Goal: Task Accomplishment & Management: Manage account settings

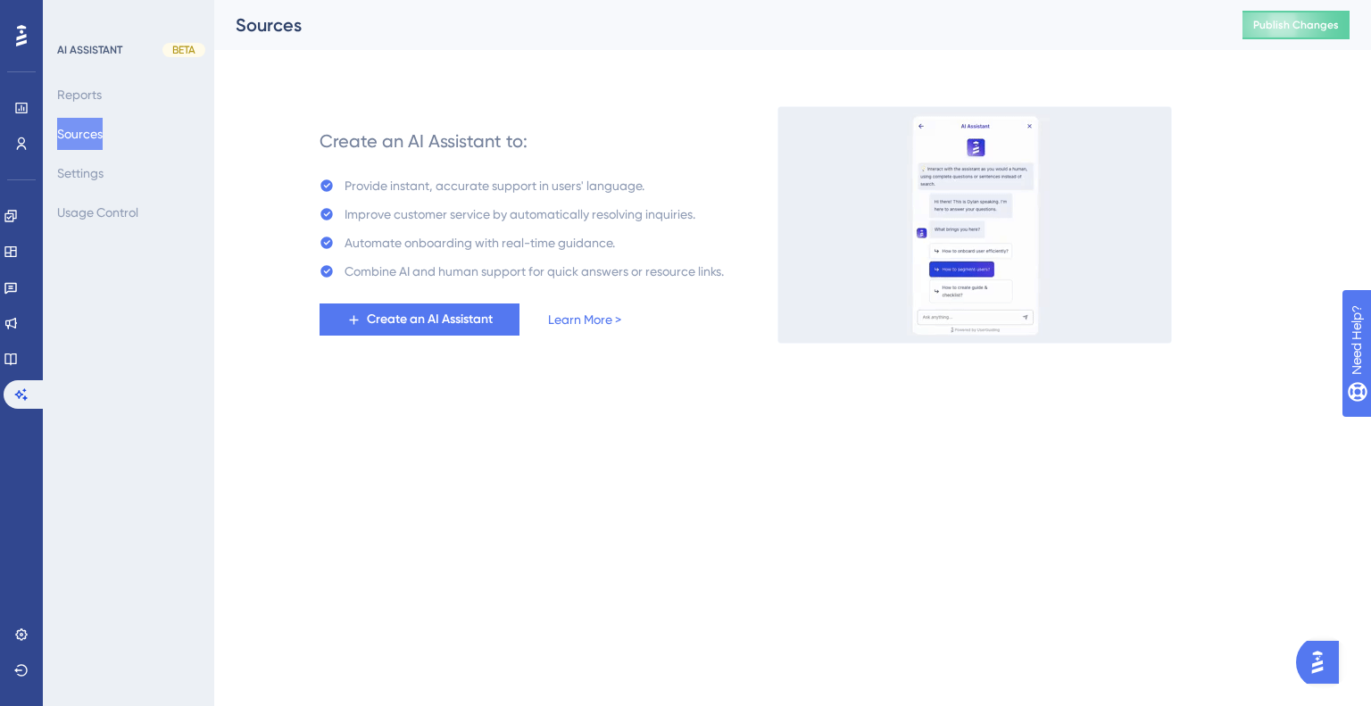
click at [400, 191] on div "Provide instant, accurate support in users' language." at bounding box center [494, 185] width 300 height 21
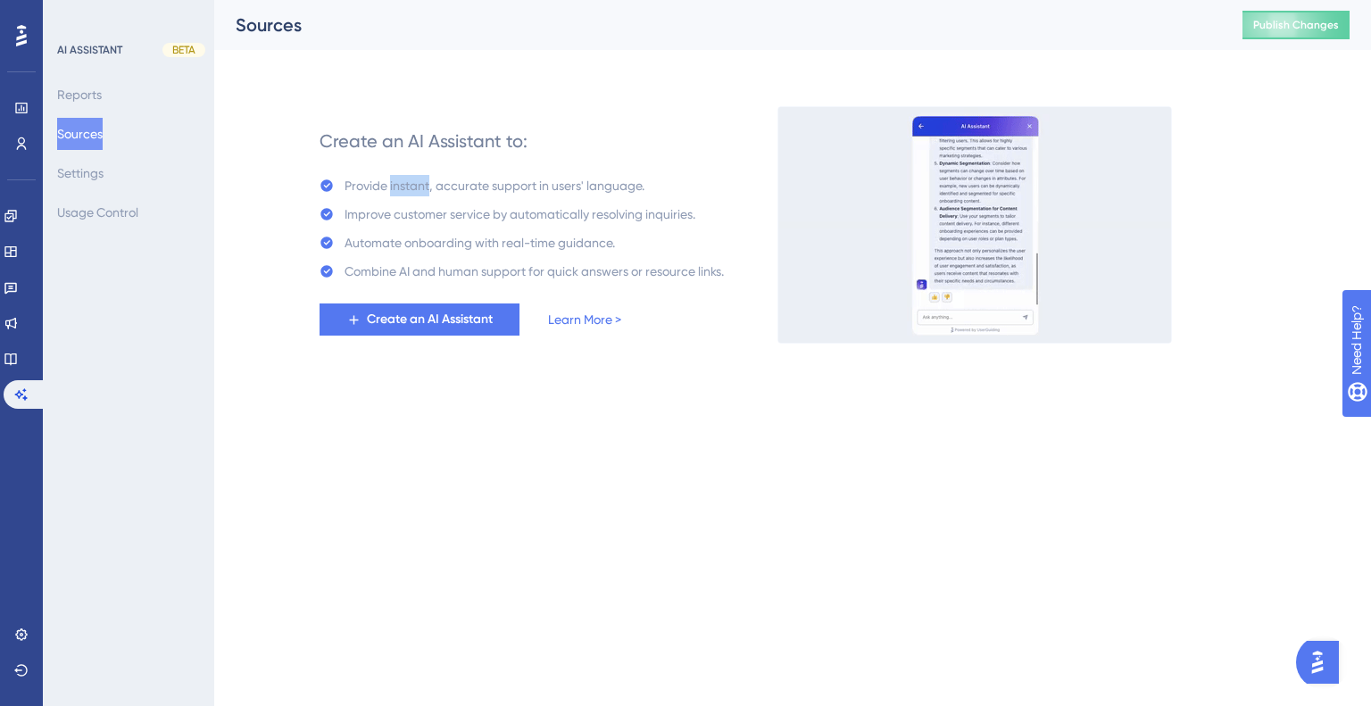
click at [400, 191] on div "Provide instant, accurate support in users' language." at bounding box center [494, 185] width 300 height 21
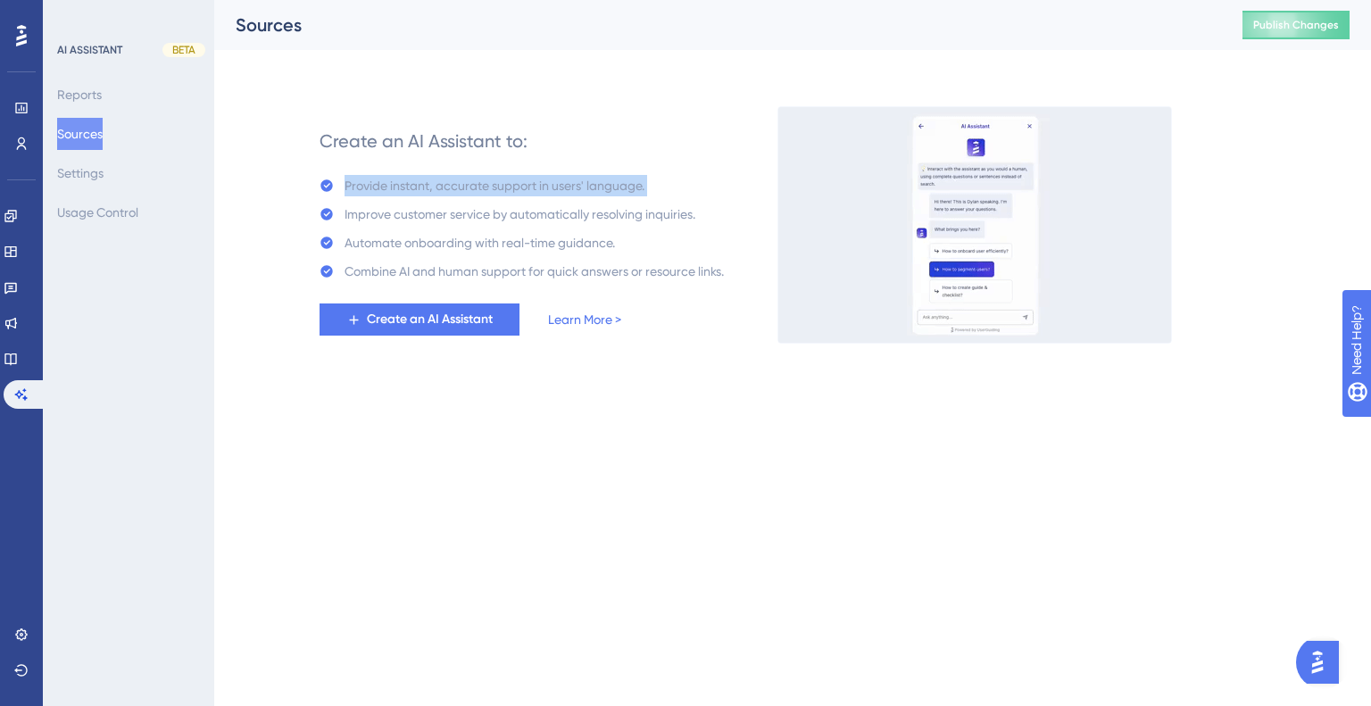
click at [400, 191] on div "Provide instant, accurate support in users' language." at bounding box center [494, 185] width 300 height 21
click at [422, 212] on div "Improve customer service by automatically resolving inquiries." at bounding box center [519, 213] width 351 height 21
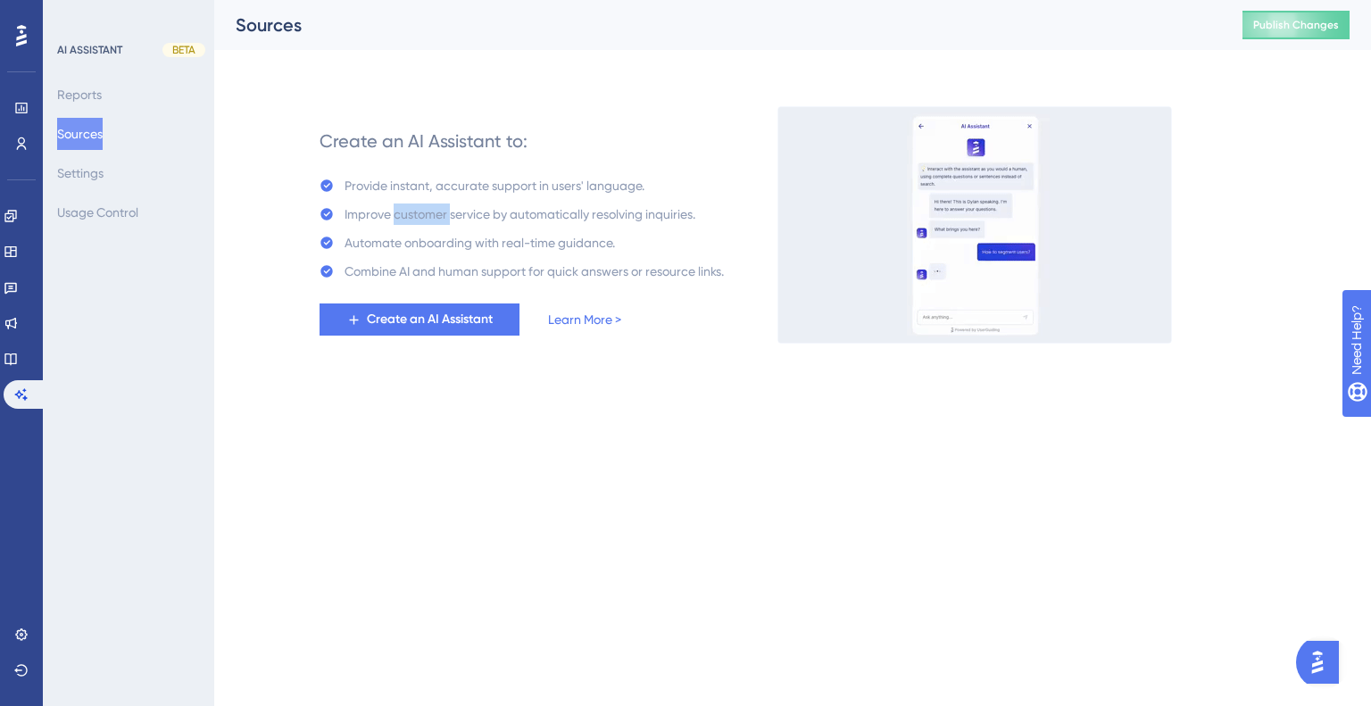
click at [422, 212] on div "Improve customer service by automatically resolving inquiries." at bounding box center [519, 213] width 351 height 21
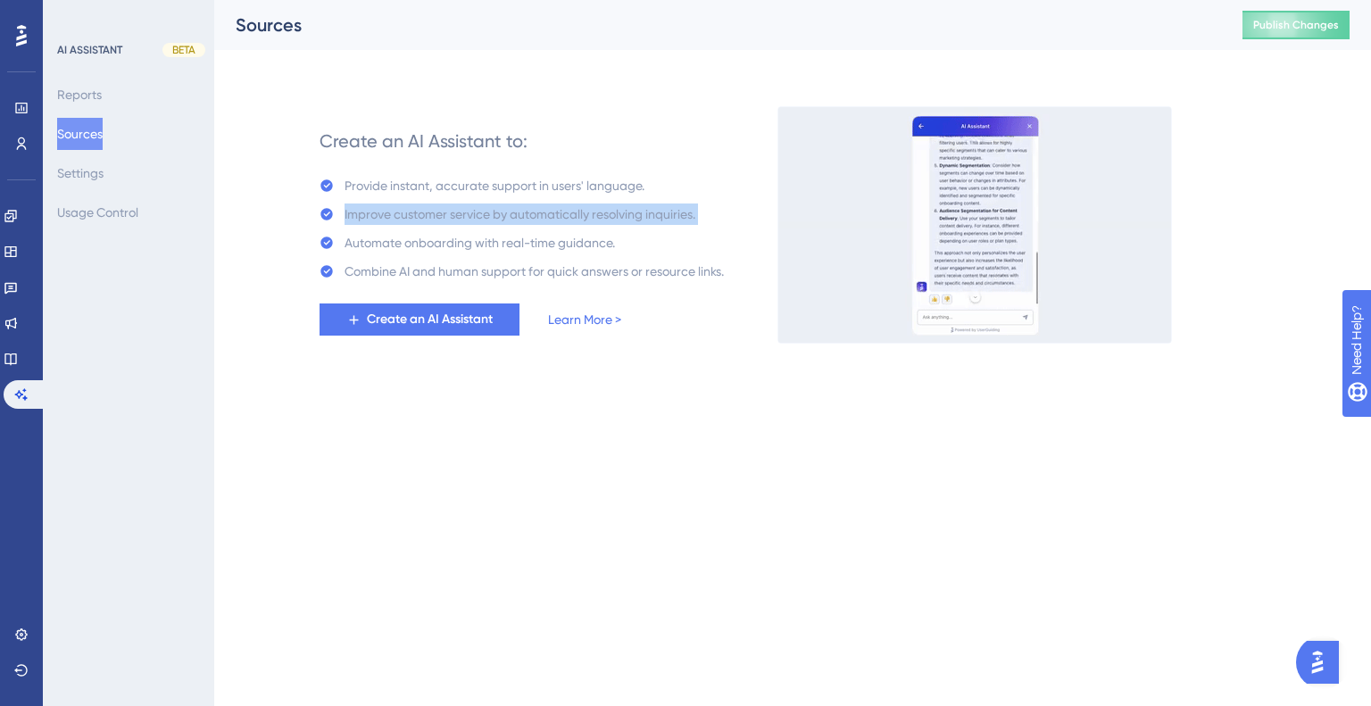
click at [422, 212] on div "Improve customer service by automatically resolving inquiries." at bounding box center [519, 213] width 351 height 21
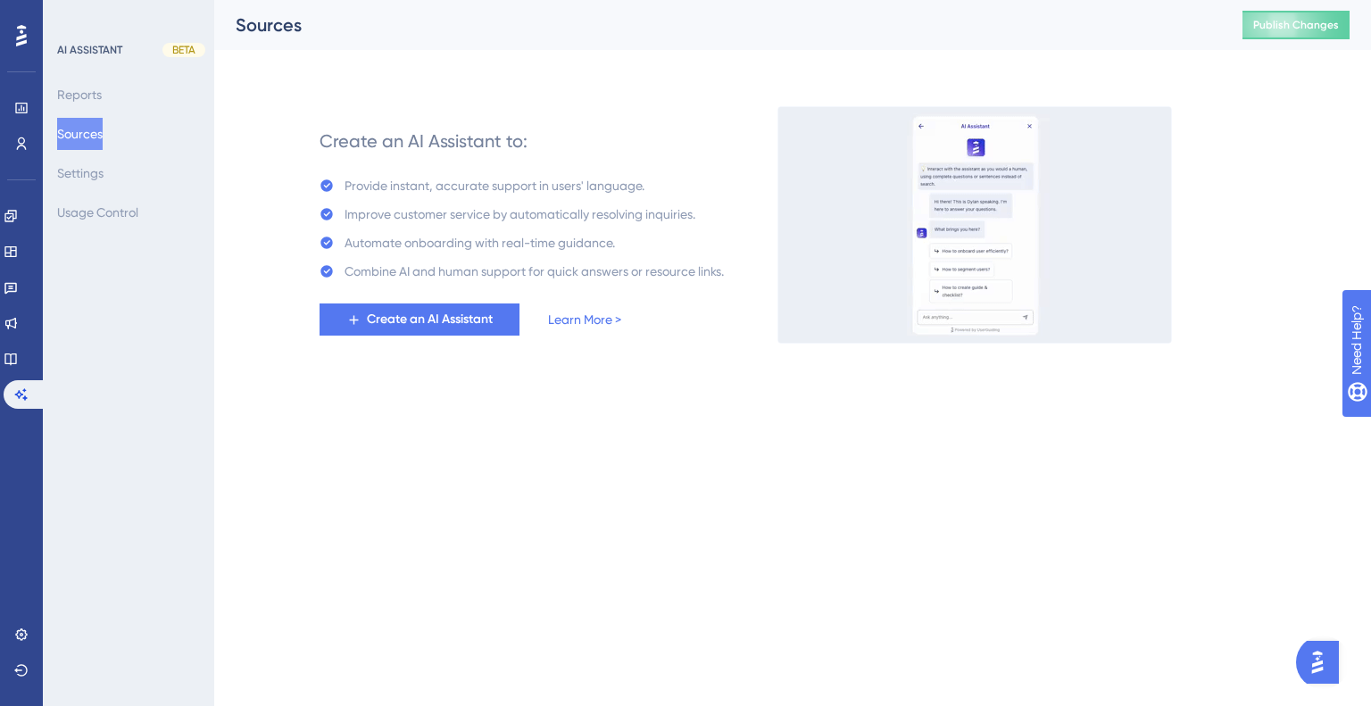
click at [402, 234] on div "Automate onboarding with real-time guidance." at bounding box center [479, 242] width 270 height 21
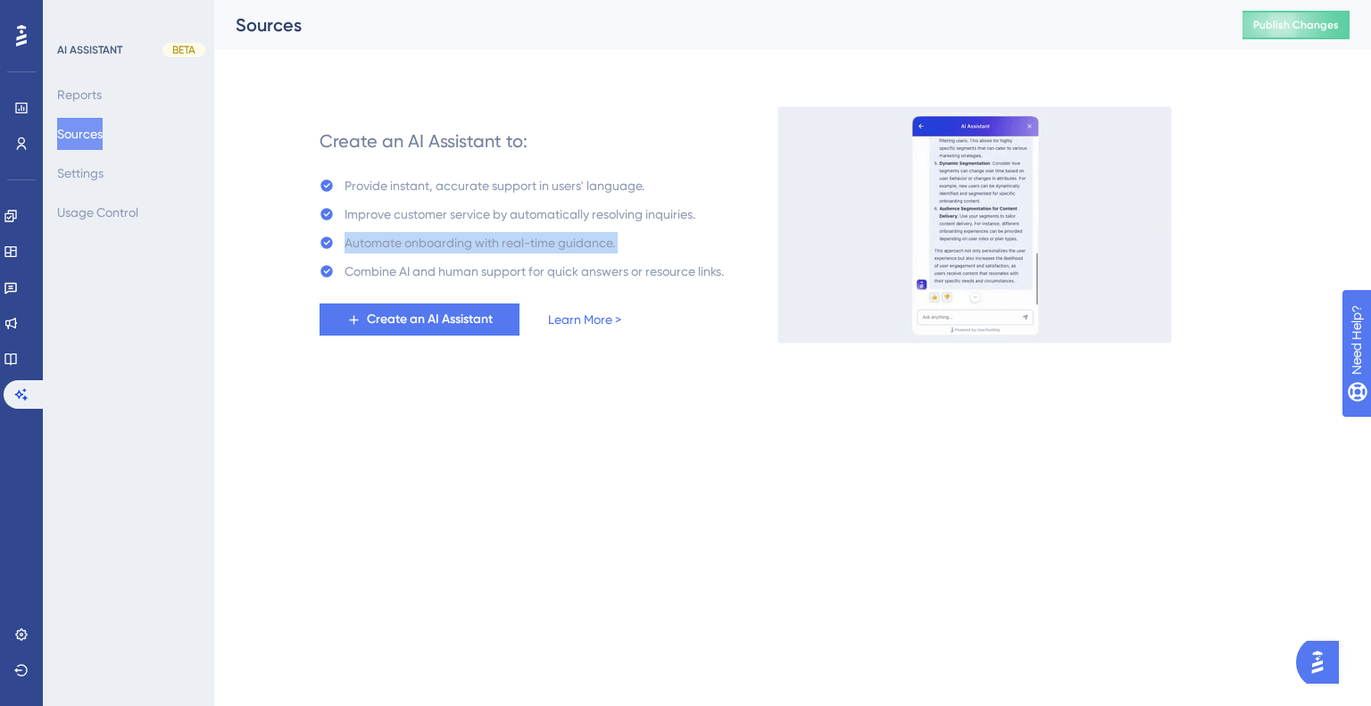
click at [402, 234] on div "Automate onboarding with real-time guidance." at bounding box center [479, 242] width 270 height 21
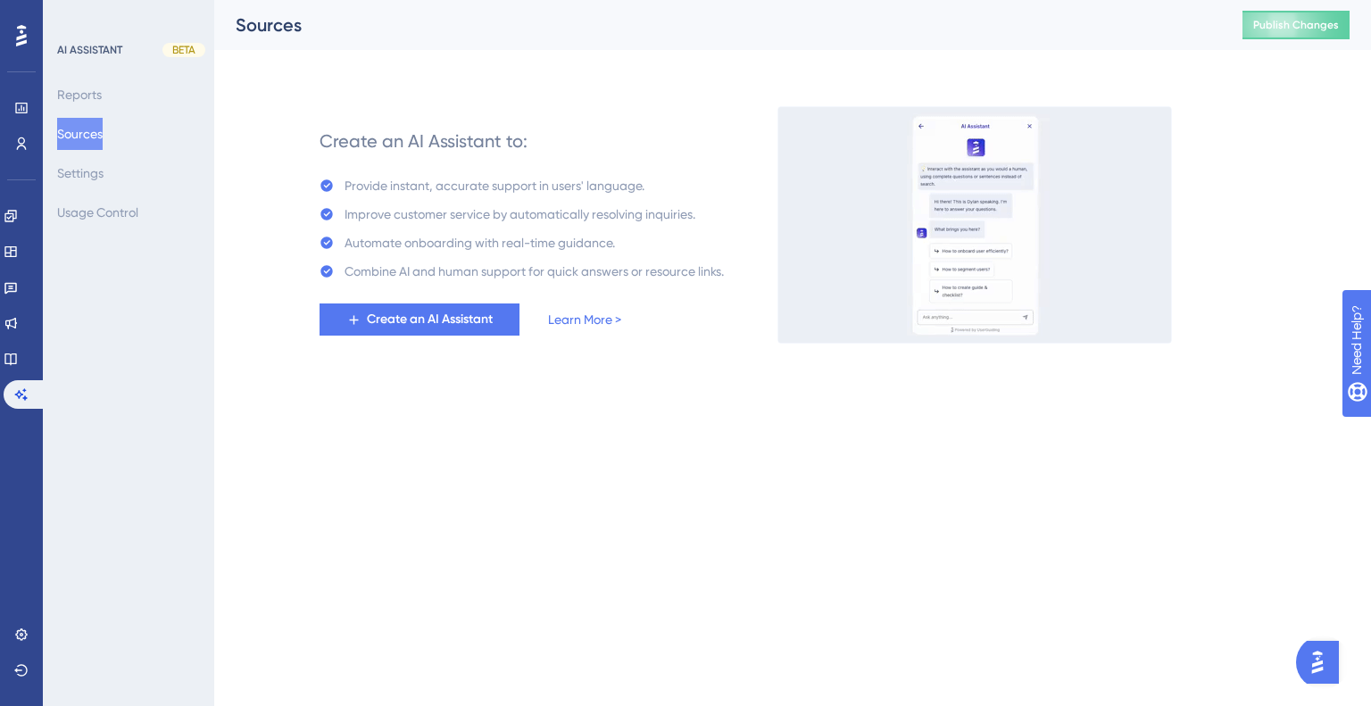
click at [401, 264] on div "Combine AI and human support for quick answers or resource links." at bounding box center [533, 271] width 379 height 21
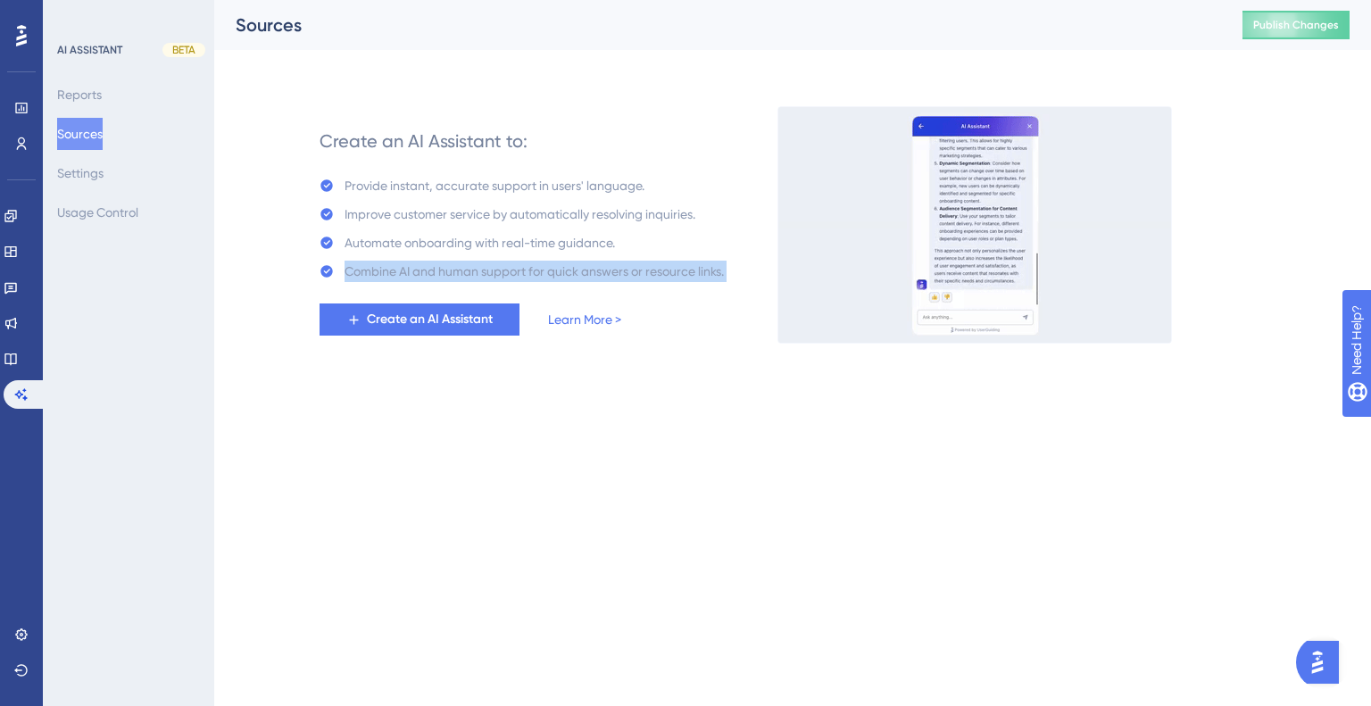
click at [401, 264] on div "Combine AI and human support for quick answers or resource links." at bounding box center [533, 271] width 379 height 21
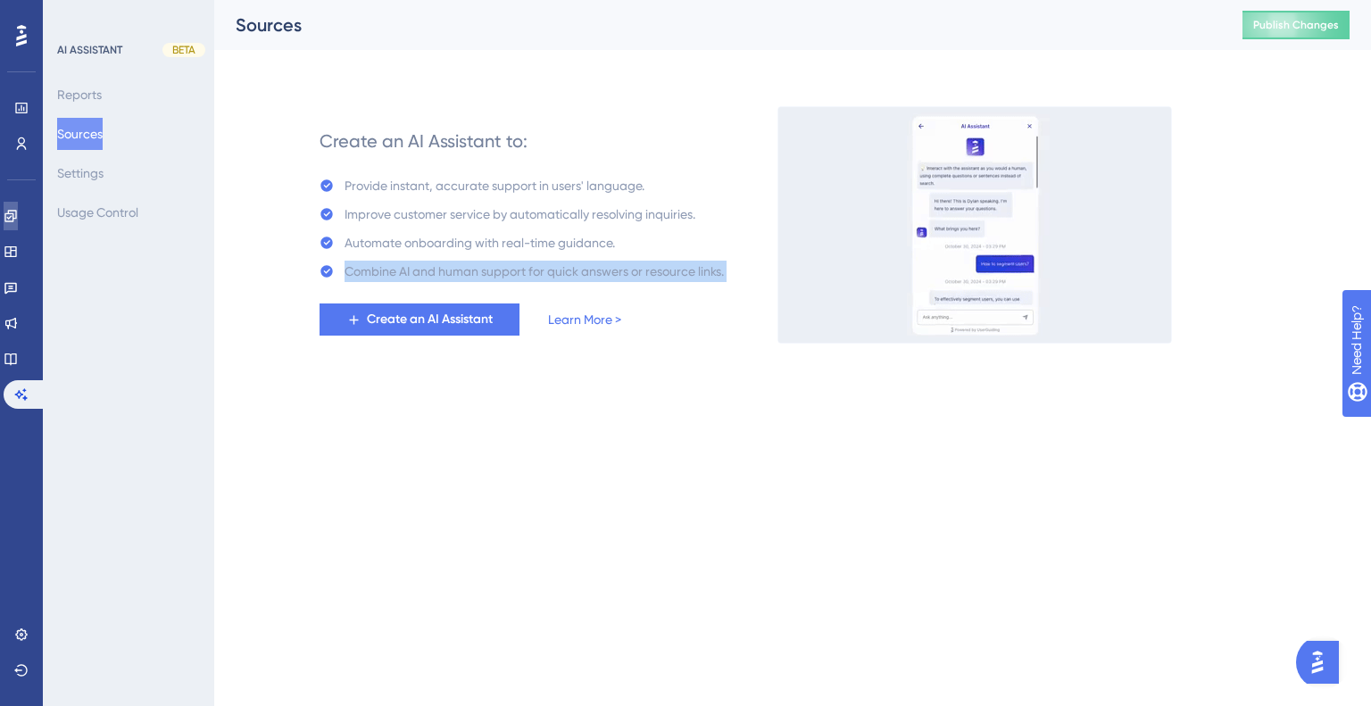
click at [18, 219] on icon at bounding box center [11, 216] width 14 height 14
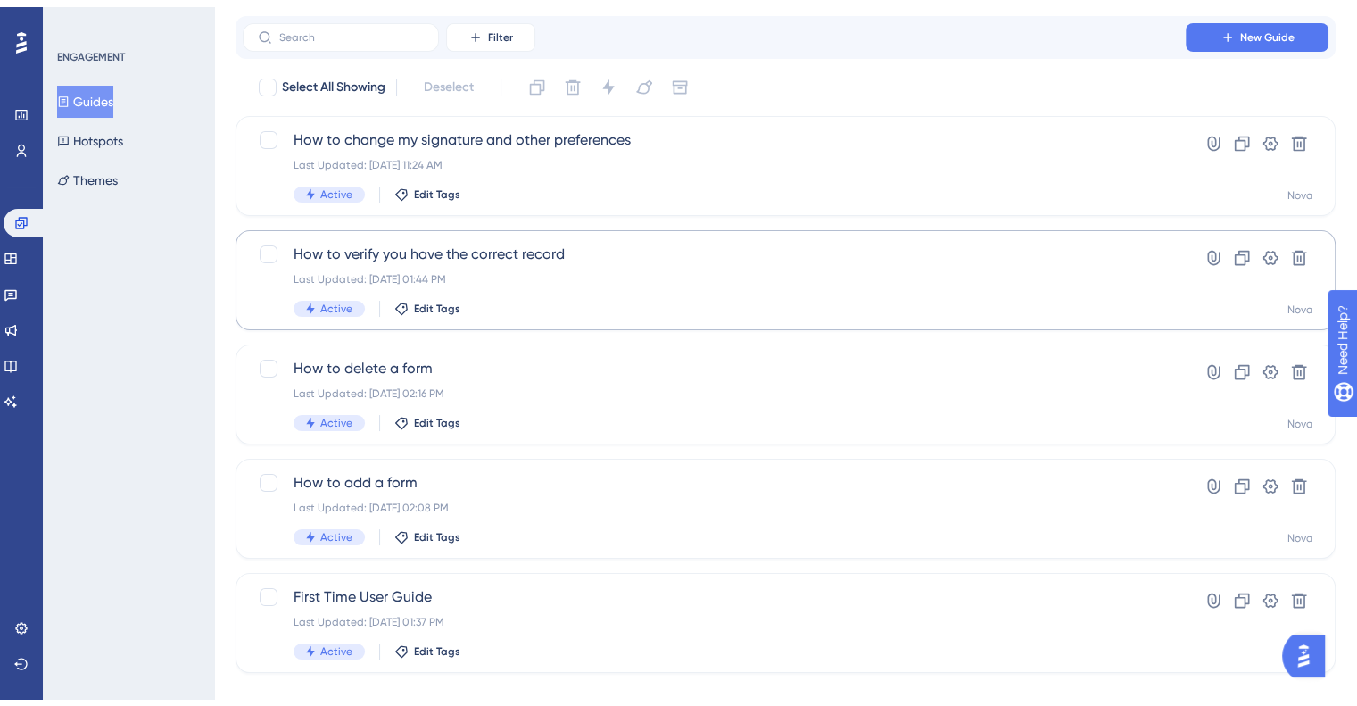
scroll to position [71, 0]
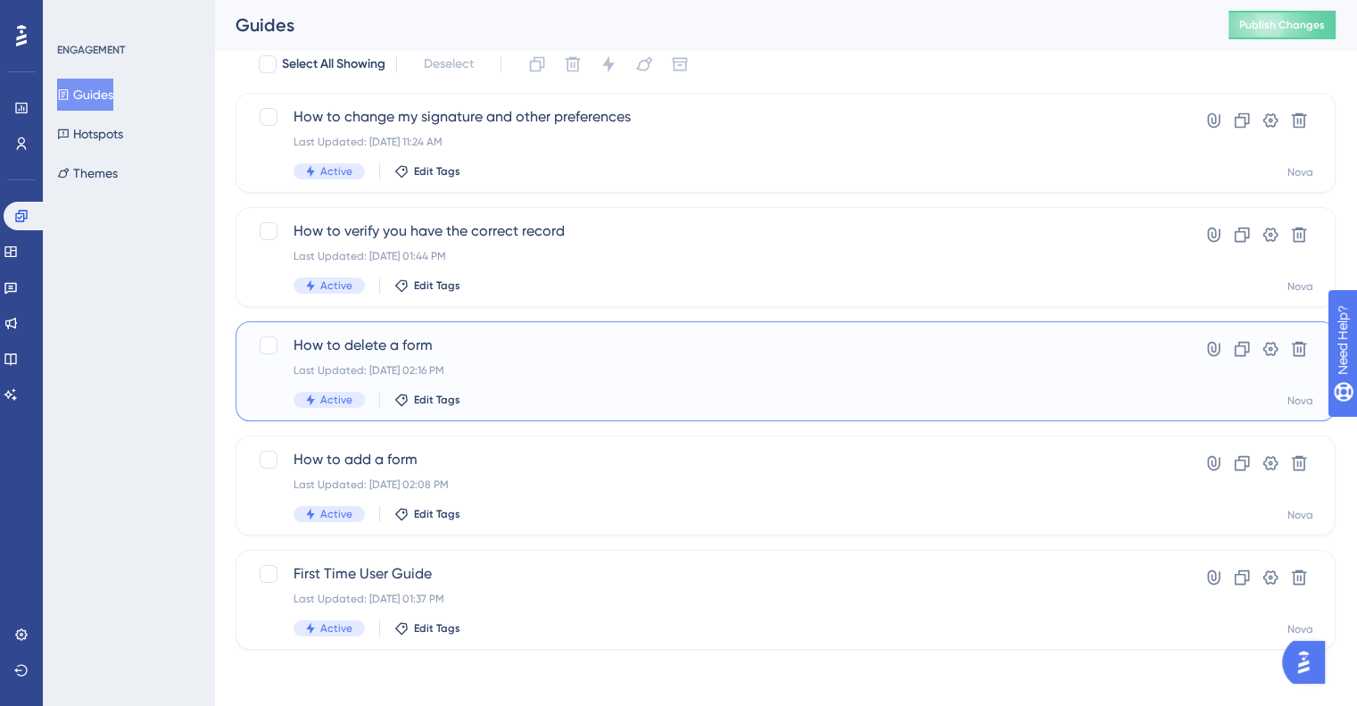
click at [434, 357] on div "How to delete a form Last Updated: May 06 2025, 02:16 PM Active Edit Tags" at bounding box center [714, 371] width 841 height 73
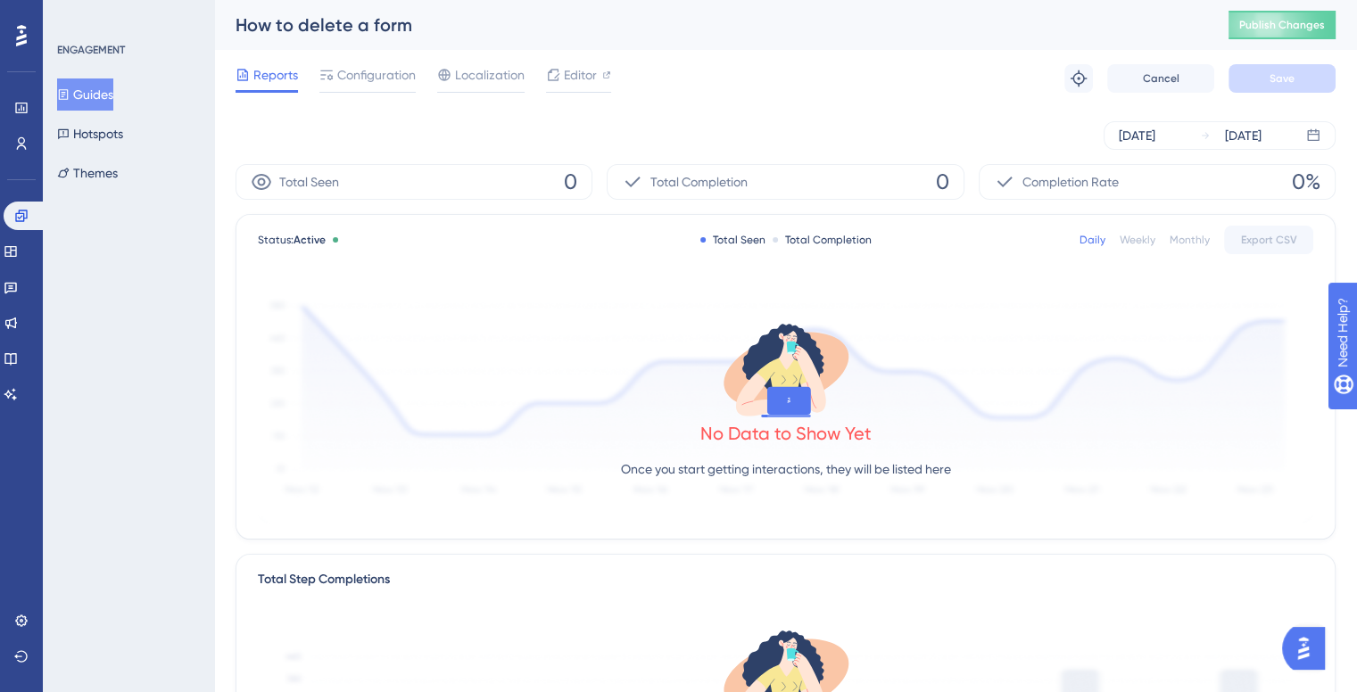
click at [443, 107] on div "Sep 26 2025 Oct 02 2025" at bounding box center [786, 135] width 1100 height 57
click at [390, 70] on span "Configuration" at bounding box center [376, 74] width 79 height 21
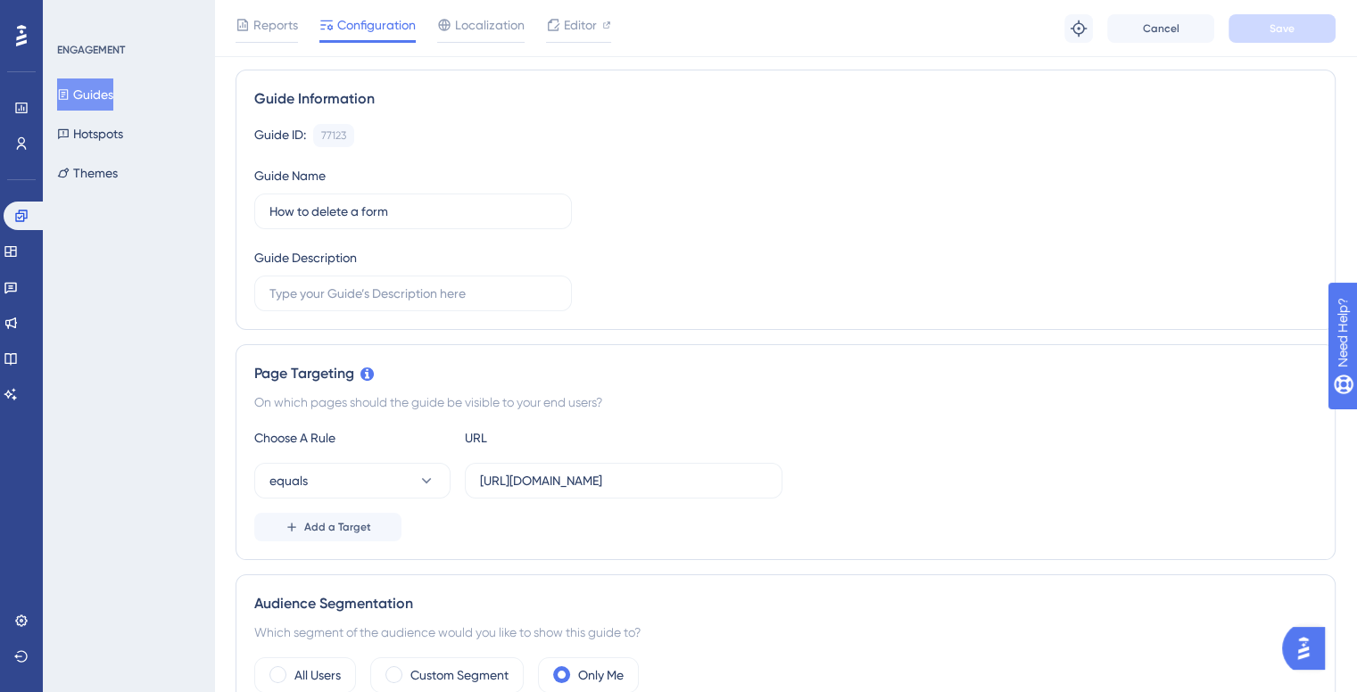
scroll to position [268, 0]
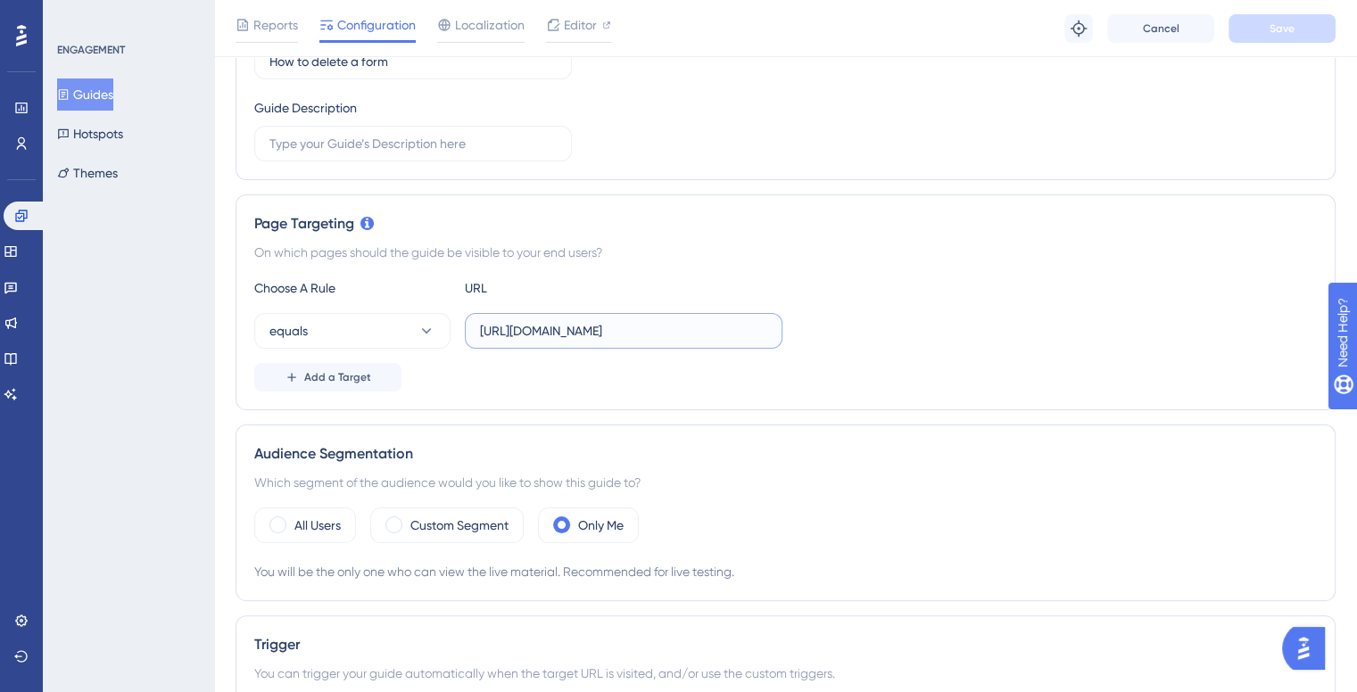
click at [537, 327] on input "https://ilh-internal.interlace.health/nova/appointments" at bounding box center [623, 331] width 287 height 20
click at [583, 319] on label "https://ilh-internal.interlace.health/nova/appointments" at bounding box center [624, 331] width 318 height 36
click at [583, 321] on input "https://ilh-internal.interlace.health/nova/appointments" at bounding box center [623, 331] width 287 height 20
click at [584, 319] on label "https://ilh-internal.interlace.health/nova/appointments" at bounding box center [624, 331] width 318 height 36
click at [584, 321] on input "https://ilh-internal.interlace.health/nova/appointments" at bounding box center [623, 331] width 287 height 20
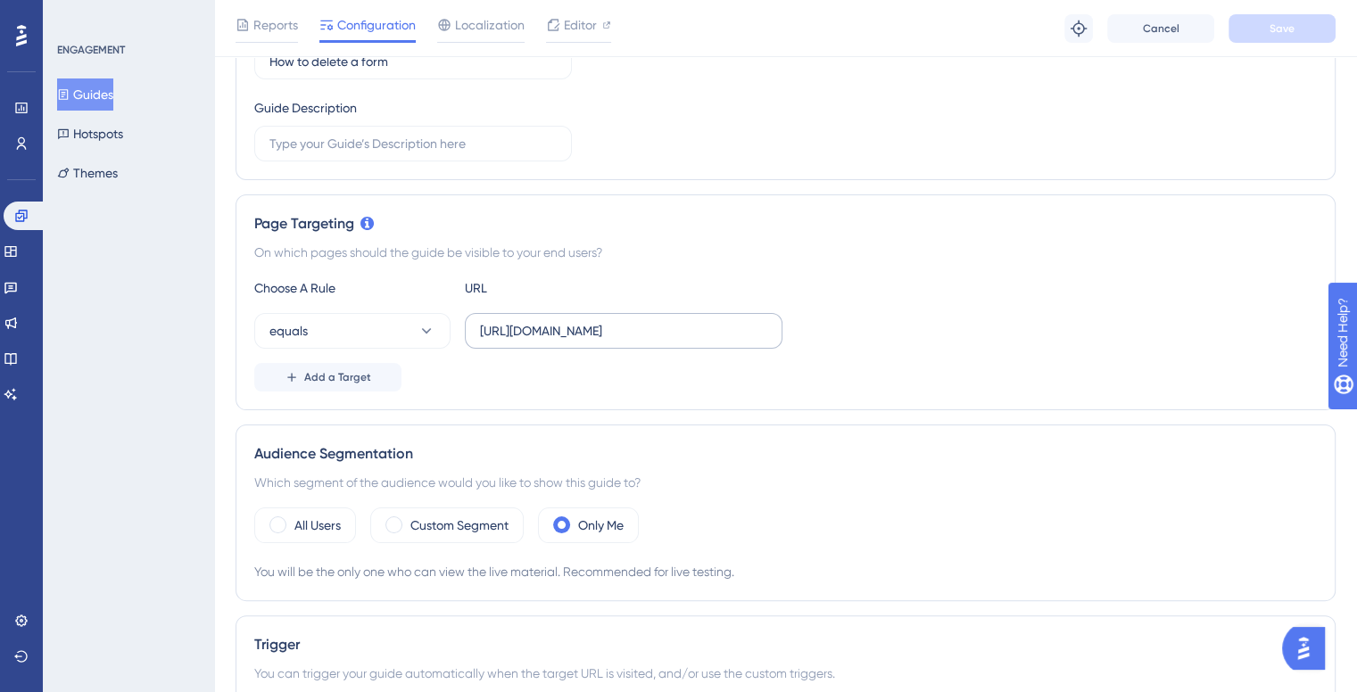
click at [592, 320] on label "https://ilh-internal.interlace.health/nova/appointments" at bounding box center [624, 331] width 318 height 36
click at [592, 321] on input "https://ilh-internal.interlace.health/nova/appointments" at bounding box center [623, 331] width 287 height 20
drag, startPoint x: 596, startPoint y: 328, endPoint x: 446, endPoint y: 320, distance: 150.1
click at [435, 324] on div "equals https://ilh-internal.interlace.health/nova/appointments" at bounding box center [518, 331] width 528 height 36
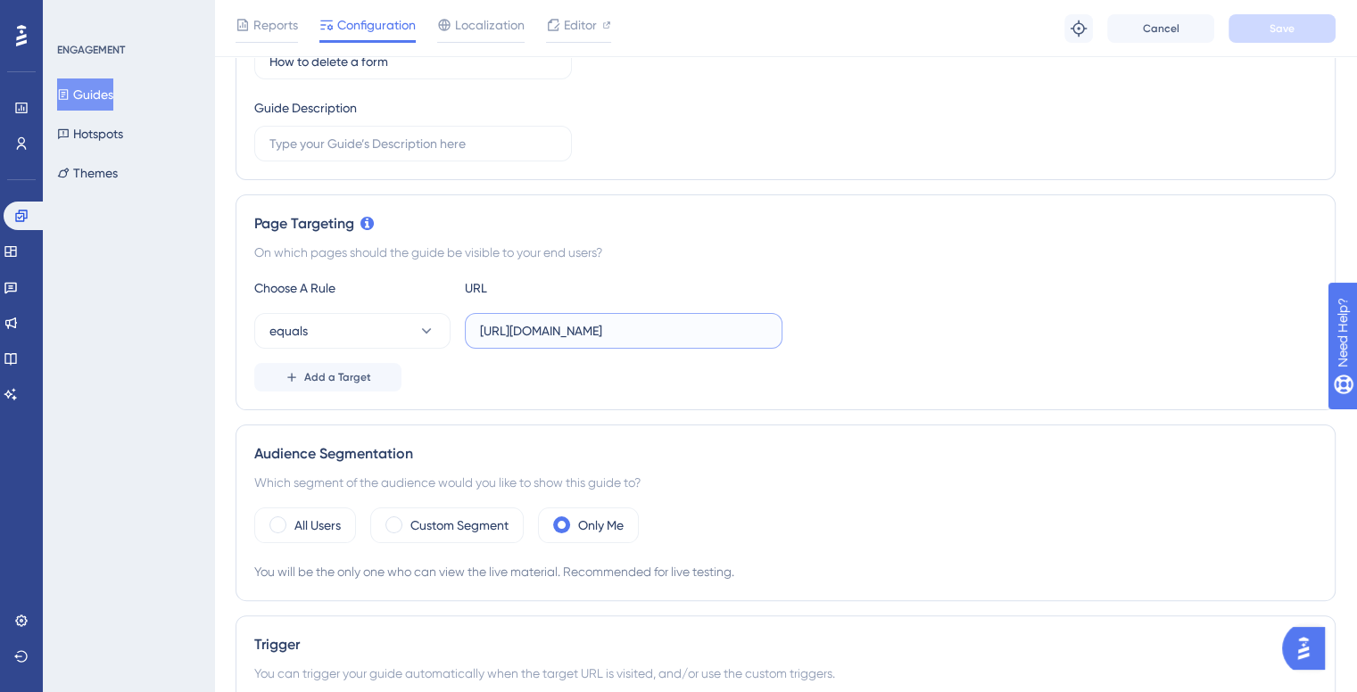
click at [615, 335] on input "https://ilh-internal.interlace.health/nova/appointments" at bounding box center [623, 331] width 287 height 20
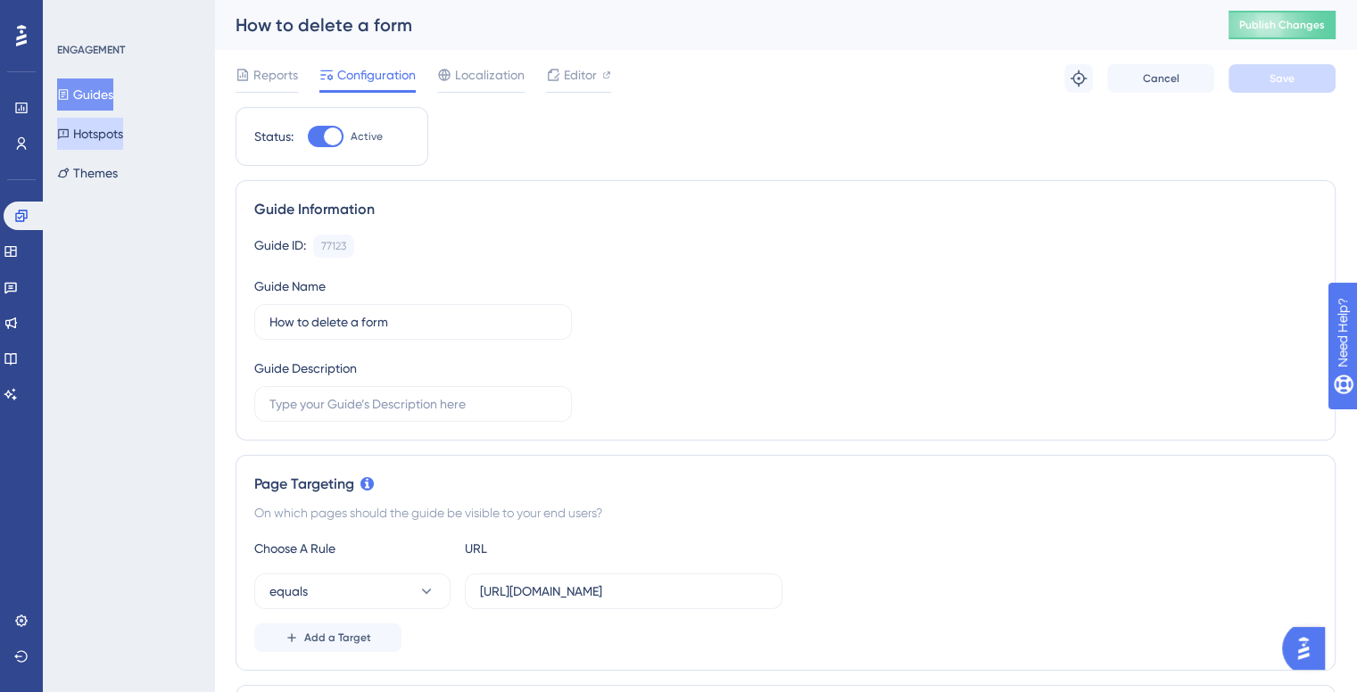
click at [109, 131] on button "Hotspots" at bounding box center [90, 134] width 66 height 32
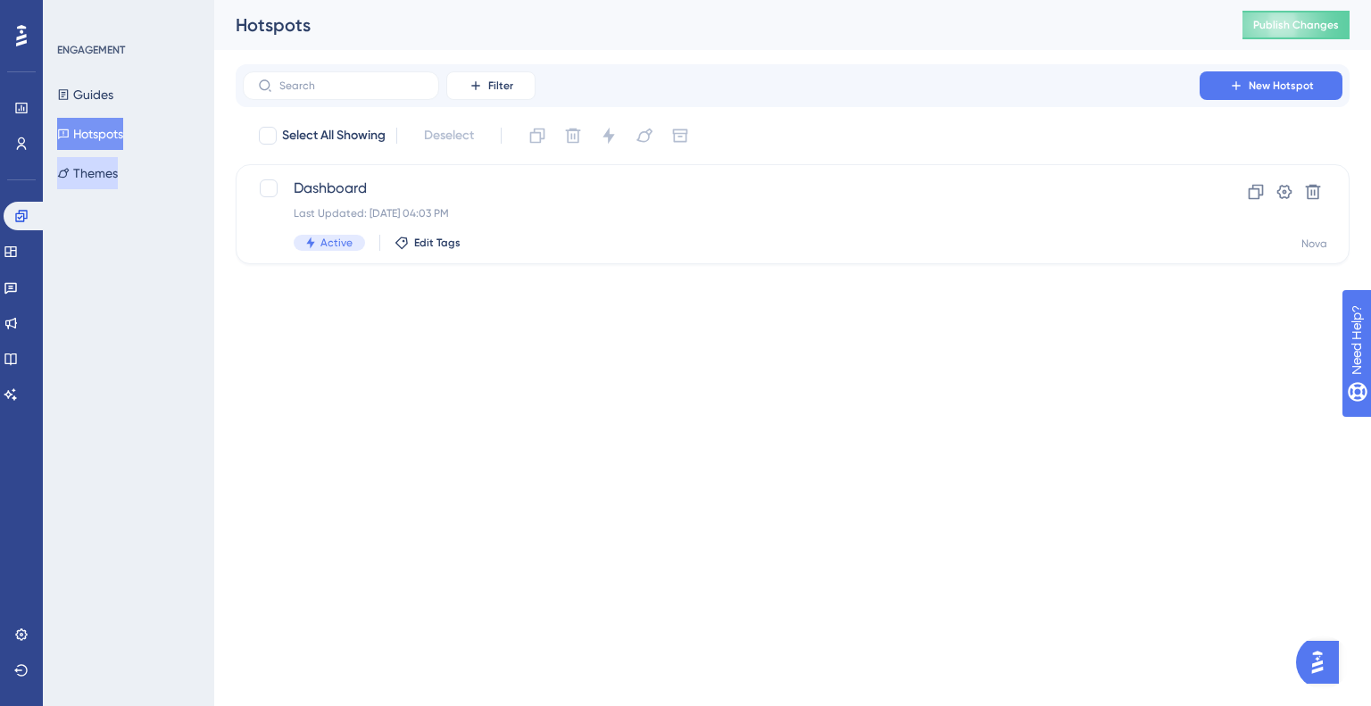
click at [107, 162] on button "Themes" at bounding box center [87, 173] width 61 height 32
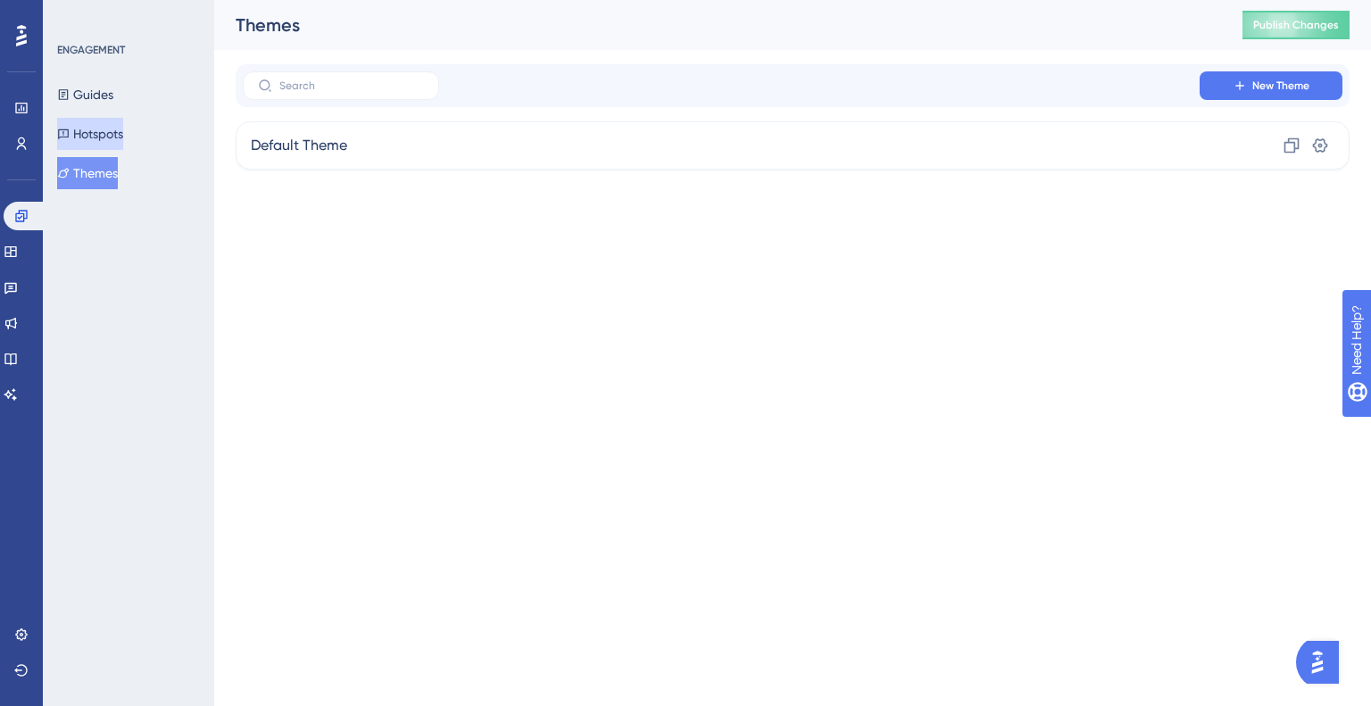
click at [117, 143] on button "Hotspots" at bounding box center [90, 134] width 66 height 32
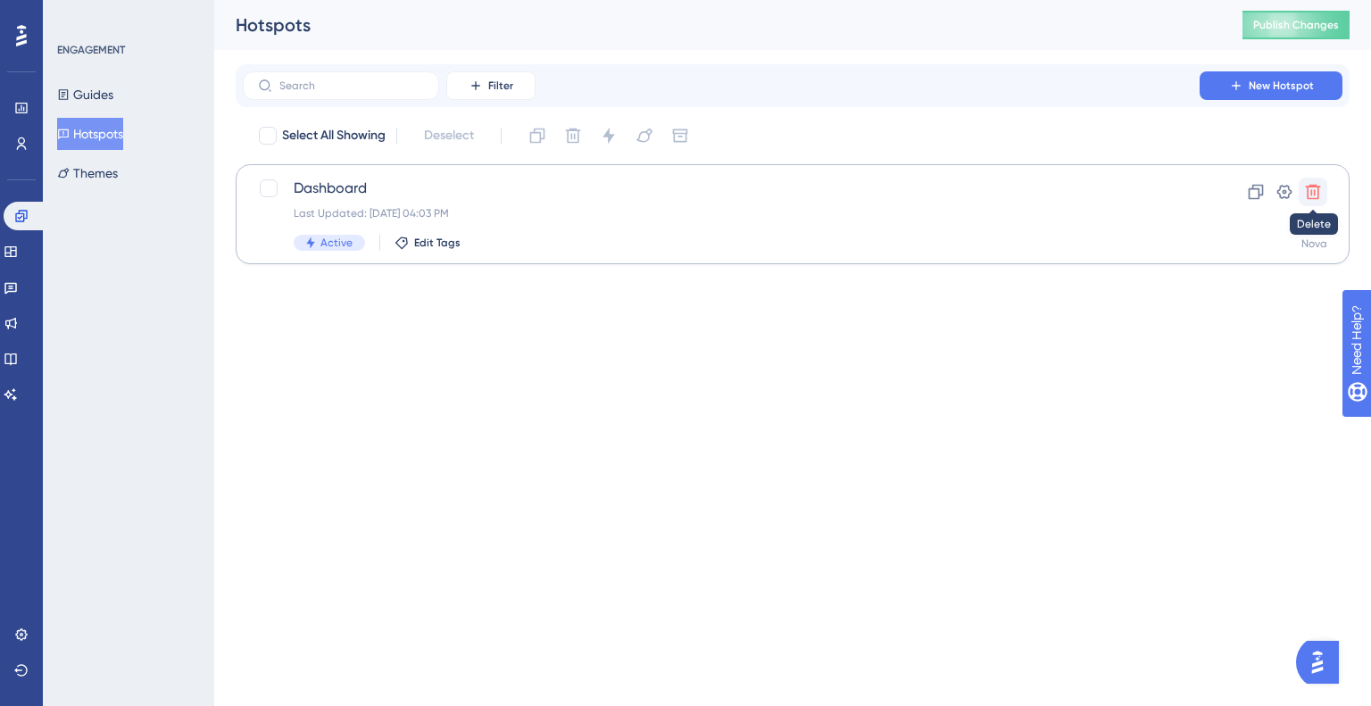
click at [1318, 185] on icon at bounding box center [1313, 192] width 18 height 18
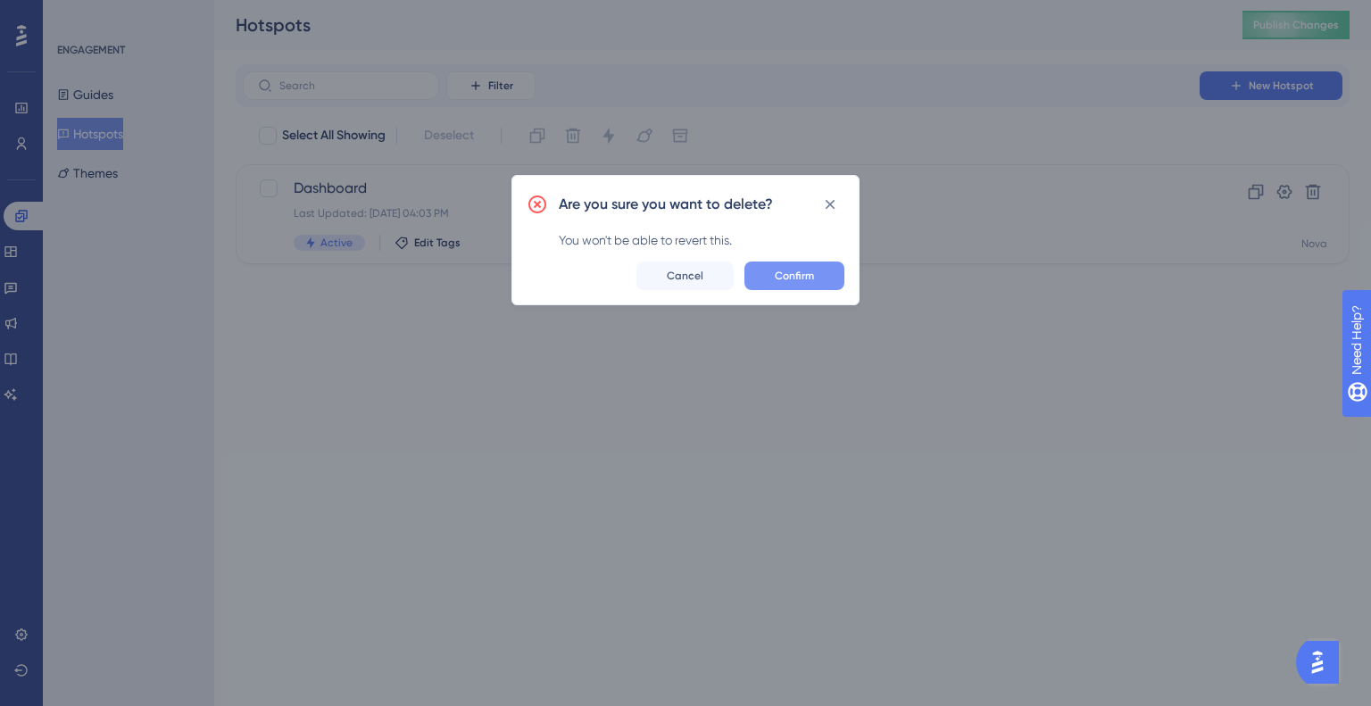
click at [804, 283] on button "Confirm" at bounding box center [794, 275] width 100 height 29
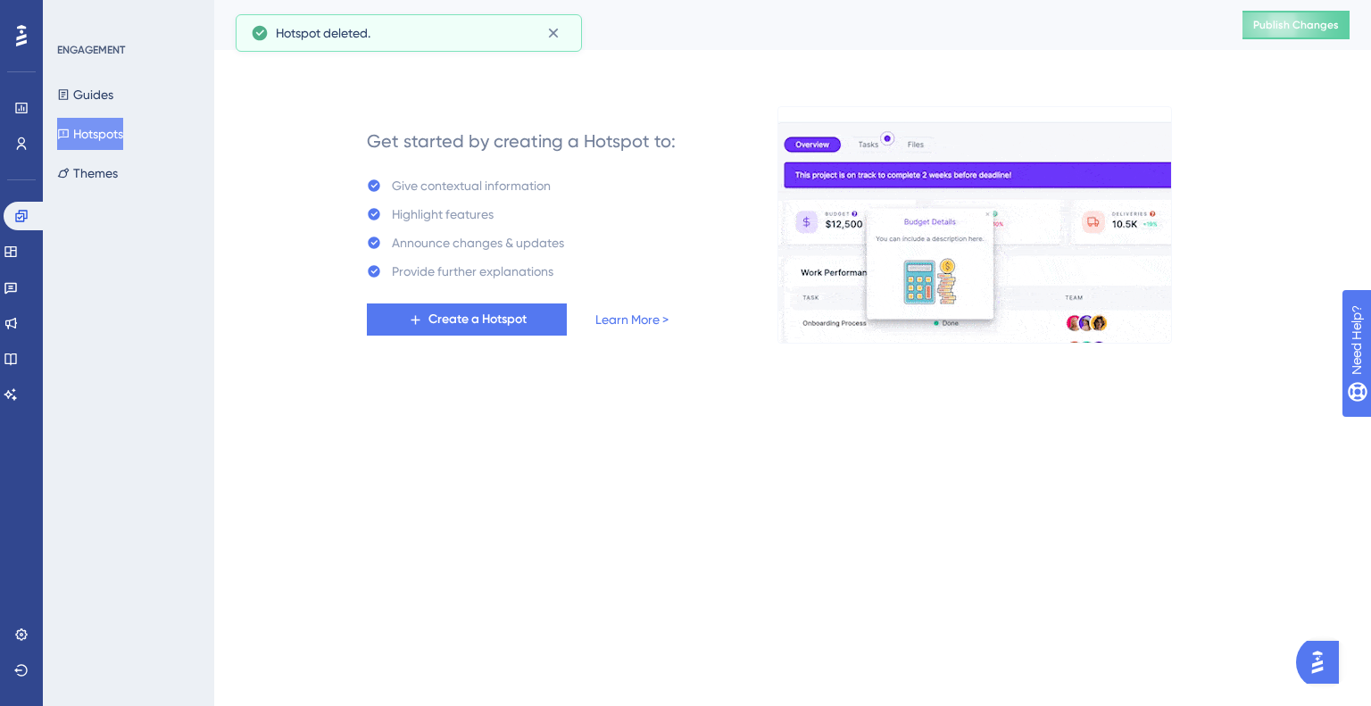
click at [102, 111] on div "Guides Hotspots Themes" at bounding box center [129, 134] width 145 height 111
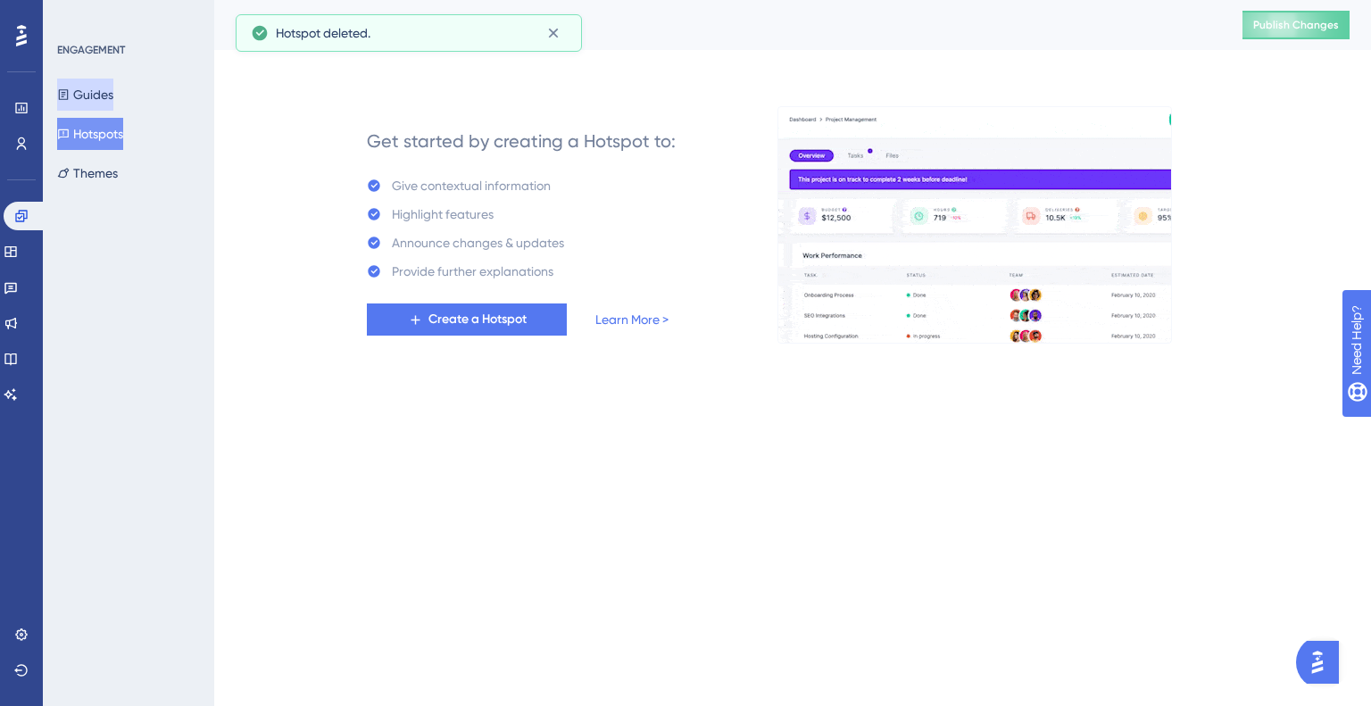
click at [102, 99] on button "Guides" at bounding box center [85, 95] width 56 height 32
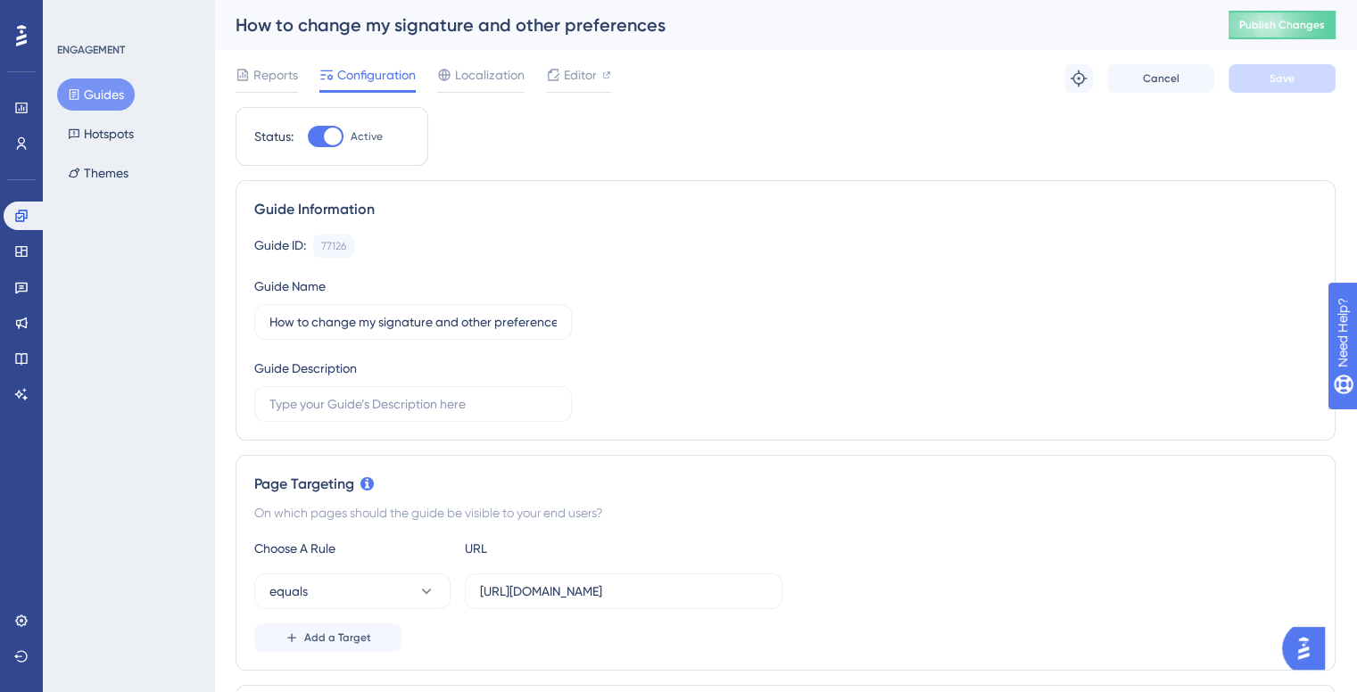
click at [435, 264] on div "Guide ID: 77126 Copy Guide Name How to change my signature and other preference…" at bounding box center [785, 328] width 1063 height 187
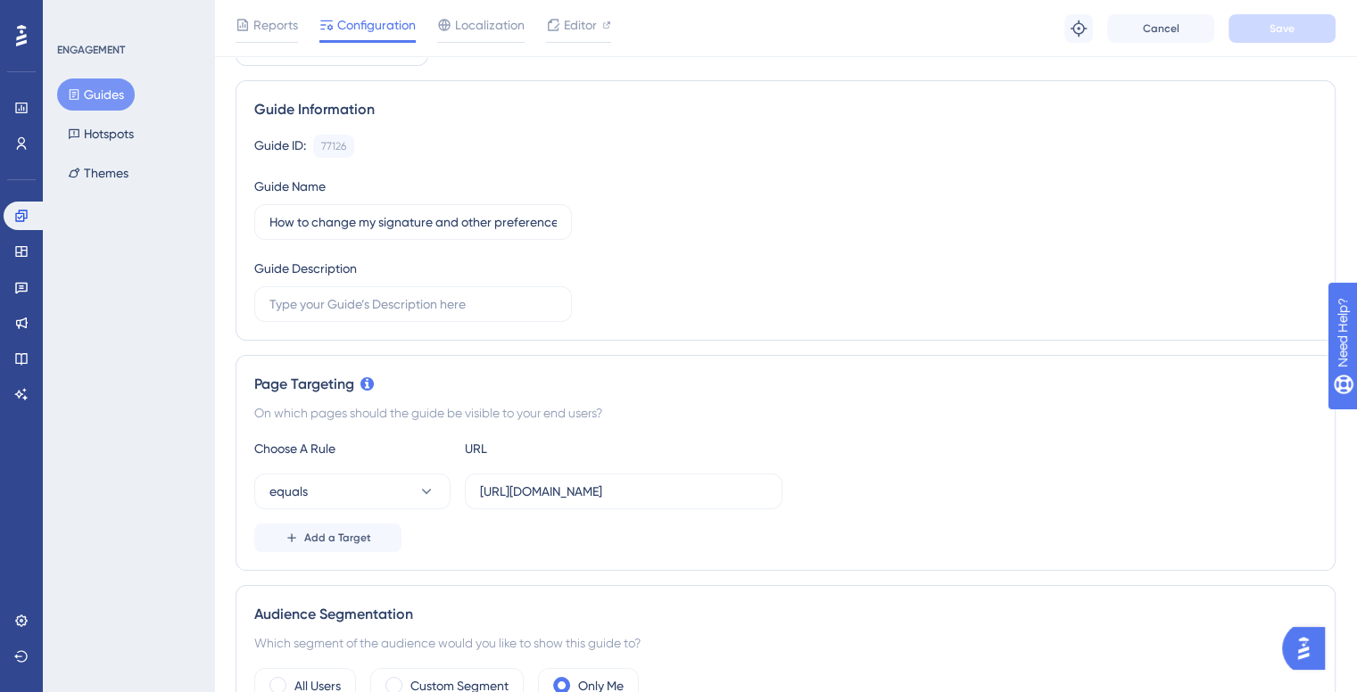
scroll to position [178, 0]
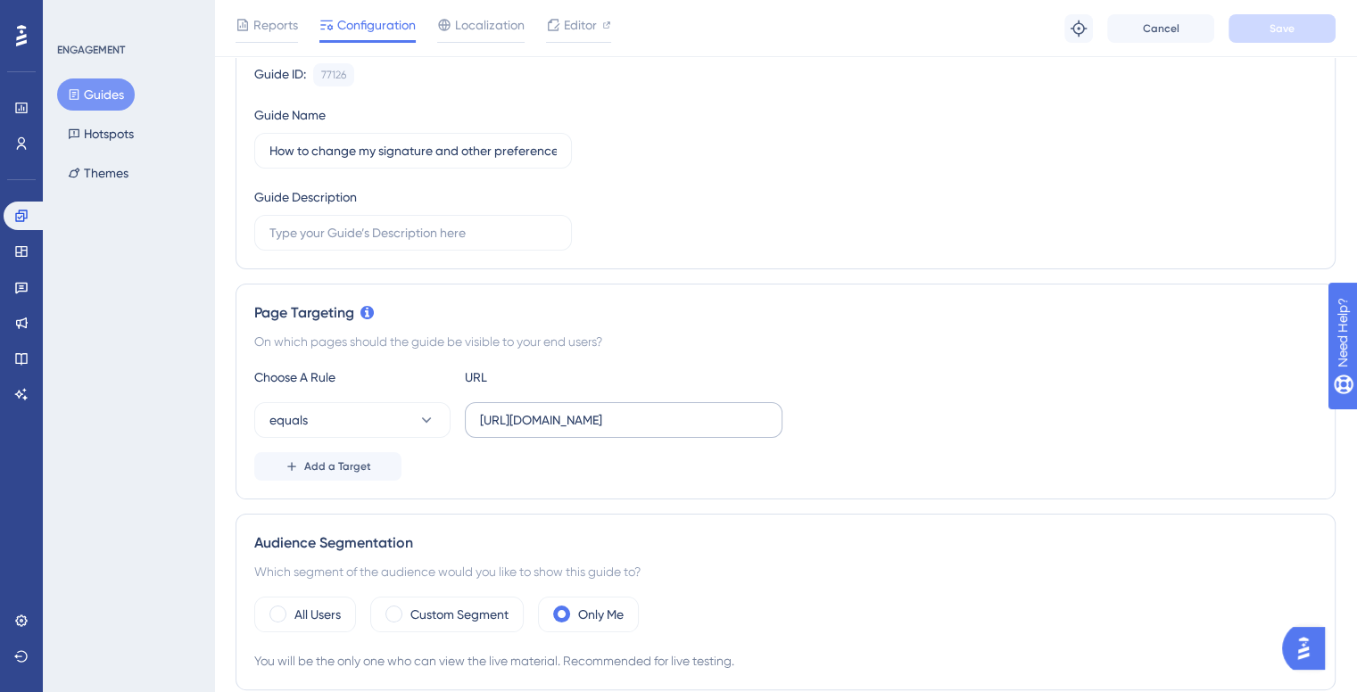
click at [600, 437] on div "Choose A Rule URL equals https://ilh-internal.interlace.health/nova/appointment…" at bounding box center [785, 424] width 1063 height 114
click at [607, 418] on input "[URL][DOMAIN_NAME]" at bounding box center [623, 420] width 287 height 20
click at [318, 463] on span "Add a Target" at bounding box center [337, 467] width 67 height 14
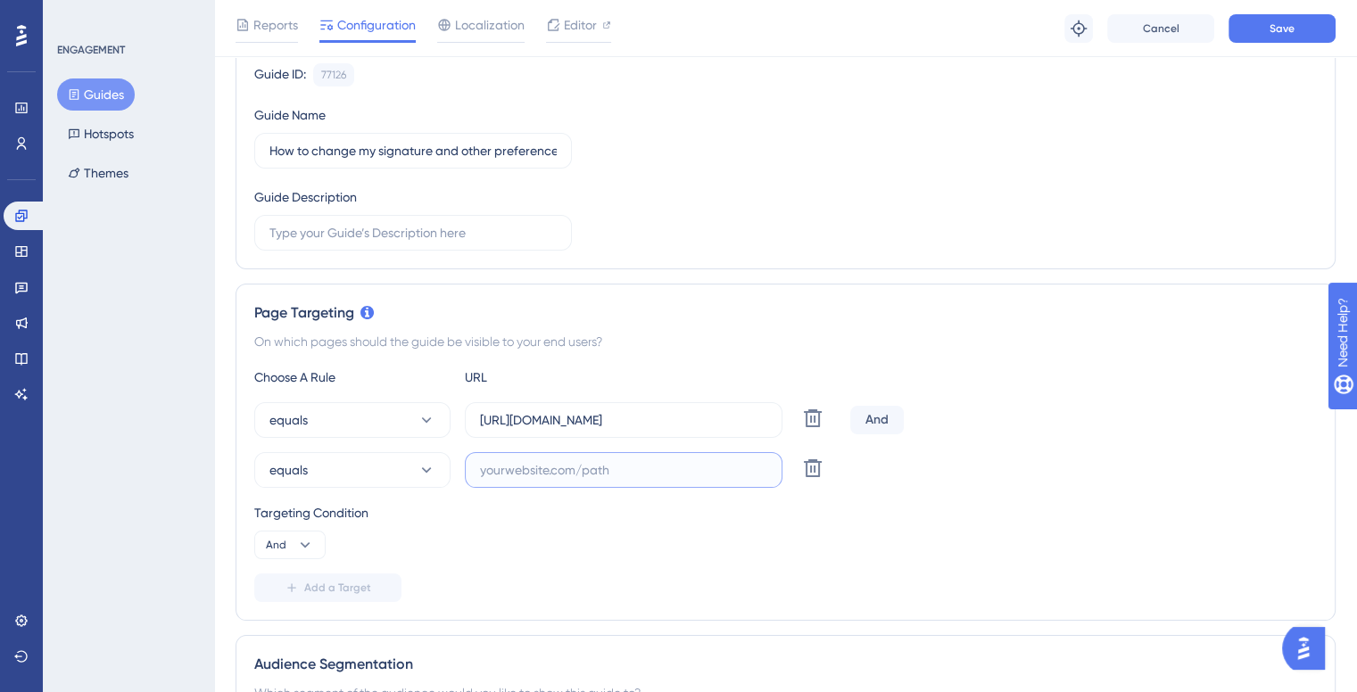
click at [503, 476] on input "text" at bounding box center [623, 470] width 287 height 20
click at [889, 417] on div "And" at bounding box center [877, 420] width 54 height 29
click at [298, 519] on div "Targeting Condition" at bounding box center [785, 512] width 1063 height 21
click at [302, 524] on div "Targeting Condition And" at bounding box center [785, 530] width 1063 height 57
click at [307, 532] on button "And" at bounding box center [289, 545] width 71 height 29
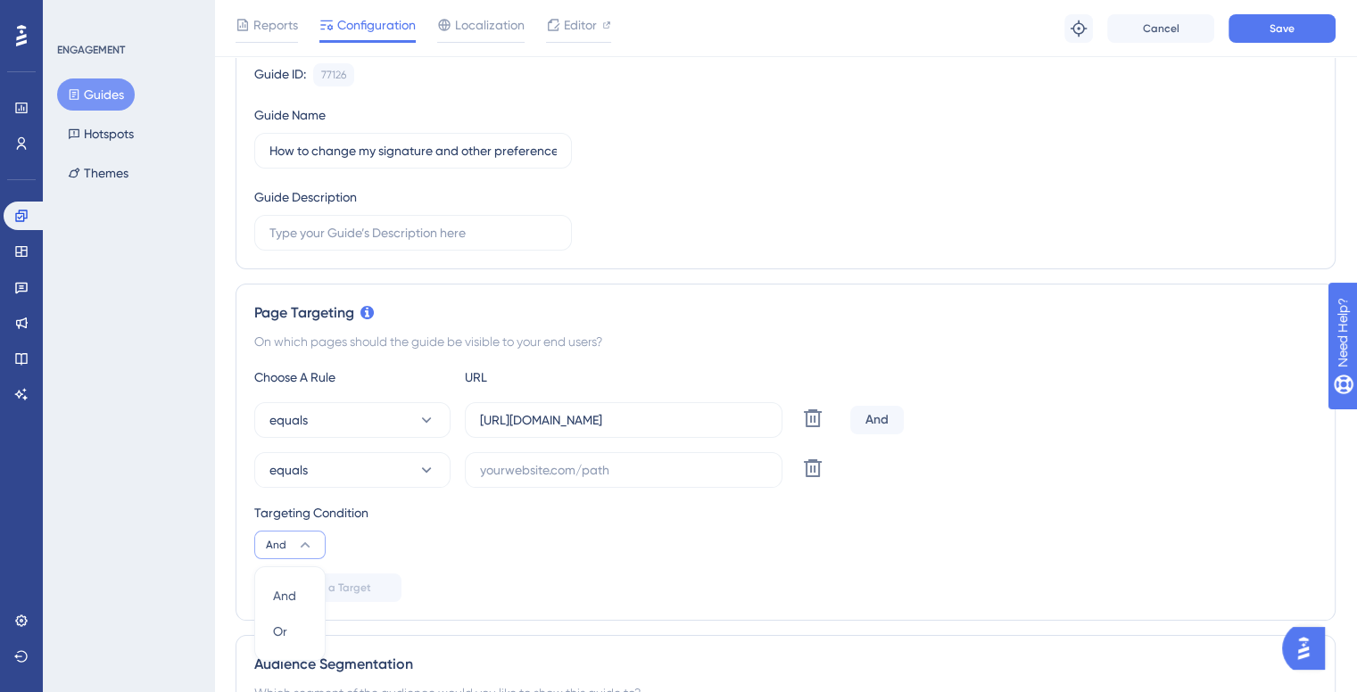
scroll to position [444, 0]
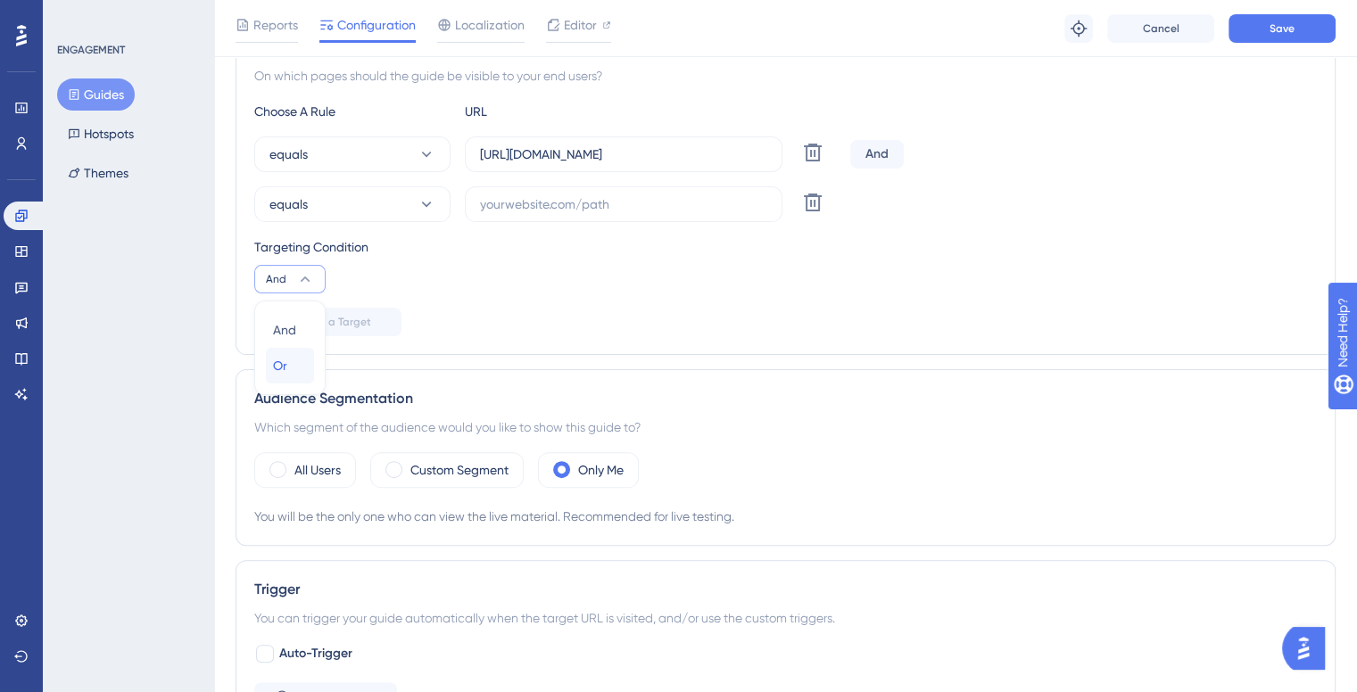
click at [284, 361] on span "Or" at bounding box center [280, 365] width 14 height 21
click at [524, 199] on input "text" at bounding box center [623, 205] width 287 height 20
click at [606, 147] on input "https://ilh-internal.interlace.health/nova/appointments" at bounding box center [623, 155] width 287 height 20
click at [563, 212] on input "text" at bounding box center [623, 205] width 287 height 20
paste input "https://ilh-internal.interlace.health/nova/appointments"
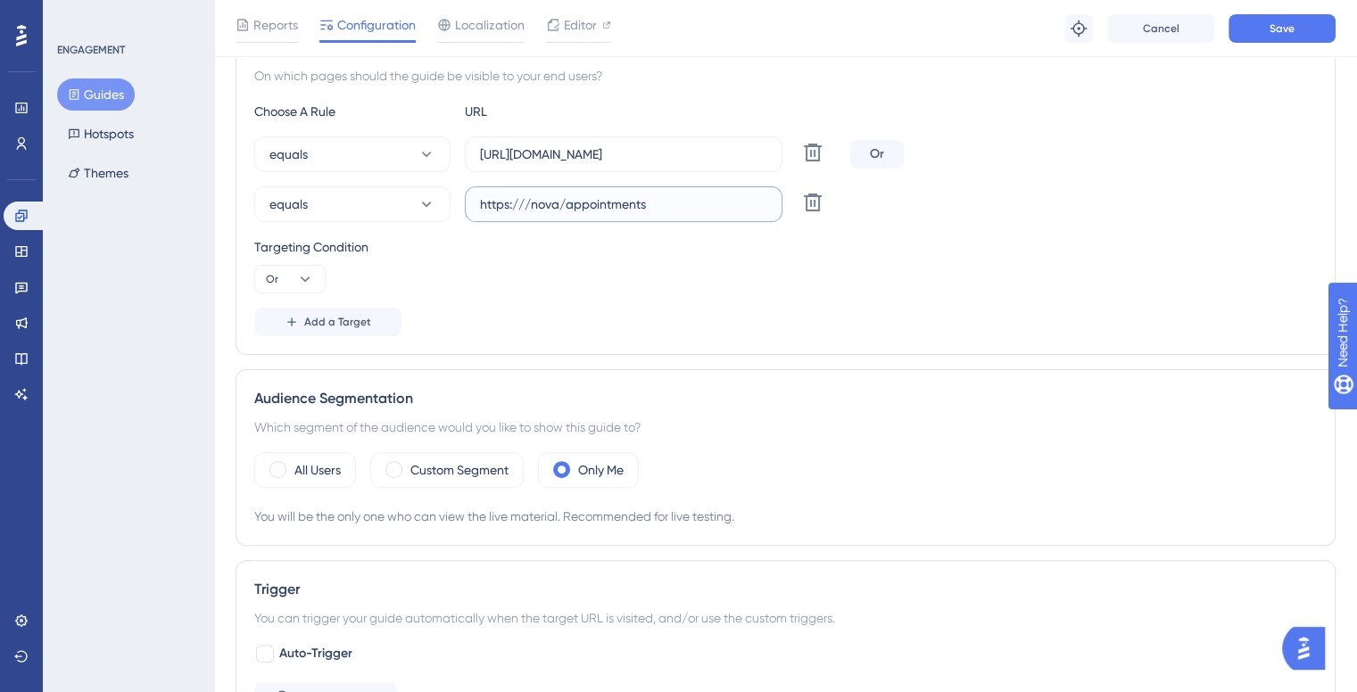
scroll to position [0, 0]
click at [644, 208] on input "[URL]" at bounding box center [623, 205] width 287 height 20
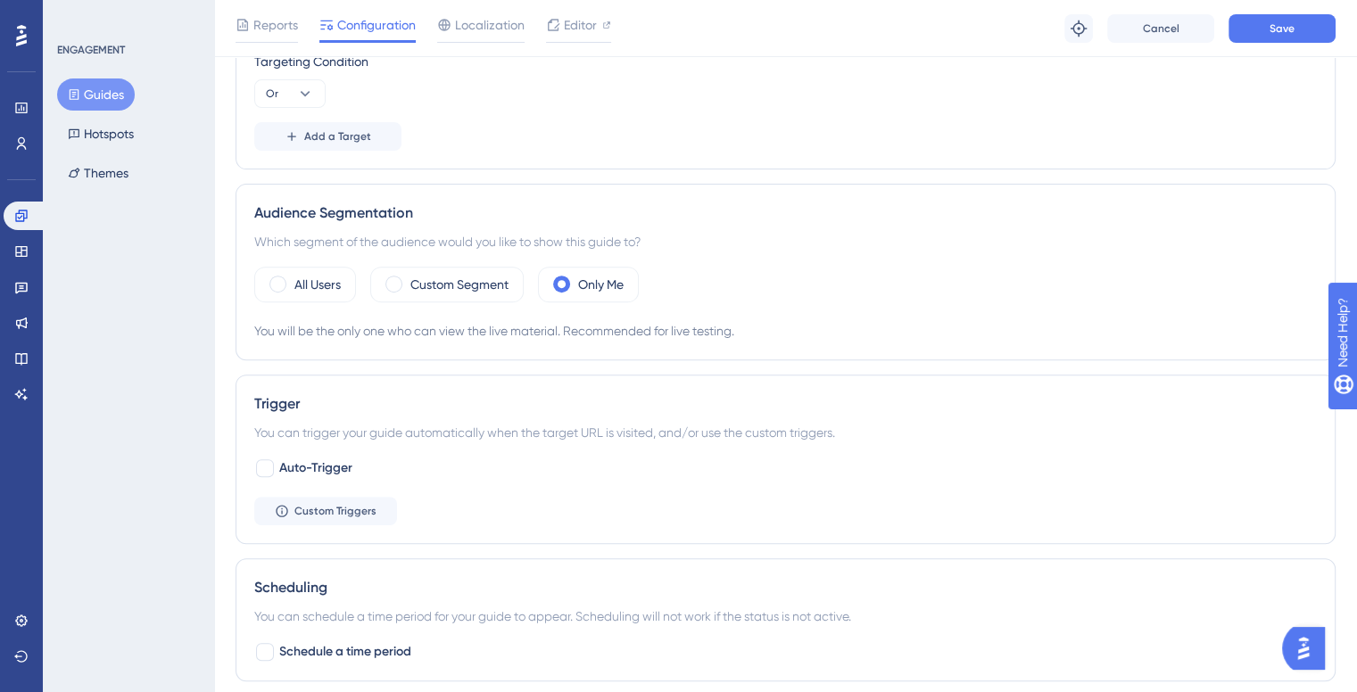
scroll to position [801, 0]
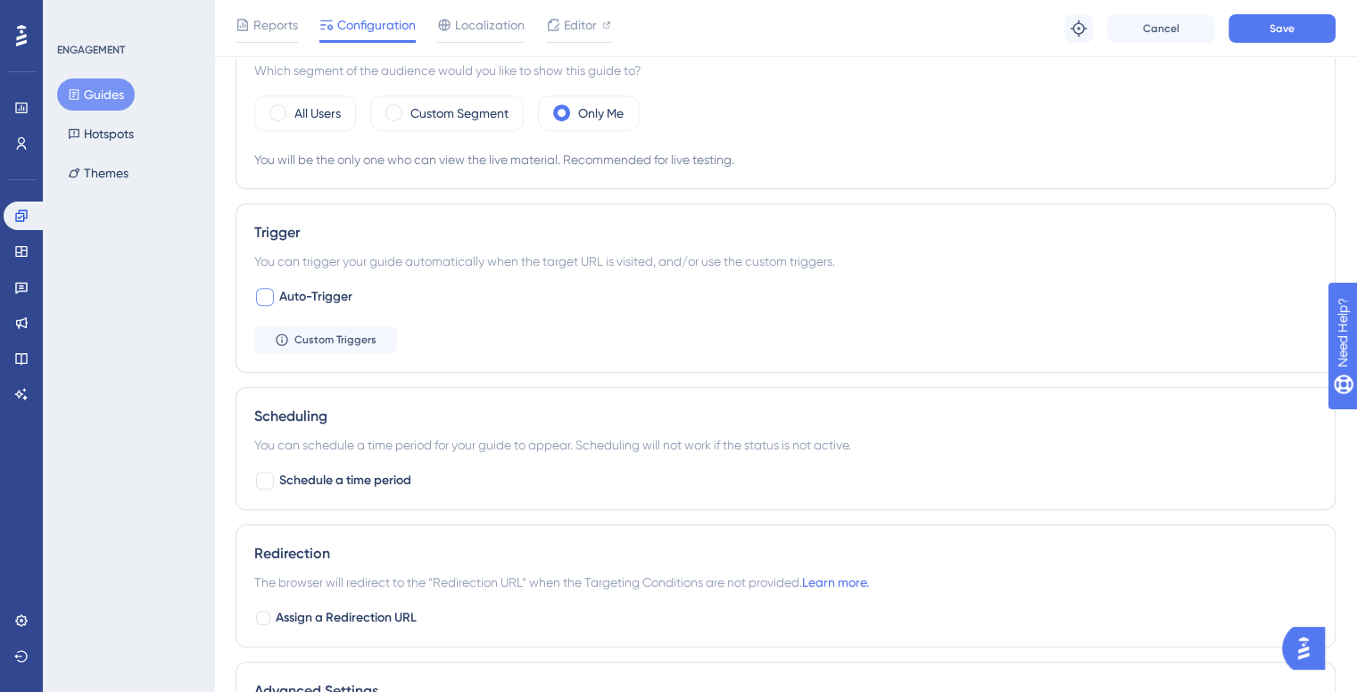
type input "[URL]"
click at [311, 293] on span "Auto-Trigger" at bounding box center [315, 296] width 73 height 21
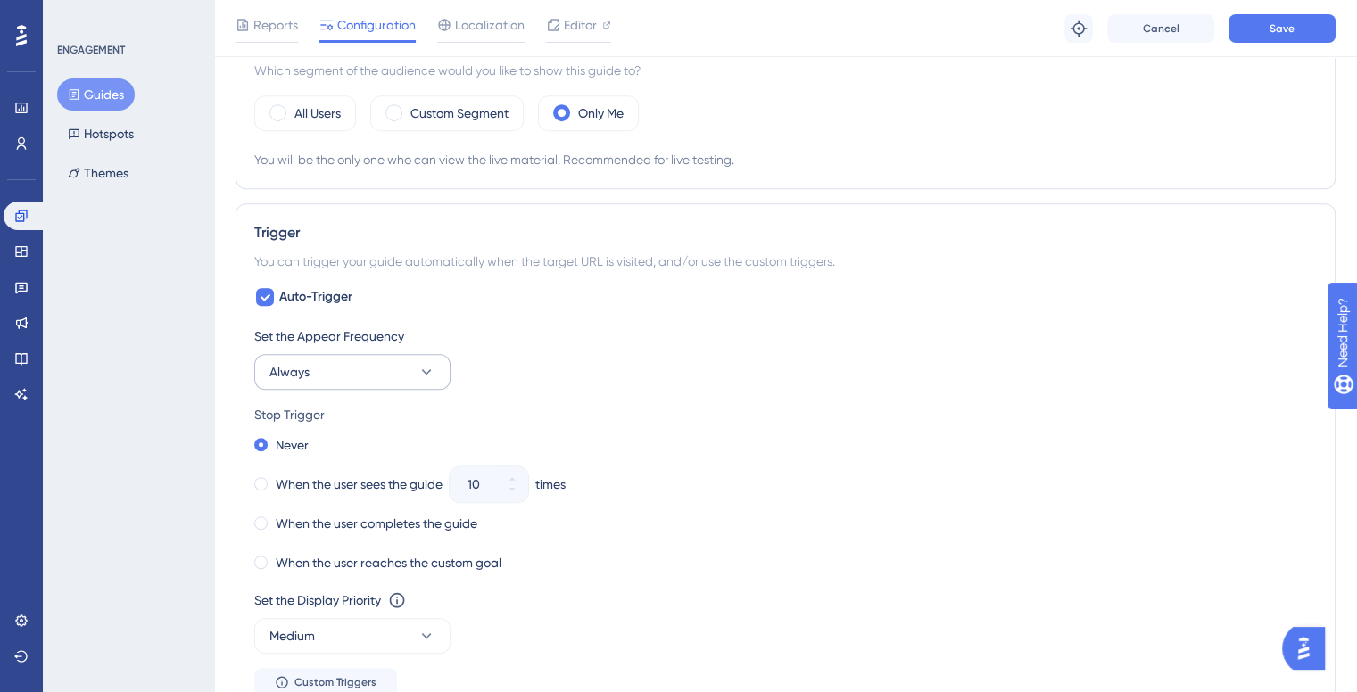
drag, startPoint x: 312, startPoint y: 402, endPoint x: 319, endPoint y: 369, distance: 33.8
click at [313, 396] on div "Set the Appear Frequency Always Stop Trigger Never When the user sees the guide…" at bounding box center [785, 511] width 1063 height 371
click at [319, 367] on button "Always" at bounding box center [352, 372] width 196 height 36
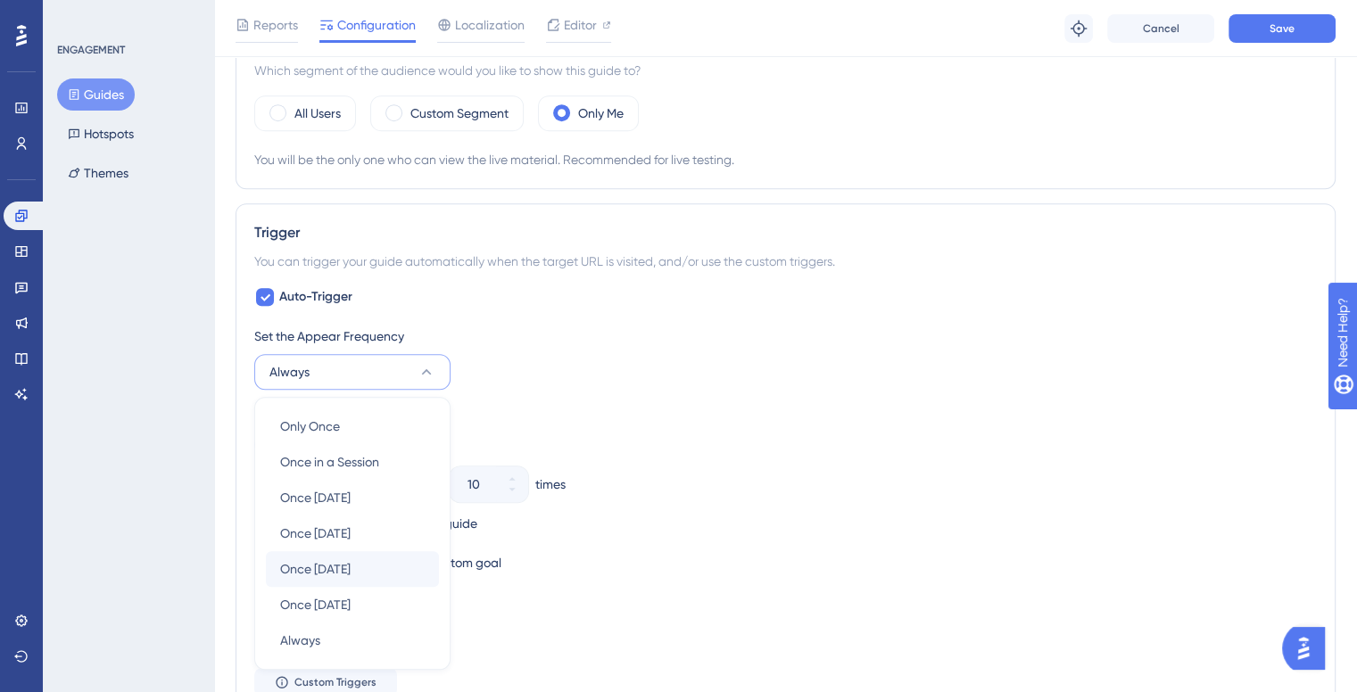
scroll to position [985, 0]
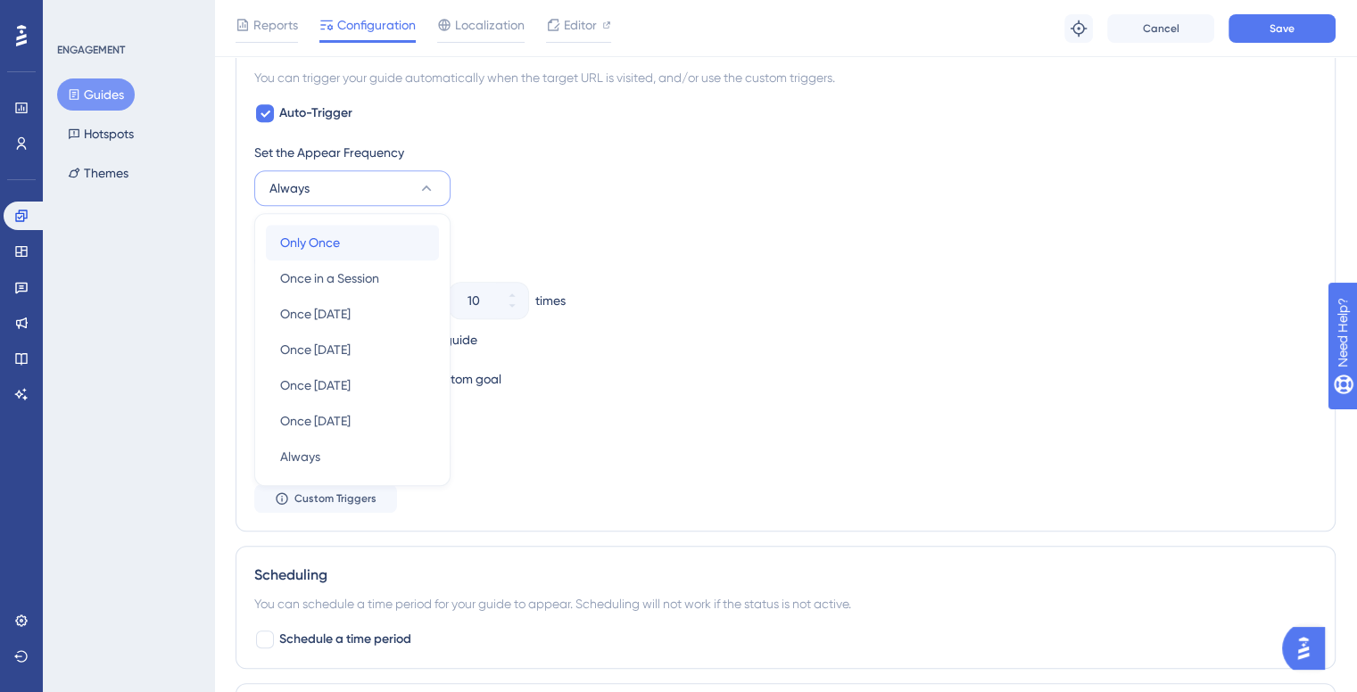
click at [319, 238] on span "Only Once" at bounding box center [310, 242] width 60 height 21
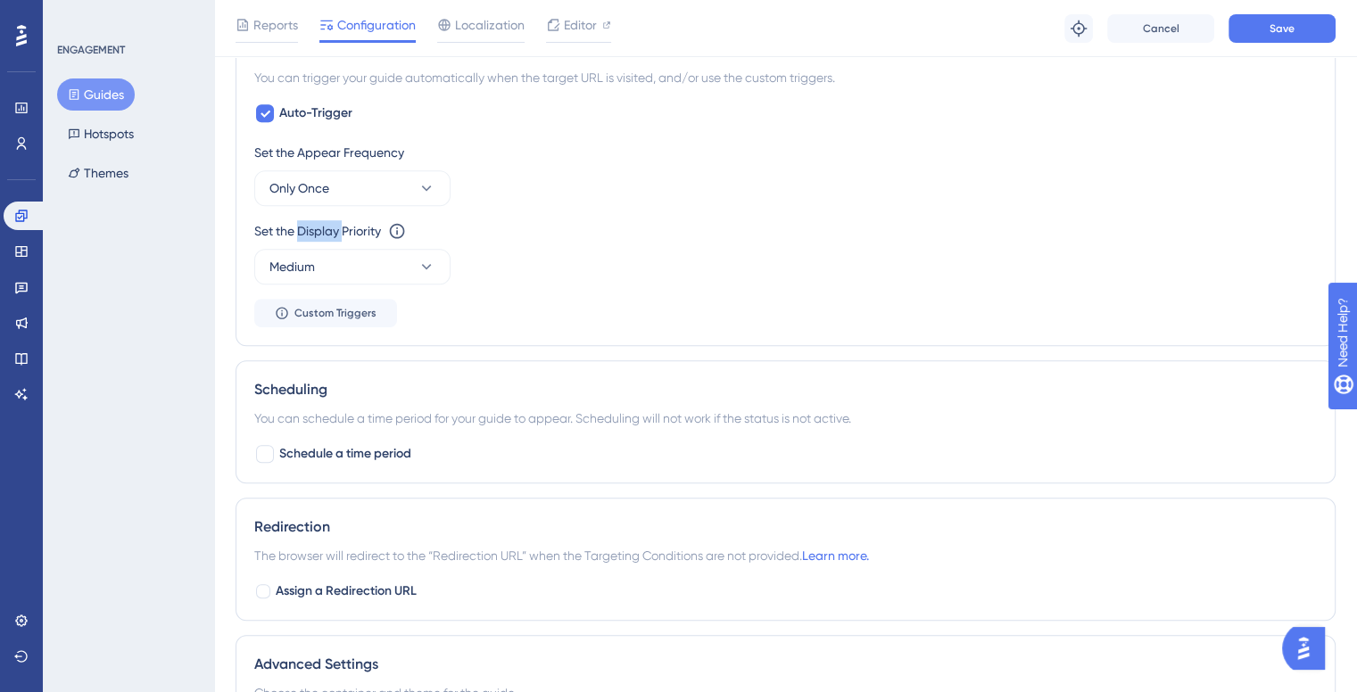
click at [319, 238] on div "Set the Display Priority" at bounding box center [317, 230] width 127 height 21
click at [332, 178] on button "Only Once" at bounding box center [352, 188] width 196 height 36
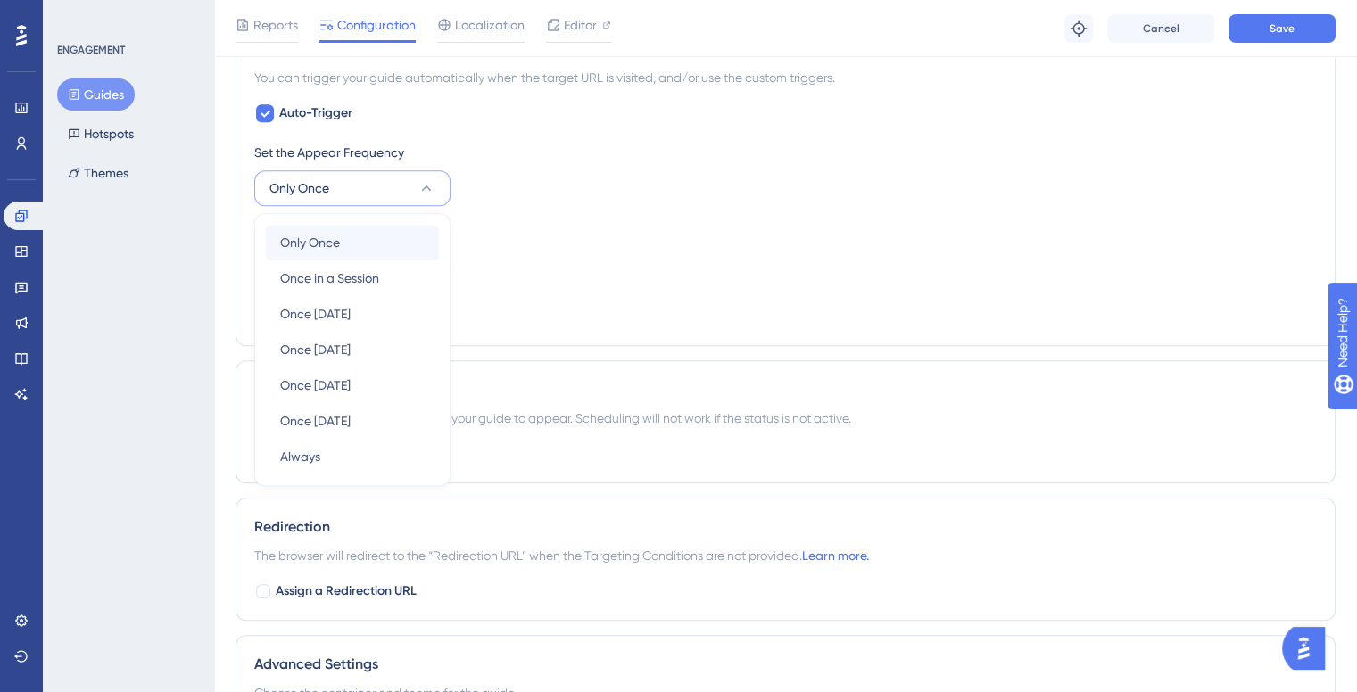
scroll to position [986, 0]
click at [319, 261] on div "Once in a Session Once in a Session" at bounding box center [352, 278] width 145 height 36
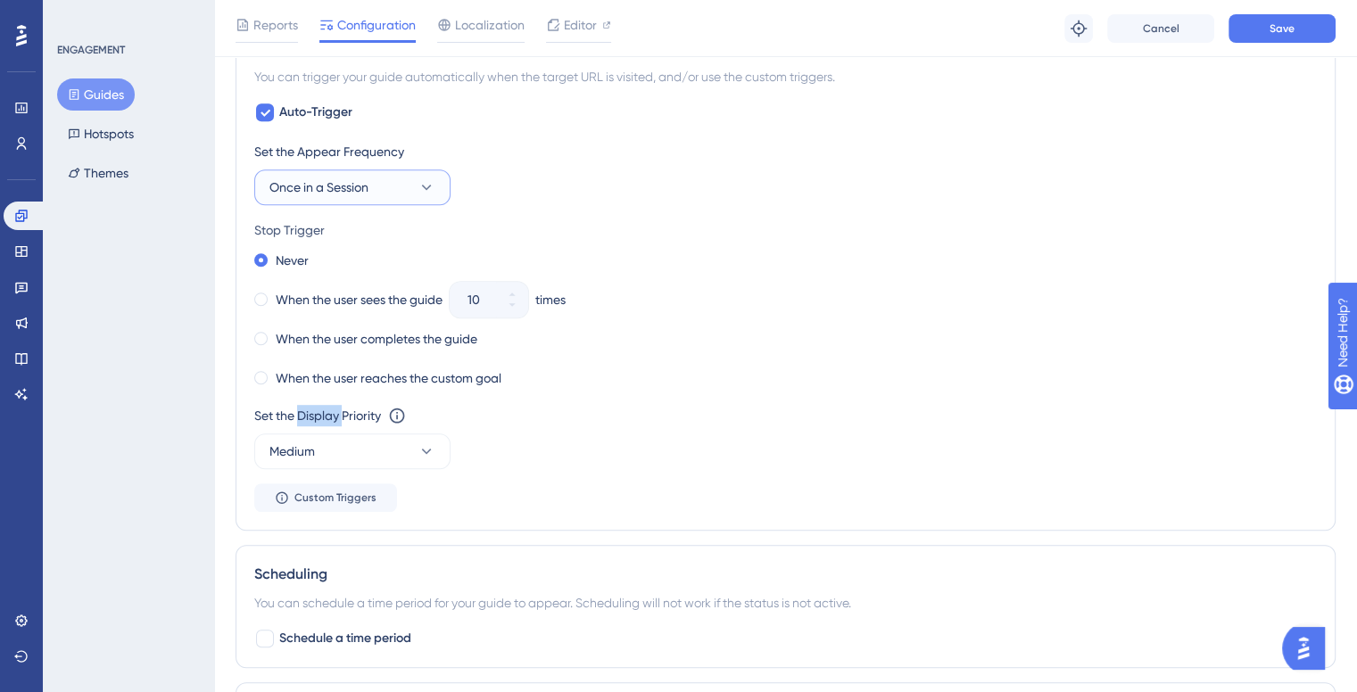
click at [313, 191] on span "Once in a Session" at bounding box center [318, 187] width 99 height 21
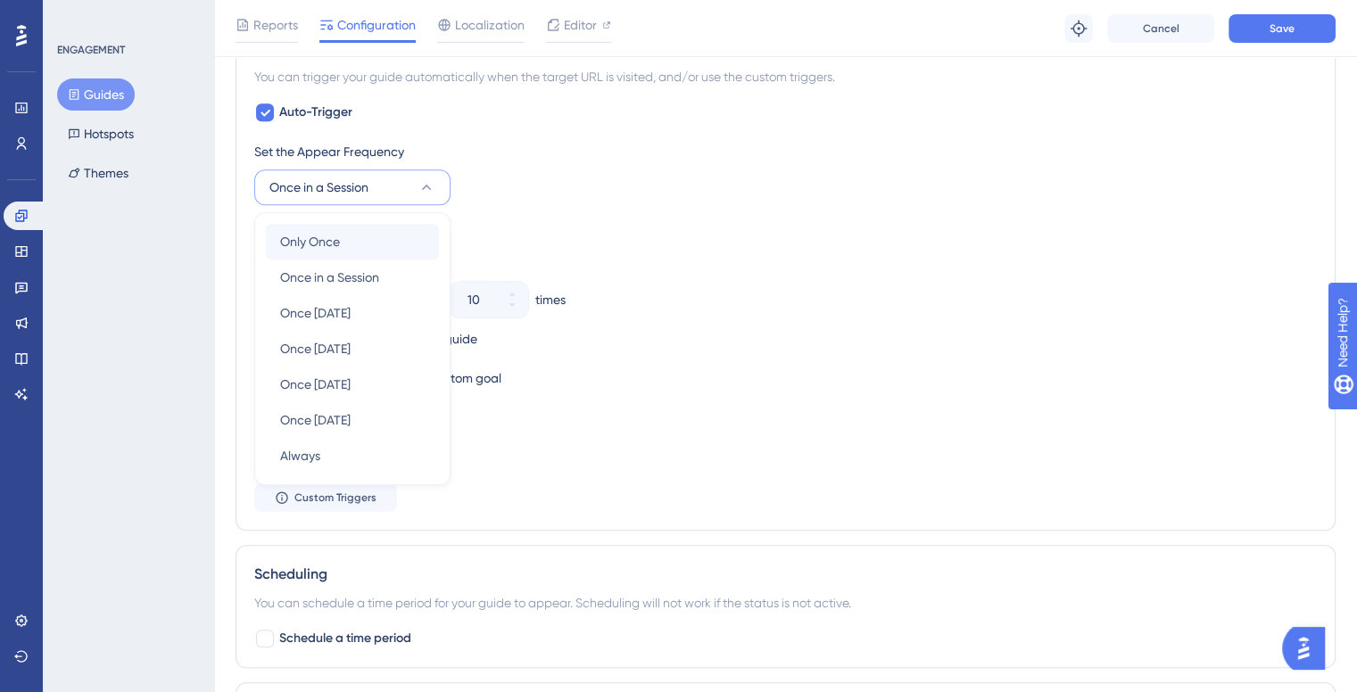
scroll to position [985, 0]
click at [307, 225] on div "Only Once Only Once" at bounding box center [352, 243] width 145 height 36
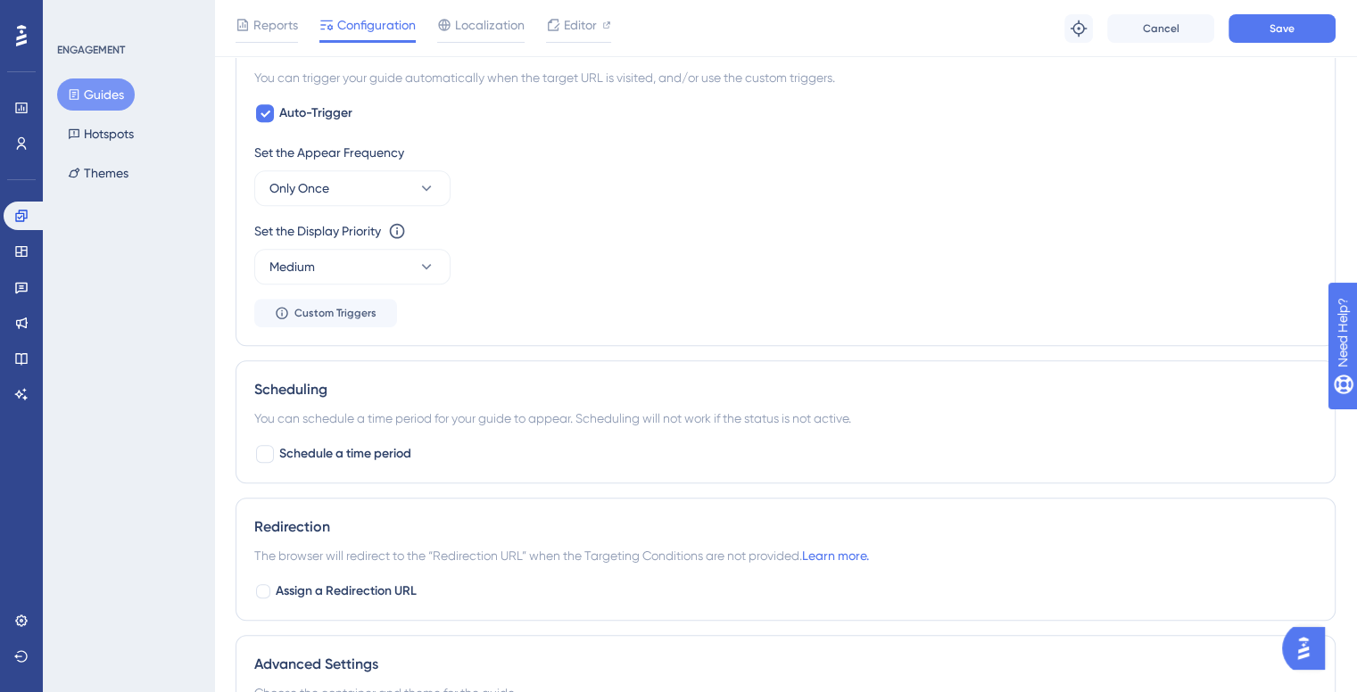
click at [178, 209] on div "ENGAGEMENT Guides Hotspots Themes" at bounding box center [128, 346] width 171 height 692
click at [281, 228] on div "Set the Display Priority" at bounding box center [317, 230] width 127 height 21
click at [284, 262] on span "Medium" at bounding box center [292, 266] width 46 height 21
click at [278, 198] on button "Only Once" at bounding box center [352, 188] width 196 height 36
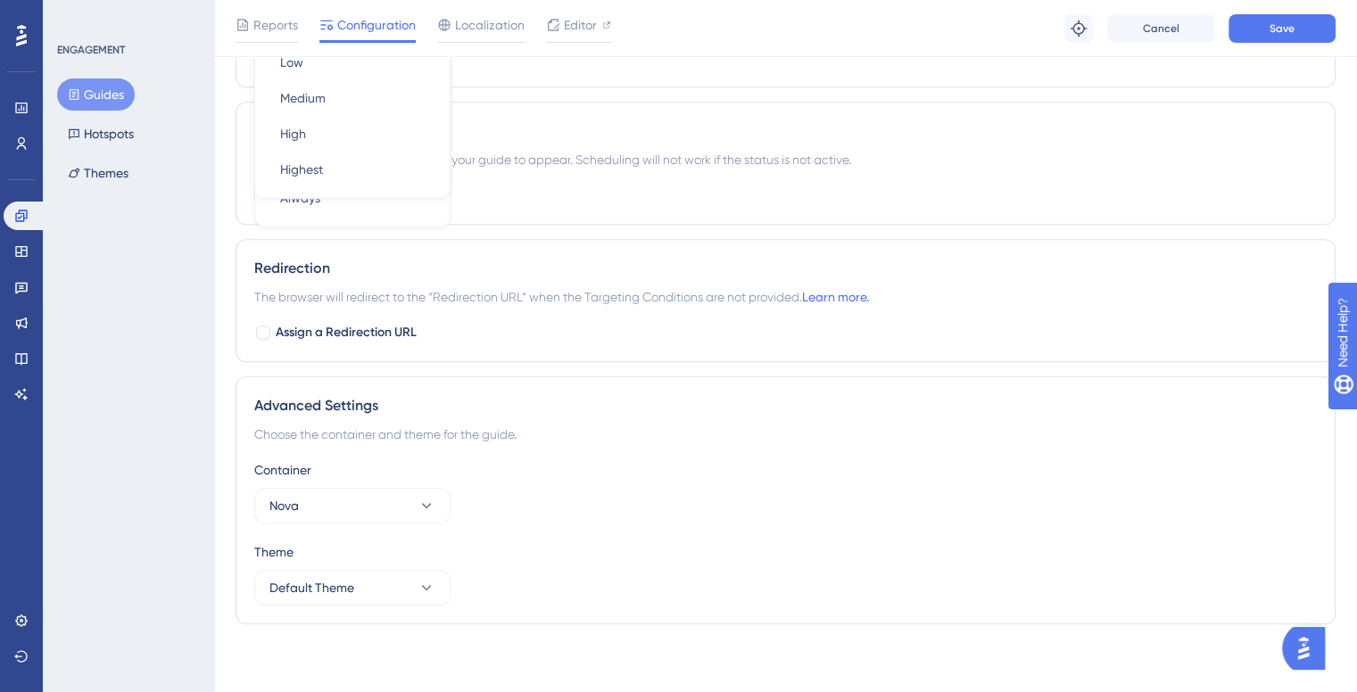
scroll to position [708, 0]
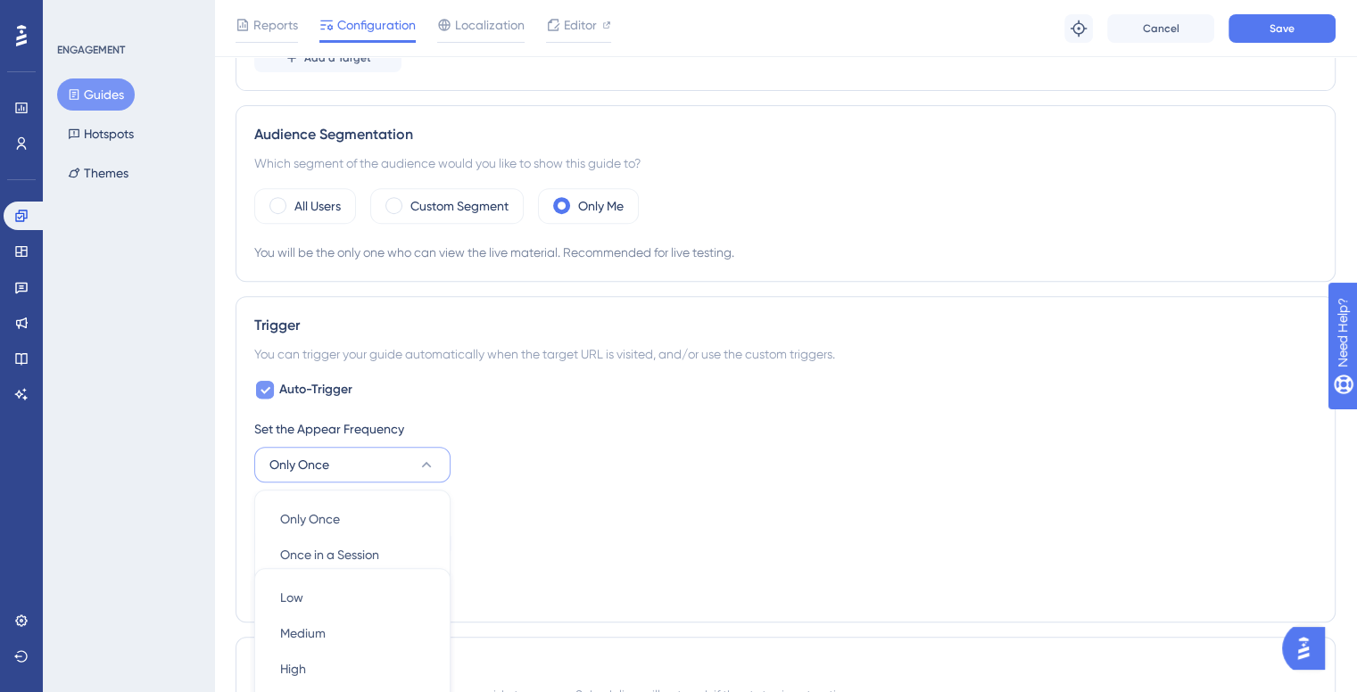
click at [261, 381] on div at bounding box center [265, 390] width 18 height 18
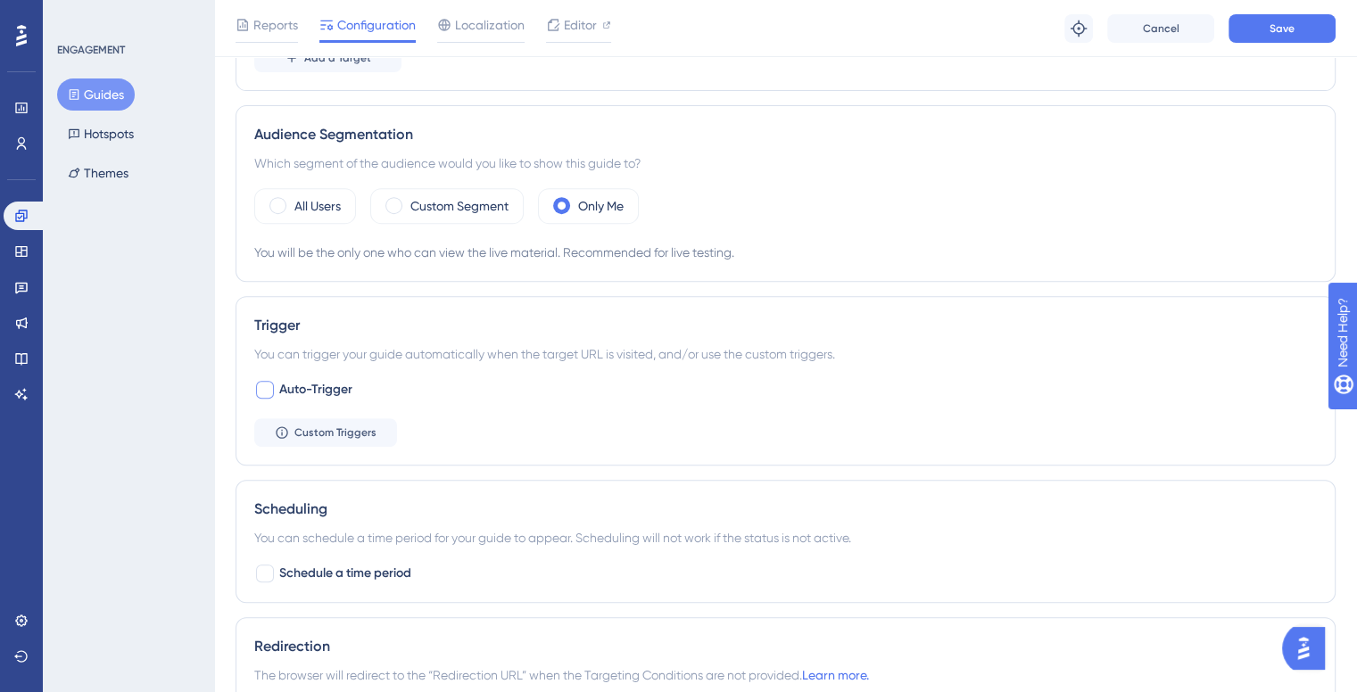
click at [310, 388] on span "Auto-Trigger" at bounding box center [315, 389] width 73 height 21
checkbox input "true"
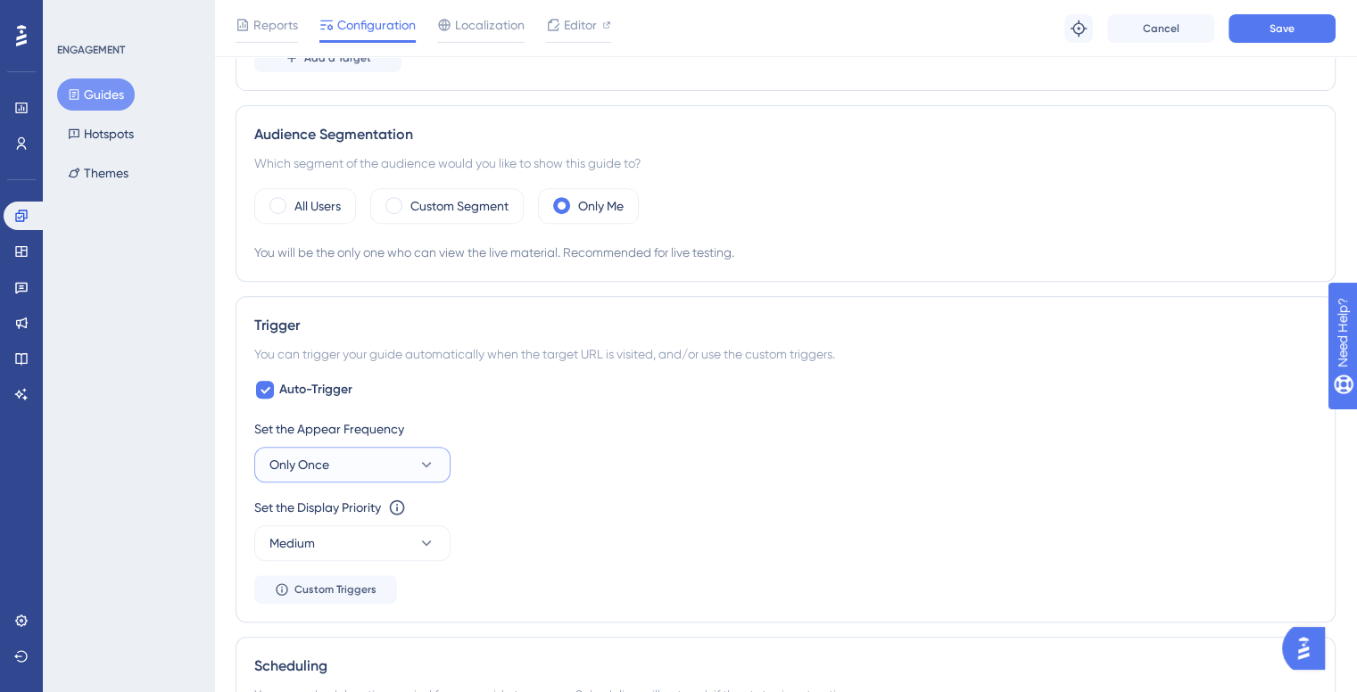
click at [334, 460] on button "Only Once" at bounding box center [352, 465] width 196 height 36
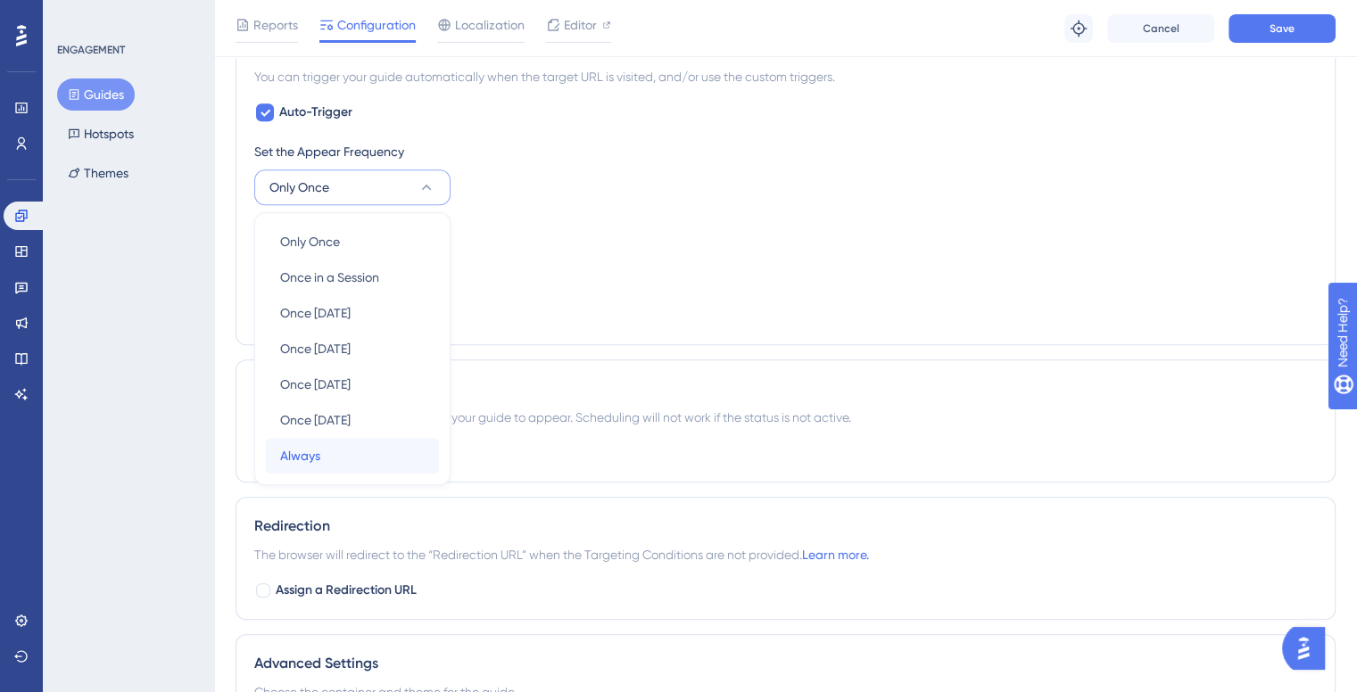
click at [307, 445] on span "Always" at bounding box center [300, 455] width 40 height 21
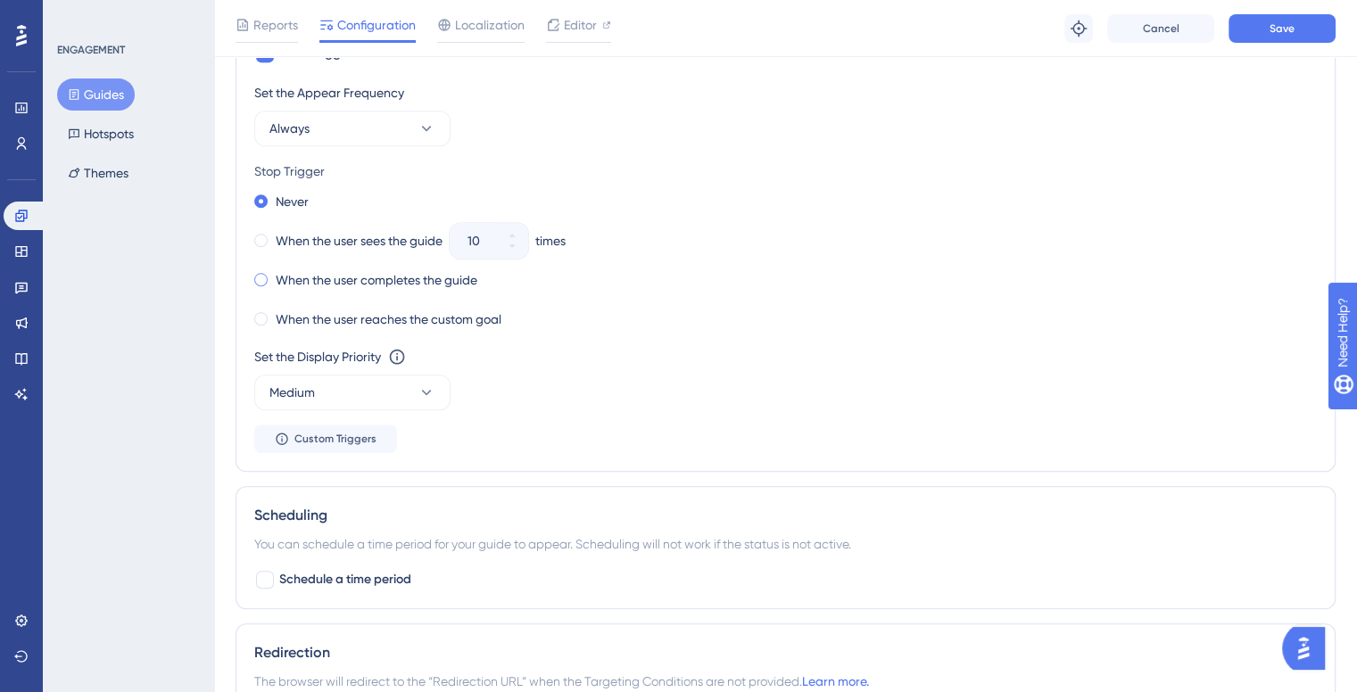
scroll to position [1075, 0]
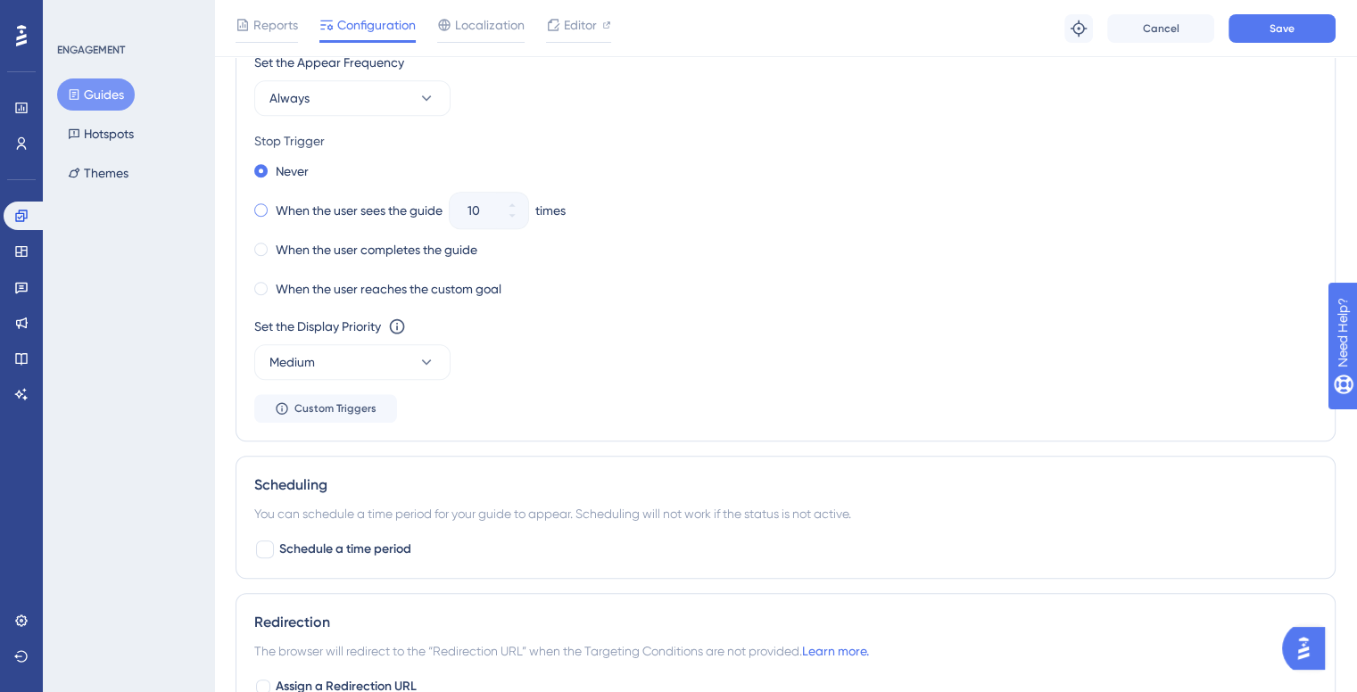
drag, startPoint x: 277, startPoint y: 203, endPoint x: 264, endPoint y: 205, distance: 12.6
click at [275, 204] on div "When the user sees the guide" at bounding box center [348, 210] width 188 height 25
click at [274, 165] on div "Never" at bounding box center [281, 171] width 54 height 25
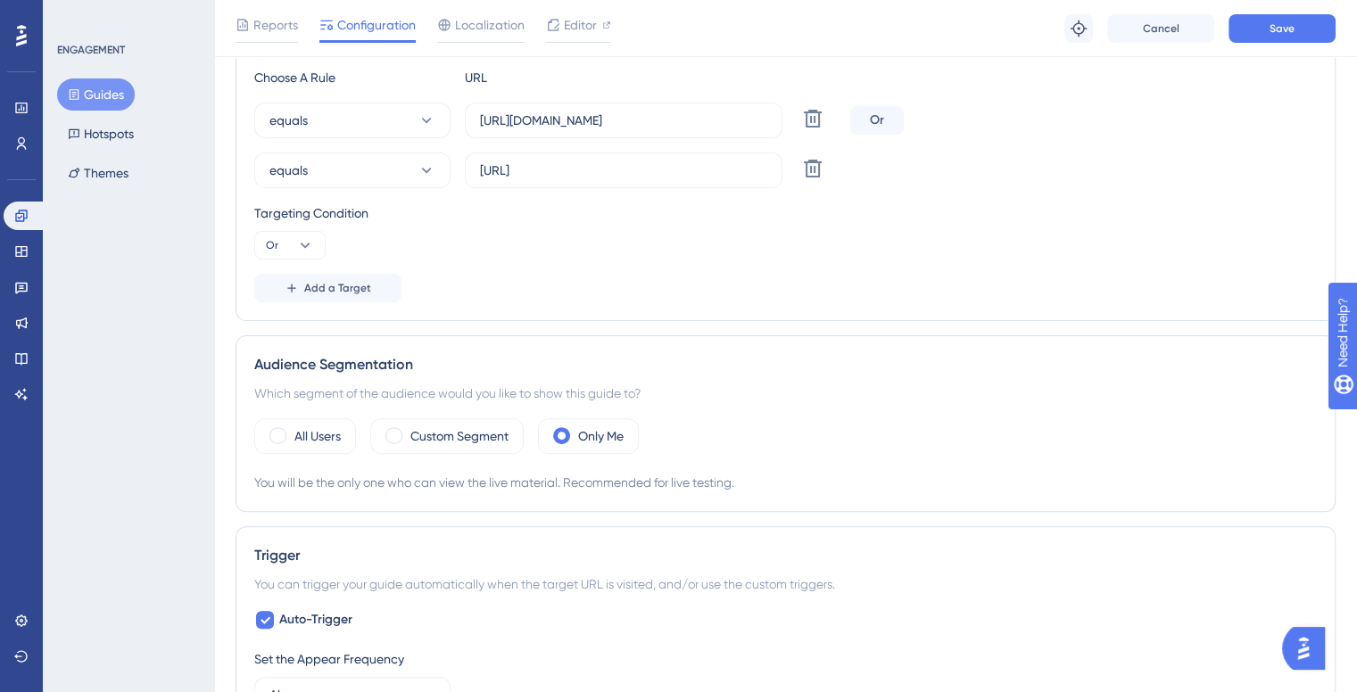
scroll to position [0, 0]
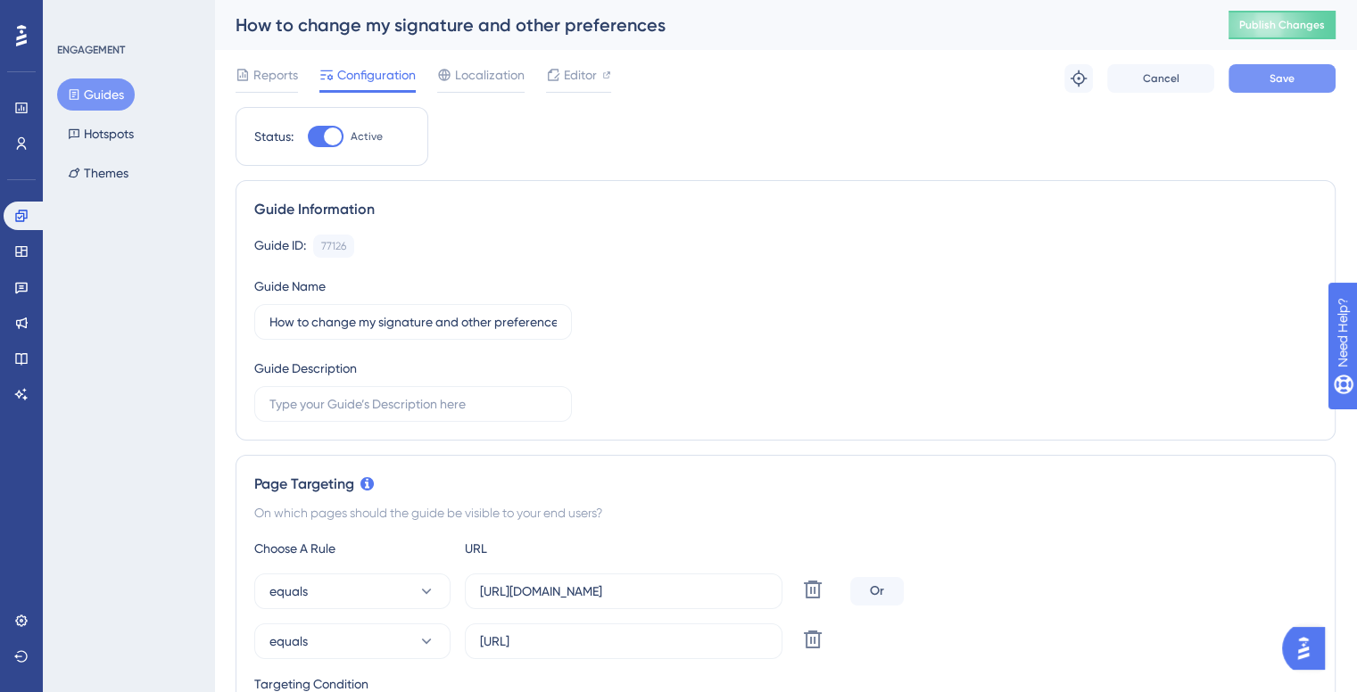
click at [1263, 80] on button "Save" at bounding box center [1282, 78] width 107 height 29
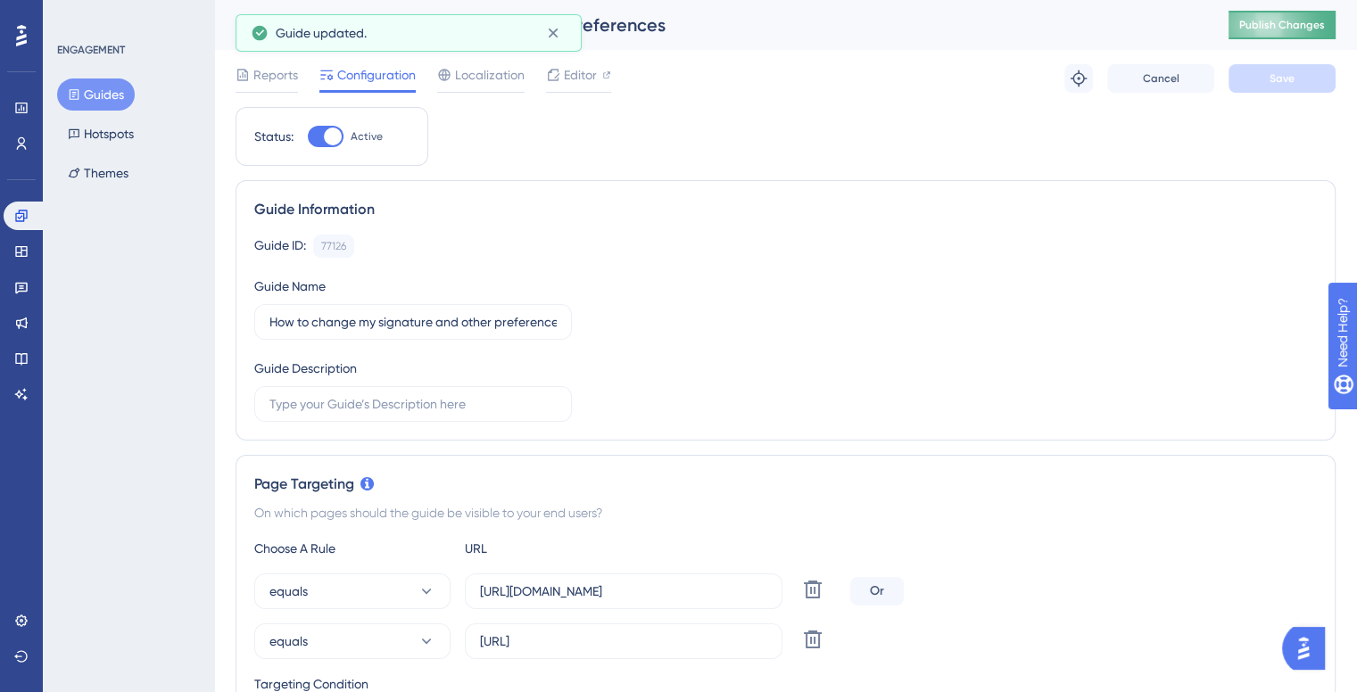
click at [1273, 21] on span "Publish Changes" at bounding box center [1282, 25] width 86 height 14
click at [95, 99] on button "Guides" at bounding box center [96, 95] width 78 height 32
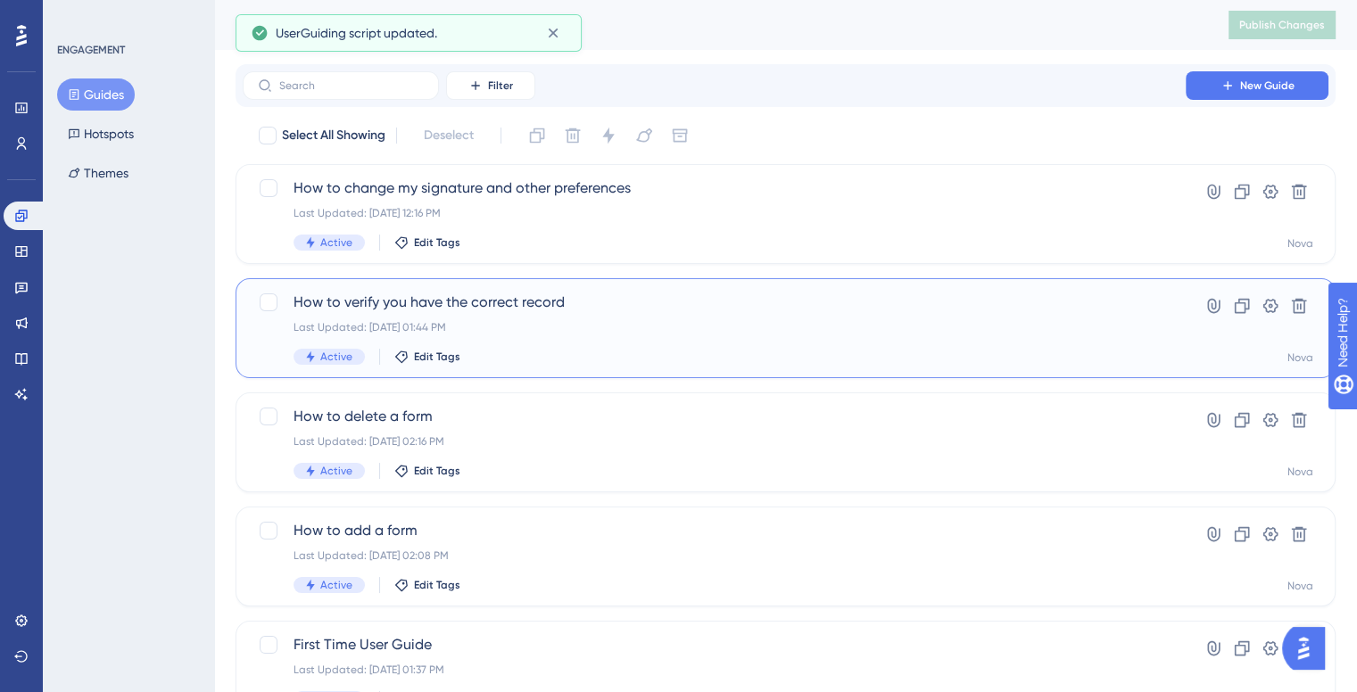
click at [543, 296] on span "How to verify you have the correct record" at bounding box center [714, 302] width 841 height 21
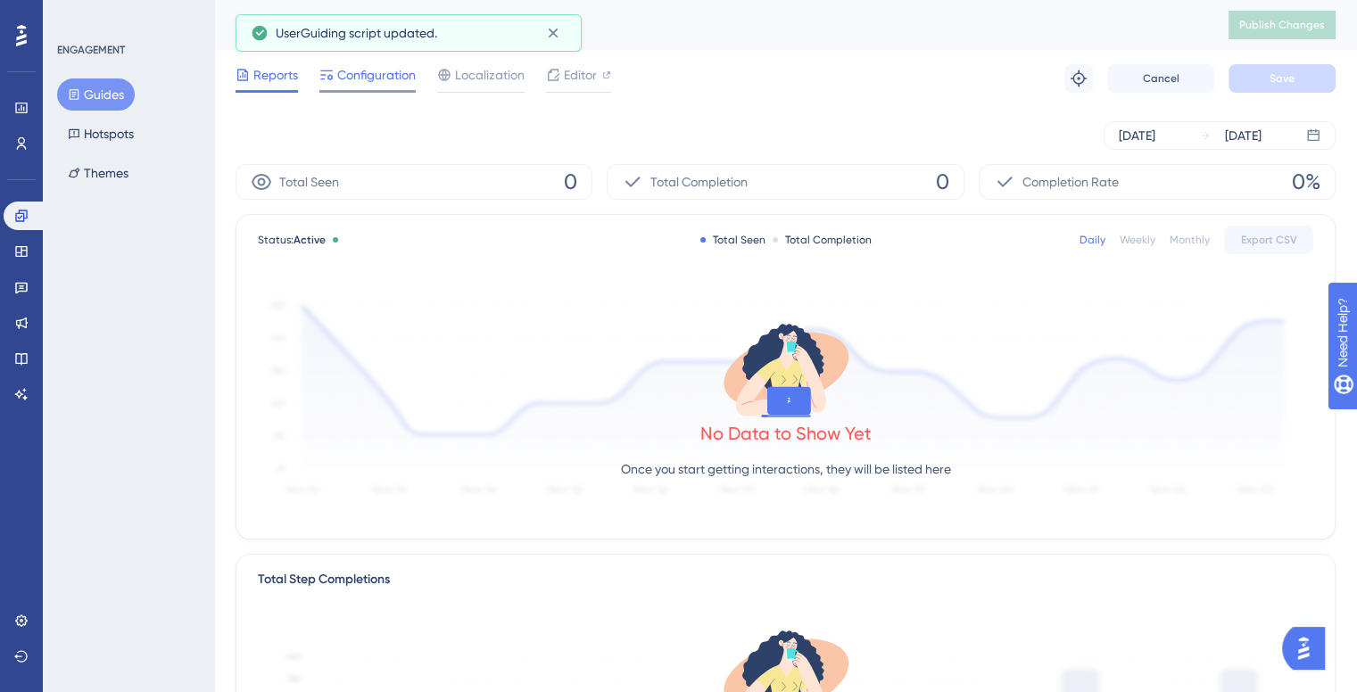
click at [375, 74] on span "Configuration" at bounding box center [376, 74] width 79 height 21
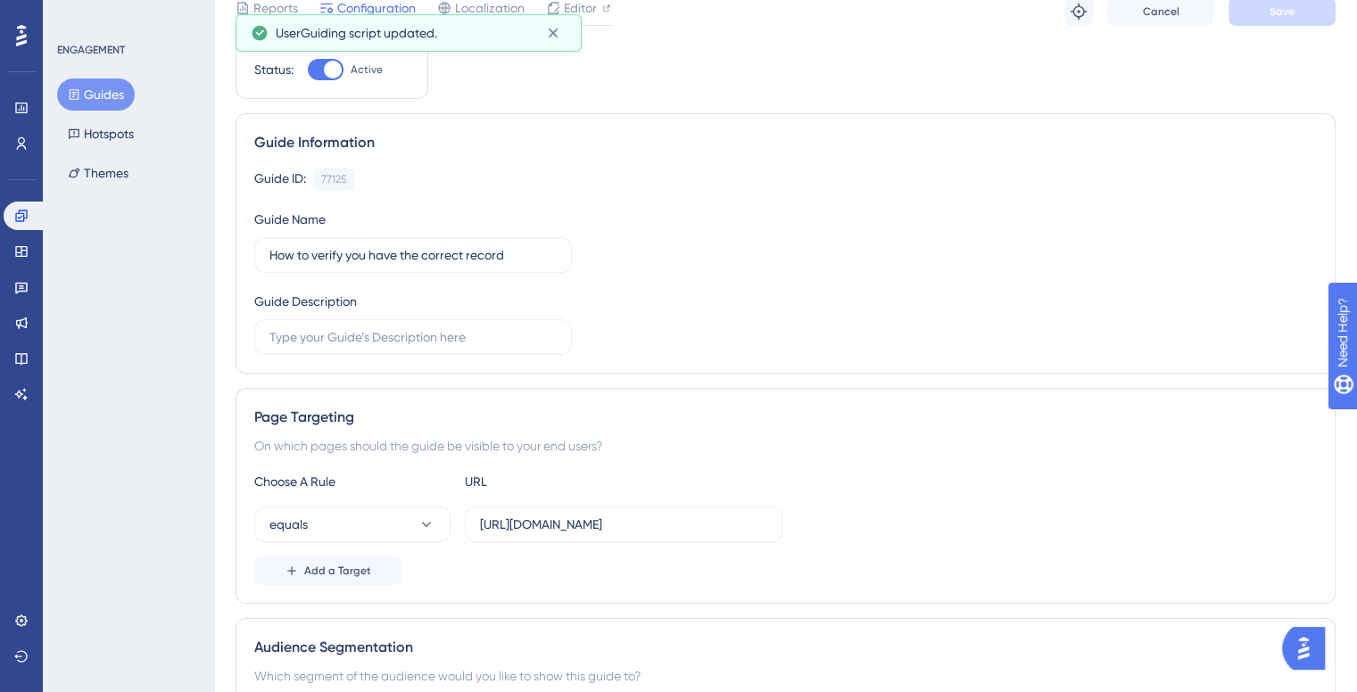
scroll to position [268, 0]
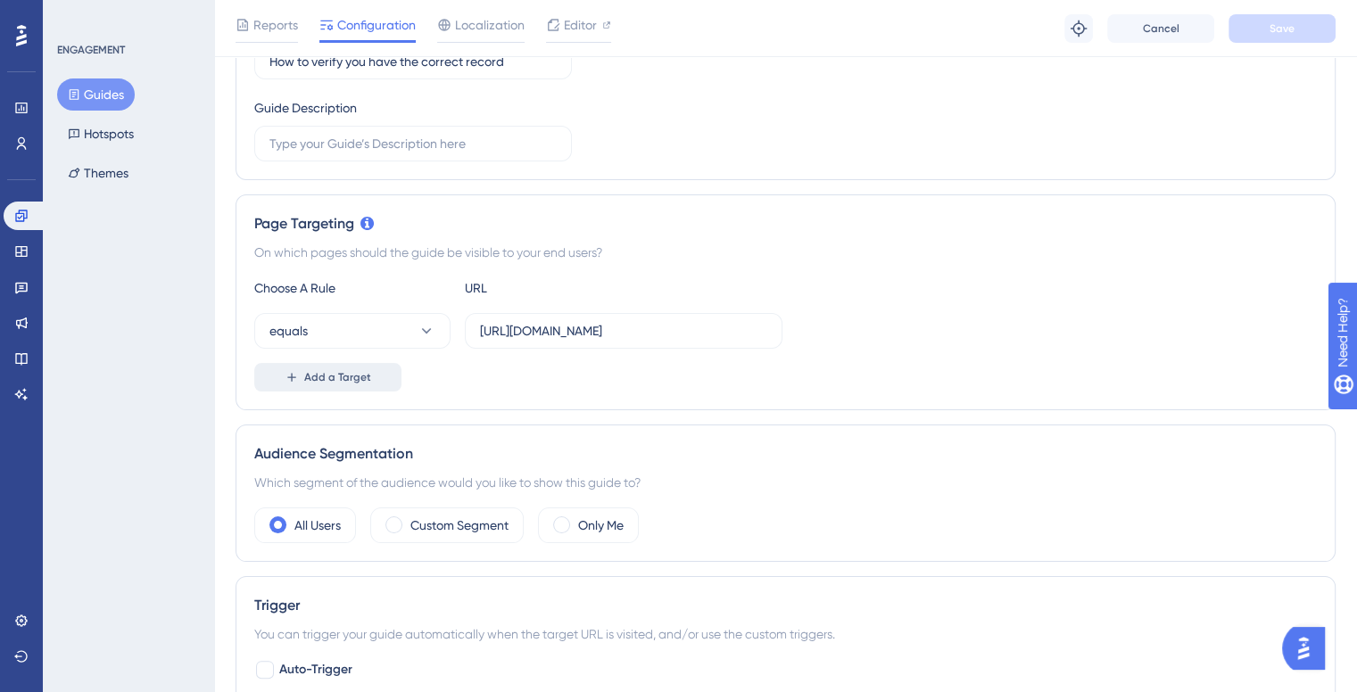
click at [349, 378] on span "Add a Target" at bounding box center [337, 377] width 67 height 14
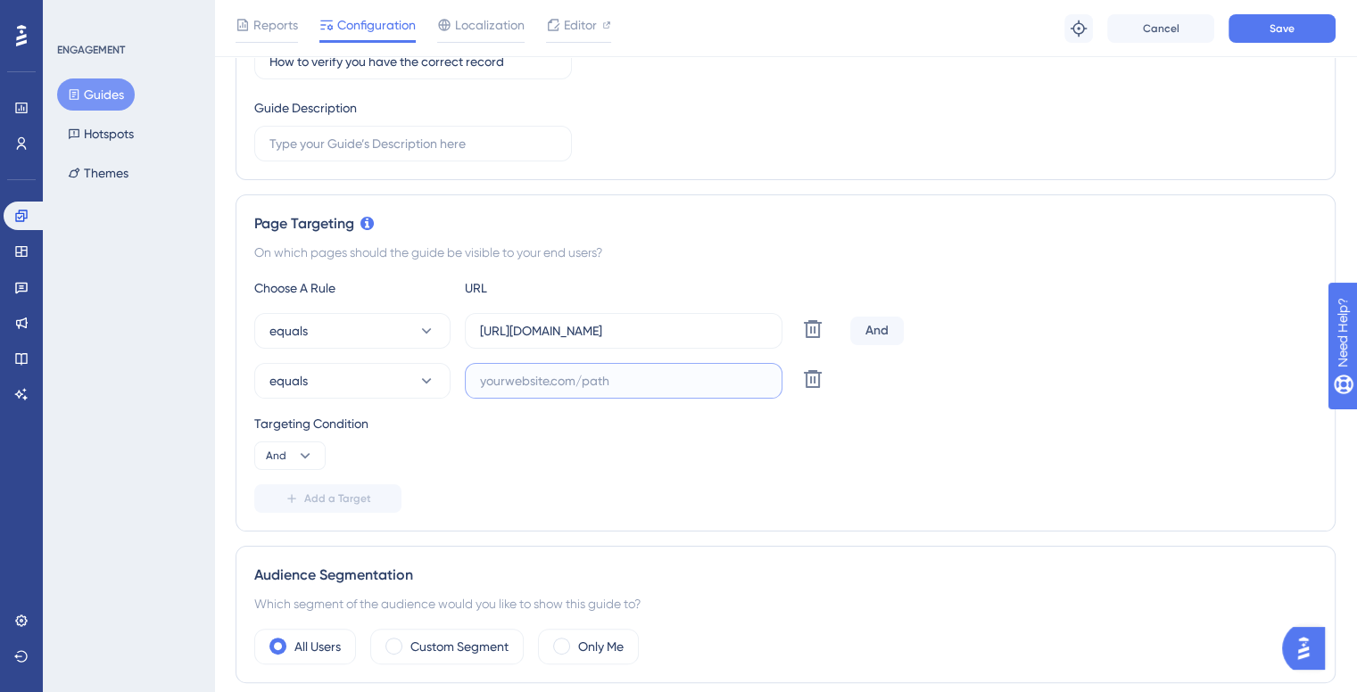
click at [511, 376] on input "text" at bounding box center [623, 381] width 287 height 20
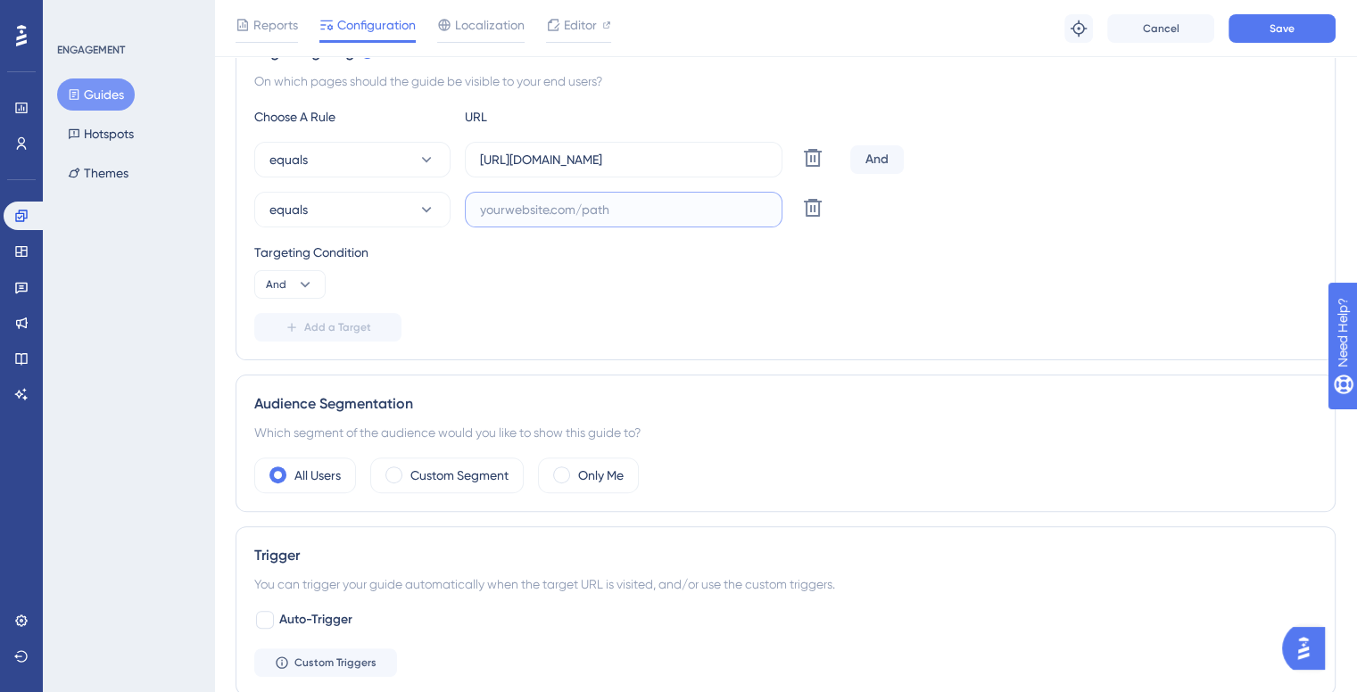
scroll to position [446, 0]
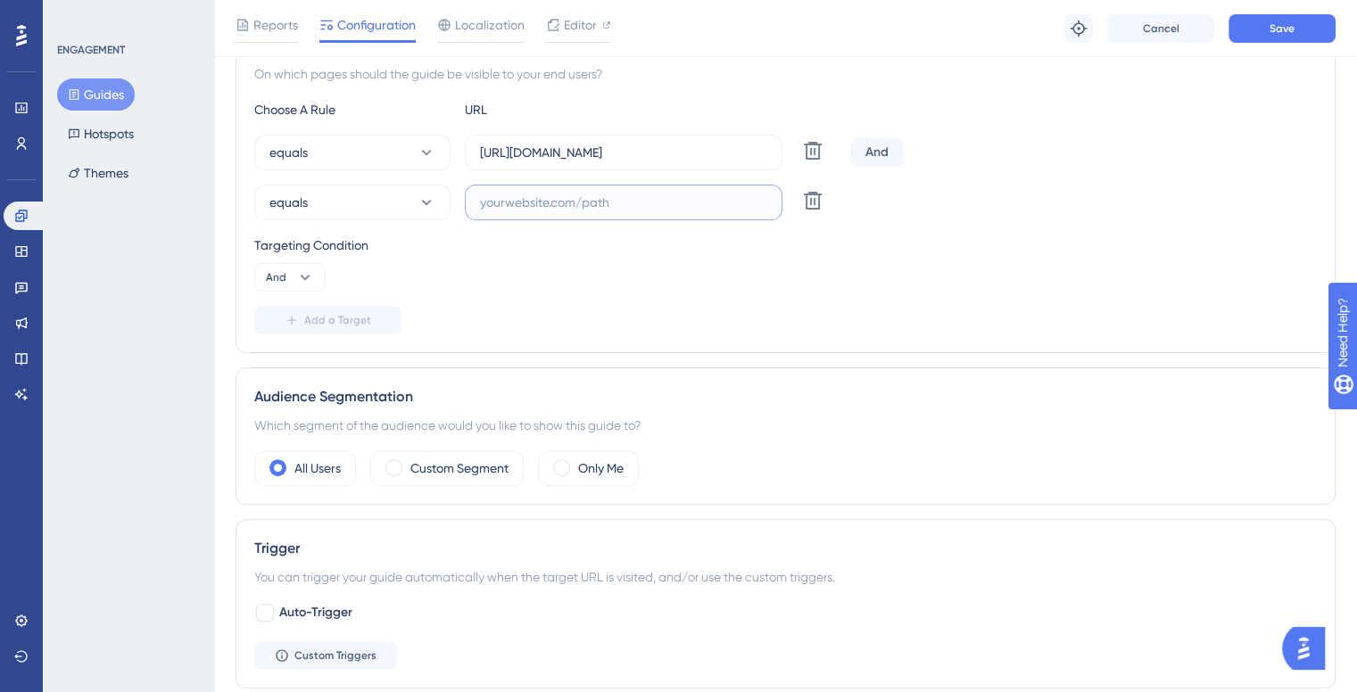
paste input "[URL]"
drag, startPoint x: 689, startPoint y: 150, endPoint x: 798, endPoint y: 133, distance: 110.2
click at [798, 135] on div "equals https://ilh-internal.interlace.health/nova/appointments Delete" at bounding box center [548, 153] width 589 height 36
click at [624, 195] on input "[URL]" at bounding box center [623, 203] width 287 height 20
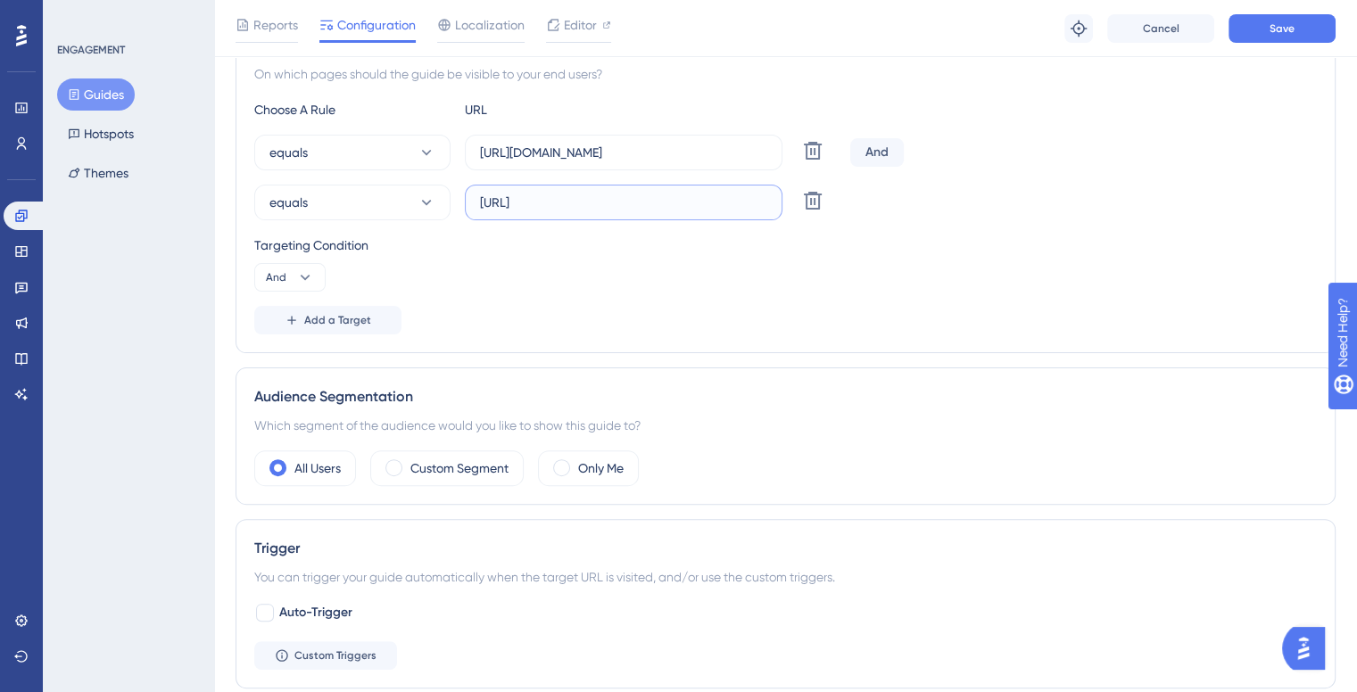
scroll to position [0, 0]
paste input "nova/appointments"
type input "[URL]"
click at [294, 275] on button "And" at bounding box center [289, 277] width 71 height 29
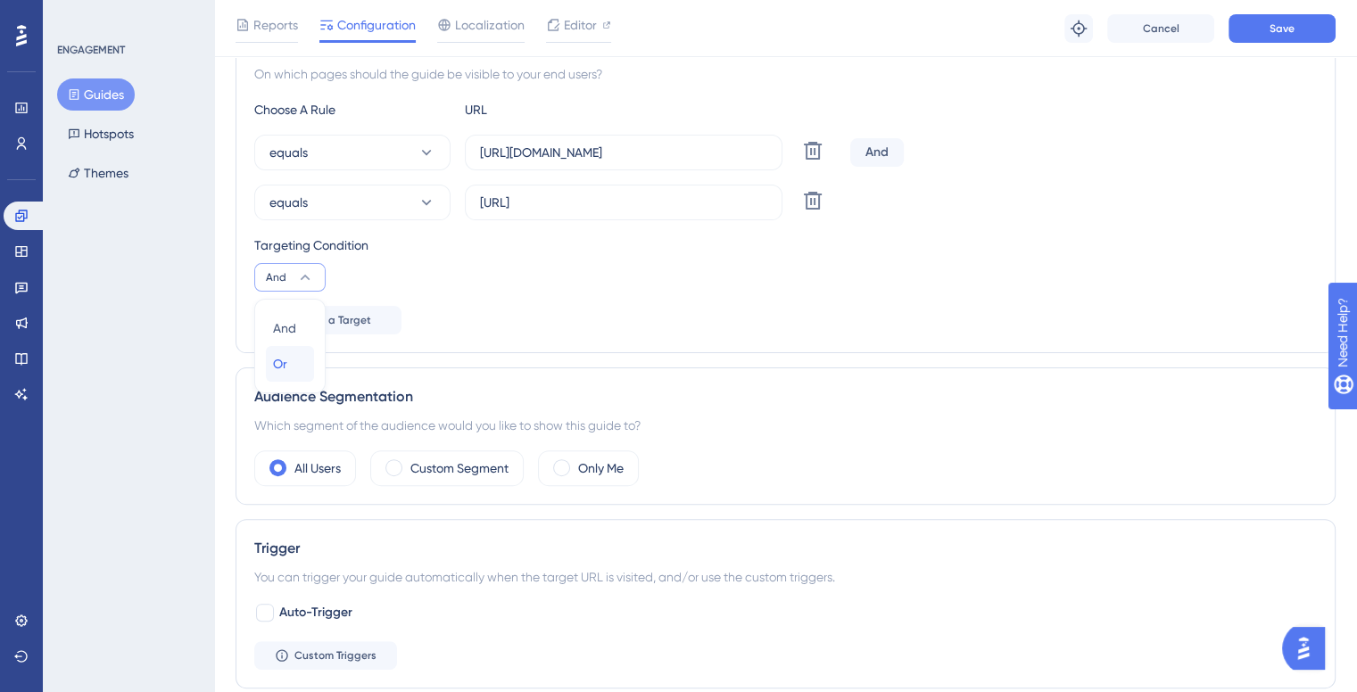
click at [301, 370] on div "Or Or" at bounding box center [290, 364] width 34 height 36
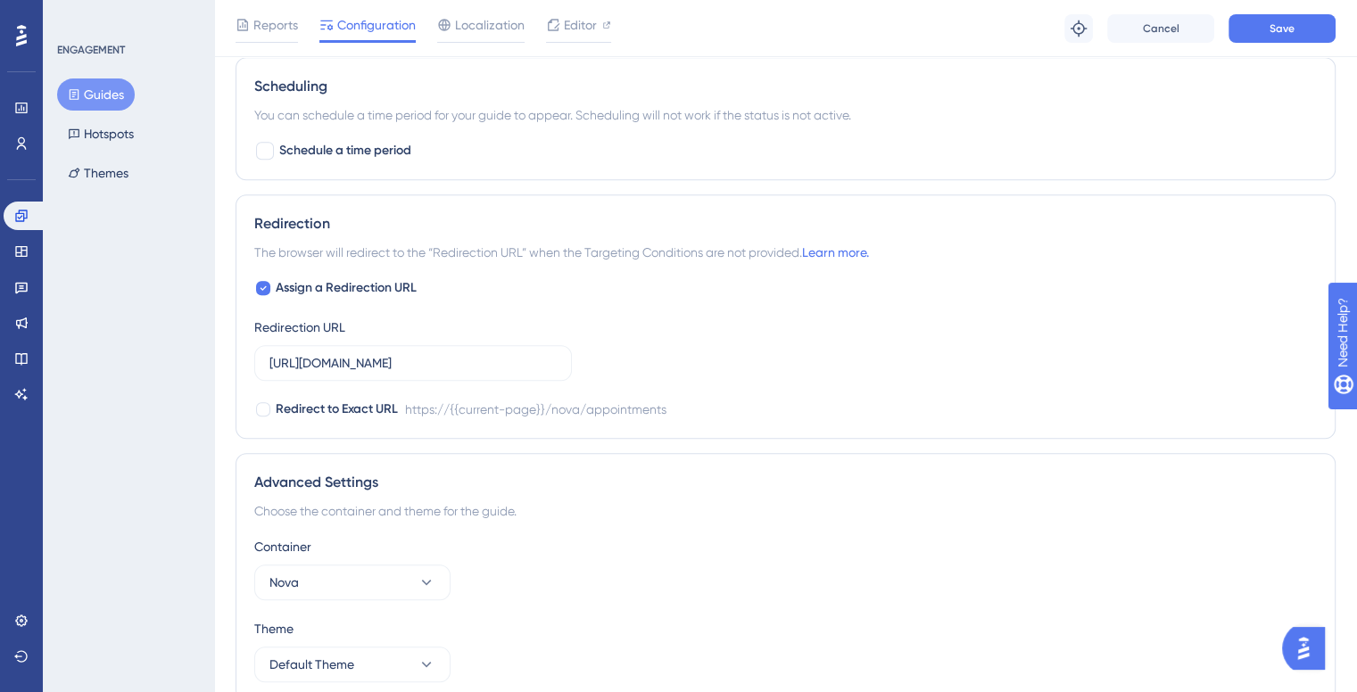
scroll to position [1169, 0]
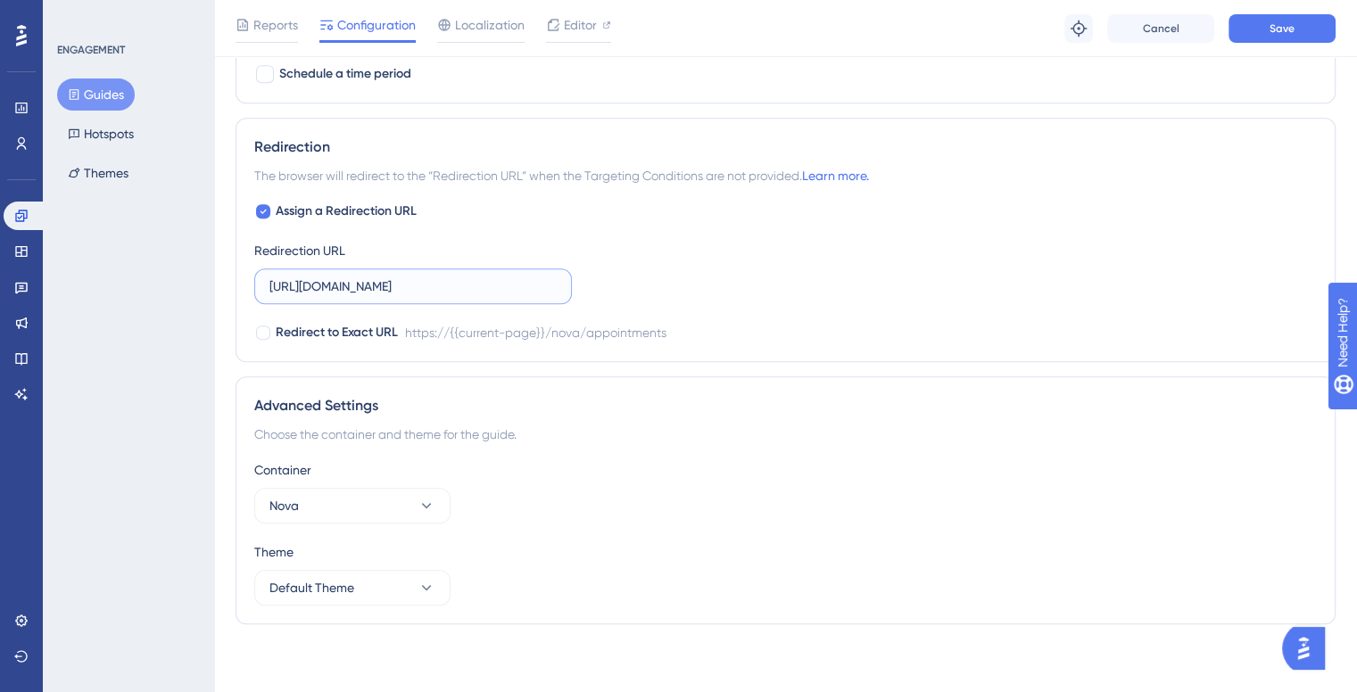
click at [479, 292] on input "https://ilh-internal.interlace.health/nova/appointments" at bounding box center [412, 287] width 287 height 20
click at [262, 212] on icon at bounding box center [263, 211] width 7 height 14
checkbox input "false"
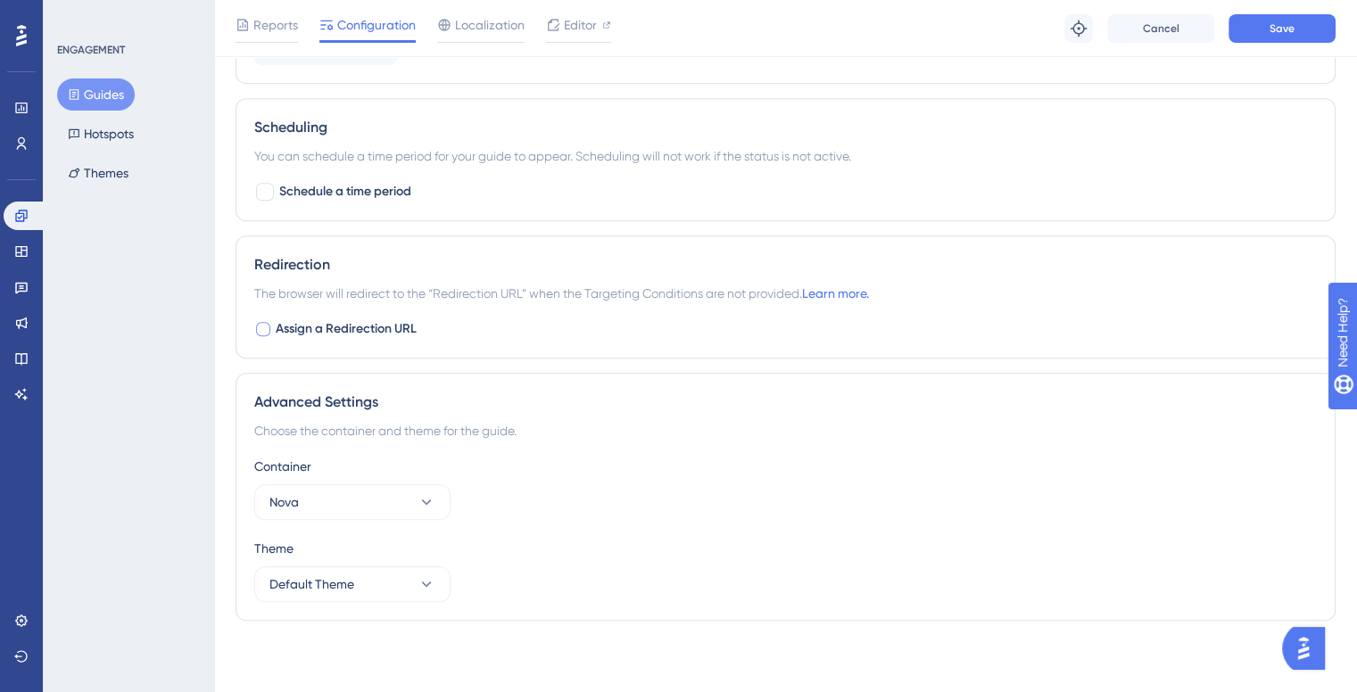
scroll to position [1048, 0]
click at [414, 297] on span "The browser will redirect to the “Redirection URL” when the Targeting Condition…" at bounding box center [561, 296] width 615 height 21
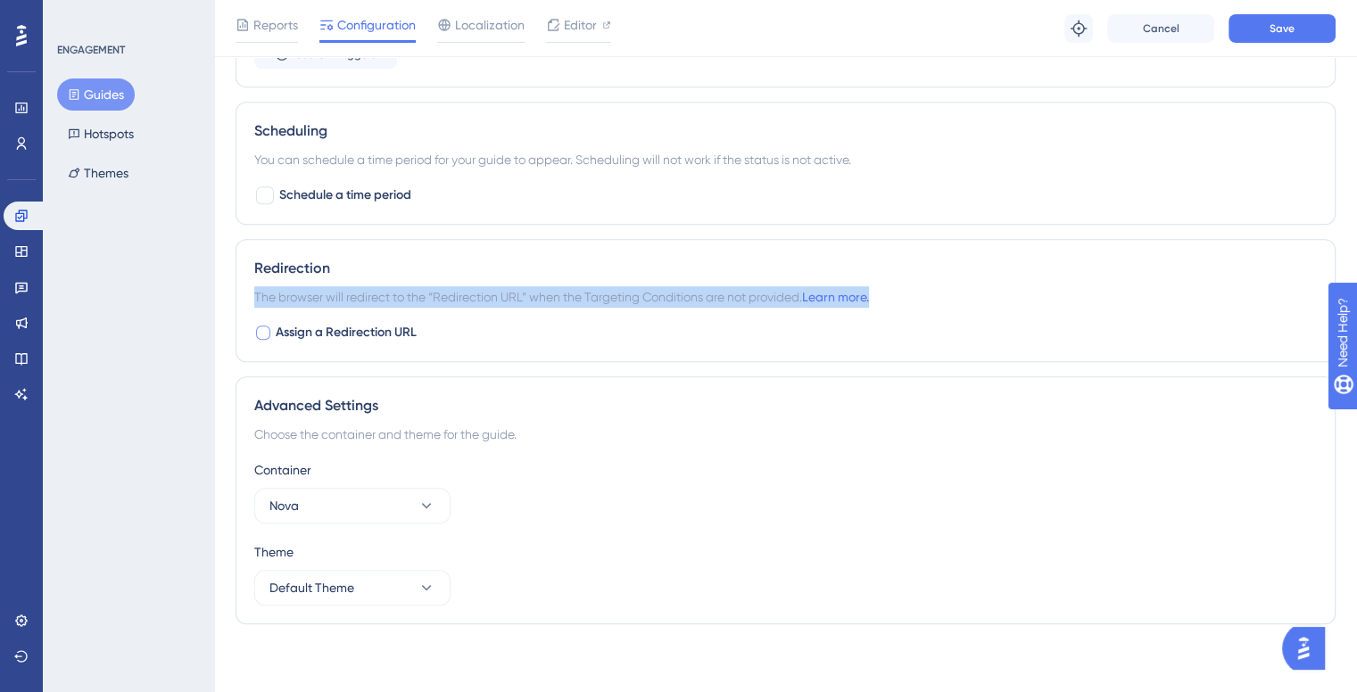
click at [414, 297] on span "The browser will redirect to the “Redirection URL” when the Targeting Condition…" at bounding box center [561, 296] width 615 height 21
click at [414, 296] on span "The browser will redirect to the “Redirection URL” when the Targeting Condition…" at bounding box center [561, 296] width 615 height 21
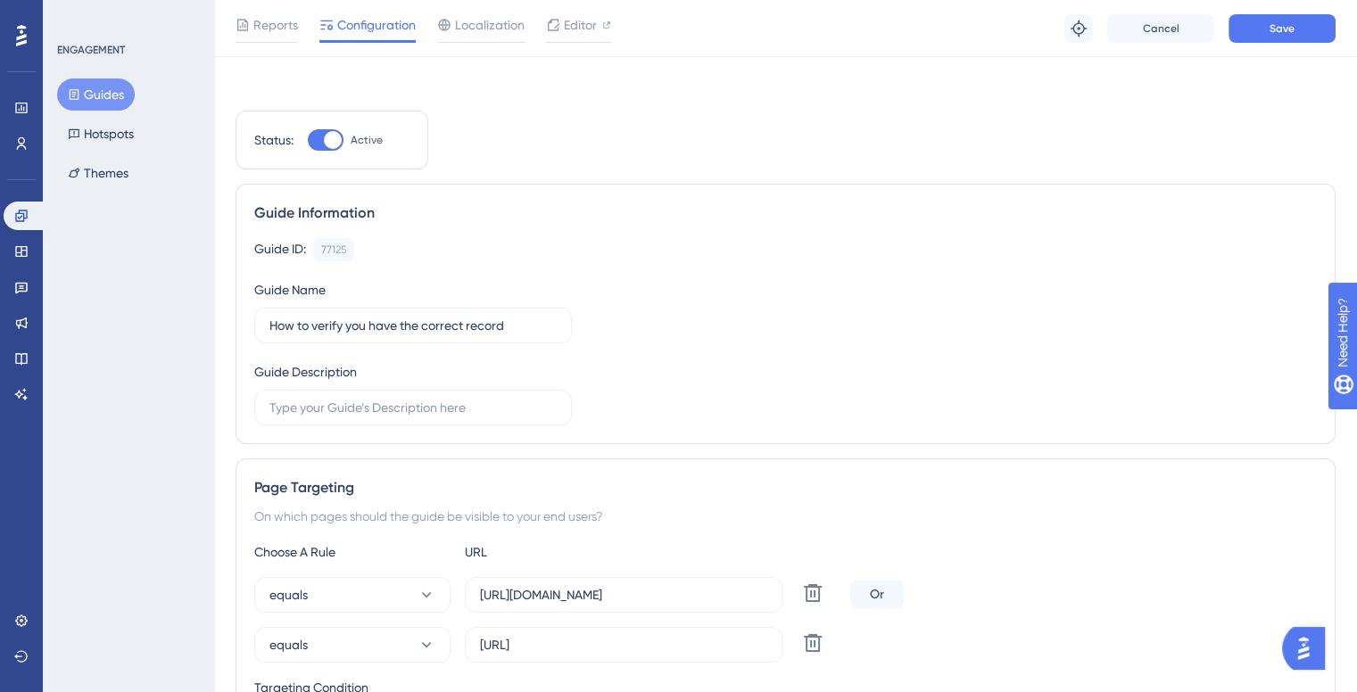
scroll to position [0, 0]
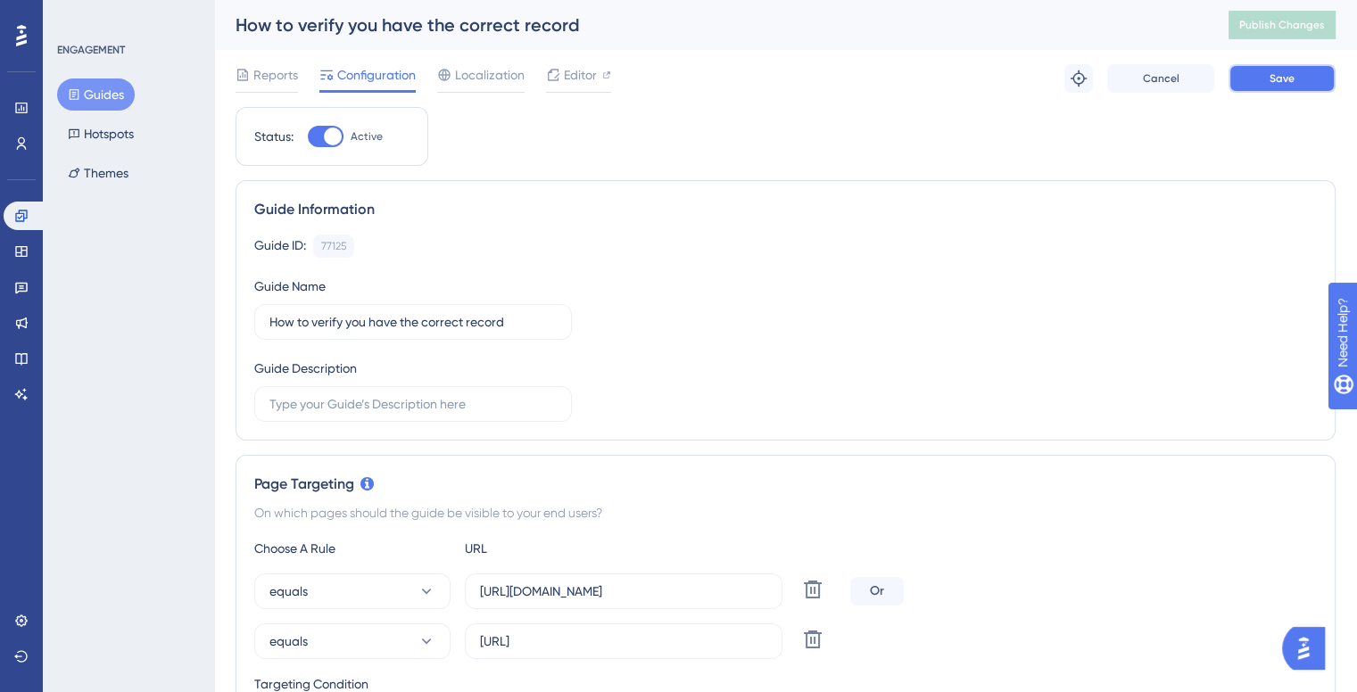
click at [1263, 70] on button "Save" at bounding box center [1282, 78] width 107 height 29
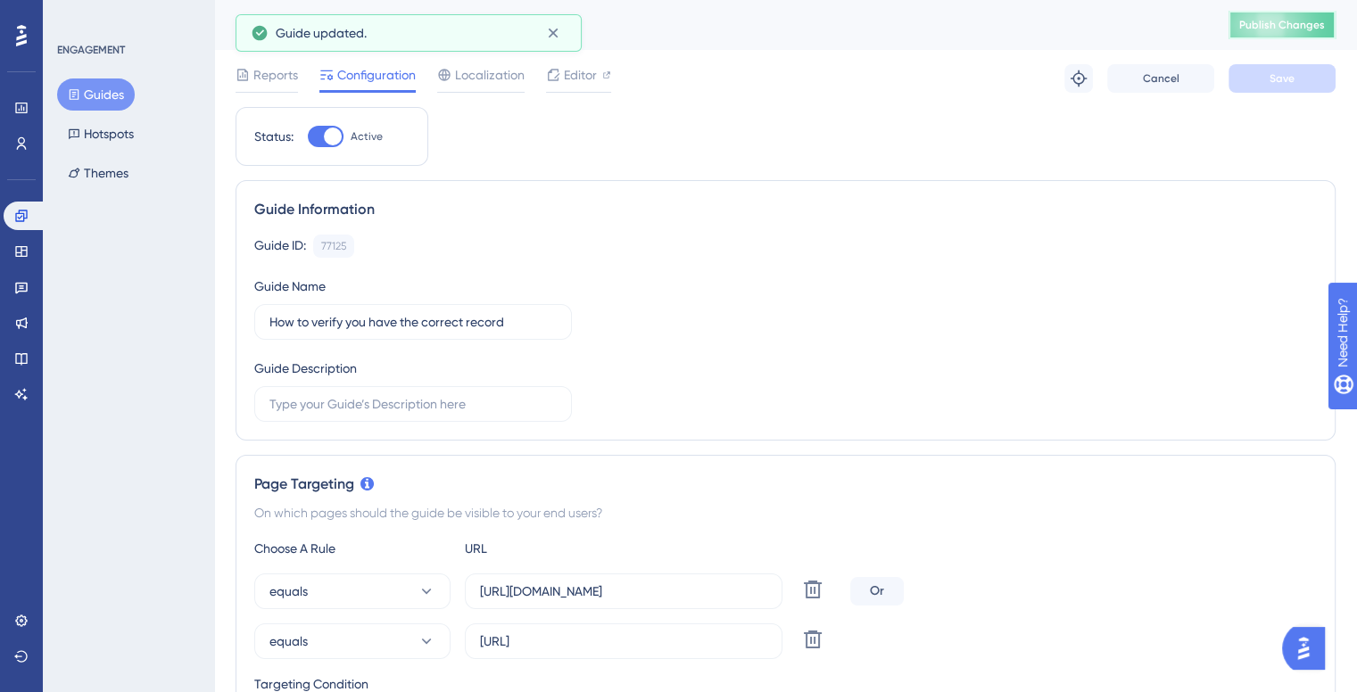
click at [1295, 32] on button "Publish Changes" at bounding box center [1282, 25] width 107 height 29
click at [553, 35] on icon at bounding box center [553, 33] width 18 height 18
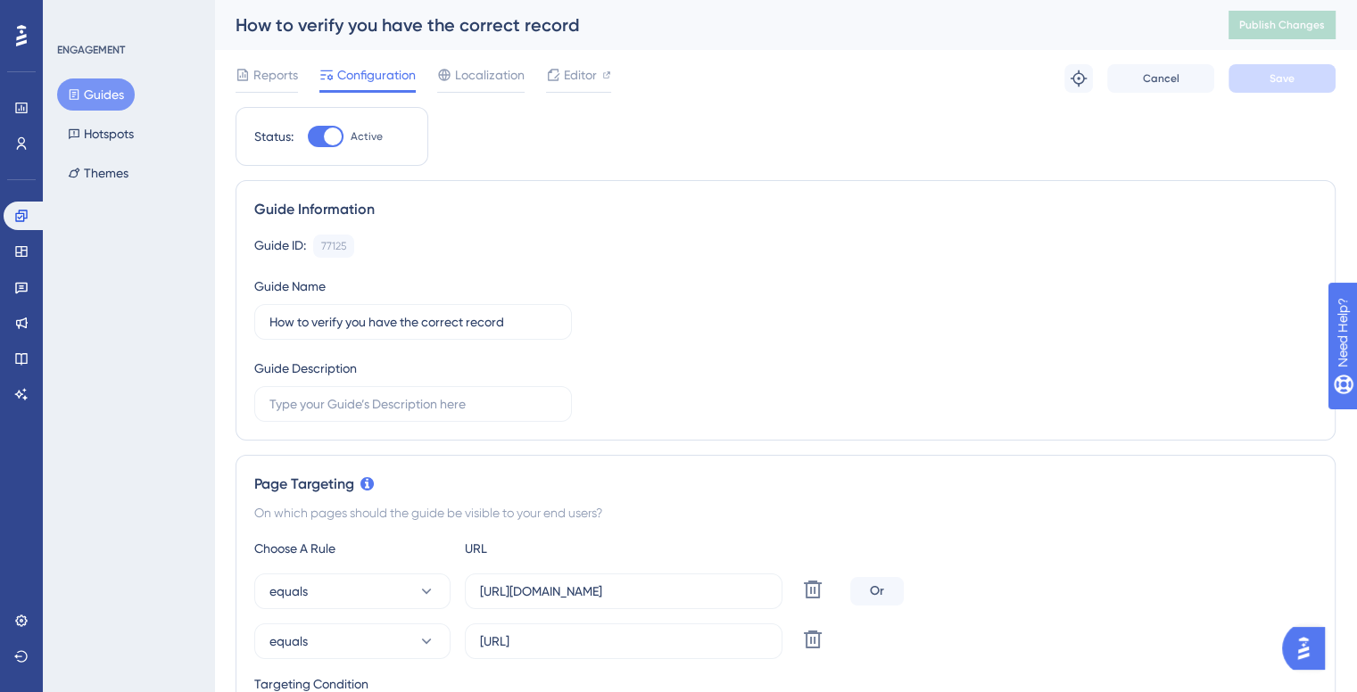
click at [104, 85] on button "Guides" at bounding box center [96, 95] width 78 height 32
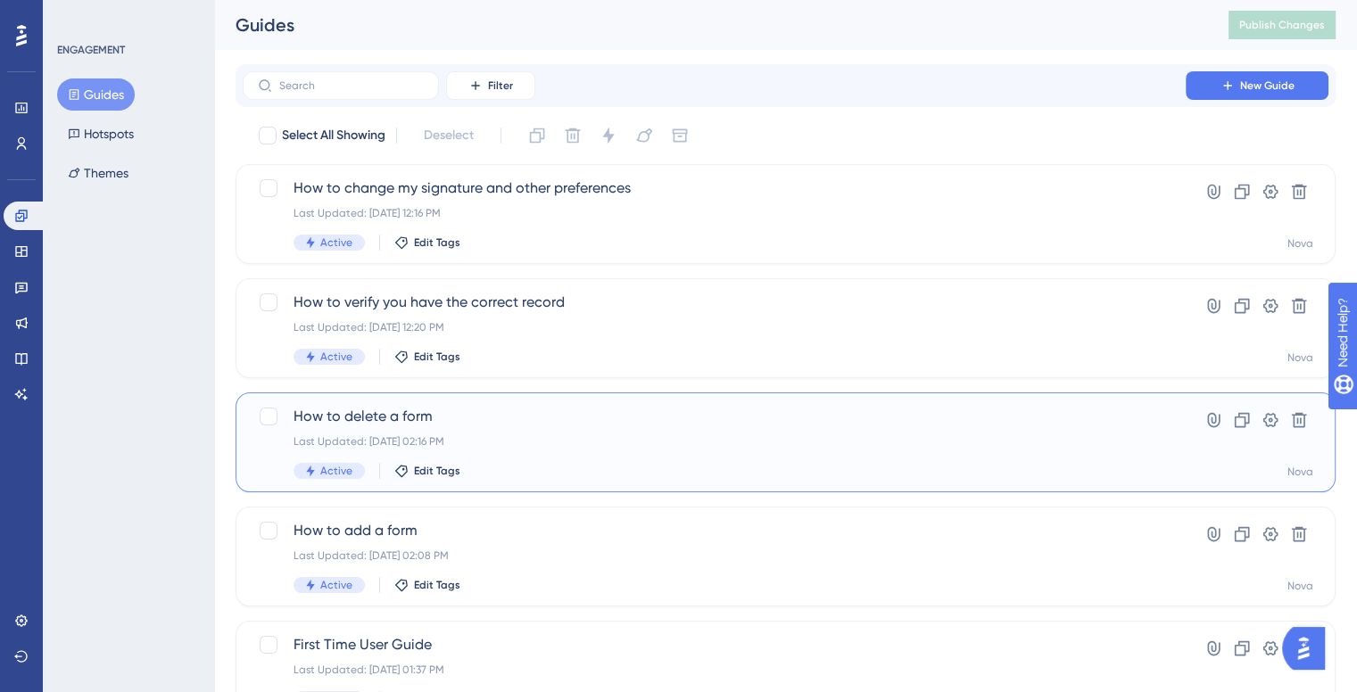
click at [564, 437] on div "Last Updated: May 06 2025, 02:16 PM" at bounding box center [714, 442] width 841 height 14
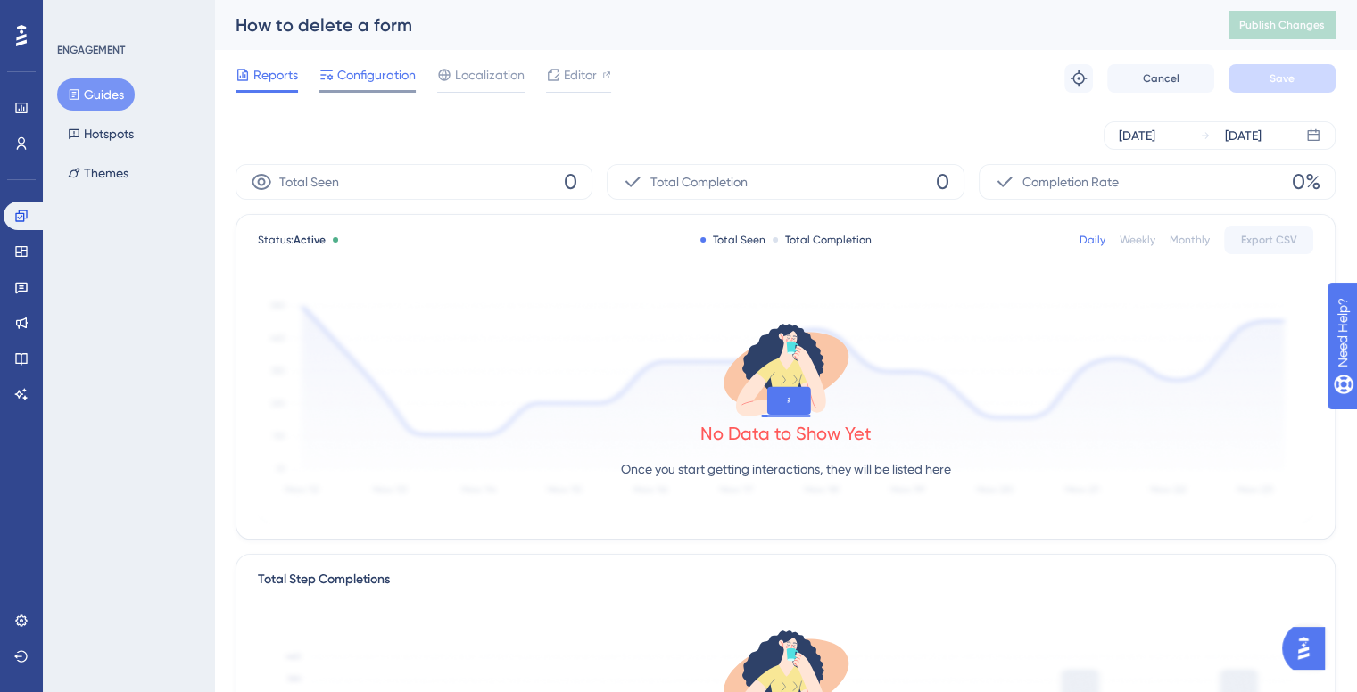
click at [369, 70] on span "Configuration" at bounding box center [376, 74] width 79 height 21
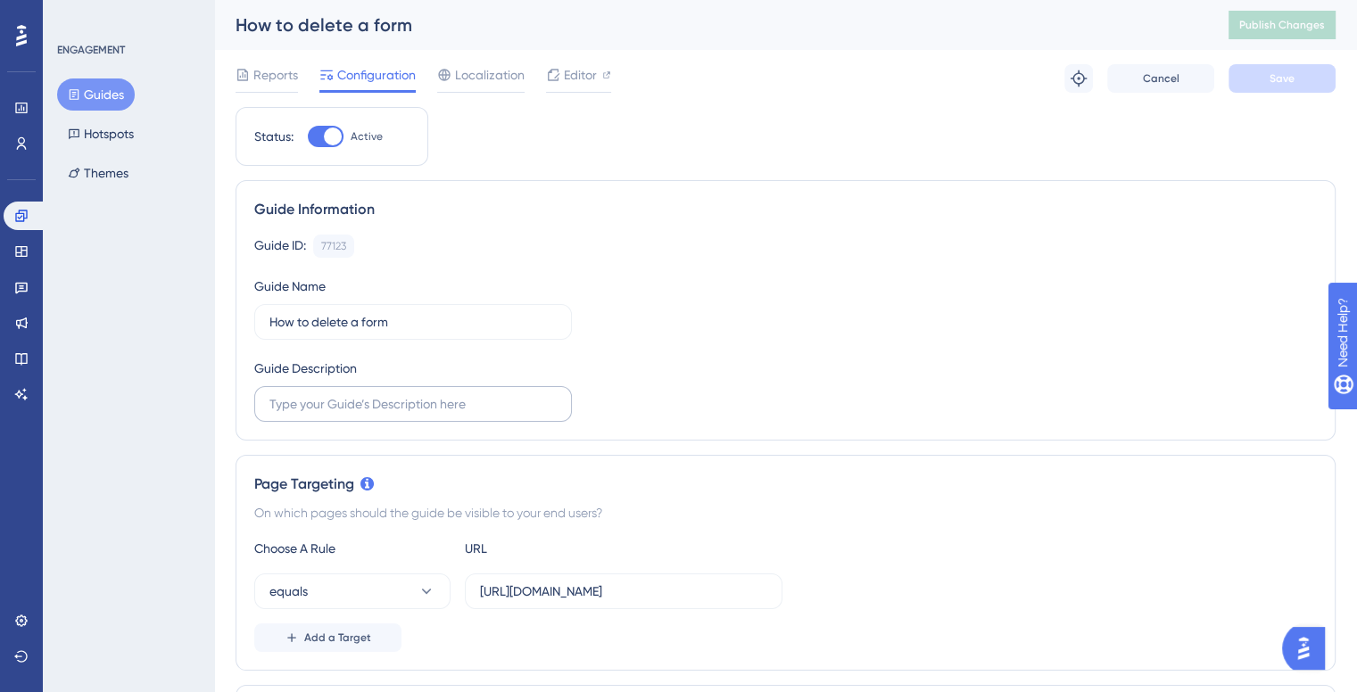
scroll to position [178, 0]
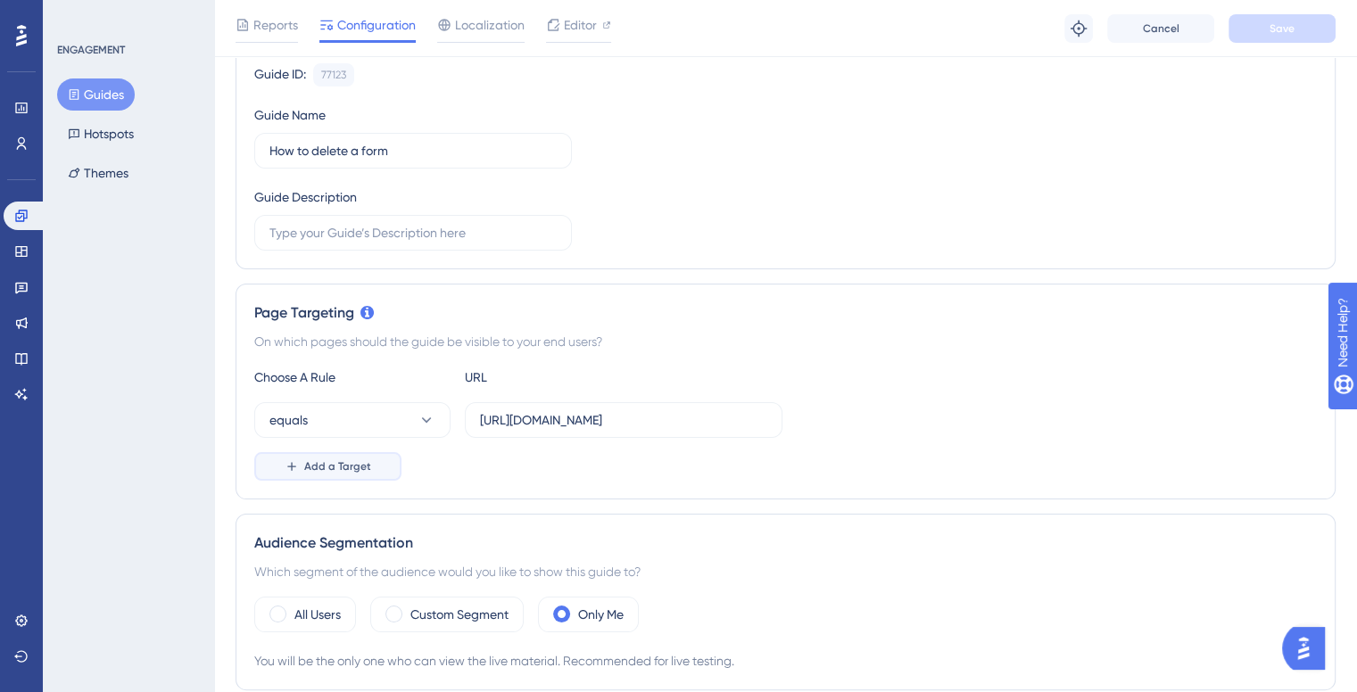
click at [360, 460] on span "Add a Target" at bounding box center [337, 467] width 67 height 14
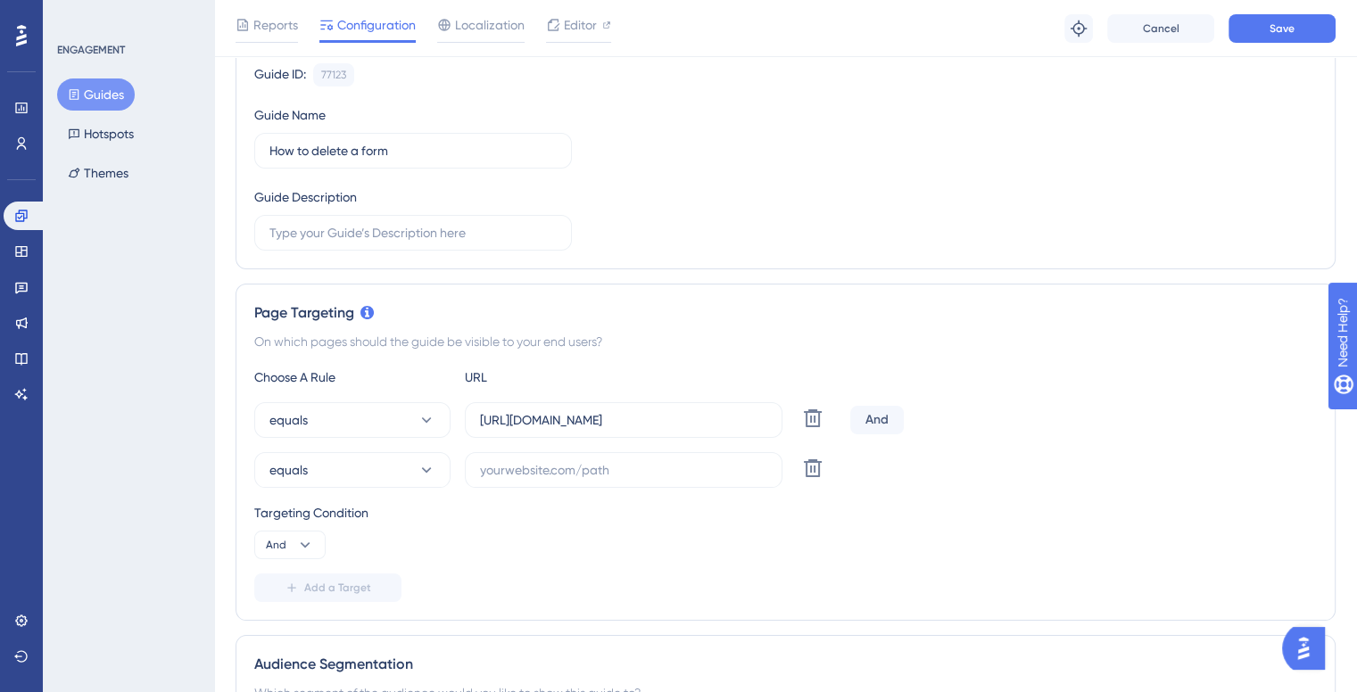
click at [882, 432] on div "And" at bounding box center [877, 420] width 54 height 29
click at [283, 551] on button "And" at bounding box center [289, 545] width 71 height 29
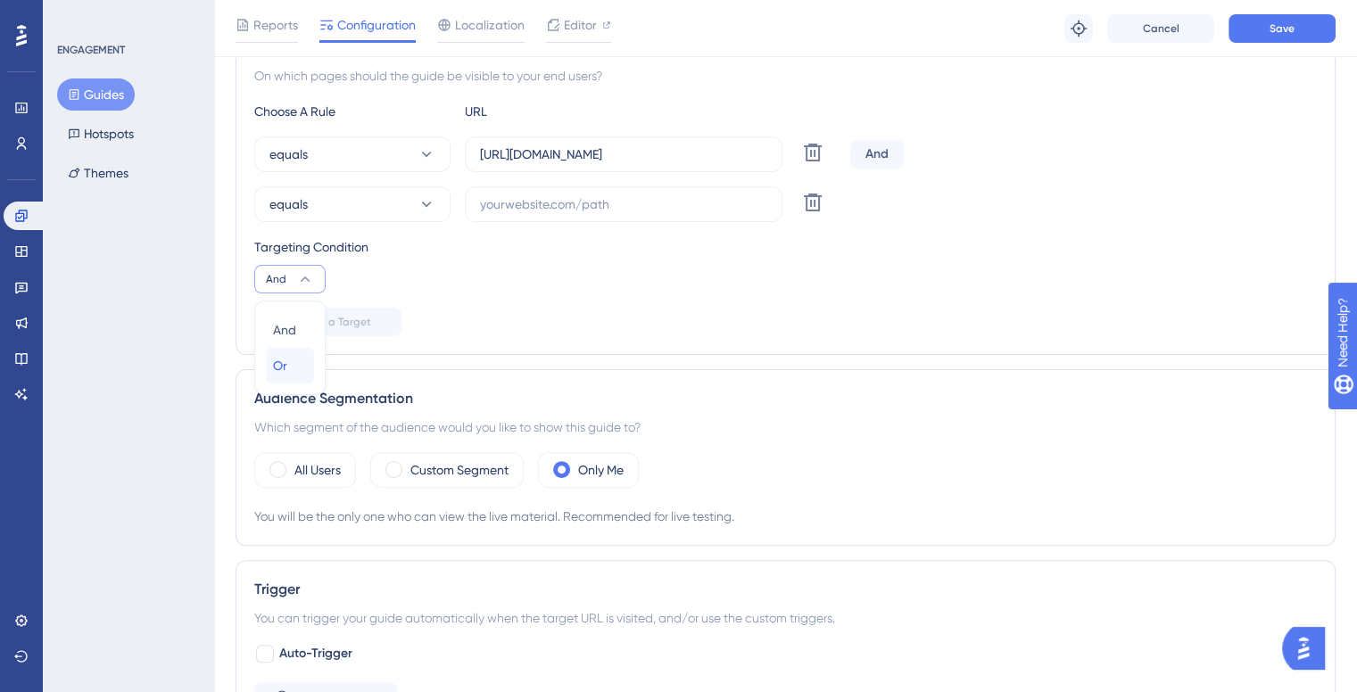
click at [285, 355] on span "Or" at bounding box center [280, 365] width 14 height 21
click at [508, 195] on input "text" at bounding box center [623, 205] width 287 height 20
paste input "nova/appointments"
drag, startPoint x: 675, startPoint y: 153, endPoint x: 396, endPoint y: 142, distance: 278.6
click at [396, 142] on div "equals https://ilh-internal.interlace.health/nova/appointments Delete" at bounding box center [548, 155] width 589 height 36
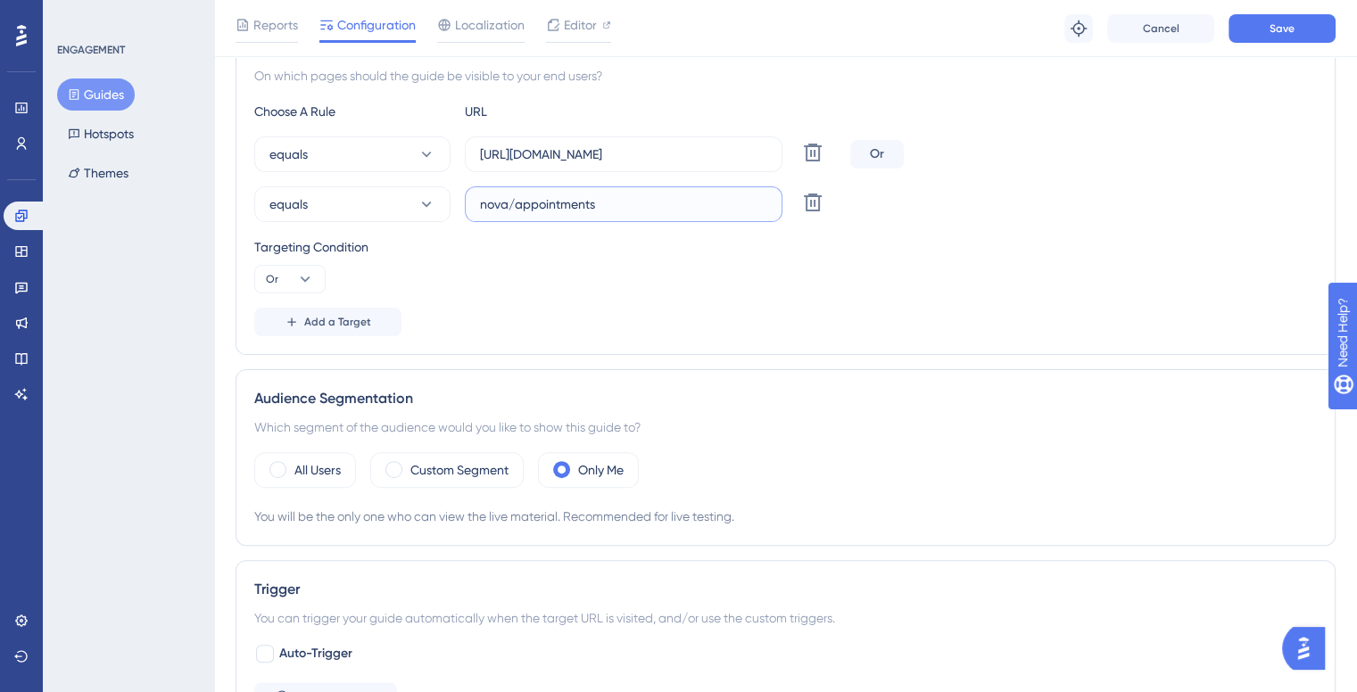
click at [493, 210] on input "nova/appointments" at bounding box center [623, 205] width 287 height 20
paste input "https://ilh-internal.interlace.healt"
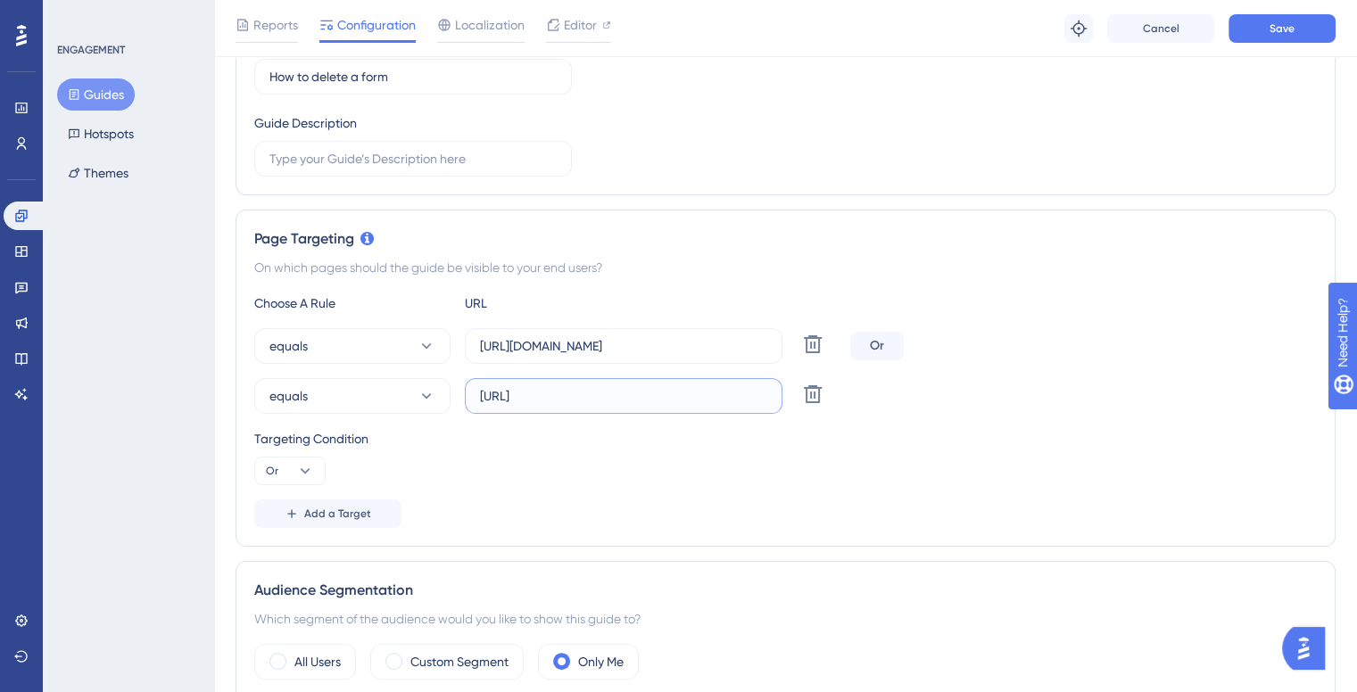
scroll to position [89, 0]
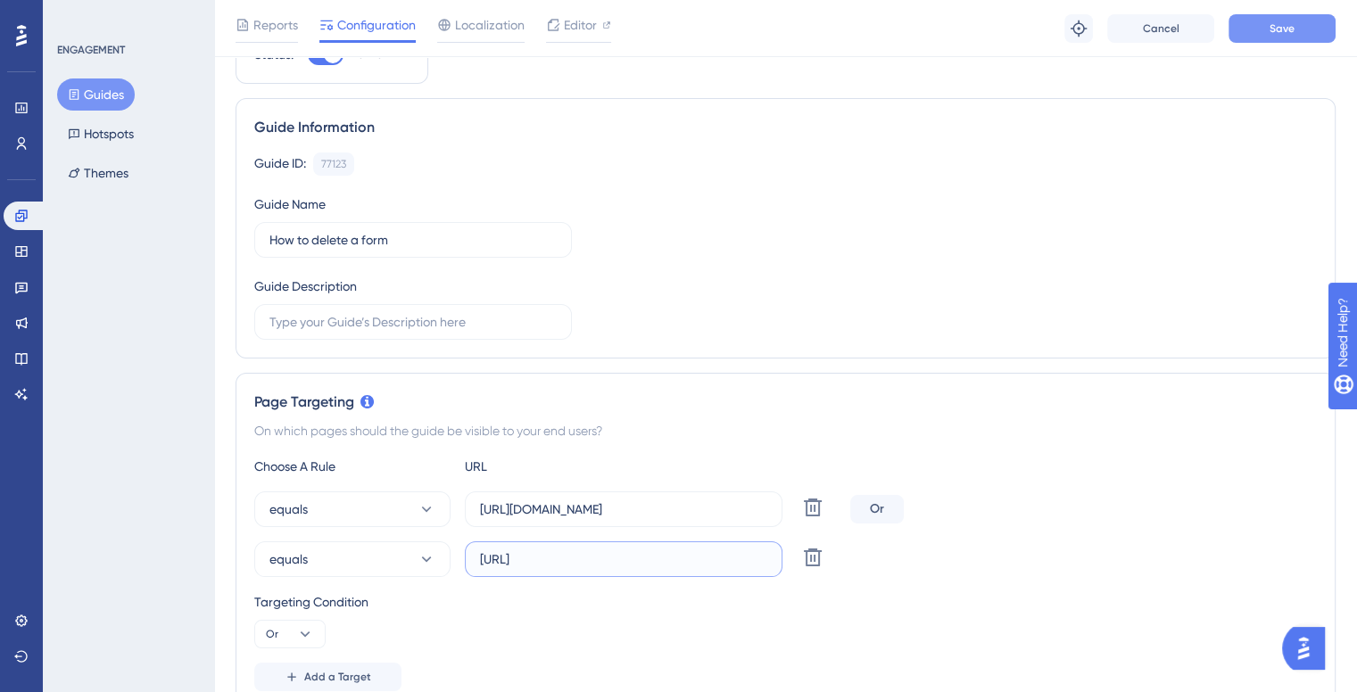
type input "[URL]"
click at [1260, 33] on button "Save" at bounding box center [1282, 28] width 107 height 29
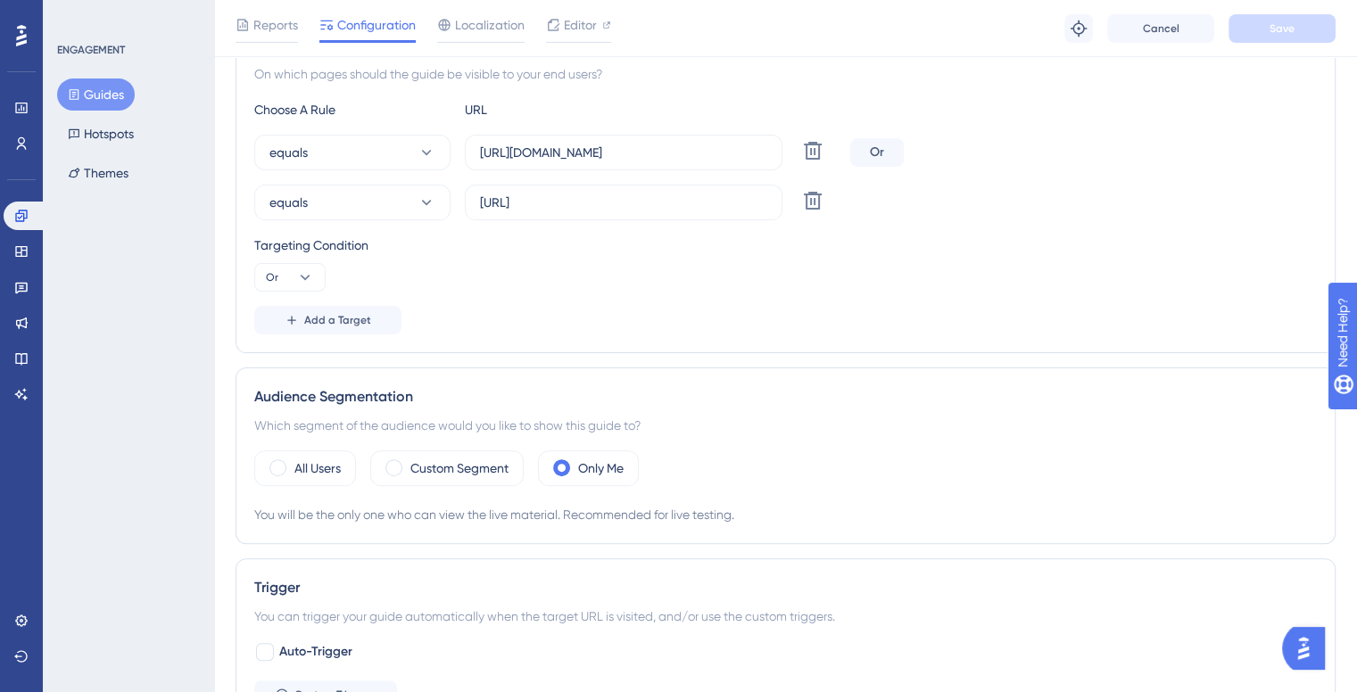
scroll to position [0, 0]
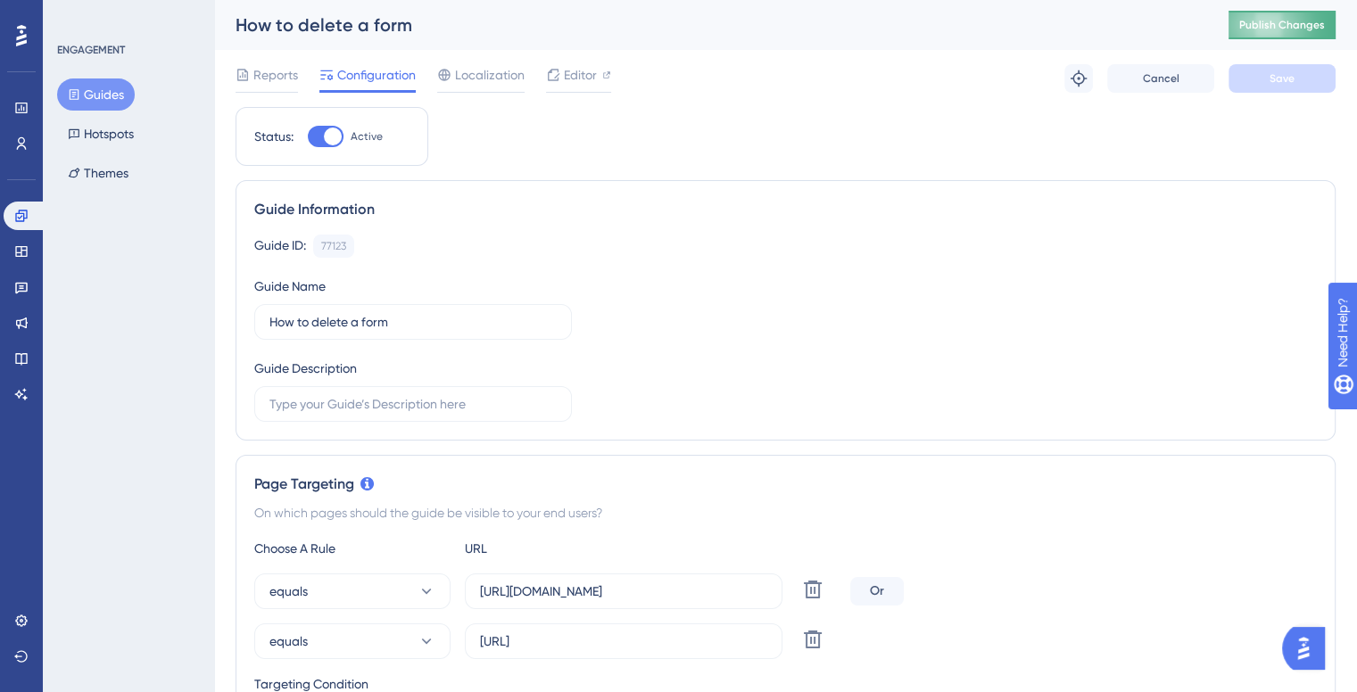
click at [1282, 21] on span "Publish Changes" at bounding box center [1282, 25] width 86 height 14
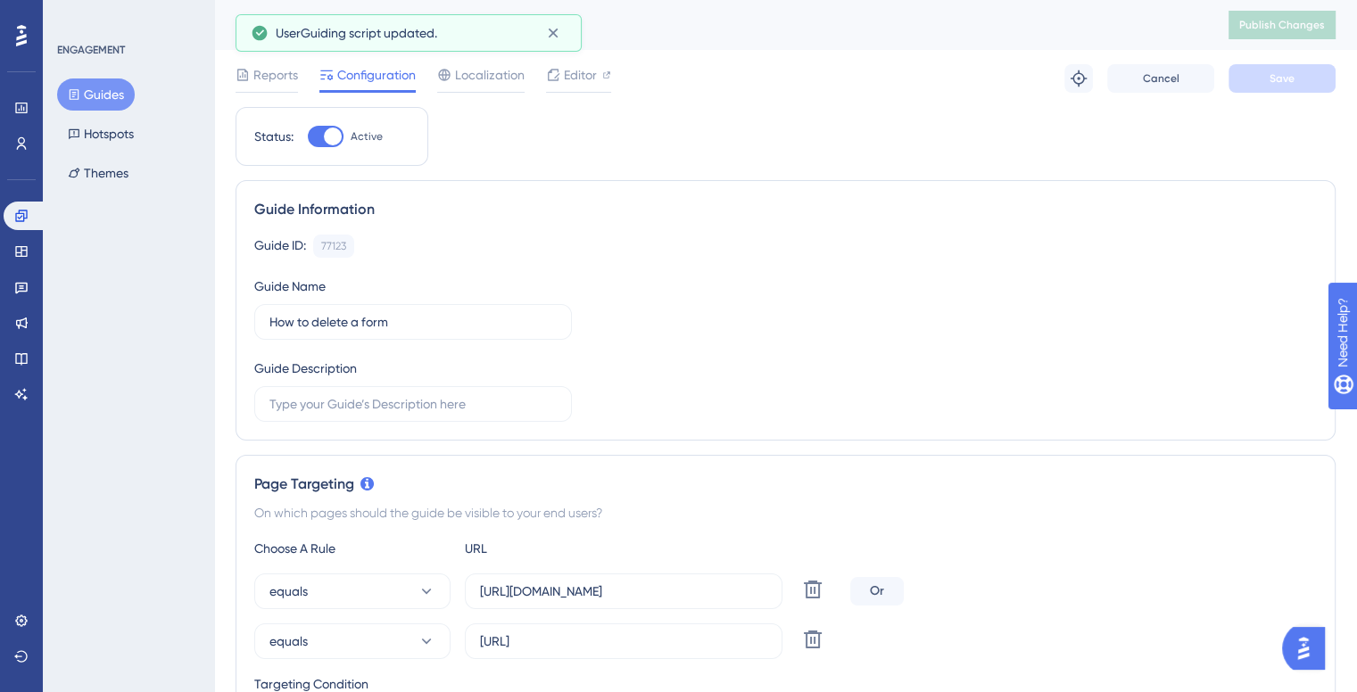
click at [69, 103] on button "Guides" at bounding box center [96, 95] width 78 height 32
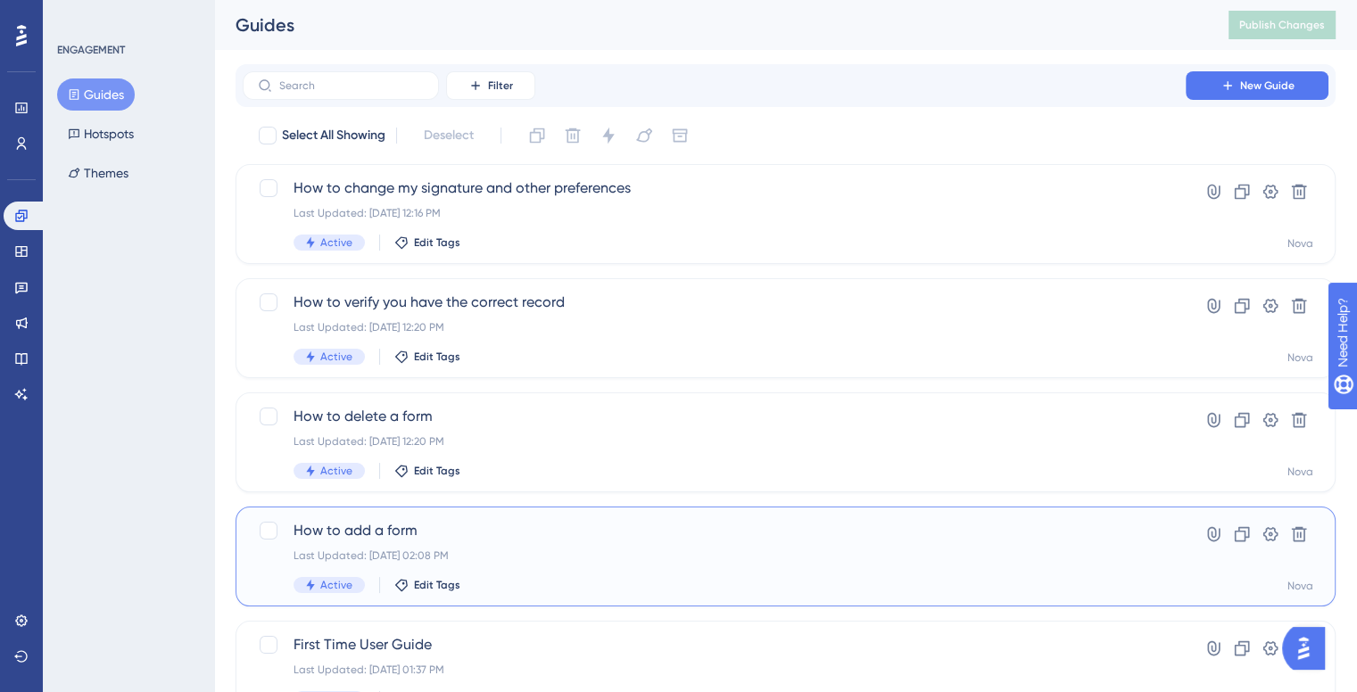
click at [443, 538] on span "How to add a form" at bounding box center [714, 530] width 841 height 21
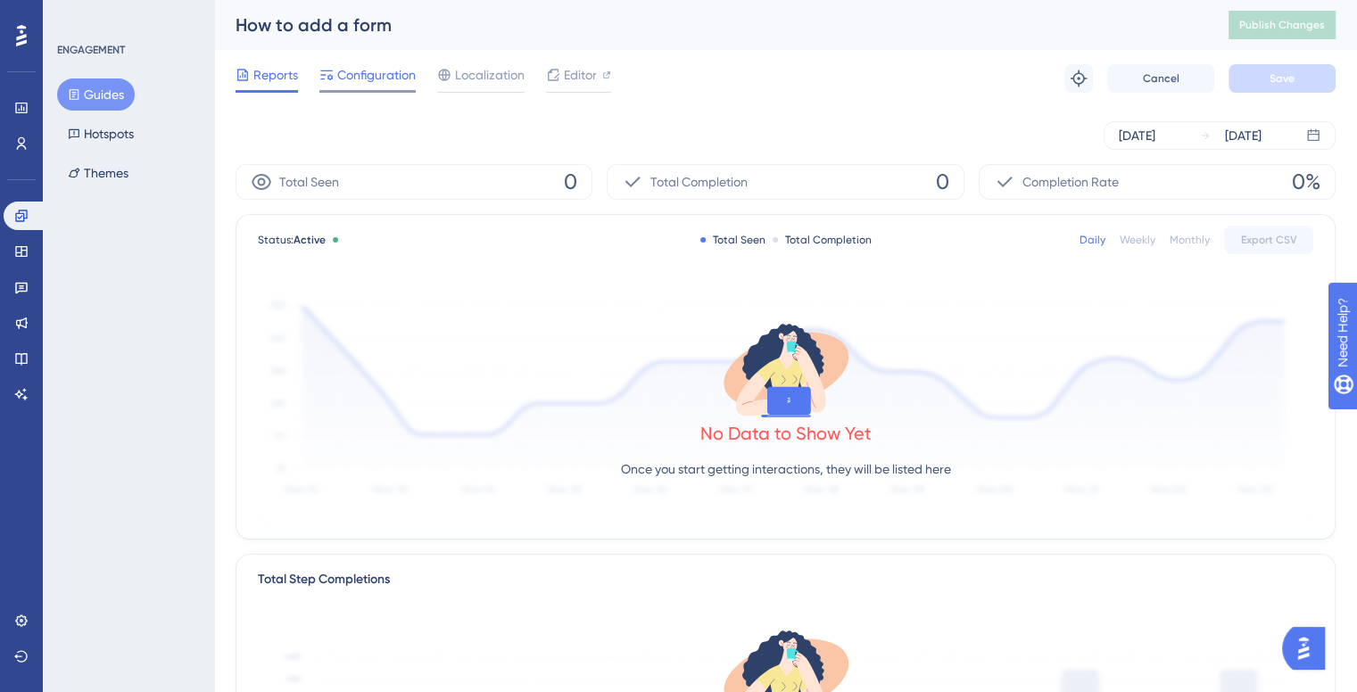
click at [403, 68] on span "Configuration" at bounding box center [376, 74] width 79 height 21
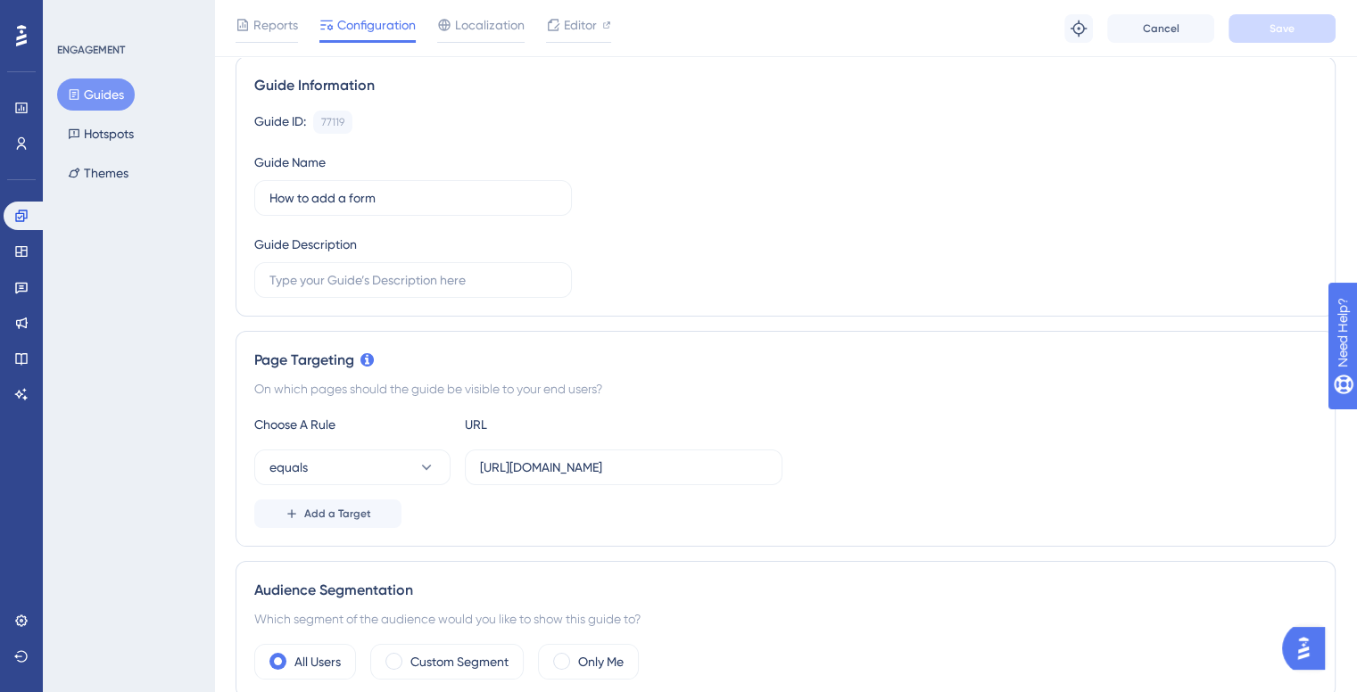
scroll to position [268, 0]
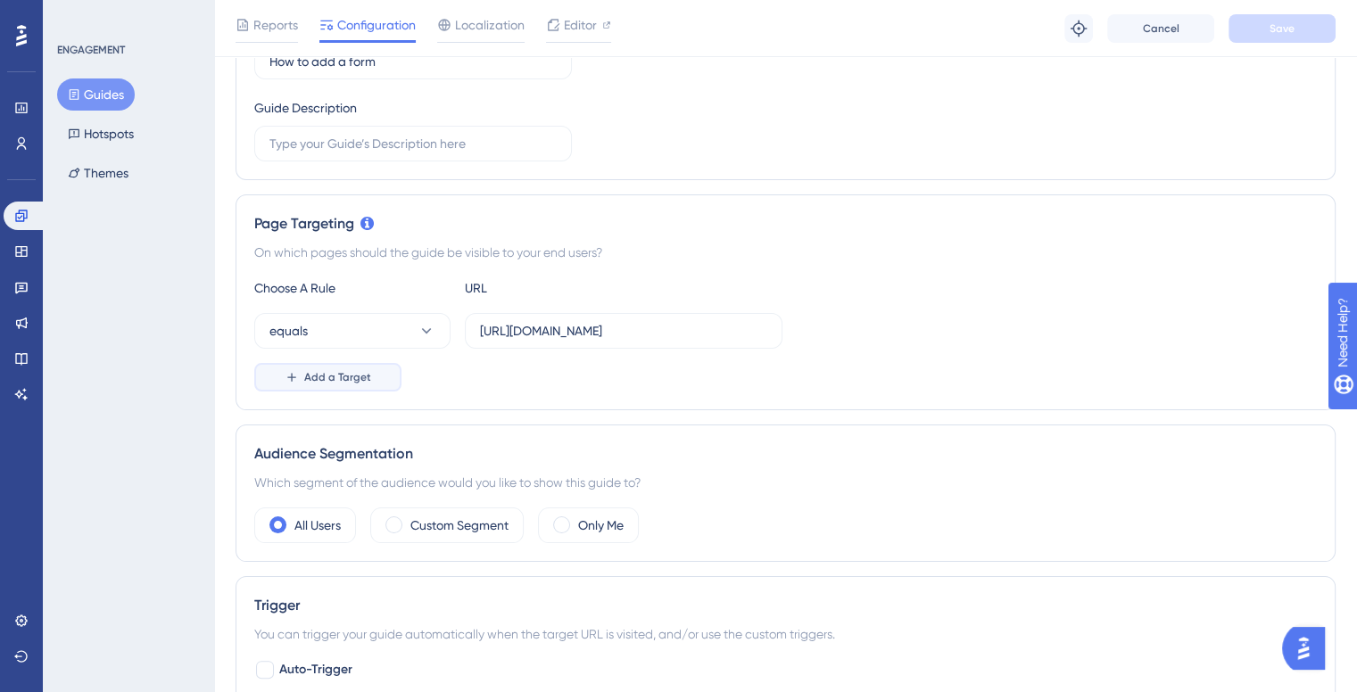
click at [295, 375] on icon at bounding box center [292, 377] width 14 height 14
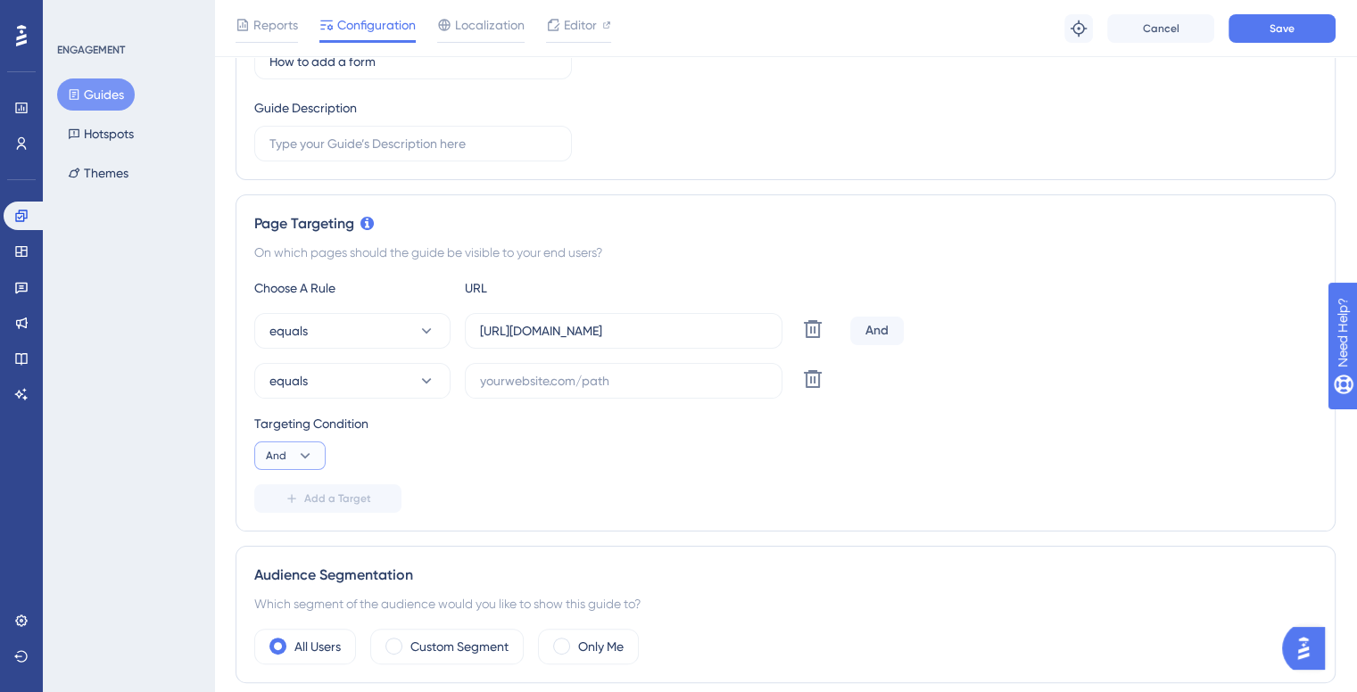
click at [302, 447] on icon at bounding box center [305, 456] width 18 height 18
click at [282, 541] on span "Or" at bounding box center [280, 542] width 14 height 21
click at [514, 377] on input "text" at bounding box center [623, 381] width 287 height 20
paste input "https://ilh-internal.interlace.healt"
type input "https://ilh-internal.interlace.healt"
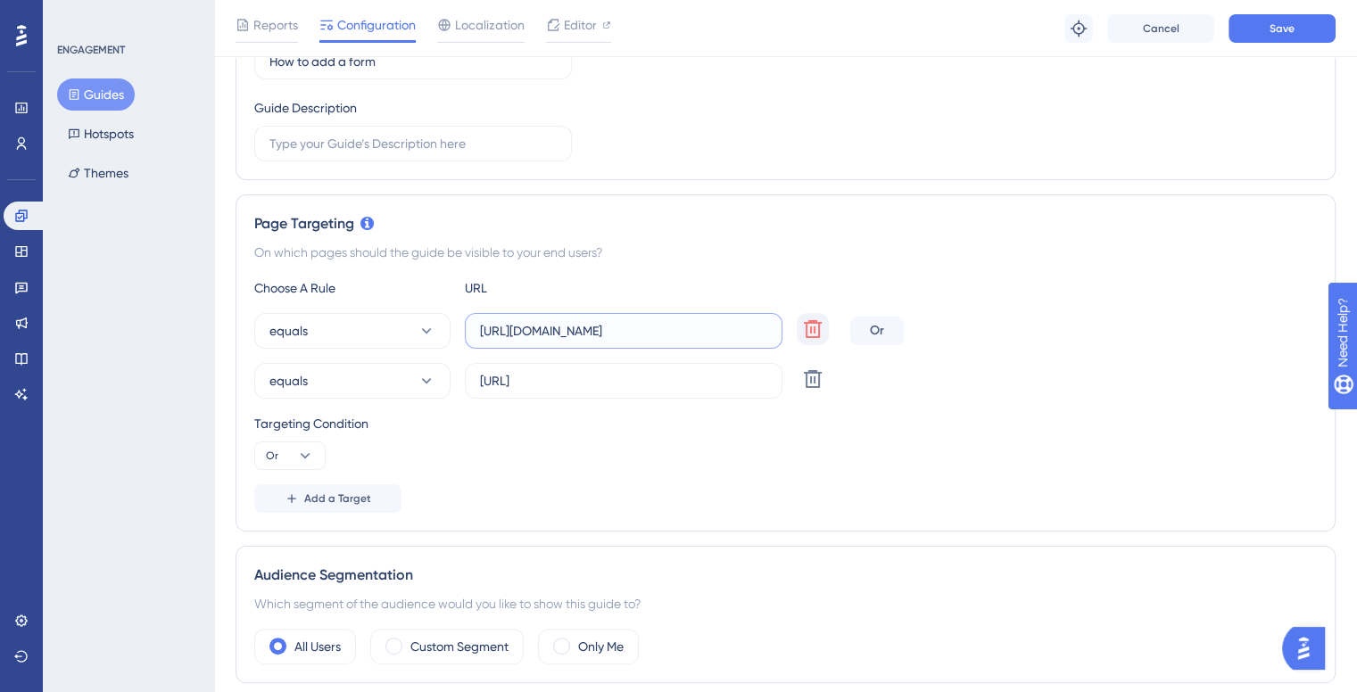
scroll to position [0, 35]
drag, startPoint x: 683, startPoint y: 326, endPoint x: 872, endPoint y: 338, distance: 188.7
click at [875, 340] on div "equals https://ilh-internal.interlace.health/nova/appointments Delete Or" at bounding box center [785, 331] width 1063 height 36
click at [657, 393] on label "http://localhost:8080/" at bounding box center [624, 381] width 318 height 36
click at [657, 391] on input "http://localhost:8080/" at bounding box center [623, 381] width 287 height 20
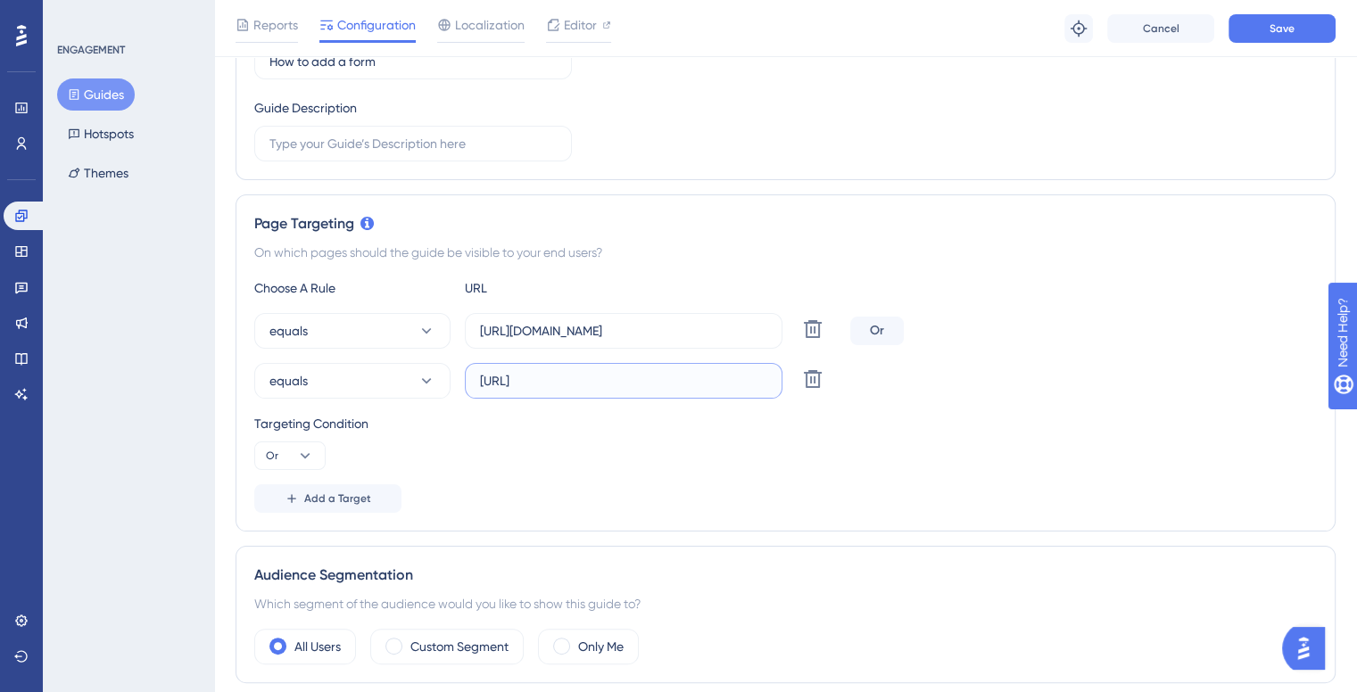
scroll to position [0, 0]
paste input "nova/appointments"
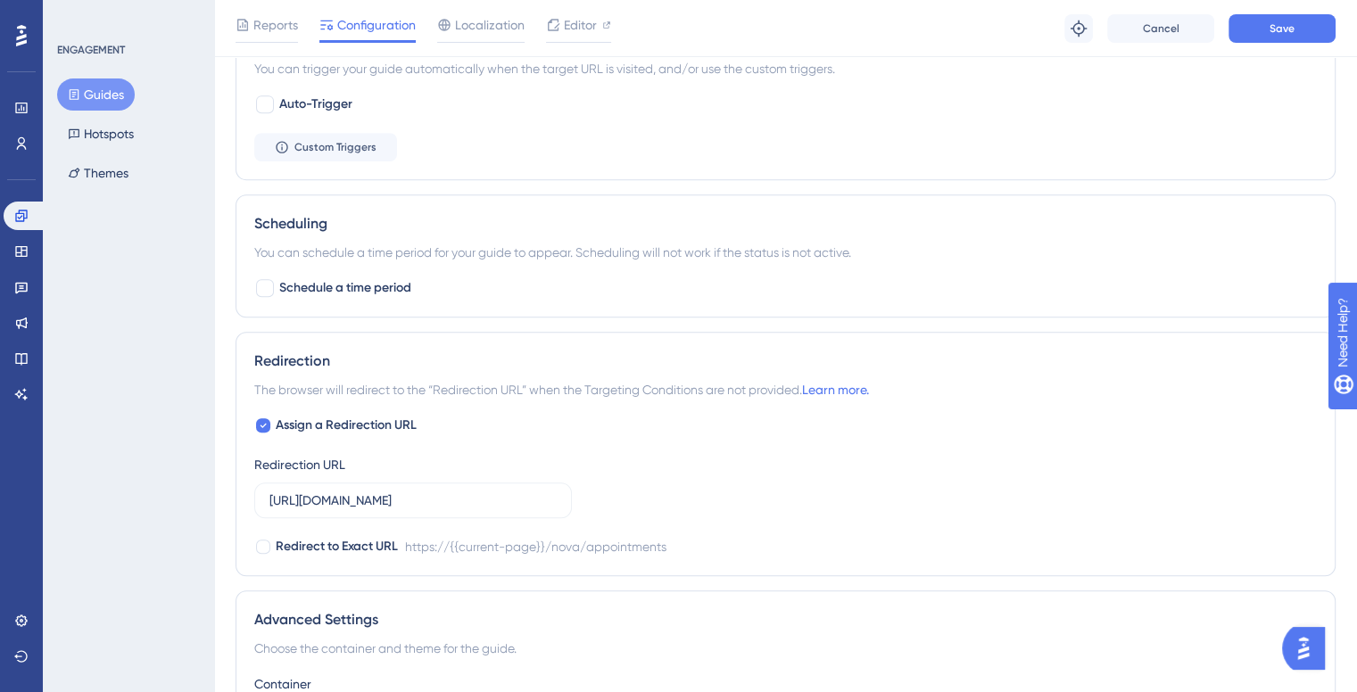
scroll to position [1160, 0]
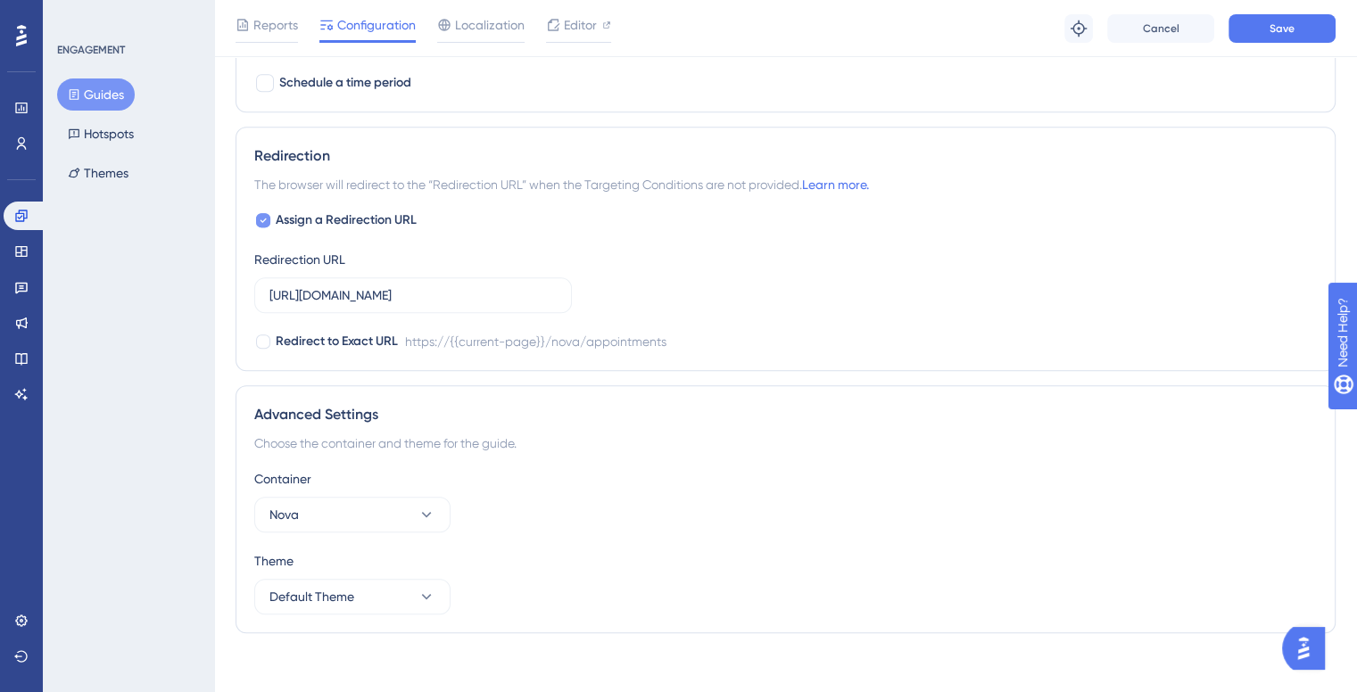
type input "http://localhost:8080/nova/appointments"
click at [271, 217] on label "Assign a Redirection URL" at bounding box center [335, 220] width 162 height 21
checkbox input "false"
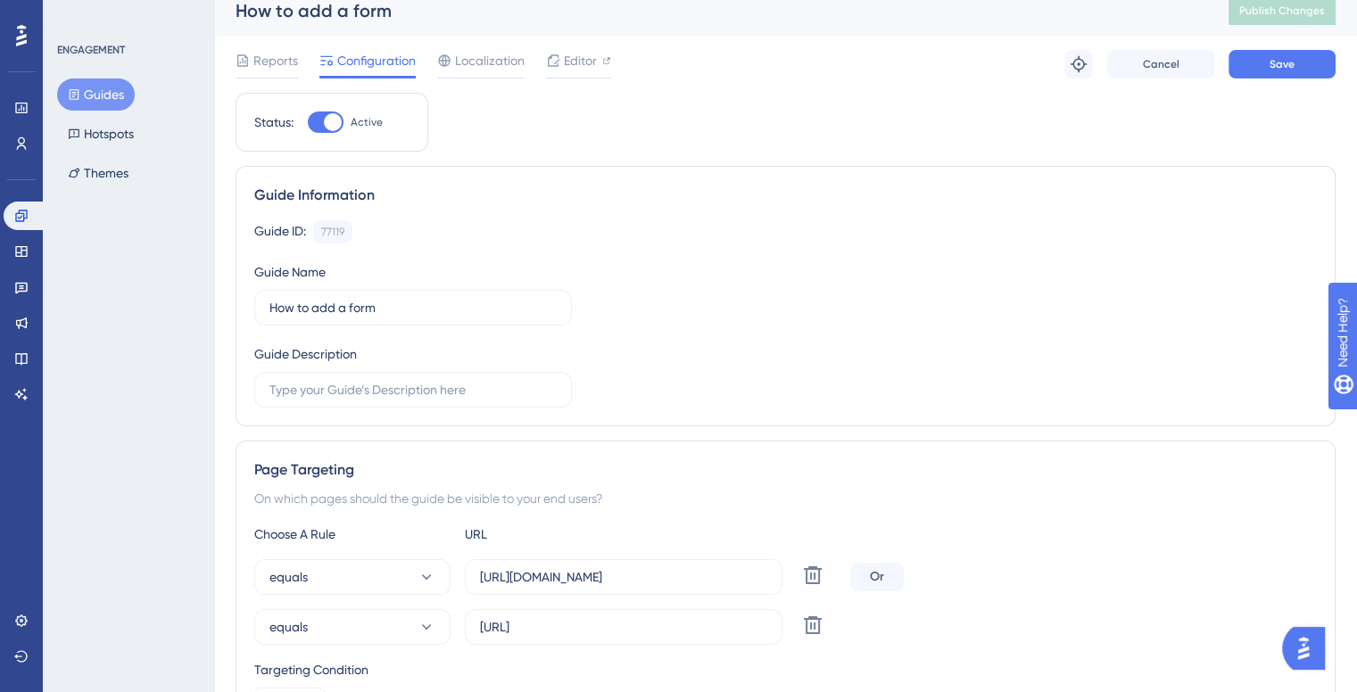
scroll to position [0, 0]
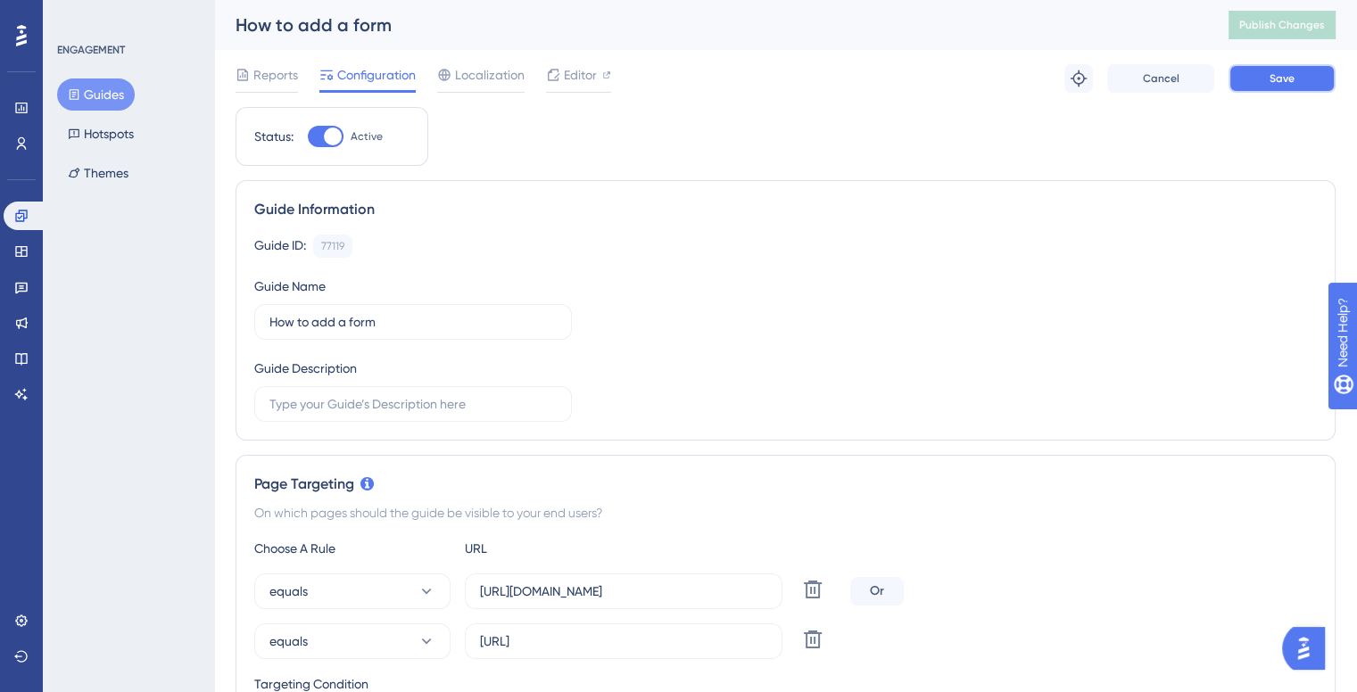
click at [1264, 91] on button "Save" at bounding box center [1282, 78] width 107 height 29
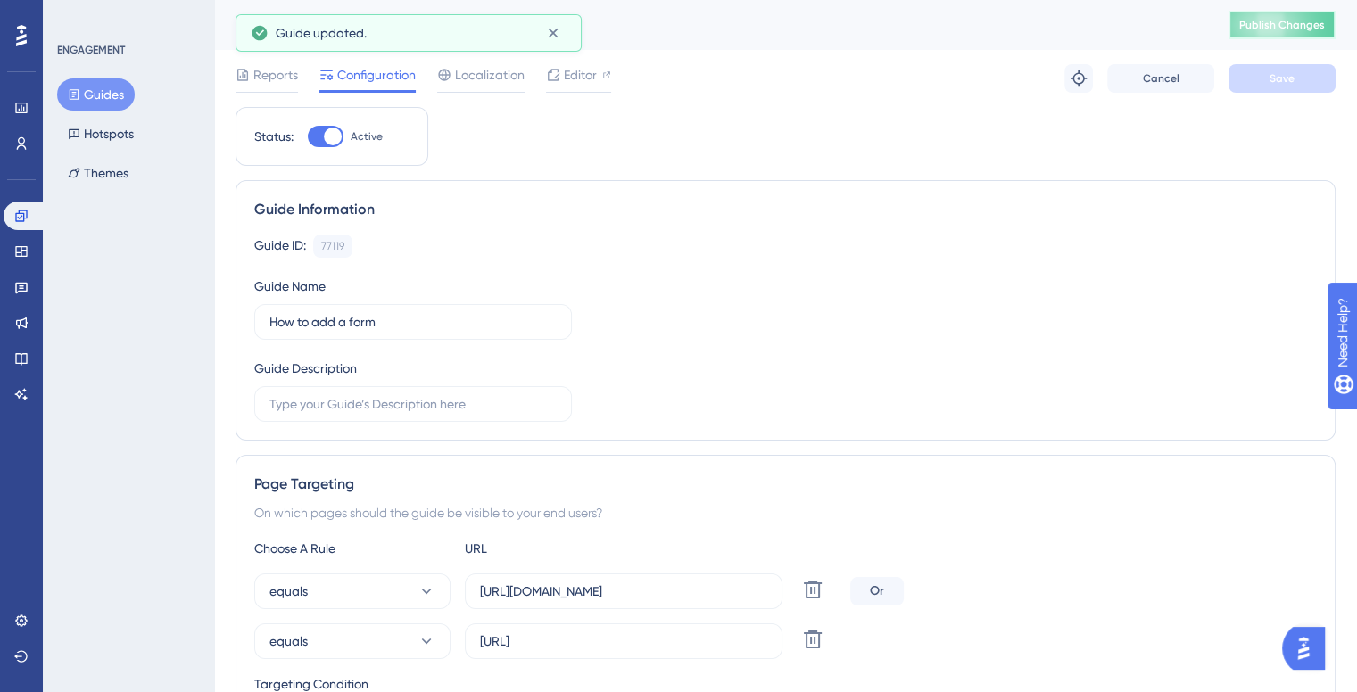
click at [1286, 16] on button "Publish Changes" at bounding box center [1282, 25] width 107 height 29
click at [557, 36] on icon at bounding box center [553, 34] width 10 height 10
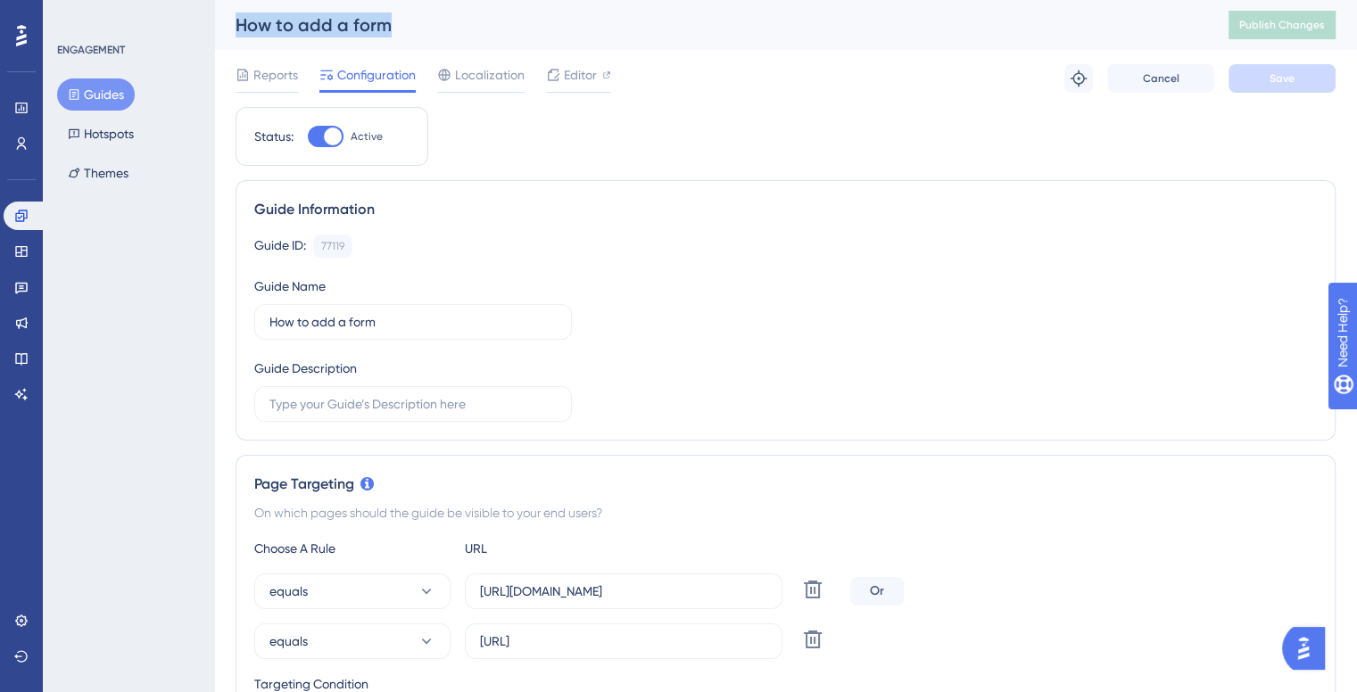
drag, startPoint x: 418, startPoint y: 29, endPoint x: 218, endPoint y: 28, distance: 199.9
click at [218, 28] on div "How to add a form Publish Changes" at bounding box center [785, 25] width 1143 height 50
click at [225, 19] on div "How to add a form Publish Changes" at bounding box center [785, 25] width 1143 height 50
click at [228, 19] on div "How to add a form Publish Changes" at bounding box center [785, 25] width 1143 height 50
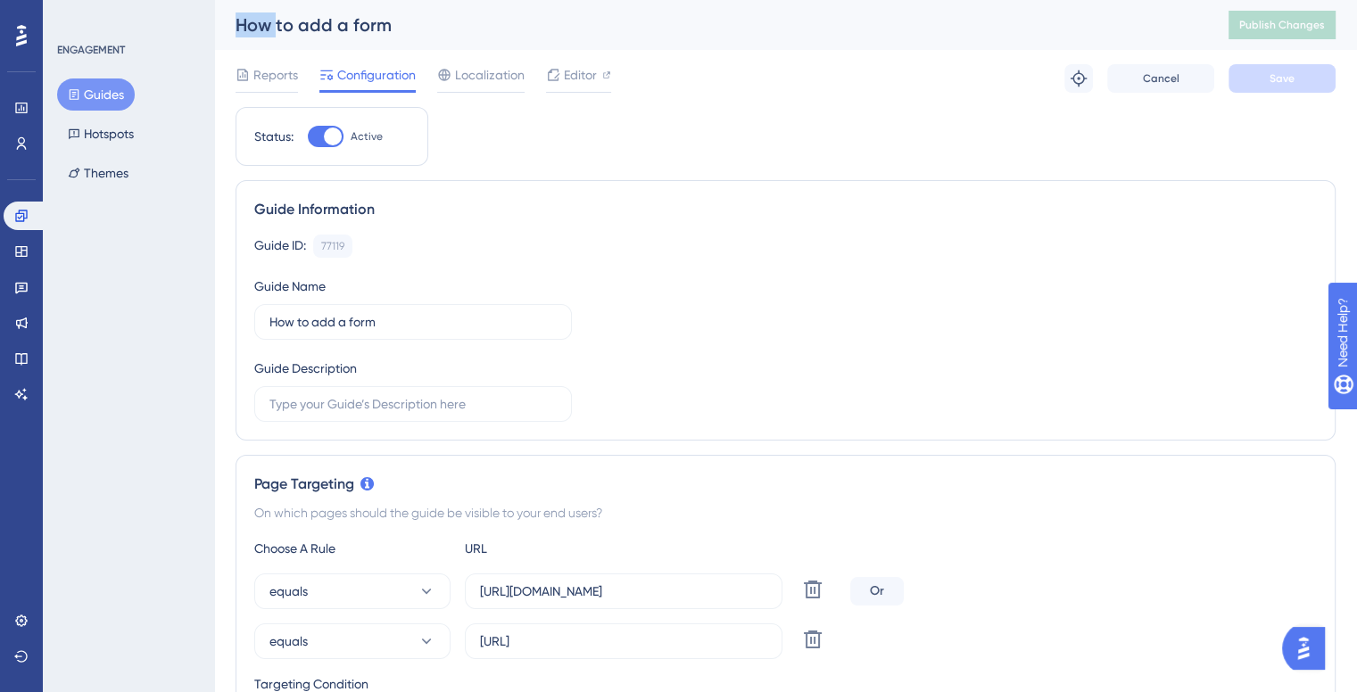
click at [228, 19] on div "How to add a form Publish Changes" at bounding box center [785, 25] width 1143 height 50
click at [242, 35] on div "How to add a form" at bounding box center [710, 24] width 948 height 25
click at [244, 32] on div "How to add a form" at bounding box center [710, 24] width 948 height 25
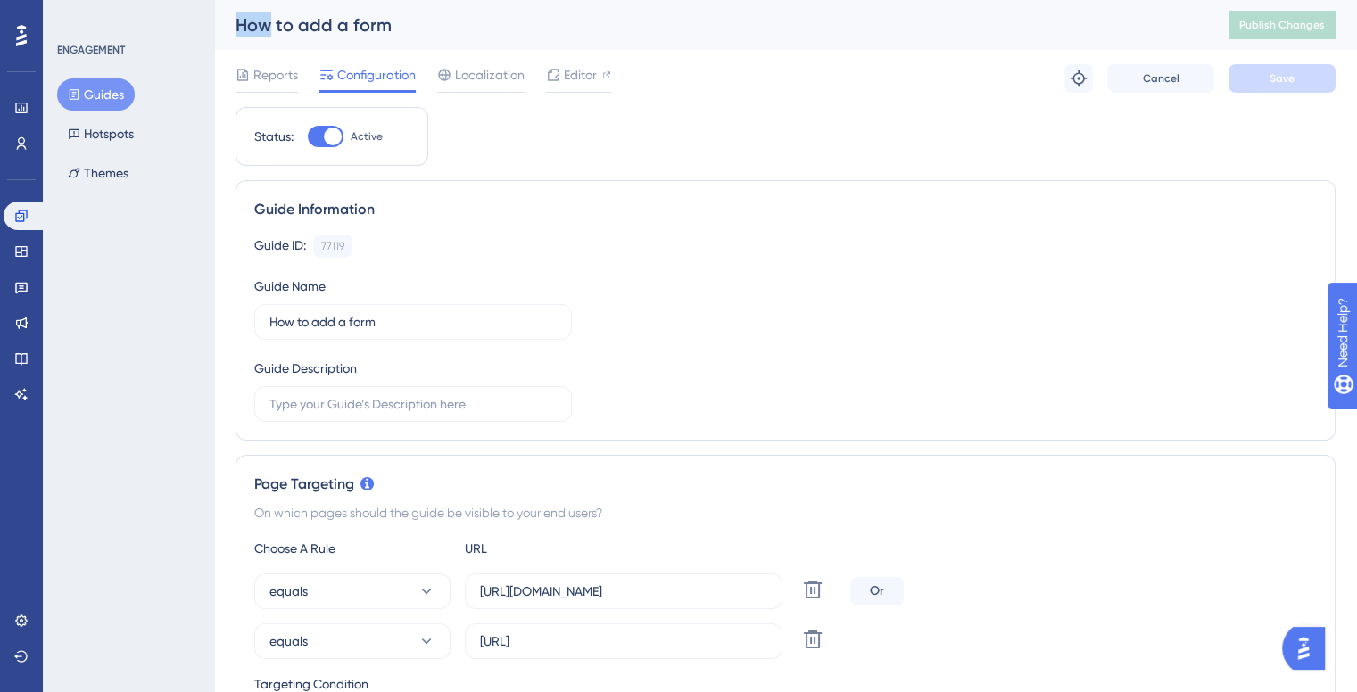
click at [244, 31] on div "How to add a form" at bounding box center [710, 24] width 948 height 25
click at [278, 19] on div "How to add a form" at bounding box center [710, 24] width 948 height 25
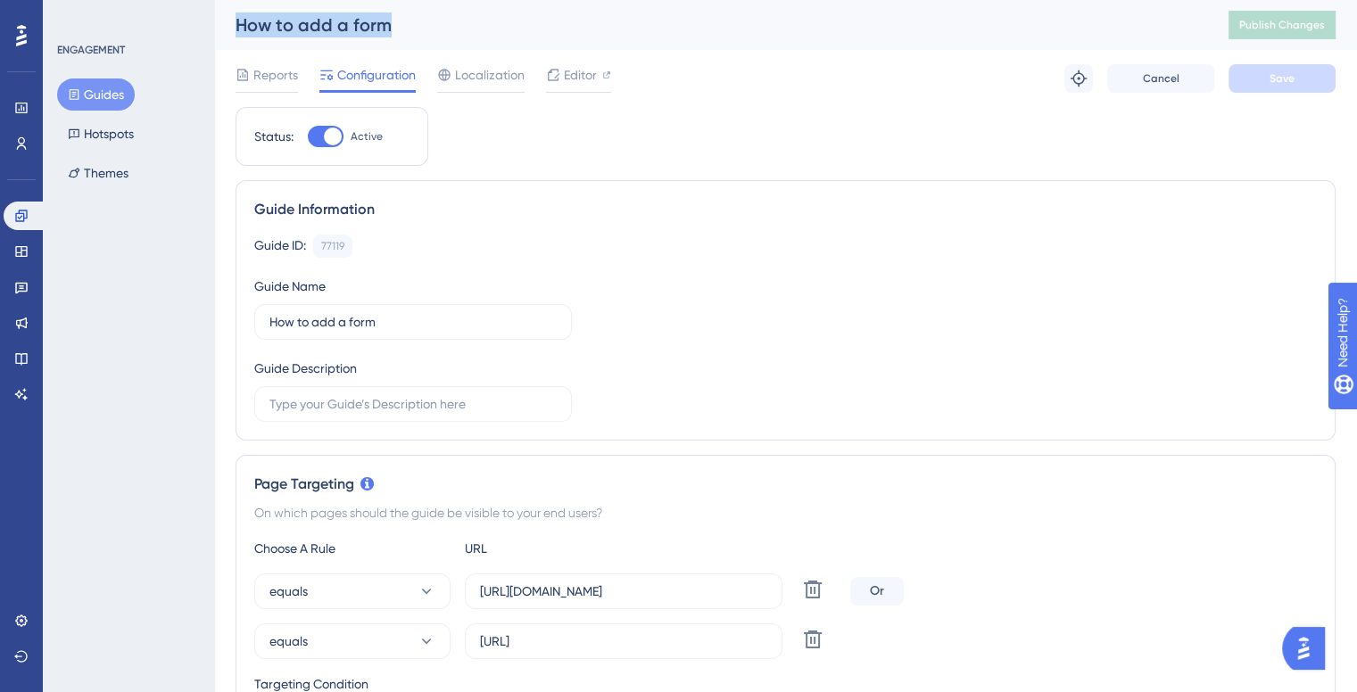
click at [278, 19] on div "How to add a form" at bounding box center [710, 24] width 948 height 25
click at [305, 31] on div "How to add a form" at bounding box center [710, 24] width 948 height 25
click at [303, 21] on div "How to add a form" at bounding box center [710, 24] width 948 height 25
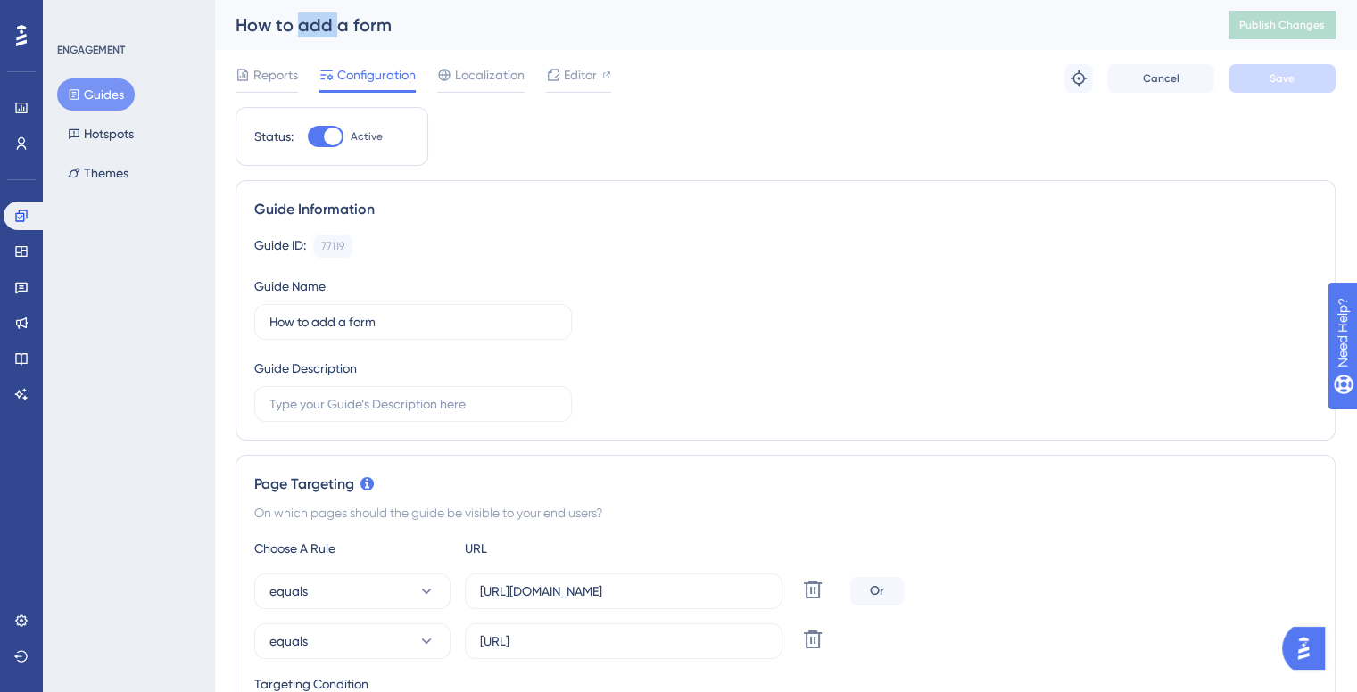
click at [303, 21] on div "How to add a form" at bounding box center [710, 24] width 948 height 25
click at [385, 17] on div "How to add a form" at bounding box center [710, 24] width 948 height 25
click at [384, 16] on div "How to add a form" at bounding box center [710, 24] width 948 height 25
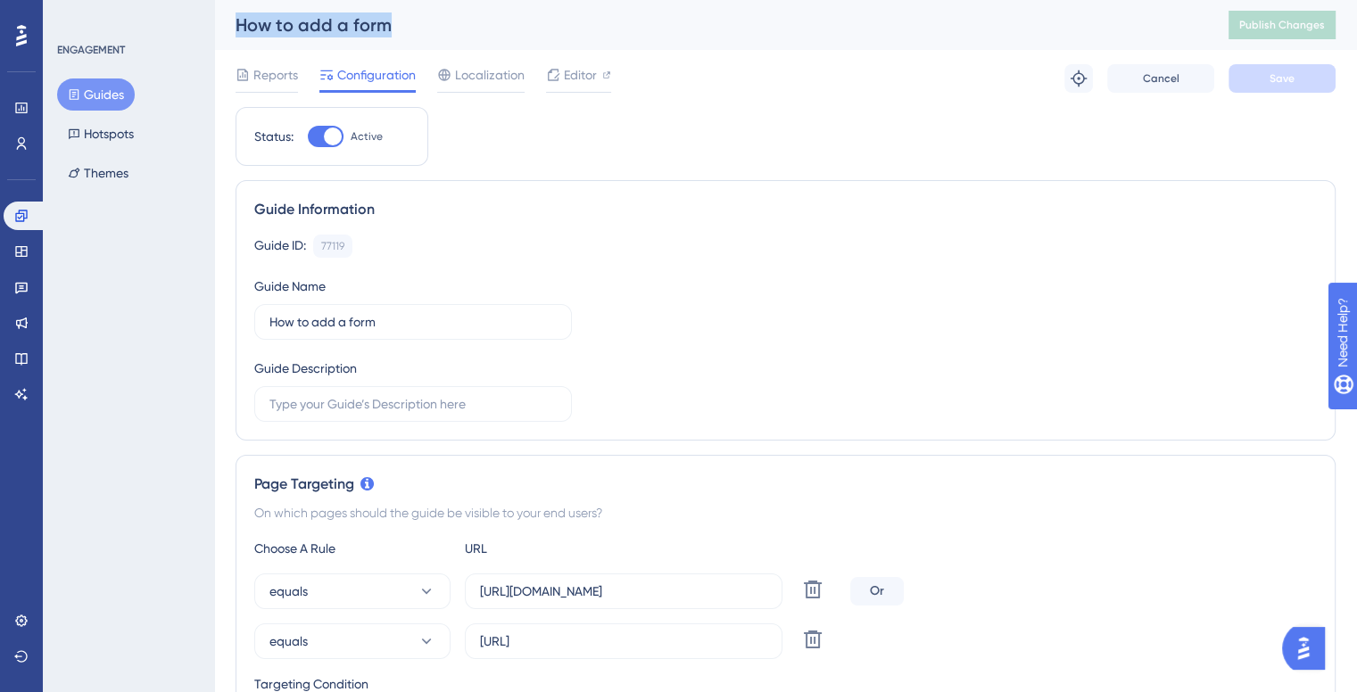
click at [352, 20] on div "How to add a form" at bounding box center [710, 24] width 948 height 25
click at [311, 24] on div "How to add a form" at bounding box center [710, 24] width 948 height 25
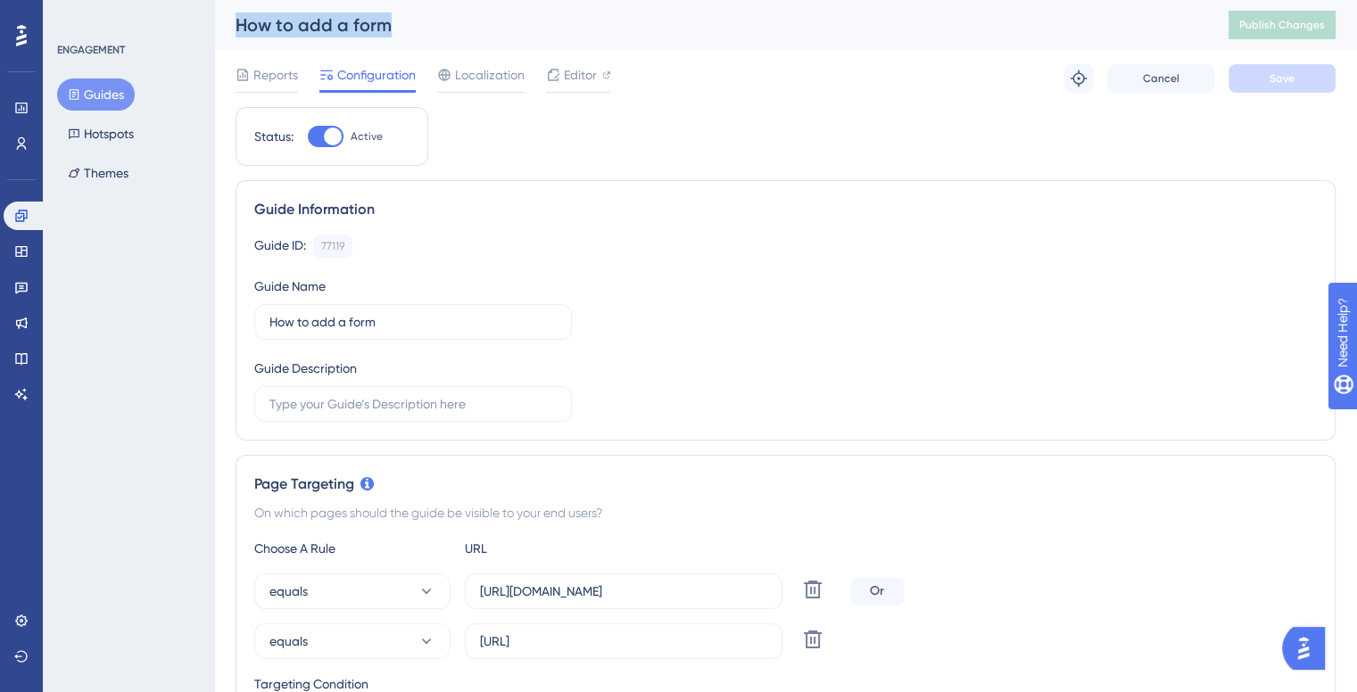
click at [311, 24] on div "How to add a form" at bounding box center [710, 24] width 948 height 25
click at [343, 32] on div "How to add a form" at bounding box center [710, 24] width 948 height 25
click at [334, 31] on div "How to add a form" at bounding box center [710, 24] width 948 height 25
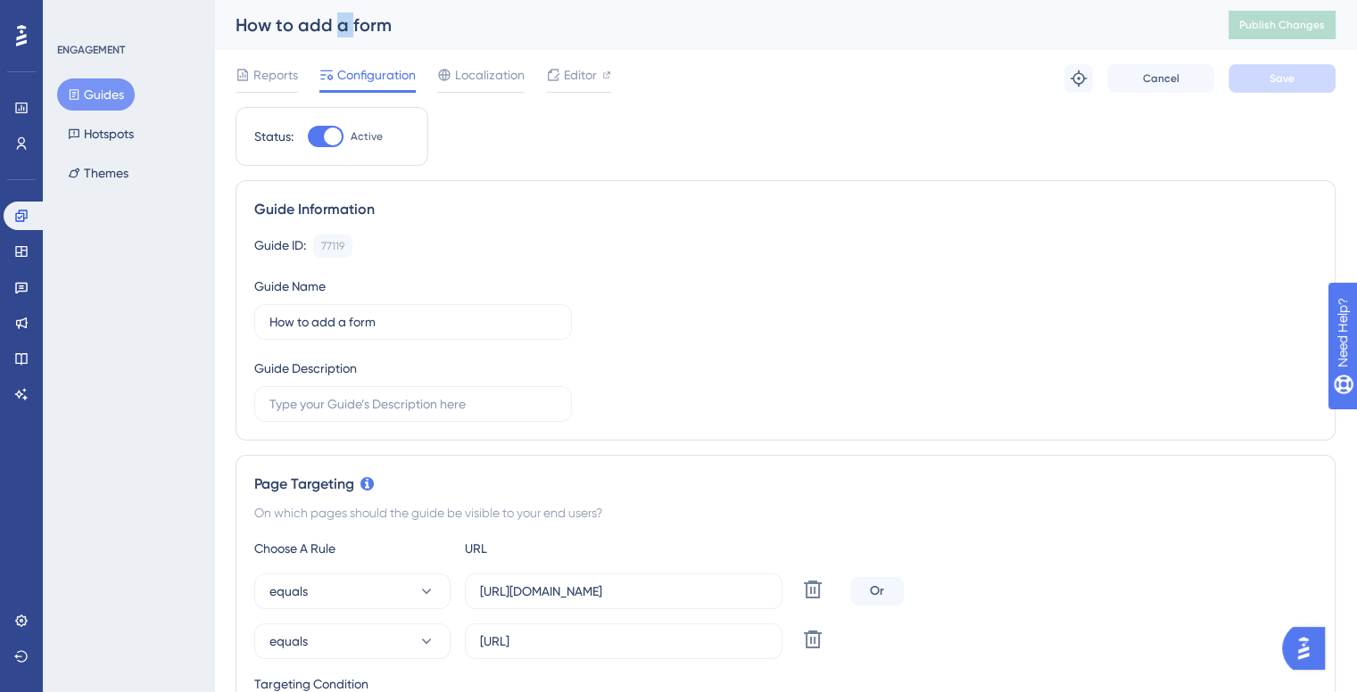
click at [334, 31] on div "How to add a form" at bounding box center [710, 24] width 948 height 25
click at [321, 29] on div "How to add a form" at bounding box center [710, 24] width 948 height 25
click at [311, 38] on div "How to add a form Publish Changes" at bounding box center [785, 25] width 1143 height 50
click at [122, 112] on div "Guides Hotspots Themes" at bounding box center [129, 134] width 145 height 111
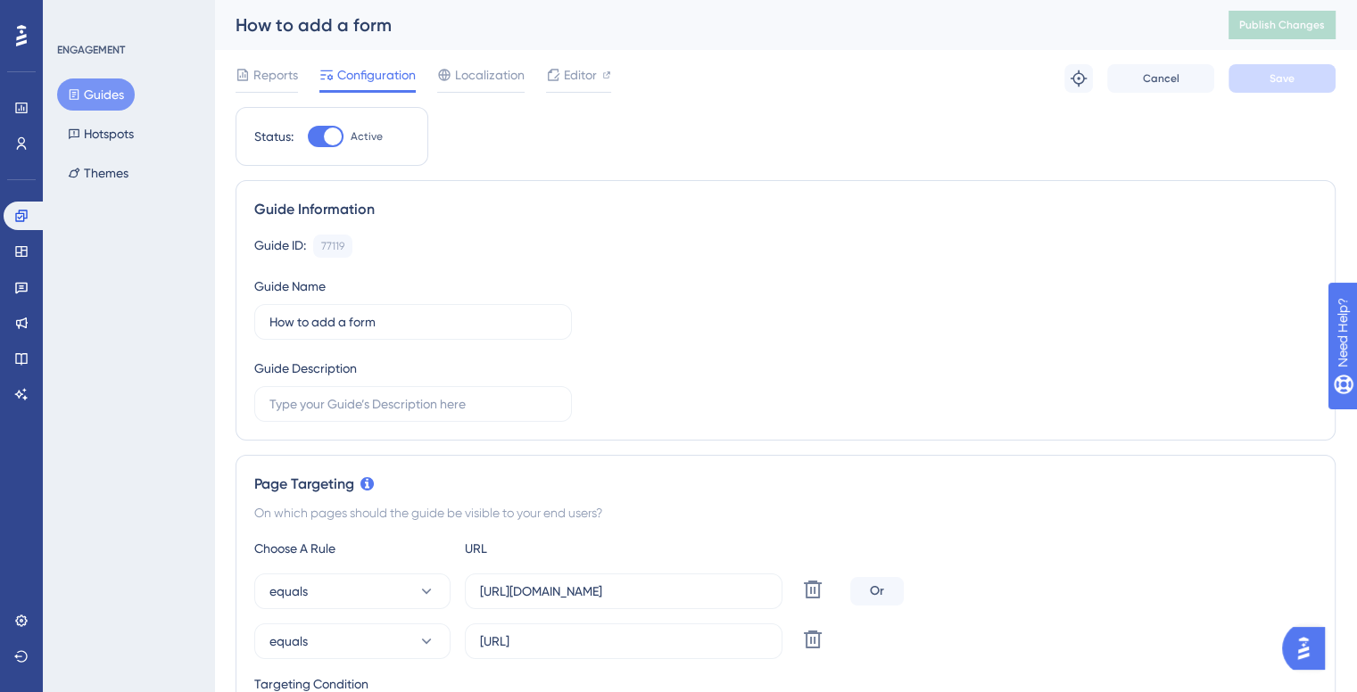
click at [118, 98] on button "Guides" at bounding box center [96, 95] width 78 height 32
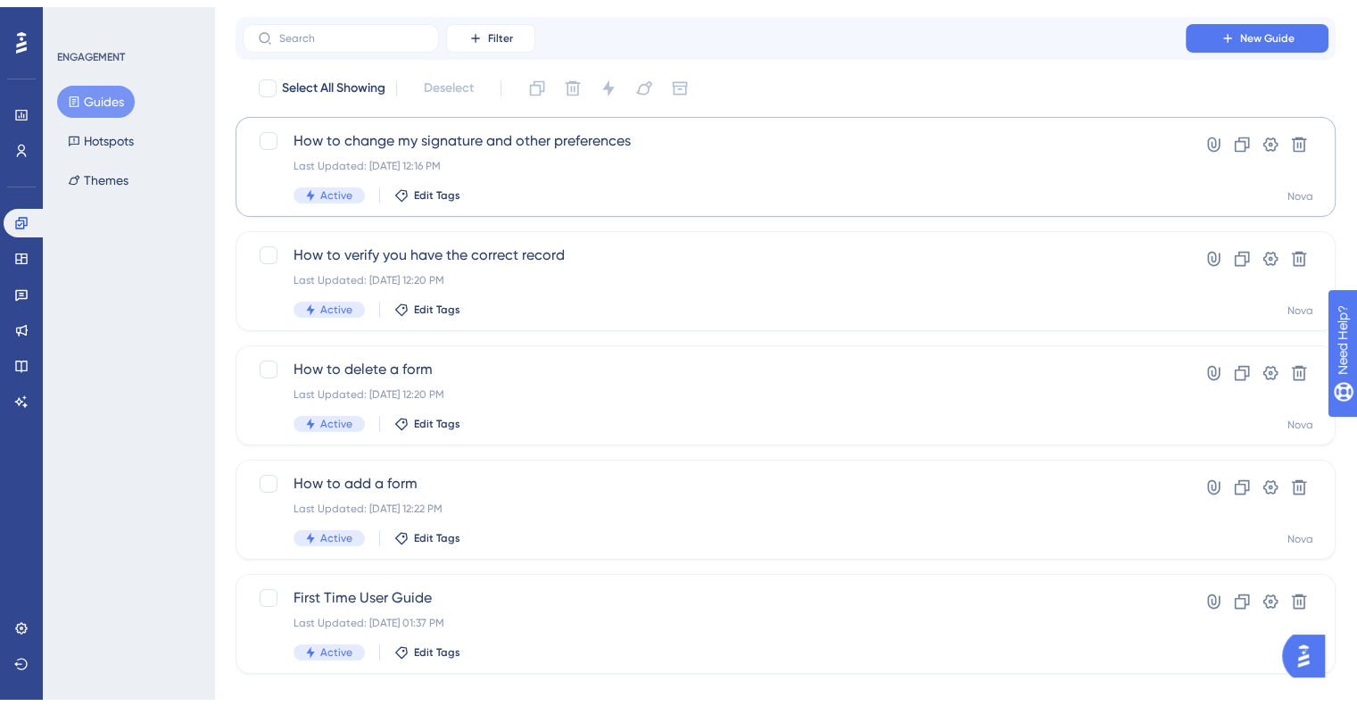
scroll to position [71, 0]
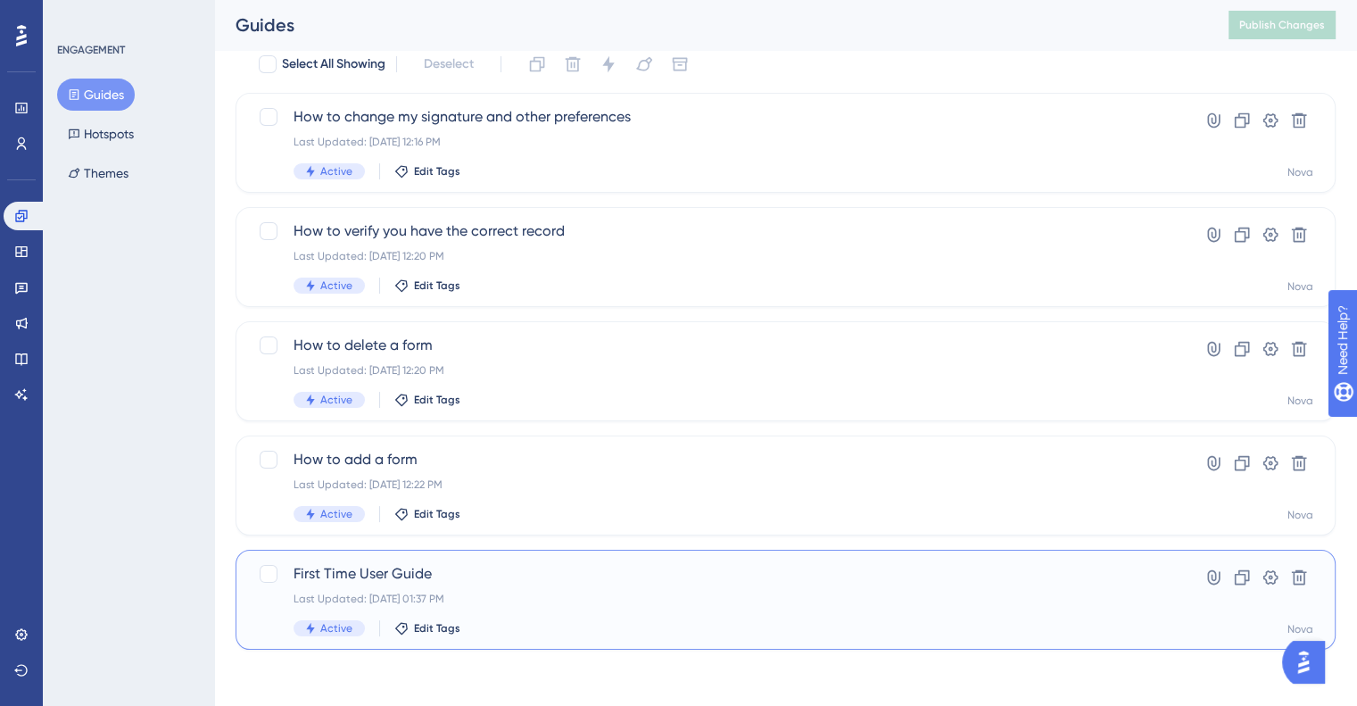
click at [378, 578] on span "First Time User Guide" at bounding box center [714, 573] width 841 height 21
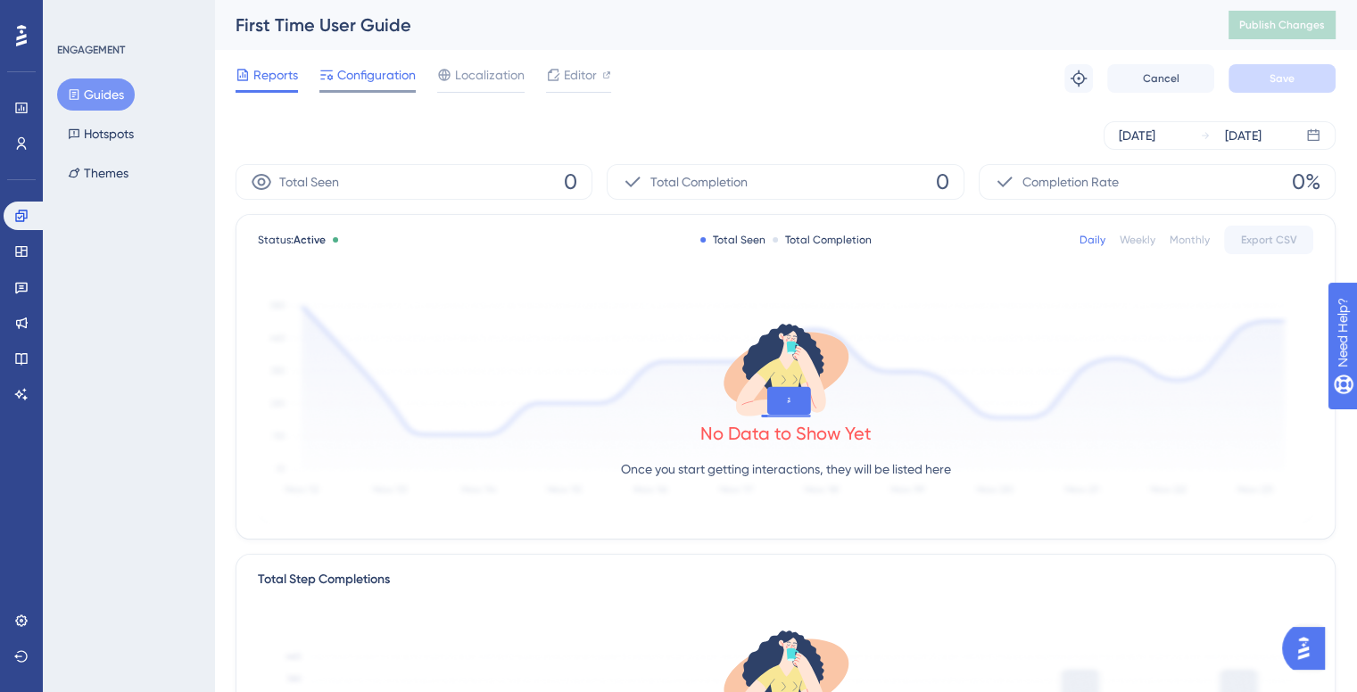
click at [337, 91] on div at bounding box center [367, 91] width 96 height 3
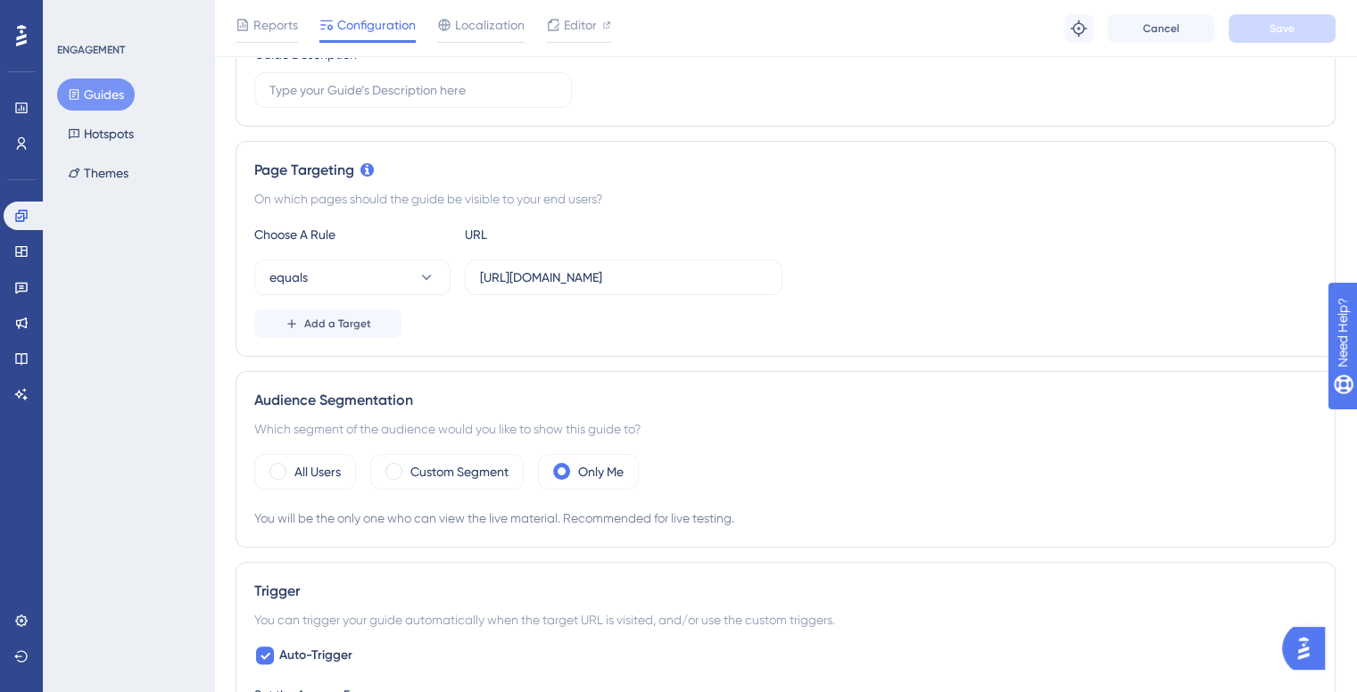
scroll to position [357, 0]
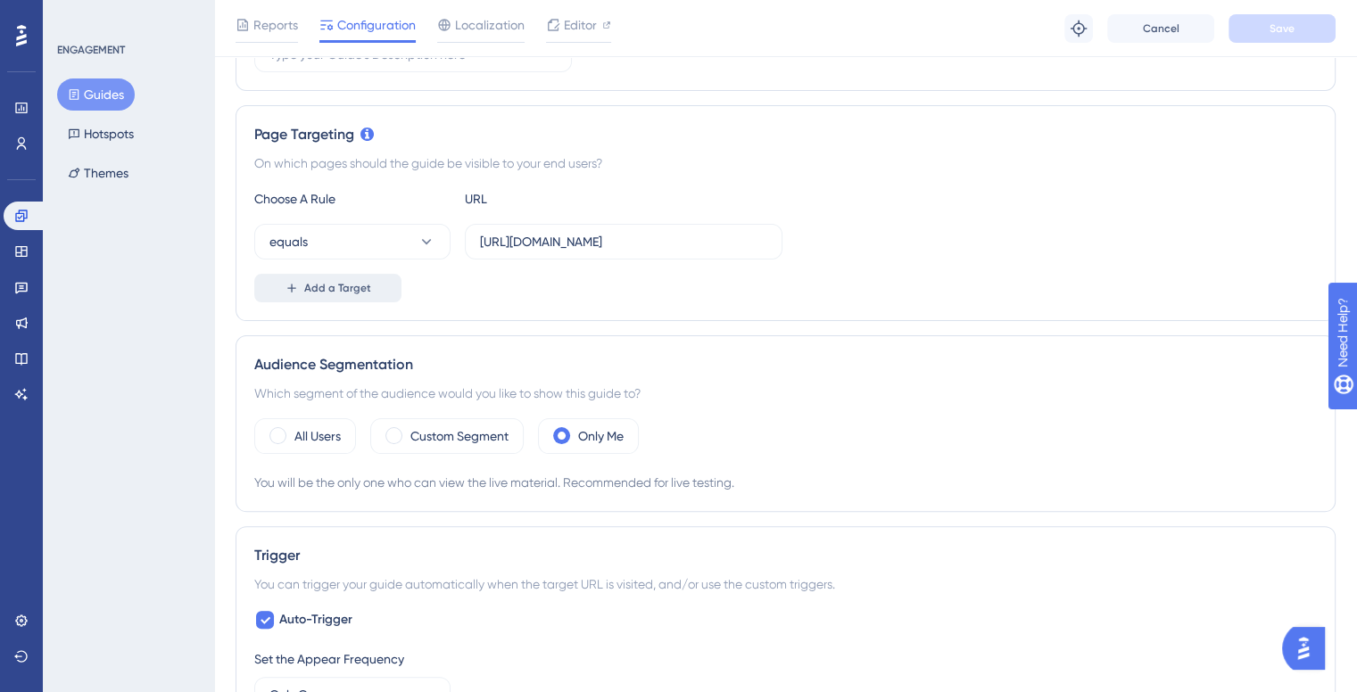
click at [324, 292] on button "Add a Target" at bounding box center [327, 288] width 147 height 29
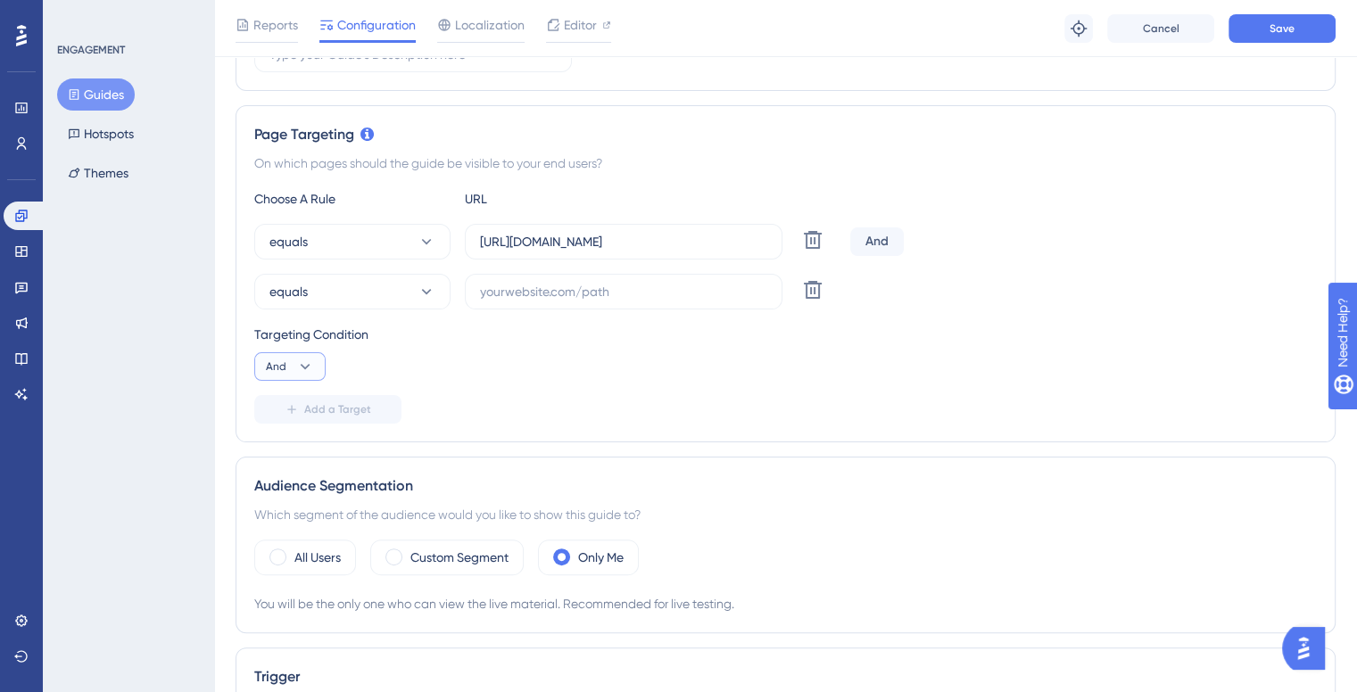
click at [306, 373] on icon at bounding box center [305, 367] width 18 height 18
click at [296, 448] on div "Or Or" at bounding box center [290, 453] width 34 height 36
click at [549, 285] on input "text" at bounding box center [623, 292] width 287 height 20
paste input "nova/appointments"
type input "nova/appointments"
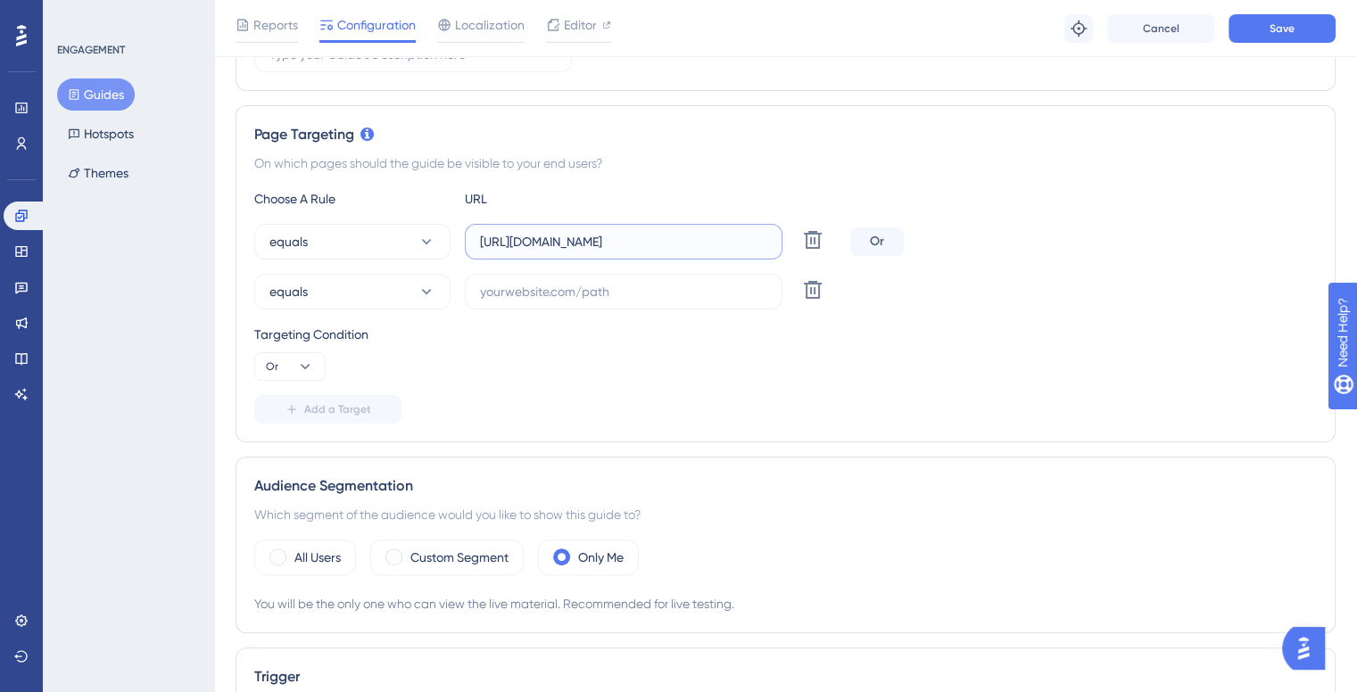
click at [732, 237] on input "https://ilh-internal.interlace.health/nova/" at bounding box center [623, 242] width 287 height 20
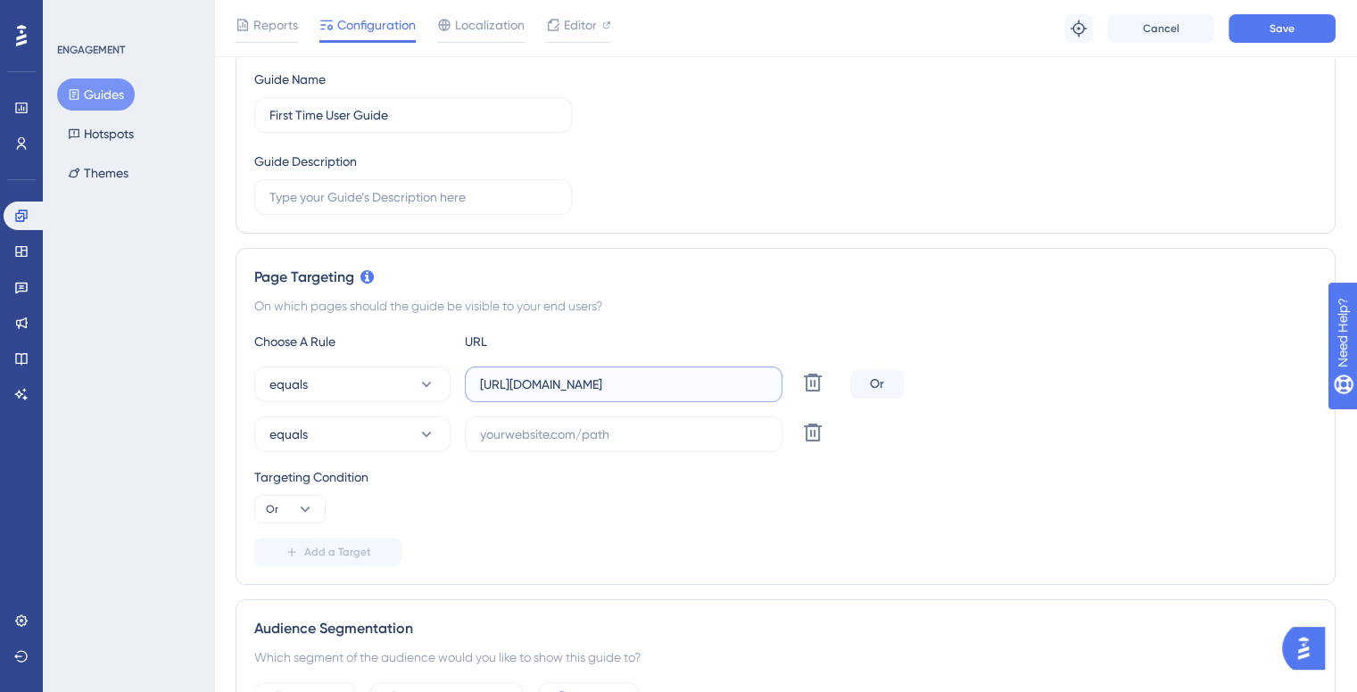
scroll to position [0, 0]
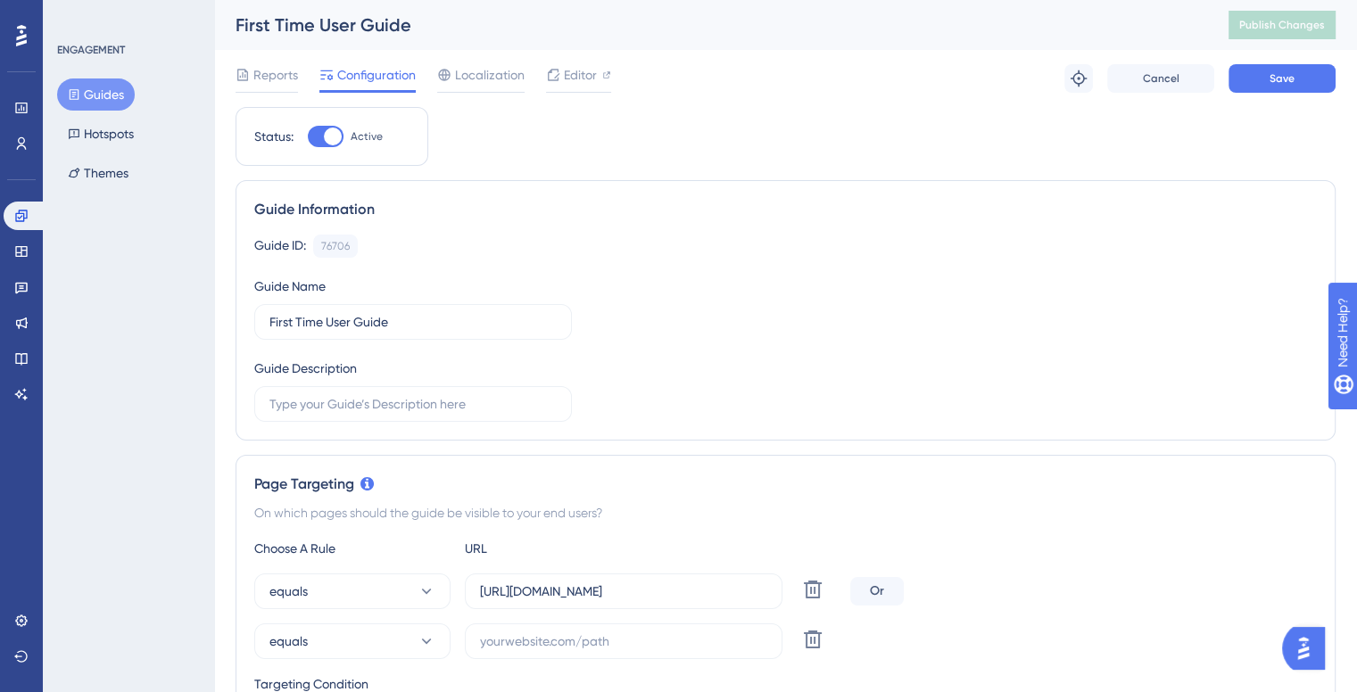
click at [1165, 95] on div "Reports Configuration Localization Editor Troubleshoot Cancel Save" at bounding box center [786, 78] width 1100 height 57
click at [1172, 80] on span "Cancel" at bounding box center [1161, 78] width 37 height 14
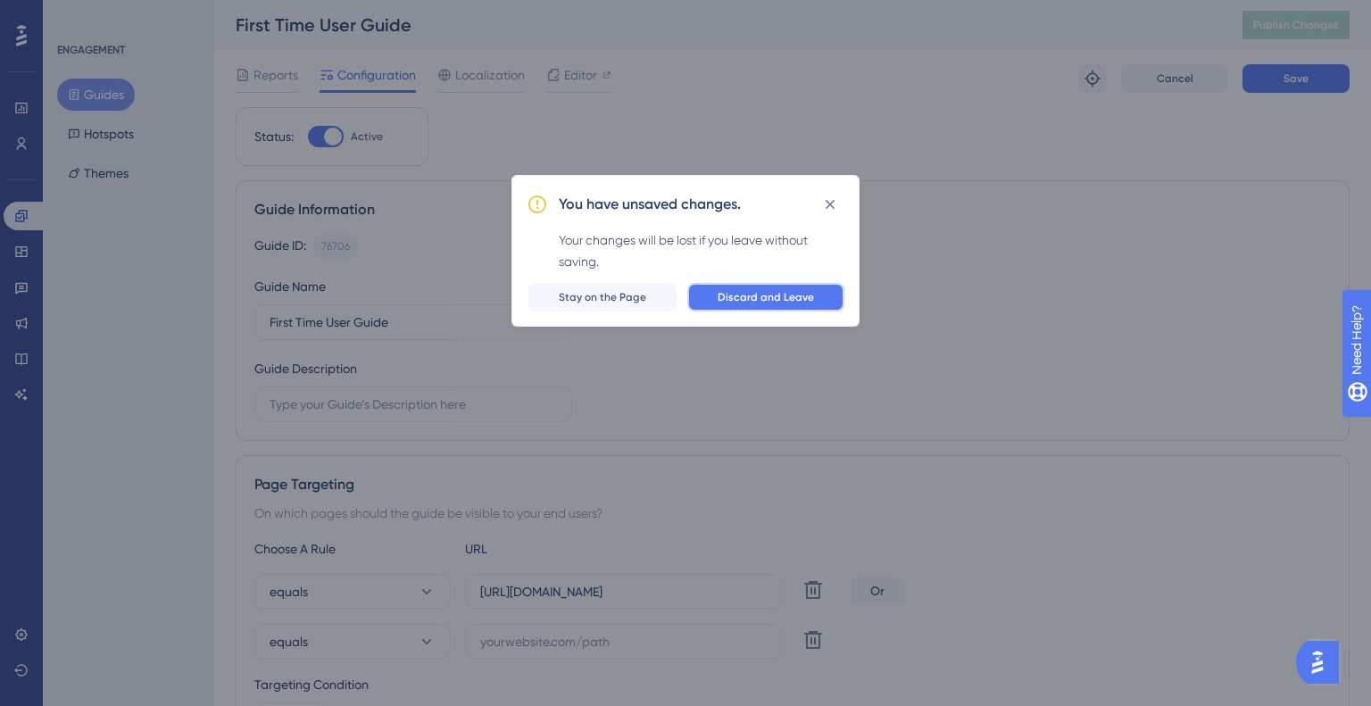
click at [788, 299] on span "Discard and Leave" at bounding box center [765, 297] width 96 height 14
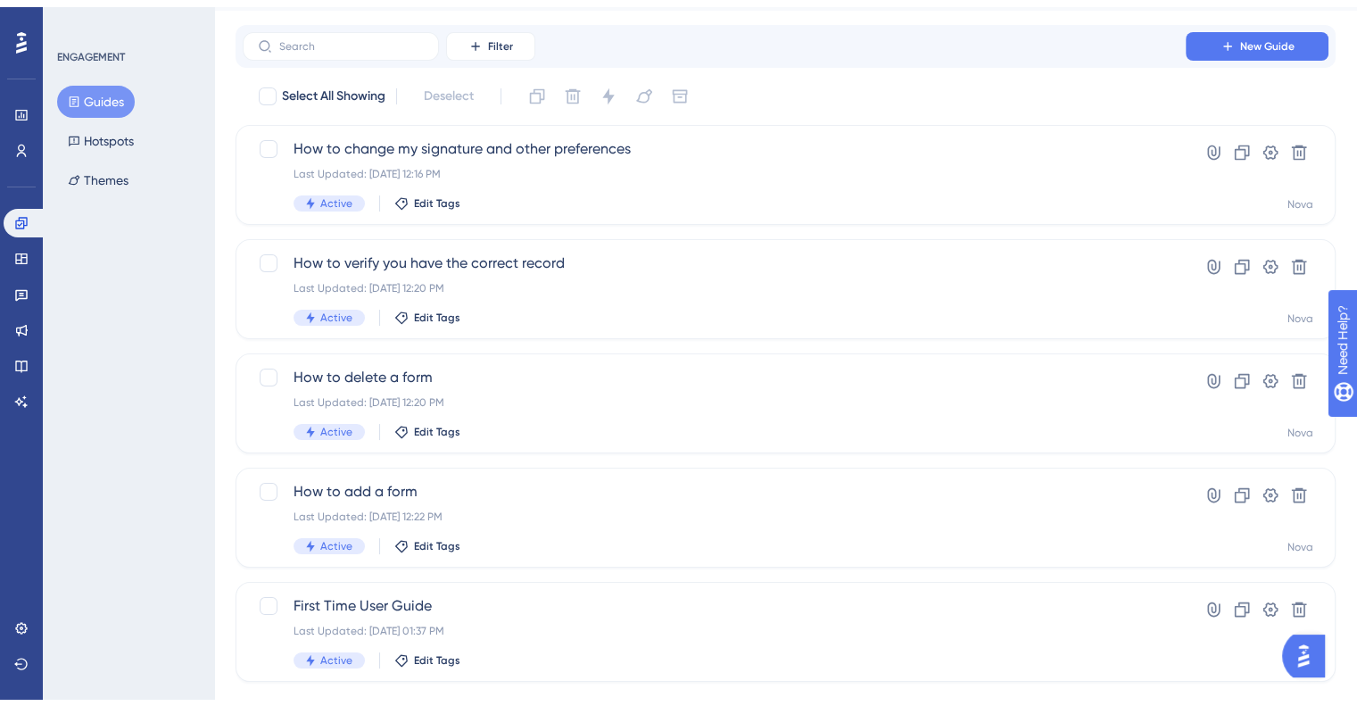
scroll to position [71, 0]
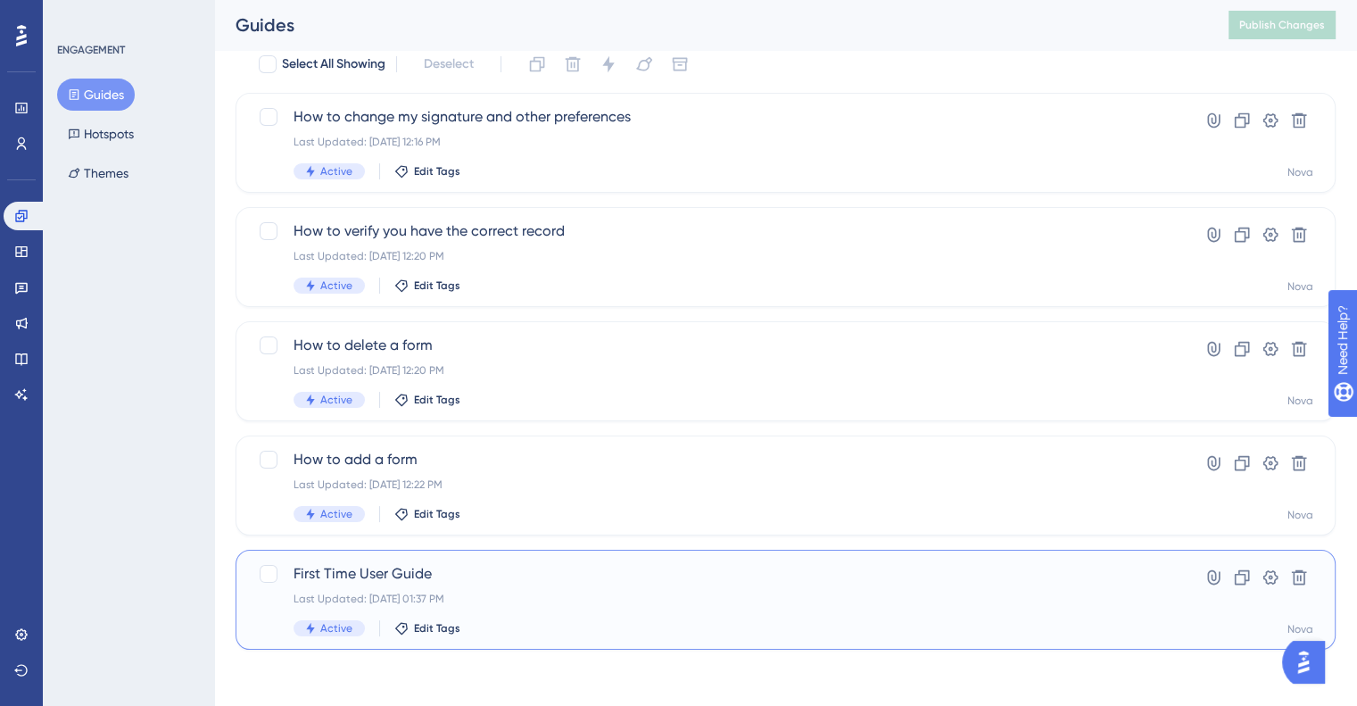
click at [489, 583] on span "First Time User Guide" at bounding box center [714, 573] width 841 height 21
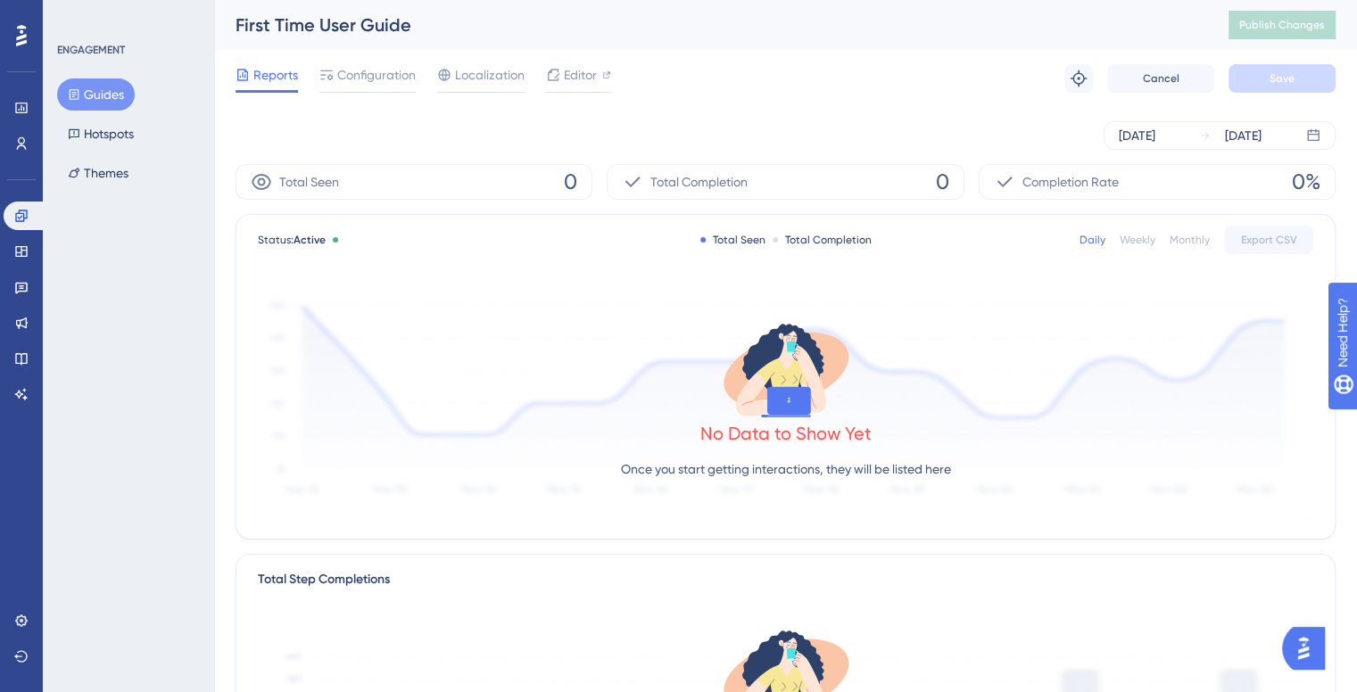
click at [418, 78] on div "Reports Configuration Localization Editor" at bounding box center [424, 78] width 376 height 29
click at [391, 76] on span "Configuration" at bounding box center [376, 74] width 79 height 21
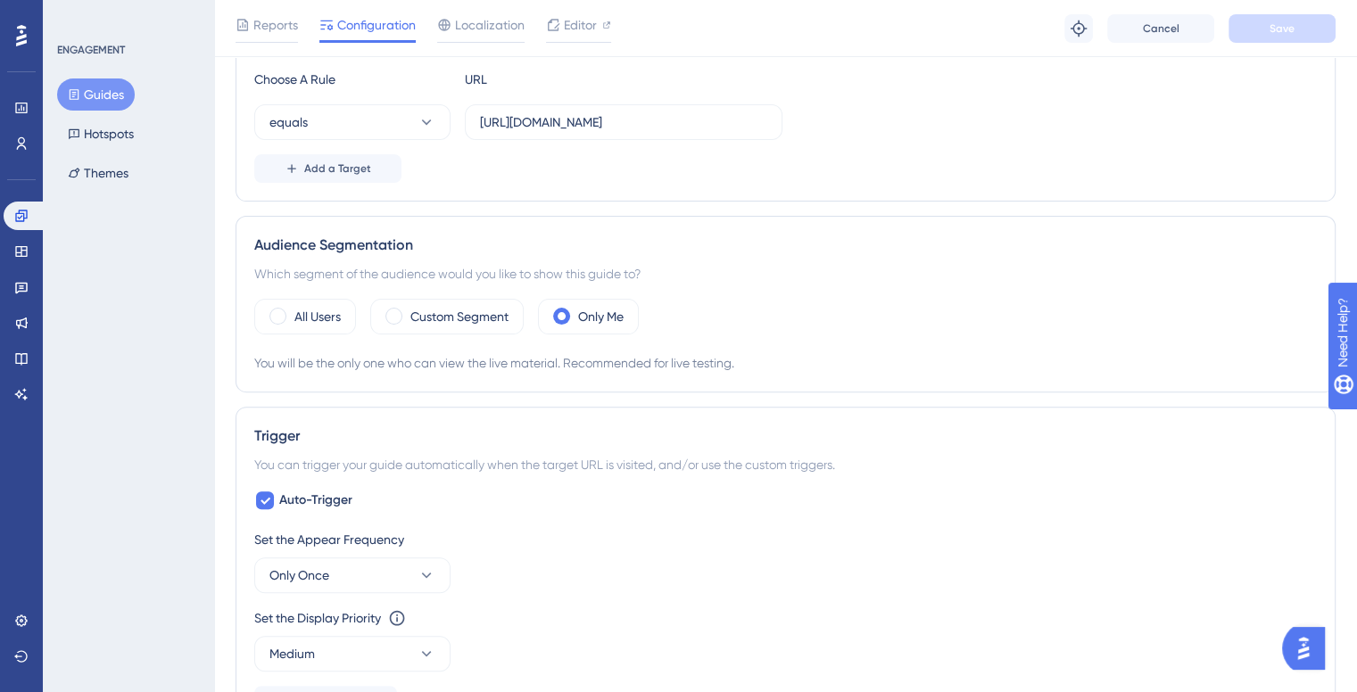
scroll to position [446, 0]
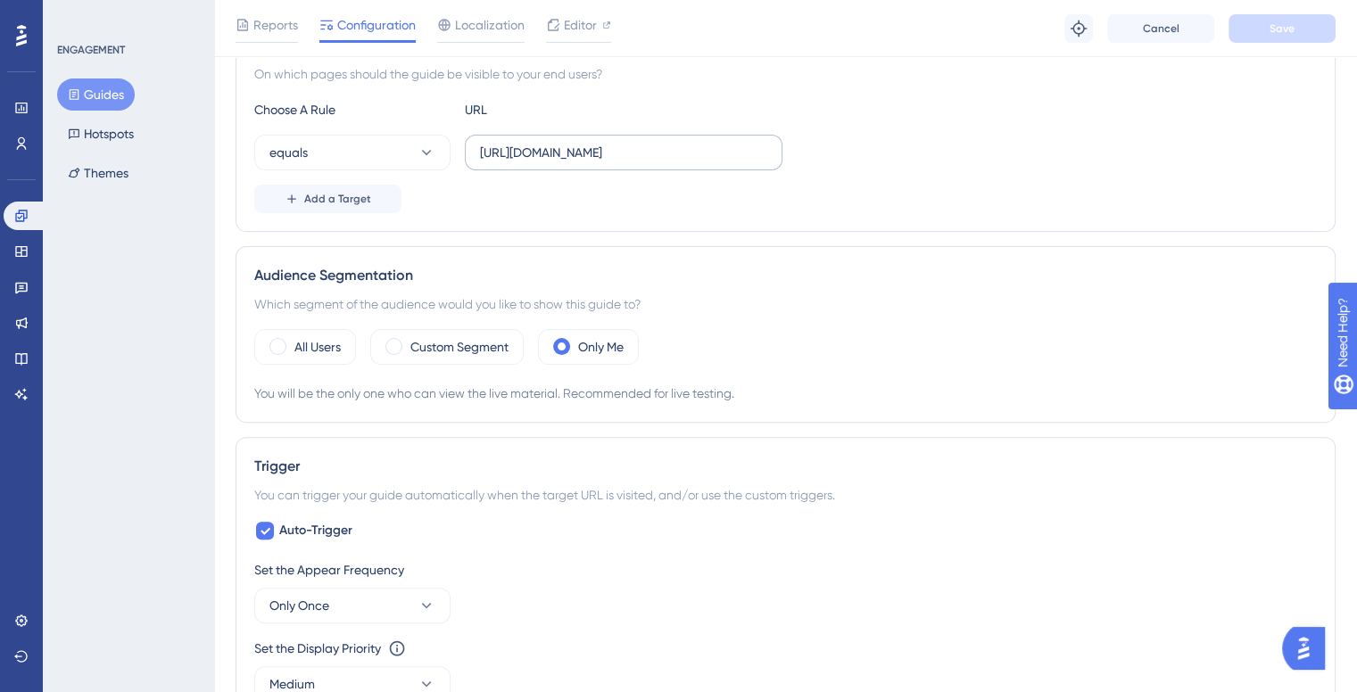
click at [592, 136] on label "https://ilh-internal.interlace.health/nova/" at bounding box center [624, 153] width 318 height 36
click at [592, 143] on input "https://ilh-internal.interlace.health/nova/" at bounding box center [623, 153] width 287 height 20
click at [377, 197] on button "Add a Target" at bounding box center [327, 199] width 147 height 29
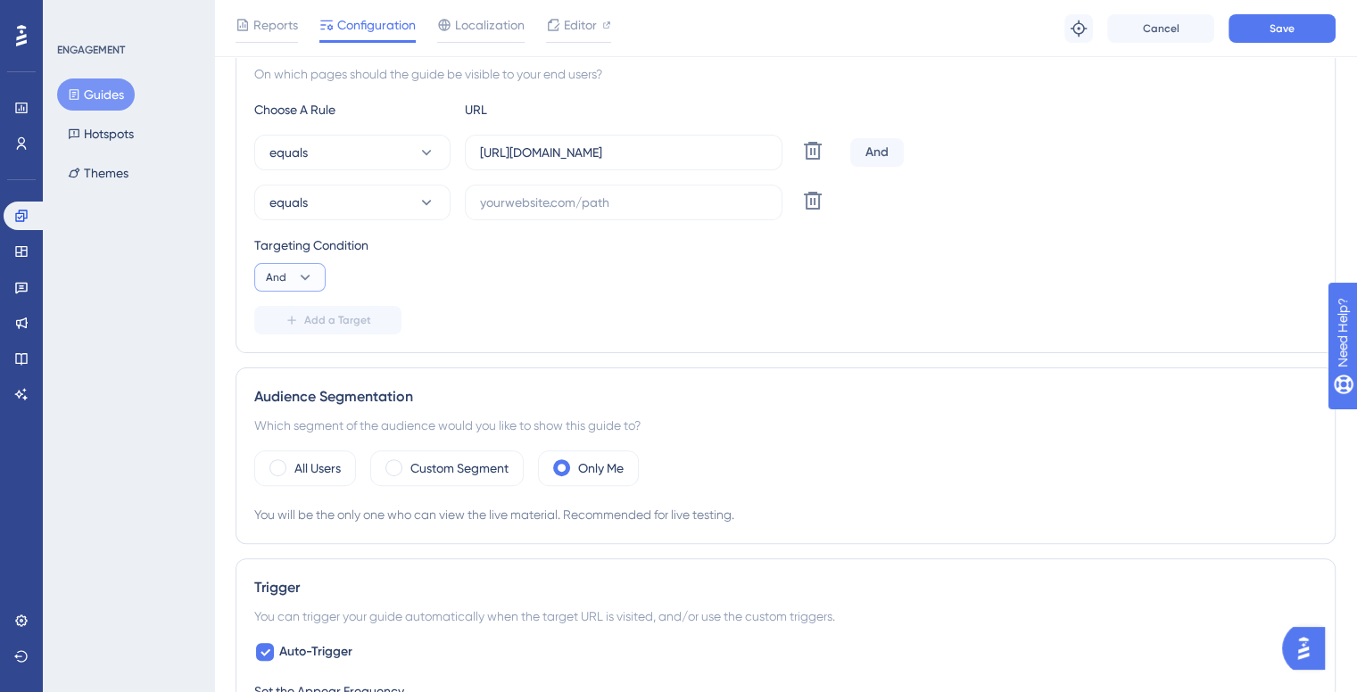
click at [296, 281] on icon at bounding box center [305, 278] width 18 height 18
click at [287, 360] on div "Or Or" at bounding box center [290, 364] width 34 height 36
click at [546, 188] on label at bounding box center [624, 203] width 318 height 36
click at [550, 199] on input "text" at bounding box center [623, 203] width 287 height 20
paste input "https://ilh-internal.interlace.health/nova/"
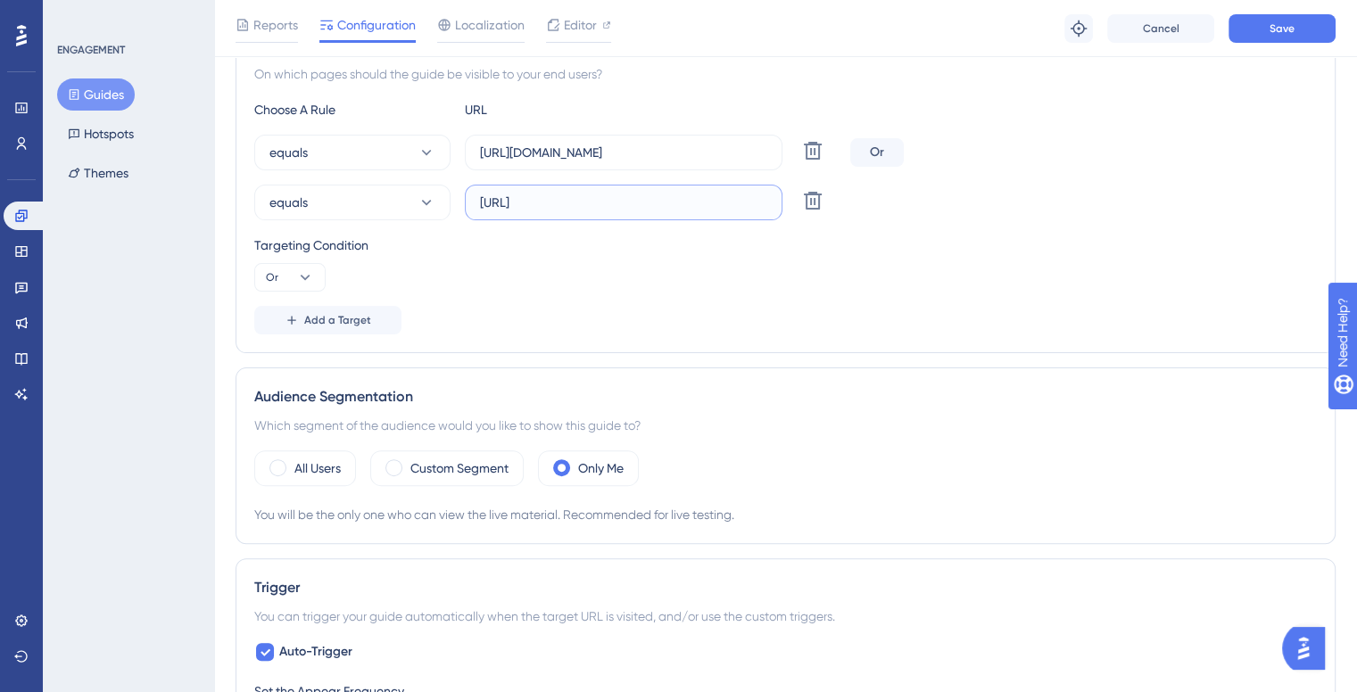
type input "https://loclahost/nova/"
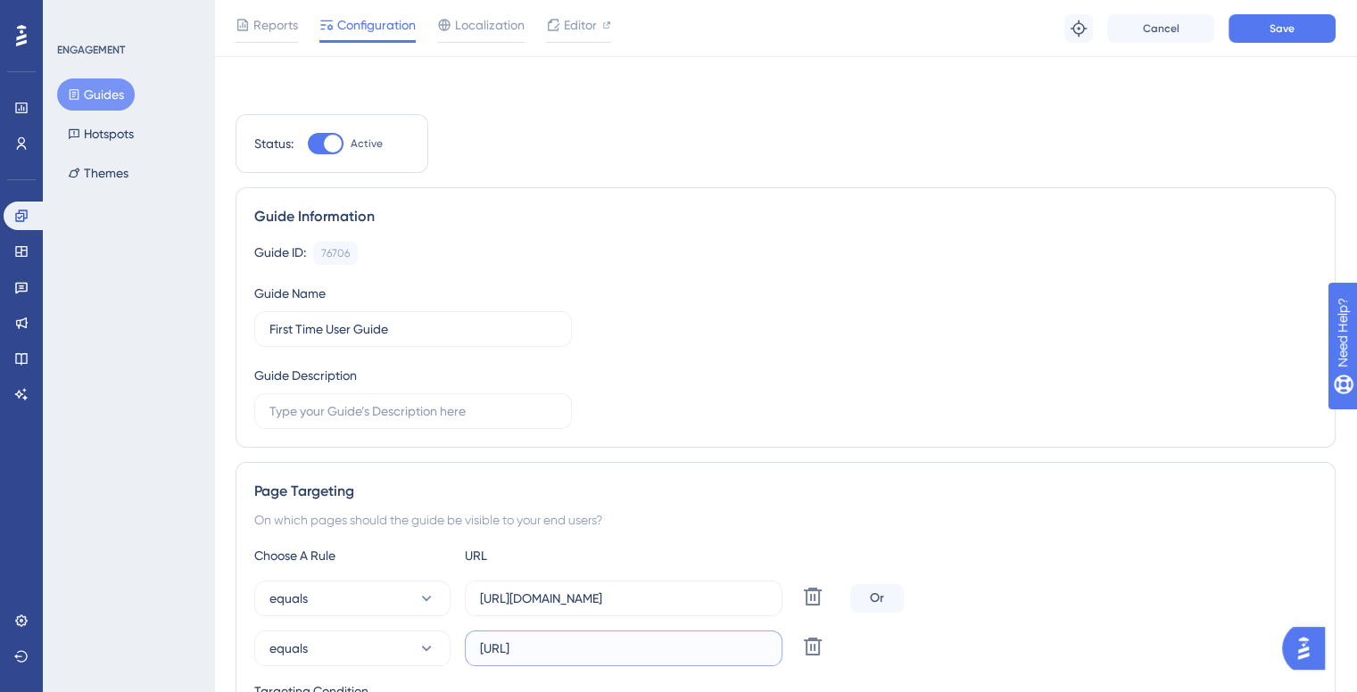
scroll to position [0, 0]
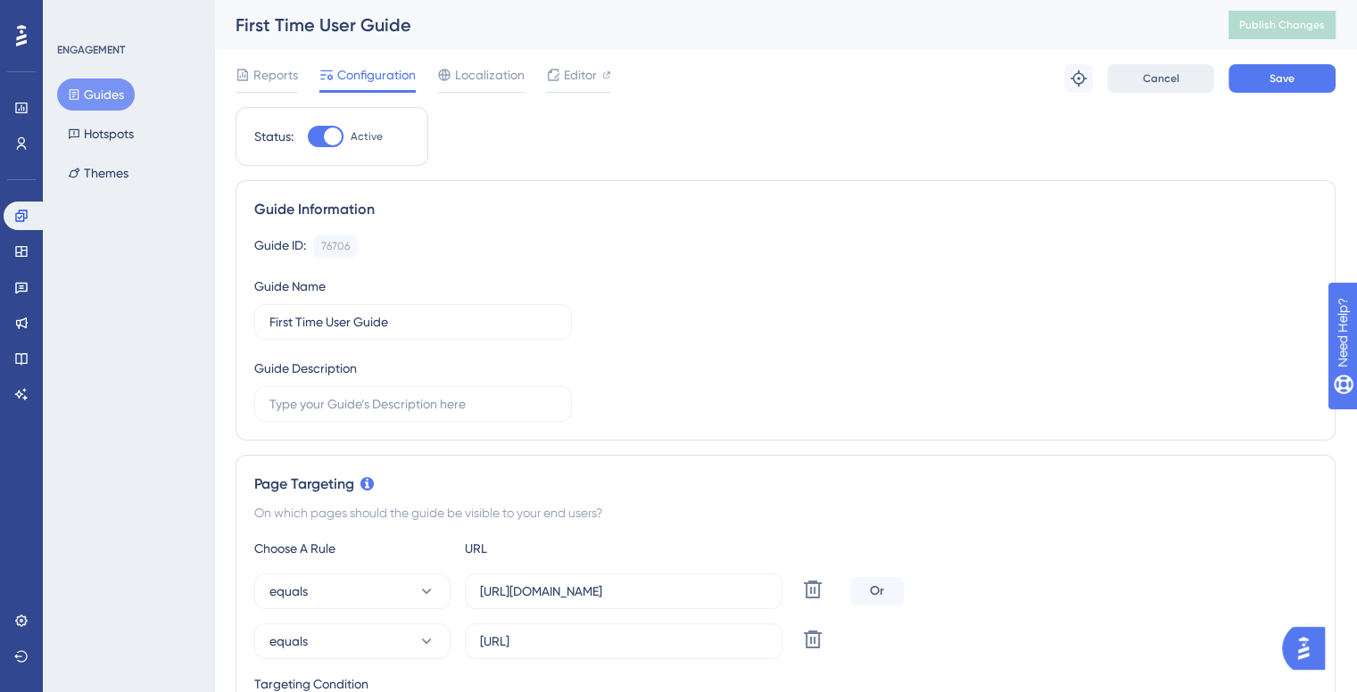
click at [1159, 75] on span "Cancel" at bounding box center [1161, 78] width 37 height 14
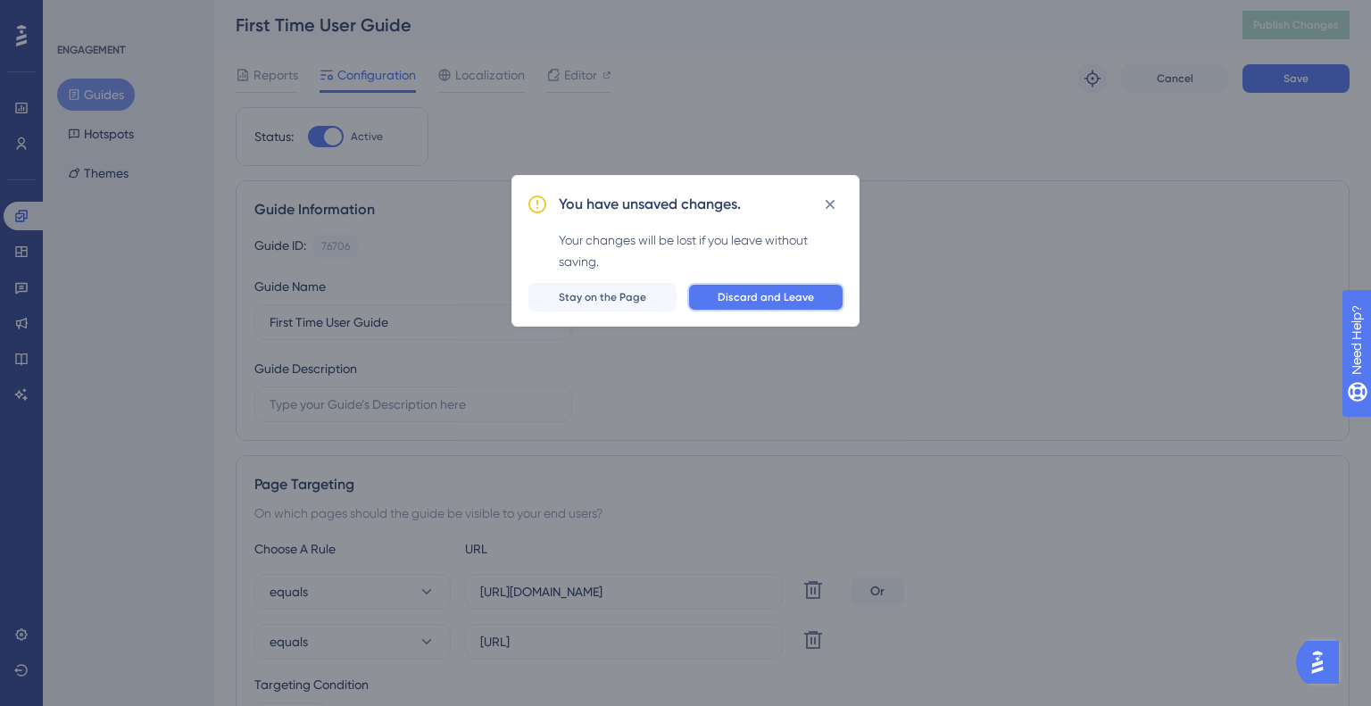
click at [739, 296] on span "Discard and Leave" at bounding box center [765, 297] width 96 height 14
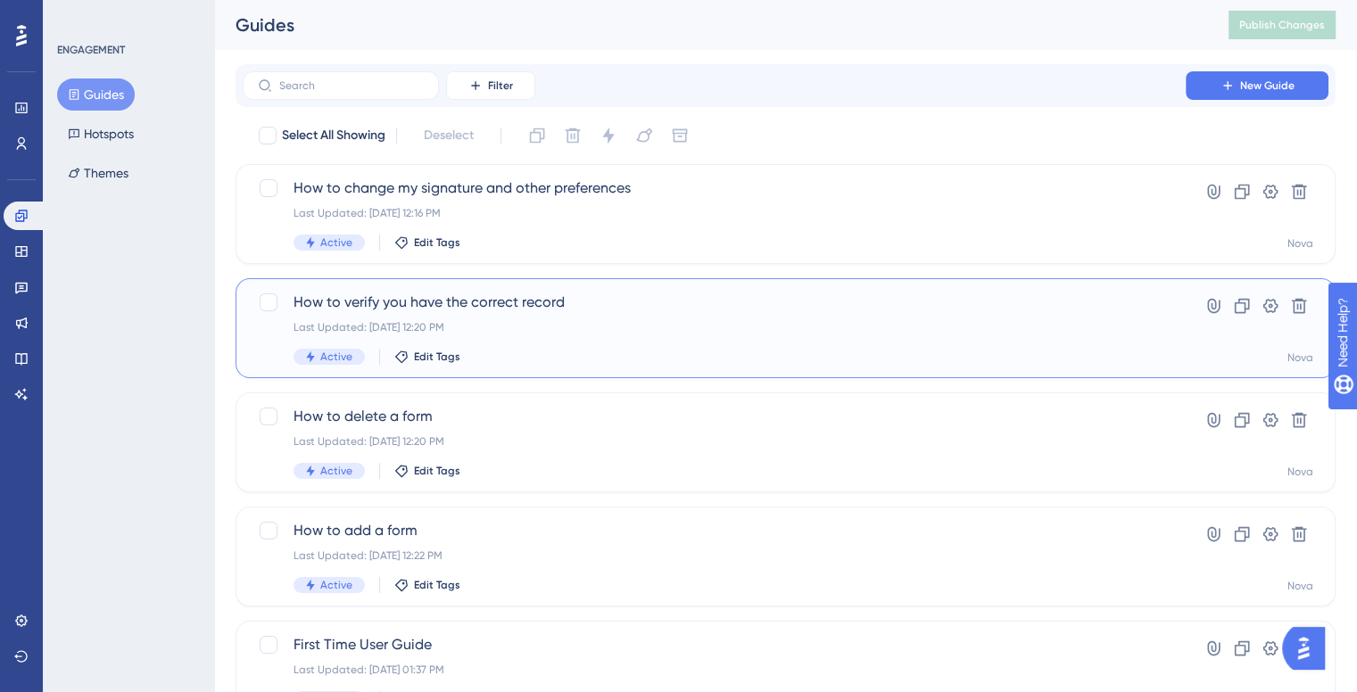
click at [794, 313] on div "How to verify you have the correct record Last Updated: Oct 02 2025, 12:20 PM A…" at bounding box center [714, 328] width 841 height 73
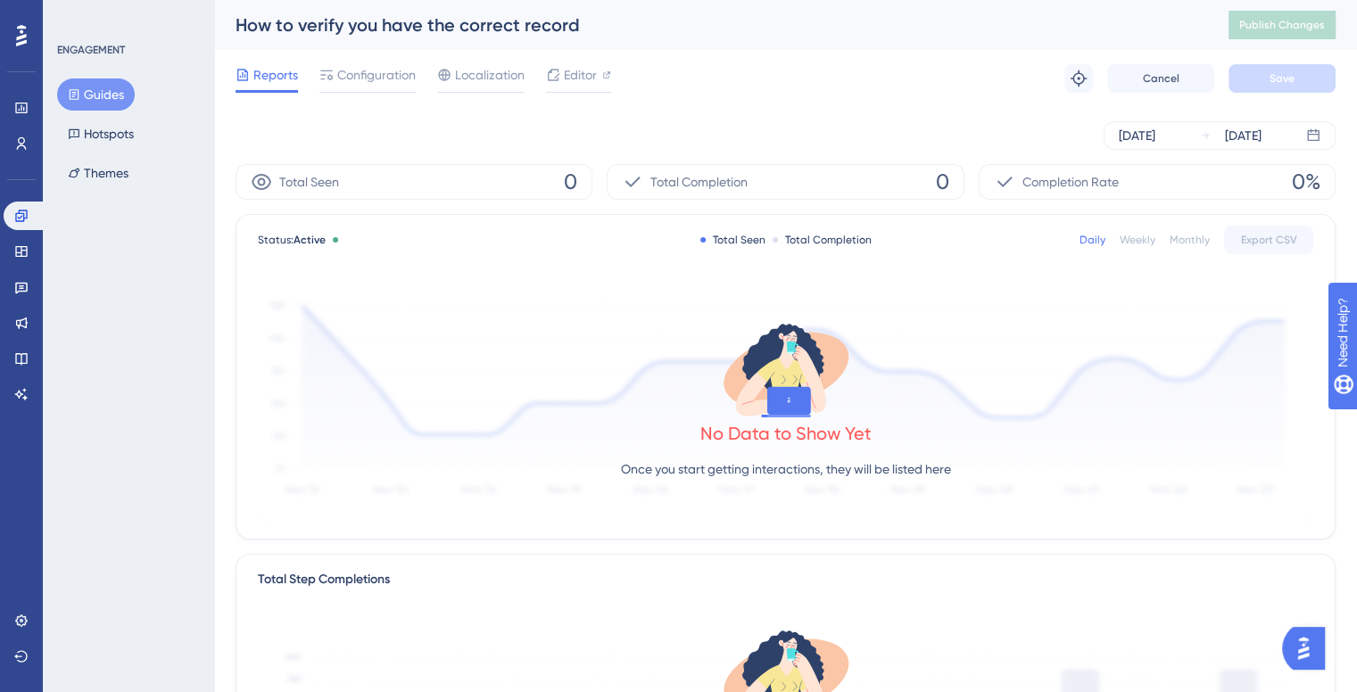
click at [555, 60] on div "Reports Configuration Localization Editor Troubleshoot Cancel Save" at bounding box center [786, 78] width 1100 height 57
click at [568, 74] on span "Editor" at bounding box center [580, 74] width 33 height 21
click at [1157, 74] on span "Cancel" at bounding box center [1161, 78] width 37 height 14
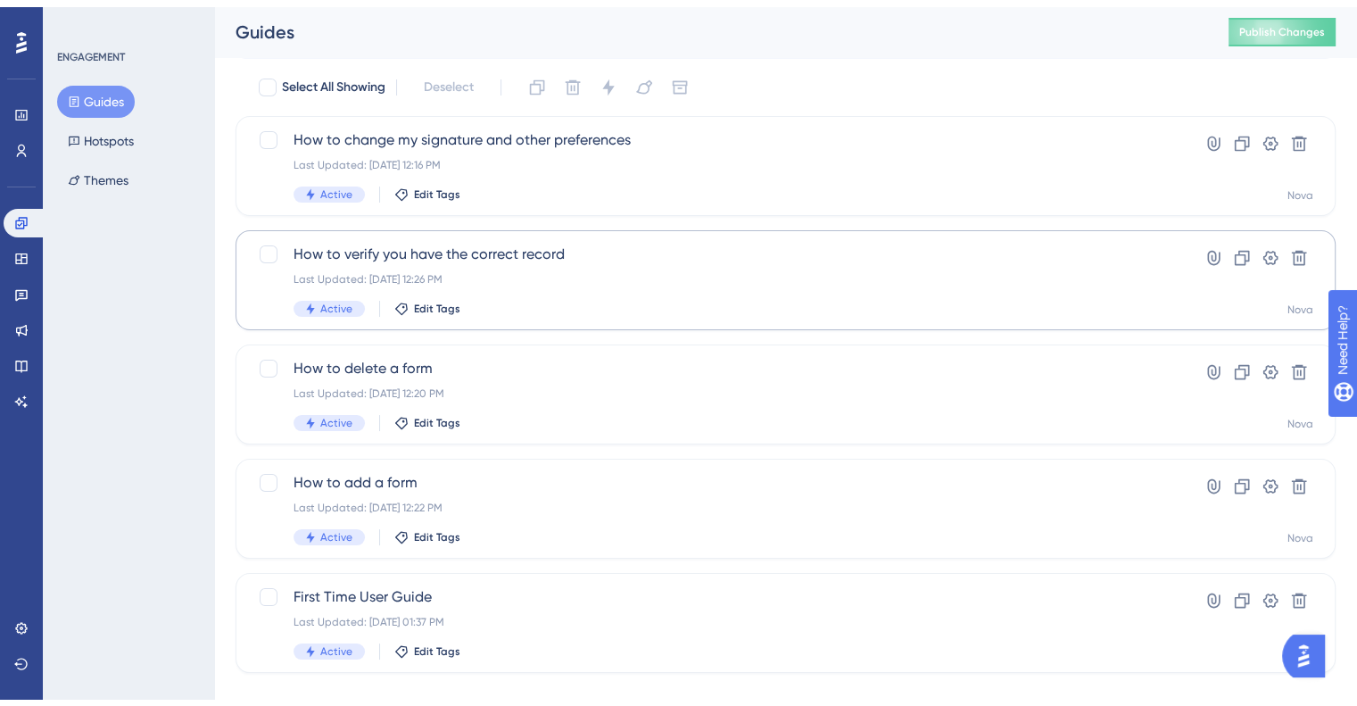
scroll to position [71, 0]
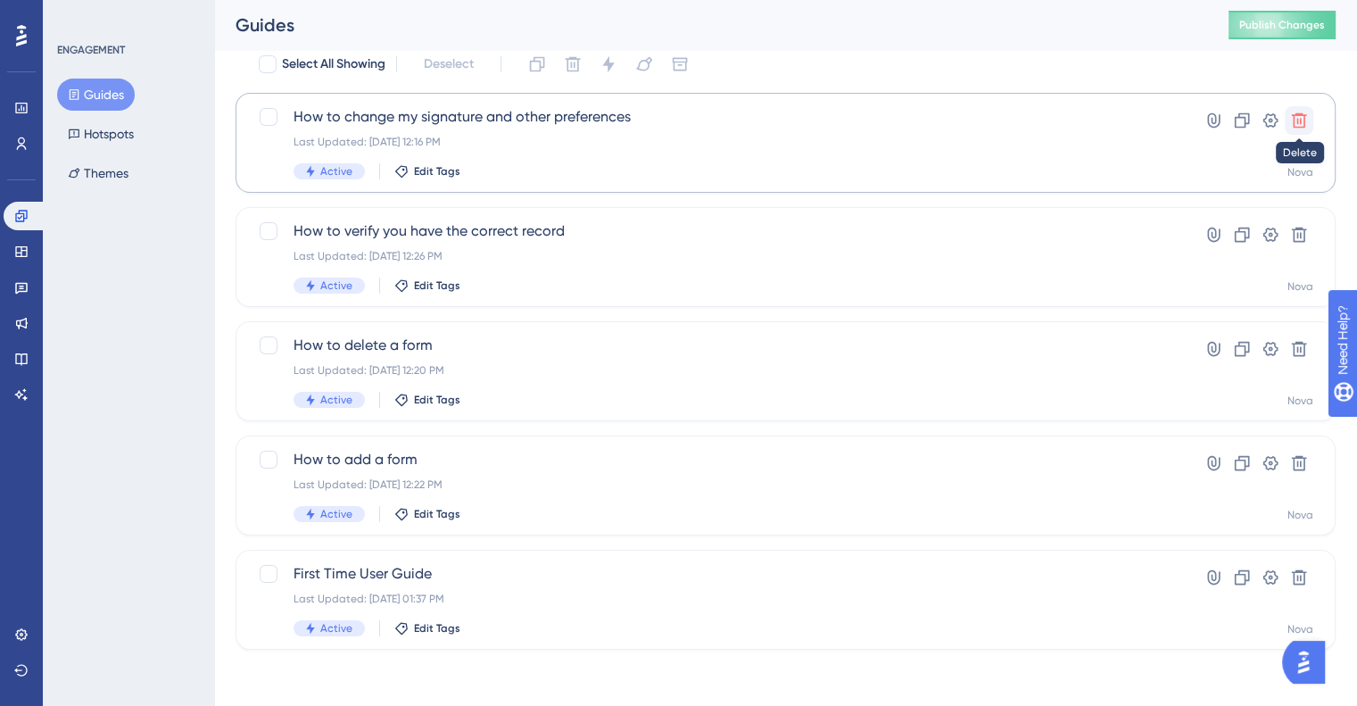
click at [1301, 122] on icon at bounding box center [1299, 120] width 15 height 15
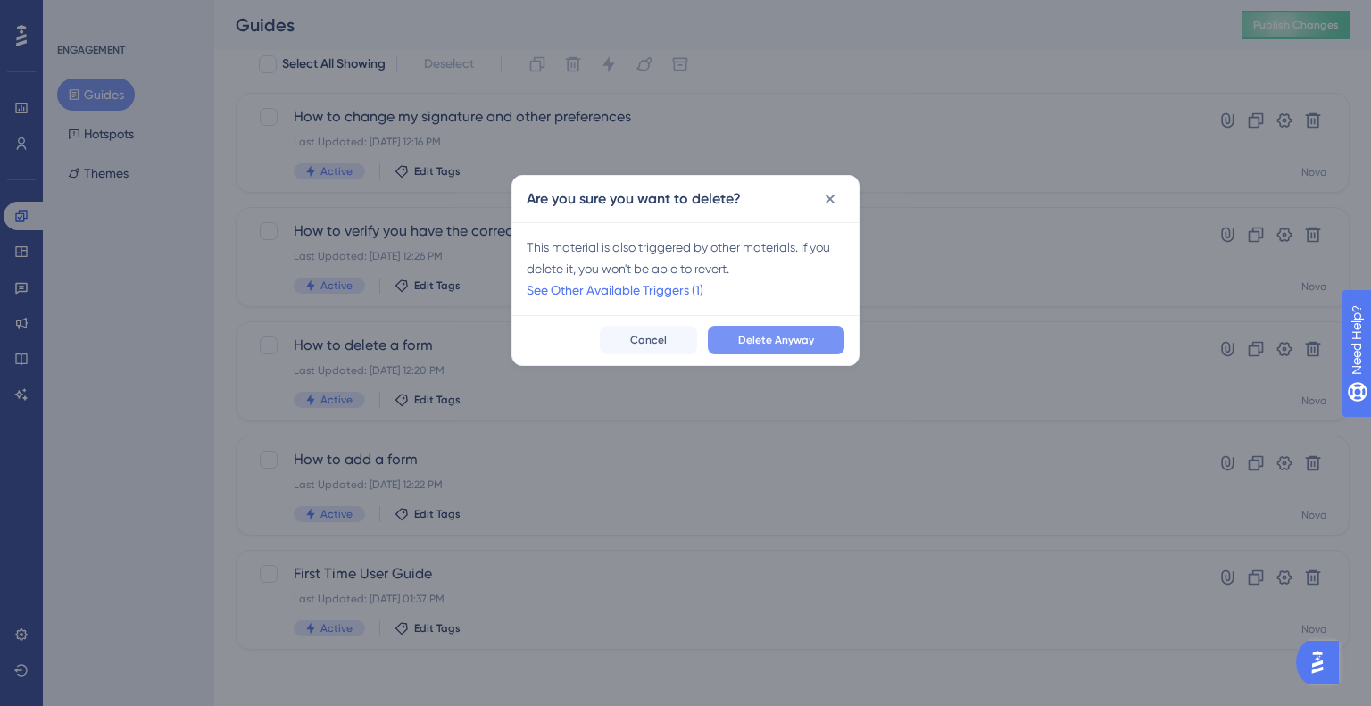
click at [754, 341] on span "Delete Anyway" at bounding box center [776, 340] width 76 height 14
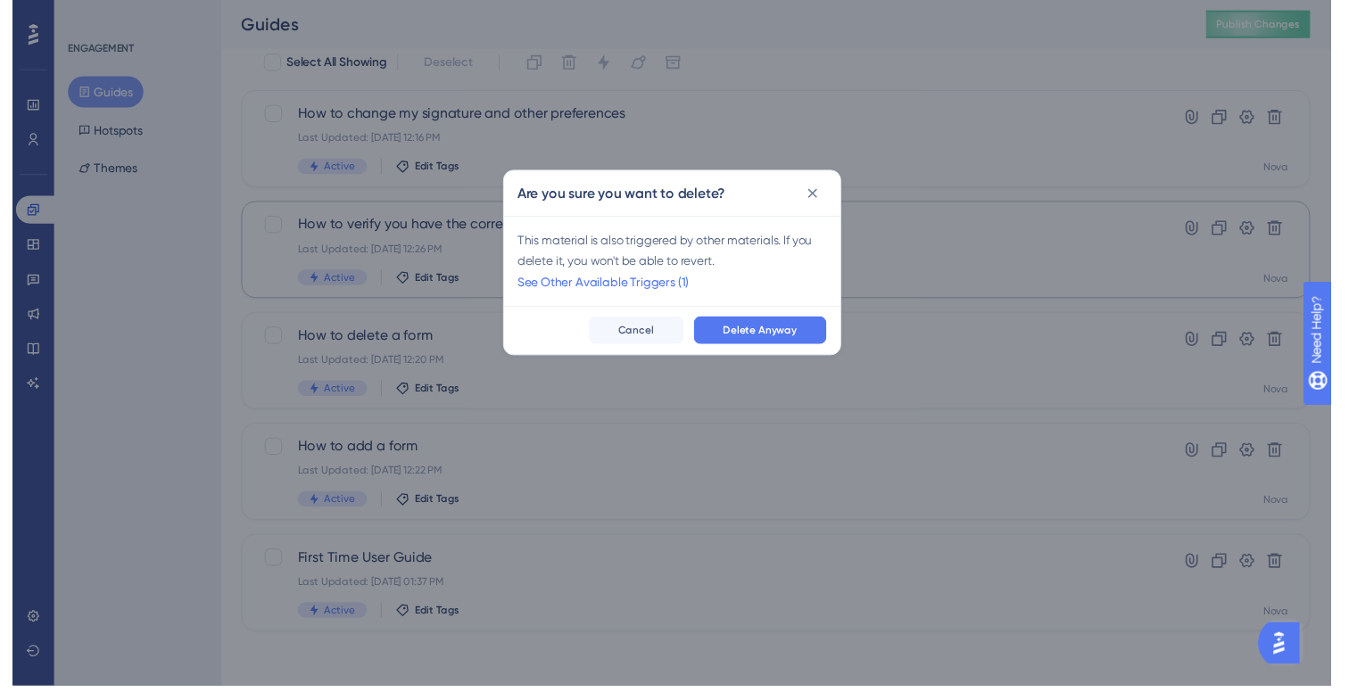
scroll to position [0, 0]
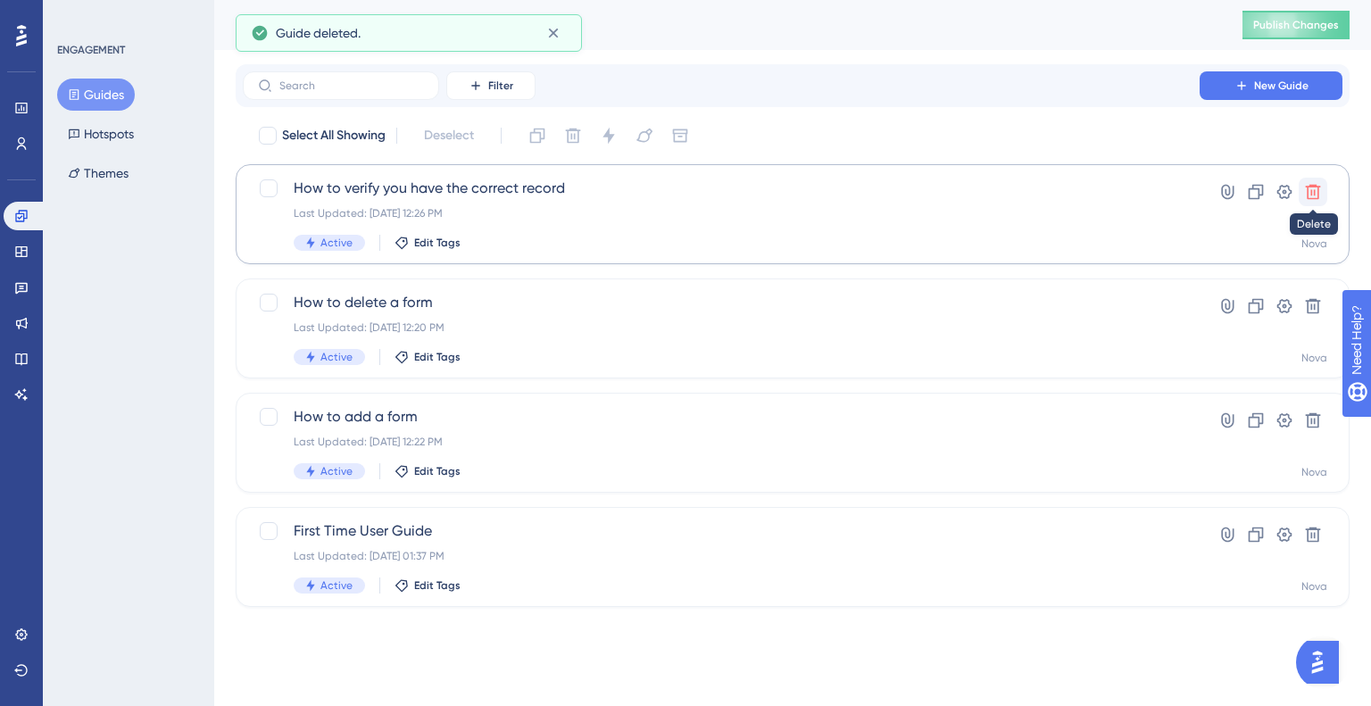
click at [1305, 181] on button at bounding box center [1312, 192] width 29 height 29
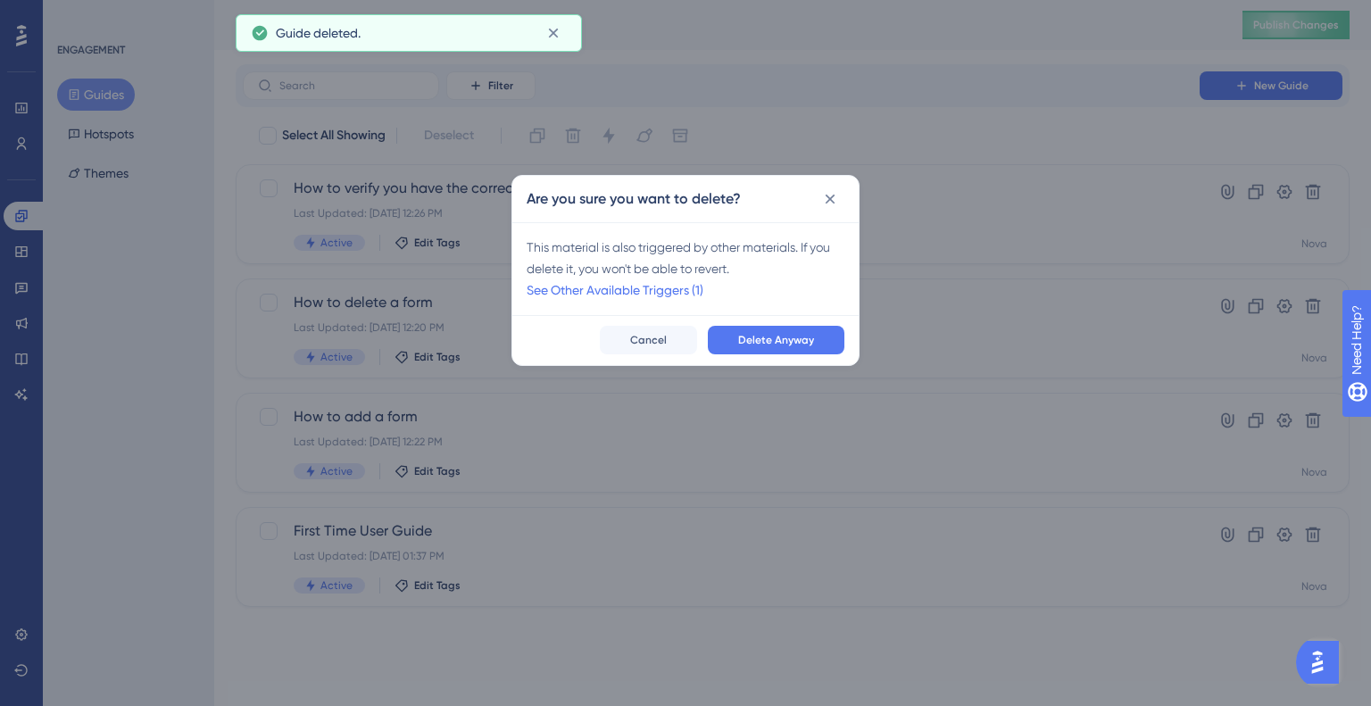
click at [792, 307] on div "This material is also triggered by other materials. If you delete it, you won't…" at bounding box center [685, 268] width 346 height 93
click at [794, 336] on span "Delete Anyway" at bounding box center [776, 340] width 76 height 14
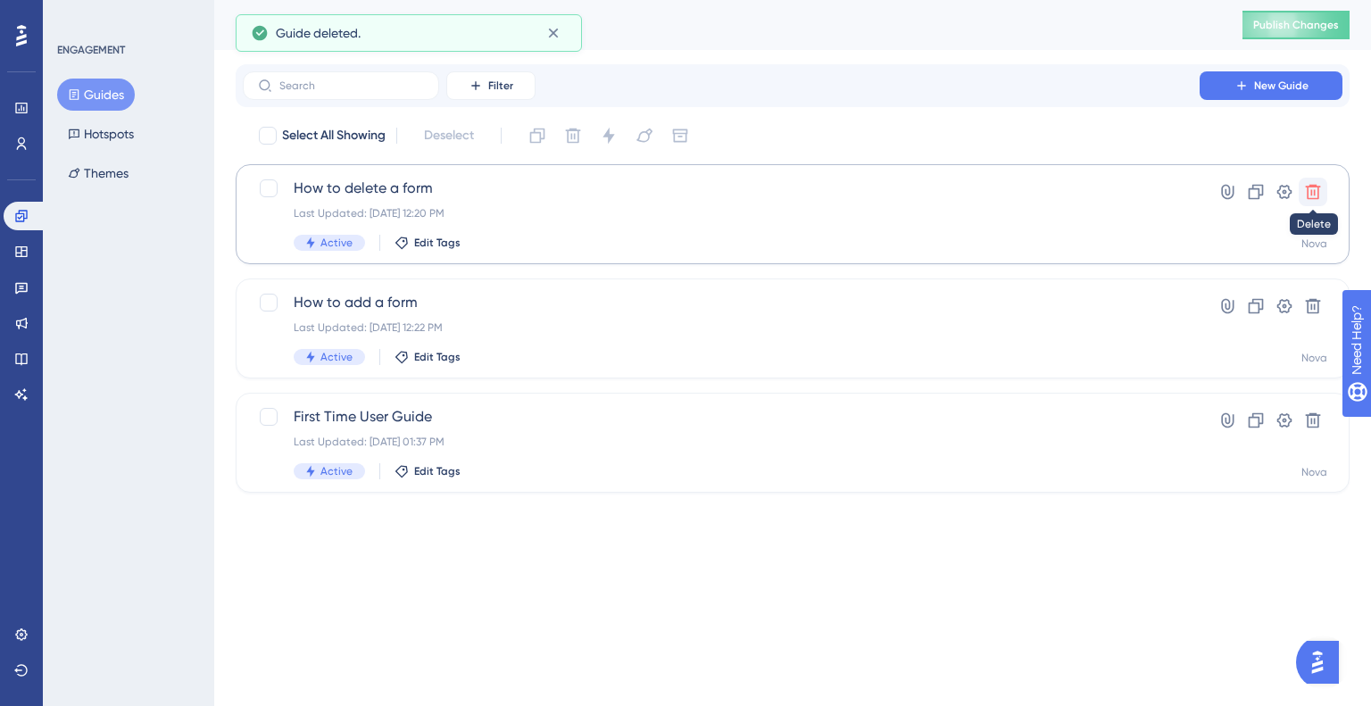
click at [1313, 189] on icon at bounding box center [1313, 192] width 18 height 18
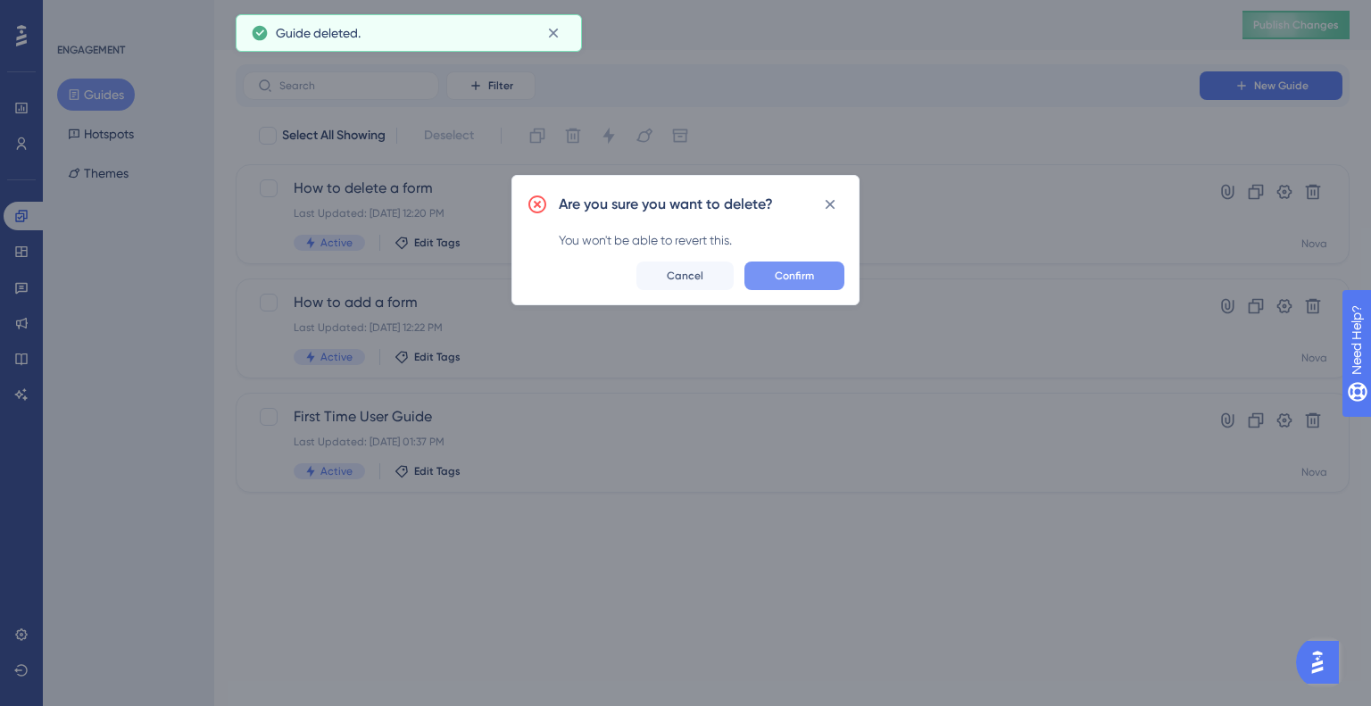
click at [824, 277] on button "Confirm" at bounding box center [794, 275] width 100 height 29
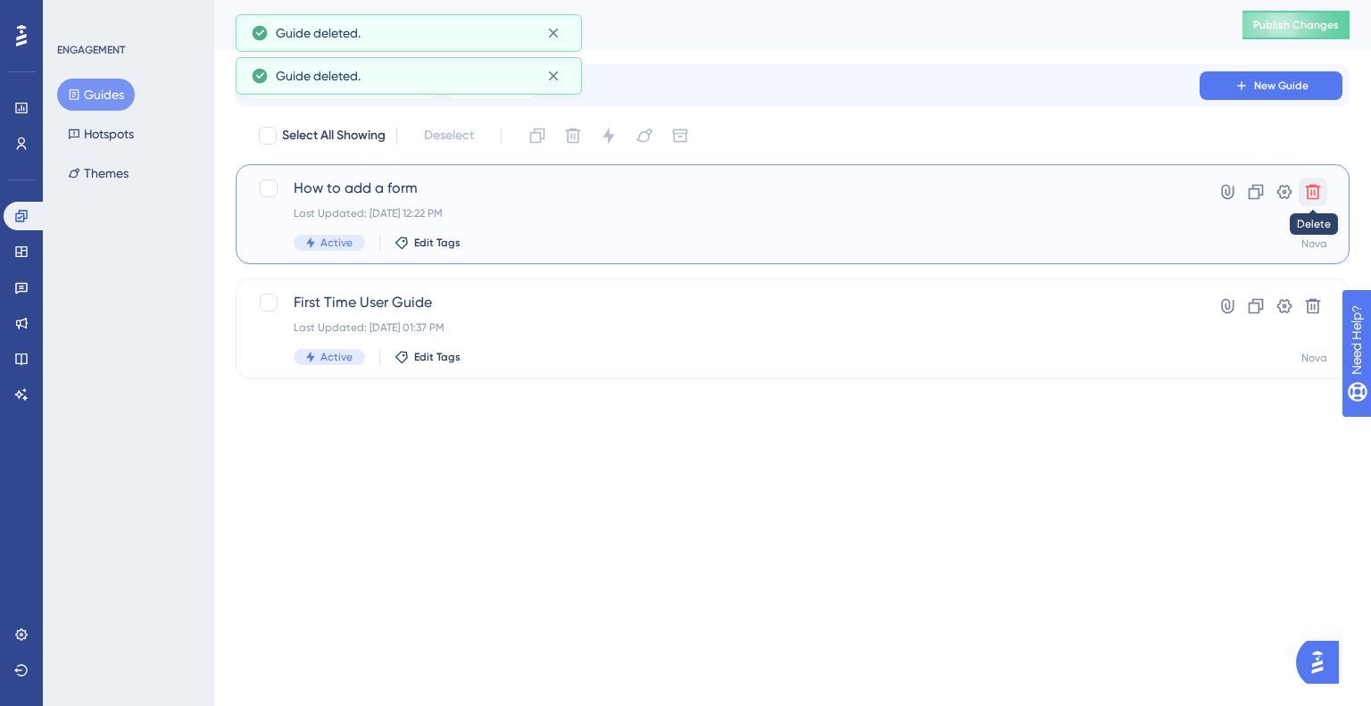
click at [1315, 190] on icon at bounding box center [1313, 192] width 18 height 18
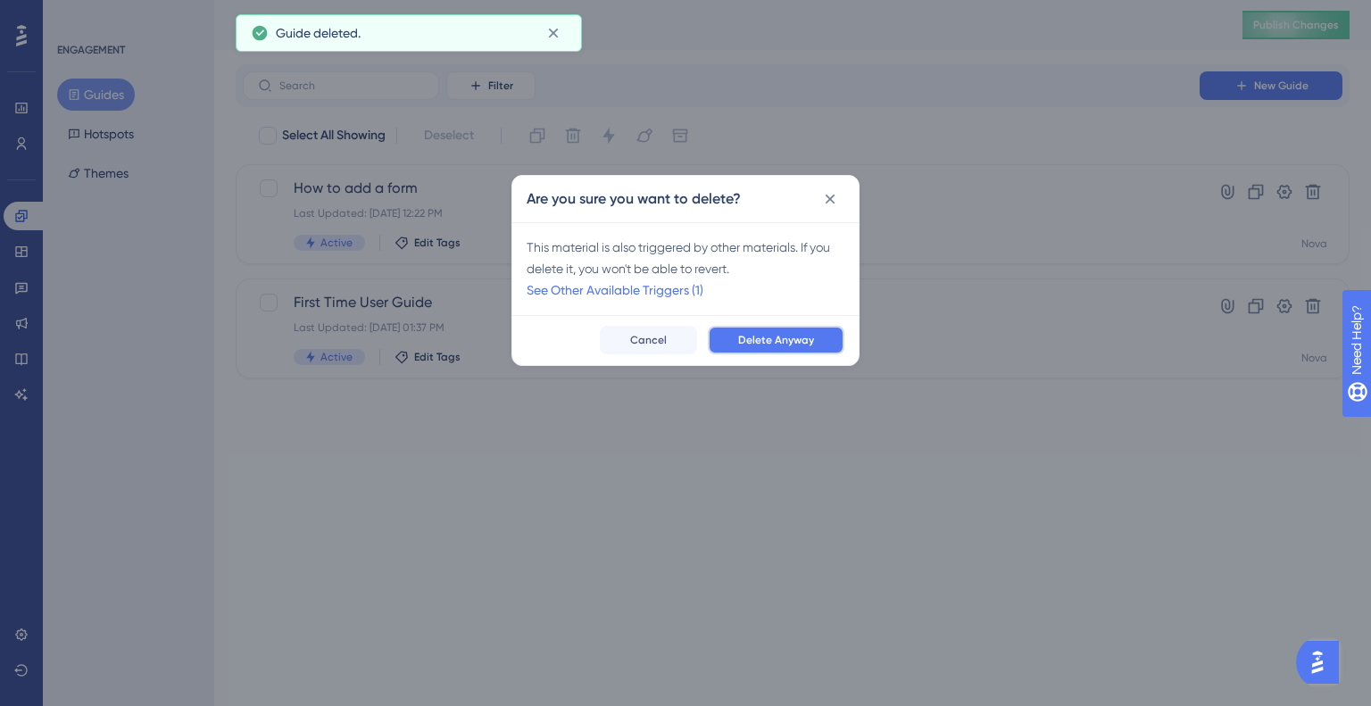
click at [750, 336] on span "Delete Anyway" at bounding box center [776, 340] width 76 height 14
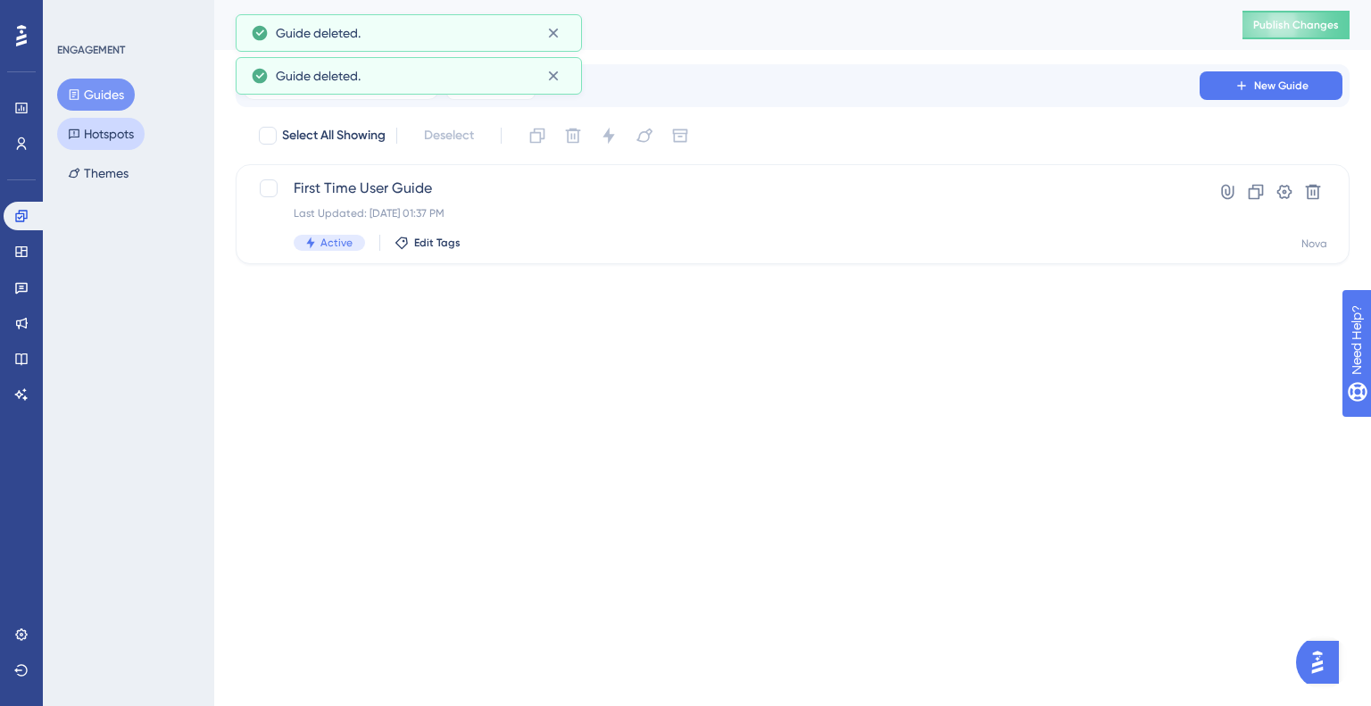
click at [121, 138] on button "Hotspots" at bounding box center [100, 134] width 87 height 32
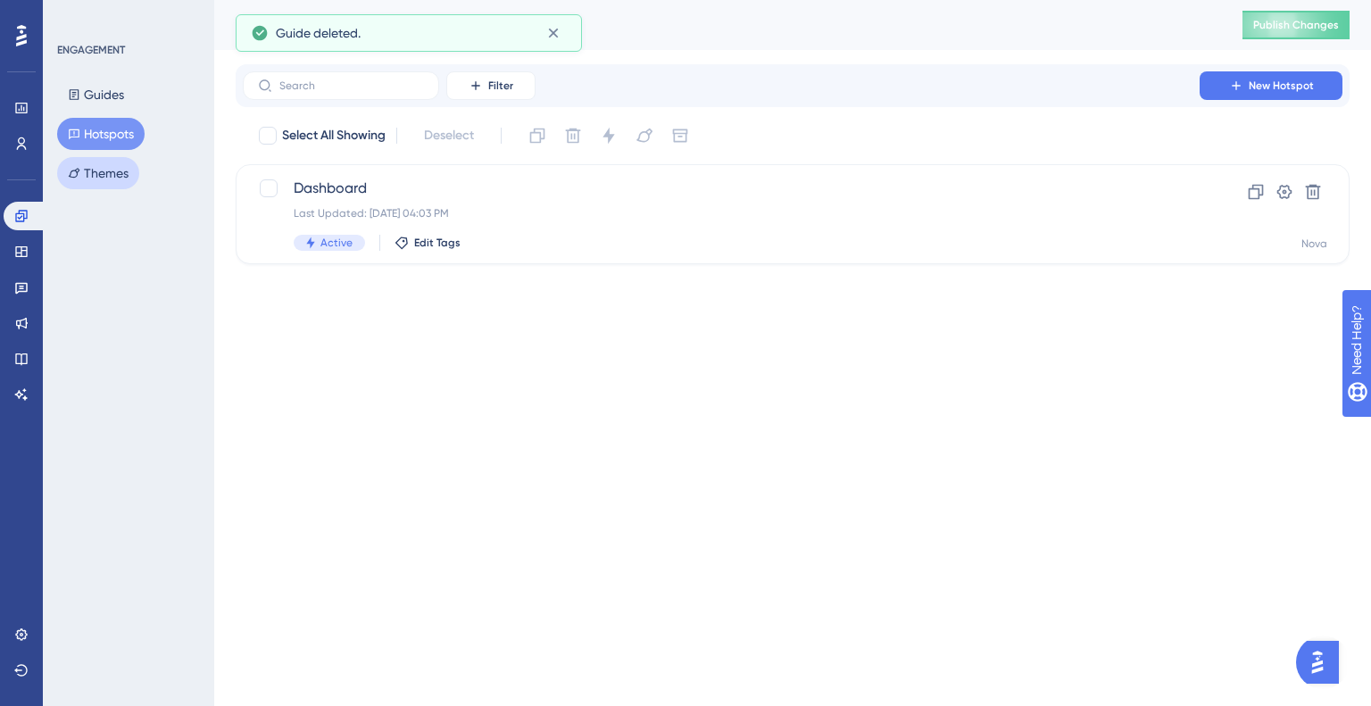
click at [80, 185] on button "Themes" at bounding box center [98, 173] width 82 height 32
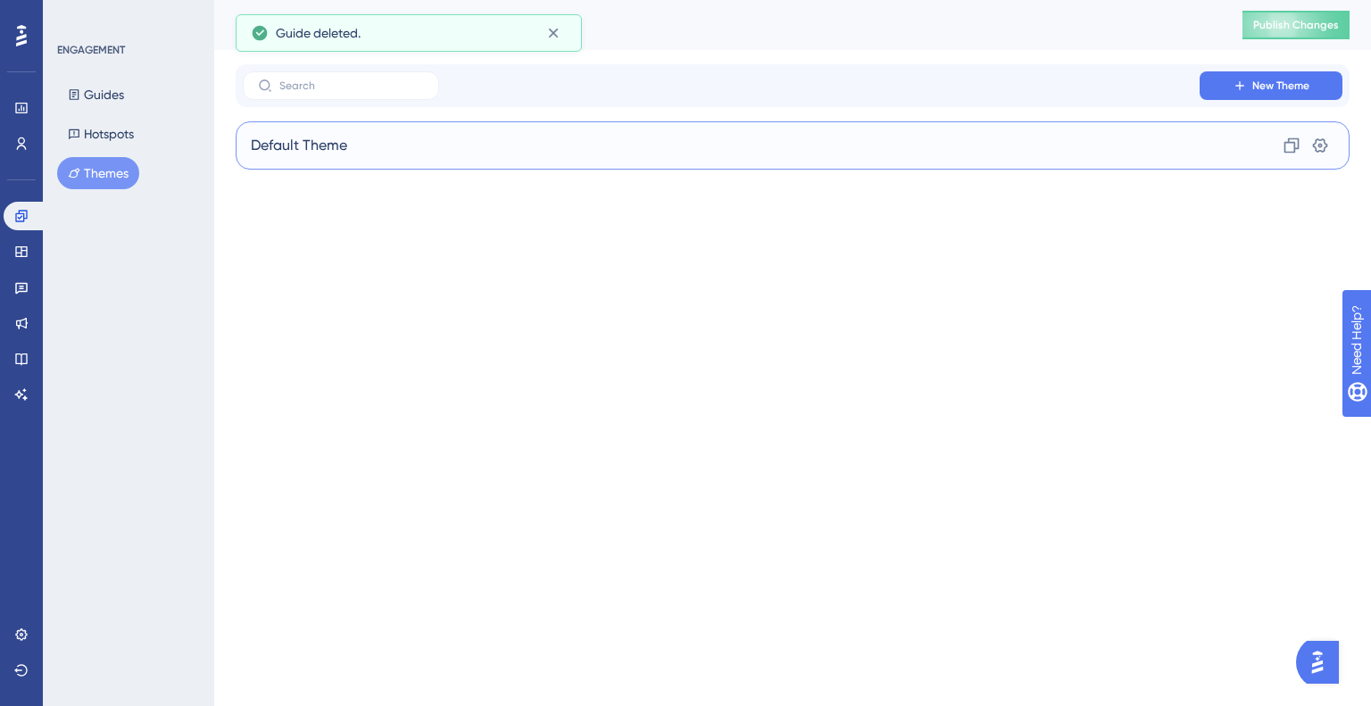
click at [287, 156] on div "Default Theme Clone Settings" at bounding box center [793, 145] width 1114 height 48
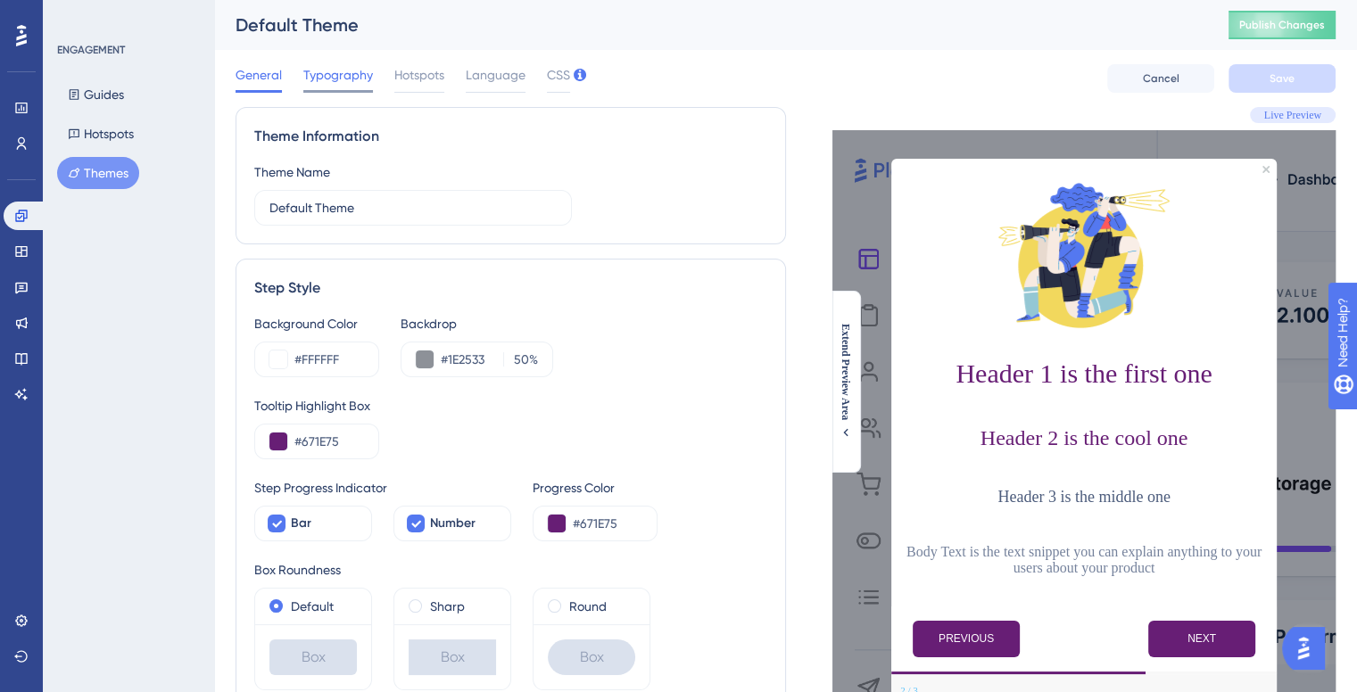
click at [348, 65] on span "Typography" at bounding box center [338, 74] width 70 height 21
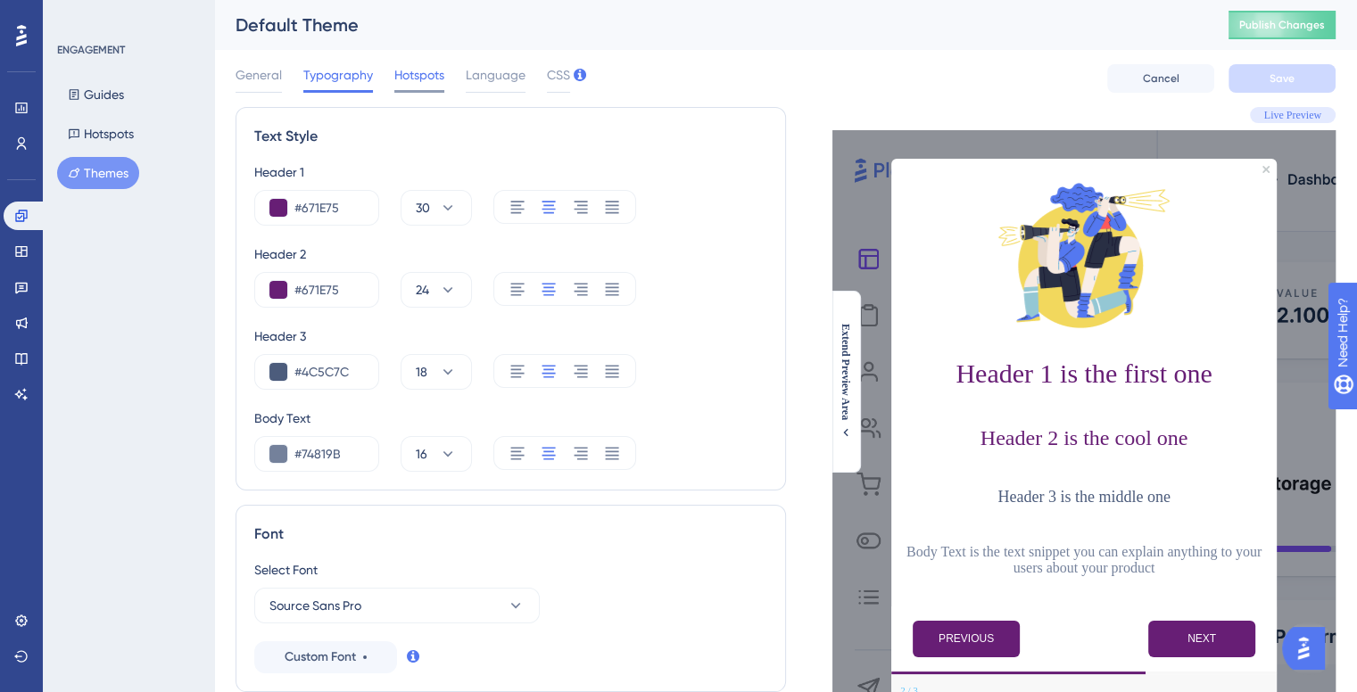
click at [429, 81] on span "Hotspots" at bounding box center [419, 74] width 50 height 21
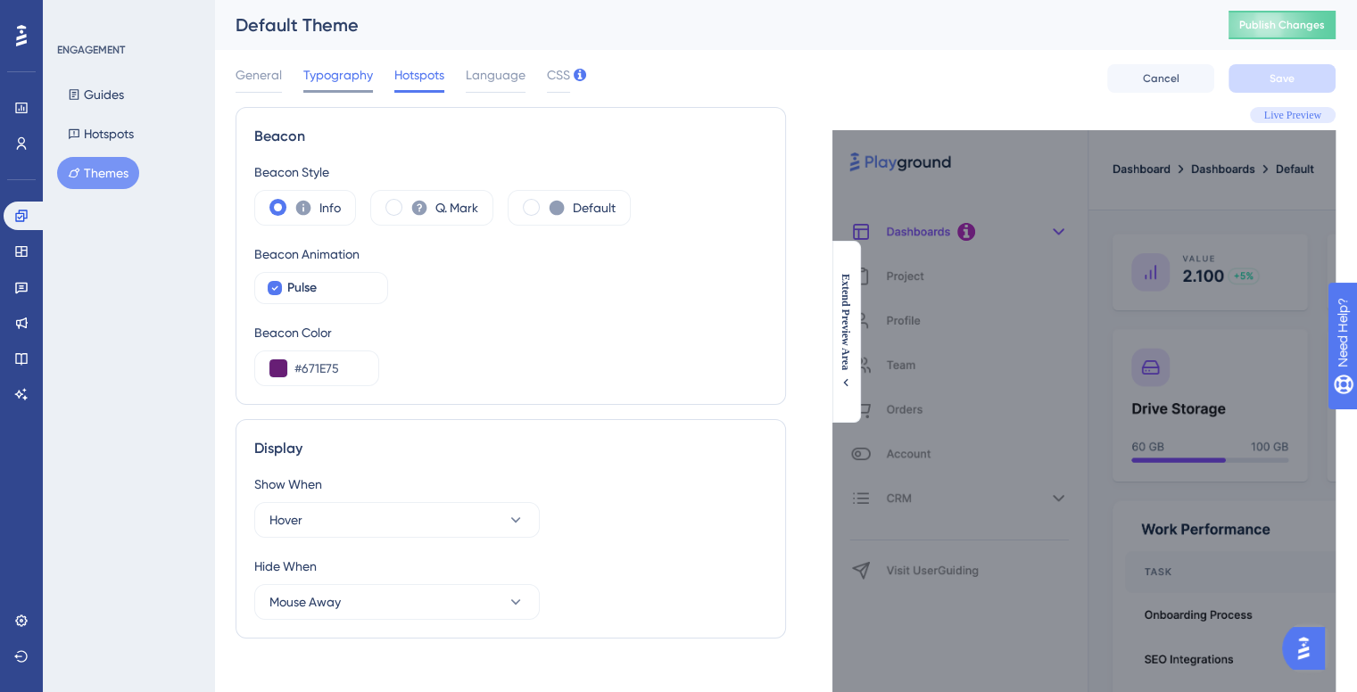
click at [360, 73] on span "Typography" at bounding box center [338, 74] width 70 height 21
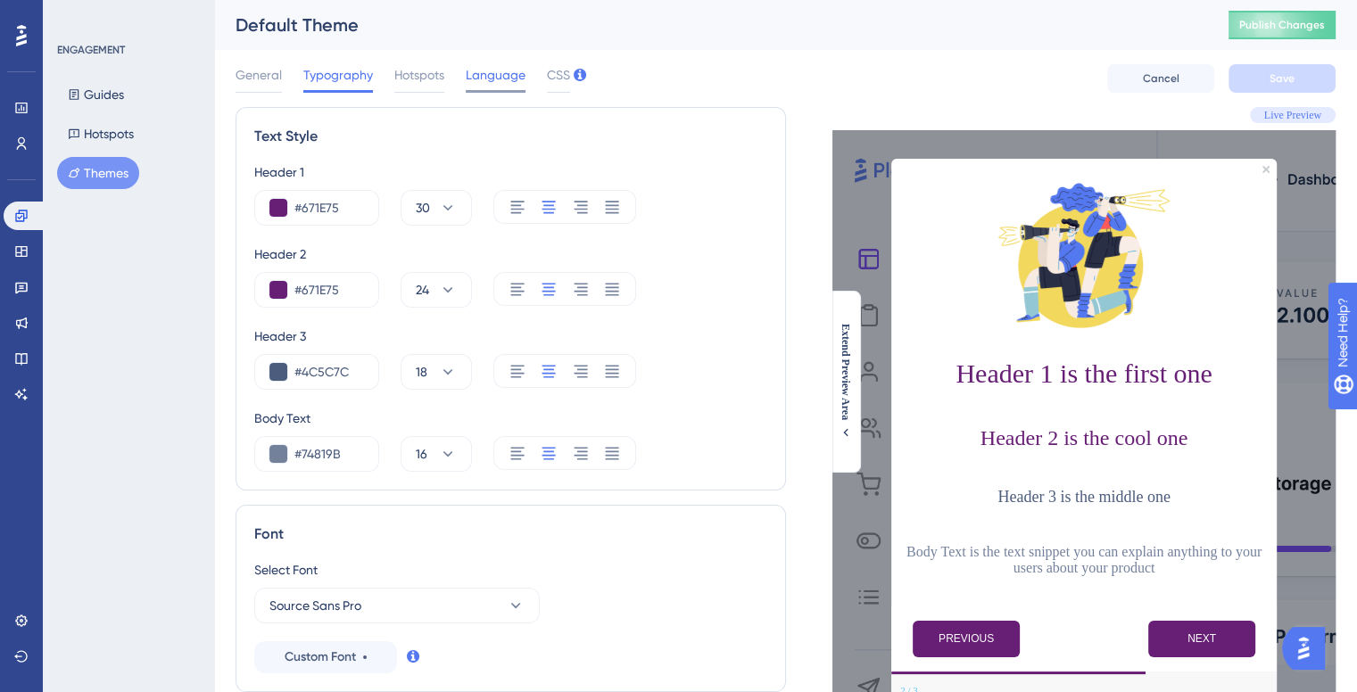
click at [523, 72] on span "Language" at bounding box center [496, 74] width 60 height 21
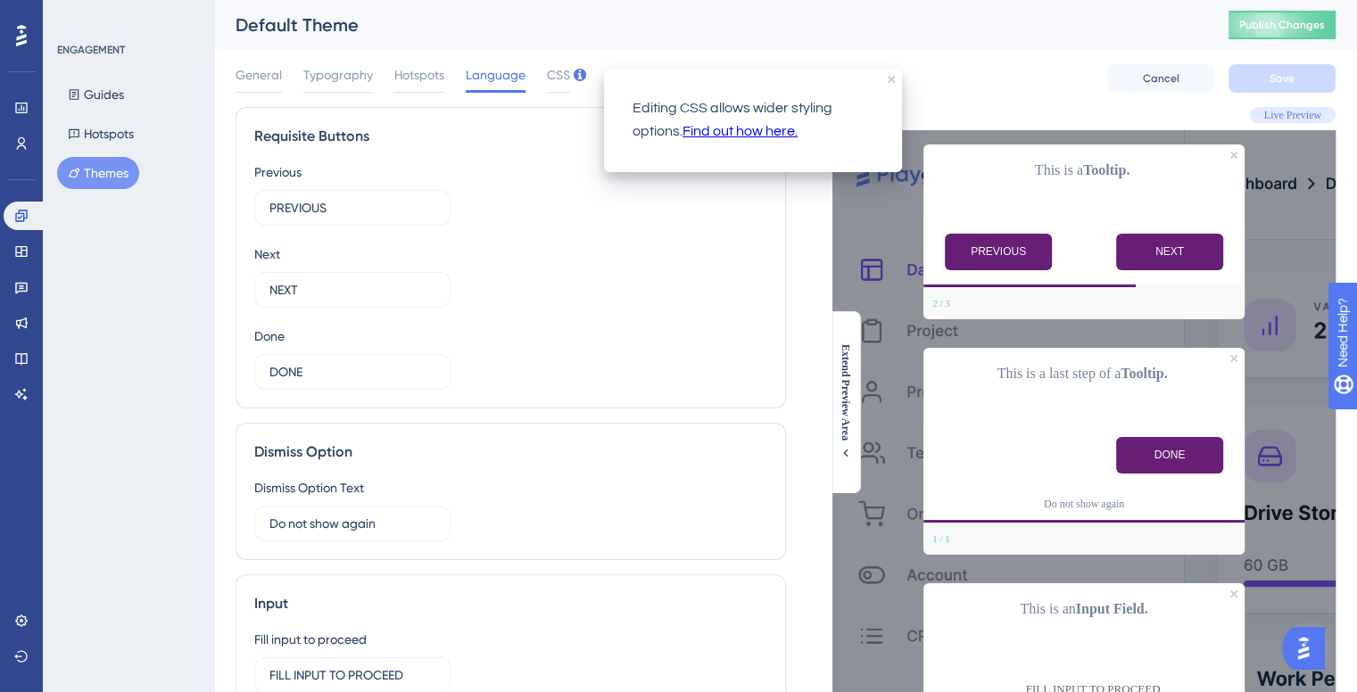
click at [518, 73] on span "Language" at bounding box center [496, 74] width 60 height 21
click at [572, 58] on div "General Typography Hotspots Language CSS Cancel Save" at bounding box center [786, 78] width 1100 height 57
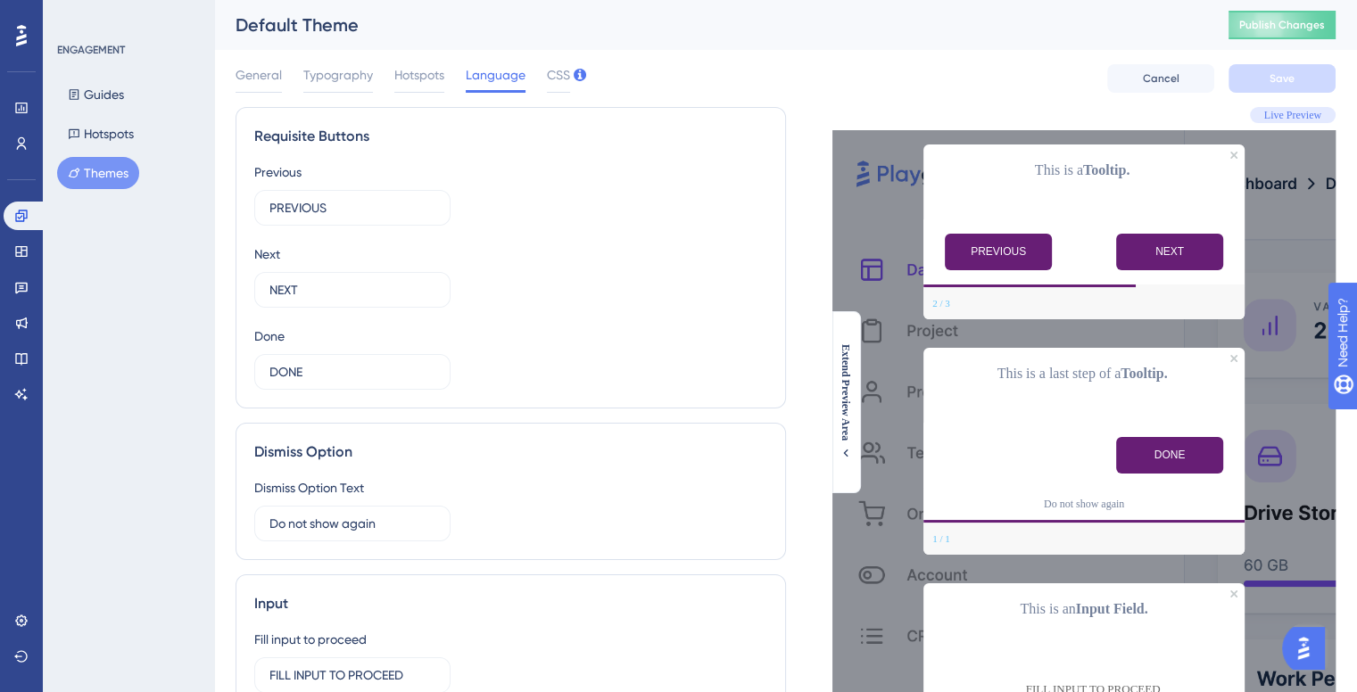
click at [551, 63] on div "General Typography Hotspots Language CSS Cancel Save" at bounding box center [786, 78] width 1100 height 57
click at [551, 81] on span "CSS" at bounding box center [558, 74] width 23 height 21
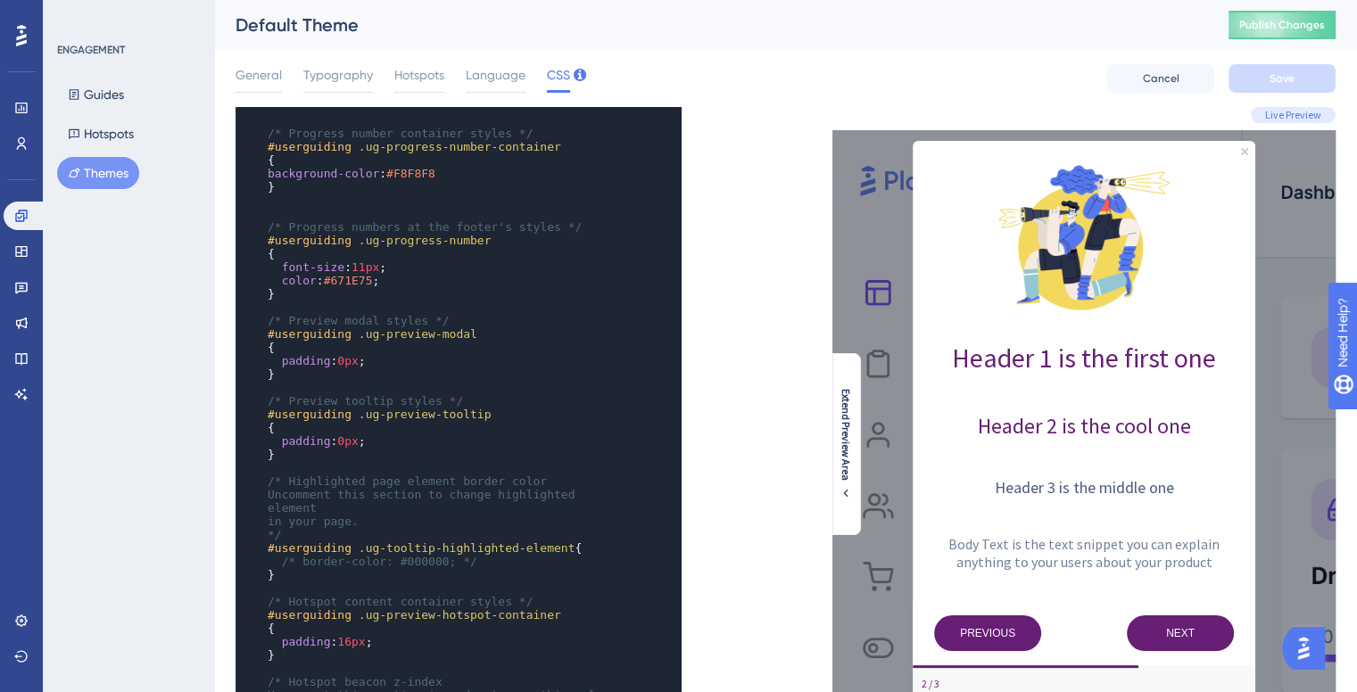
scroll to position [357, 0]
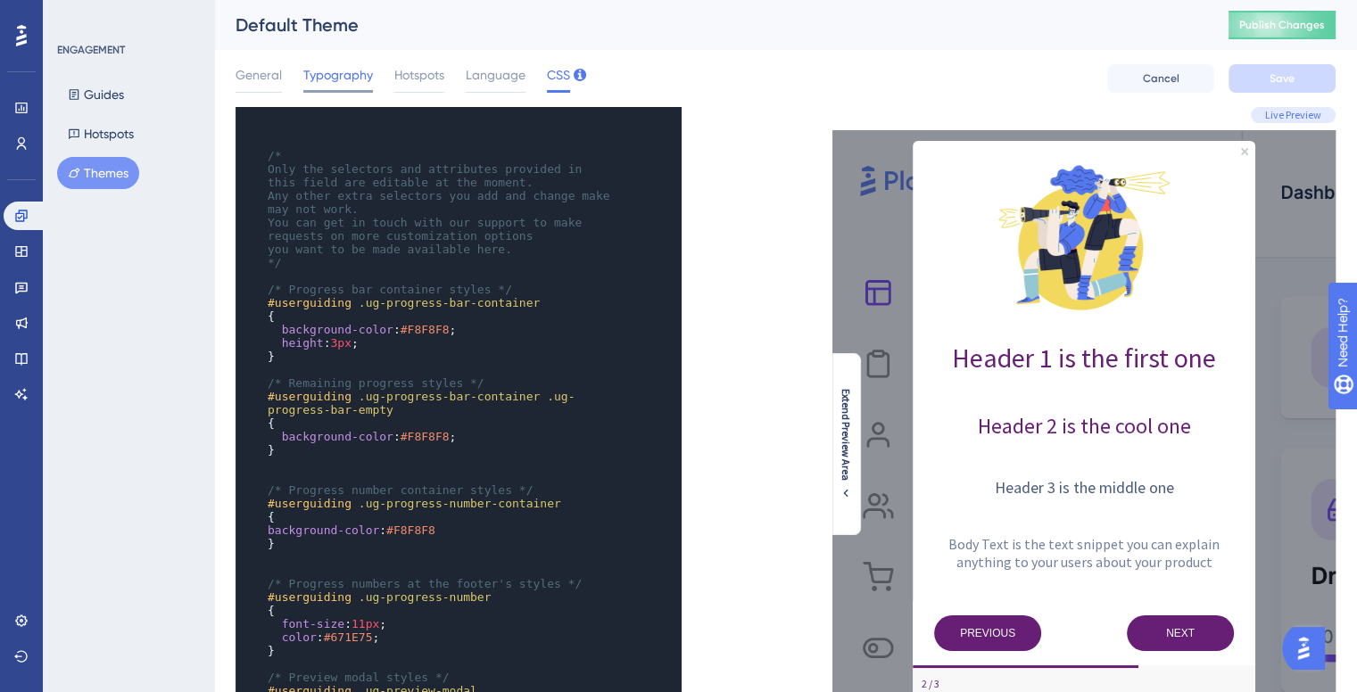
click at [317, 73] on span "Typography" at bounding box center [338, 74] width 70 height 21
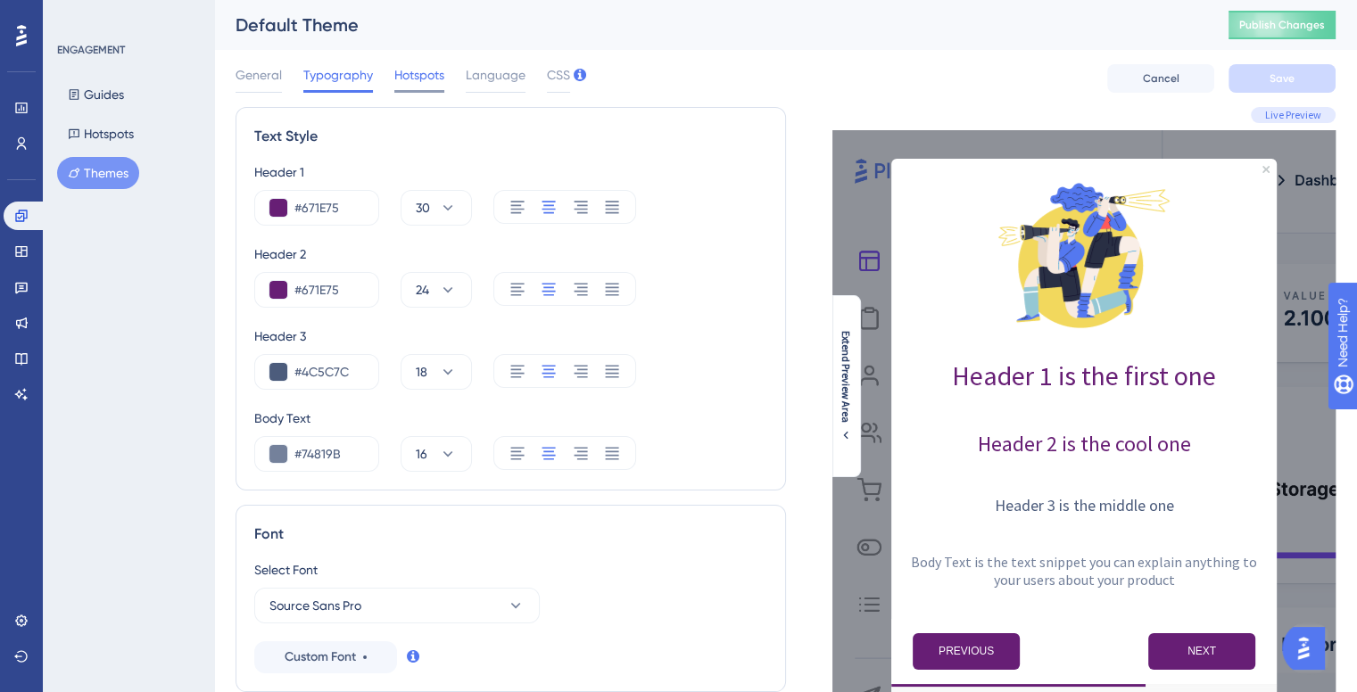
click at [418, 70] on span "Hotspots" at bounding box center [419, 74] width 50 height 21
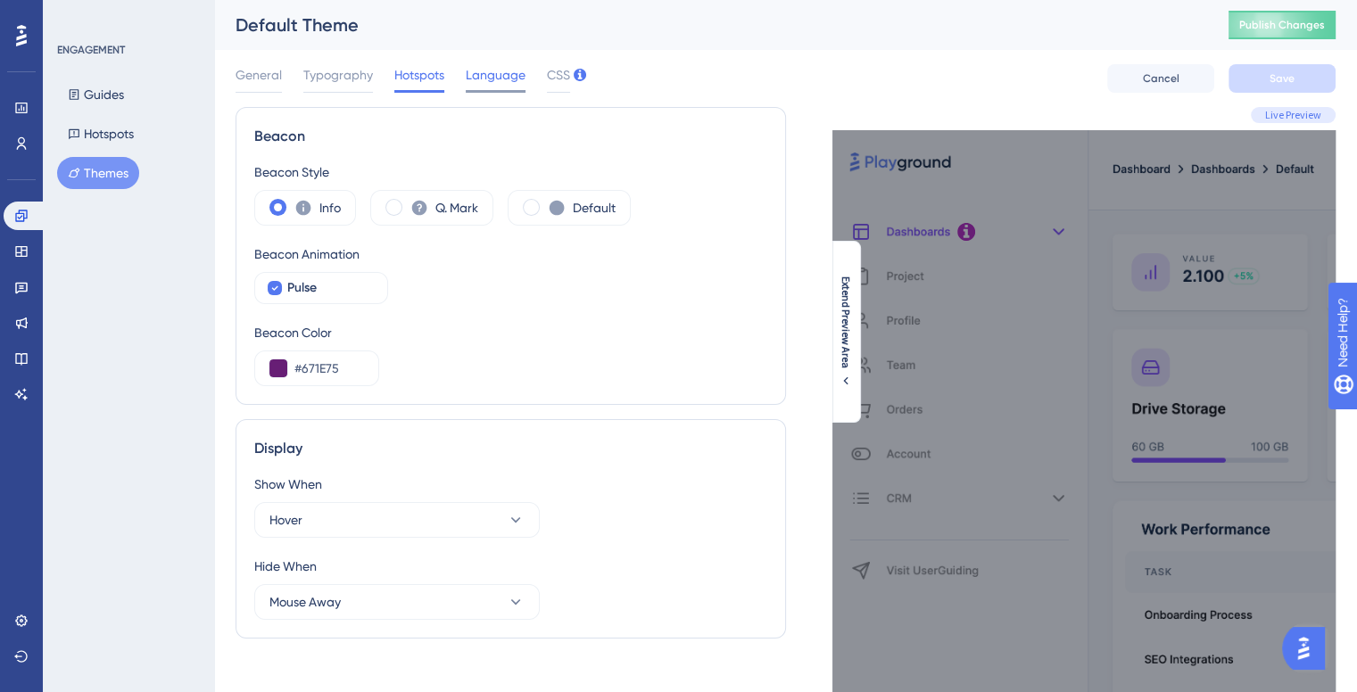
click at [482, 85] on span "Language" at bounding box center [496, 74] width 60 height 21
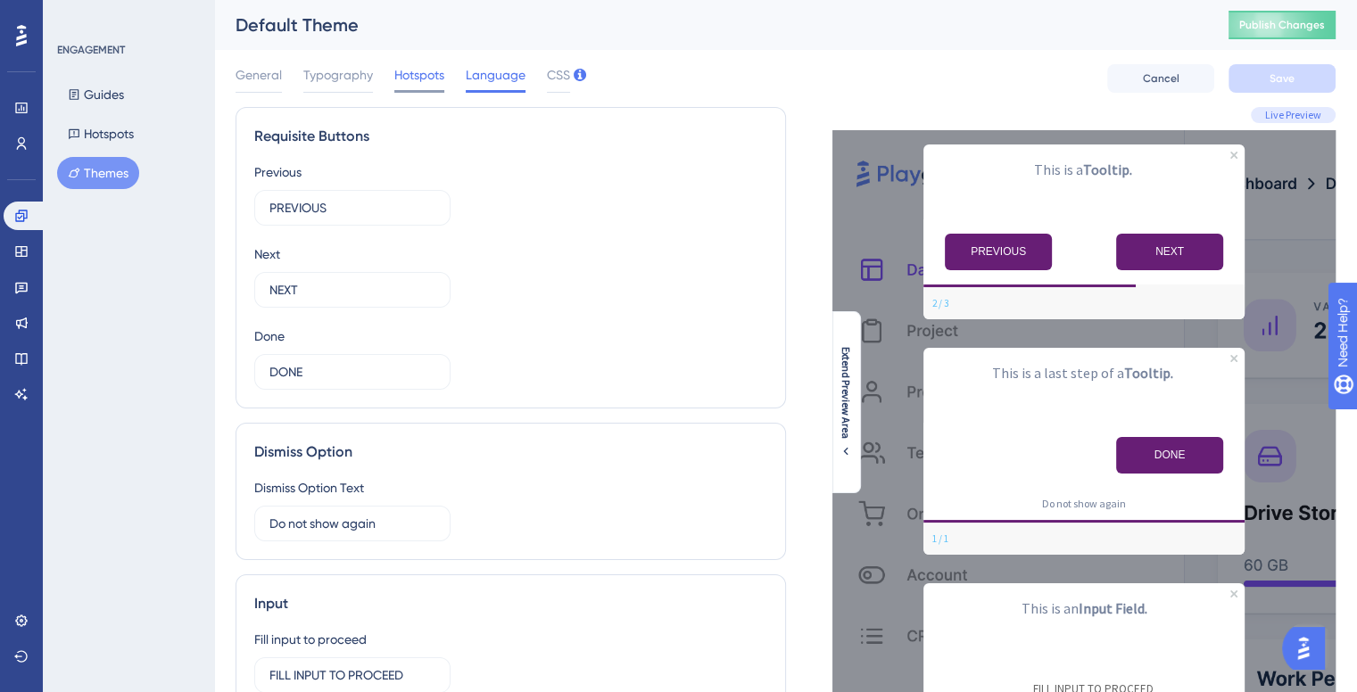
click at [427, 92] on div "General Typography Hotspots Language CSS Cancel Save" at bounding box center [786, 78] width 1100 height 57
click at [418, 84] on span "Hotspots" at bounding box center [419, 74] width 50 height 21
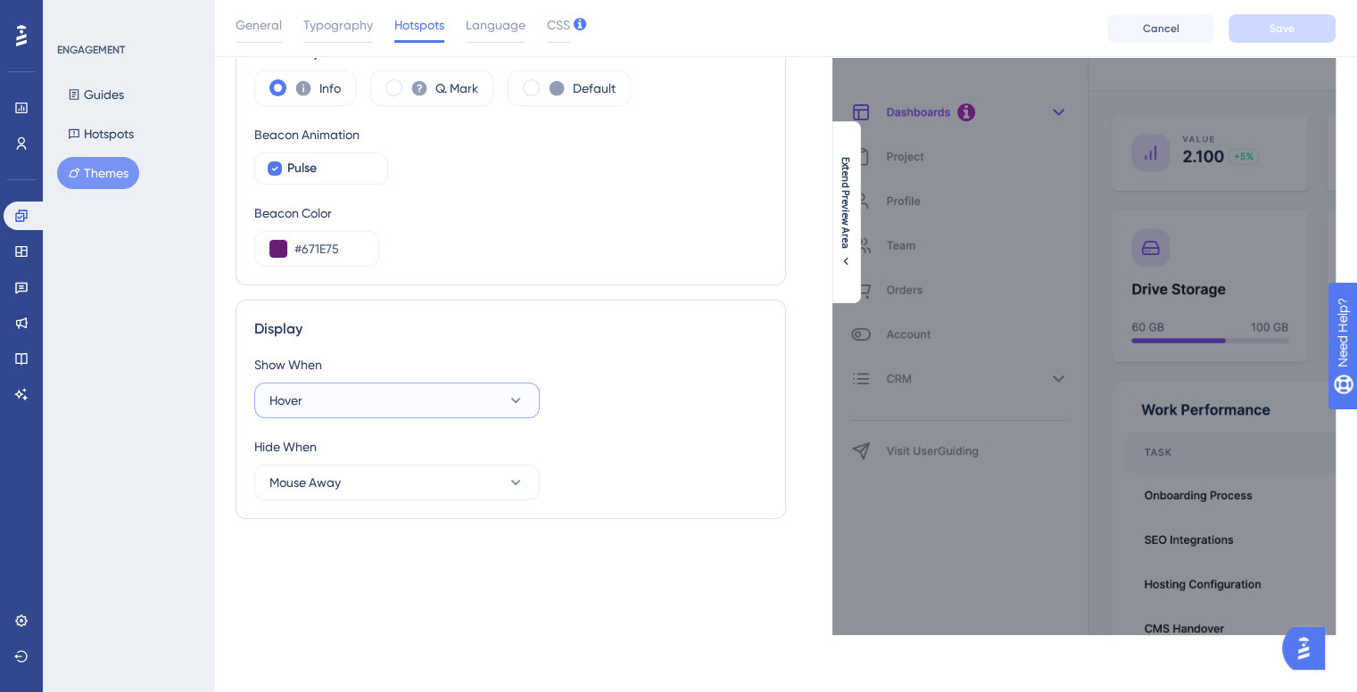
click at [306, 399] on button "Hover" at bounding box center [397, 401] width 286 height 36
click at [307, 399] on button "Hover" at bounding box center [397, 401] width 286 height 36
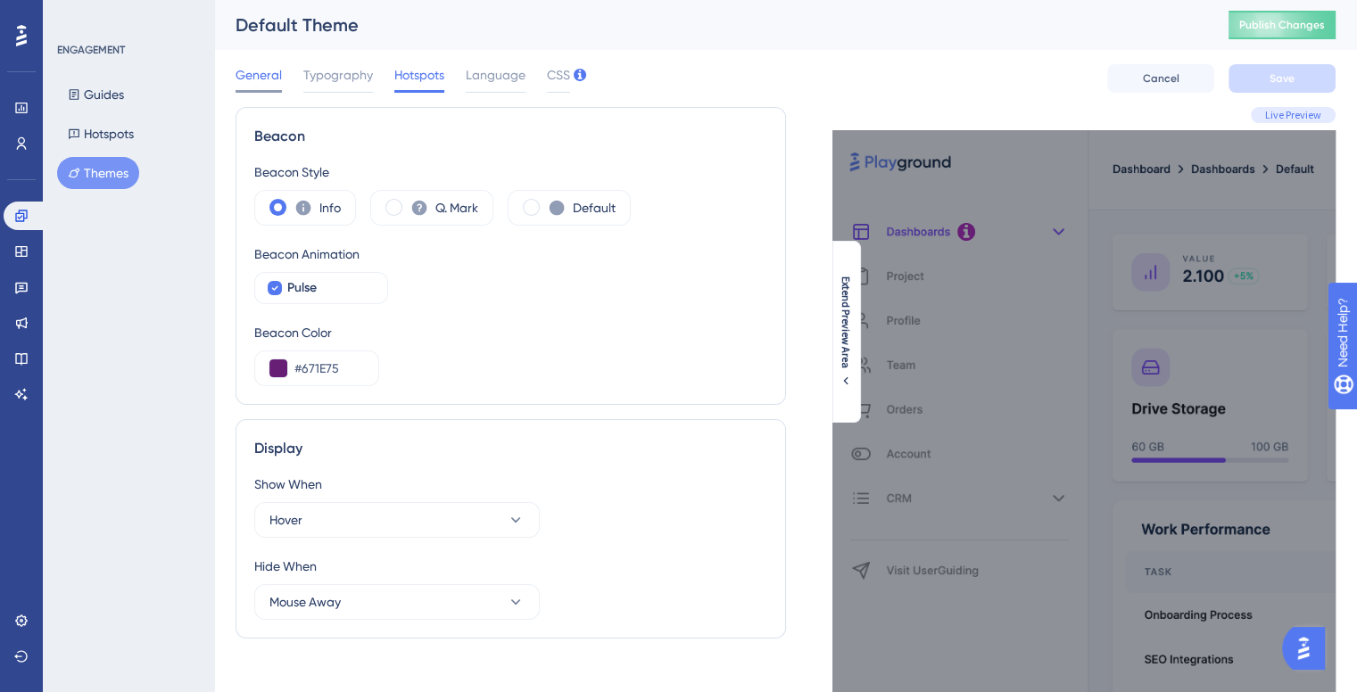
click at [249, 81] on span "General" at bounding box center [259, 74] width 46 height 21
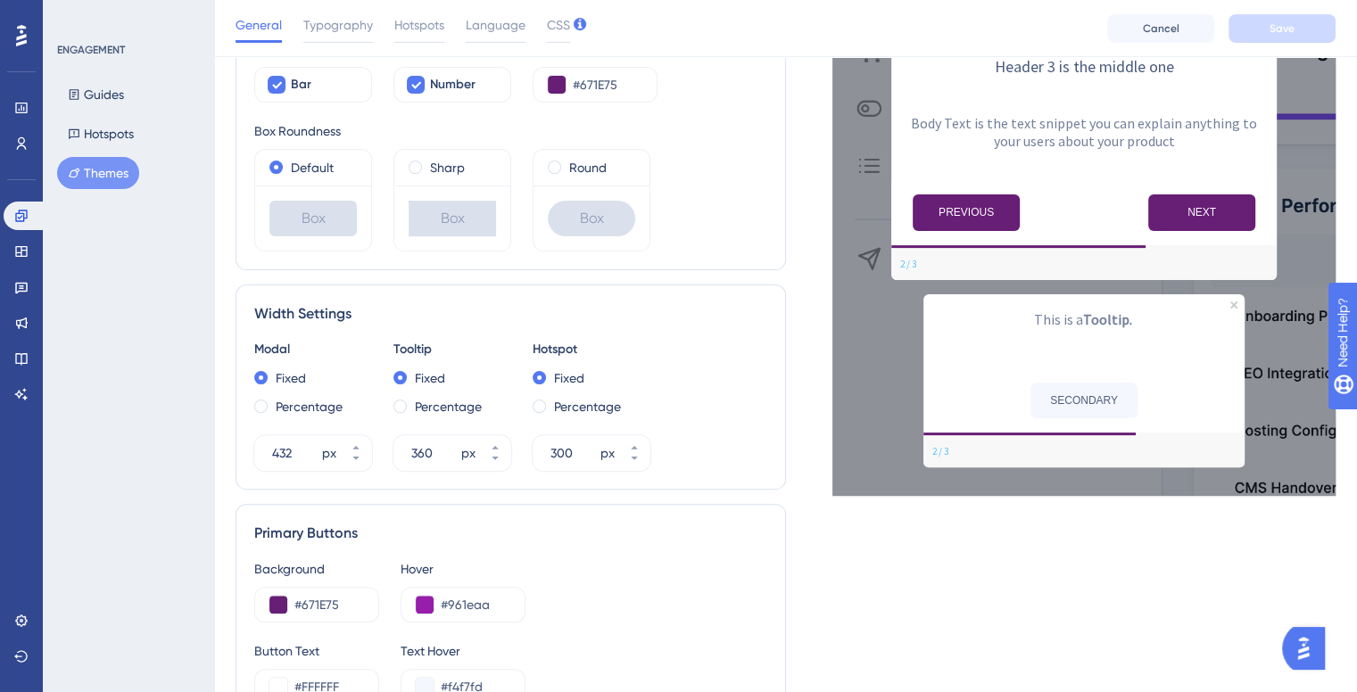
click at [407, 163] on div "Sharp" at bounding box center [452, 168] width 116 height 36
click at [412, 166] on span at bounding box center [415, 167] width 13 height 13
click at [427, 163] on input "radio" at bounding box center [427, 163] width 0 height 0
click at [287, 160] on div "Default" at bounding box center [312, 167] width 87 height 21
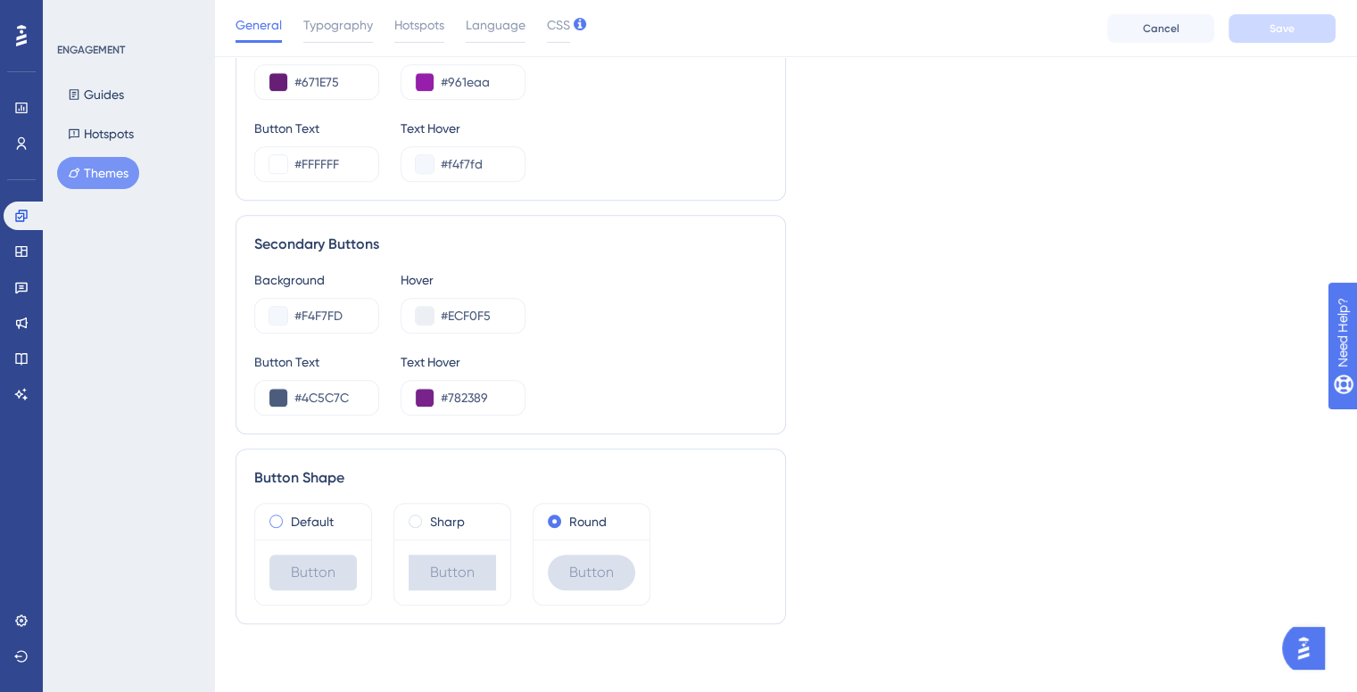
click at [327, 517] on label "Default" at bounding box center [312, 521] width 43 height 21
click at [543, 514] on div "Round" at bounding box center [592, 522] width 116 height 36
click at [564, 518] on div "Round" at bounding box center [591, 521] width 87 height 21
click at [325, 511] on label "Default" at bounding box center [312, 521] width 43 height 21
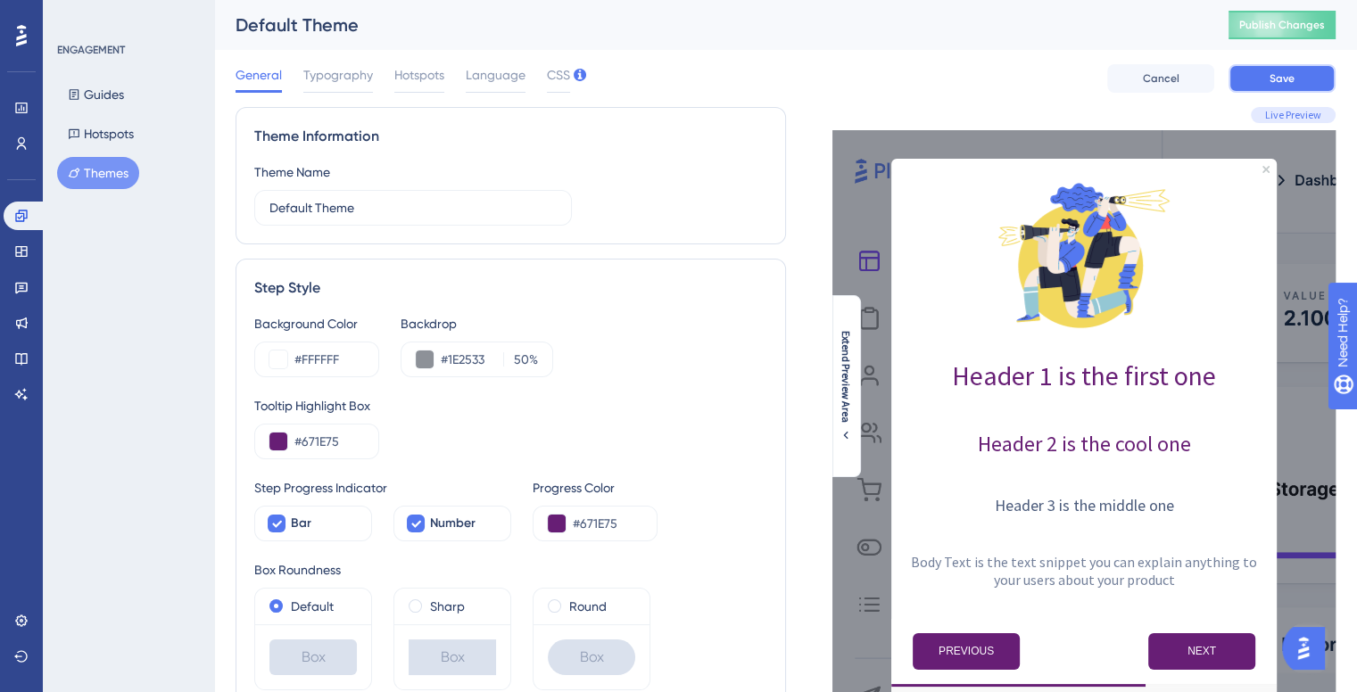
click at [1267, 83] on button "Save" at bounding box center [1282, 78] width 107 height 29
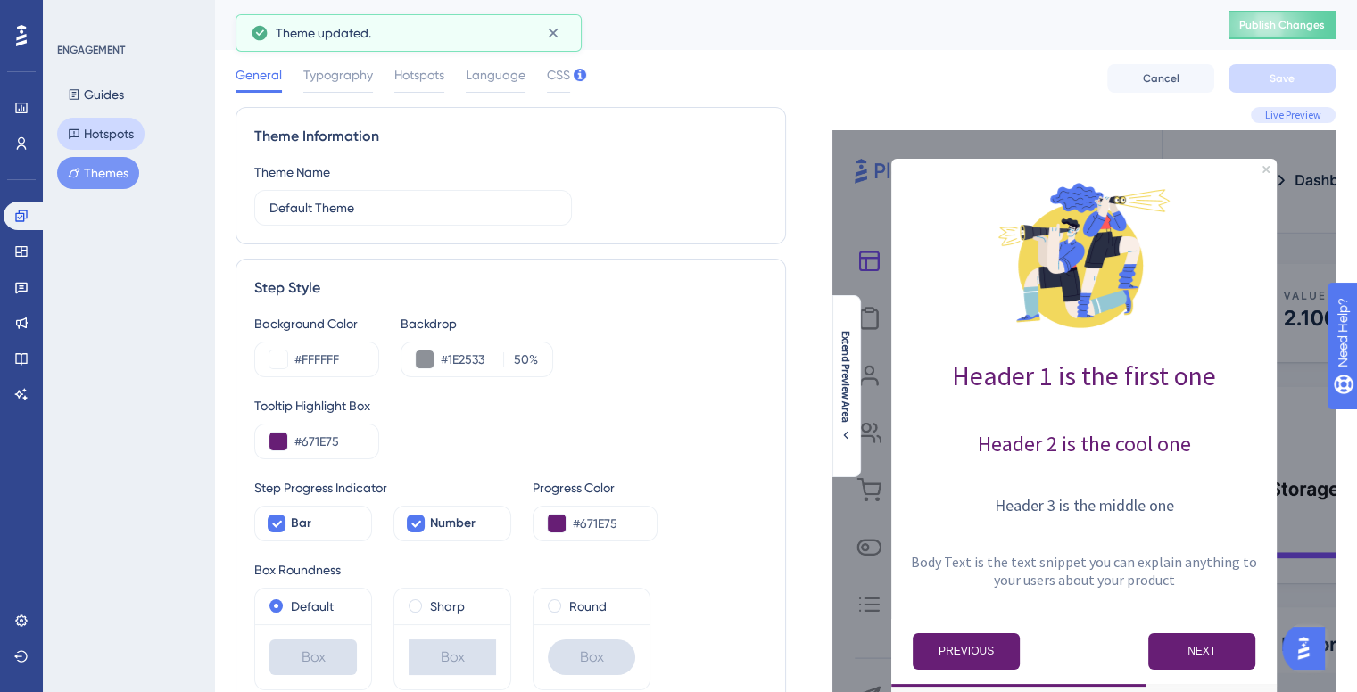
click at [121, 131] on button "Hotspots" at bounding box center [100, 134] width 87 height 32
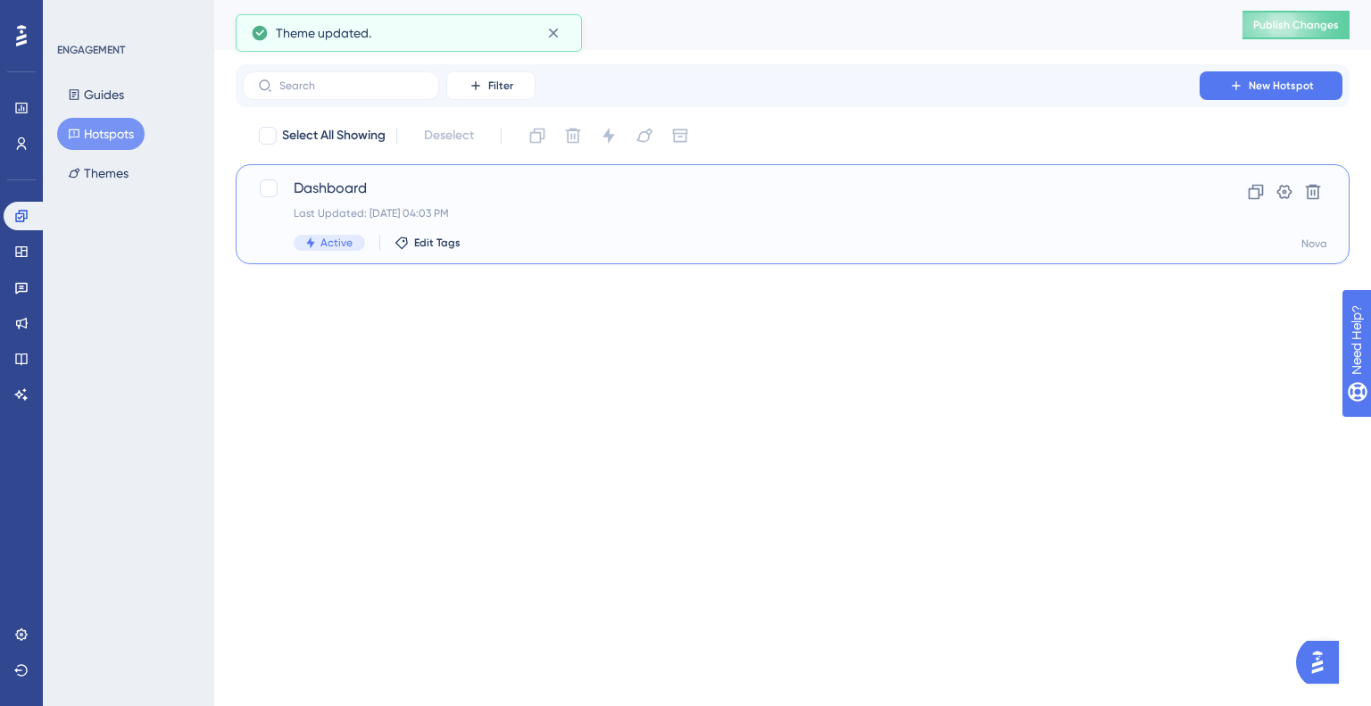
click at [320, 192] on span "Dashboard" at bounding box center [721, 188] width 855 height 21
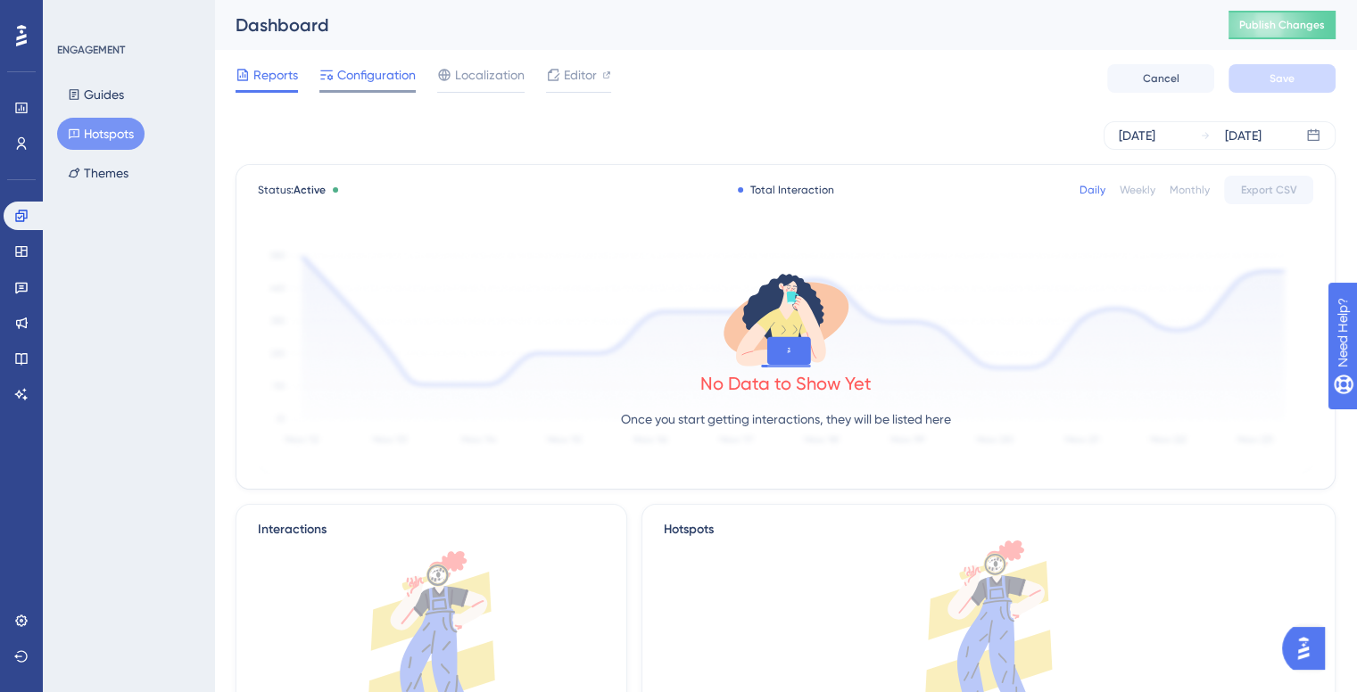
click at [369, 88] on div "Configuration" at bounding box center [367, 78] width 96 height 29
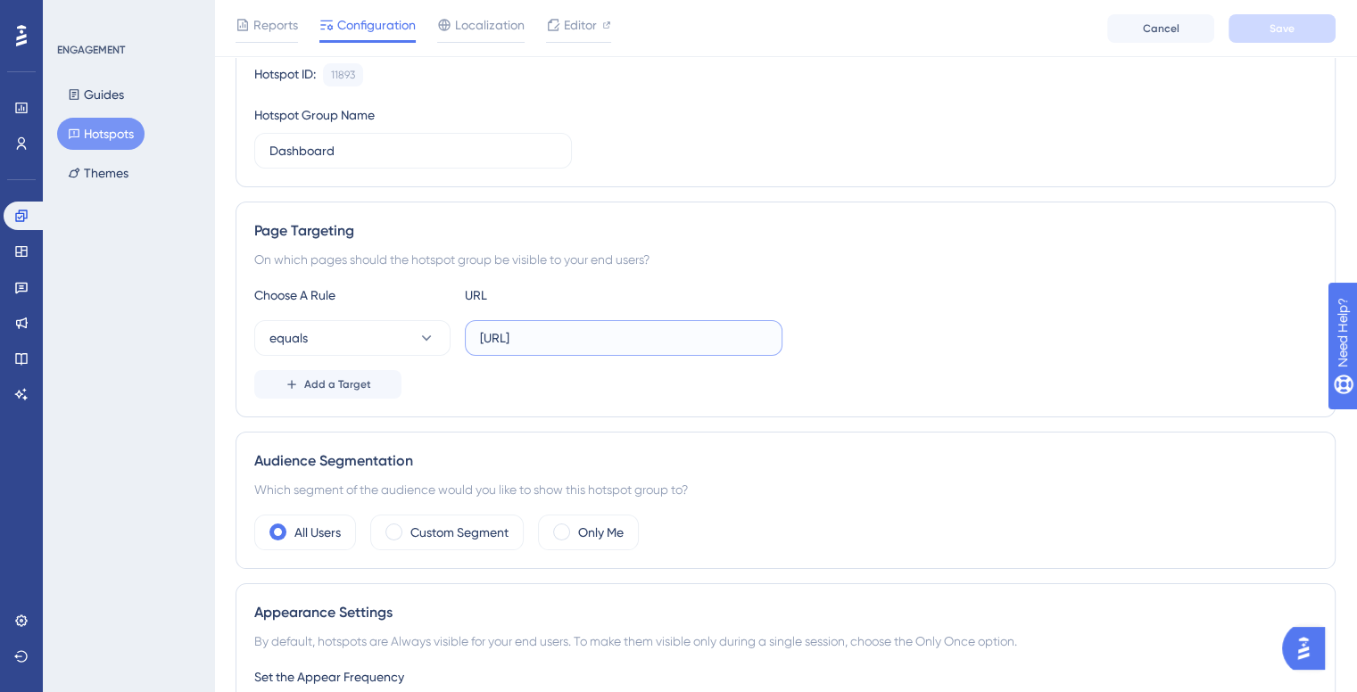
click at [544, 345] on input "http://localhost:8080/nova/dashboard" at bounding box center [623, 338] width 287 height 20
click at [567, 335] on input "http://localhost:8080/nova/dashboard" at bounding box center [623, 338] width 287 height 20
click at [567, 334] on input "http://localhost:8080/nova/dashboard" at bounding box center [623, 338] width 287 height 20
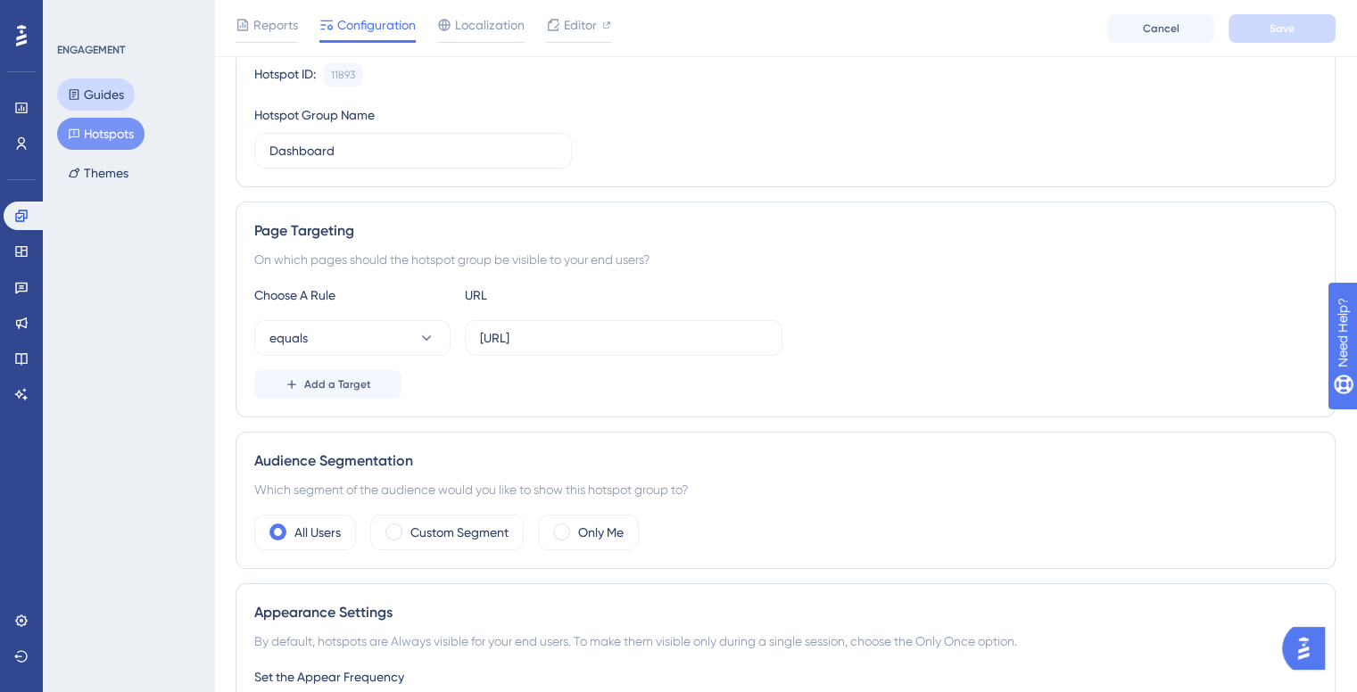
click at [96, 81] on button "Guides" at bounding box center [96, 95] width 78 height 32
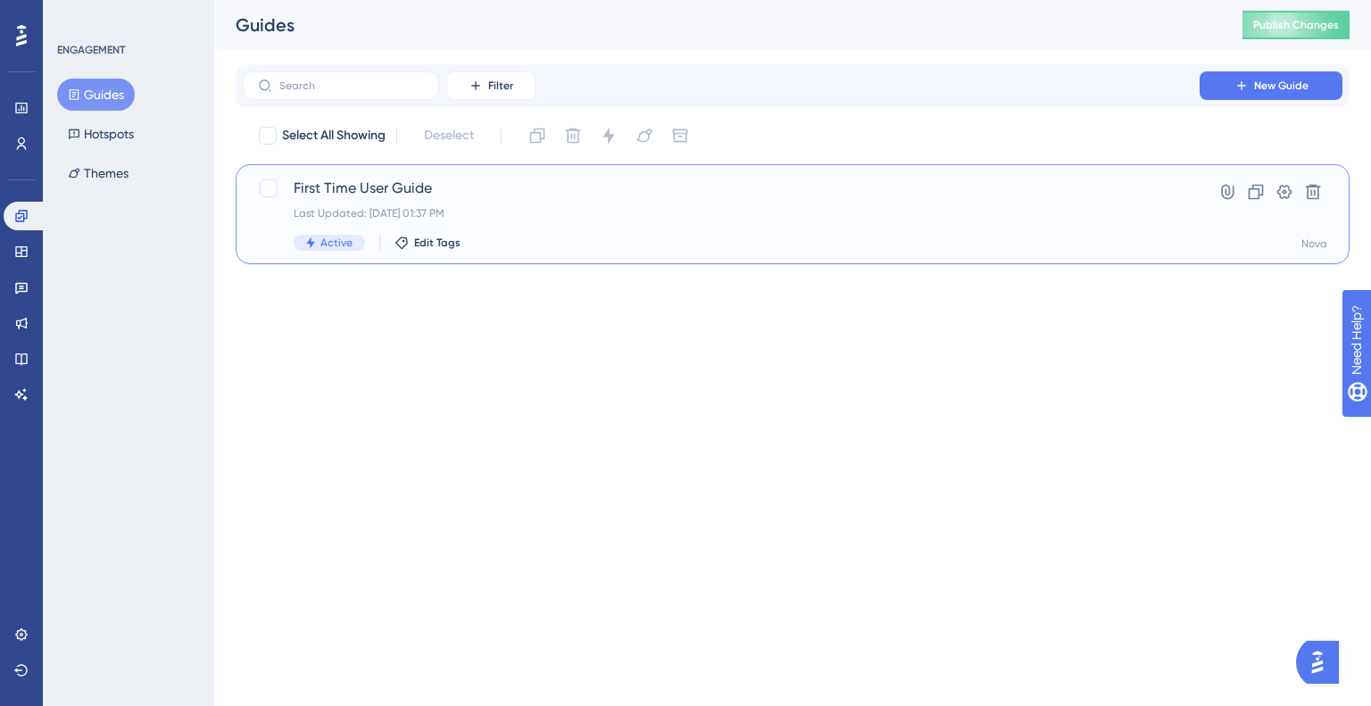
click at [336, 212] on div "Last Updated: May 06 2025, 01:37 PM" at bounding box center [721, 213] width 855 height 14
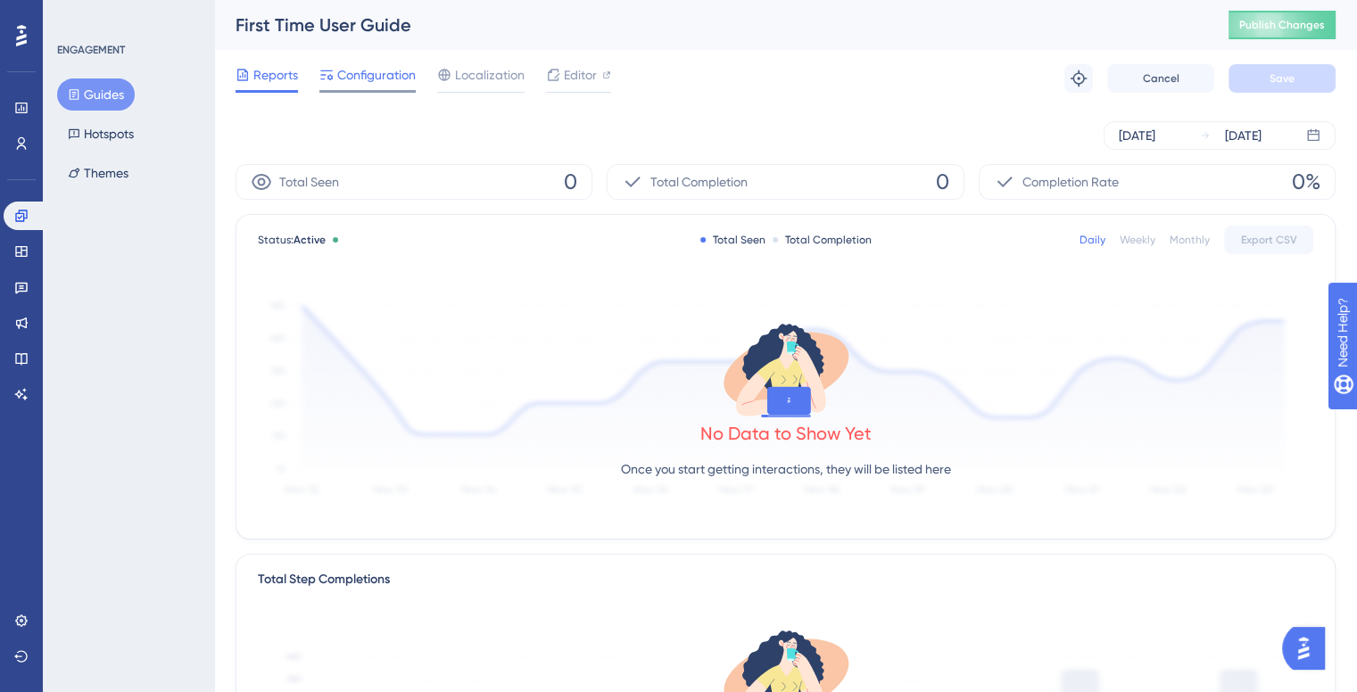
drag, startPoint x: 375, startPoint y: 56, endPoint x: 377, endPoint y: 67, distance: 11.0
click at [375, 57] on div "Reports Configuration Localization Editor Troubleshoot Cancel Save" at bounding box center [786, 78] width 1100 height 57
click at [378, 78] on span "Configuration" at bounding box center [376, 74] width 79 height 21
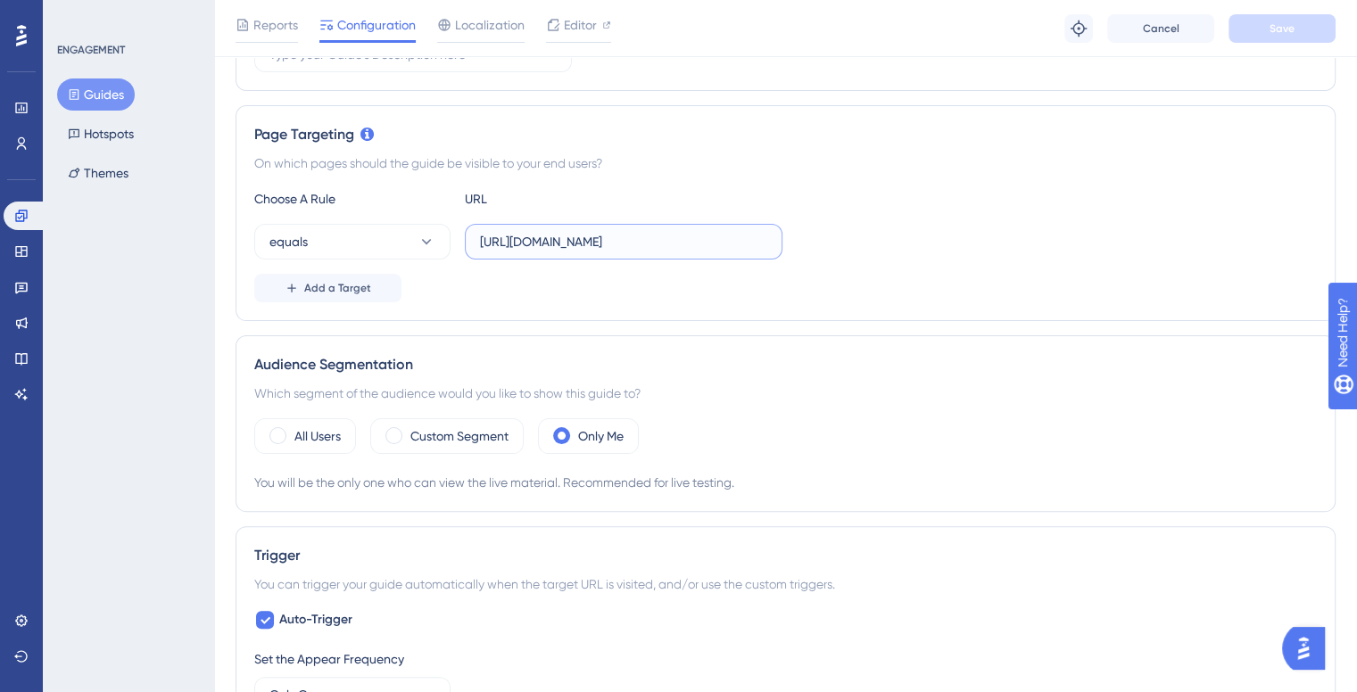
click at [556, 238] on input "https://ilh-internal.interlace.health/nova/" at bounding box center [623, 242] width 287 height 20
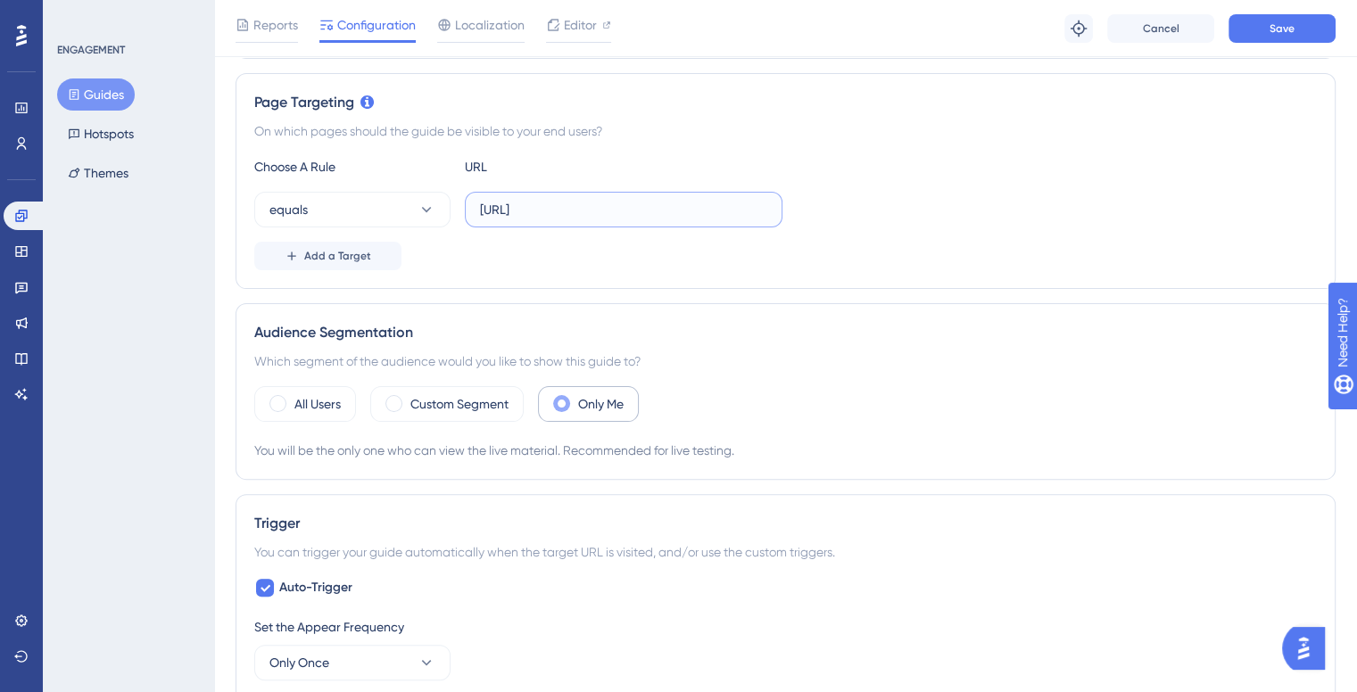
scroll to position [446, 0]
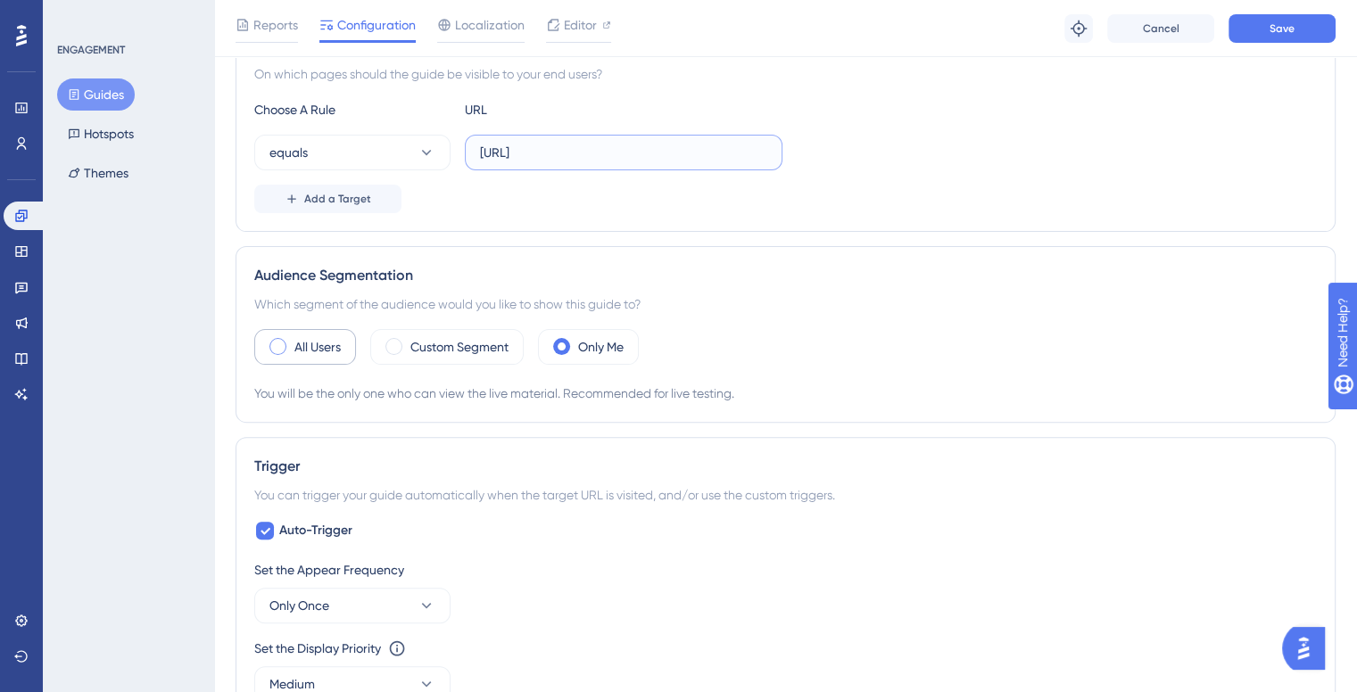
type input "http://localhost:8080/nova/"
click at [294, 330] on div "All Users" at bounding box center [305, 347] width 102 height 36
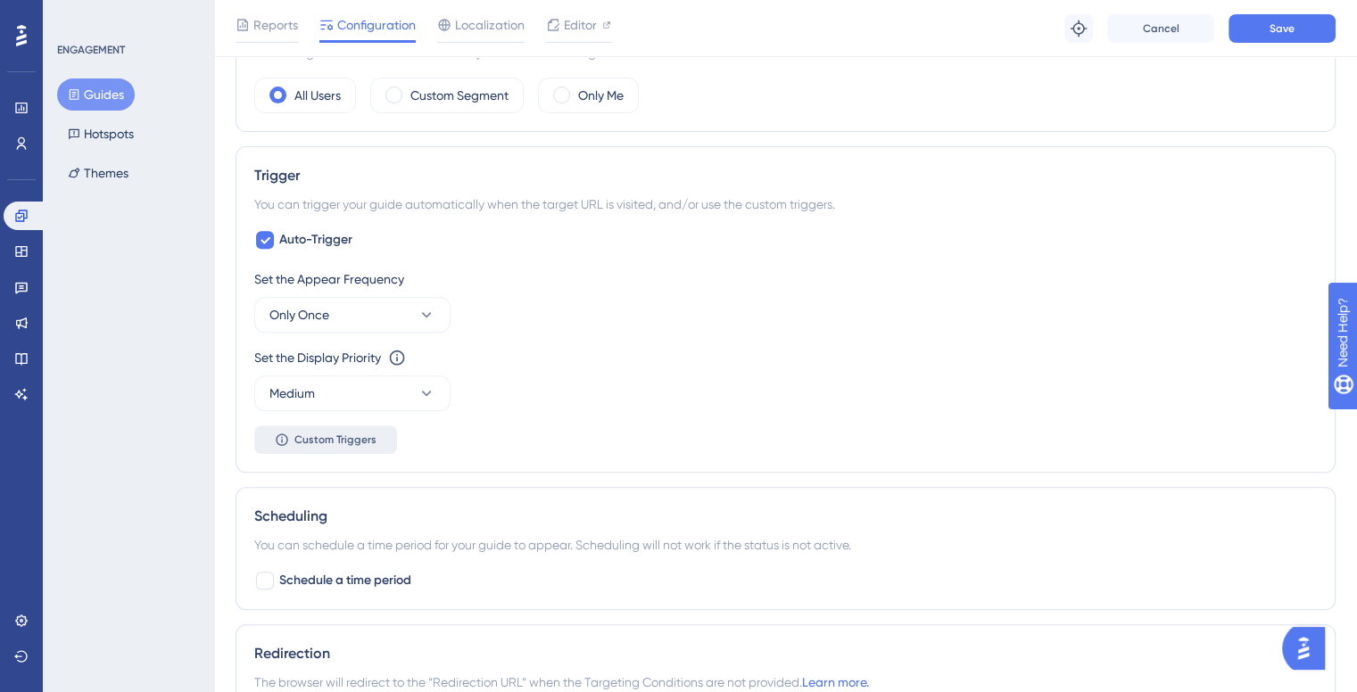
scroll to position [803, 0]
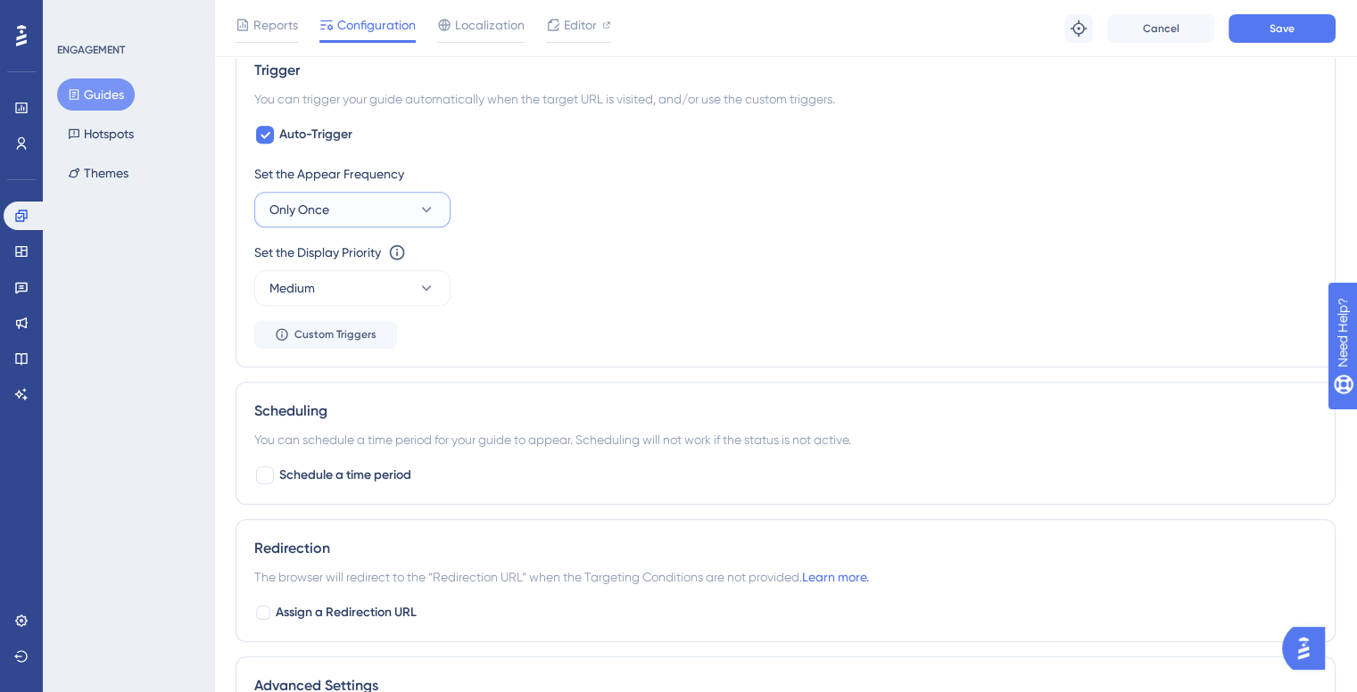
click at [301, 208] on span "Only Once" at bounding box center [299, 209] width 60 height 21
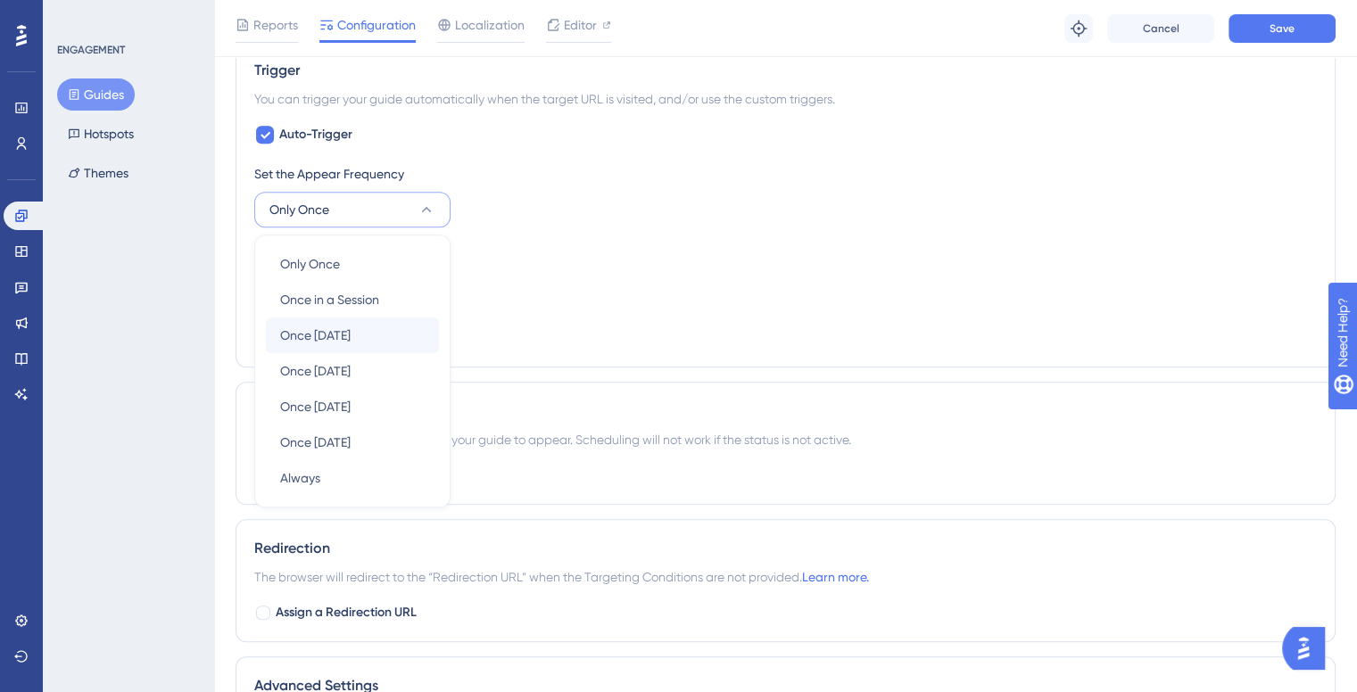
scroll to position [824, 0]
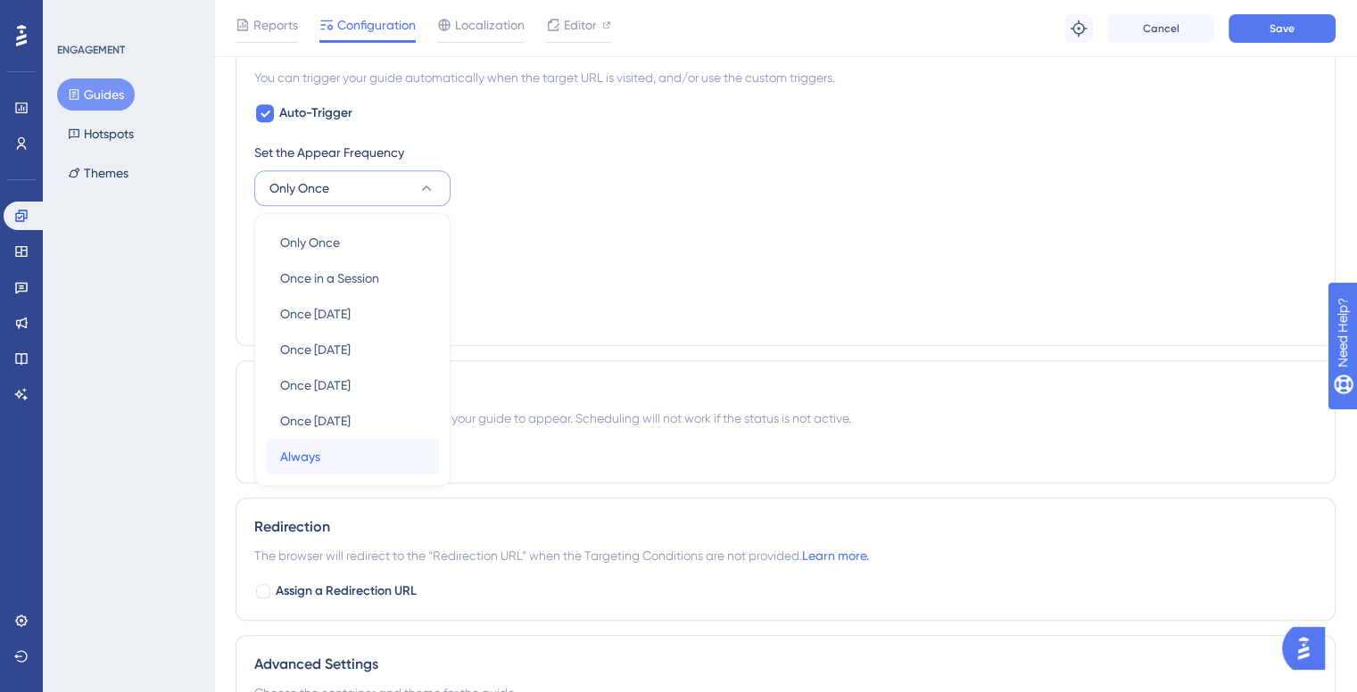
click at [290, 452] on span "Always" at bounding box center [300, 456] width 40 height 21
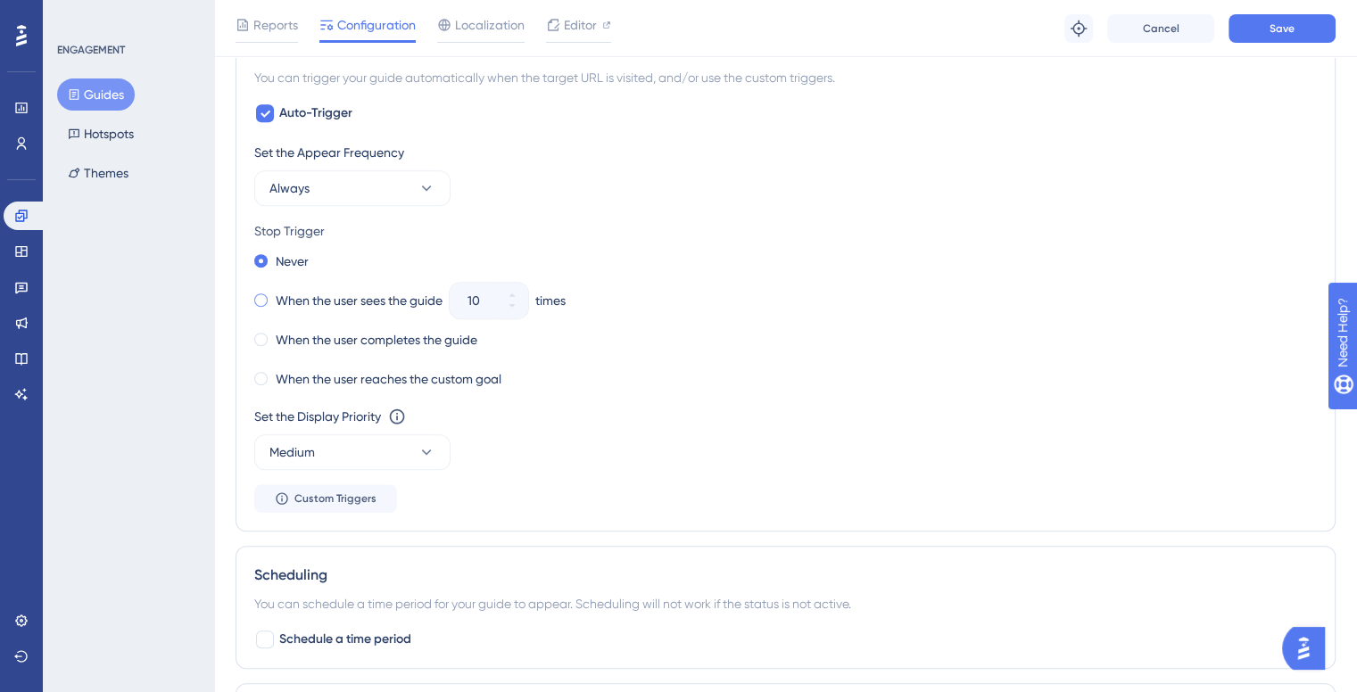
click at [269, 299] on div "When the user sees the guide" at bounding box center [348, 300] width 188 height 25
click at [525, 301] on button "10" at bounding box center [512, 310] width 32 height 18
click at [525, 301] on button "9" at bounding box center [512, 310] width 32 height 18
click at [525, 301] on button "8" at bounding box center [512, 310] width 32 height 18
click at [524, 301] on button "7" at bounding box center [512, 310] width 32 height 18
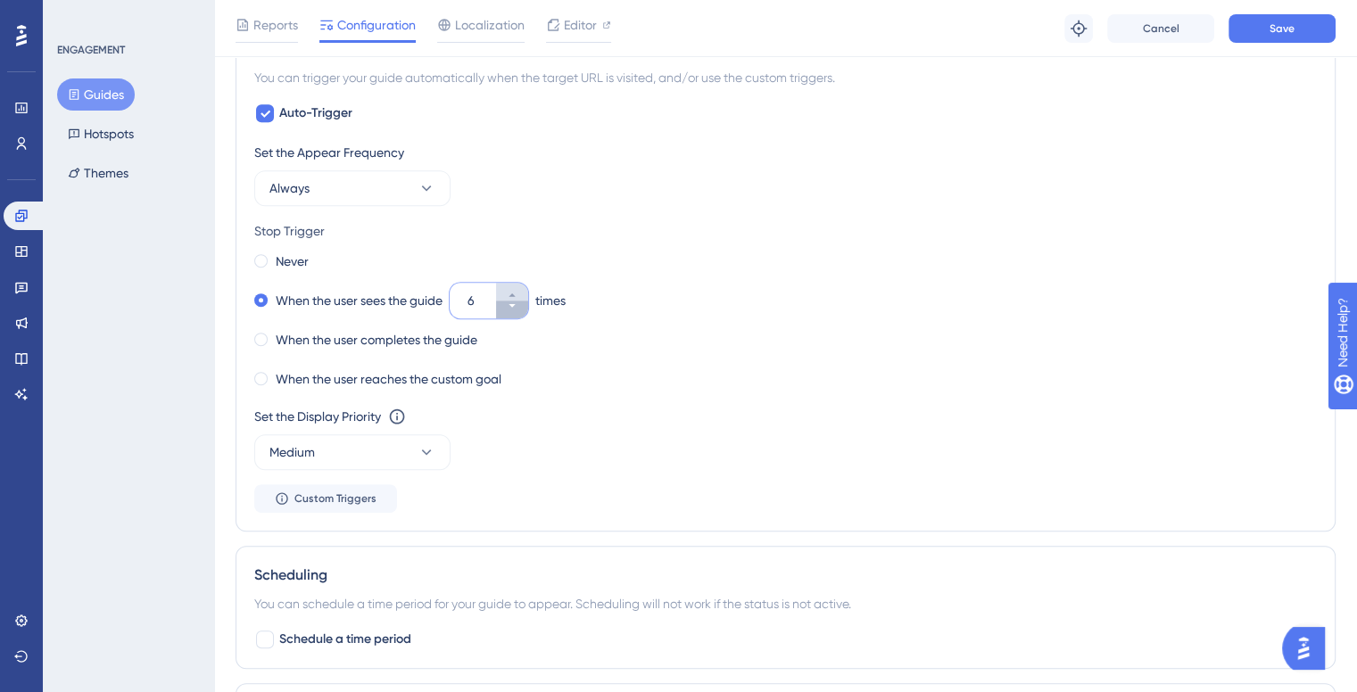
click at [522, 301] on button "6" at bounding box center [512, 310] width 32 height 18
click at [520, 295] on button "5" at bounding box center [512, 292] width 32 height 18
click at [515, 310] on button "6" at bounding box center [512, 310] width 32 height 18
click at [515, 310] on button "5" at bounding box center [512, 310] width 32 height 18
click at [515, 310] on button "4" at bounding box center [512, 310] width 32 height 18
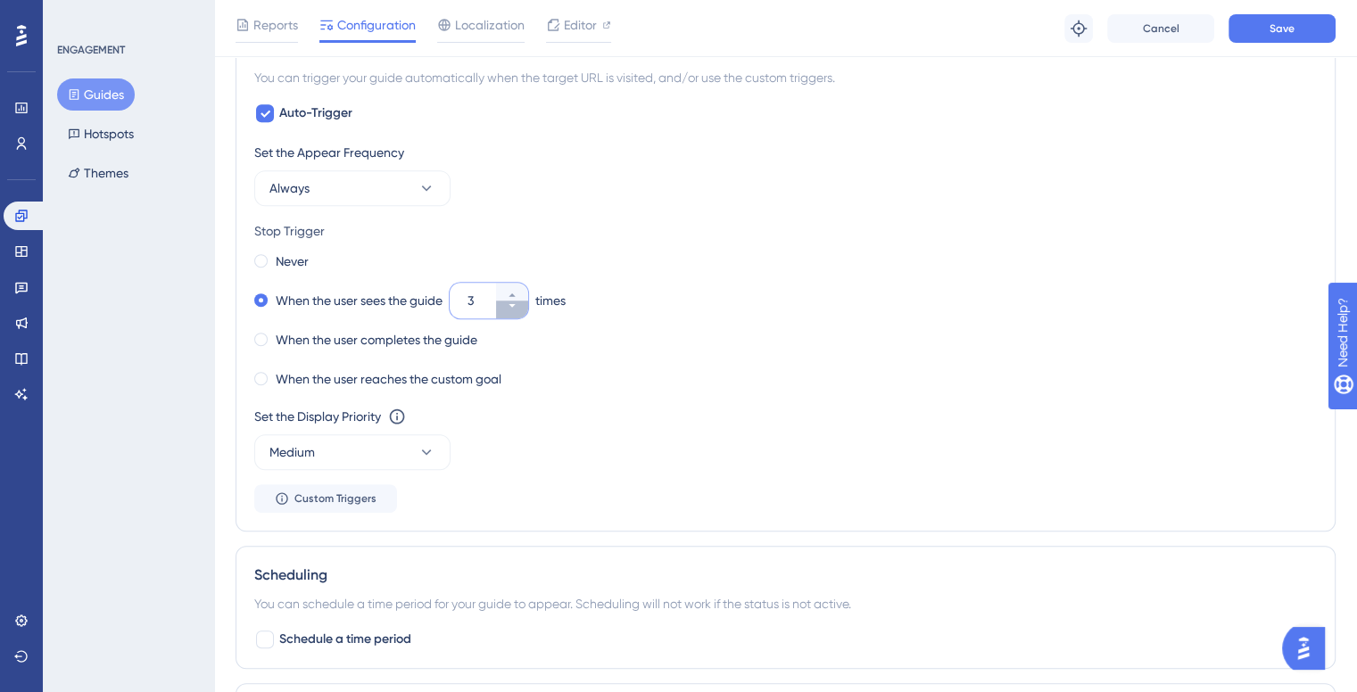
click at [516, 310] on button "3" at bounding box center [512, 310] width 32 height 18
click at [516, 310] on button "2" at bounding box center [512, 310] width 32 height 18
click at [516, 294] on icon at bounding box center [512, 295] width 11 height 11
type input "2"
click at [402, 342] on label "When the user completes the guide" at bounding box center [377, 339] width 202 height 21
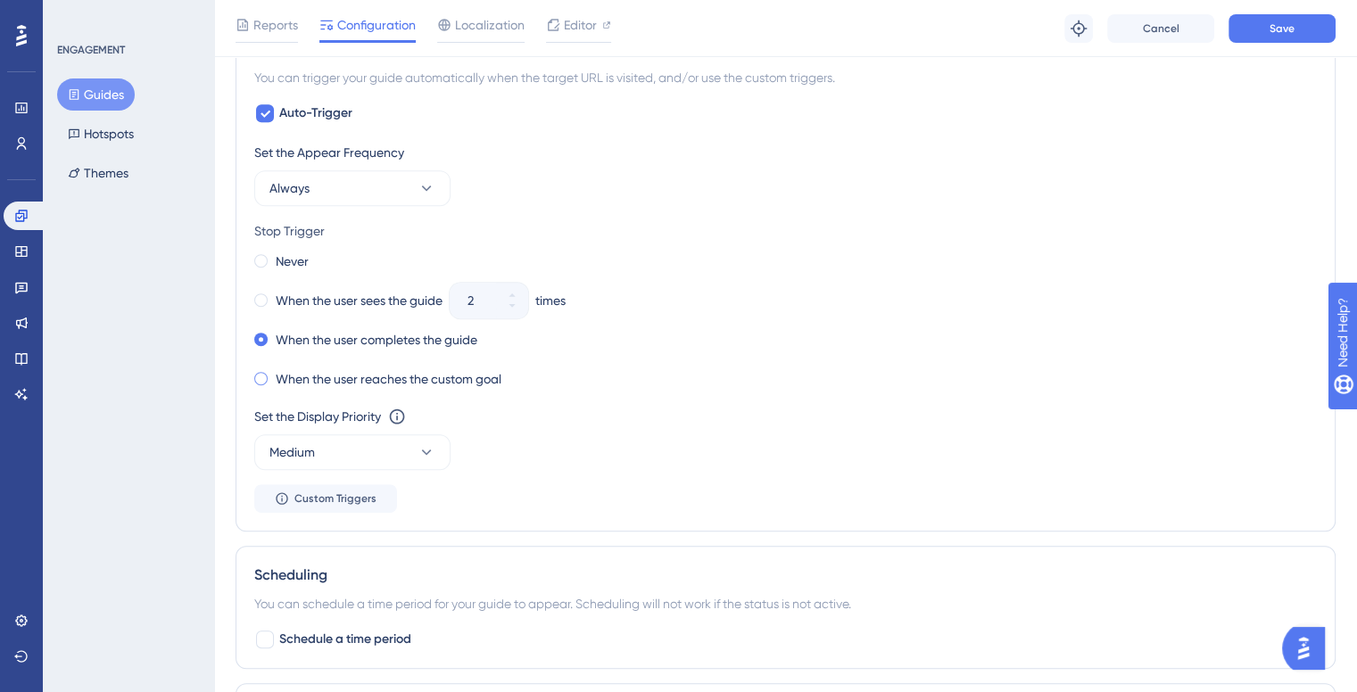
click at [416, 382] on label "When the user reaches the custom goal" at bounding box center [389, 379] width 226 height 21
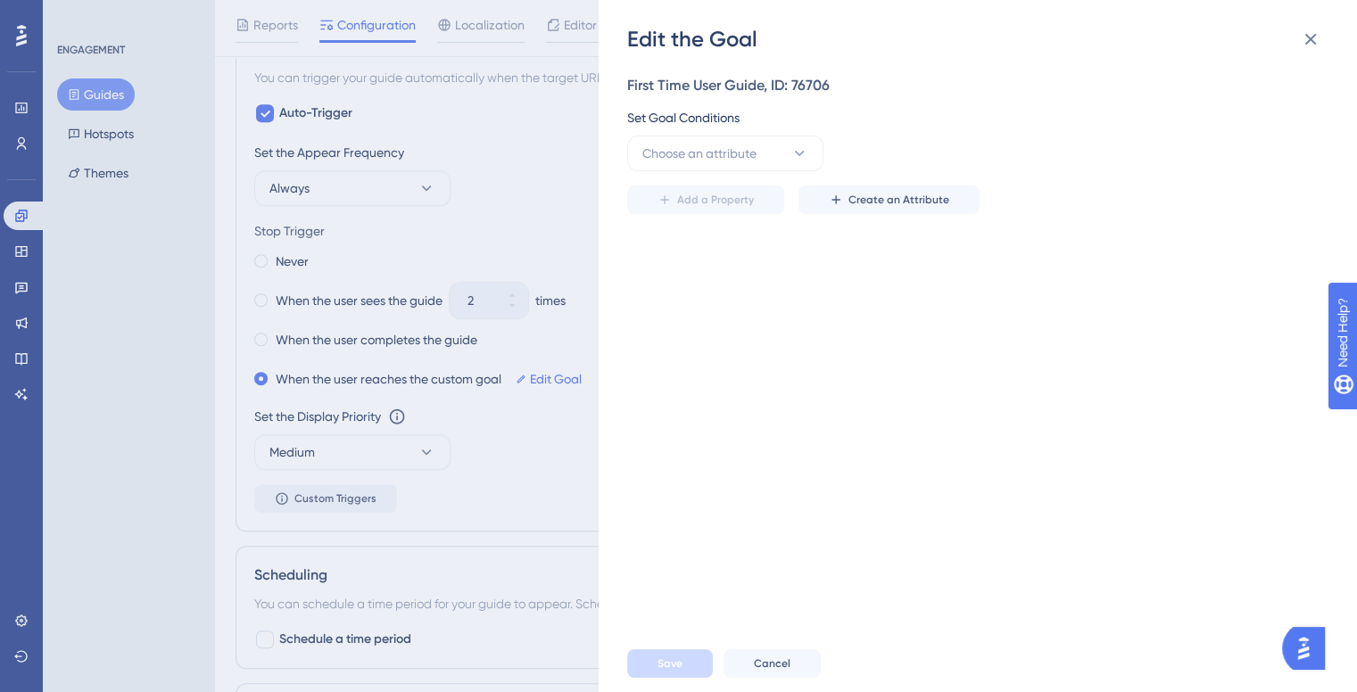
click at [389, 349] on div "Edit the Goal First Time User Guide, ID: 76706 Set Goal Conditions Choose an at…" at bounding box center [678, 346] width 1357 height 692
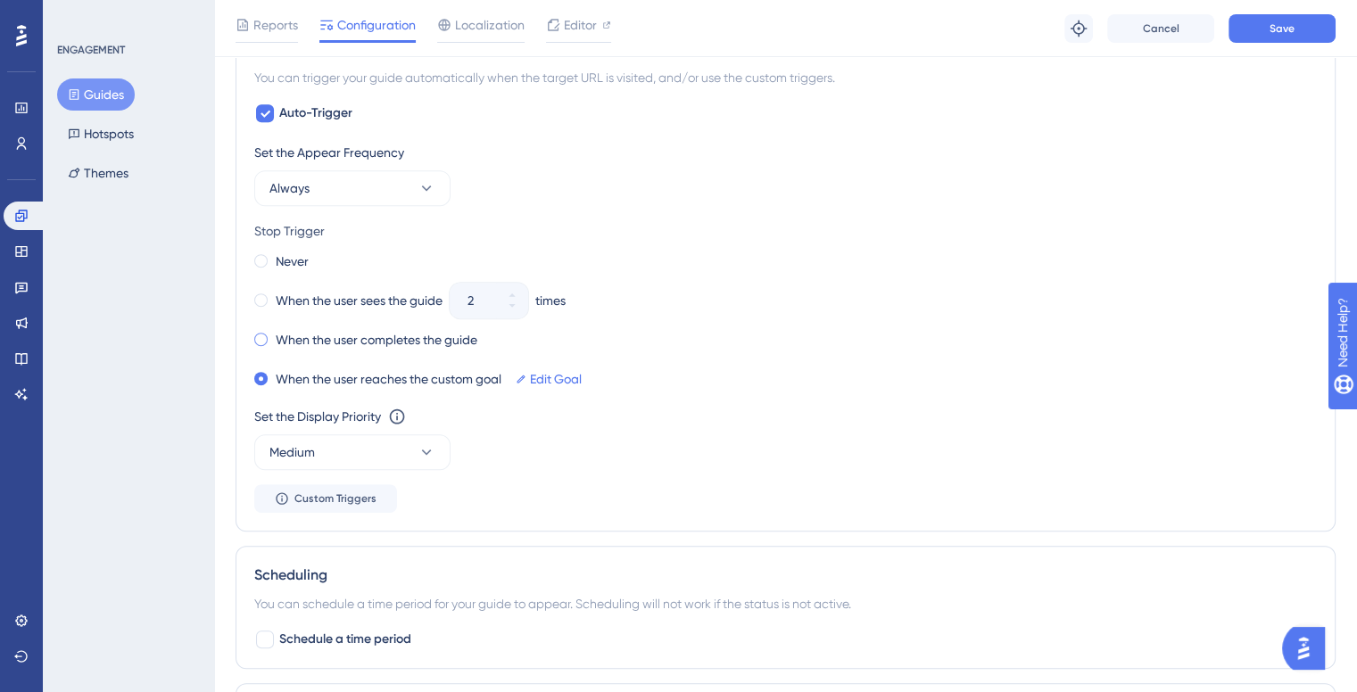
click at [350, 344] on label "When the user completes the guide" at bounding box center [377, 339] width 202 height 21
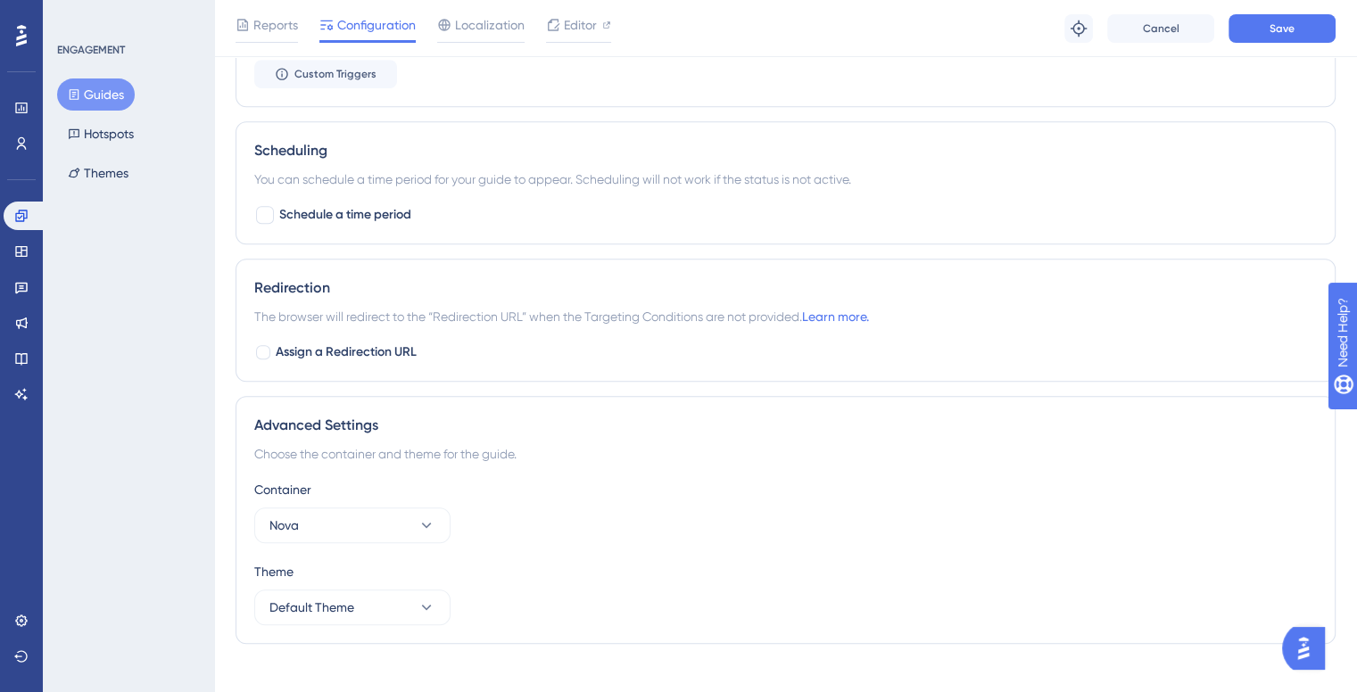
scroll to position [1269, 0]
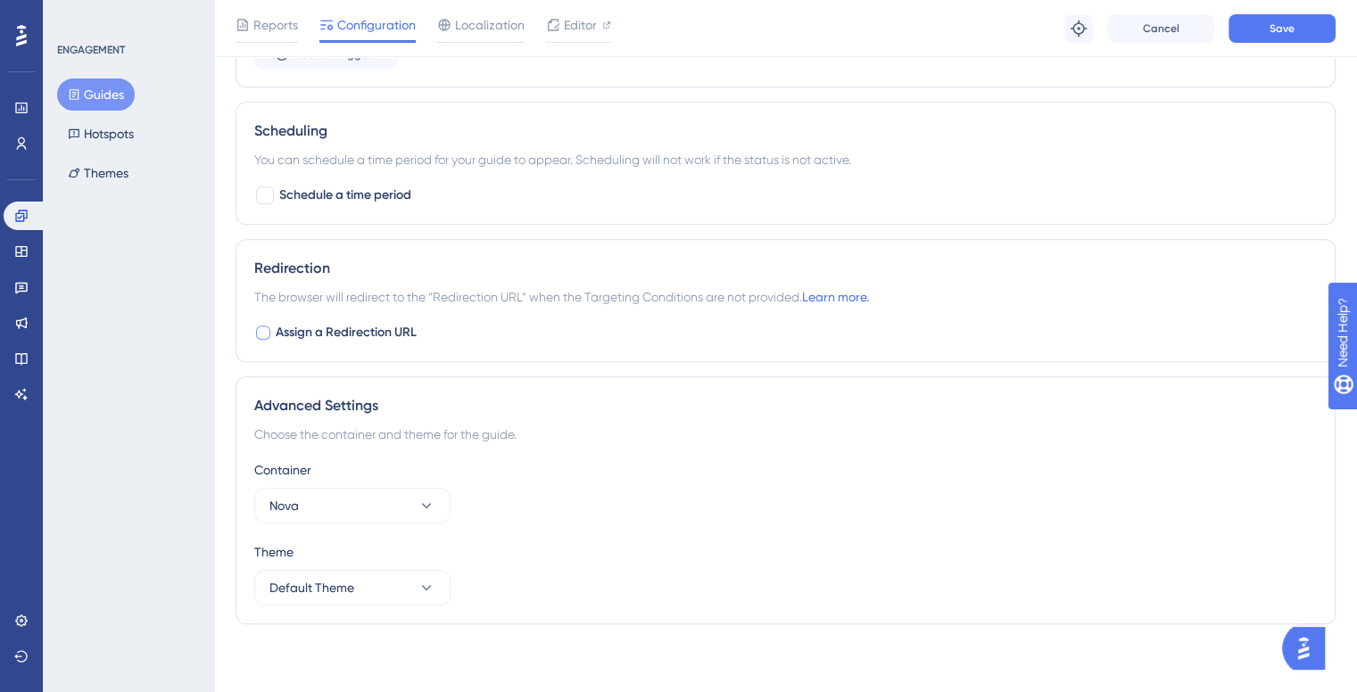
click at [278, 323] on span "Assign a Redirection URL" at bounding box center [346, 332] width 141 height 21
checkbox input "true"
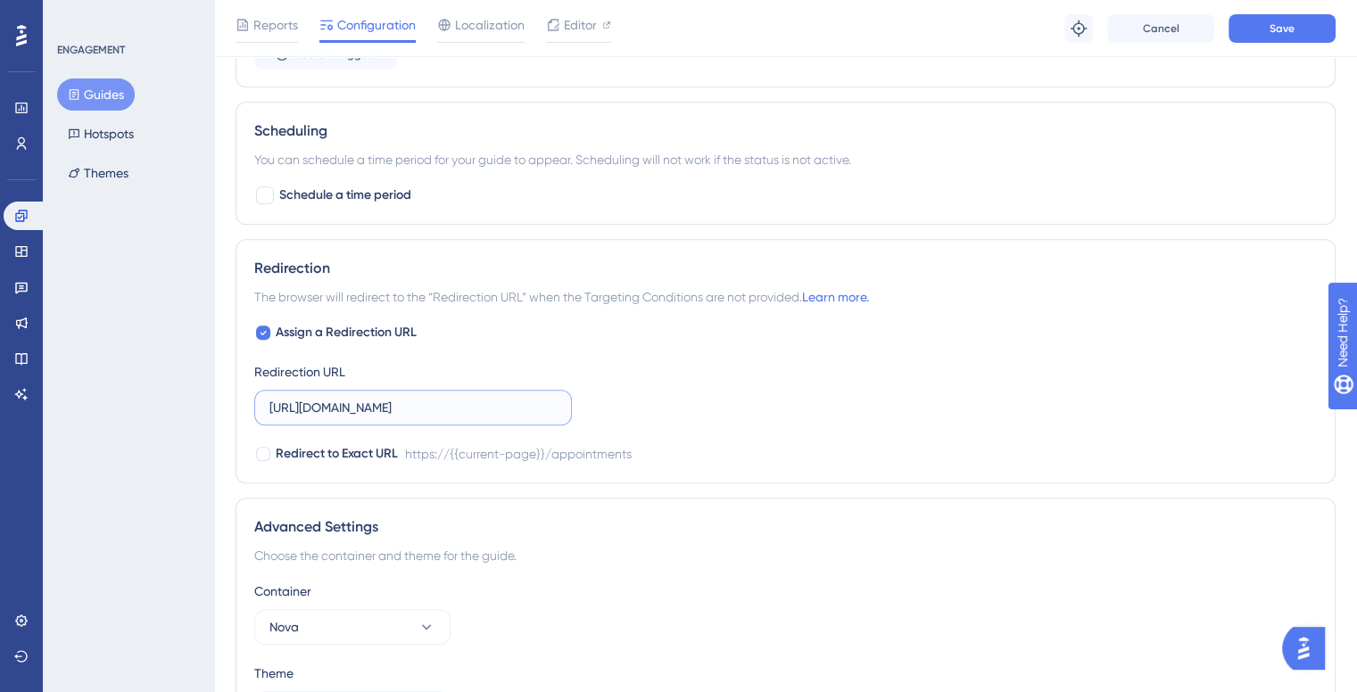
click at [415, 398] on input "https://ilh-internal.interlace.health/appointments" at bounding box center [412, 408] width 287 height 20
click at [367, 366] on div "Redirection URL" at bounding box center [413, 393] width 318 height 64
click at [300, 324] on span "Assign a Redirection URL" at bounding box center [346, 332] width 141 height 21
checkbox input "false"
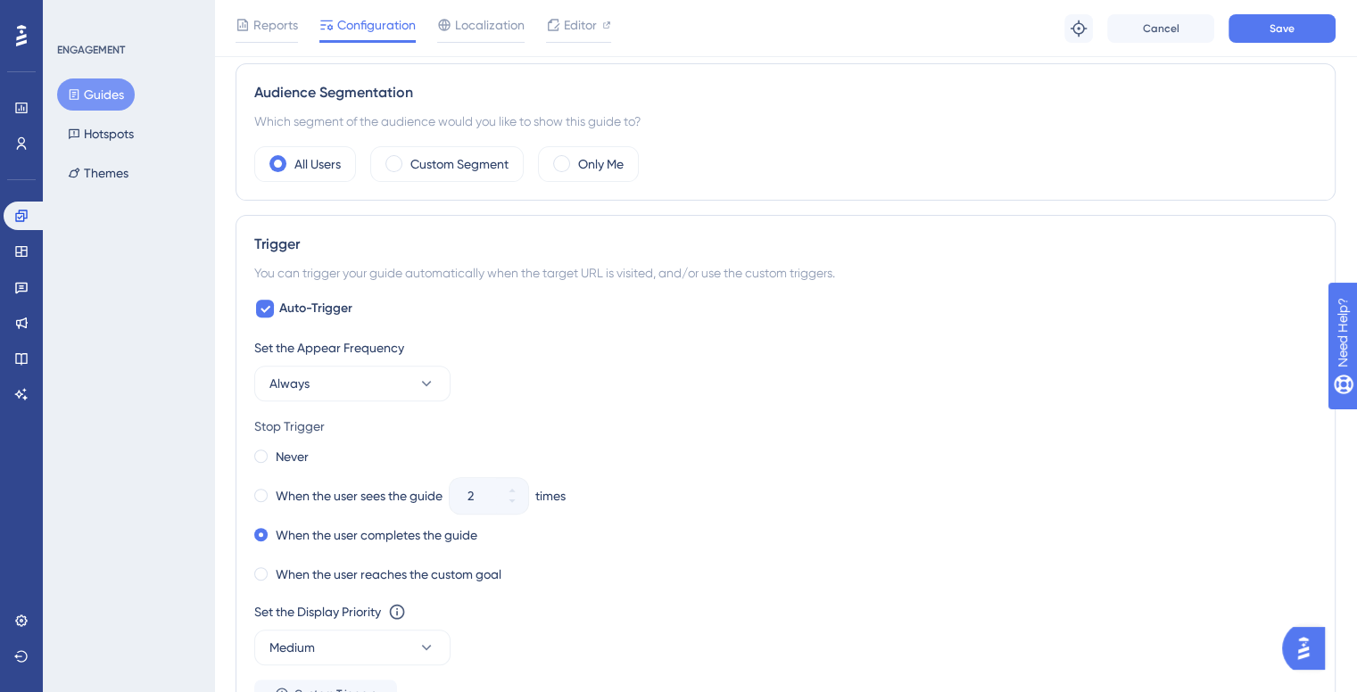
scroll to position [466, 0]
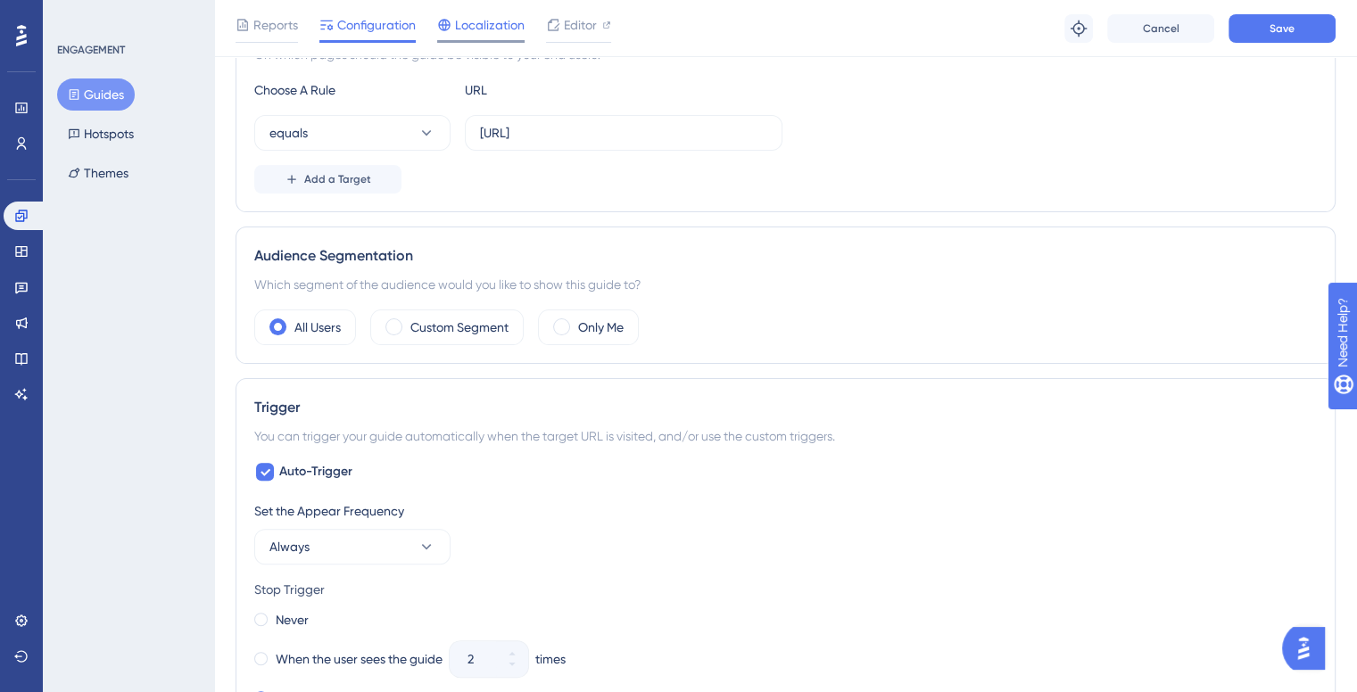
click at [482, 36] on div "Localization" at bounding box center [480, 28] width 87 height 29
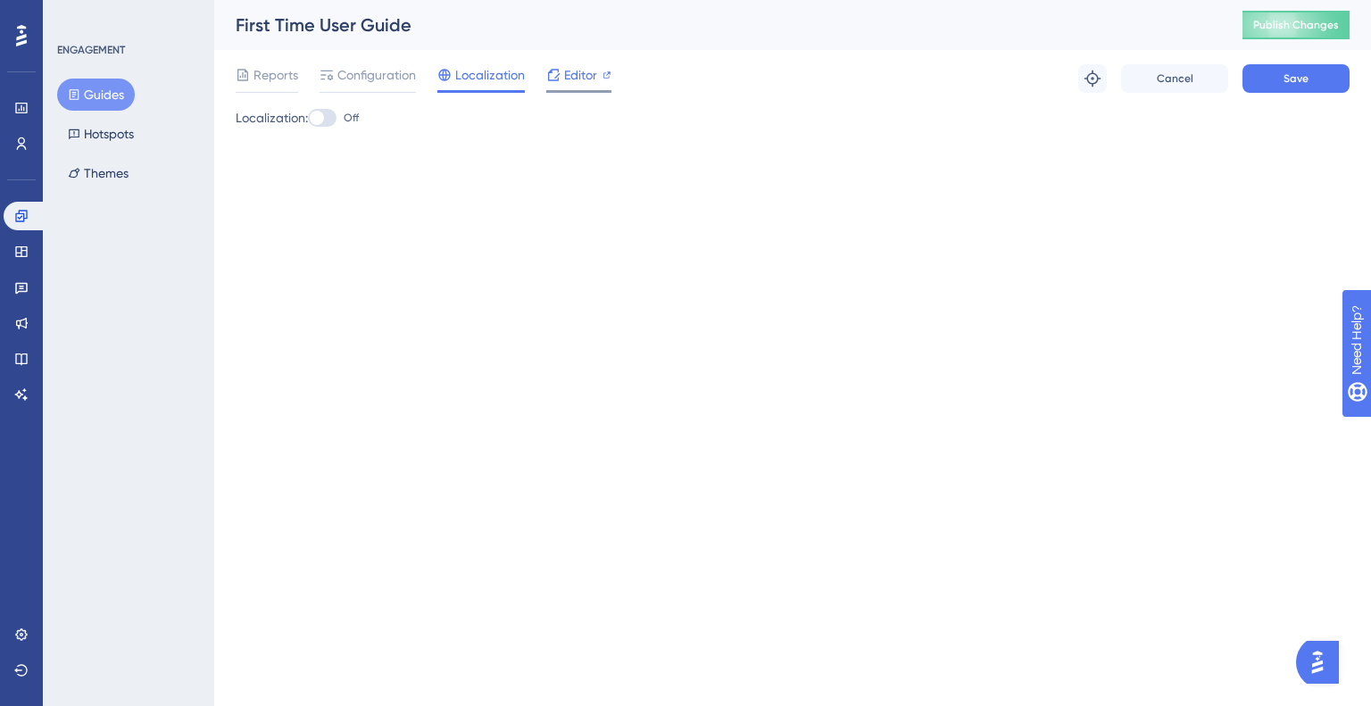
click at [610, 74] on div "Reports Configuration Localization Editor Troubleshoot Cancel Save" at bounding box center [793, 78] width 1114 height 57
click at [585, 74] on span "Editor" at bounding box center [580, 74] width 33 height 21
click at [1285, 71] on span "Save" at bounding box center [1295, 78] width 25 height 14
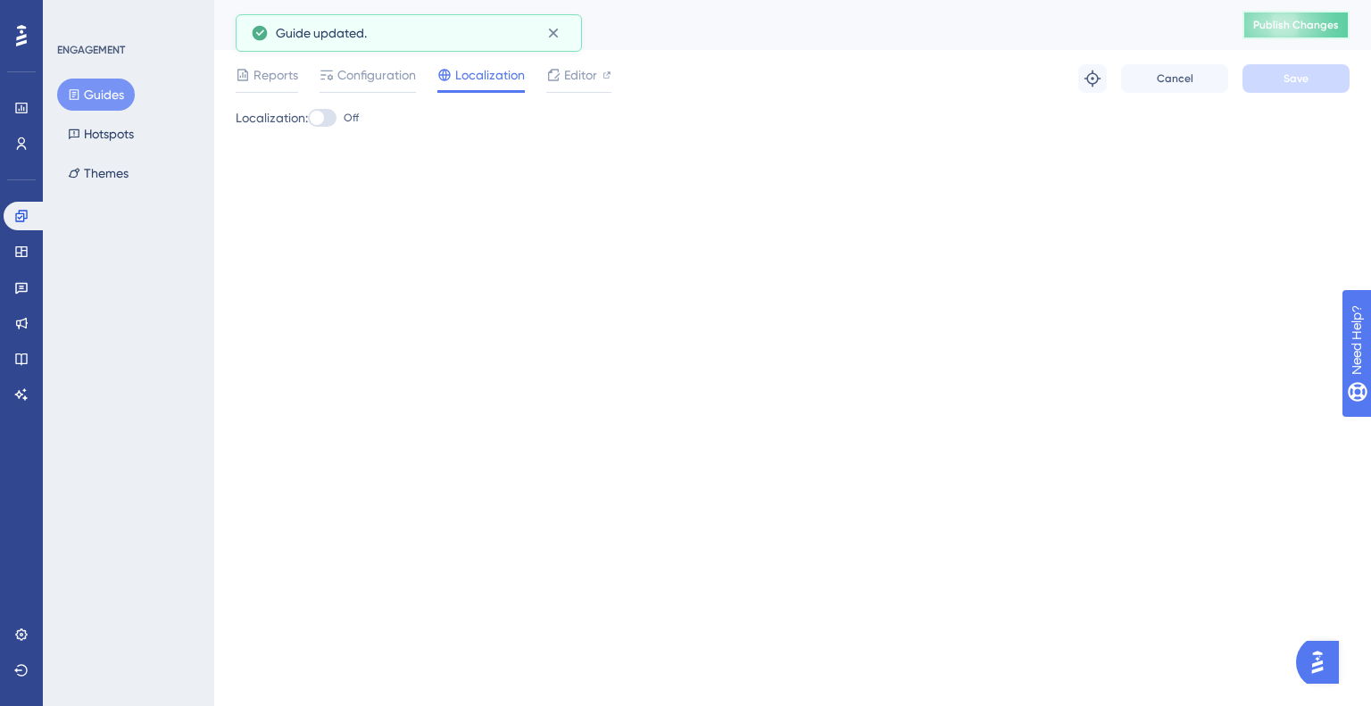
click at [1321, 22] on button "Publish Changes" at bounding box center [1295, 25] width 107 height 29
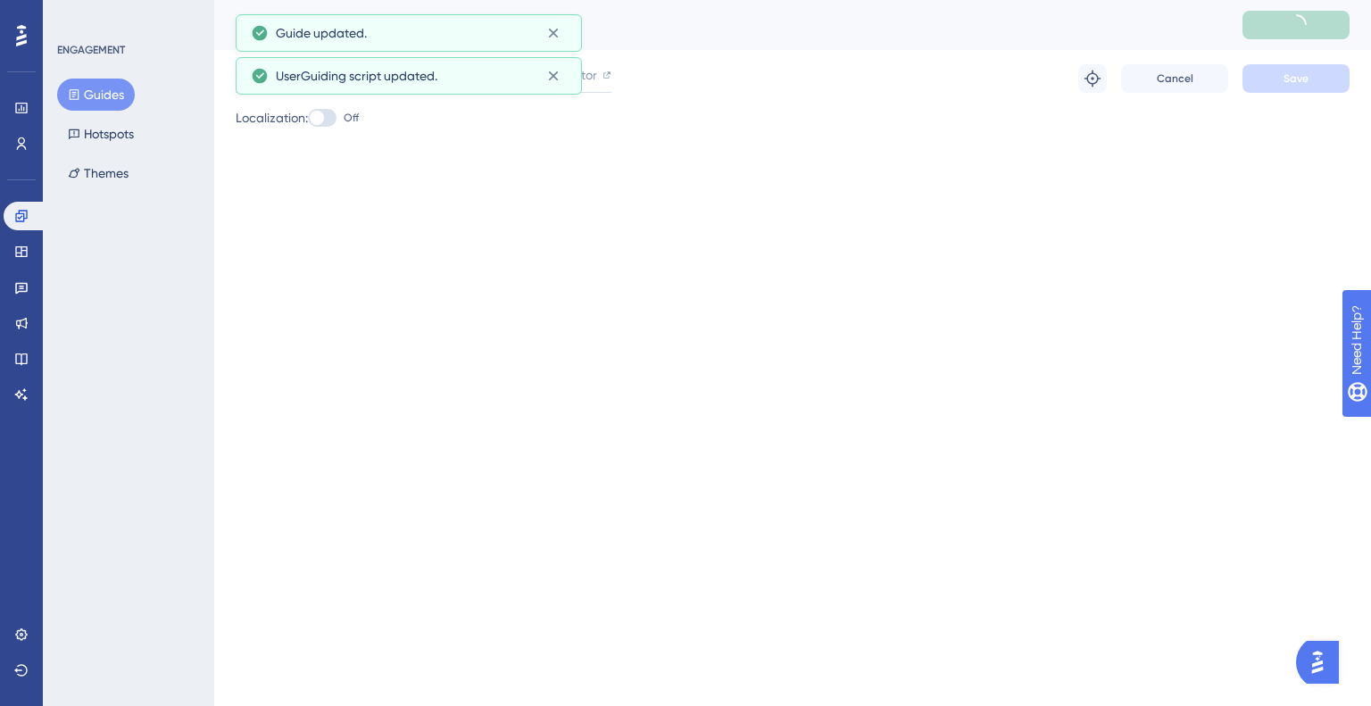
click at [387, 81] on span "UserGuiding script updated." at bounding box center [357, 75] width 162 height 21
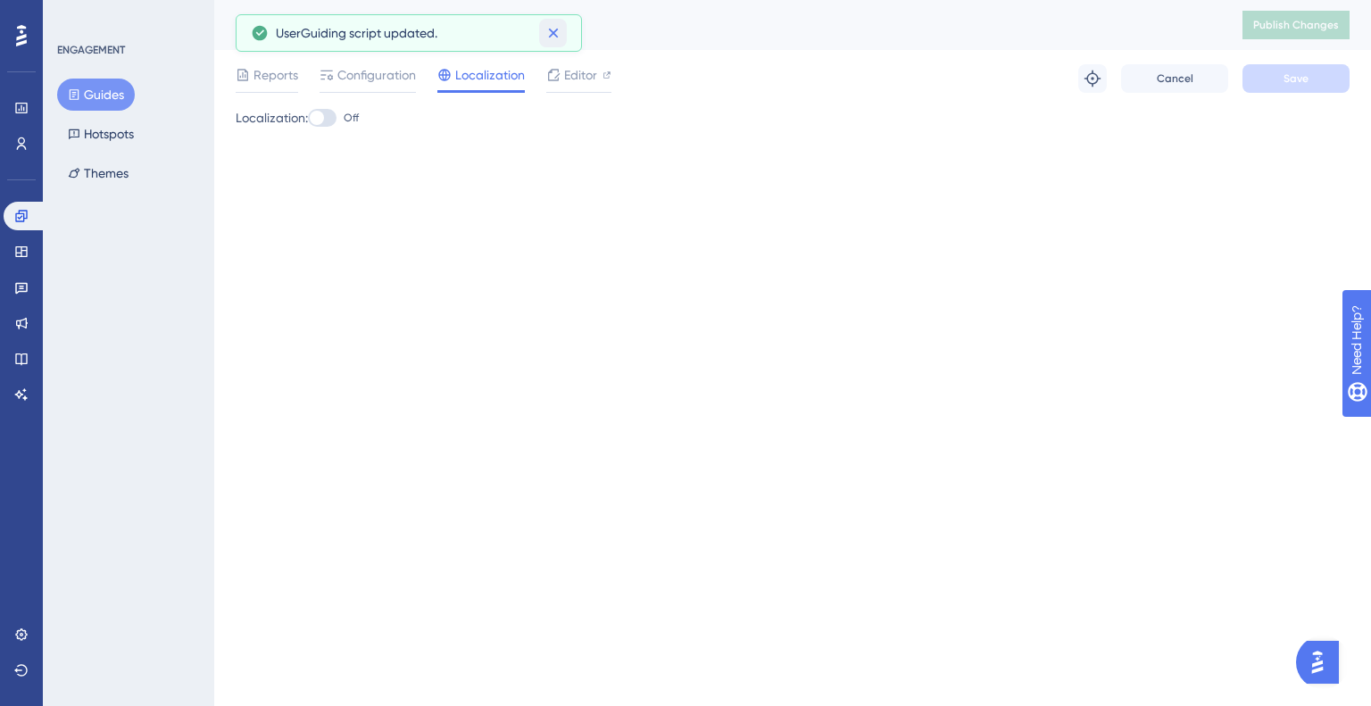
click at [550, 37] on icon at bounding box center [553, 33] width 18 height 18
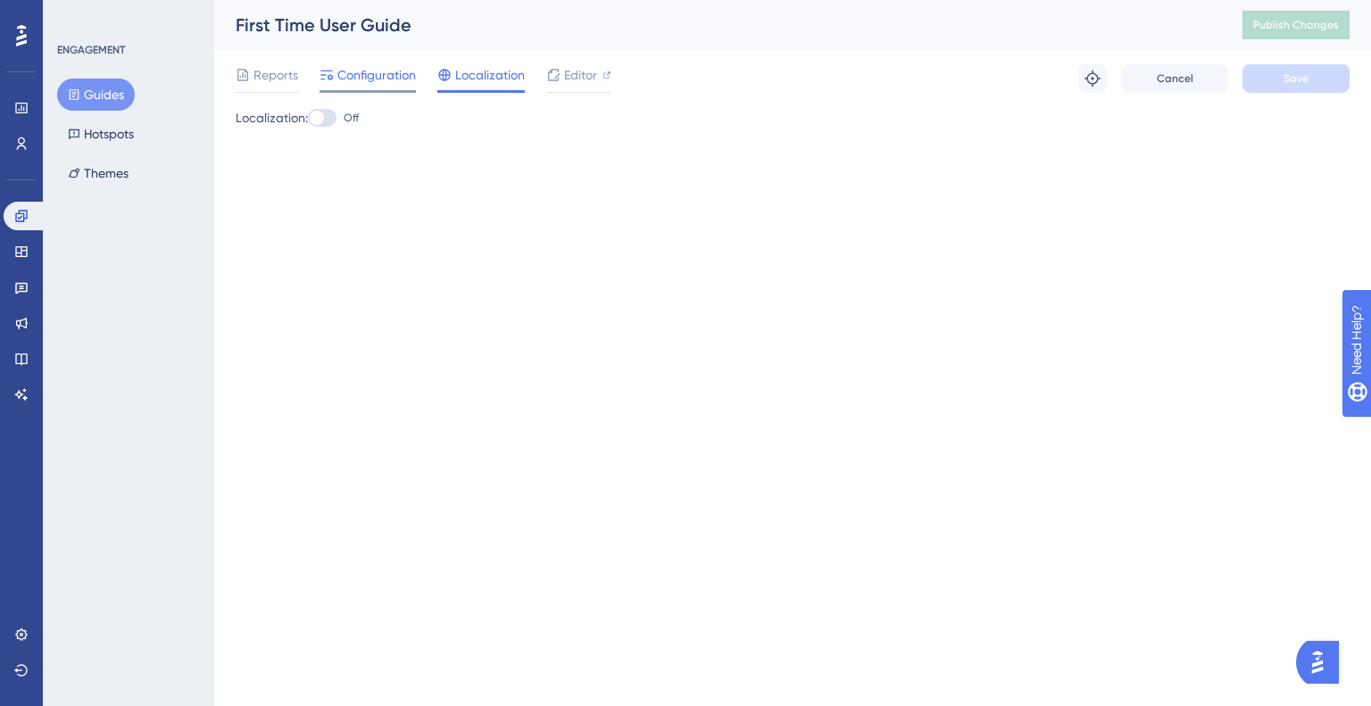
click at [332, 68] on icon at bounding box center [326, 75] width 14 height 14
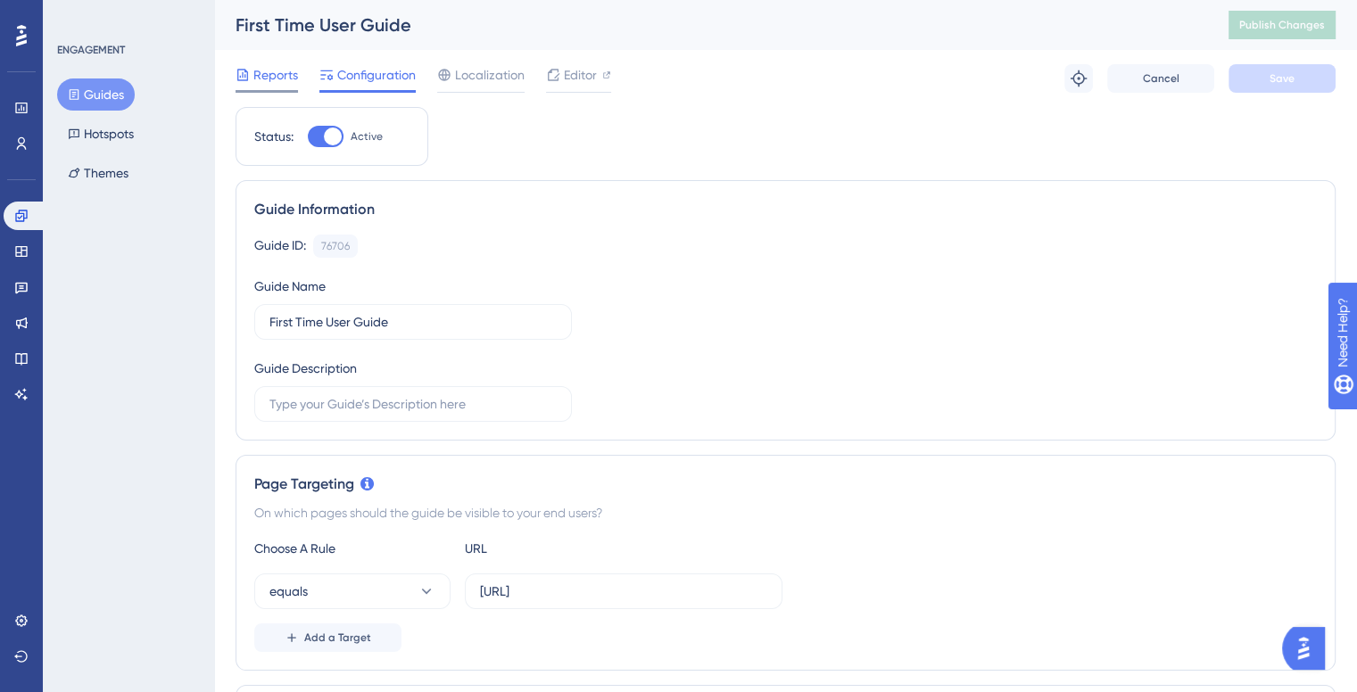
click at [249, 86] on div "Reports" at bounding box center [267, 78] width 62 height 29
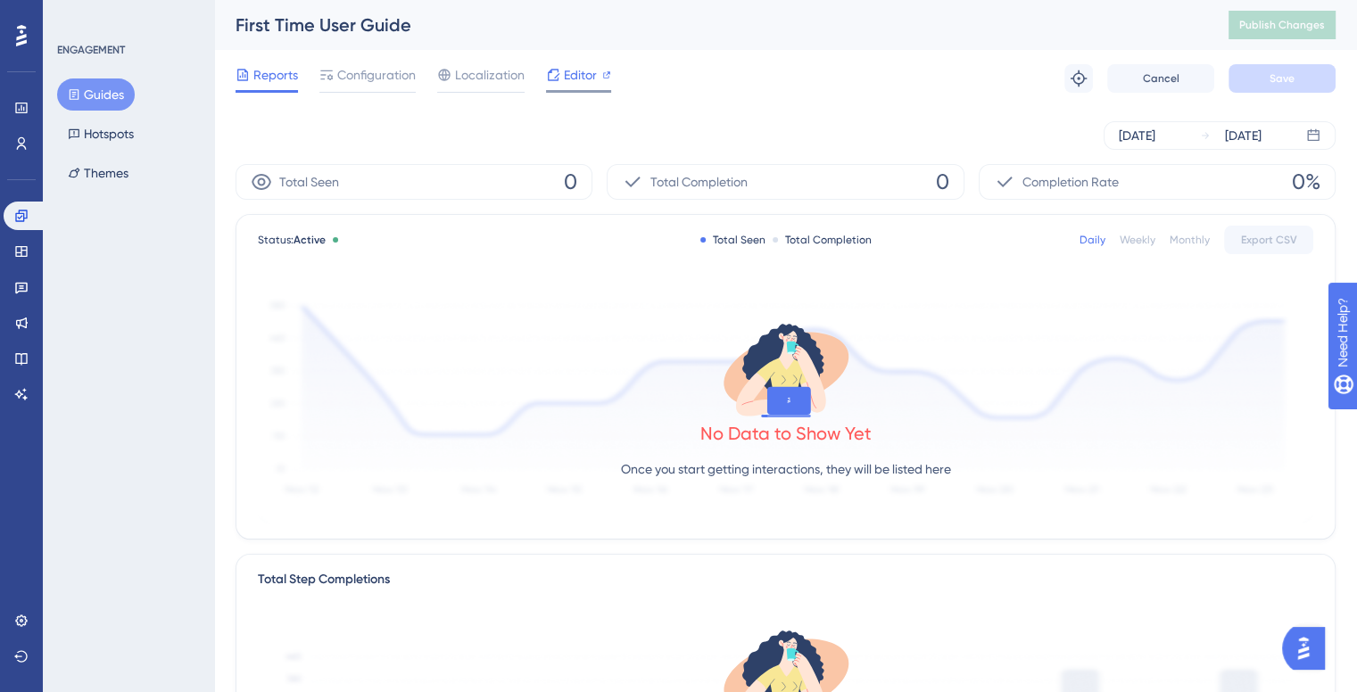
click at [577, 69] on span "Editor" at bounding box center [580, 74] width 33 height 21
drag, startPoint x: 403, startPoint y: 86, endPoint x: 384, endPoint y: 56, distance: 35.4
click at [402, 81] on div "Configuration" at bounding box center [367, 78] width 96 height 29
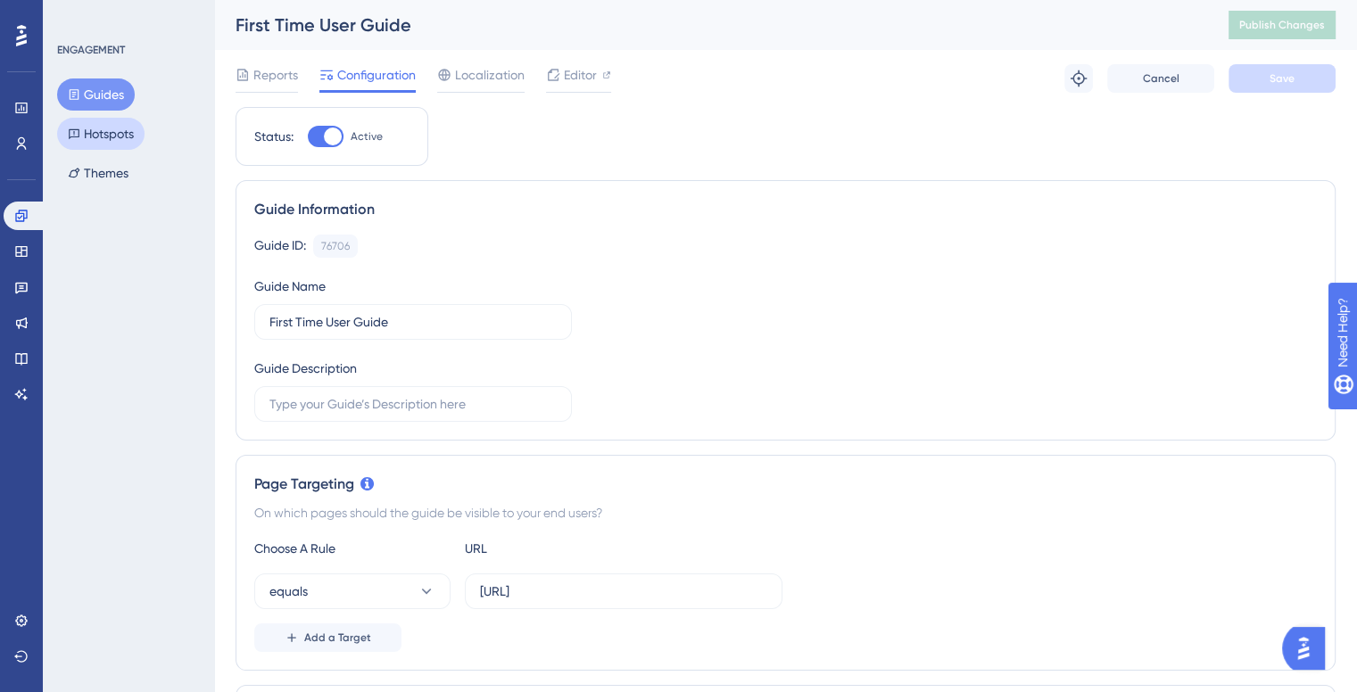
click at [136, 141] on button "Hotspots" at bounding box center [100, 134] width 87 height 32
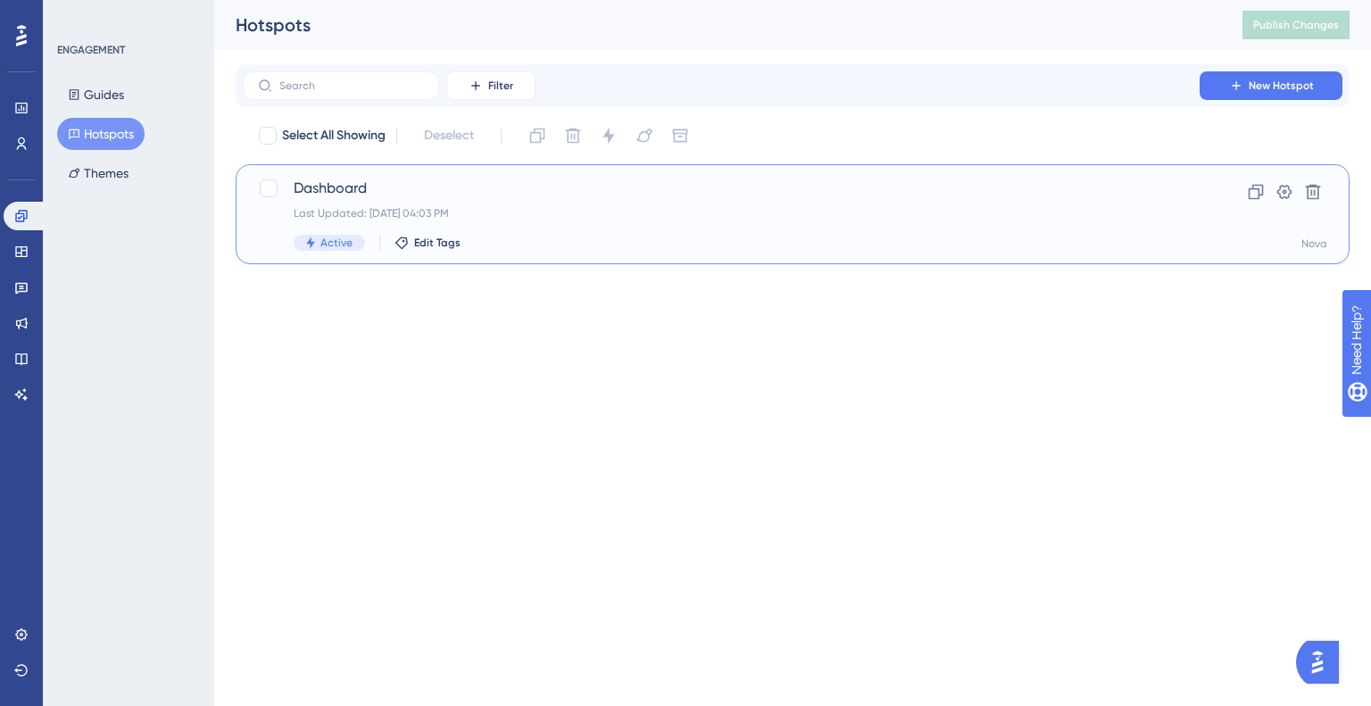
click at [366, 202] on div "Dashboard Last Updated: Oct 01 2025, 04:03 PM Active Edit Tags" at bounding box center [721, 214] width 855 height 73
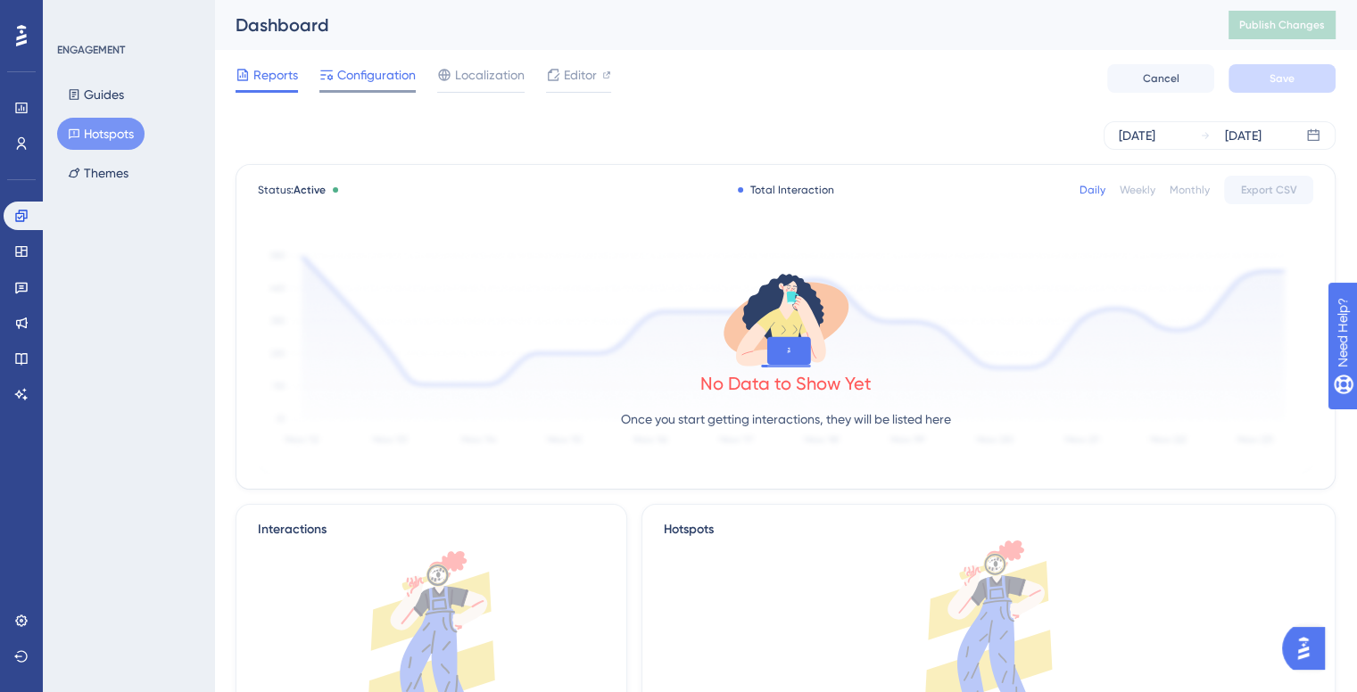
click at [367, 88] on div "Configuration" at bounding box center [367, 78] width 96 height 29
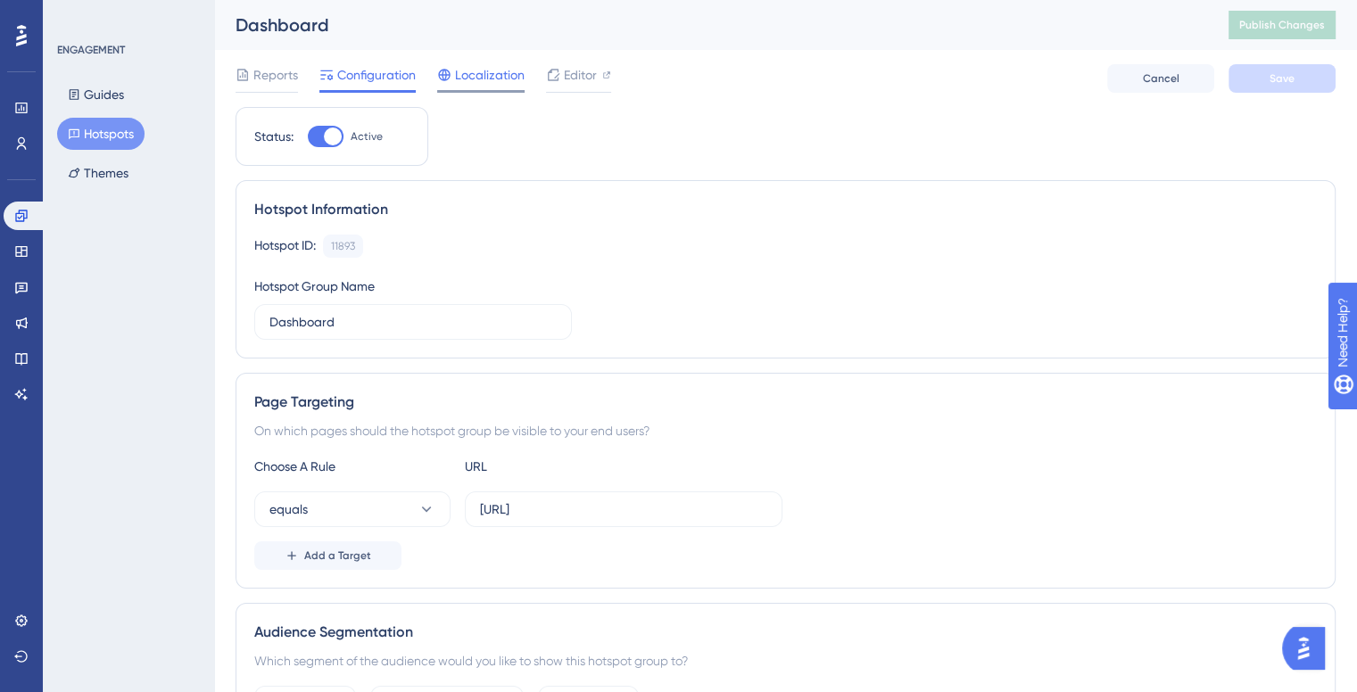
click at [501, 90] on div at bounding box center [480, 91] width 87 height 3
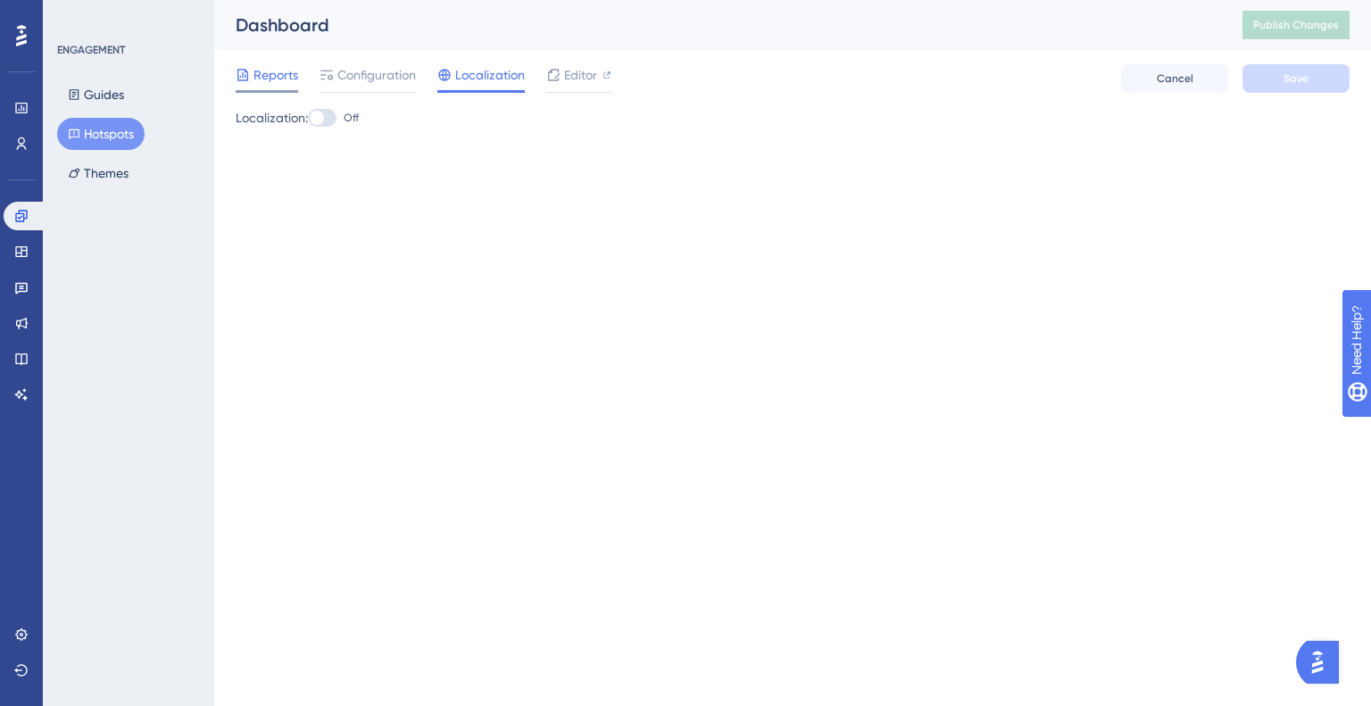
click at [298, 72] on div "Reports Configuration Localization Editor" at bounding box center [424, 78] width 376 height 29
click at [293, 70] on span "Reports" at bounding box center [275, 74] width 45 height 21
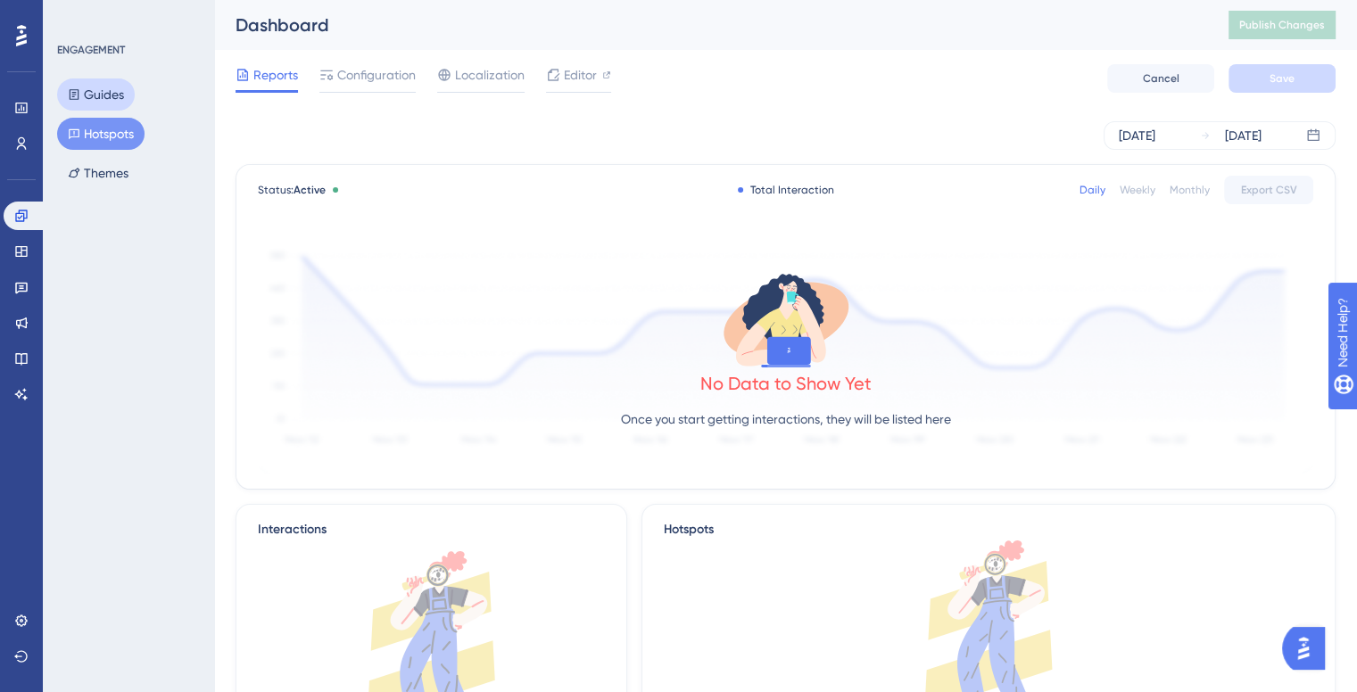
click at [94, 97] on button "Guides" at bounding box center [96, 95] width 78 height 32
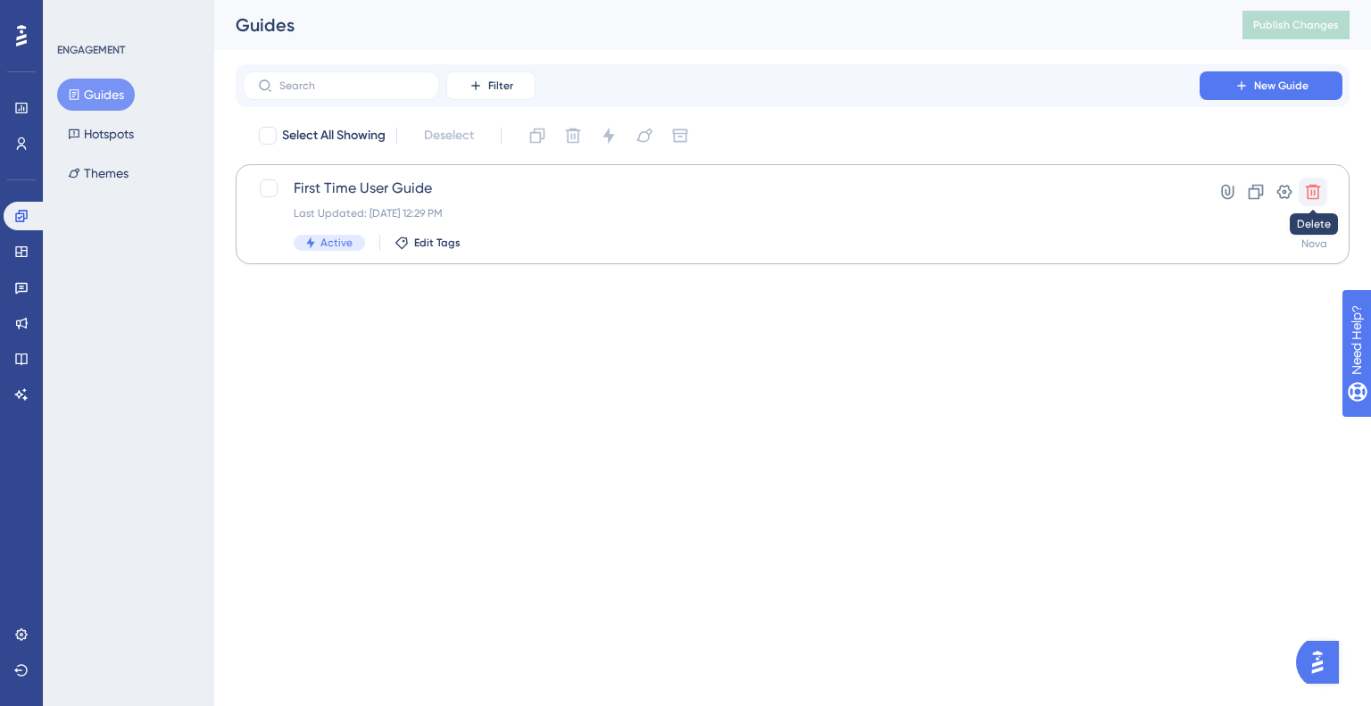
click at [1318, 185] on icon at bounding box center [1313, 192] width 18 height 18
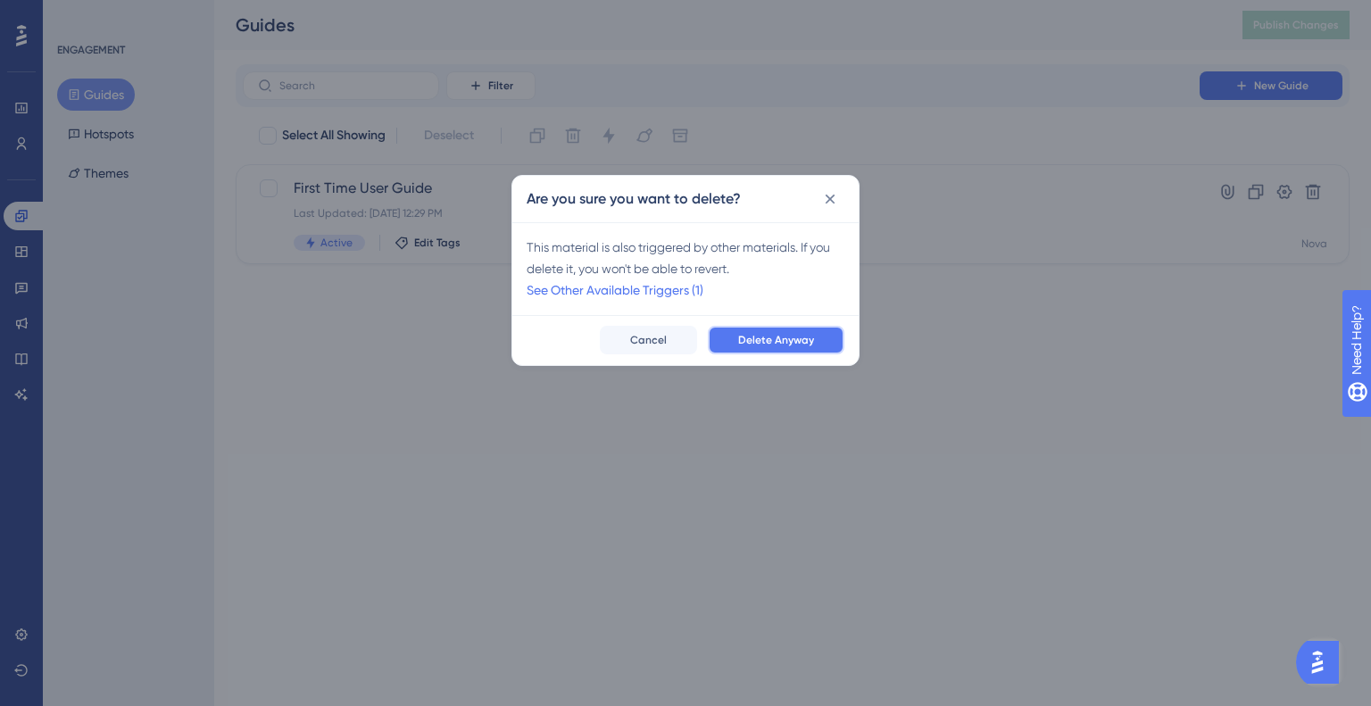
click at [750, 326] on button "Delete Anyway" at bounding box center [776, 340] width 137 height 29
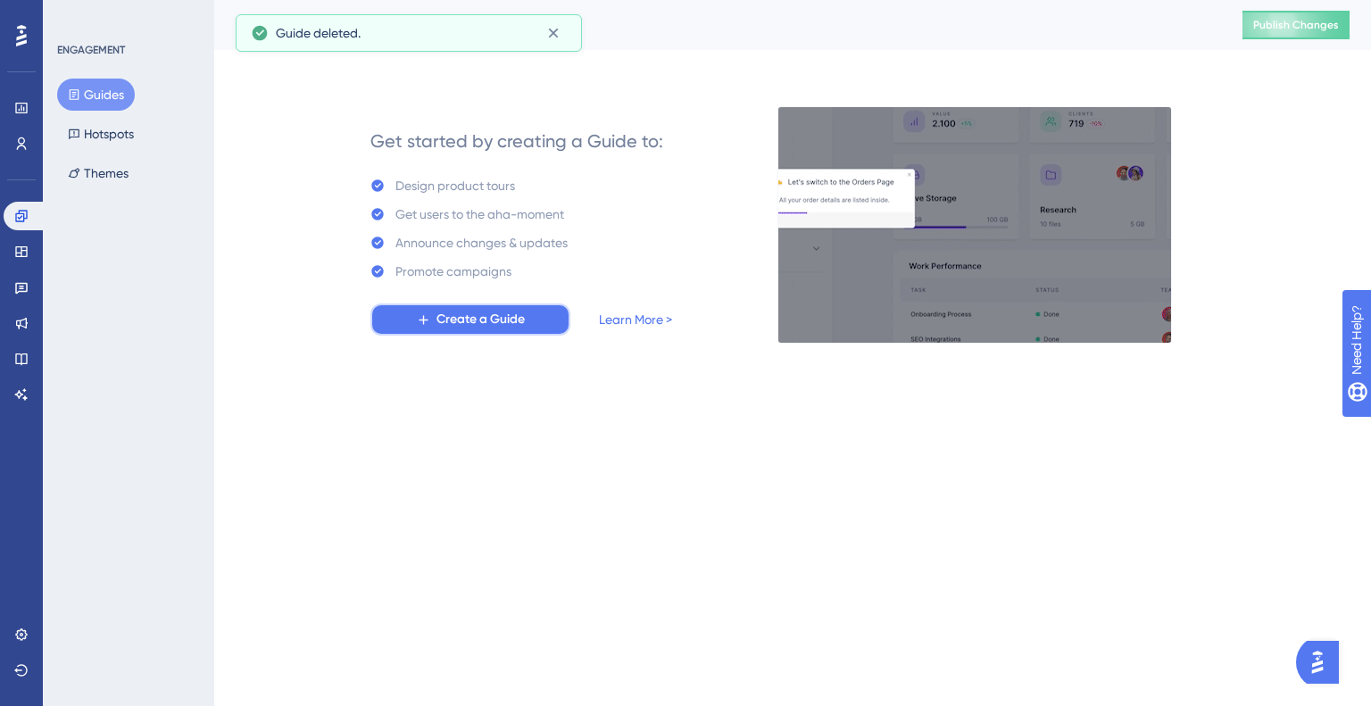
click at [446, 322] on span "Create a Guide" at bounding box center [480, 319] width 88 height 21
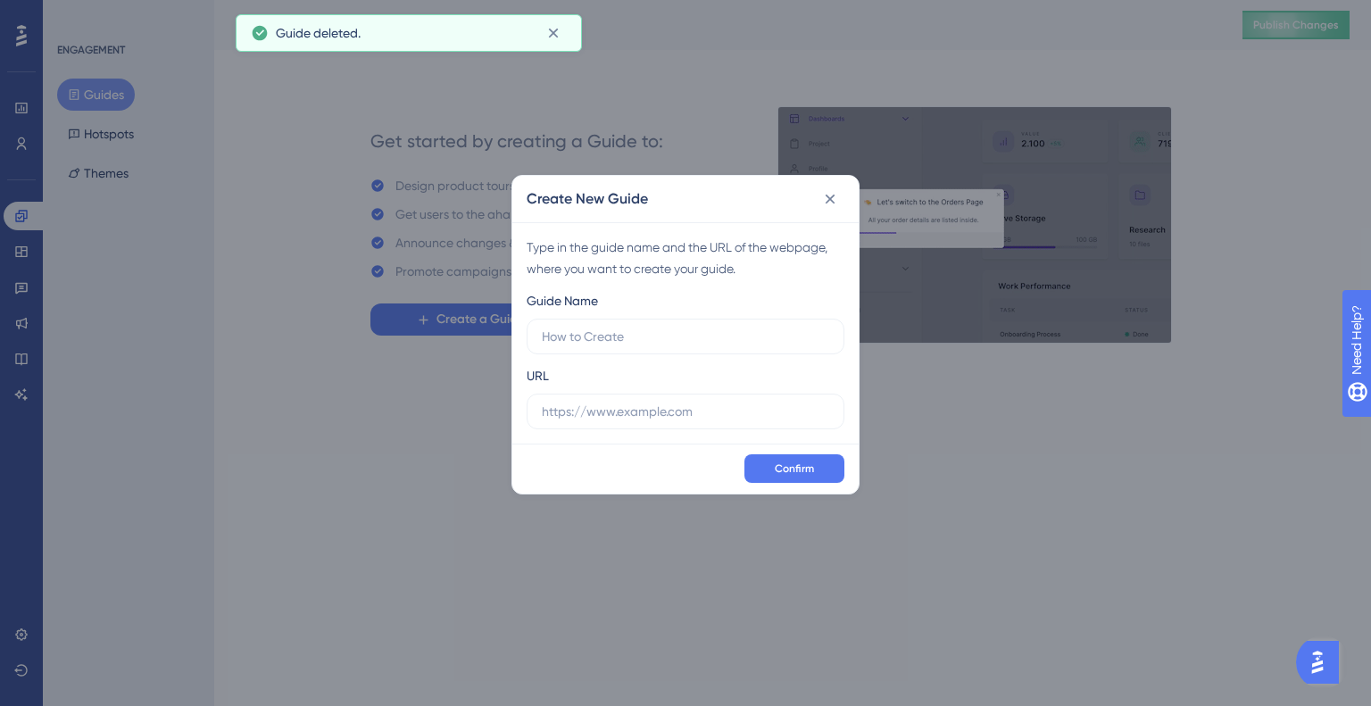
click at [604, 313] on div "Guide Name" at bounding box center [685, 322] width 318 height 64
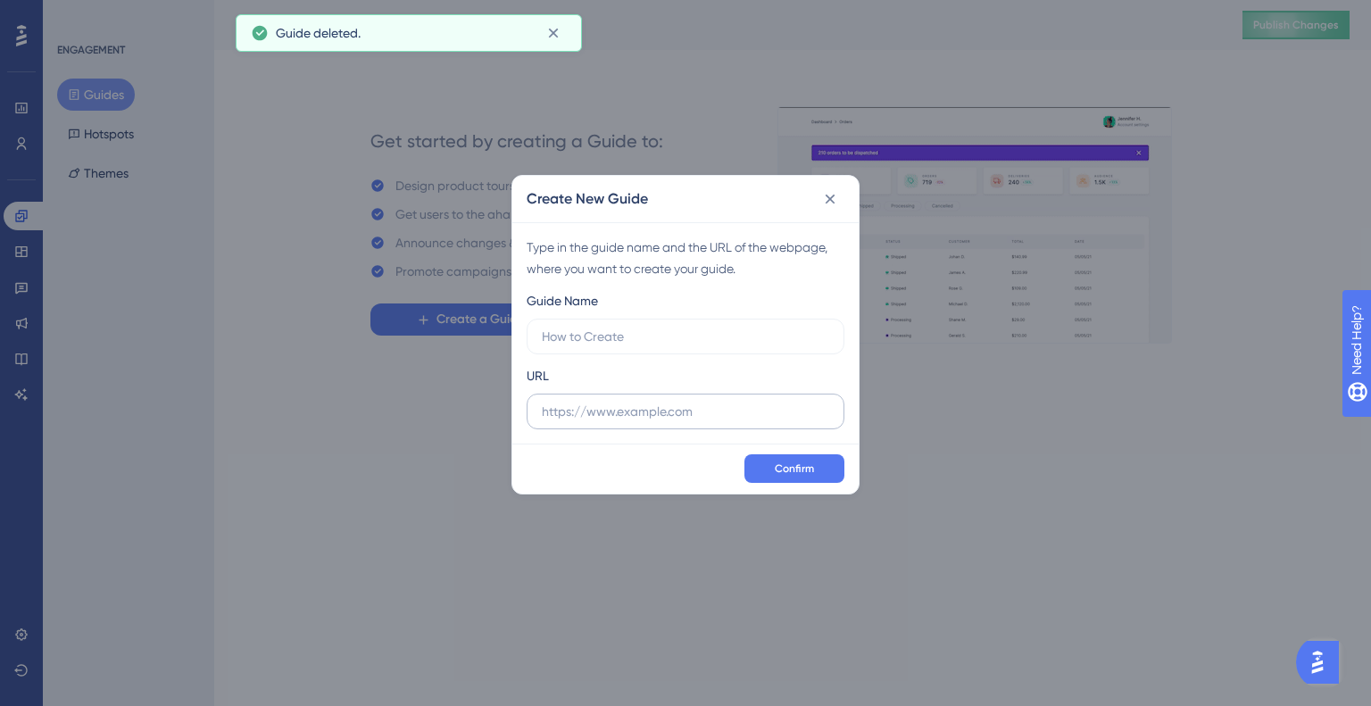
click at [592, 424] on label at bounding box center [685, 411] width 318 height 36
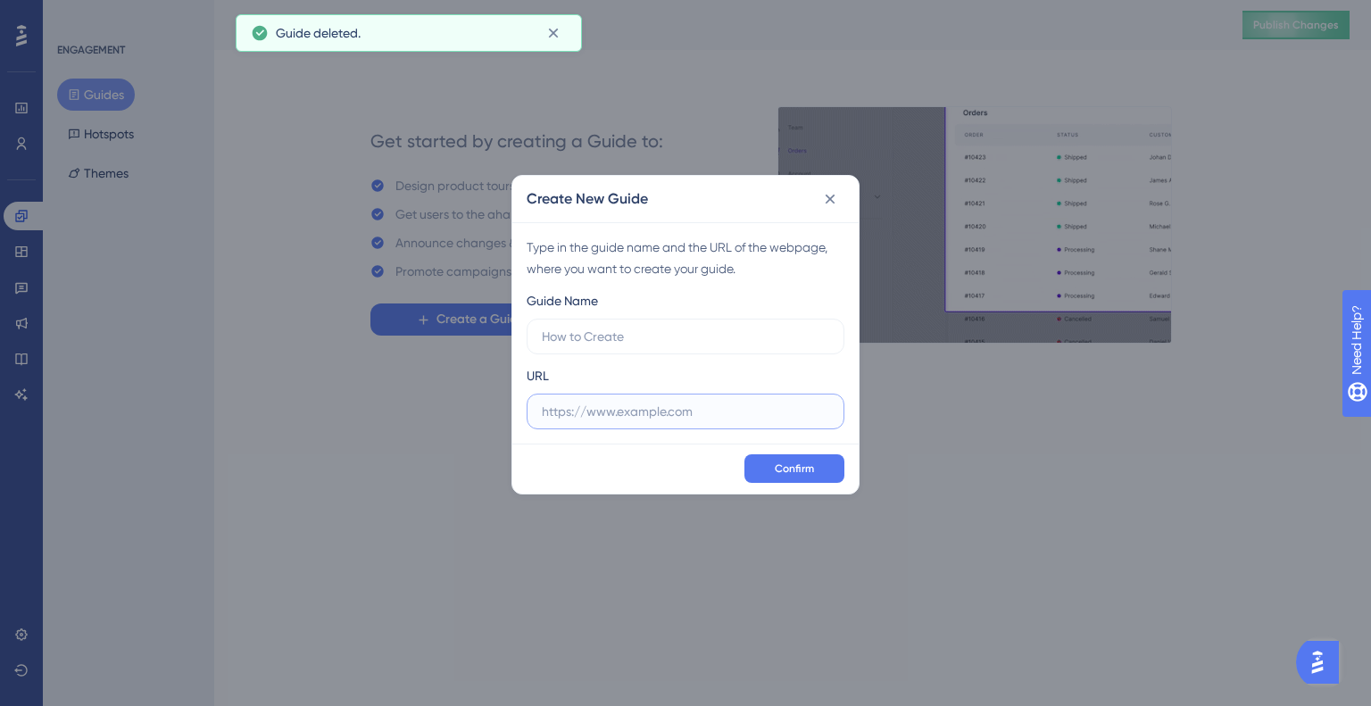
click at [592, 421] on input "text" at bounding box center [685, 412] width 287 height 20
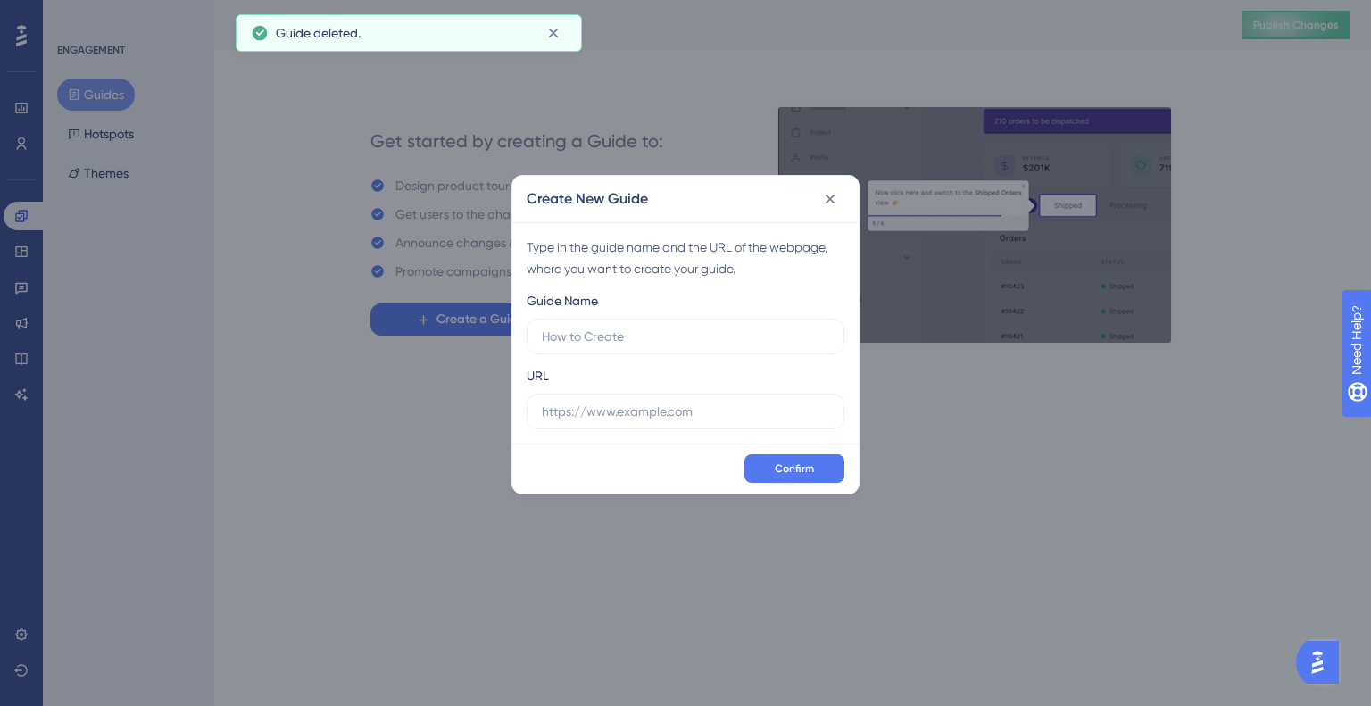
click at [596, 361] on div "Guide Name URL" at bounding box center [685, 359] width 318 height 139
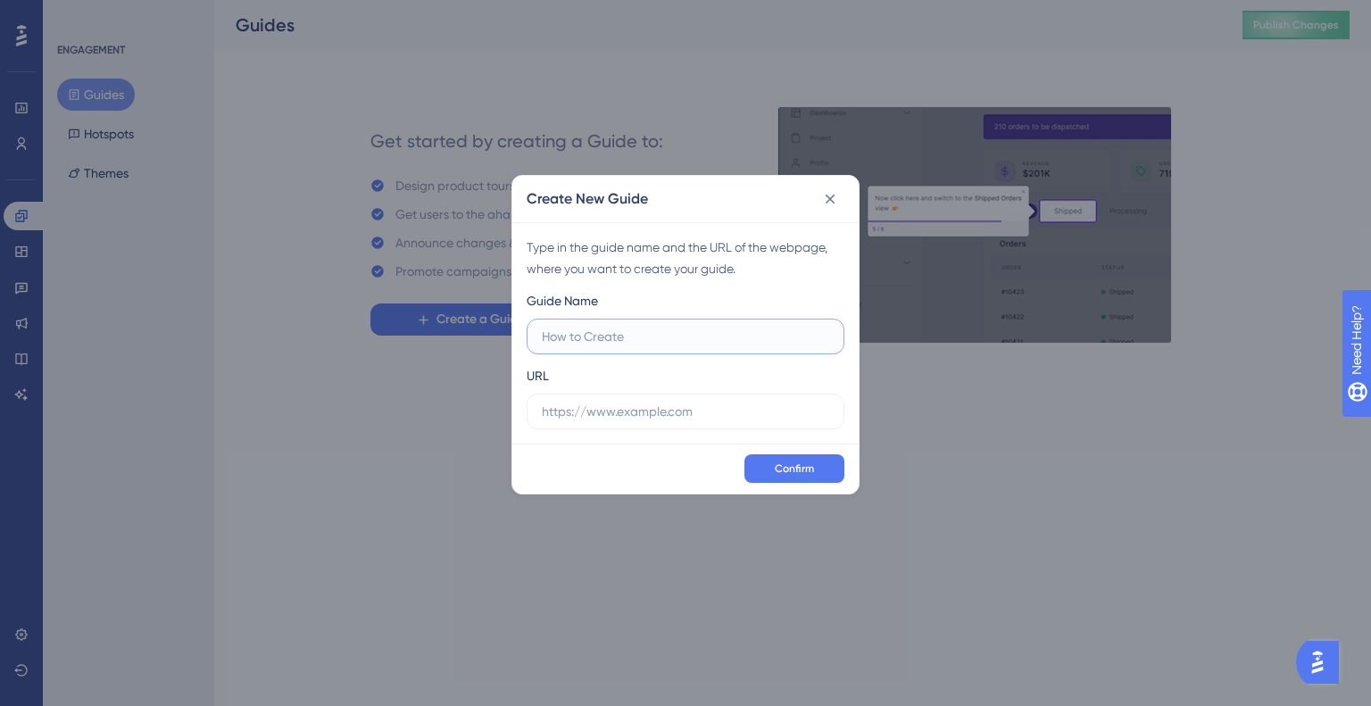
click at [606, 333] on input "text" at bounding box center [685, 337] width 287 height 20
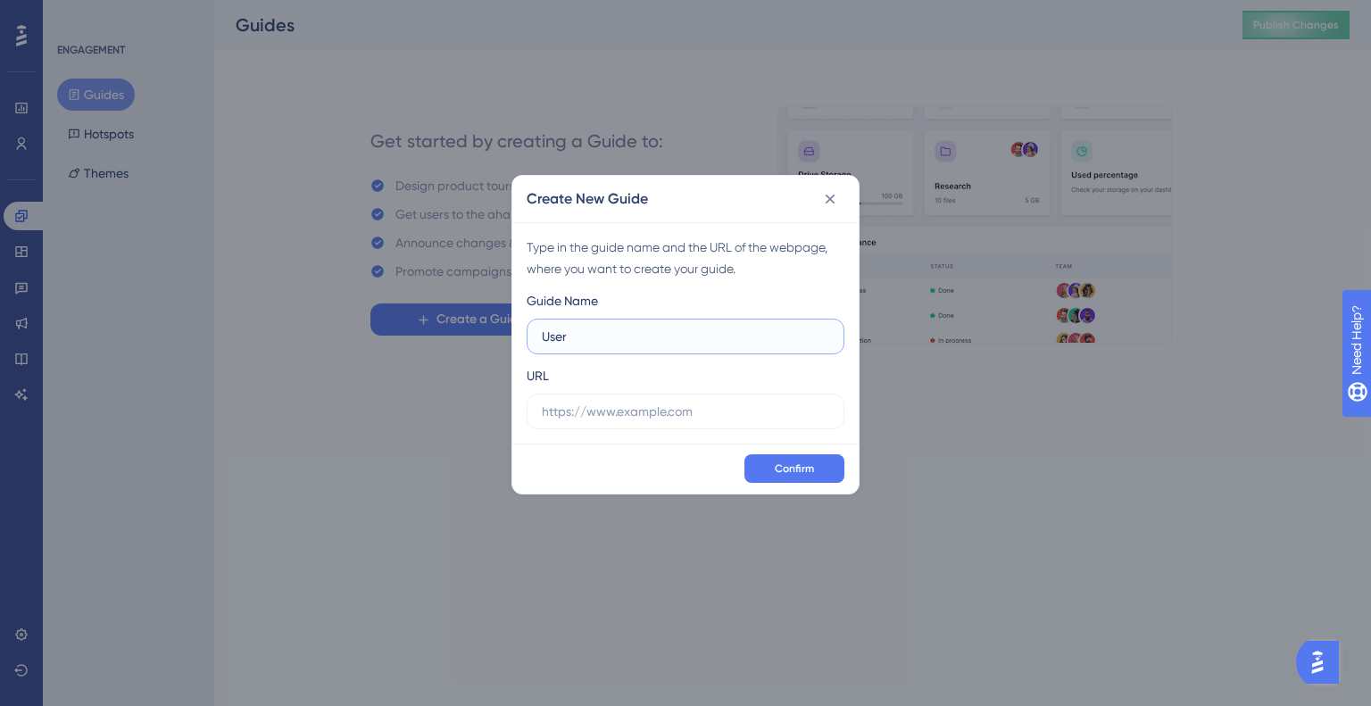
type input "User"
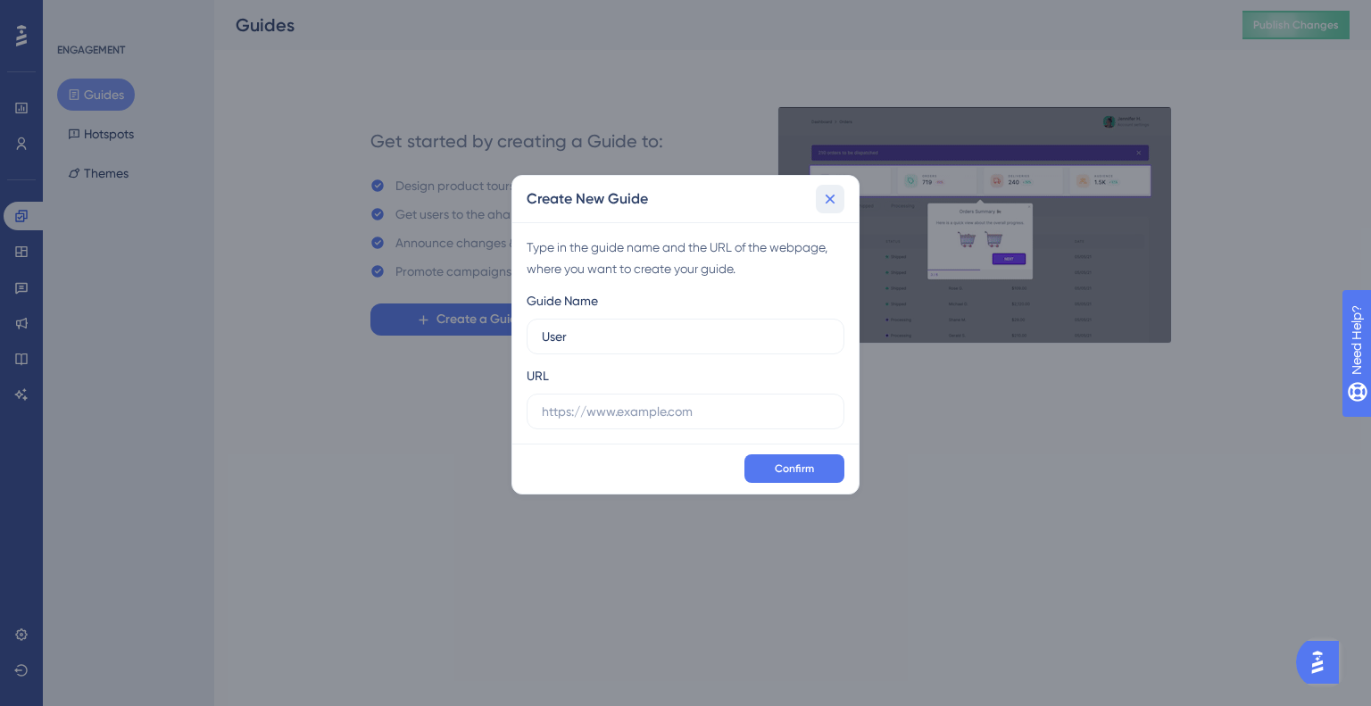
click at [828, 194] on icon at bounding box center [830, 199] width 18 height 18
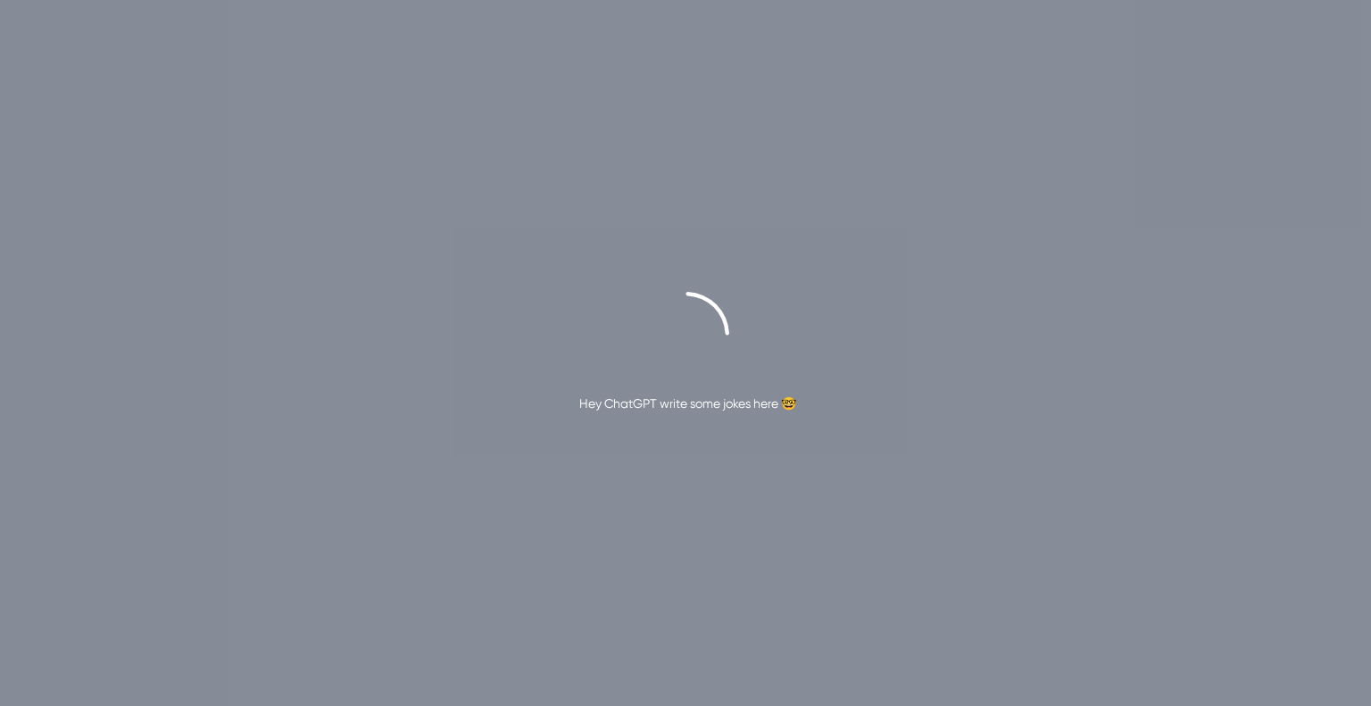
click at [675, 409] on div "Hey ChatGPT write some jokes here 🤓" at bounding box center [687, 403] width 217 height 21
click at [687, 393] on div "Hey ChatGPT write some jokes here 🤓" at bounding box center [687, 403] width 217 height 21
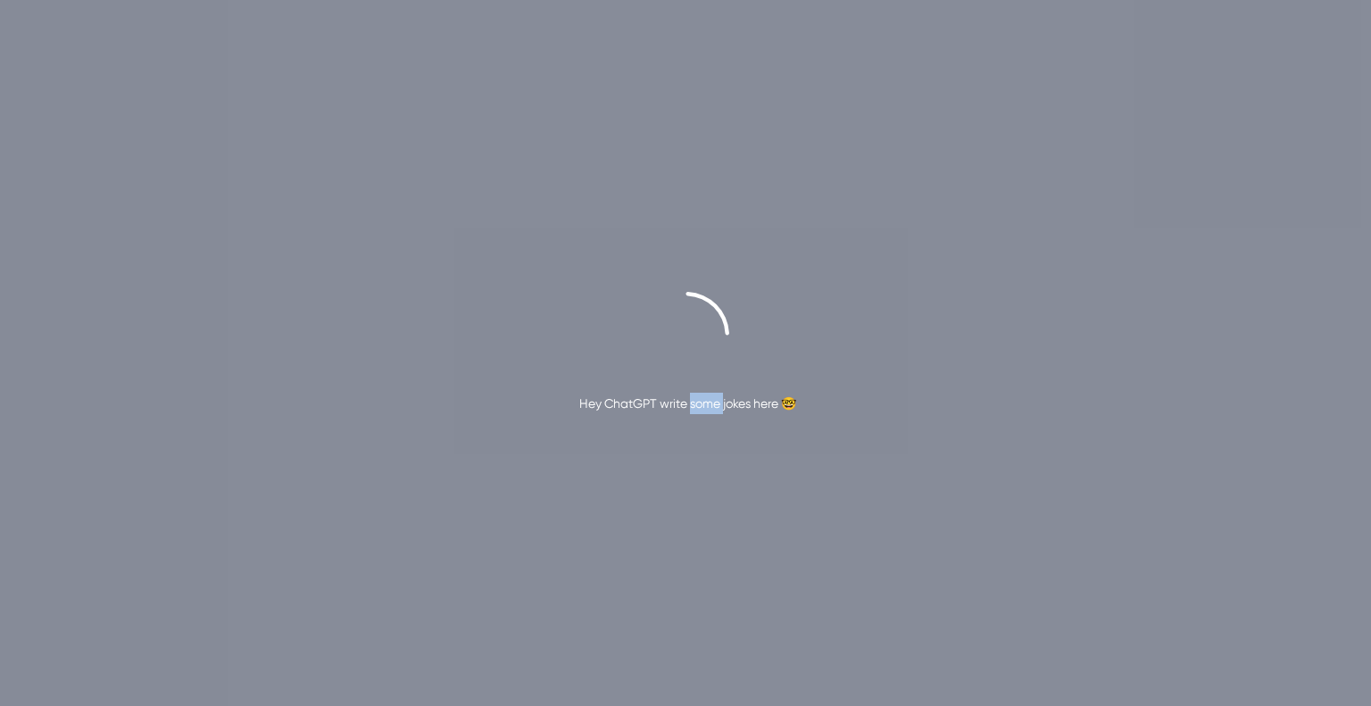
click at [687, 393] on div "Hey ChatGPT write some jokes here 🤓" at bounding box center [687, 403] width 217 height 21
click at [514, 156] on div "Loading…" at bounding box center [685, 353] width 1371 height 706
click at [349, 92] on div "Loading…" at bounding box center [685, 353] width 1371 height 706
click at [433, 266] on div "Loading…" at bounding box center [685, 353] width 1371 height 706
click at [435, 247] on div "Loading…" at bounding box center [685, 353] width 1371 height 706
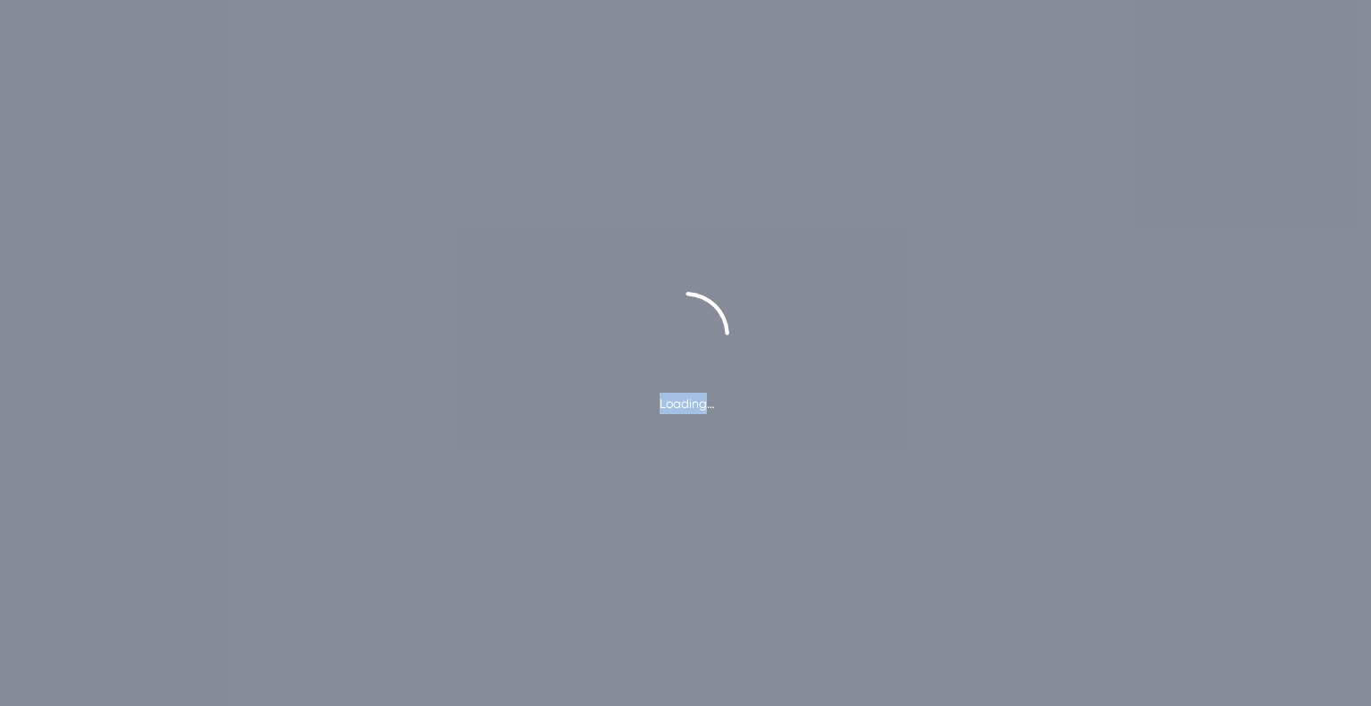
click at [435, 247] on div "Loading…" at bounding box center [685, 353] width 1371 height 706
drag, startPoint x: 261, startPoint y: 163, endPoint x: 275, endPoint y: 145, distance: 22.3
click at [261, 163] on div "Redirecting you now!" at bounding box center [685, 353] width 1371 height 706
click at [308, 203] on div "Redirecting you now!" at bounding box center [685, 353] width 1371 height 706
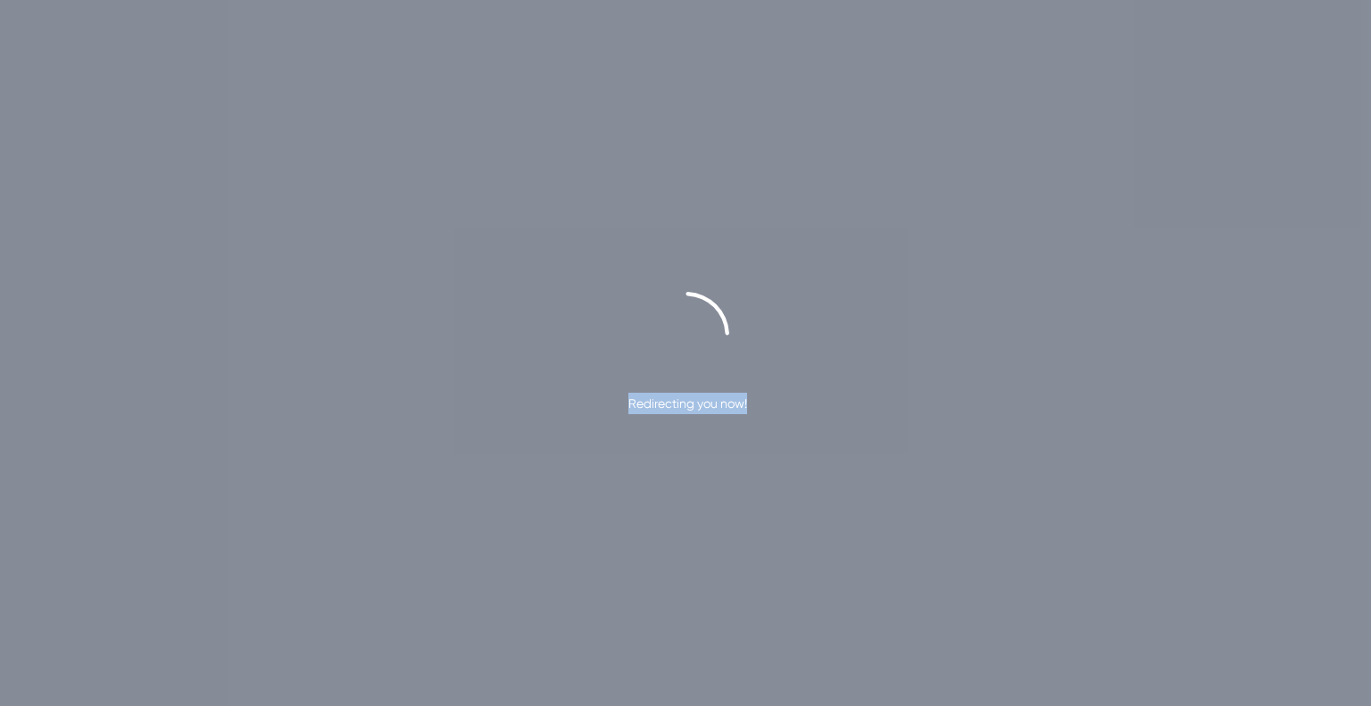
click at [308, 204] on div "Redirecting you now!" at bounding box center [685, 353] width 1371 height 706
drag, startPoint x: 305, startPoint y: 203, endPoint x: 253, endPoint y: 213, distance: 52.7
click at [301, 203] on div "Redirecting you now!" at bounding box center [685, 353] width 1371 height 706
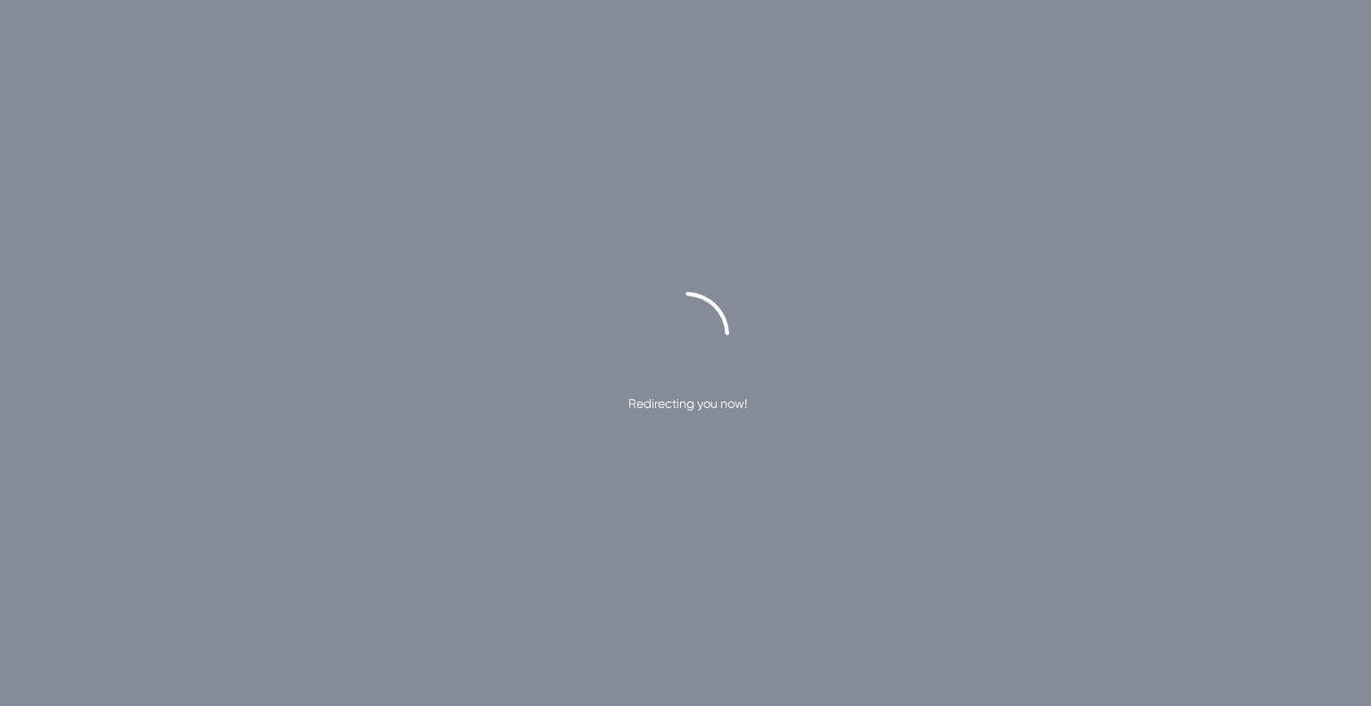
click at [253, 213] on div "Redirecting you now!" at bounding box center [685, 353] width 1371 height 706
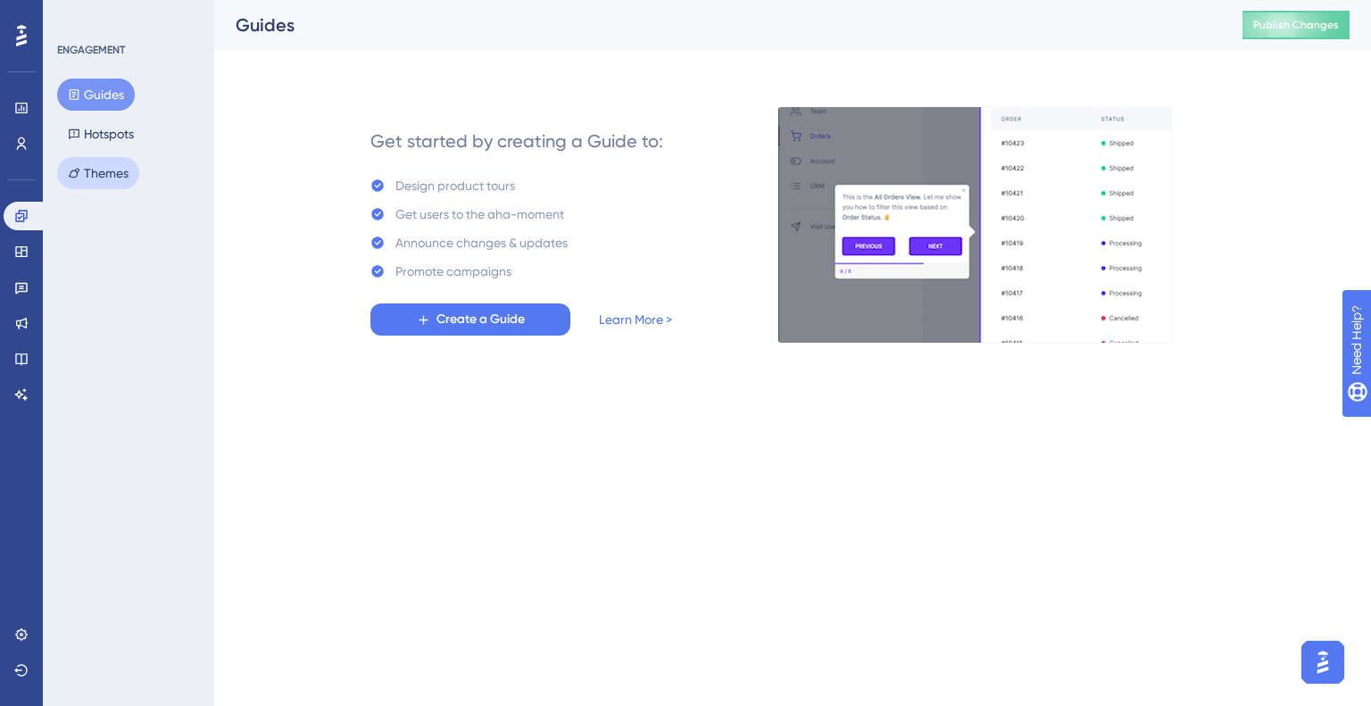
click at [104, 169] on button "Themes" at bounding box center [98, 173] width 82 height 32
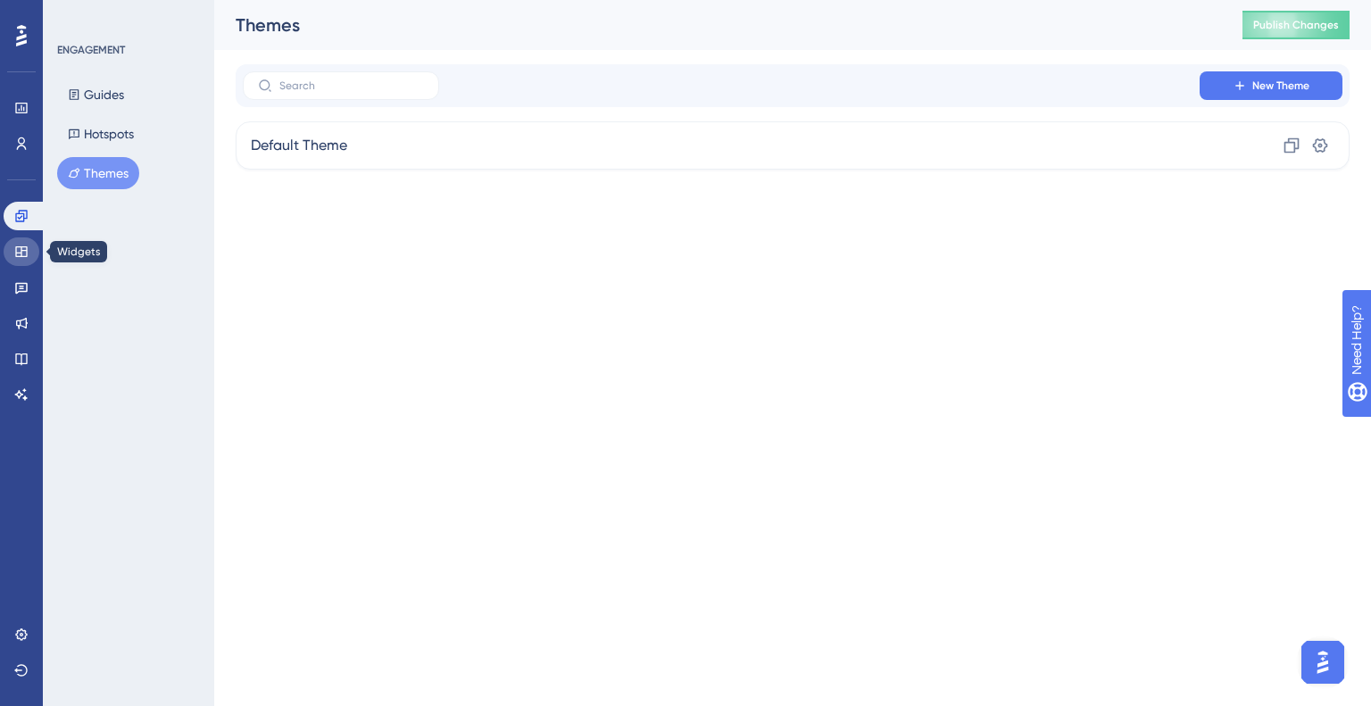
click at [12, 242] on link at bounding box center [22, 251] width 36 height 29
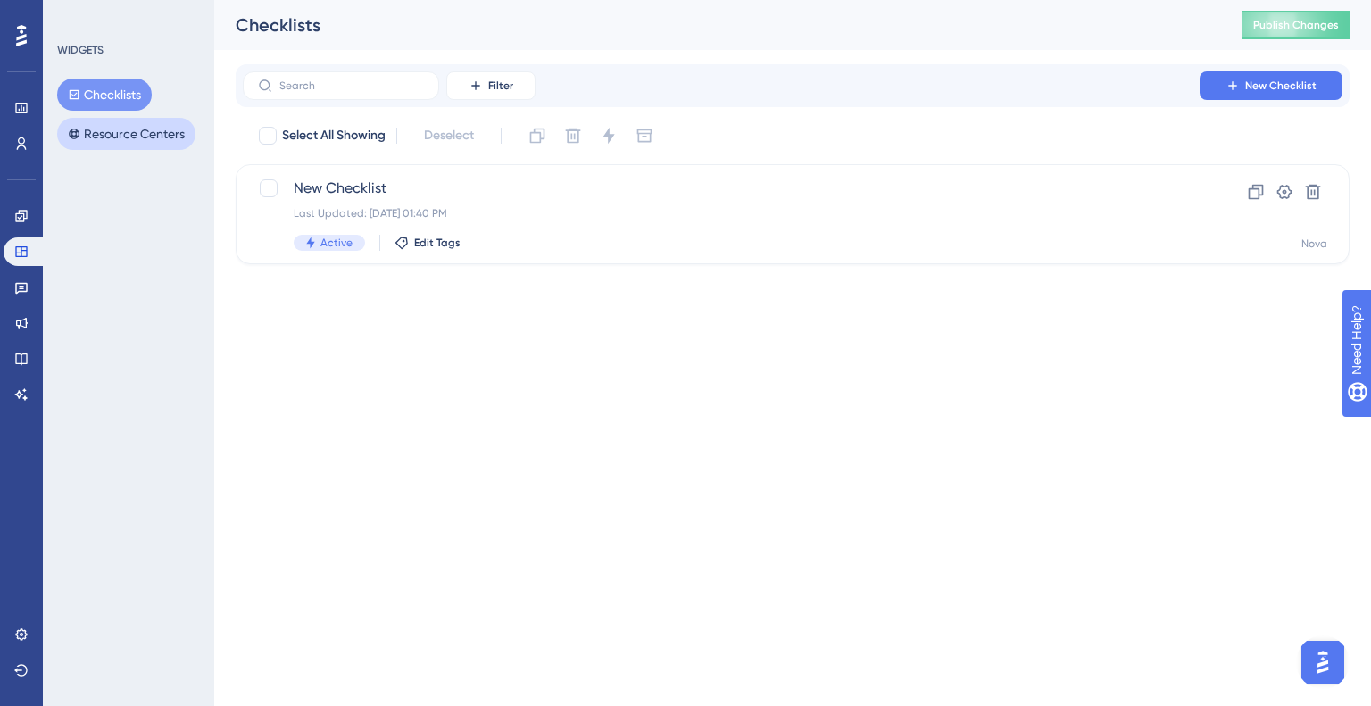
click at [108, 124] on button "Resource Centers" at bounding box center [126, 134] width 138 height 32
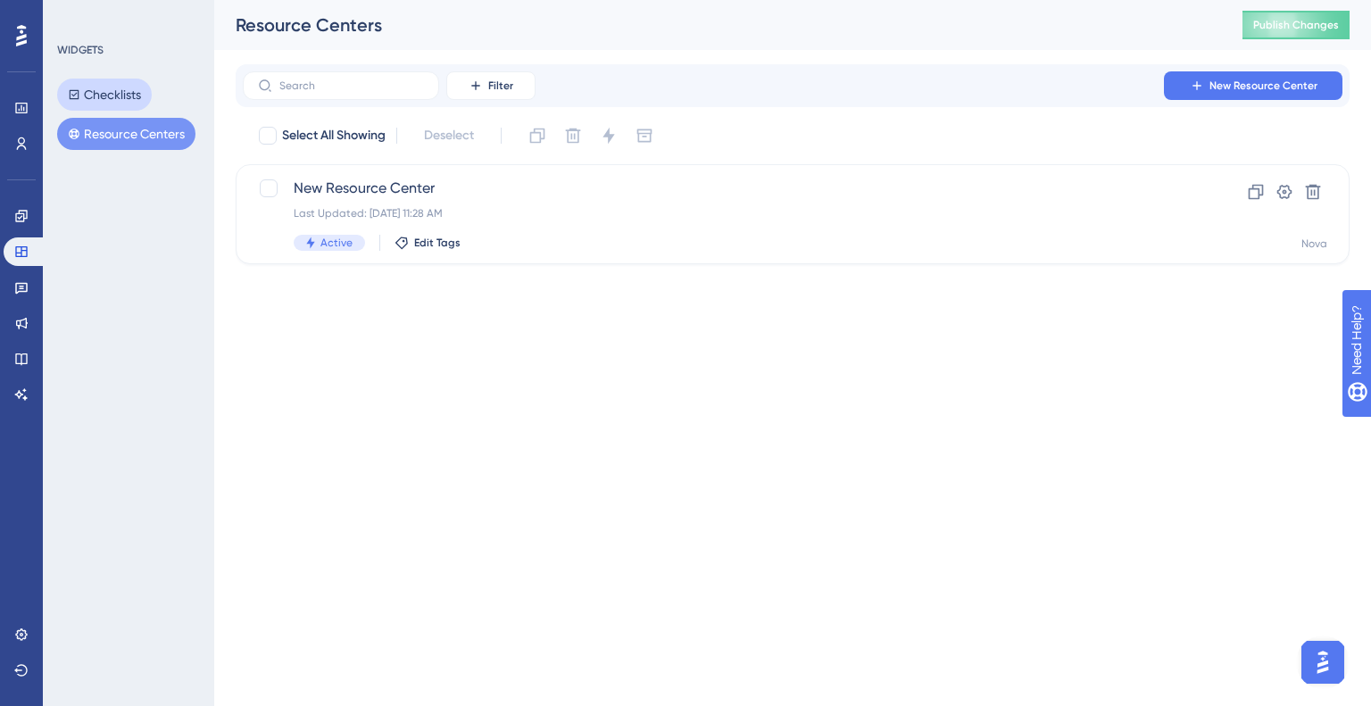
click at [106, 94] on button "Checklists" at bounding box center [104, 95] width 95 height 32
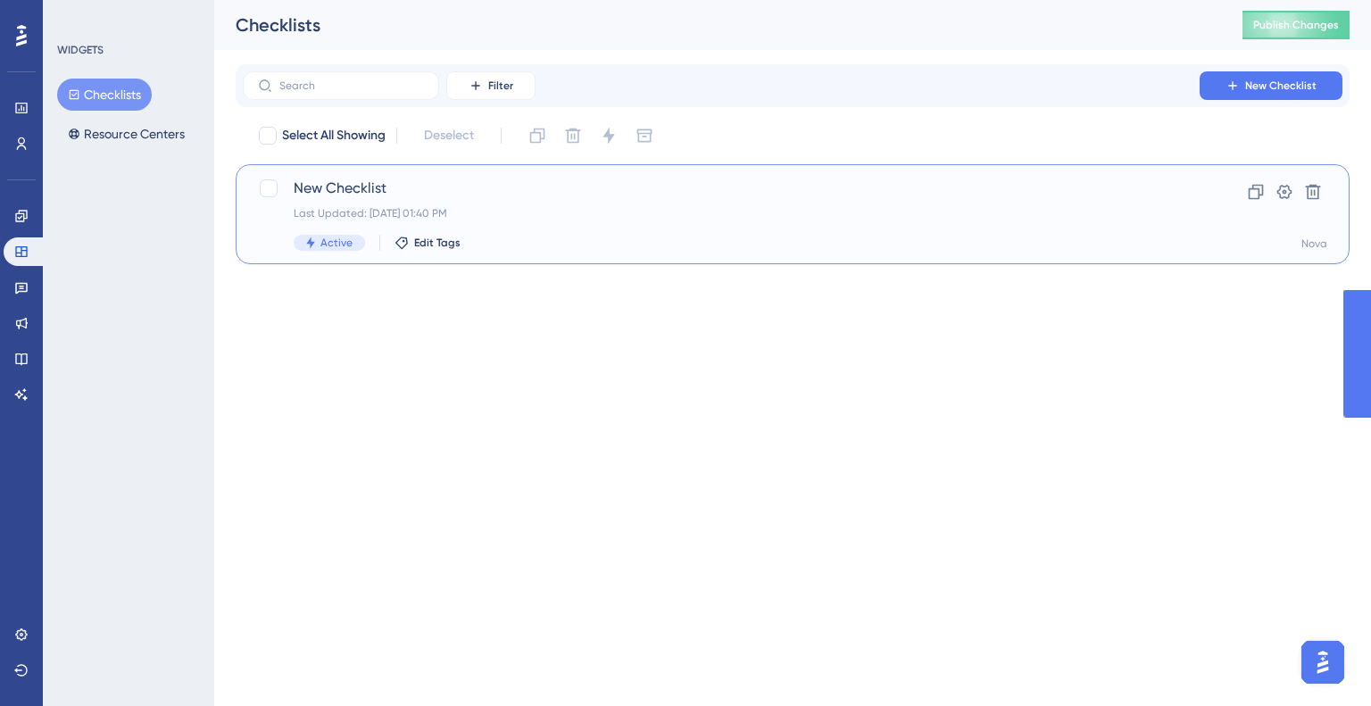
click at [408, 203] on div "New Checklist Last Updated: [DATE] 01:40 PM Active Edit Tags" at bounding box center [721, 214] width 855 height 73
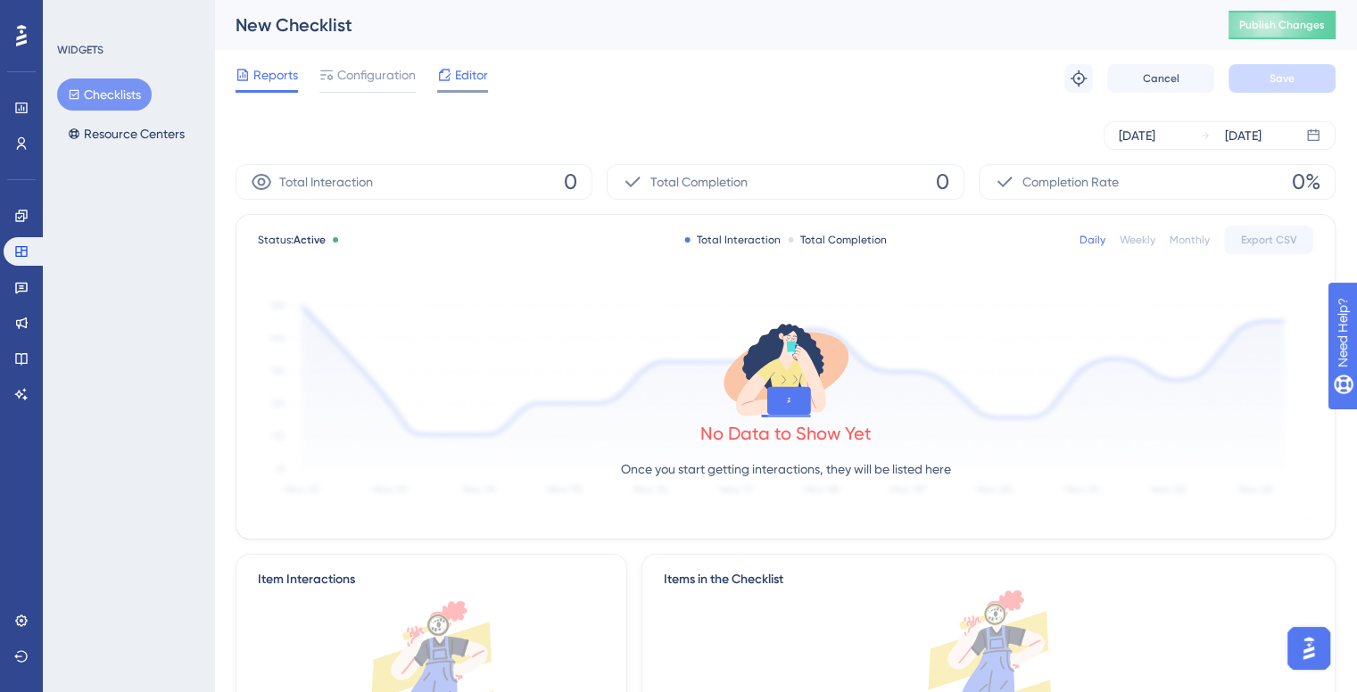
click at [476, 75] on span "Editor" at bounding box center [471, 74] width 33 height 21
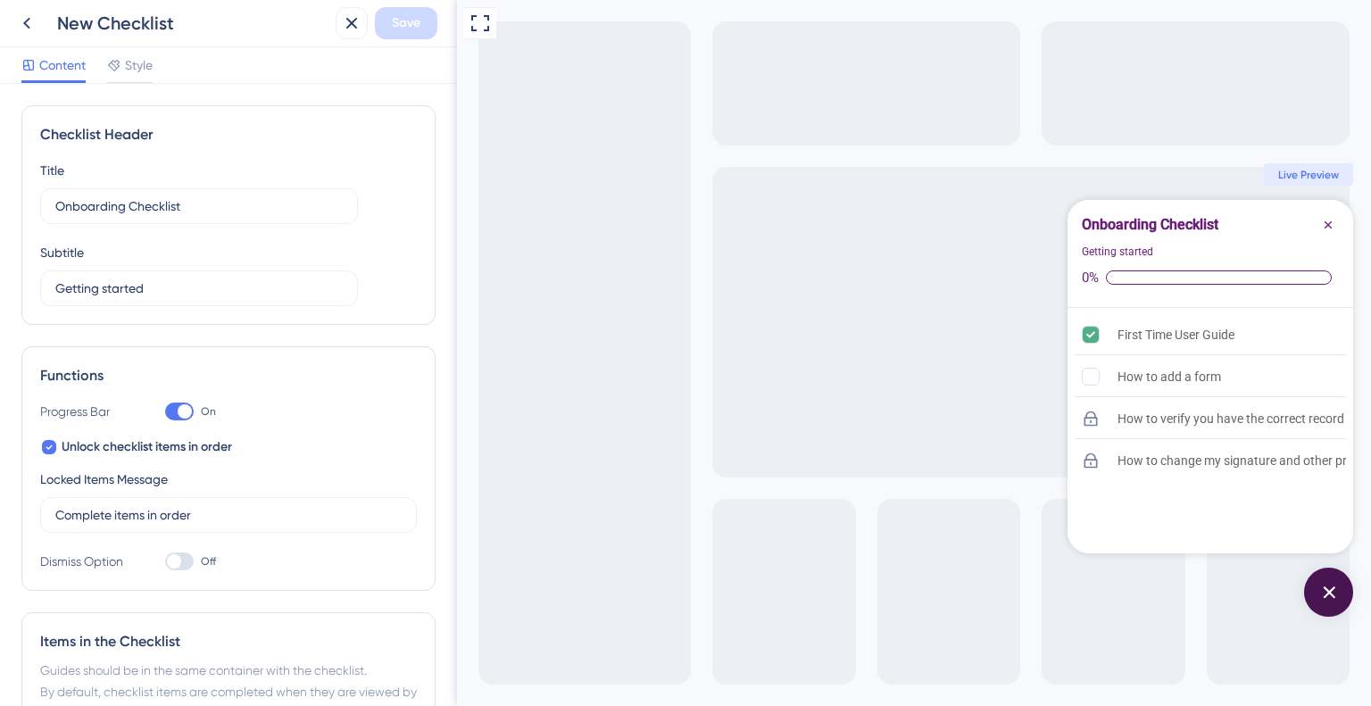
click at [51, 25] on div "New Checklist" at bounding box center [170, 23] width 318 height 32
click at [33, 21] on icon at bounding box center [26, 22] width 21 height 21
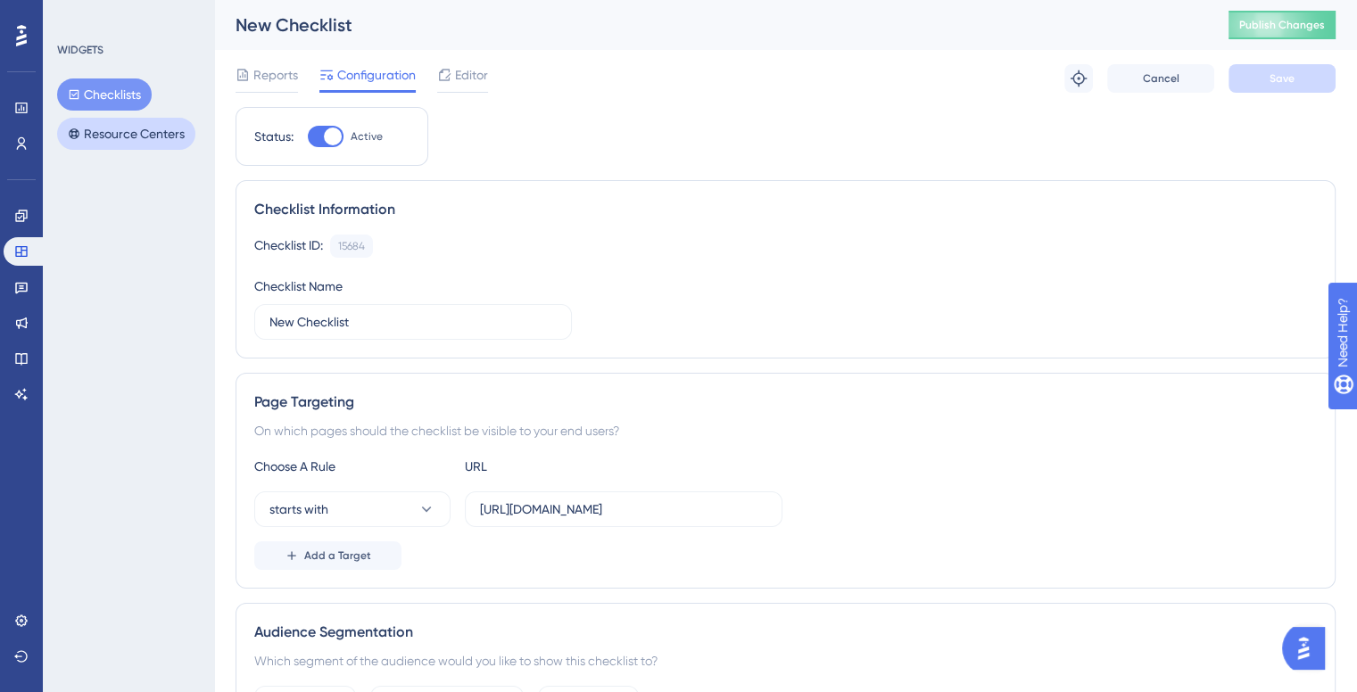
click at [164, 140] on button "Resource Centers" at bounding box center [126, 134] width 138 height 32
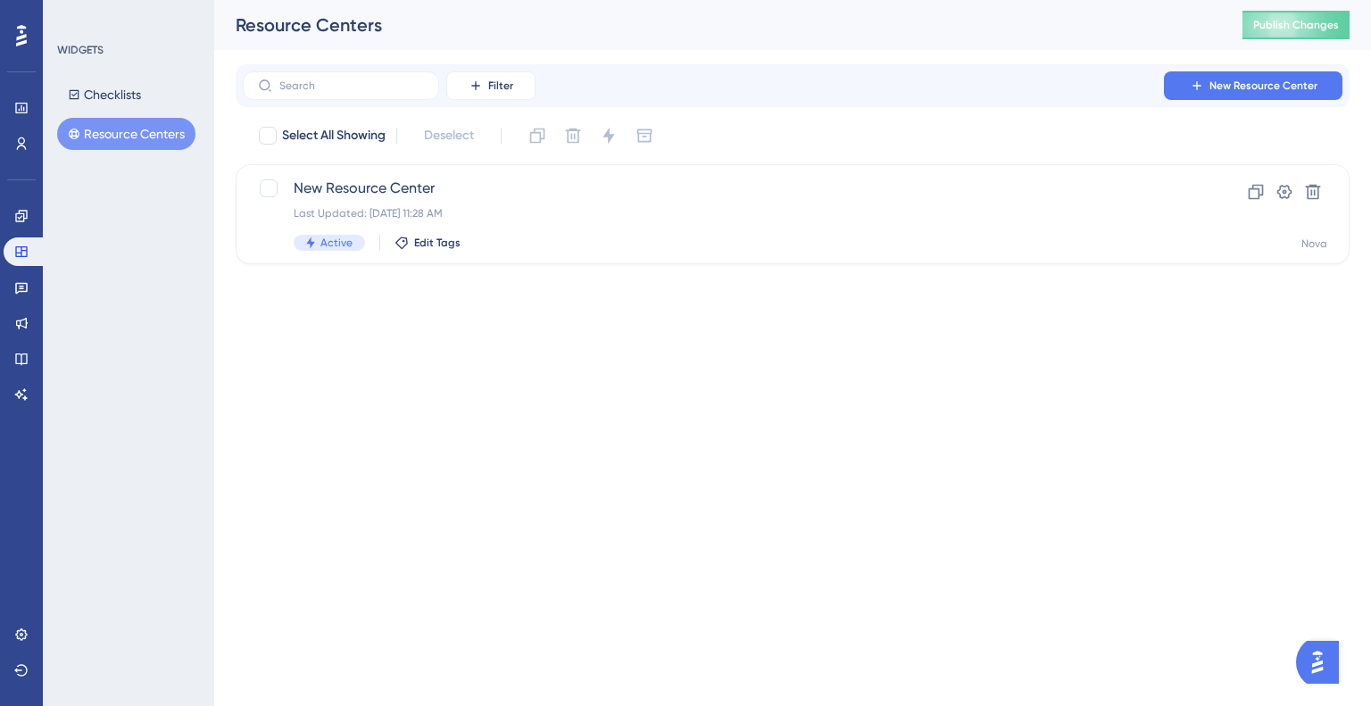
click at [23, 307] on div "Engagement Widgets Feedback Product Updates Knowledge Base AI Assistant" at bounding box center [22, 305] width 36 height 207
click at [23, 284] on icon at bounding box center [21, 289] width 12 height 12
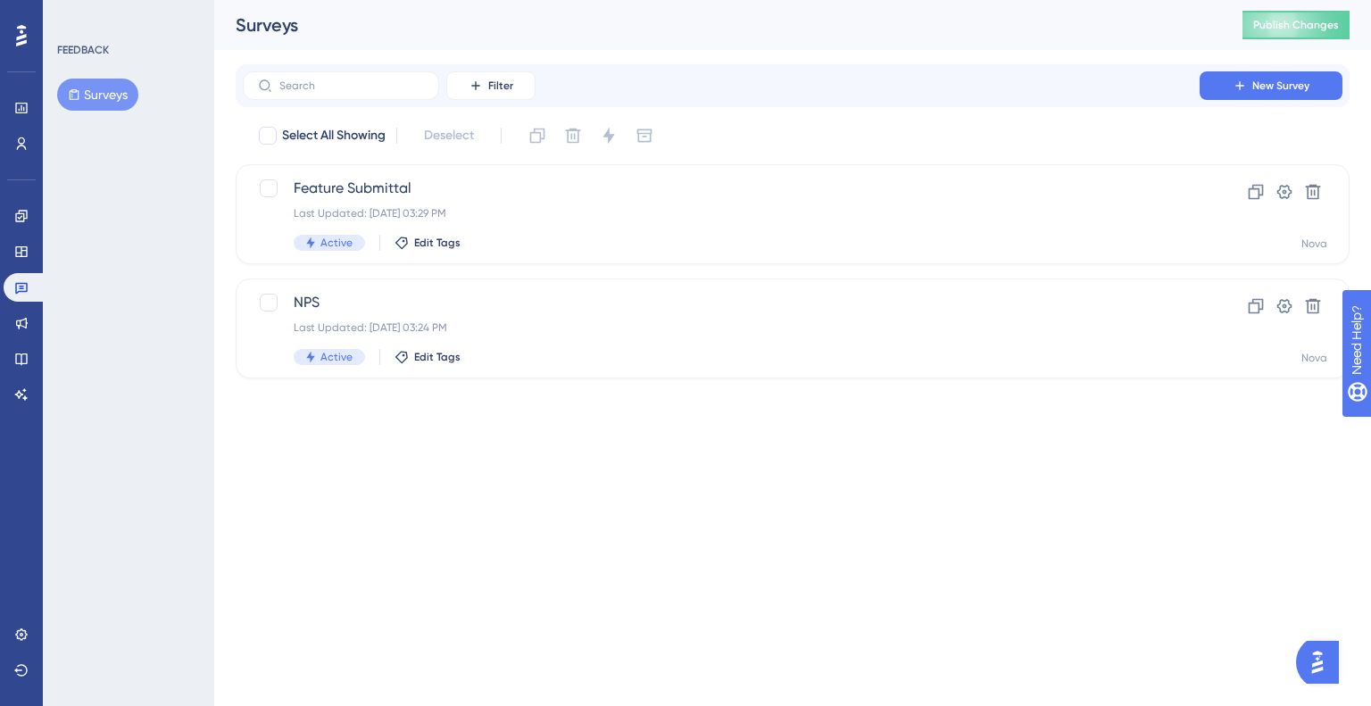
click at [113, 95] on button "Surveys" at bounding box center [97, 95] width 81 height 32
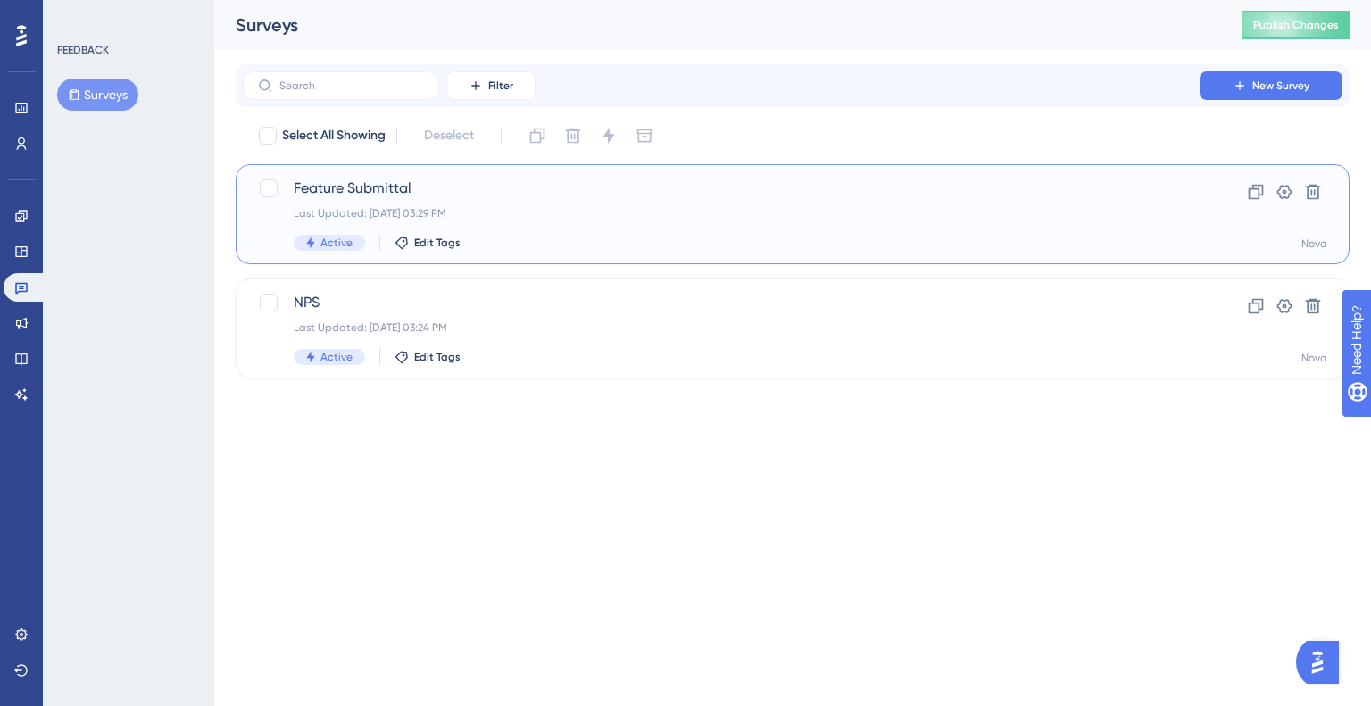
click at [320, 189] on span "Feature Submittal" at bounding box center [721, 188] width 855 height 21
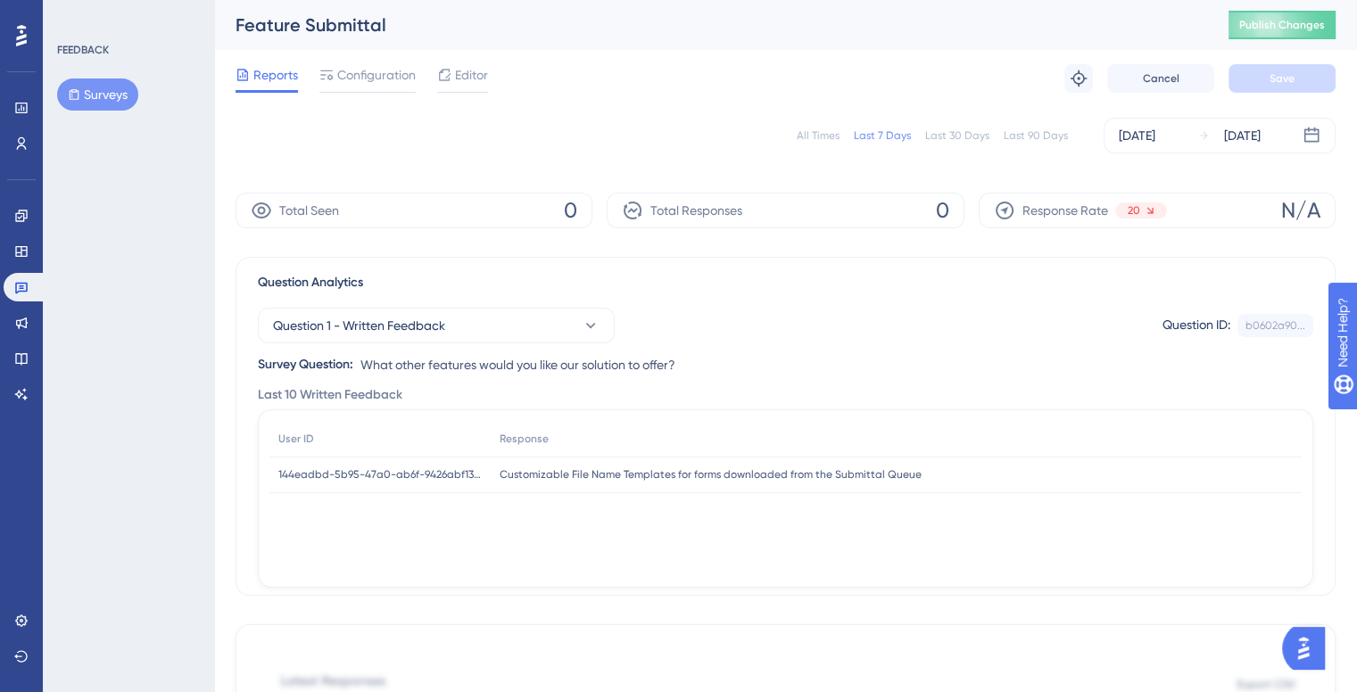
click at [39, 313] on div "Performance Users Engagement Widgets Feedback Product Updates Knowledge Base AI…" at bounding box center [21, 346] width 43 height 692
click at [26, 321] on icon at bounding box center [22, 324] width 12 height 12
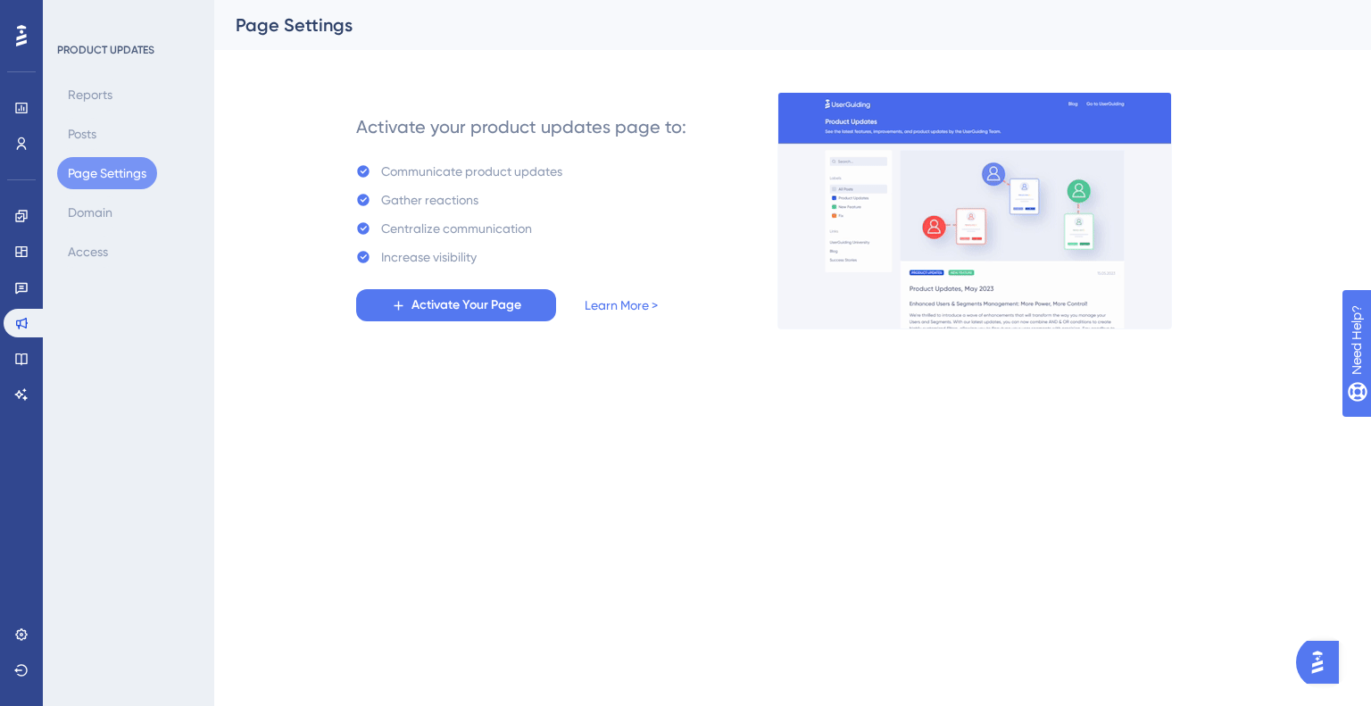
click at [439, 128] on div "Activate your product updates page to:" at bounding box center [521, 126] width 330 height 25
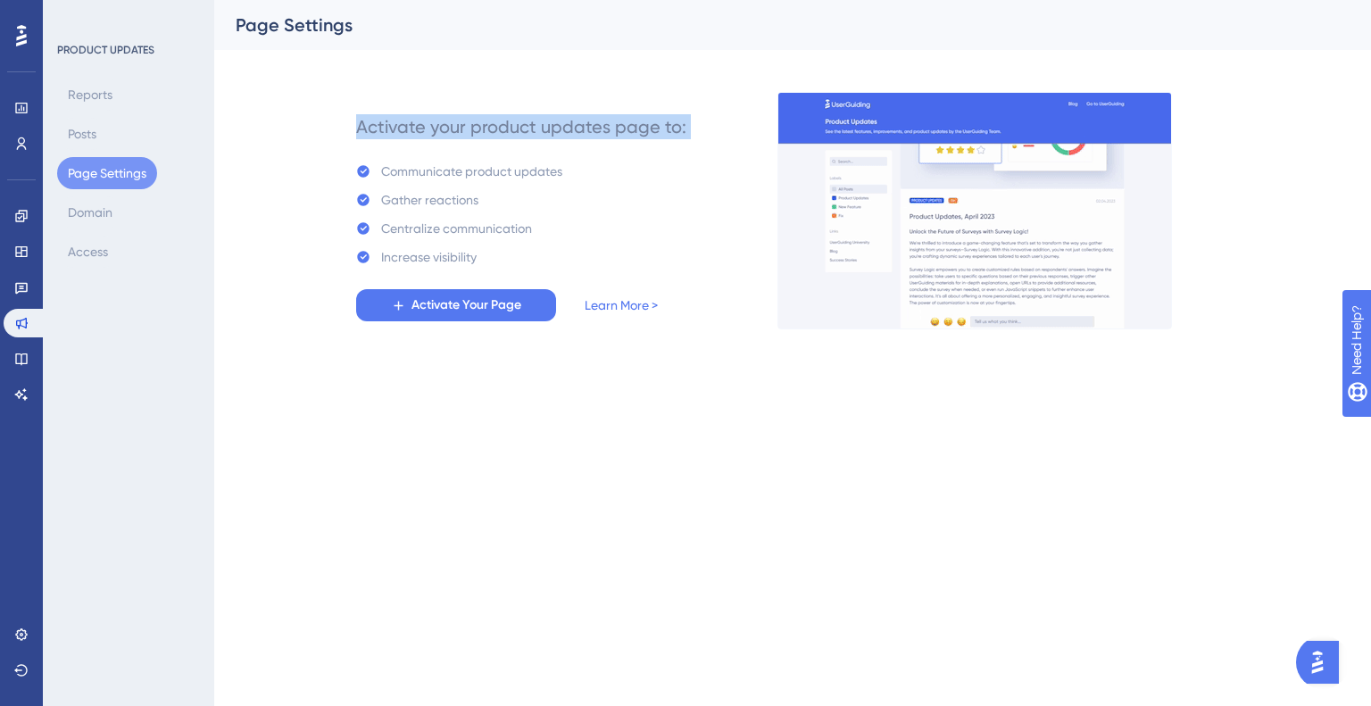
click at [439, 128] on div "Activate your product updates page to:" at bounding box center [521, 126] width 330 height 25
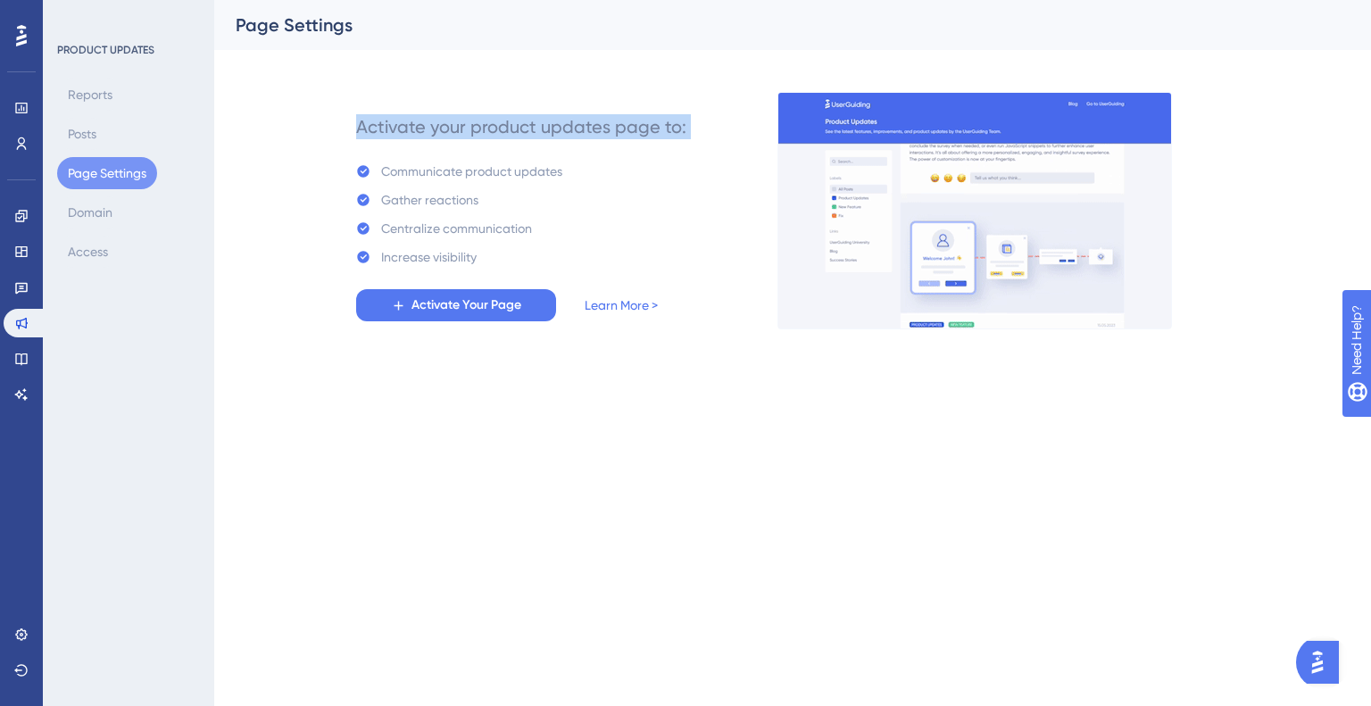
click at [511, 123] on div "Activate your product updates page to:" at bounding box center [521, 126] width 330 height 25
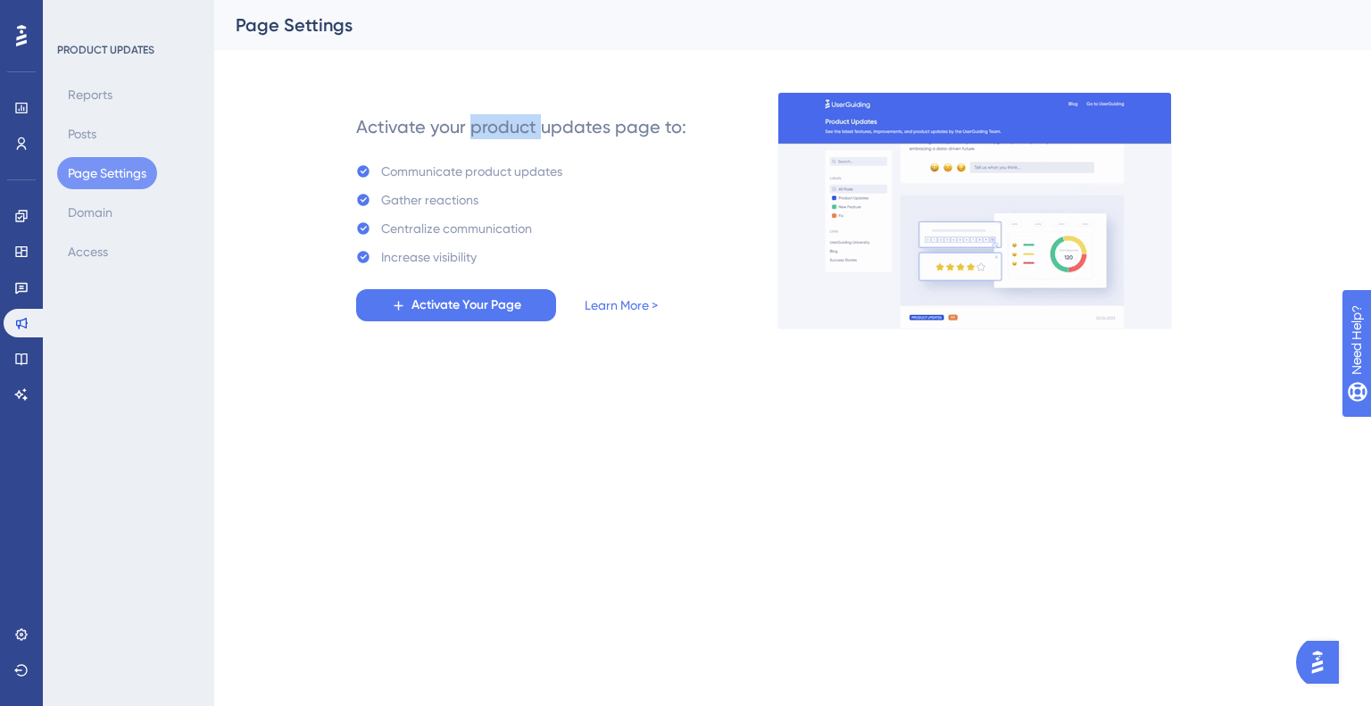
click at [511, 123] on div "Activate your product updates page to:" at bounding box center [521, 126] width 330 height 25
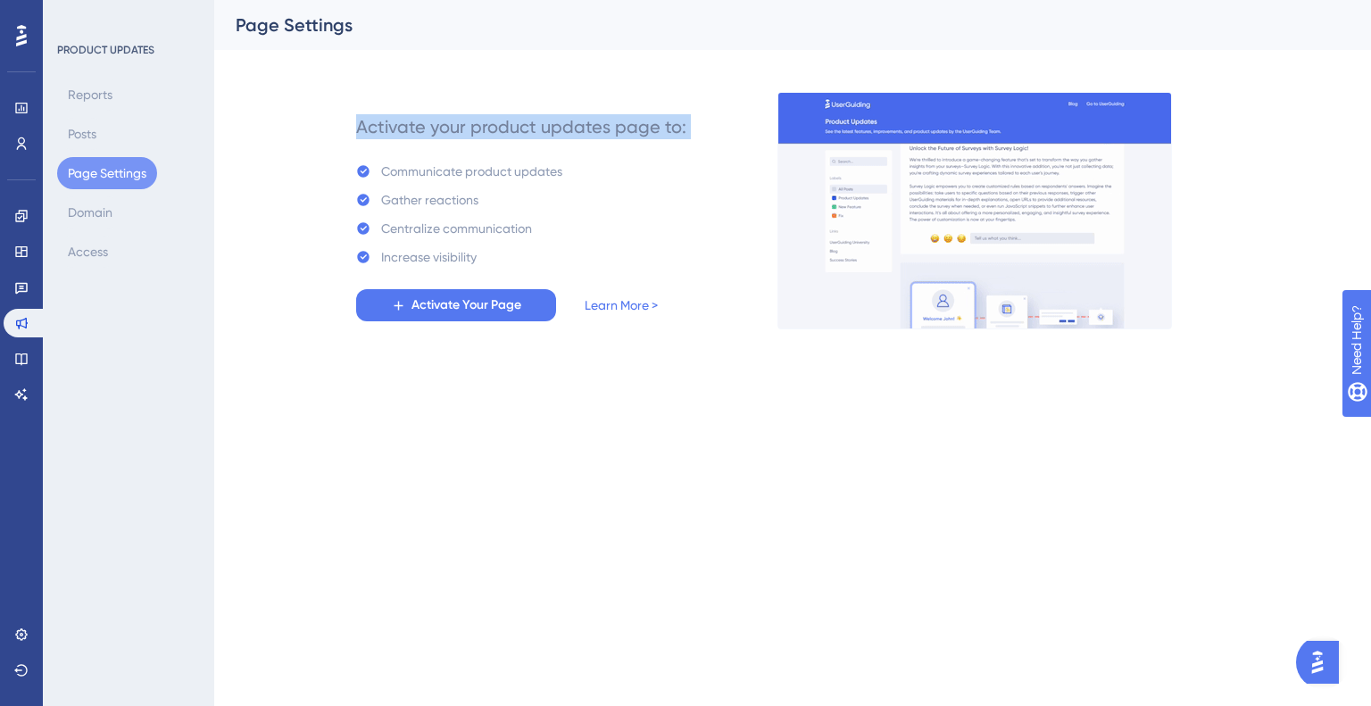
click at [511, 123] on div "Activate your product updates page to:" at bounding box center [521, 126] width 330 height 25
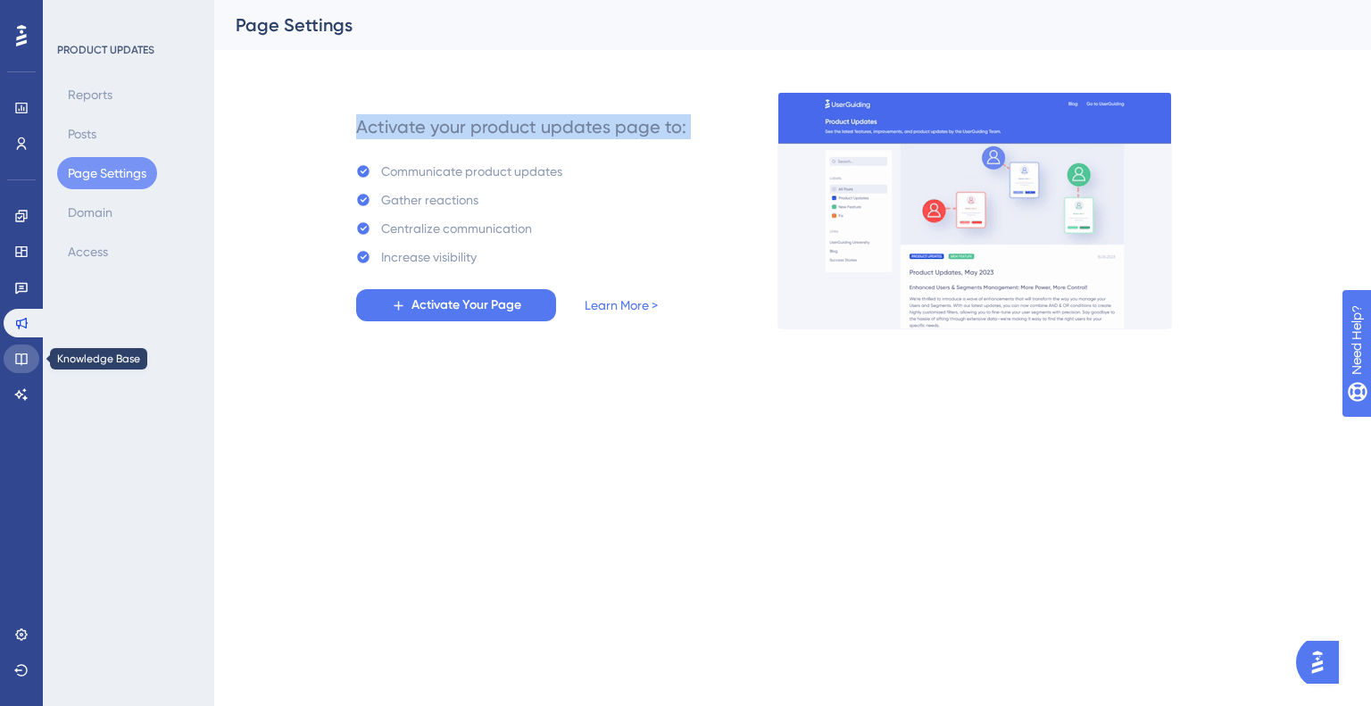
click at [28, 354] on icon at bounding box center [21, 359] width 14 height 14
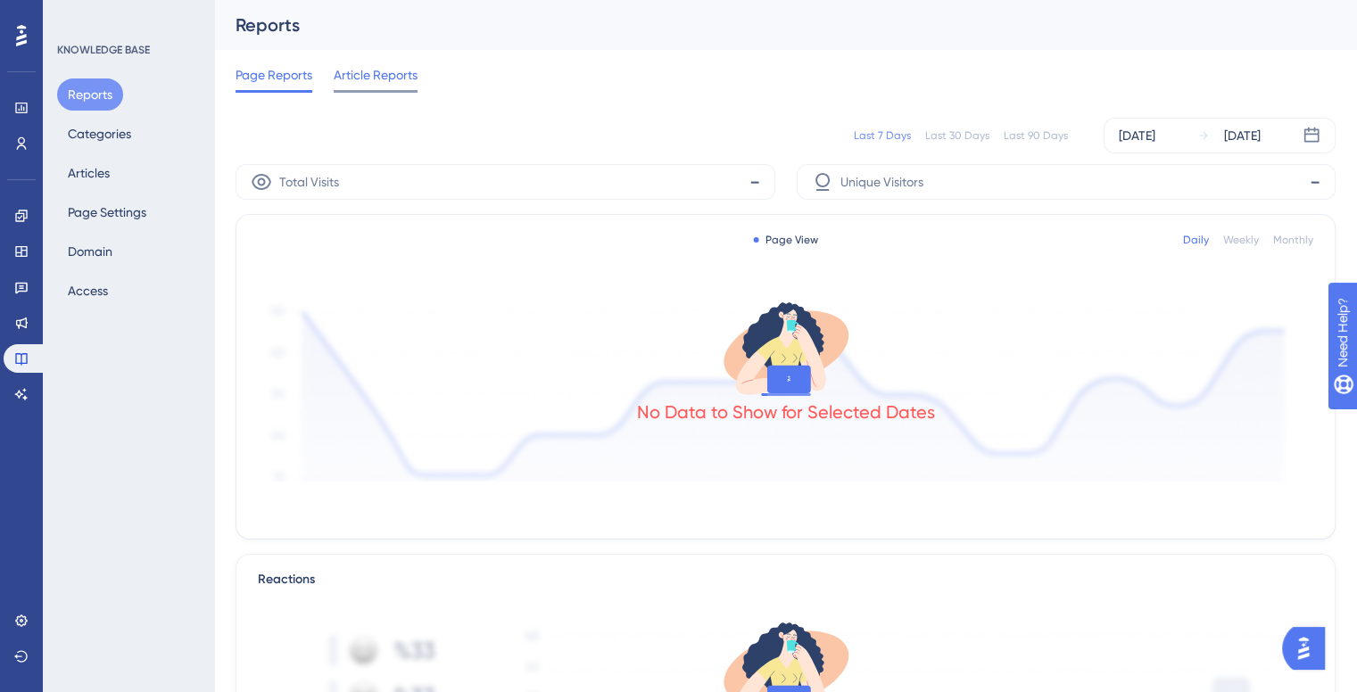
click at [382, 71] on span "Article Reports" at bounding box center [376, 74] width 84 height 21
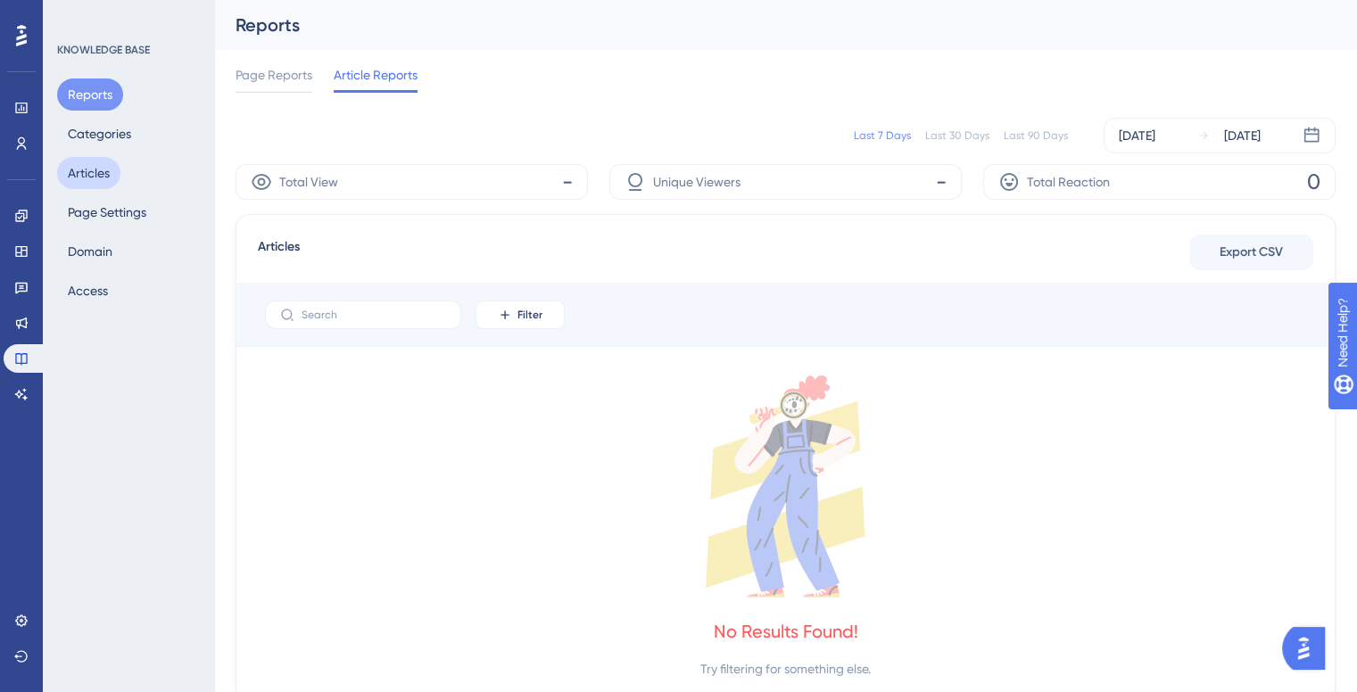
click at [83, 172] on button "Articles" at bounding box center [88, 173] width 63 height 32
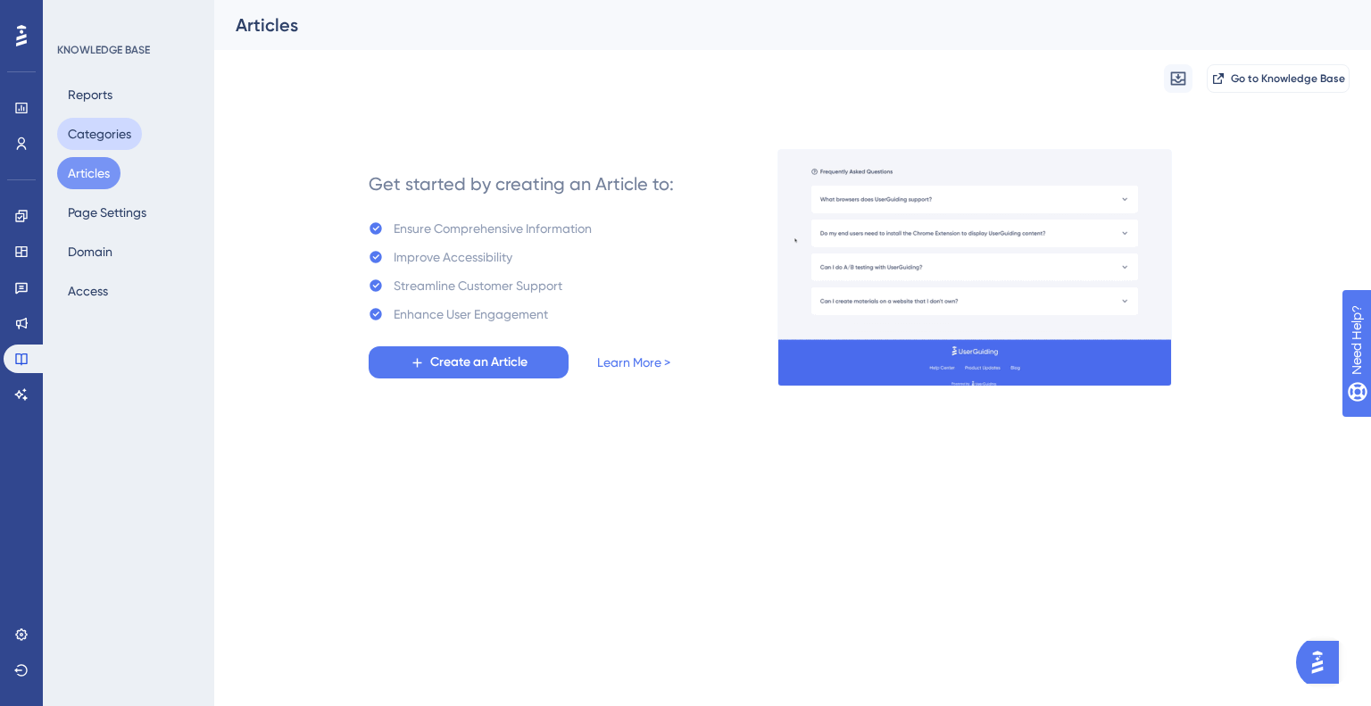
click at [101, 137] on button "Categories" at bounding box center [99, 134] width 85 height 32
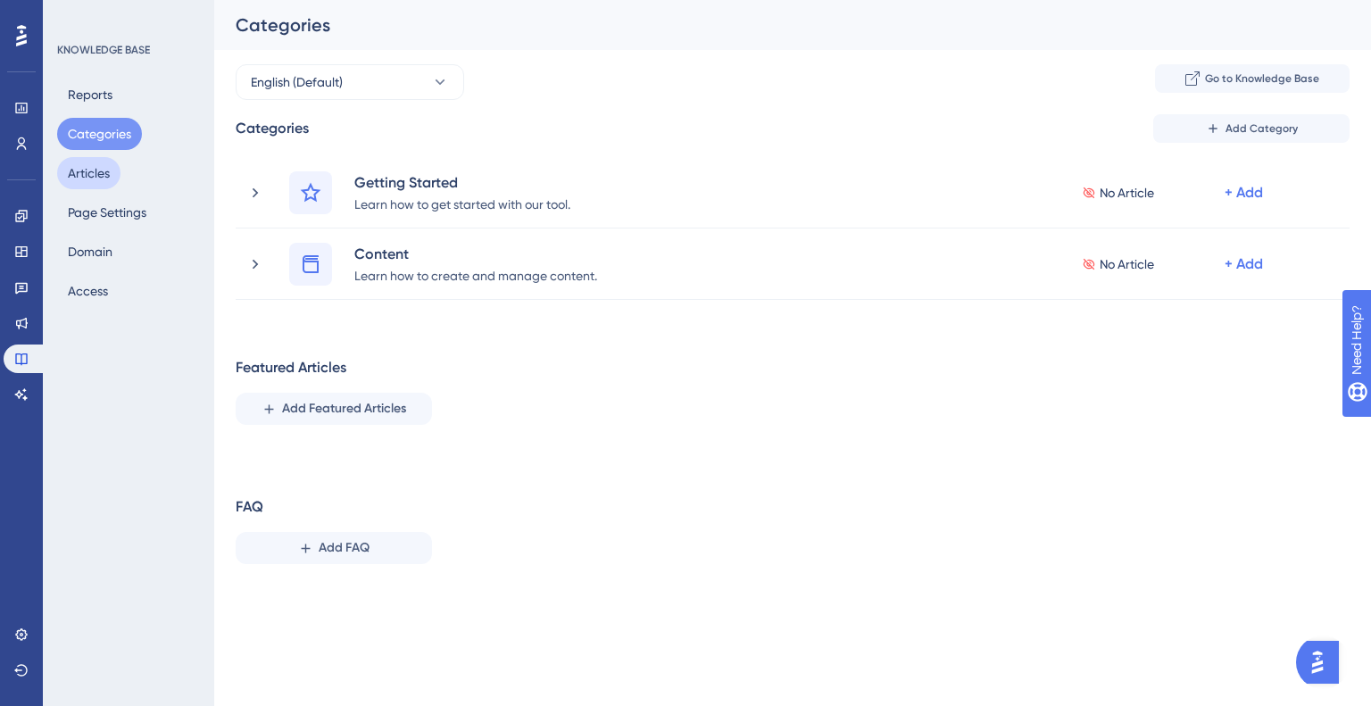
click at [92, 178] on button "Articles" at bounding box center [88, 173] width 63 height 32
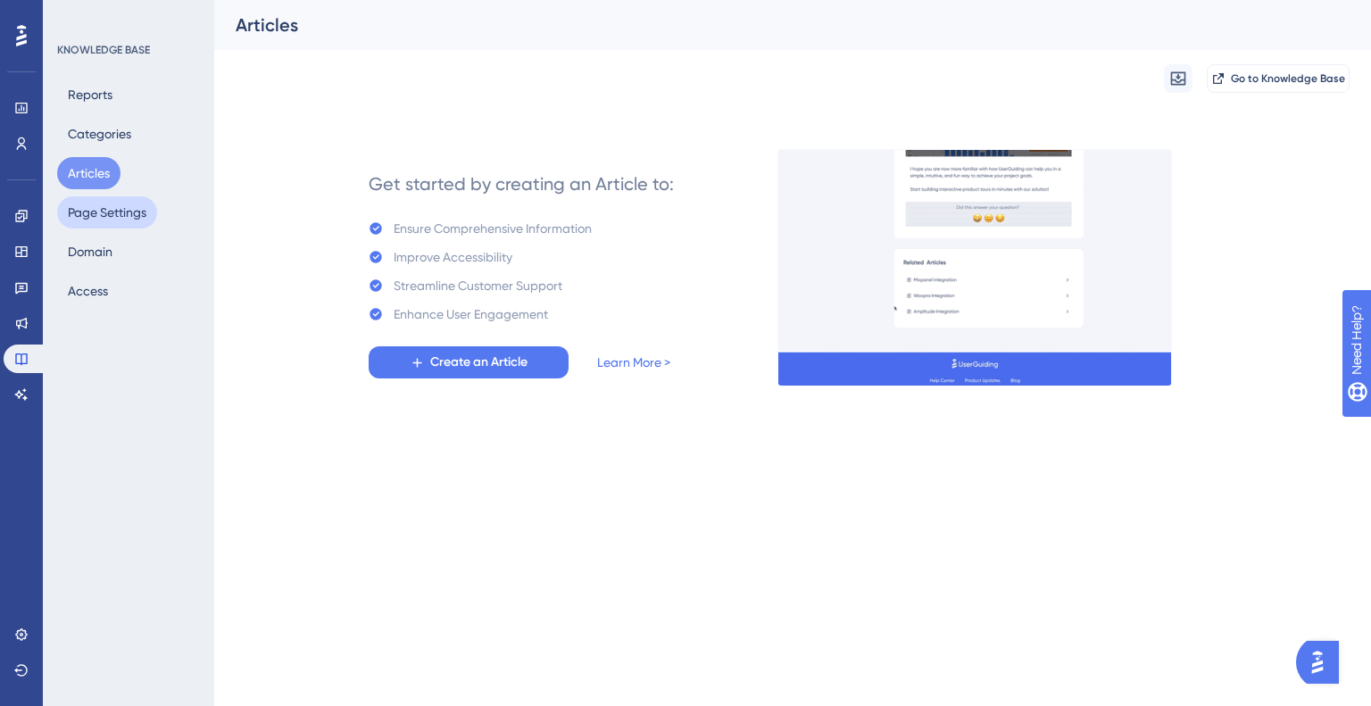
click at [83, 202] on button "Page Settings" at bounding box center [107, 212] width 100 height 32
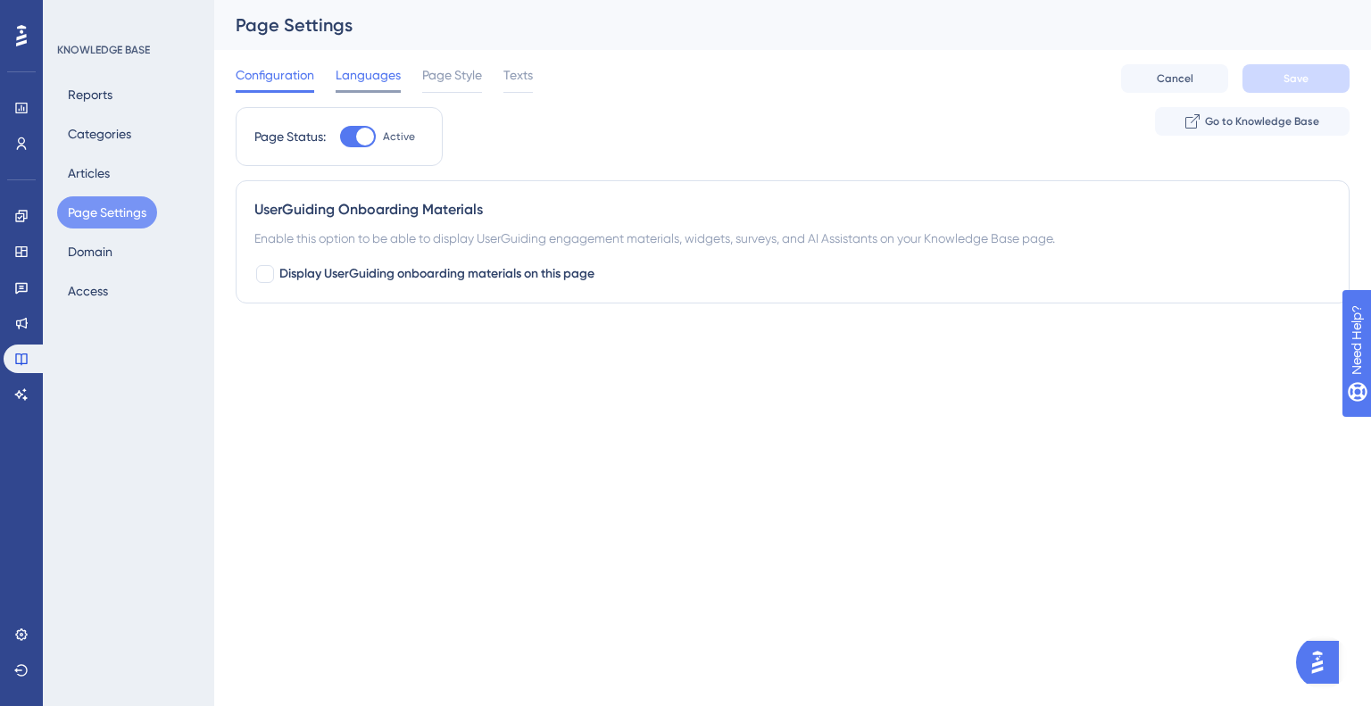
click at [385, 88] on div "Languages" at bounding box center [367, 78] width 65 height 29
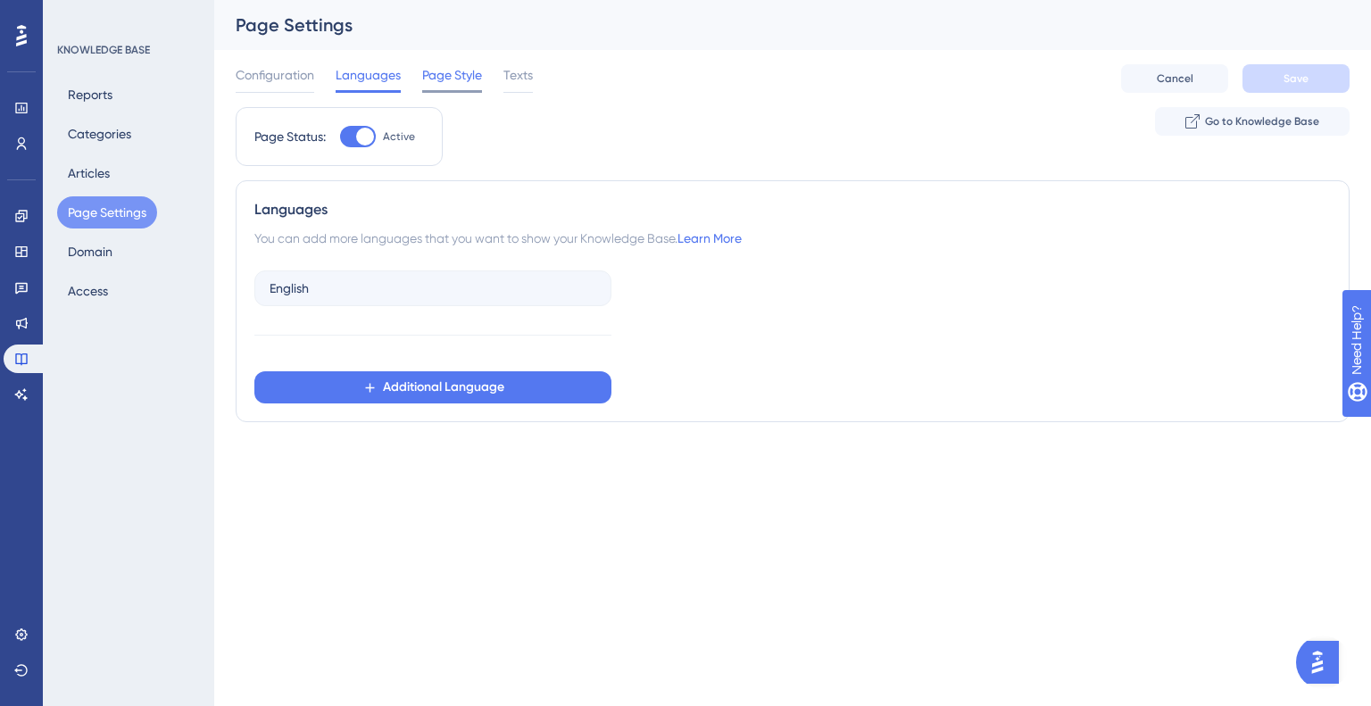
click at [444, 81] on span "Page Style" at bounding box center [452, 74] width 60 height 21
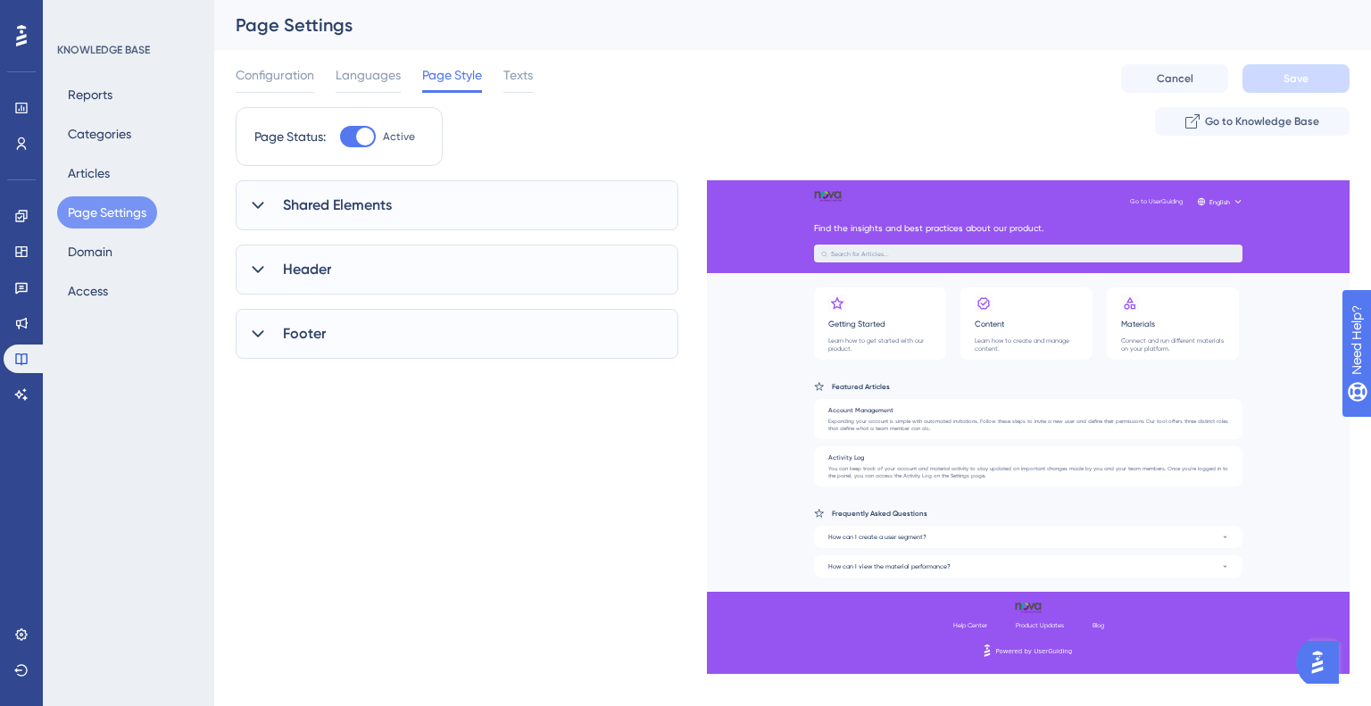
click at [482, 87] on div "Page Style" at bounding box center [452, 78] width 60 height 29
click at [471, 90] on div at bounding box center [452, 91] width 60 height 3
click at [527, 75] on span "Texts" at bounding box center [517, 74] width 29 height 21
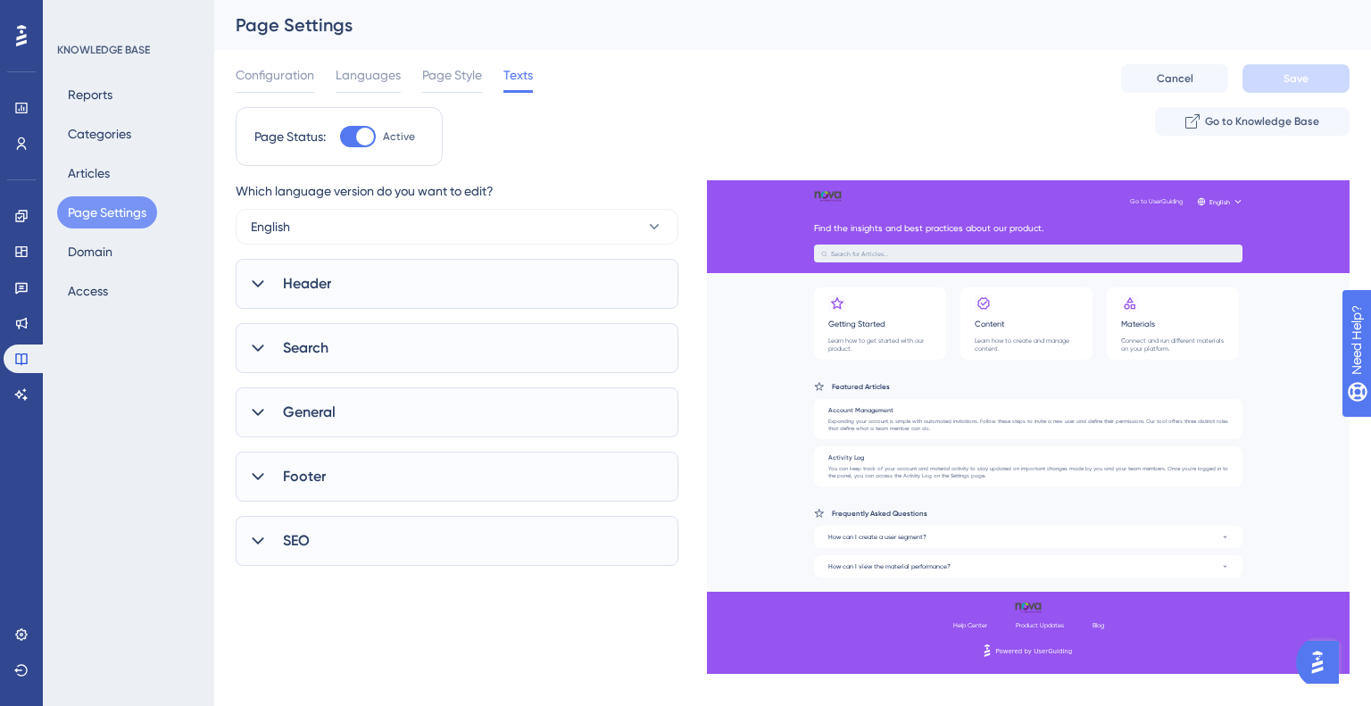
click at [360, 293] on div "Header" at bounding box center [457, 284] width 443 height 50
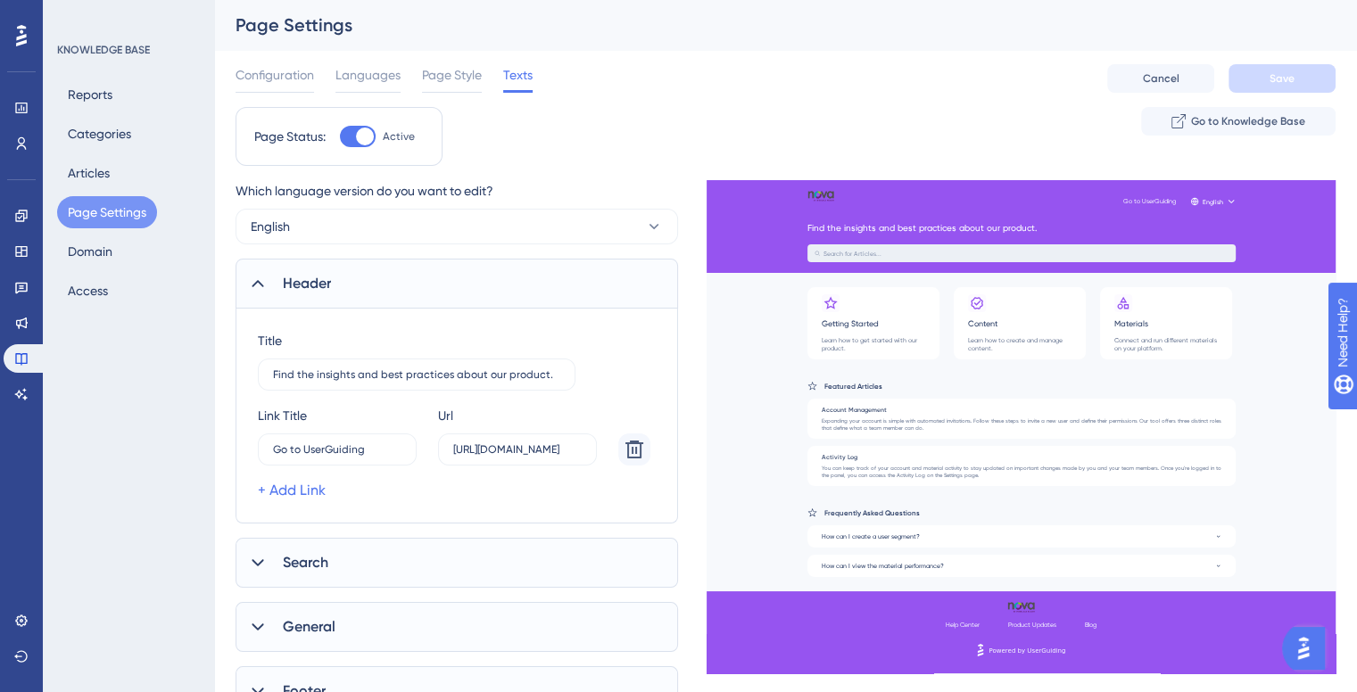
click at [360, 293] on div "Header" at bounding box center [457, 284] width 443 height 50
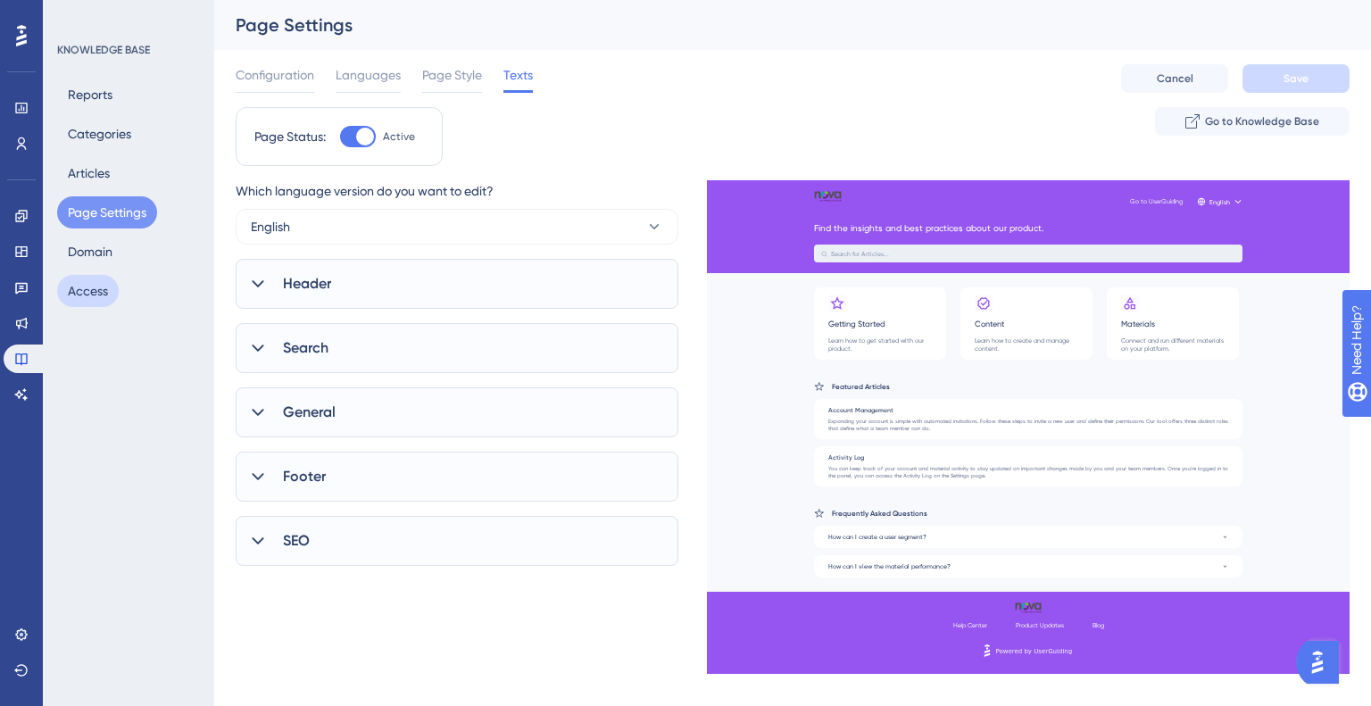
click at [107, 281] on button "Access" at bounding box center [88, 291] width 62 height 32
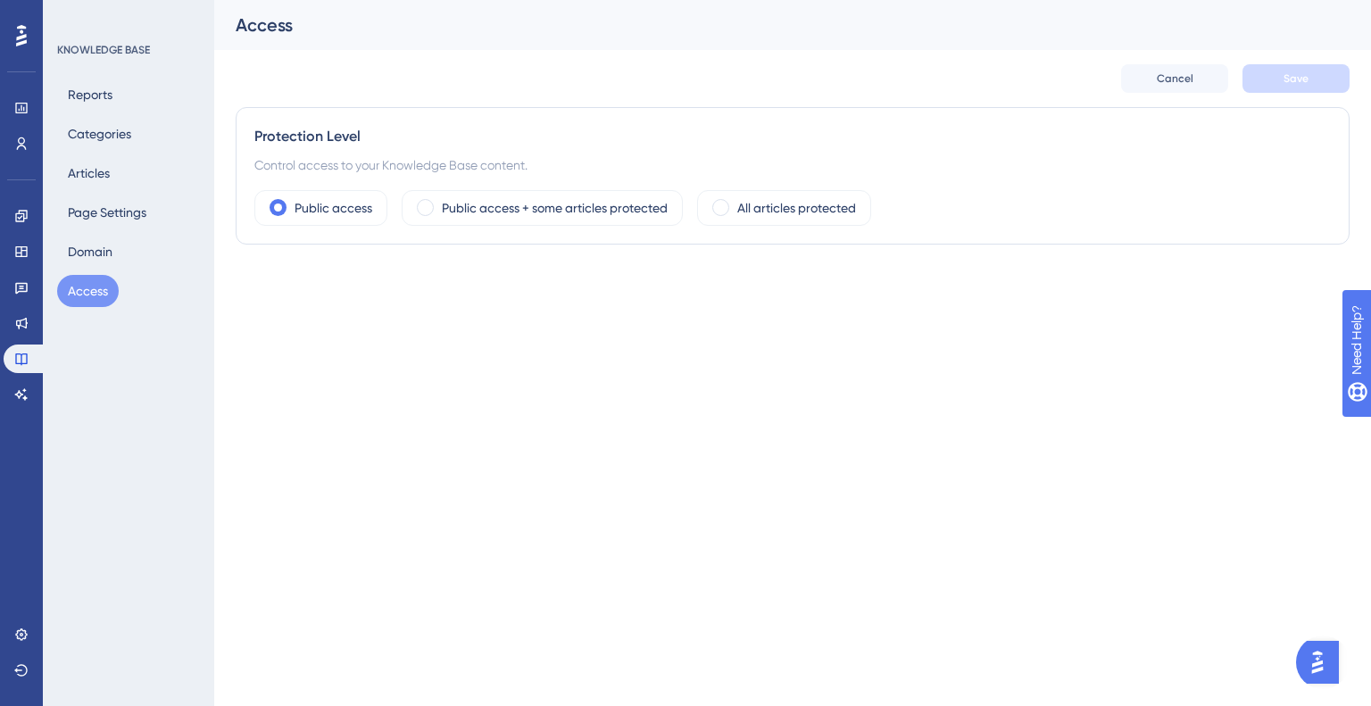
click at [87, 273] on div "Reports Categories Articles Page Settings Domain Access" at bounding box center [129, 193] width 145 height 228
click at [74, 283] on button "Access" at bounding box center [88, 291] width 62 height 32
click at [80, 254] on button "Domain" at bounding box center [90, 252] width 66 height 32
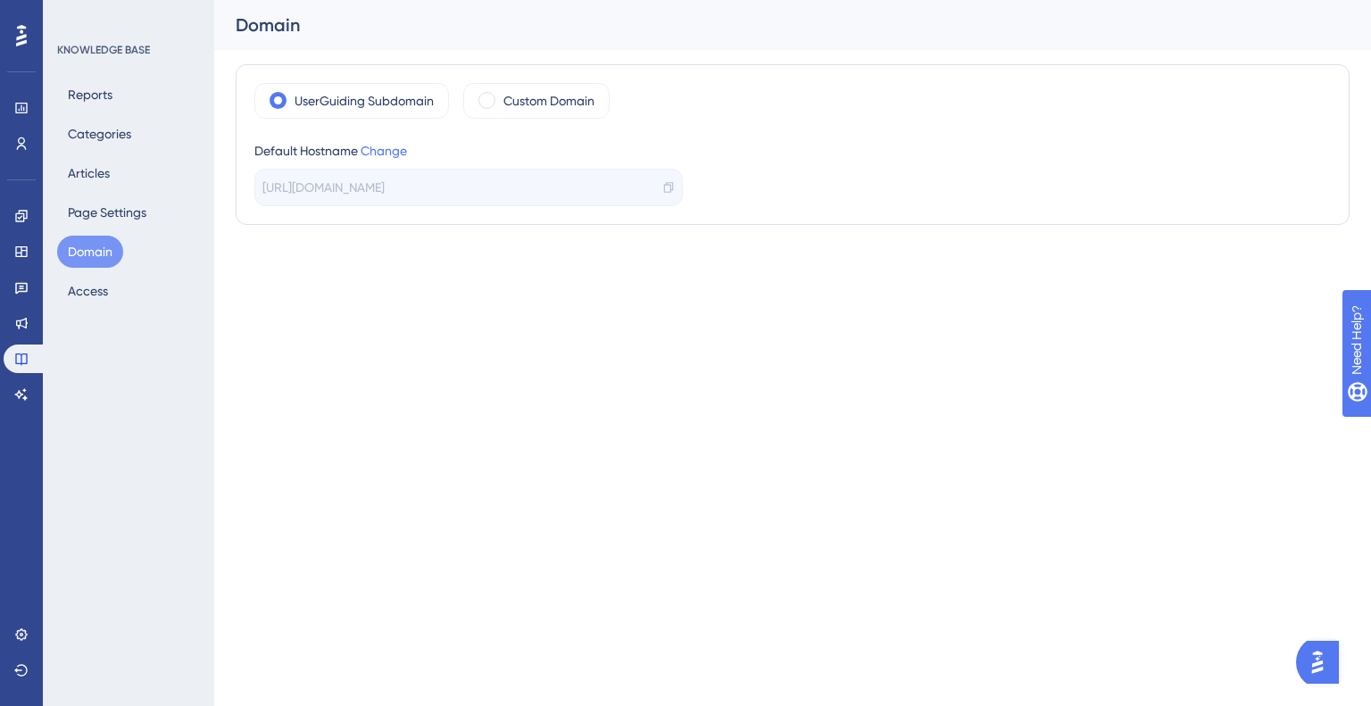
click at [332, 191] on span "https://interlace-health-PJWU.help.userguiding.com/en" at bounding box center [323, 187] width 122 height 21
click at [667, 185] on icon at bounding box center [668, 187] width 12 height 12
click at [12, 395] on link at bounding box center [22, 394] width 36 height 29
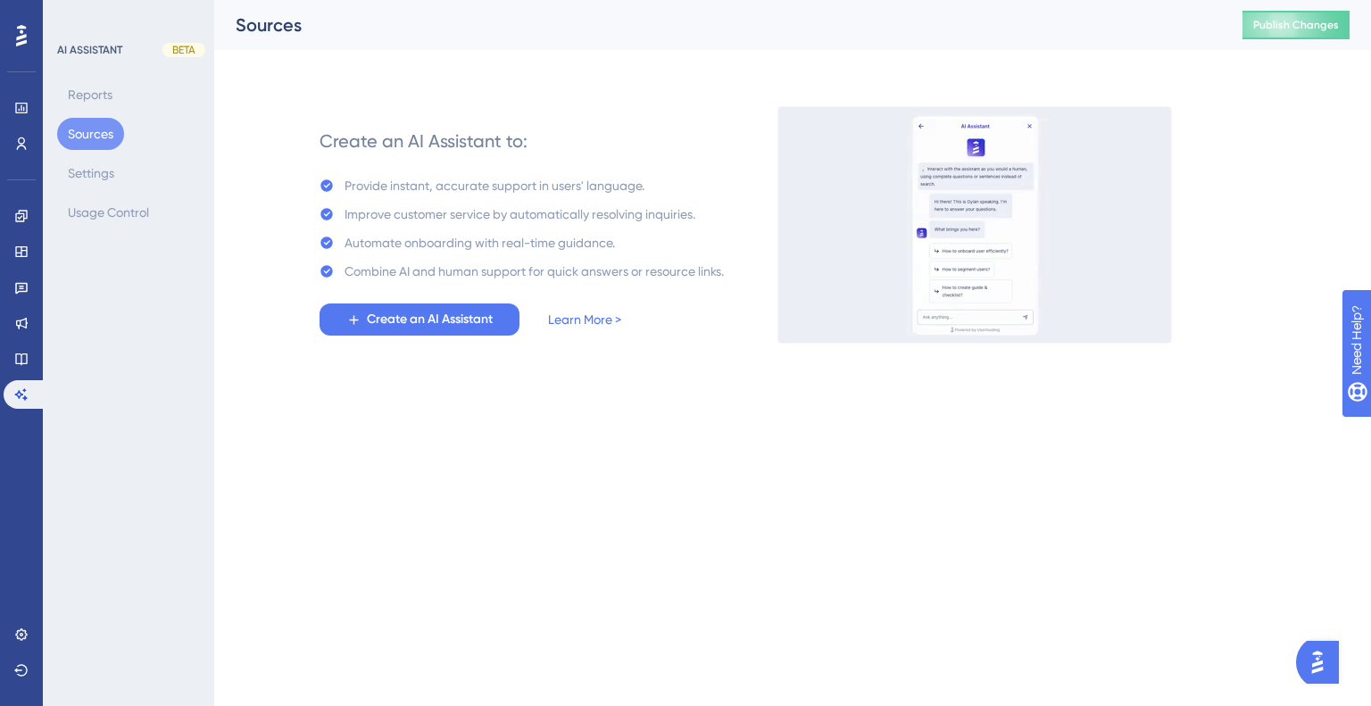
click at [374, 170] on div "Create an AI Assistant to: Provide instant, accurate support in users' language…" at bounding box center [521, 224] width 404 height 221
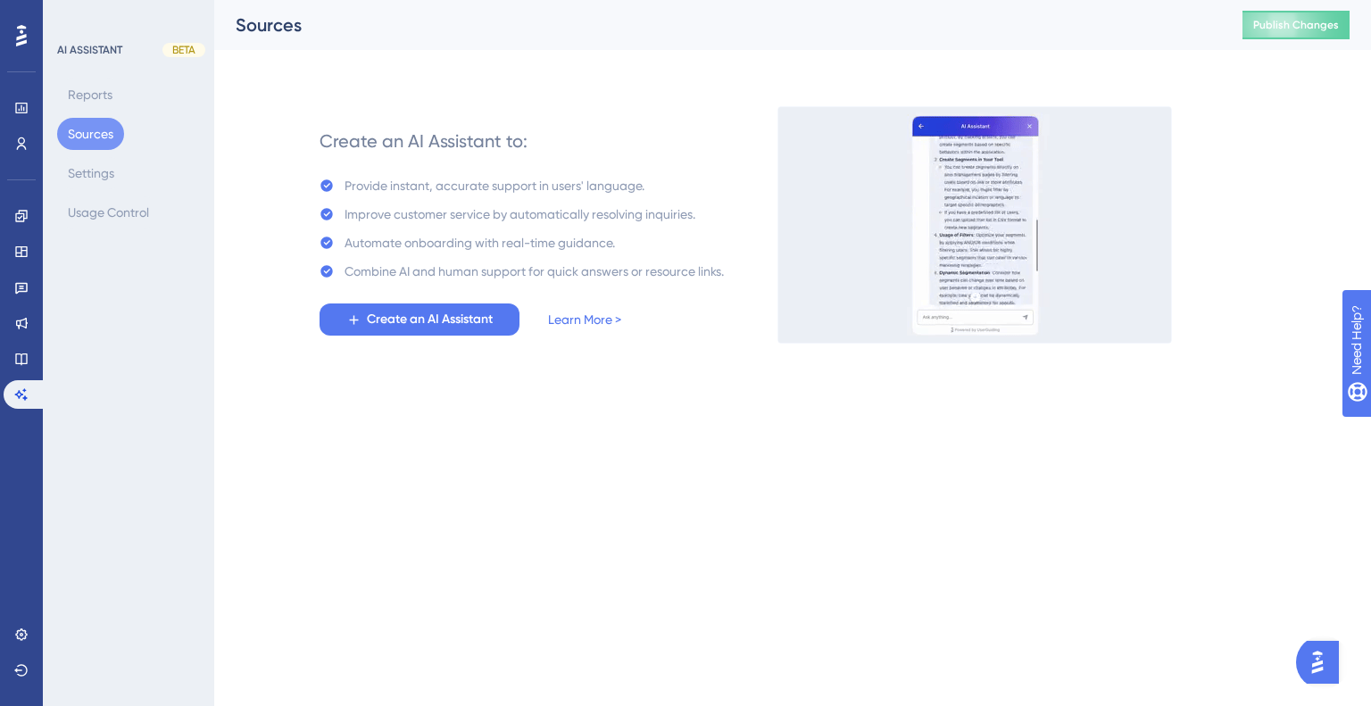
click at [394, 181] on div "Provide instant, accurate support in users' language." at bounding box center [494, 185] width 300 height 21
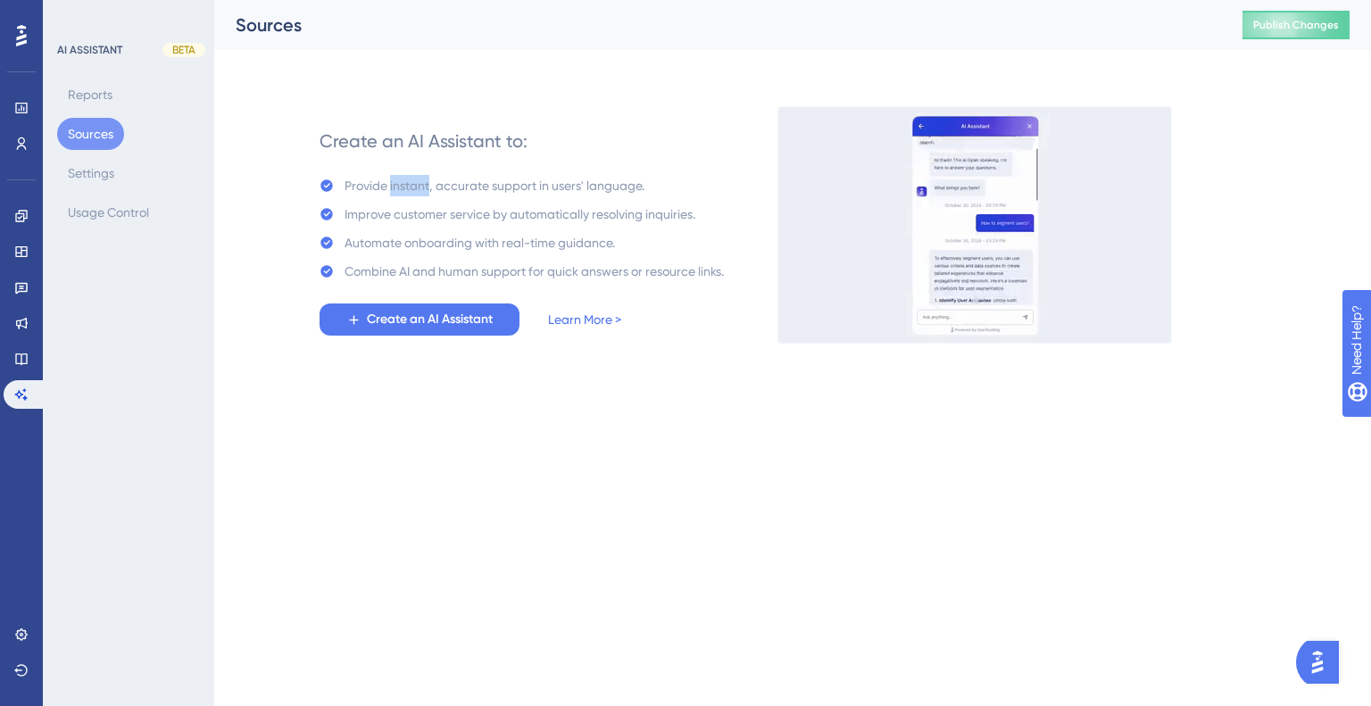
click at [394, 181] on div "Provide instant, accurate support in users' language." at bounding box center [494, 185] width 300 height 21
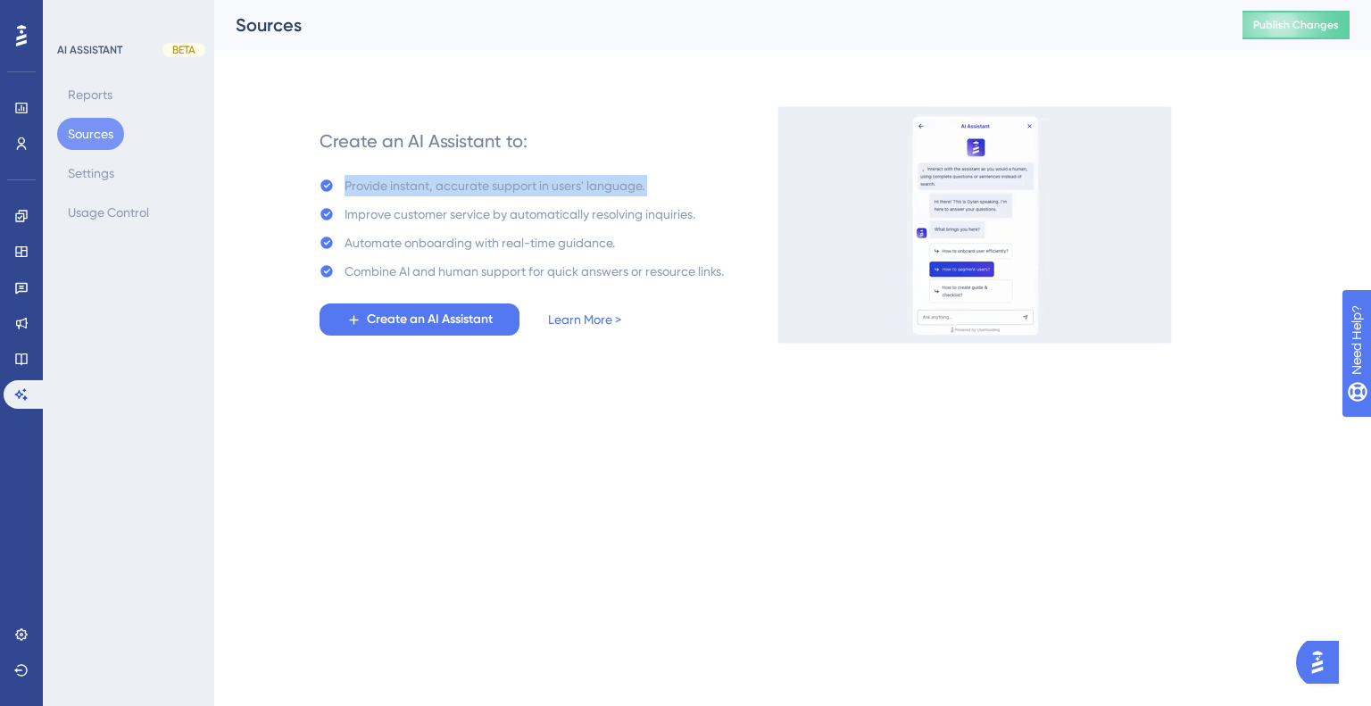
click at [394, 181] on div "Provide instant, accurate support in users' language." at bounding box center [494, 185] width 300 height 21
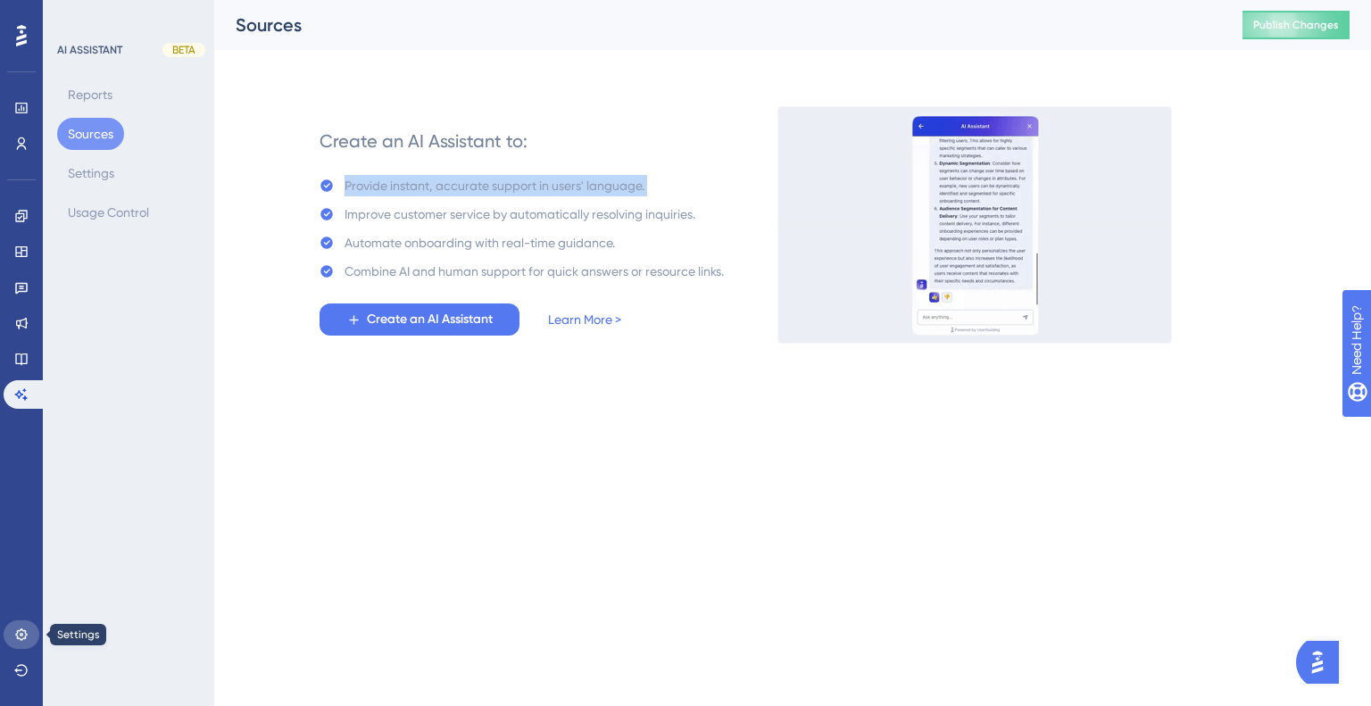
click at [27, 627] on icon at bounding box center [21, 634] width 14 height 14
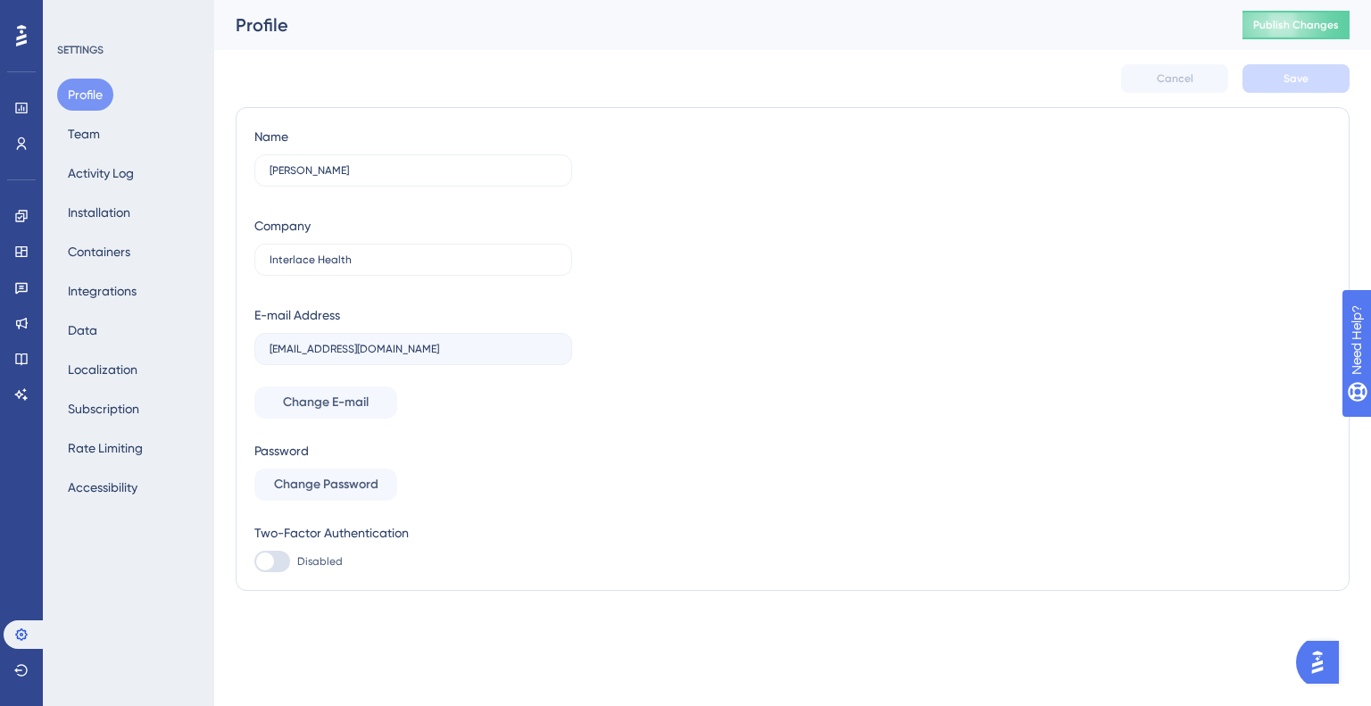
click at [278, 565] on div at bounding box center [272, 561] width 36 height 21
click at [254, 562] on input "Disabled" at bounding box center [253, 561] width 1 height 1
checkbox input "false"
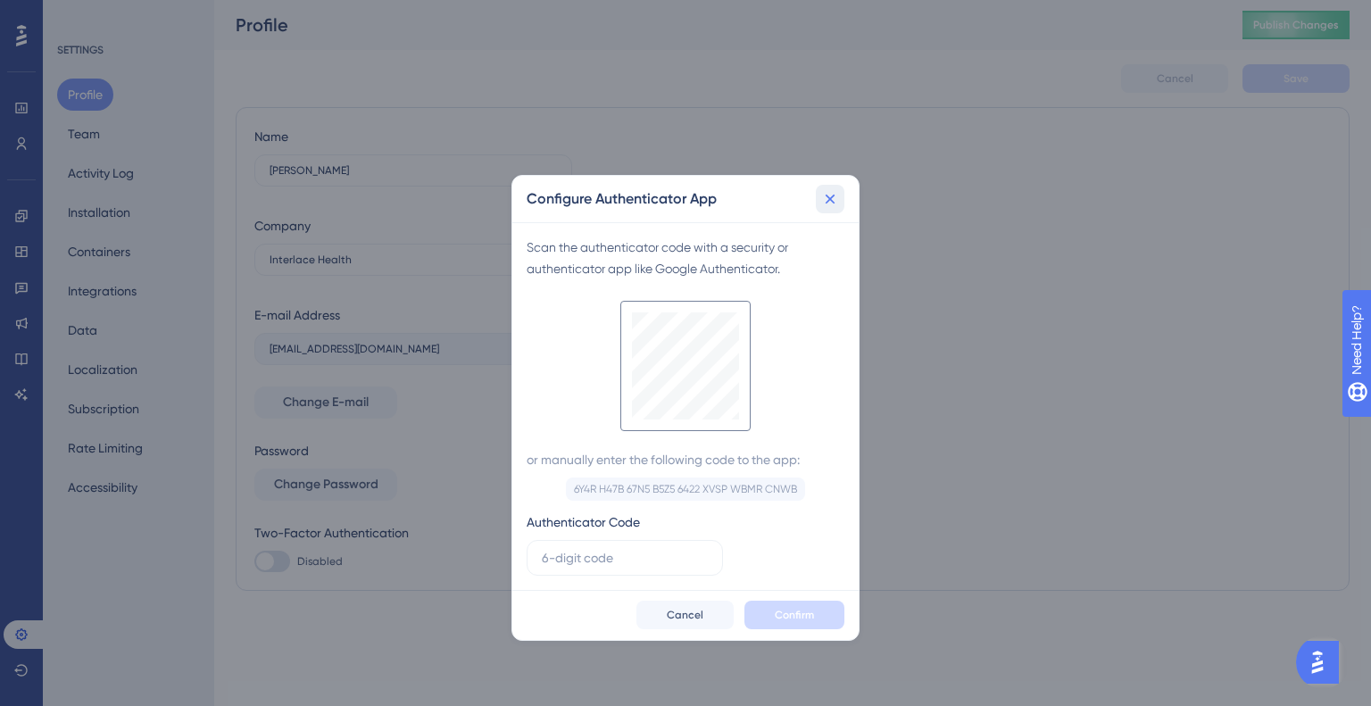
click at [821, 200] on icon at bounding box center [830, 199] width 18 height 18
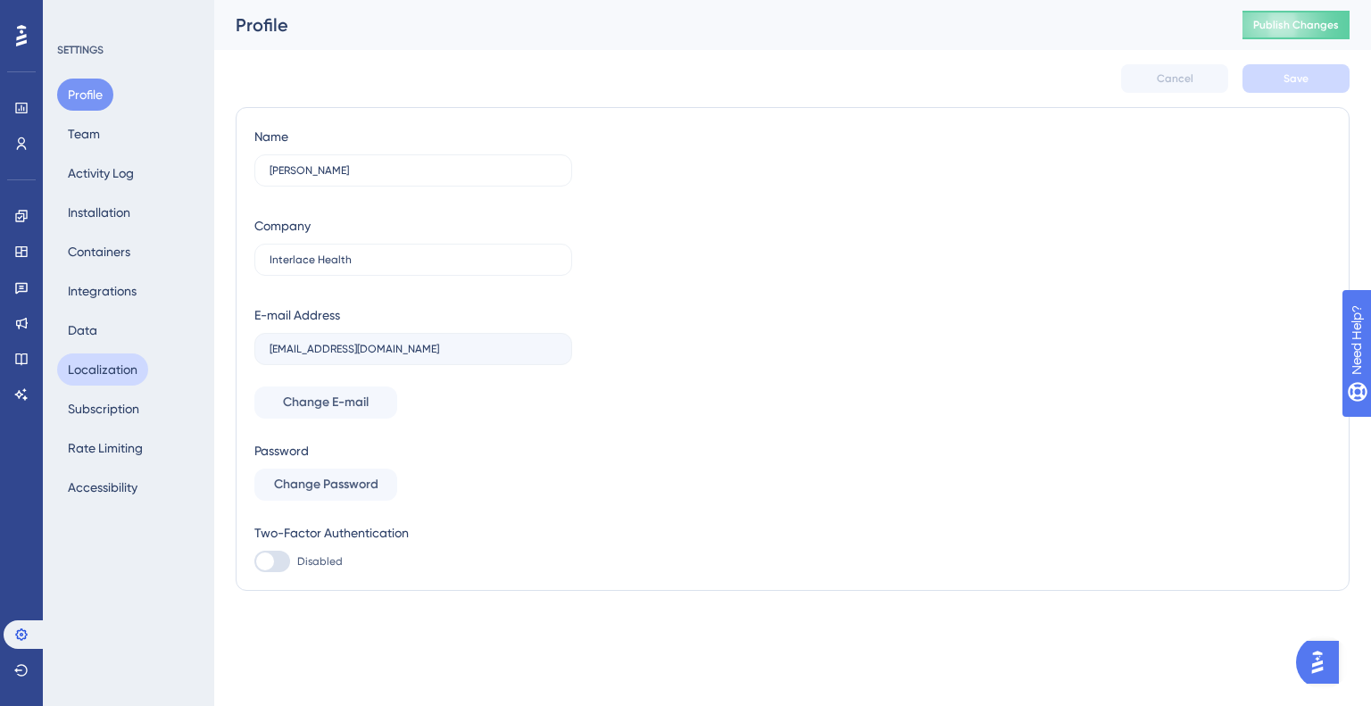
click at [107, 377] on button "Localization" at bounding box center [102, 369] width 91 height 32
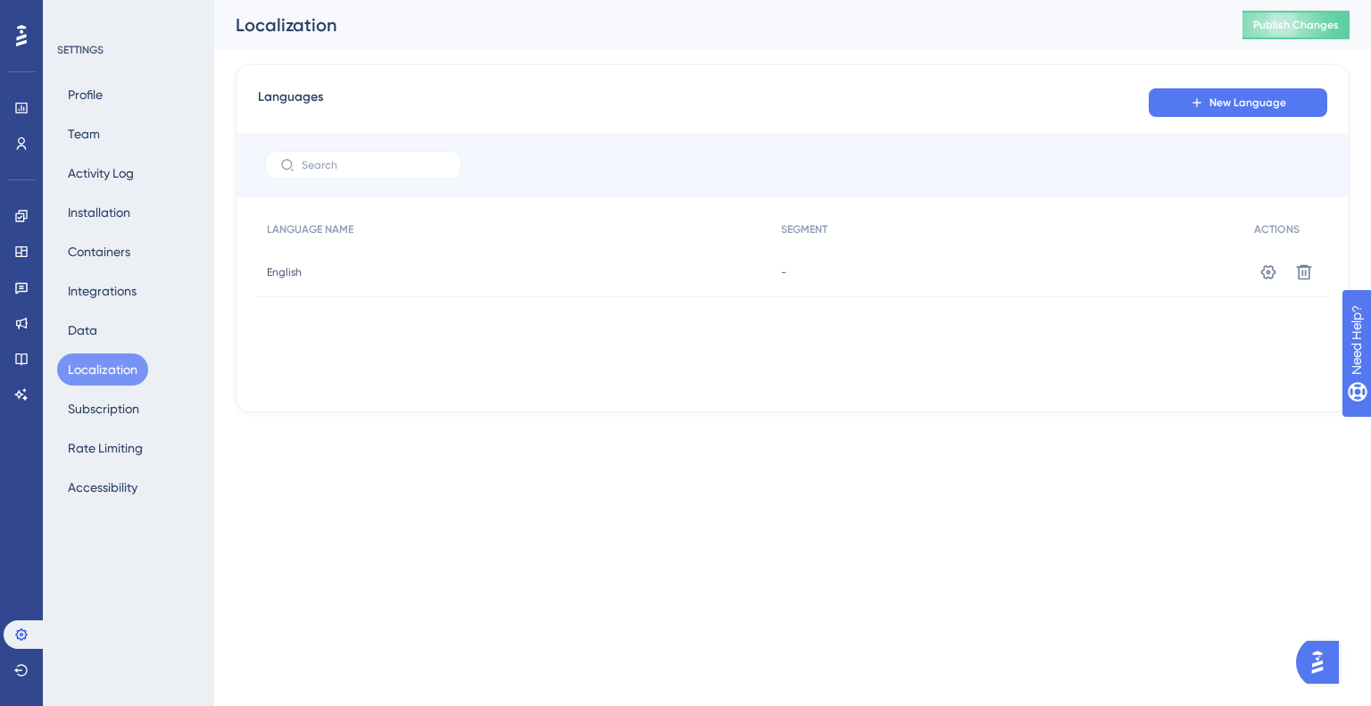
drag, startPoint x: 139, startPoint y: 335, endPoint x: 109, endPoint y: 346, distance: 32.5
click at [136, 335] on div "Profile Team Activity Log Installation Containers Integrations Data Localizatio…" at bounding box center [129, 291] width 145 height 425
click at [117, 426] on div "Profile Team Activity Log Installation Containers Integrations Data Localizatio…" at bounding box center [129, 291] width 145 height 425
click at [114, 410] on button "Subscription" at bounding box center [103, 409] width 93 height 32
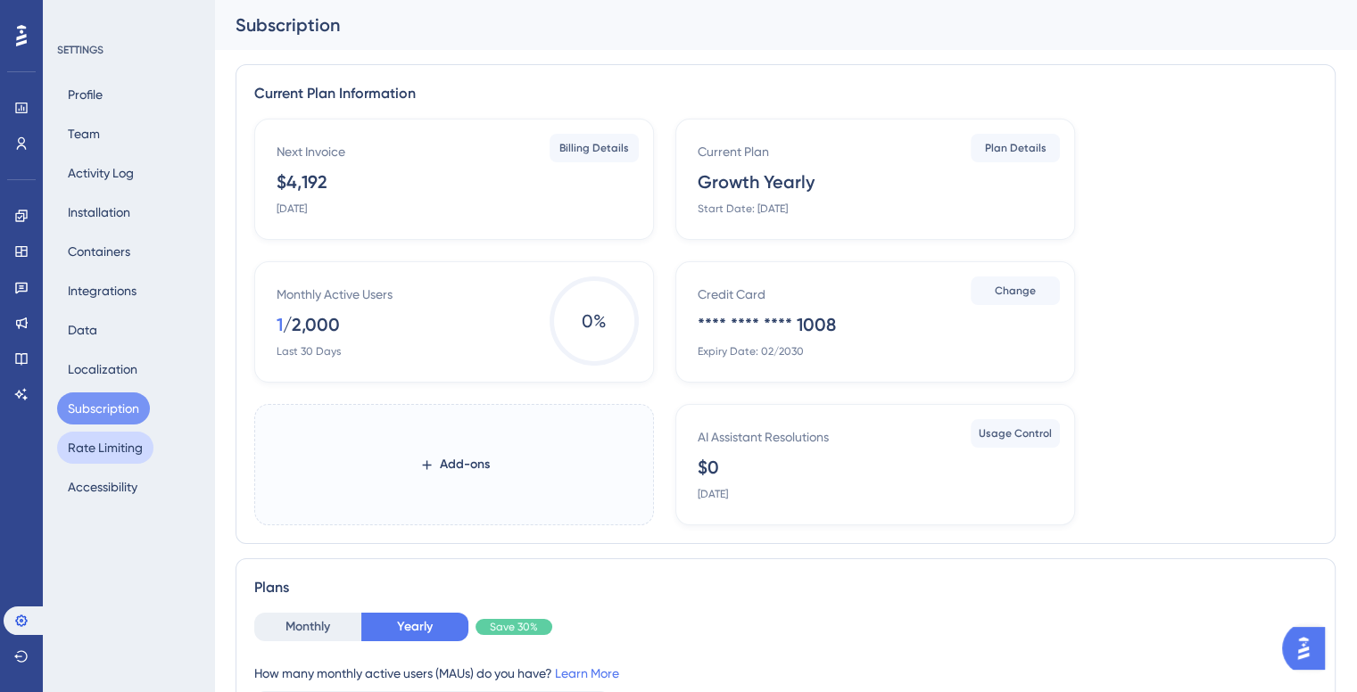
click at [128, 450] on button "Rate Limiting" at bounding box center [105, 448] width 96 height 32
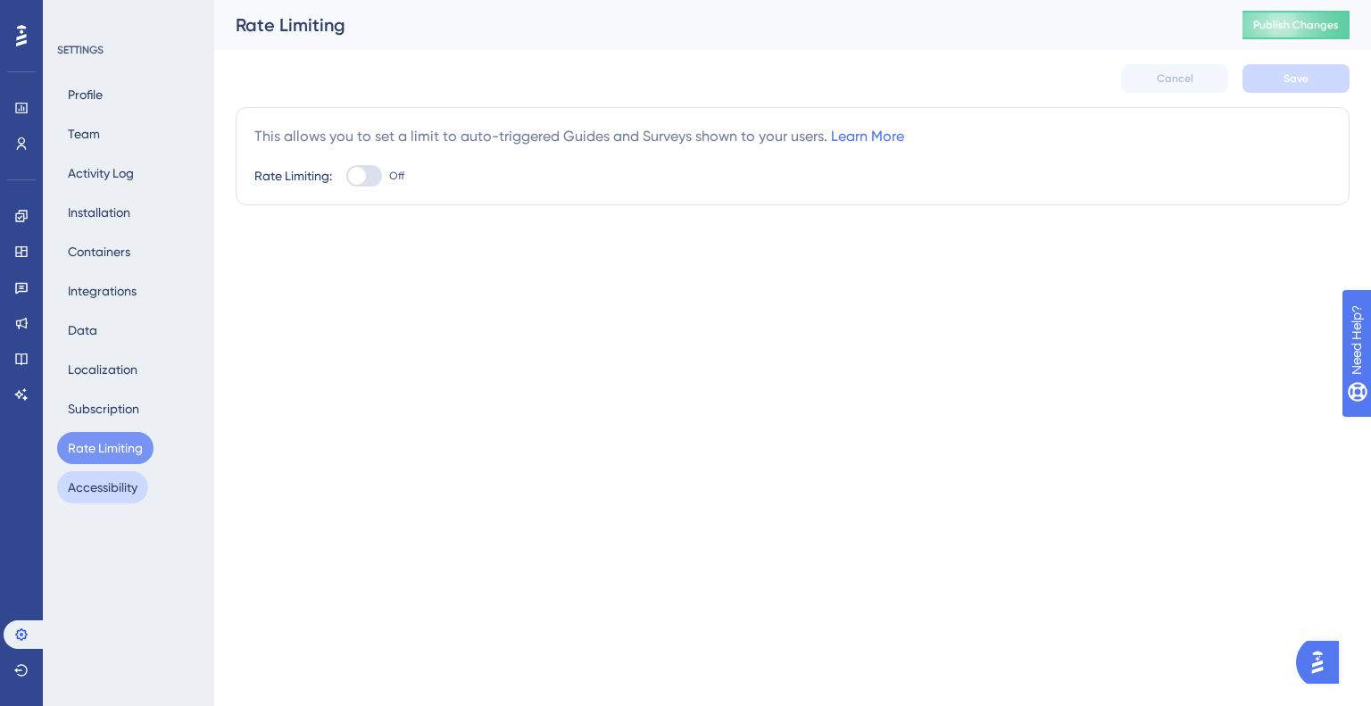
click at [100, 486] on button "Accessibility" at bounding box center [102, 487] width 91 height 32
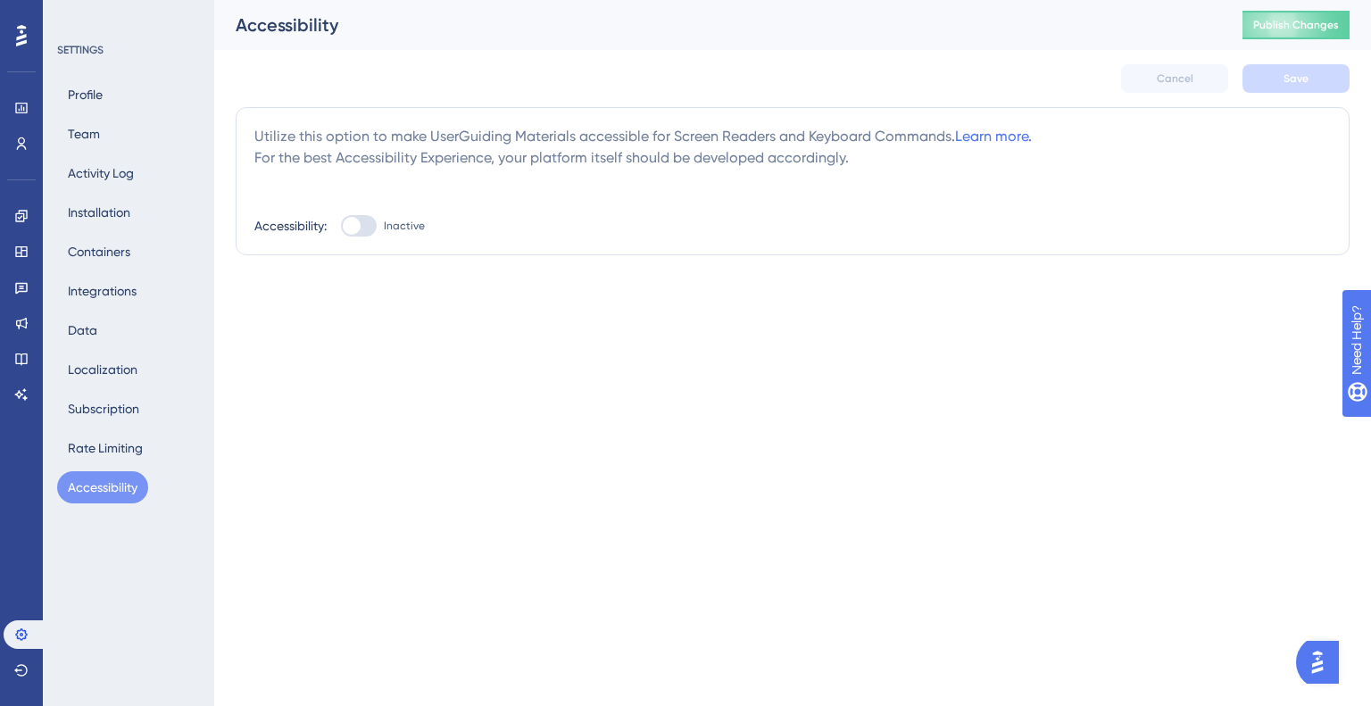
click at [113, 348] on div "Profile Team Activity Log Installation Containers Integrations Data Localizatio…" at bounding box center [129, 291] width 145 height 425
click at [80, 324] on button "Data" at bounding box center [82, 330] width 51 height 32
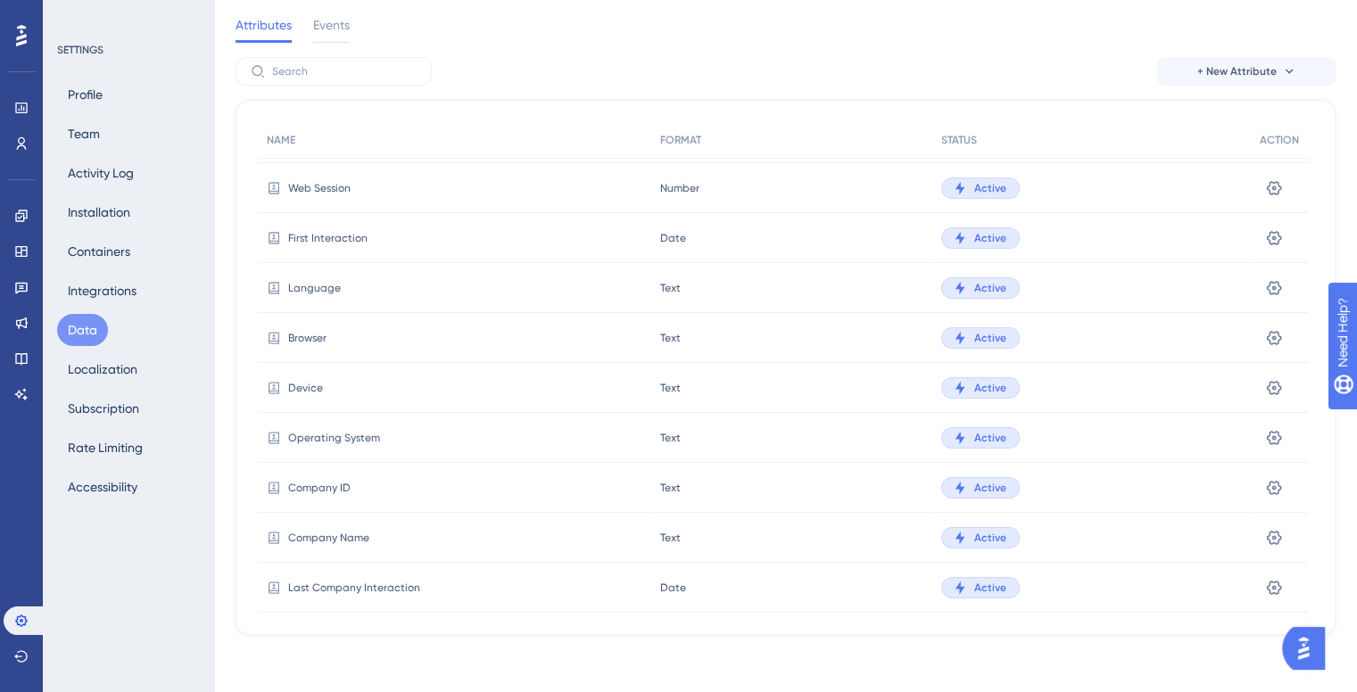
scroll to position [165, 0]
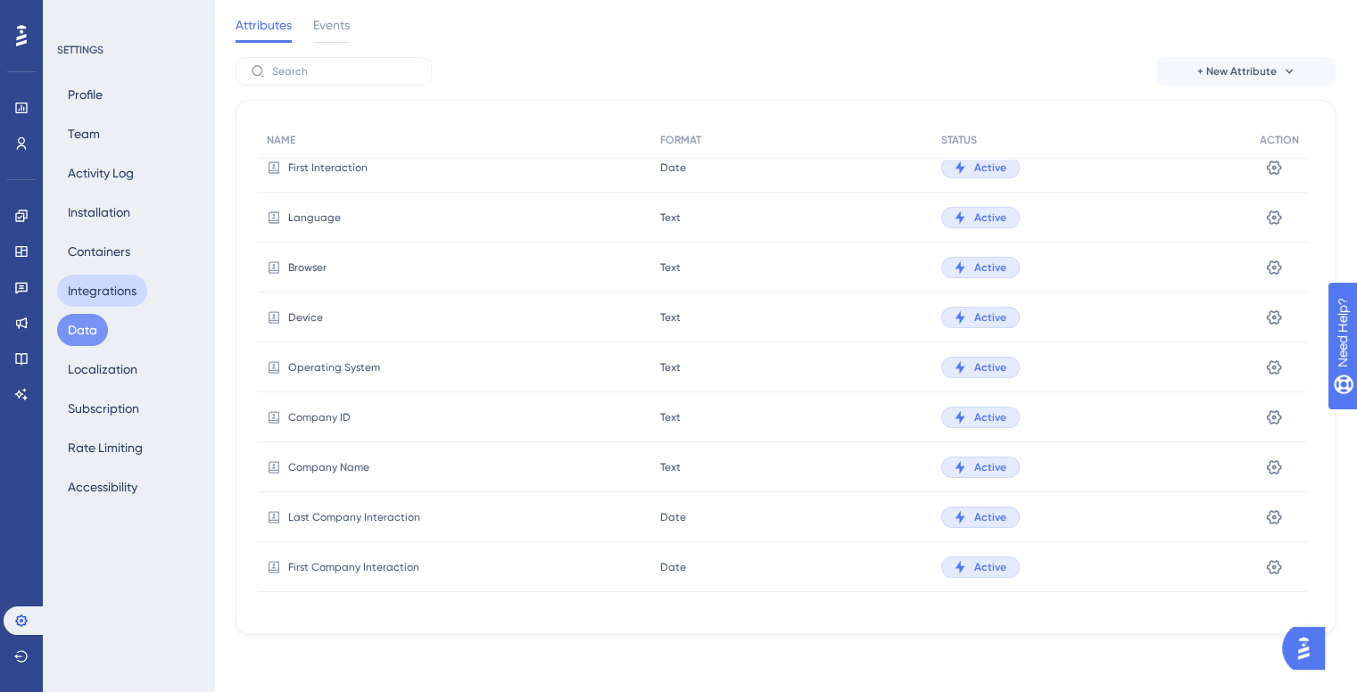
click at [90, 281] on button "Integrations" at bounding box center [102, 291] width 90 height 32
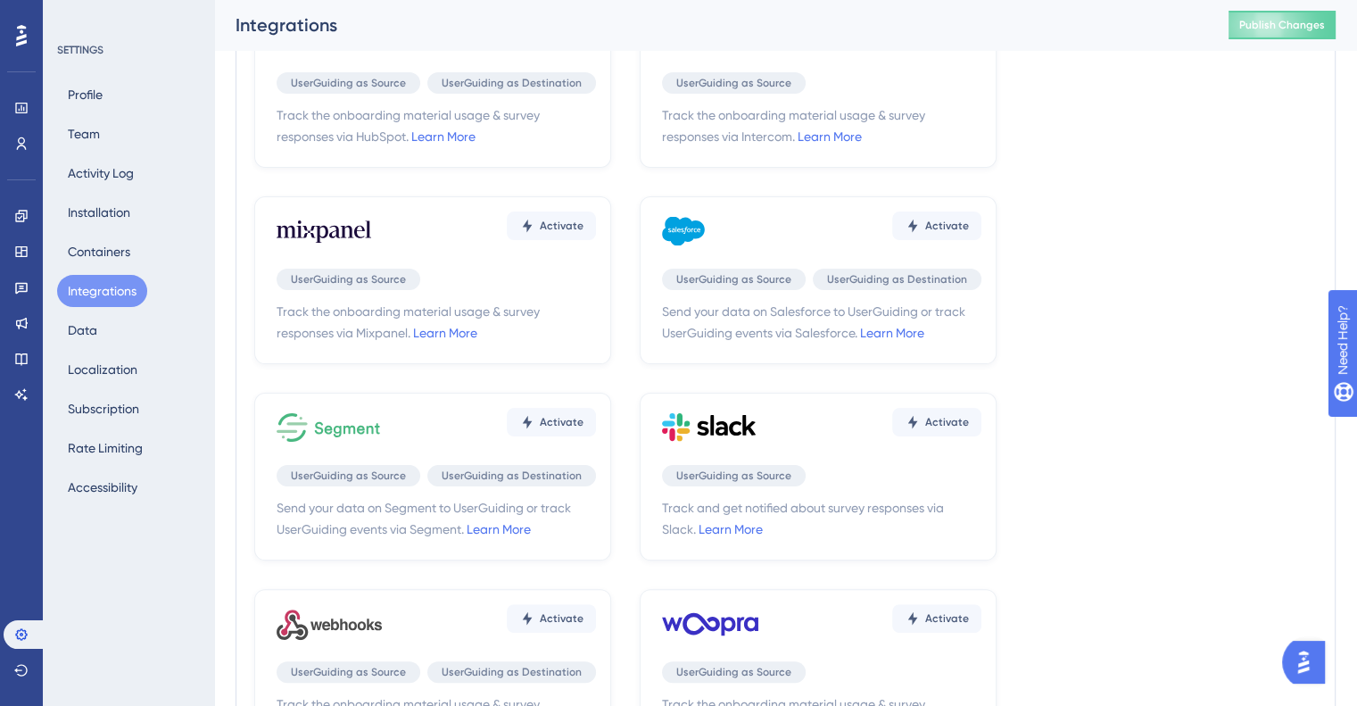
scroll to position [512, 0]
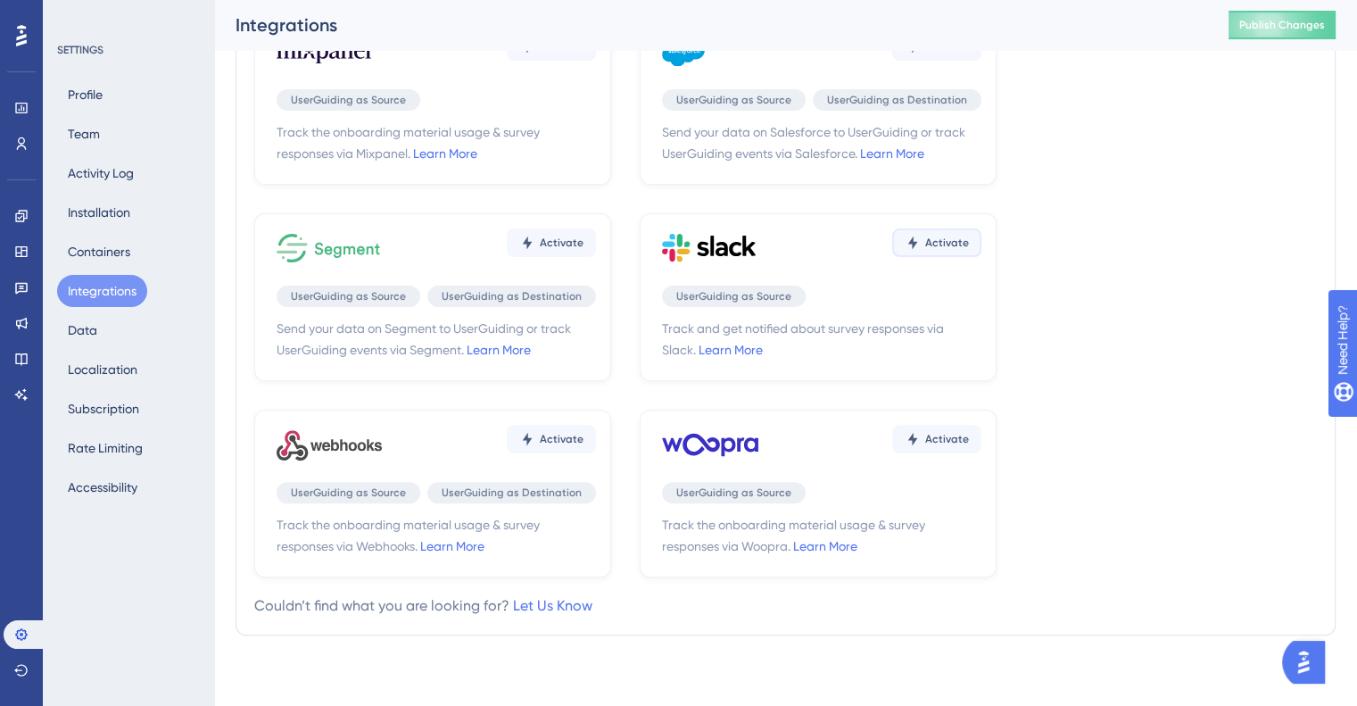
drag, startPoint x: 949, startPoint y: 246, endPoint x: 725, endPoint y: 294, distance: 229.1
click at [728, 286] on div "Activate UserGuiding as Source Track and get notified about survey responses vi…" at bounding box center [818, 297] width 357 height 168
click at [743, 331] on span "Track and get notified about survey responses via Slack. Learn More" at bounding box center [821, 339] width 319 height 43
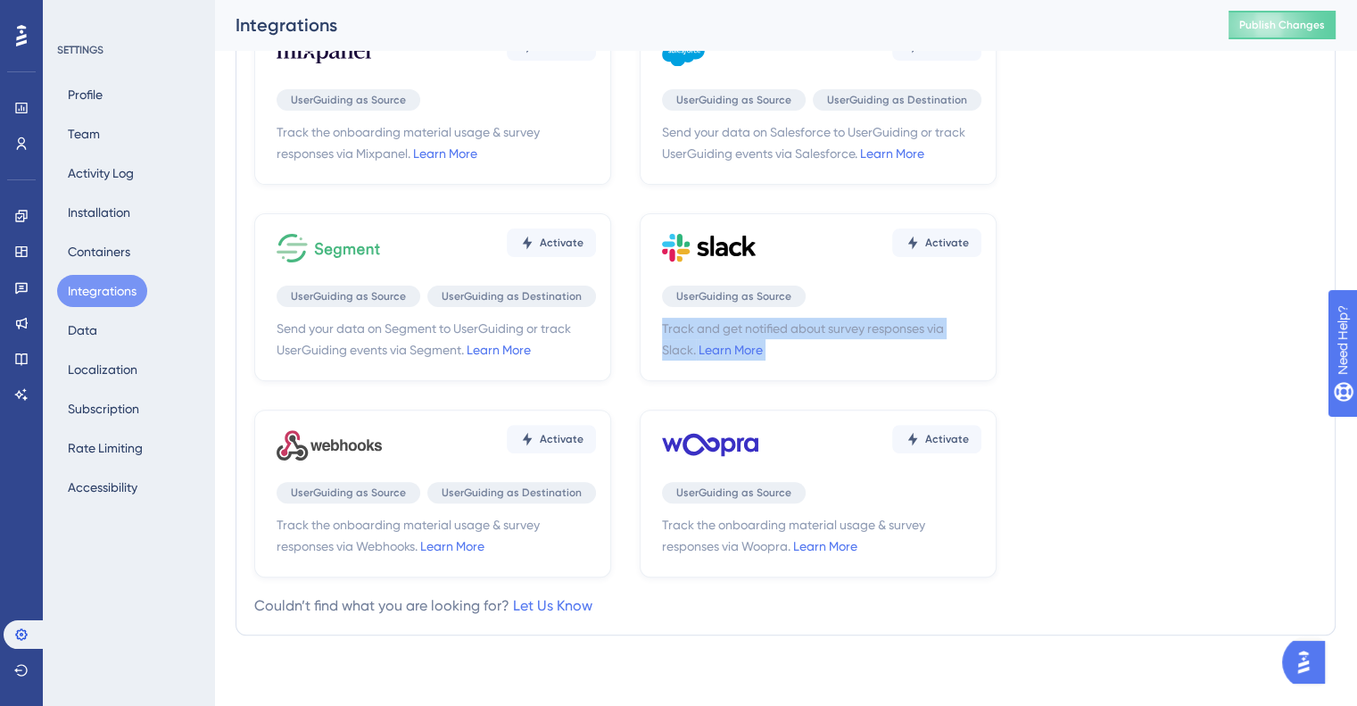
click at [794, 335] on span "Track and get notified about survey responses via Slack. Learn More" at bounding box center [821, 339] width 319 height 43
click at [939, 250] on button "Activate" at bounding box center [936, 242] width 89 height 29
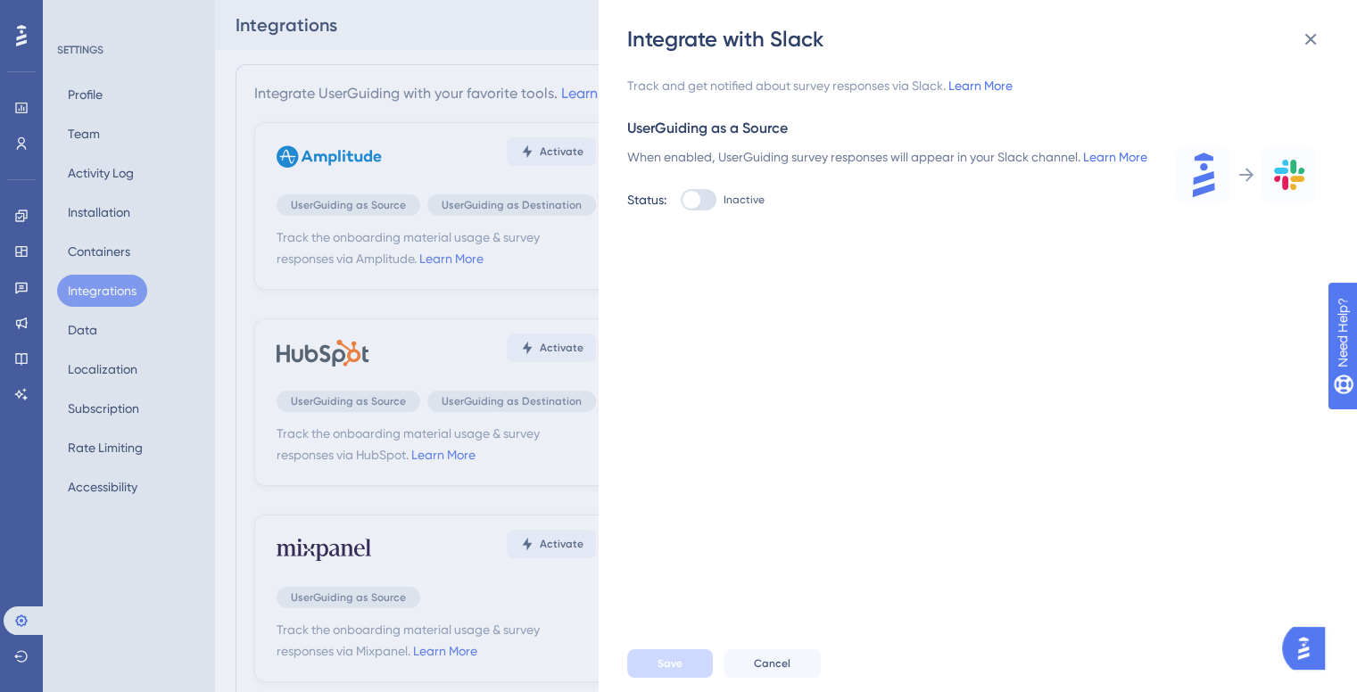
click at [704, 211] on div at bounding box center [699, 199] width 36 height 21
click at [681, 201] on input "Inactive" at bounding box center [680, 200] width 1 height 1
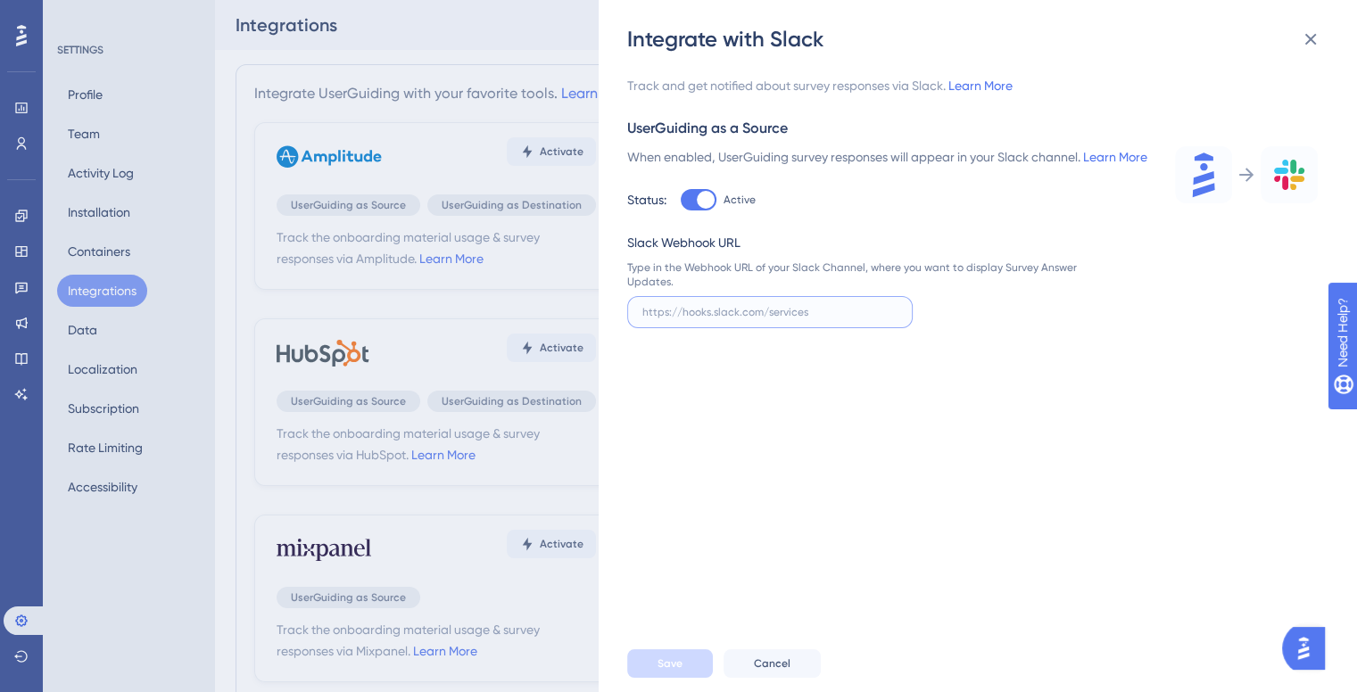
click at [710, 319] on input "text" at bounding box center [769, 312] width 255 height 12
click at [707, 289] on div "Type in the Webhook URL of your Slack Channel, where you want to display Survey…" at bounding box center [852, 275] width 450 height 29
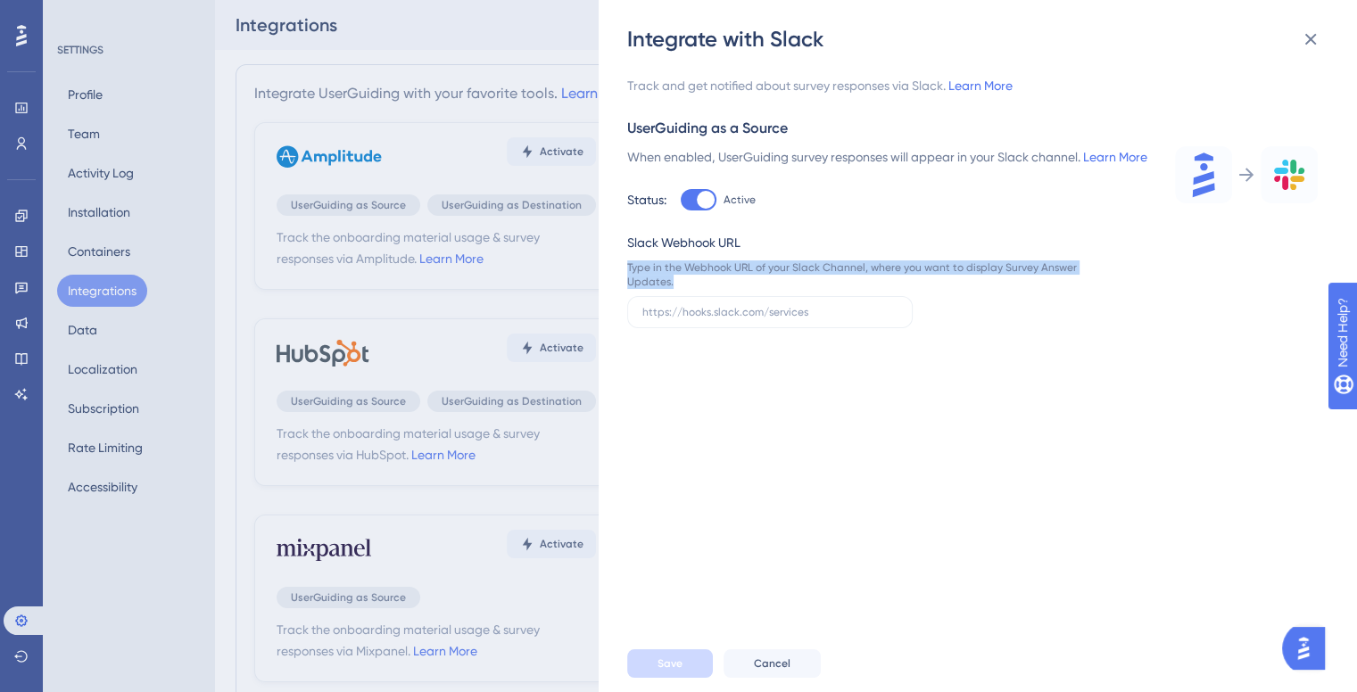
click at [707, 289] on div "Type in the Webhook URL of your Slack Channel, where you want to display Survey…" at bounding box center [852, 275] width 450 height 29
click at [739, 288] on div "Type in the Webhook URL of your Slack Channel, where you want to display Survey…" at bounding box center [852, 275] width 450 height 29
click at [692, 211] on div at bounding box center [699, 199] width 36 height 21
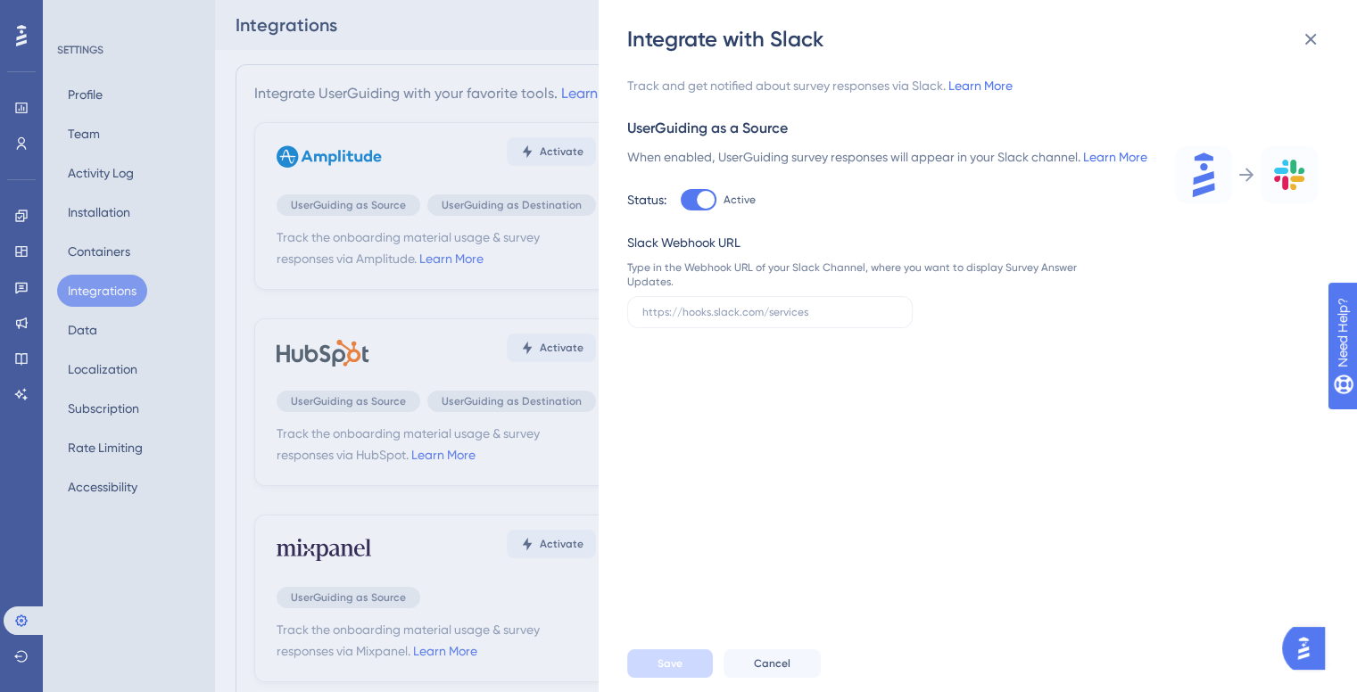
click at [681, 201] on input "Active" at bounding box center [680, 200] width 1 height 1
checkbox input "false"
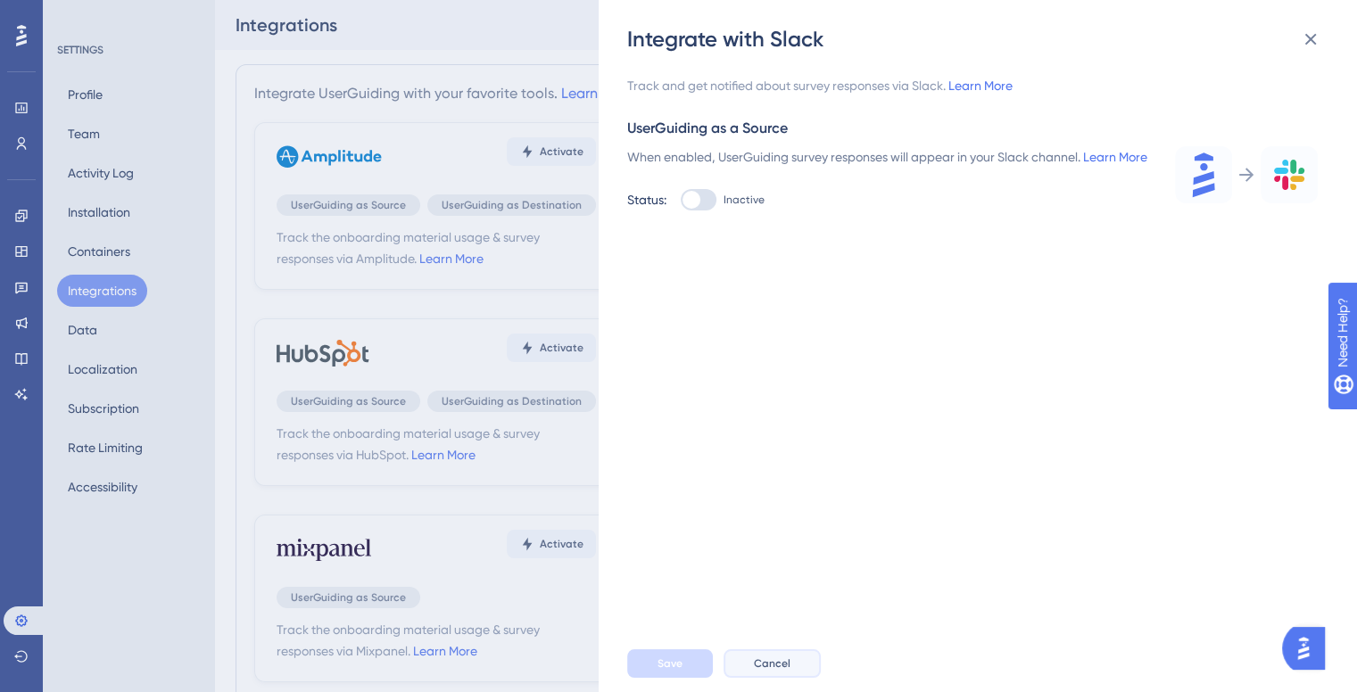
click at [775, 671] on span "Cancel" at bounding box center [772, 664] width 37 height 14
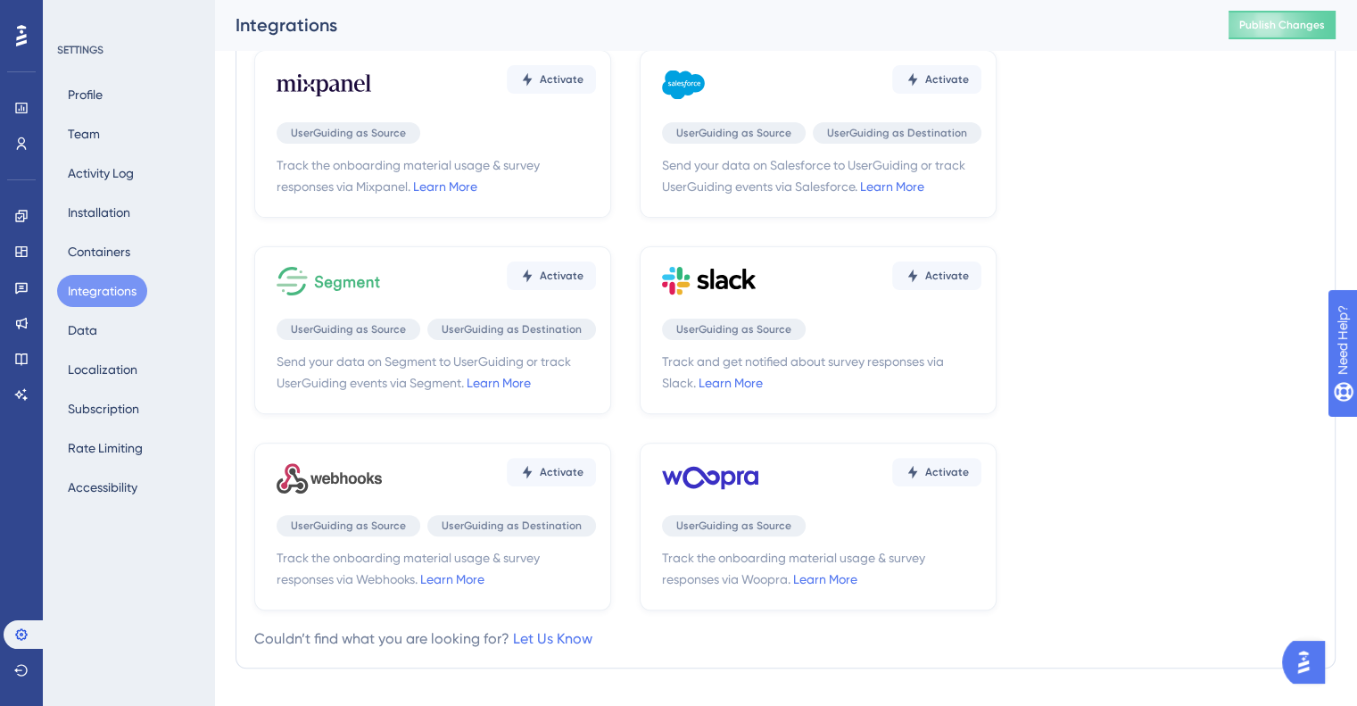
scroll to position [512, 0]
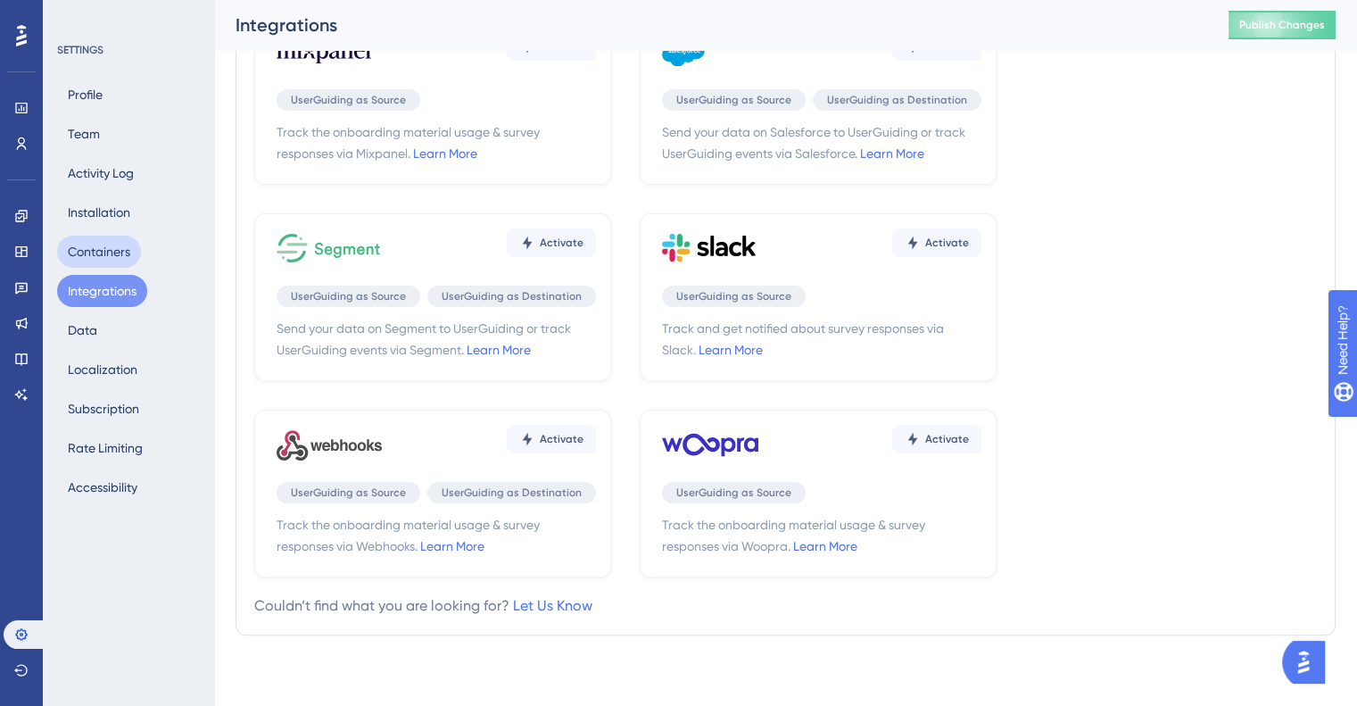
click at [79, 253] on button "Containers" at bounding box center [99, 252] width 84 height 32
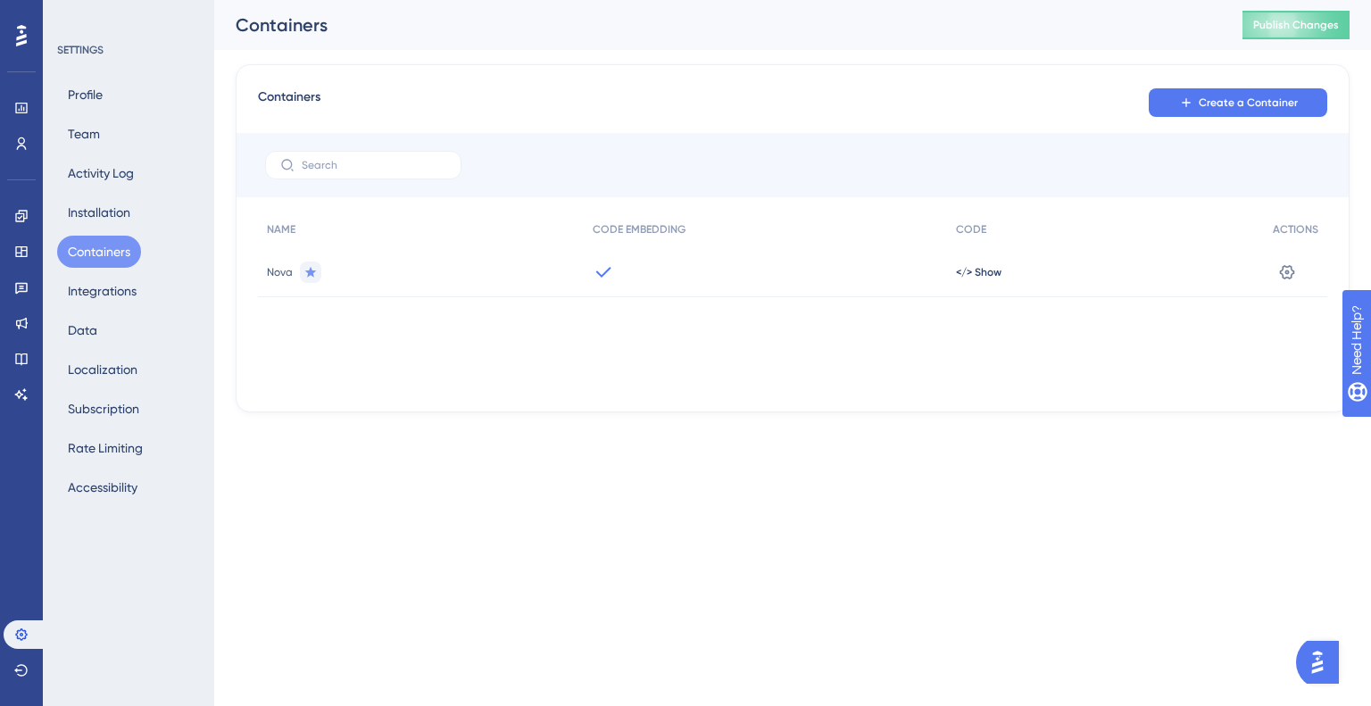
click at [429, 268] on div "Nova" at bounding box center [421, 272] width 326 height 50
click at [858, 254] on div at bounding box center [766, 272] width 364 height 50
click at [1276, 260] on button at bounding box center [1286, 272] width 29 height 29
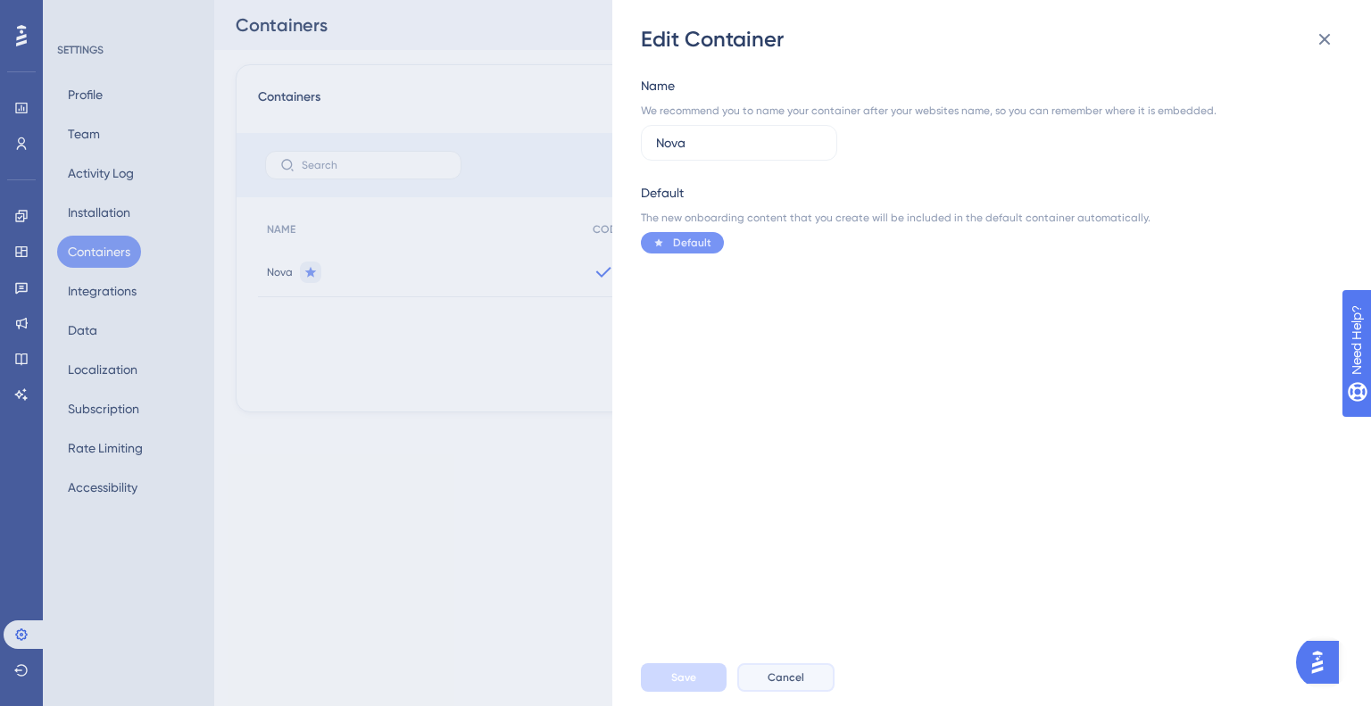
click at [805, 687] on button "Cancel" at bounding box center [785, 677] width 97 height 29
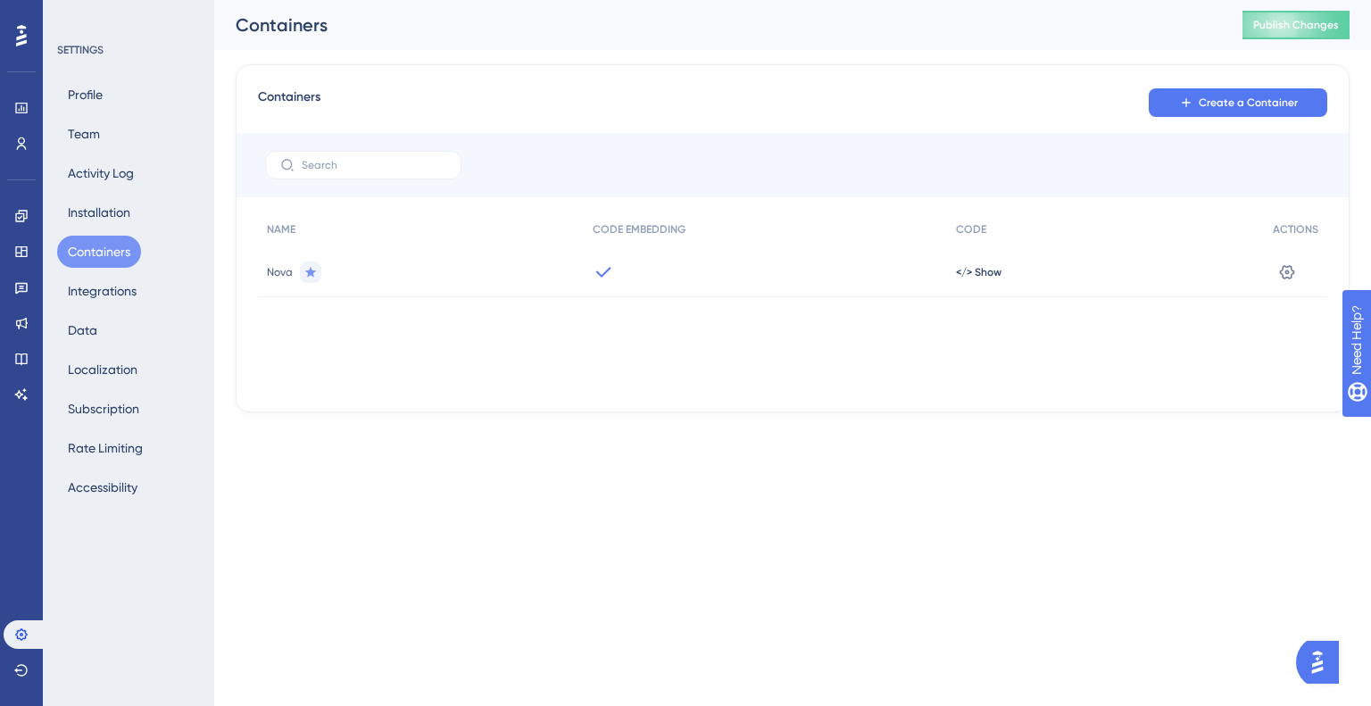
click at [1280, 87] on div "Create a Container" at bounding box center [1237, 103] width 178 height 32
click at [1263, 106] on span "Create a Container" at bounding box center [1247, 102] width 99 height 14
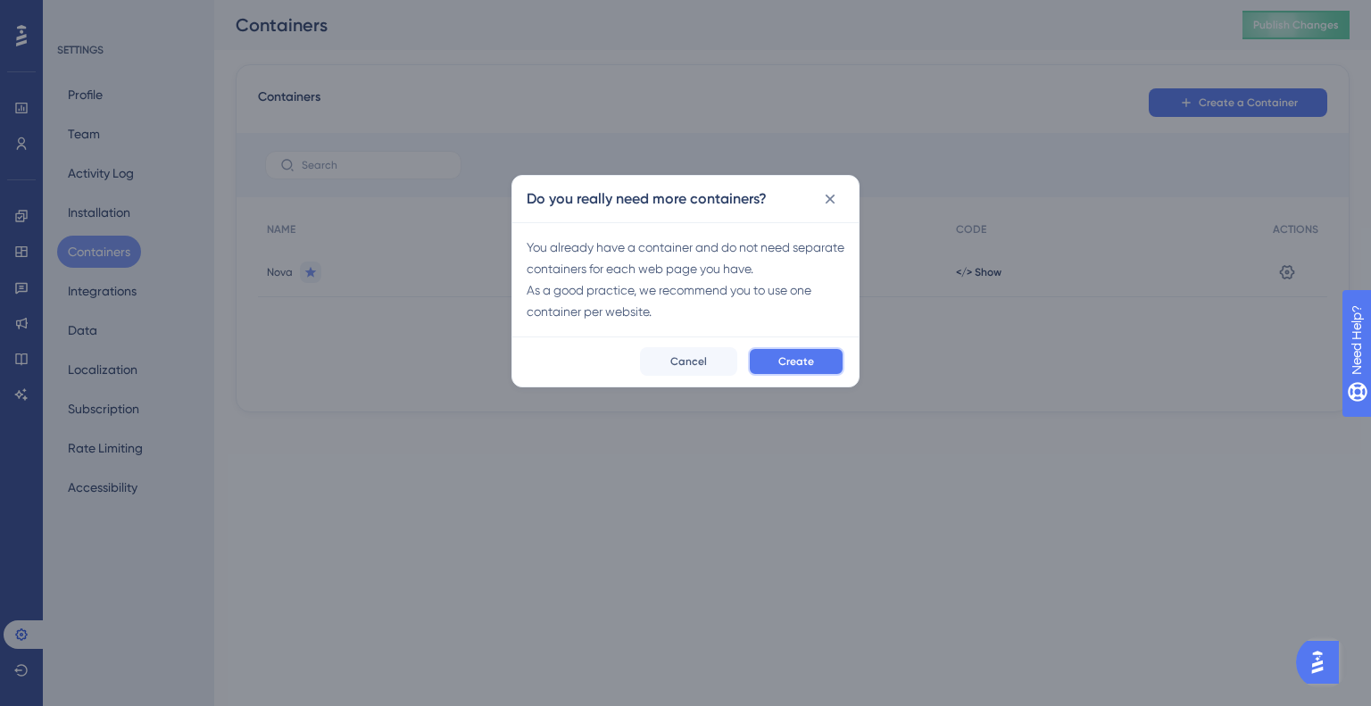
click at [787, 360] on span "Create" at bounding box center [796, 361] width 36 height 14
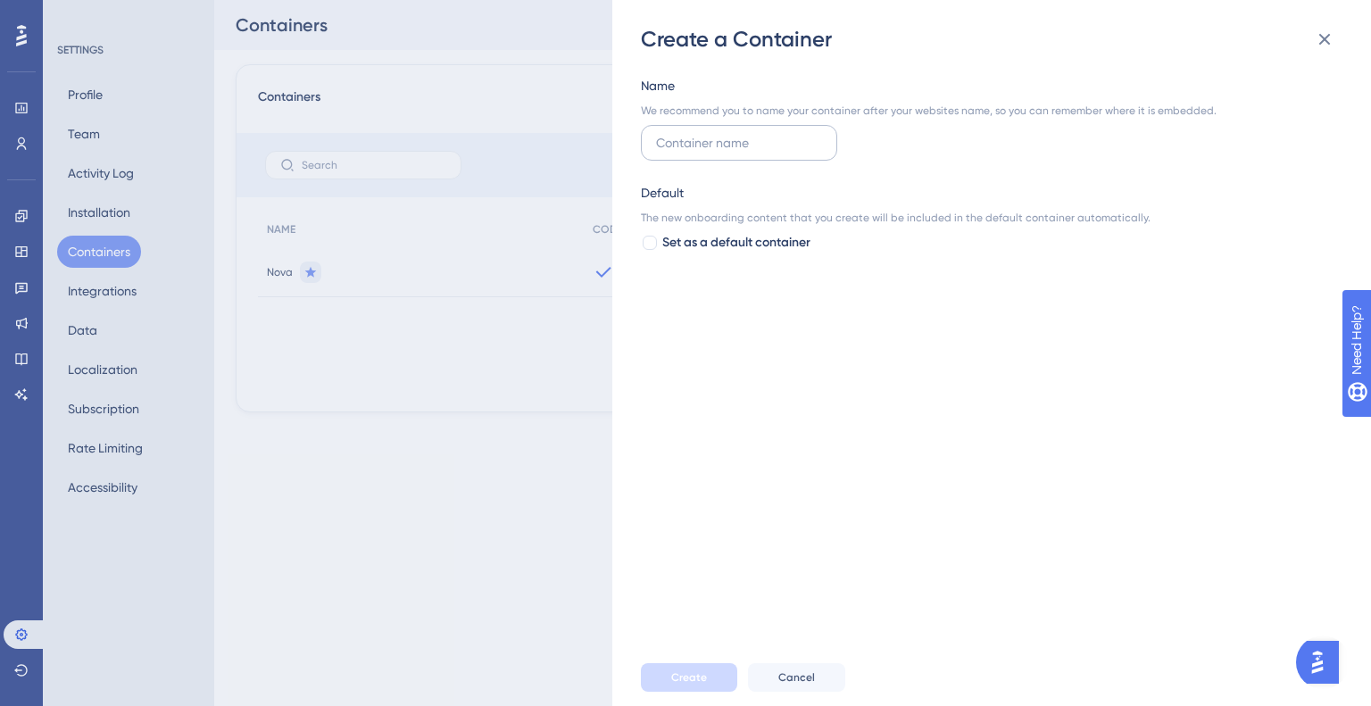
click at [747, 126] on label at bounding box center [739, 143] width 196 height 36
click at [747, 133] on input "text" at bounding box center [739, 143] width 166 height 20
click at [732, 135] on input "text" at bounding box center [739, 143] width 166 height 20
type input "Dev"
click at [675, 684] on span "Create" at bounding box center [689, 677] width 36 height 14
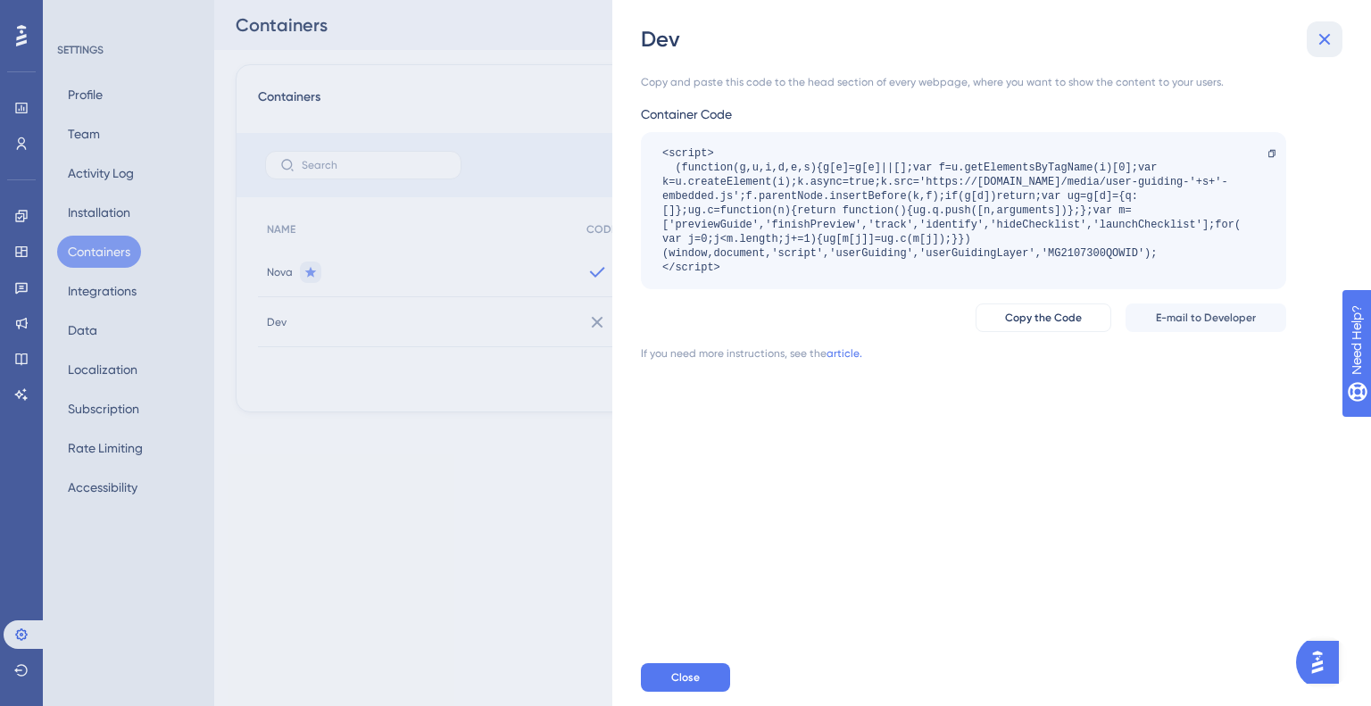
click at [1324, 46] on icon at bounding box center [1323, 39] width 21 height 21
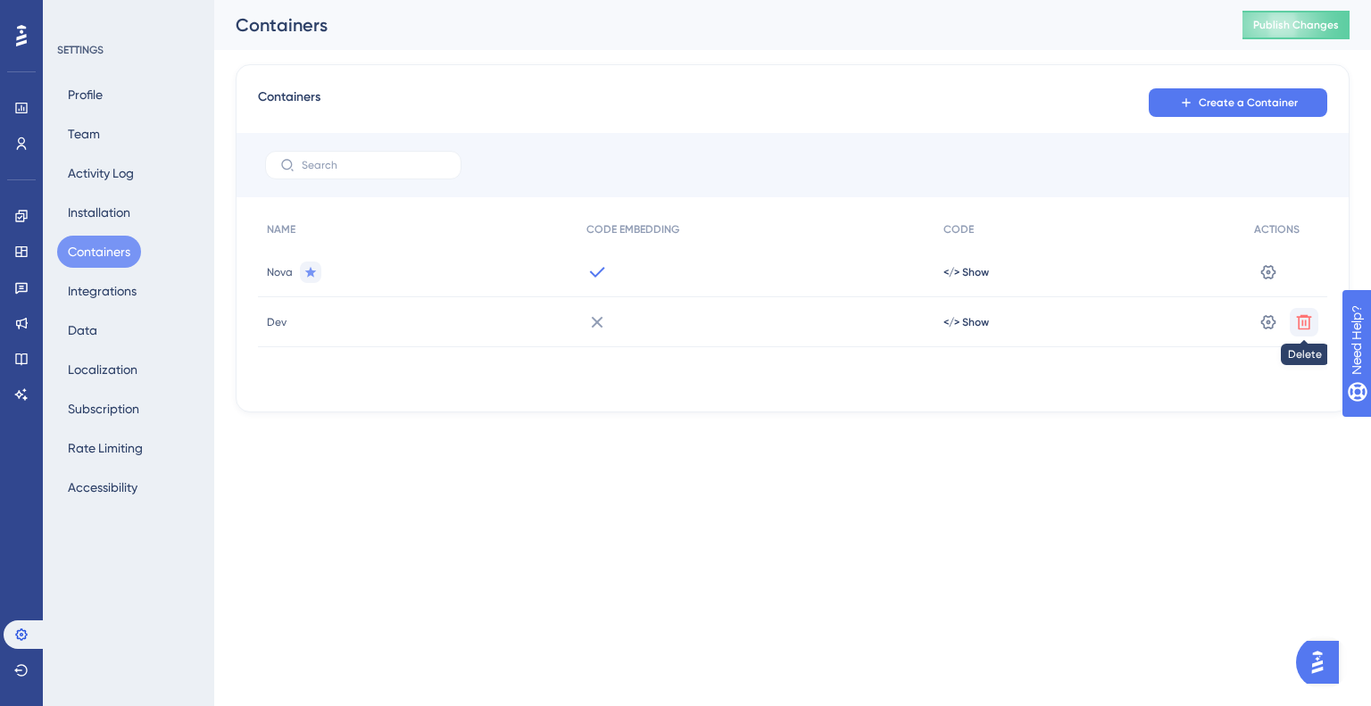
click at [1306, 313] on icon at bounding box center [1304, 322] width 18 height 18
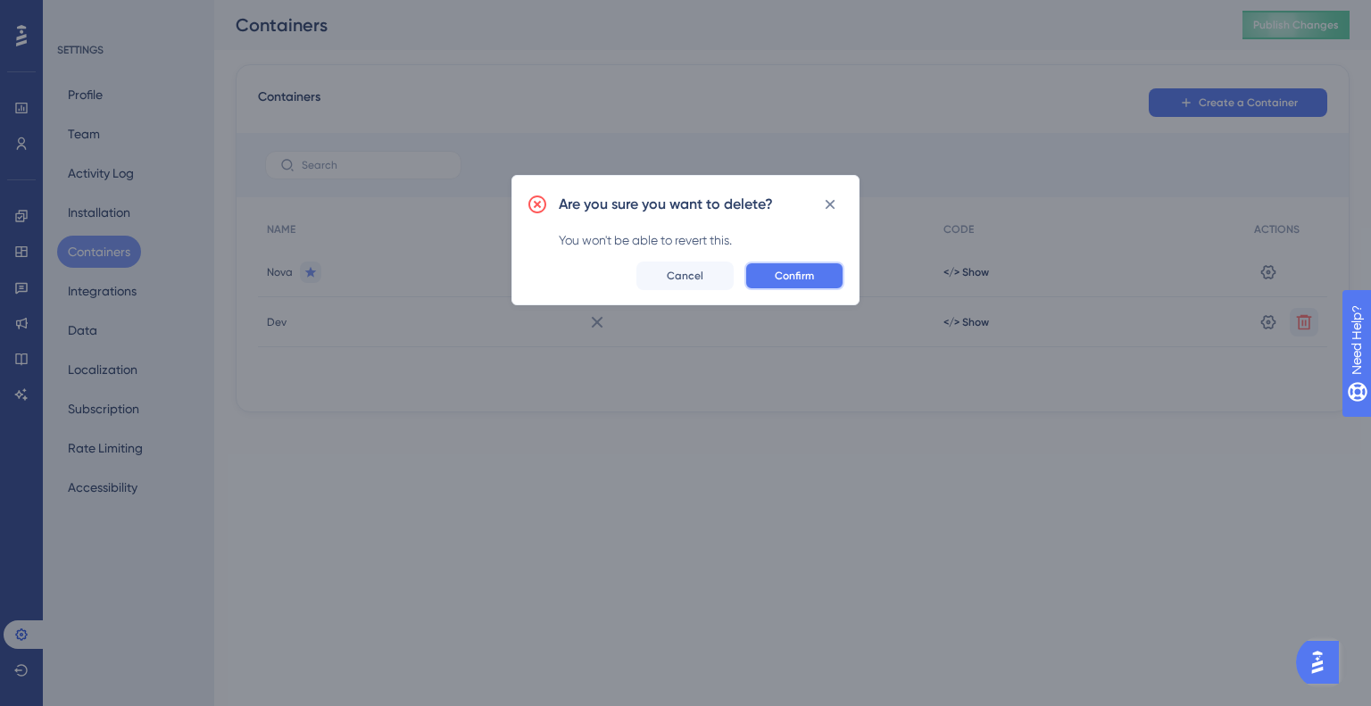
click at [777, 269] on span "Confirm" at bounding box center [793, 276] width 39 height 14
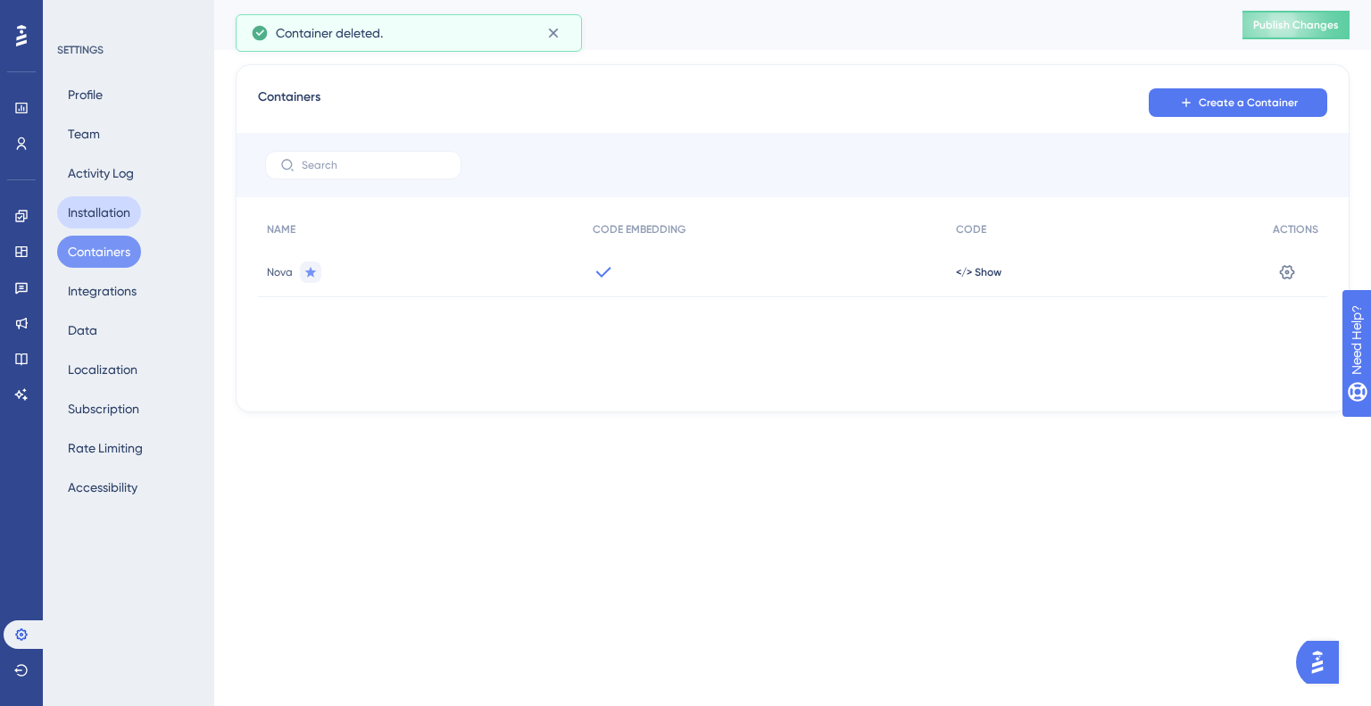
click at [96, 196] on div "Profile Team Activity Log Installation Containers Integrations Data Localizatio…" at bounding box center [129, 291] width 145 height 425
click at [96, 201] on button "Installation" at bounding box center [99, 212] width 84 height 32
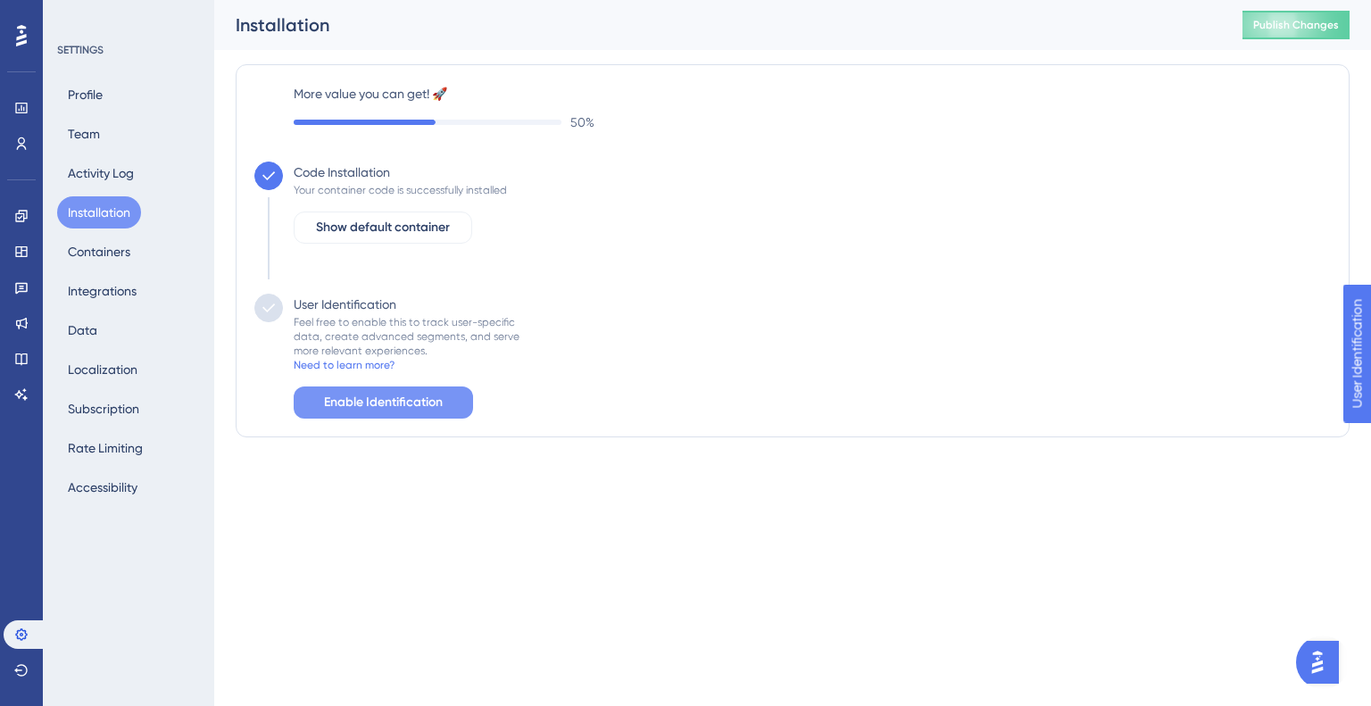
click at [374, 399] on span "Enable Identification" at bounding box center [383, 402] width 119 height 21
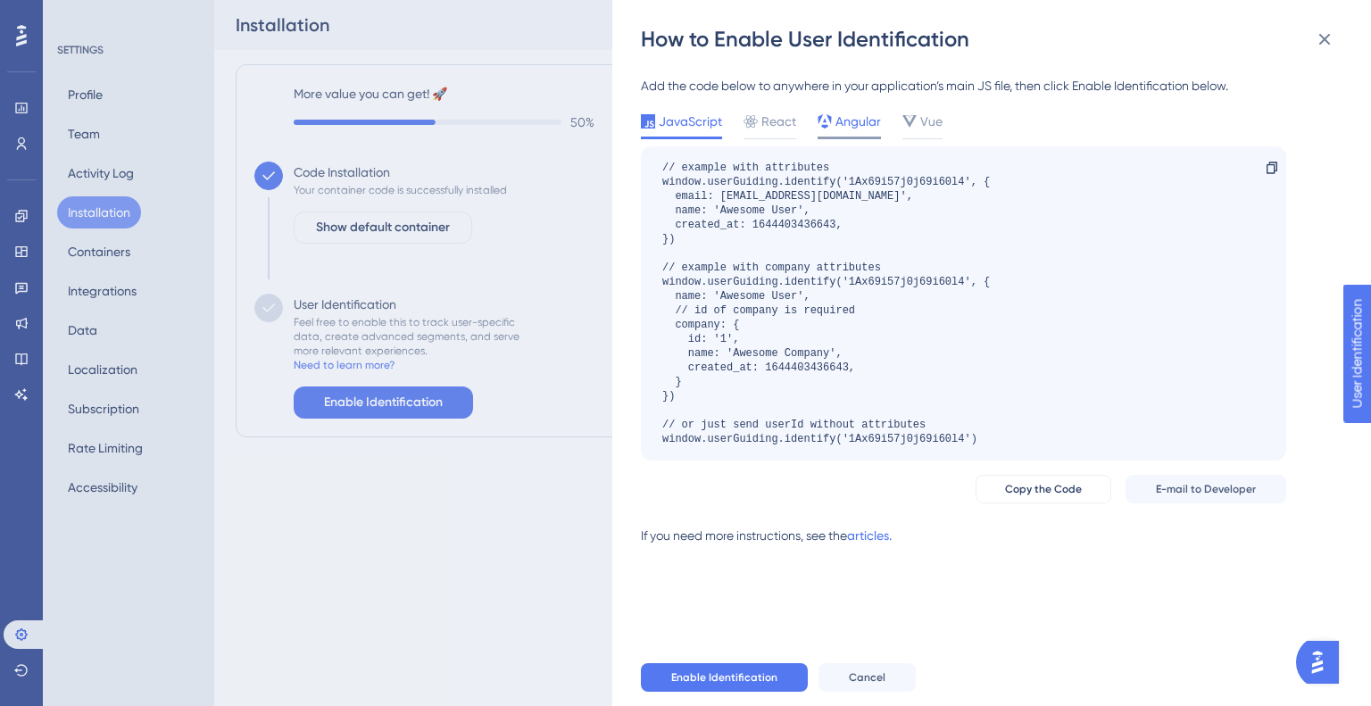
click at [845, 131] on span "Angular" at bounding box center [858, 121] width 46 height 21
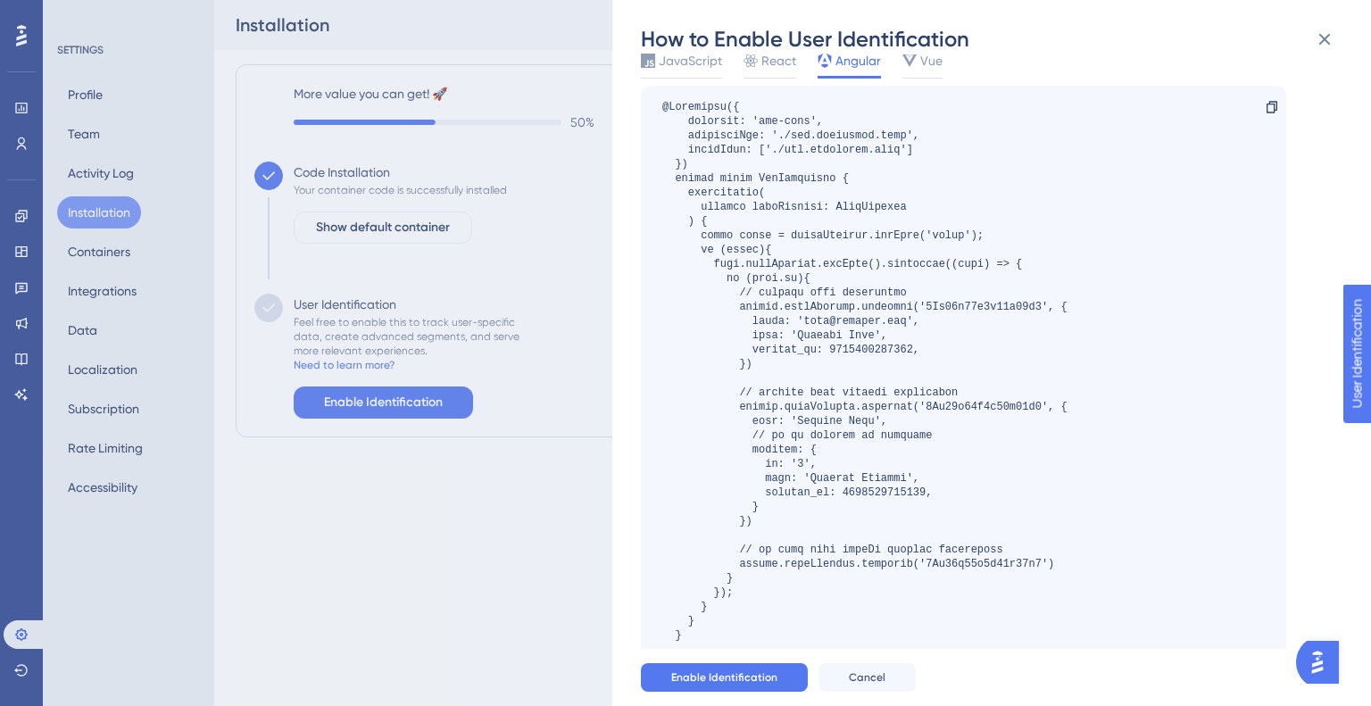
scroll to position [168, 0]
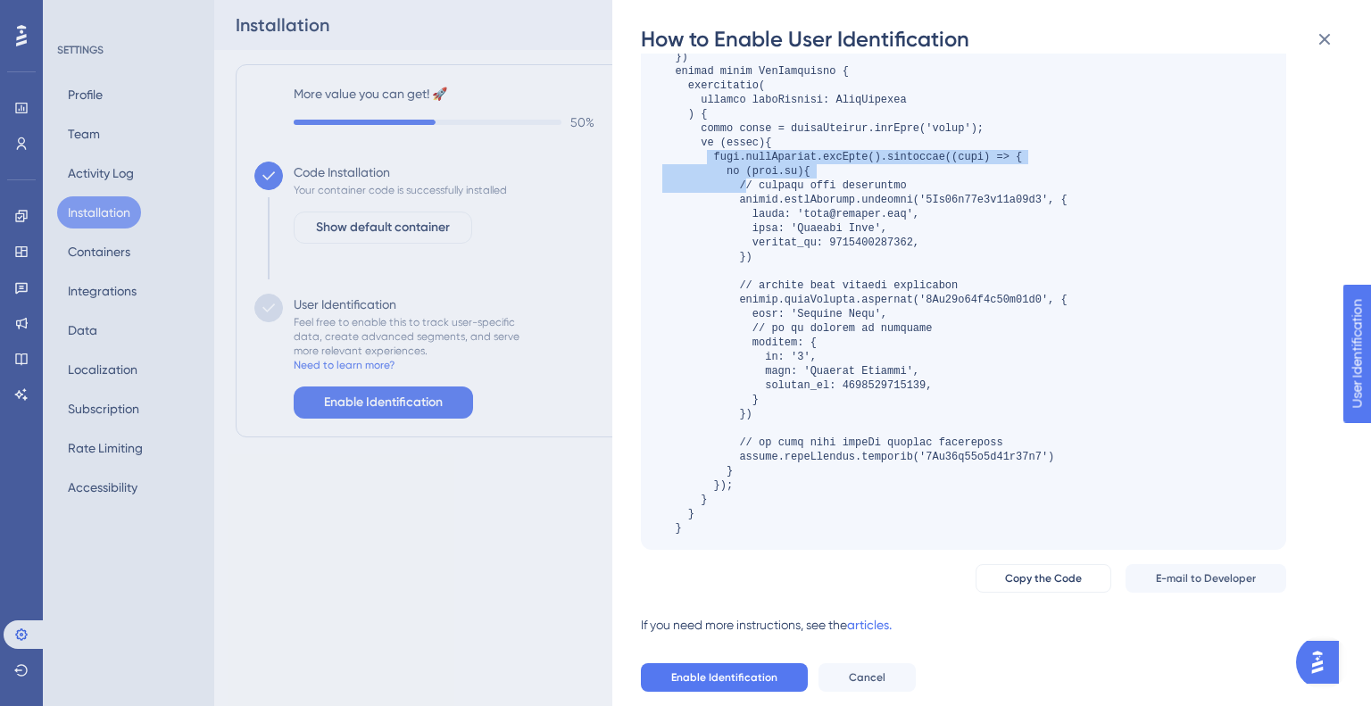
drag, startPoint x: 710, startPoint y: 151, endPoint x: 741, endPoint y: 164, distance: 33.2
click at [748, 182] on div at bounding box center [864, 264] width 405 height 543
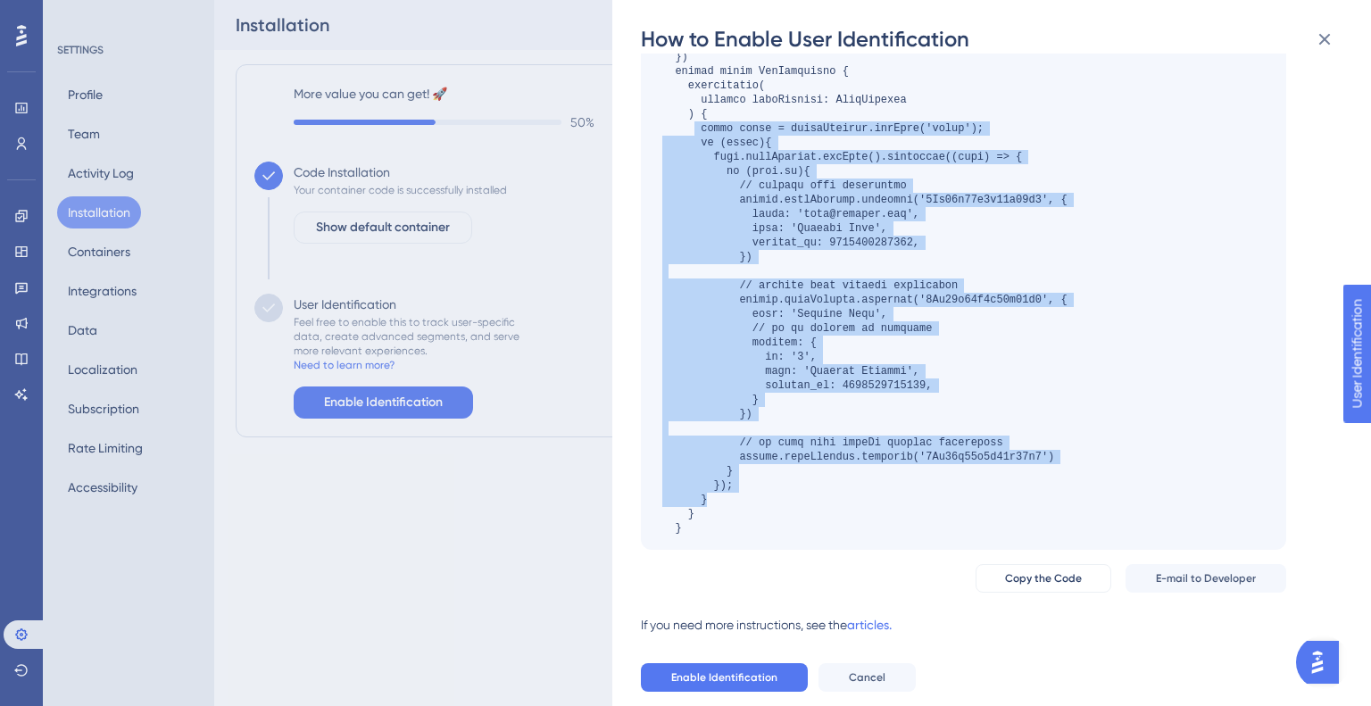
drag, startPoint x: 697, startPoint y: 131, endPoint x: 747, endPoint y: 492, distance: 363.9
click at [747, 492] on div at bounding box center [864, 264] width 405 height 543
copy div "const token = localStorage.getItem('token'); if (token){ this.userService.getUs…"
click at [1313, 31] on button at bounding box center [1324, 39] width 36 height 36
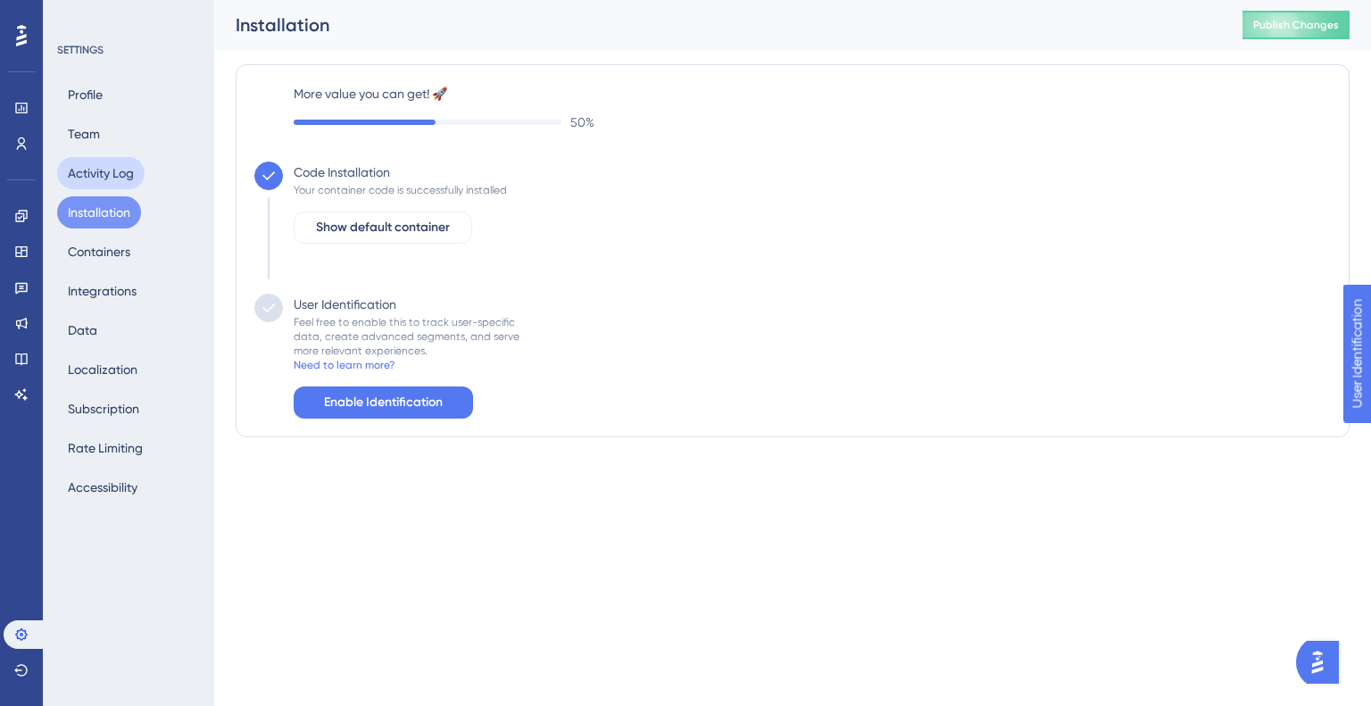
click at [82, 182] on button "Activity Log" at bounding box center [100, 173] width 87 height 32
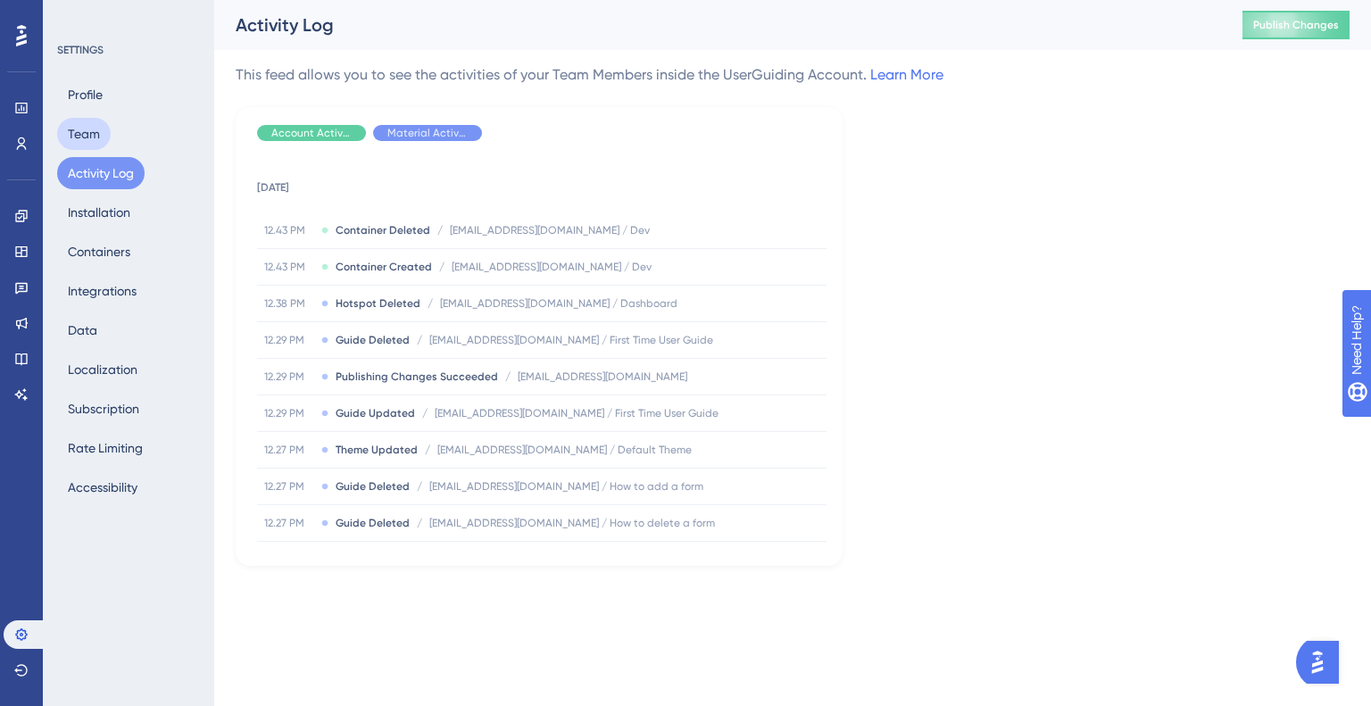
click at [97, 139] on button "Team" at bounding box center [84, 134] width 54 height 32
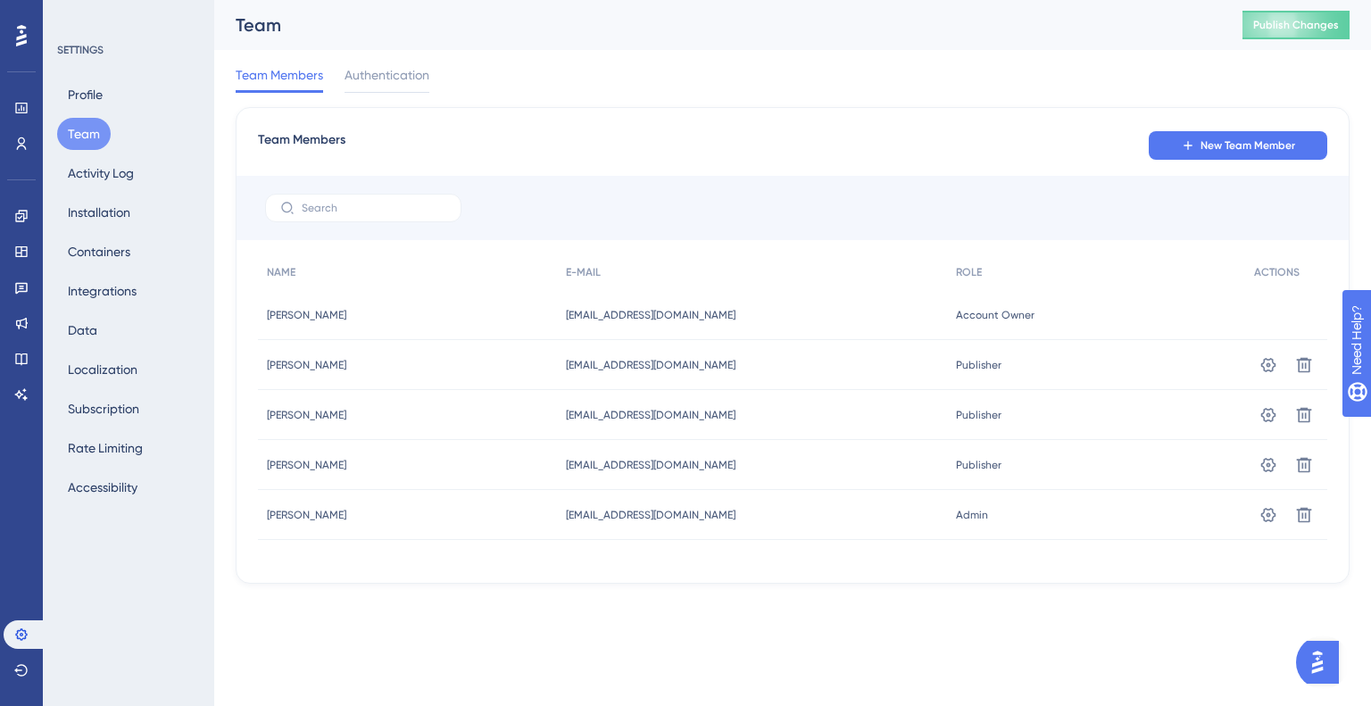
drag, startPoint x: 948, startPoint y: 286, endPoint x: 965, endPoint y: 307, distance: 27.2
click at [952, 288] on div "ROLE" at bounding box center [1096, 272] width 298 height 37
click at [1267, 524] on button at bounding box center [1268, 515] width 29 height 29
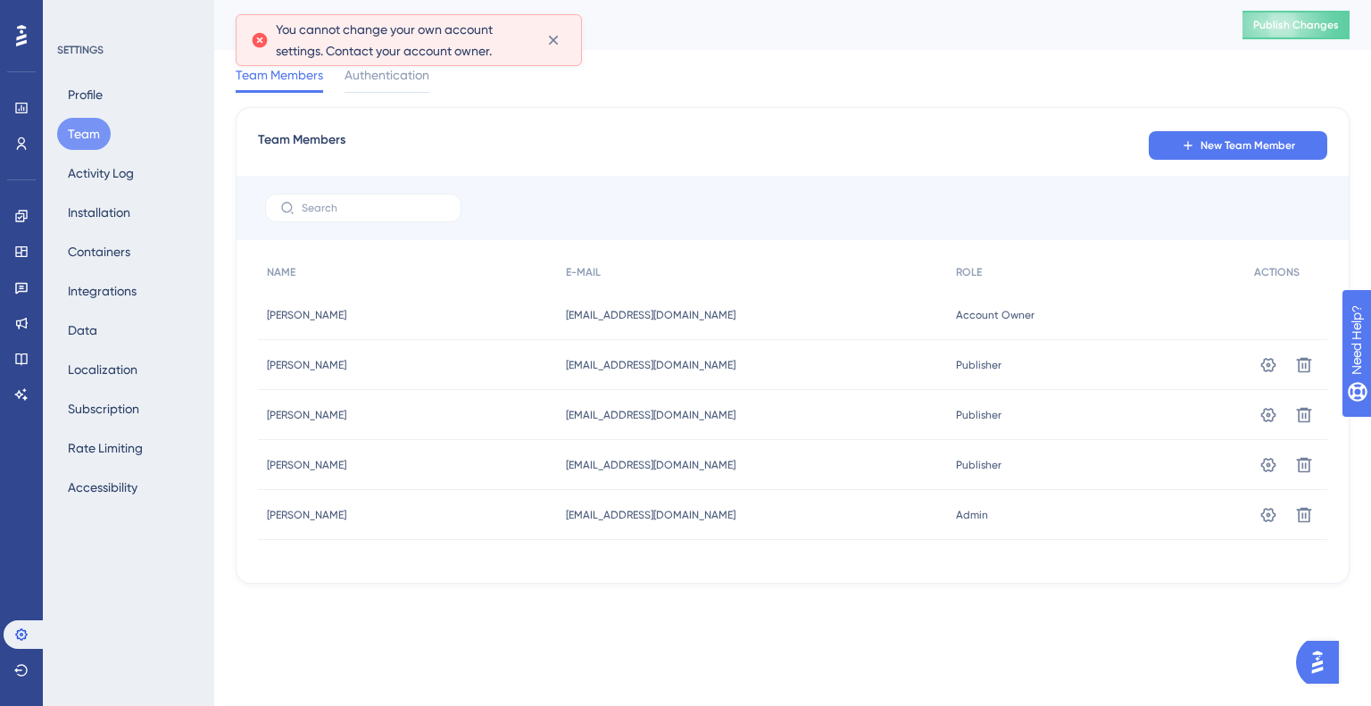
click at [474, 53] on span "You cannot change your own account settings. Contact your account owner." at bounding box center [404, 40] width 256 height 43
click at [553, 33] on icon at bounding box center [553, 40] width 18 height 18
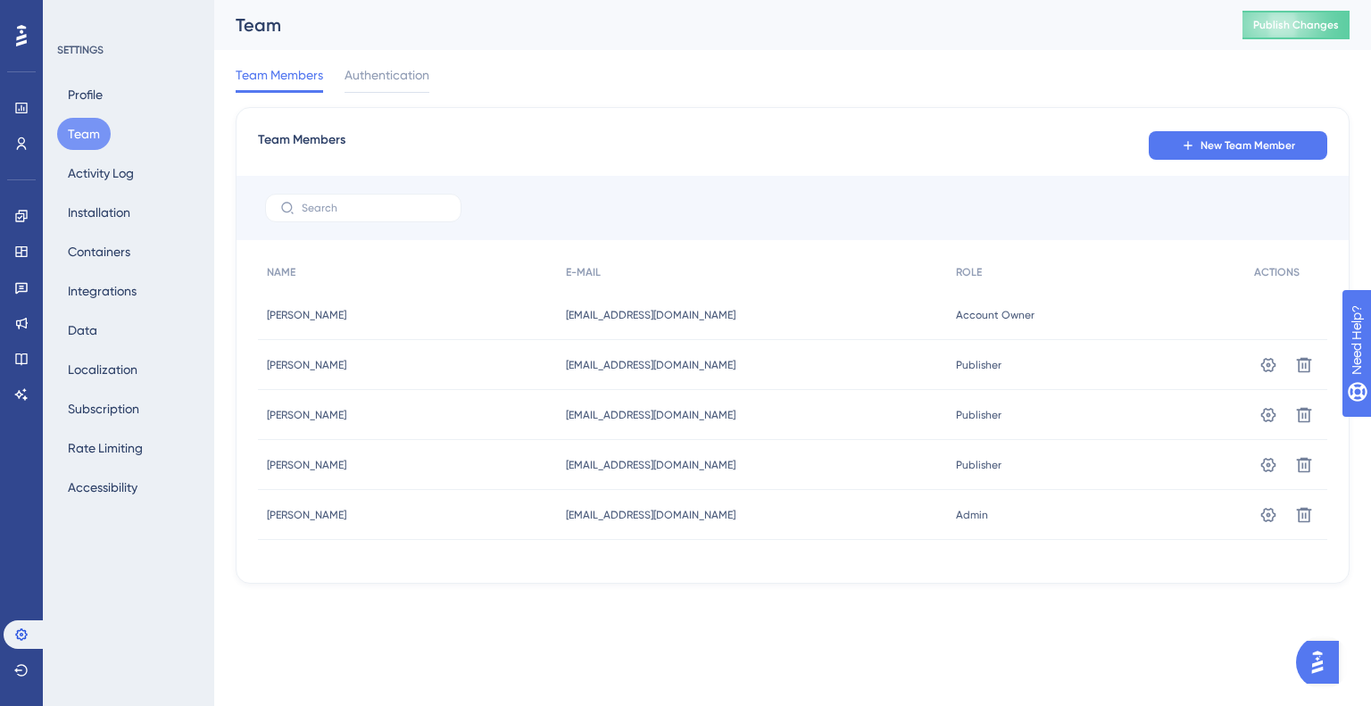
drag, startPoint x: 712, startPoint y: 320, endPoint x: 702, endPoint y: 317, distance: 10.4
click at [708, 319] on div "dfuss@interlacehealth.com dfuss@interlacehealth.com" at bounding box center [751, 315] width 389 height 50
click at [696, 314] on span "dfuss@interlacehealth.com" at bounding box center [651, 315] width 170 height 14
drag, startPoint x: 683, startPoint y: 310, endPoint x: 550, endPoint y: 302, distance: 134.0
click at [0, 0] on div "Philip Padgett Philip Padgett dfuss@interlacehealth.com dfuss@interlacehealth.c…" at bounding box center [0, 0] width 0 height 0
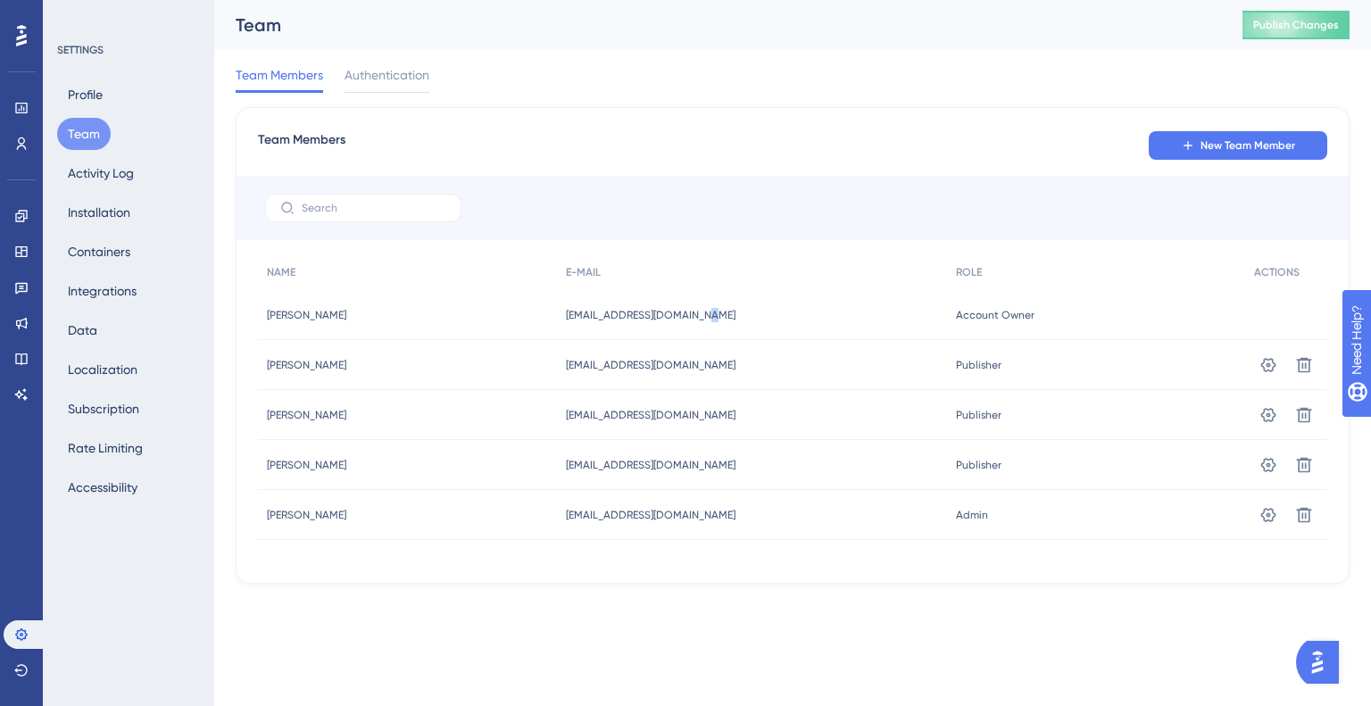
click at [557, 302] on div "Philip Padgett Philip Padgett" at bounding box center [407, 315] width 299 height 50
drag, startPoint x: 563, startPoint y: 302, endPoint x: 587, endPoint y: 318, distance: 28.5
click at [557, 311] on div "Philip Padgett Philip Padgett" at bounding box center [407, 315] width 299 height 50
click at [589, 318] on span "dfuss@interlacehealth.com" at bounding box center [651, 315] width 170 height 14
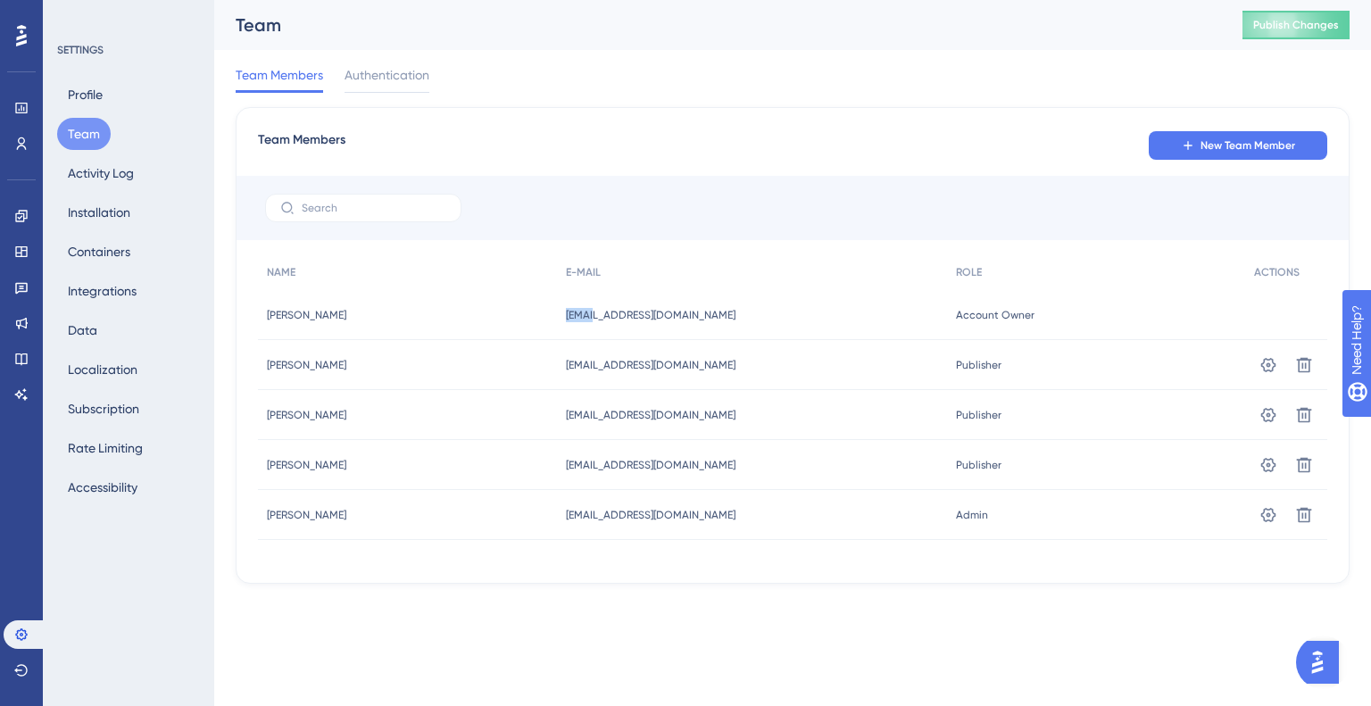
click at [589, 318] on span "dfuss@interlacehealth.com" at bounding box center [651, 315] width 170 height 14
click at [295, 328] on div "Philip Padgett Philip Padgett" at bounding box center [407, 315] width 299 height 50
click at [551, 365] on div "Ellie Silver Ellie Silver" at bounding box center [407, 365] width 299 height 50
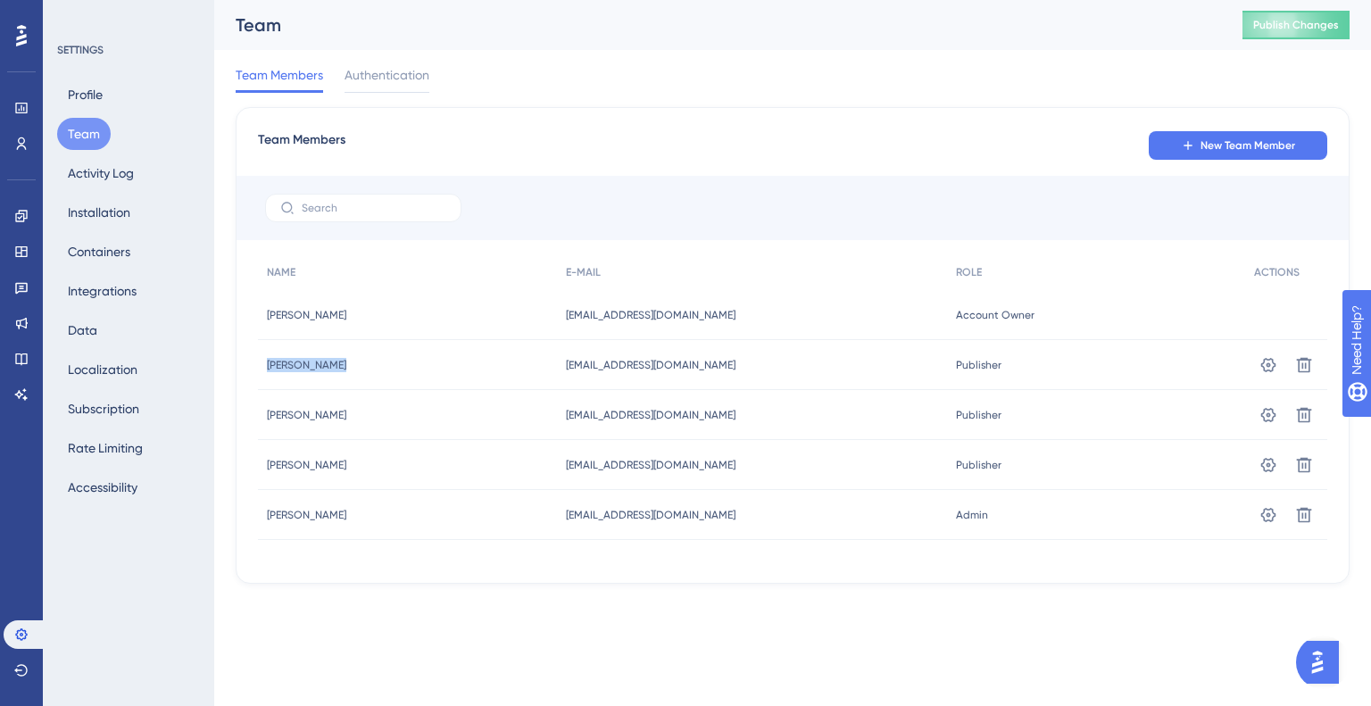
click at [551, 365] on div "Ellie Silver Ellie Silver" at bounding box center [407, 365] width 299 height 50
drag, startPoint x: 106, startPoint y: 173, endPoint x: 92, endPoint y: 126, distance: 49.4
click at [105, 173] on button "Activity Log" at bounding box center [100, 173] width 87 height 32
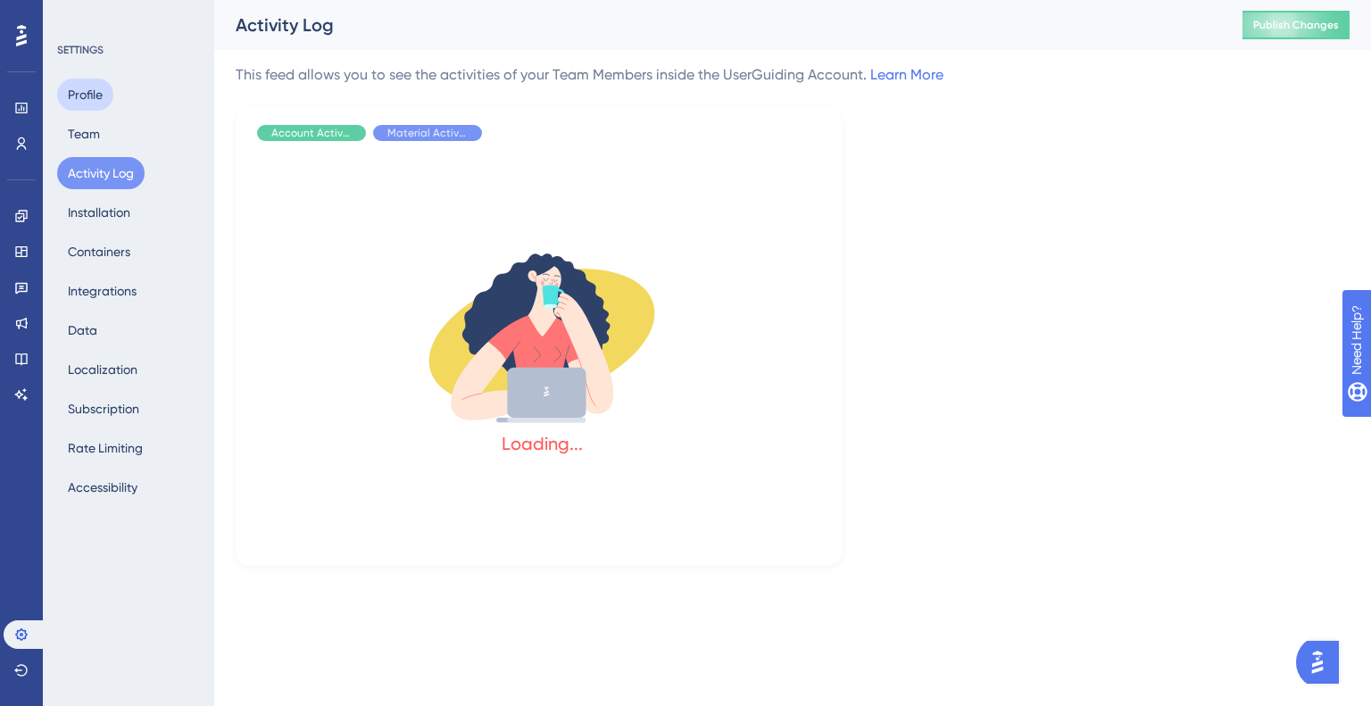
click at [89, 104] on button "Profile" at bounding box center [85, 95] width 56 height 32
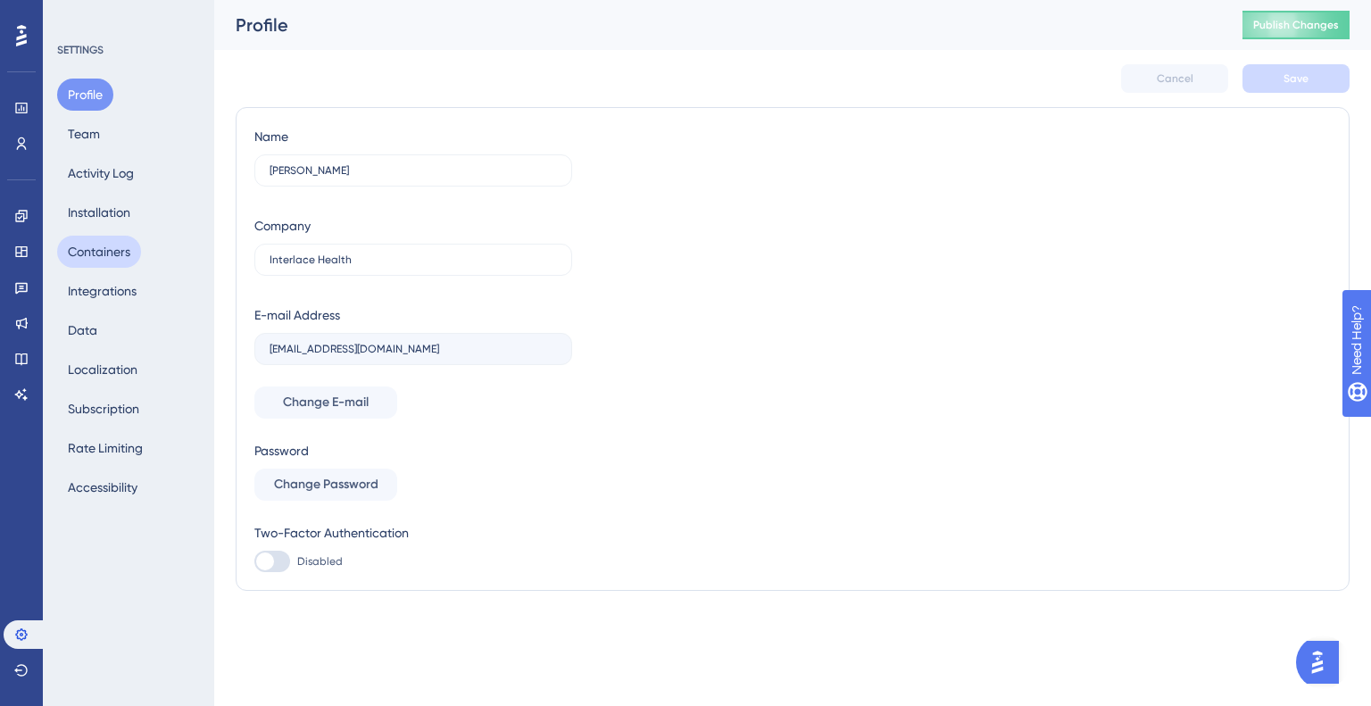
click at [95, 248] on button "Containers" at bounding box center [99, 252] width 84 height 32
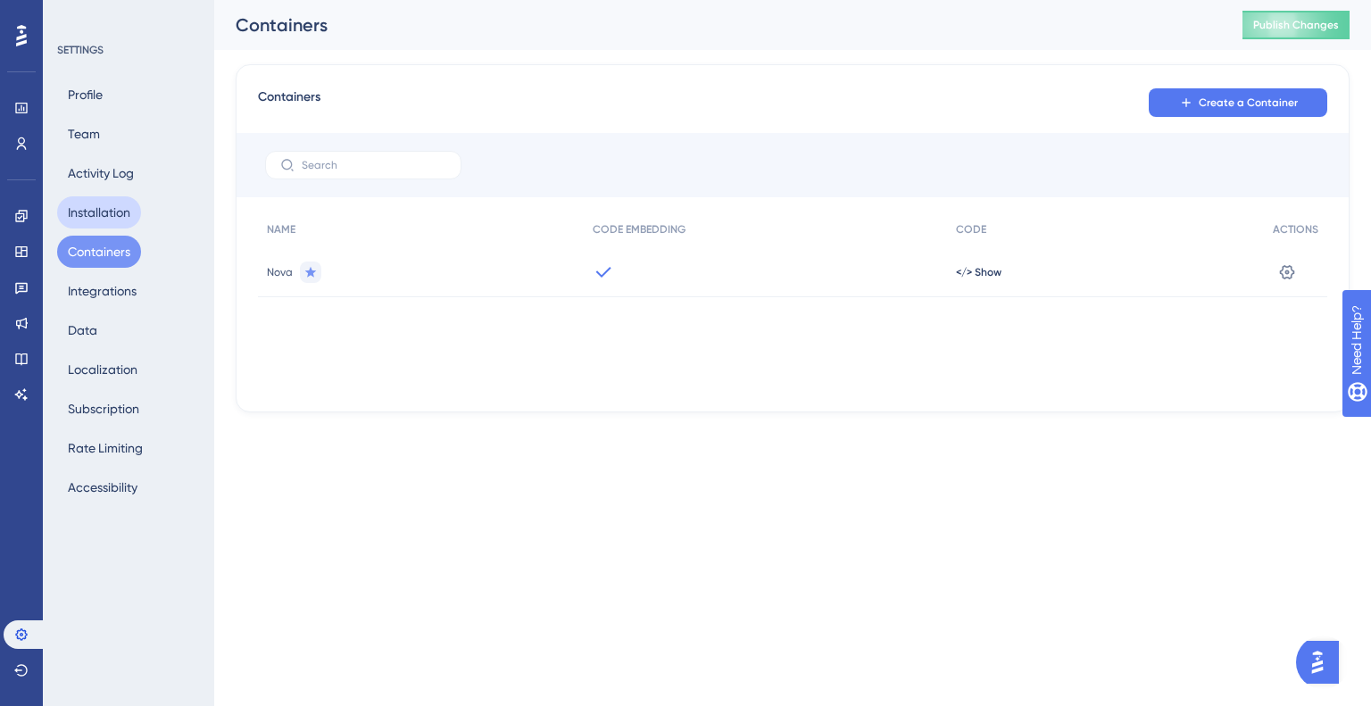
click at [104, 214] on button "Installation" at bounding box center [99, 212] width 84 height 32
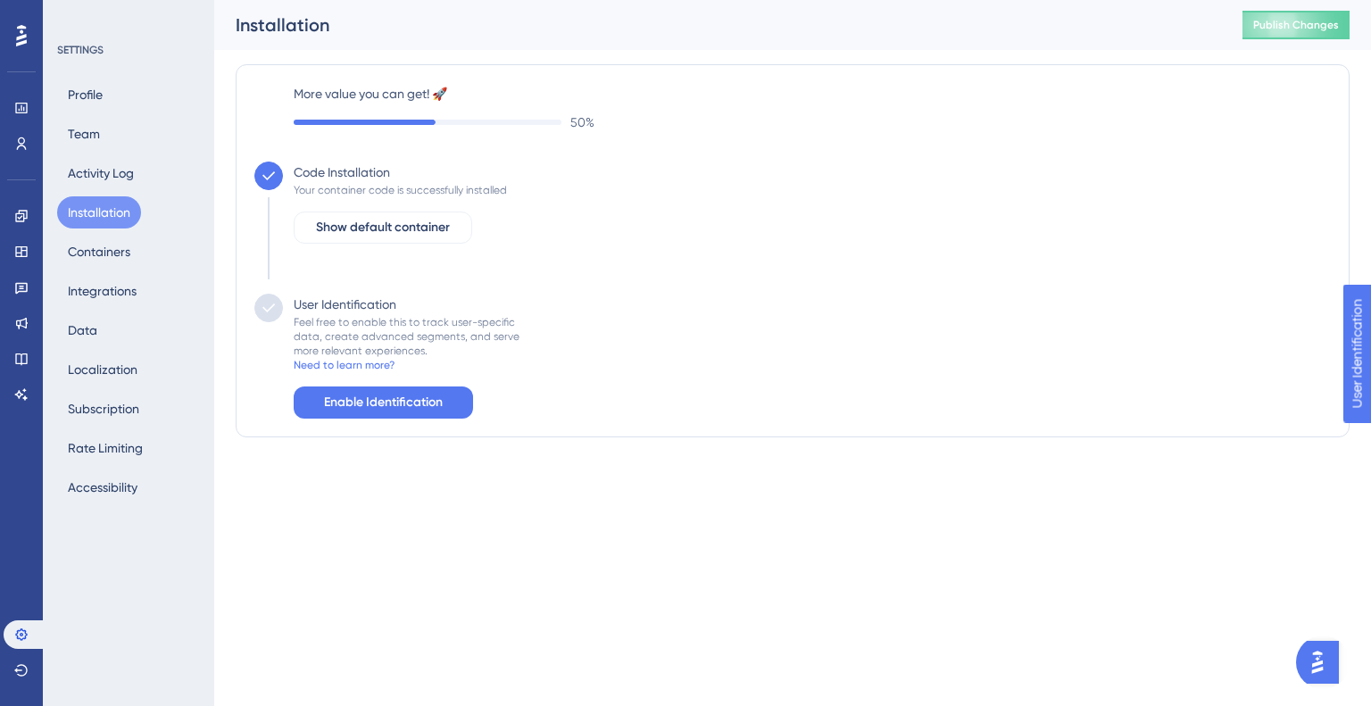
drag, startPoint x: 323, startPoint y: 193, endPoint x: 326, endPoint y: 169, distance: 24.2
click at [323, 187] on div "Your container code is successfully installed" at bounding box center [400, 190] width 213 height 14
click at [327, 168] on div "Code Installation" at bounding box center [342, 172] width 96 height 21
click at [420, 217] on span "Show default container" at bounding box center [383, 227] width 134 height 21
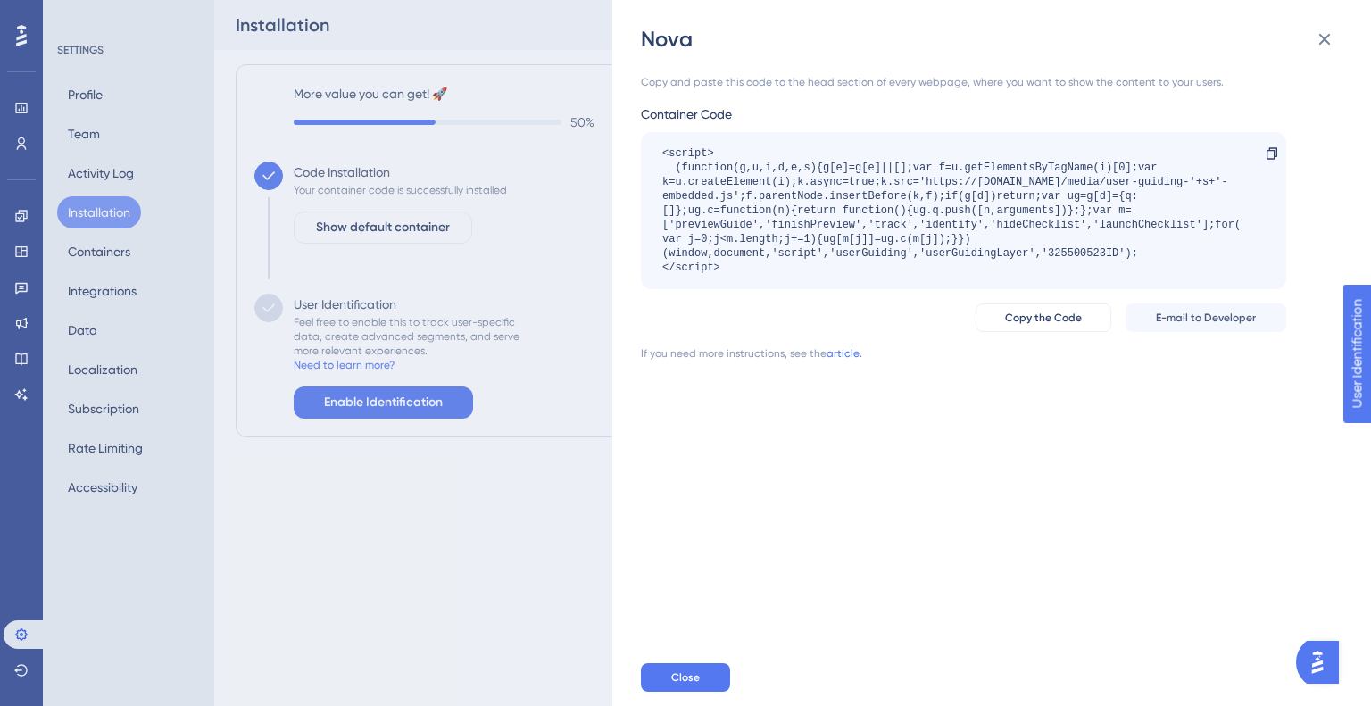
click at [728, 267] on div "<script> (function(g,u,i,d,e,s){g[e]=g[e]||[];var f=u.getElementsByTagName(i)[0…" at bounding box center [954, 210] width 584 height 128
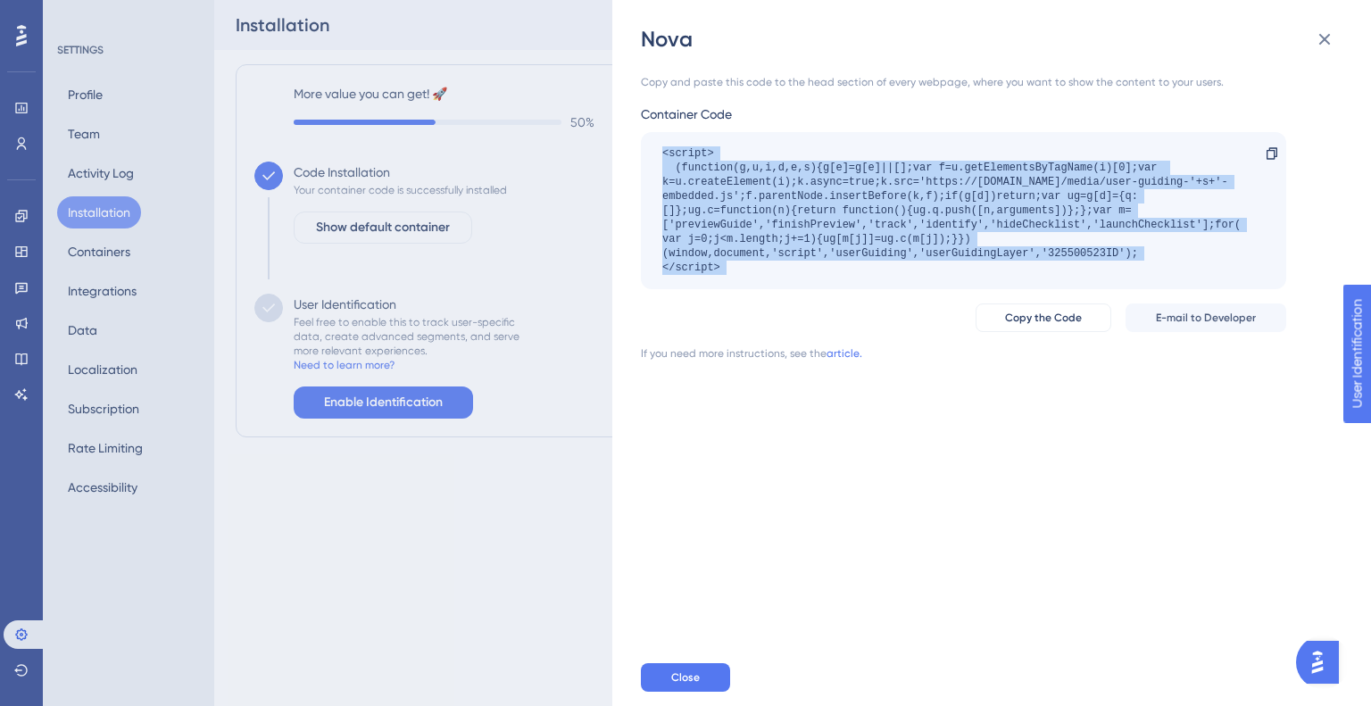
drag, startPoint x: 728, startPoint y: 267, endPoint x: 627, endPoint y: 145, distance: 157.8
click at [627, 145] on div "Nova Copy and paste this code to the head section of every webpage, where you w…" at bounding box center [991, 353] width 758 height 706
copy div "<script> (function(g,u,i,d,e,s){g[e]=g[e]||[];var f=u.getElementsByTagName(i)[0…"
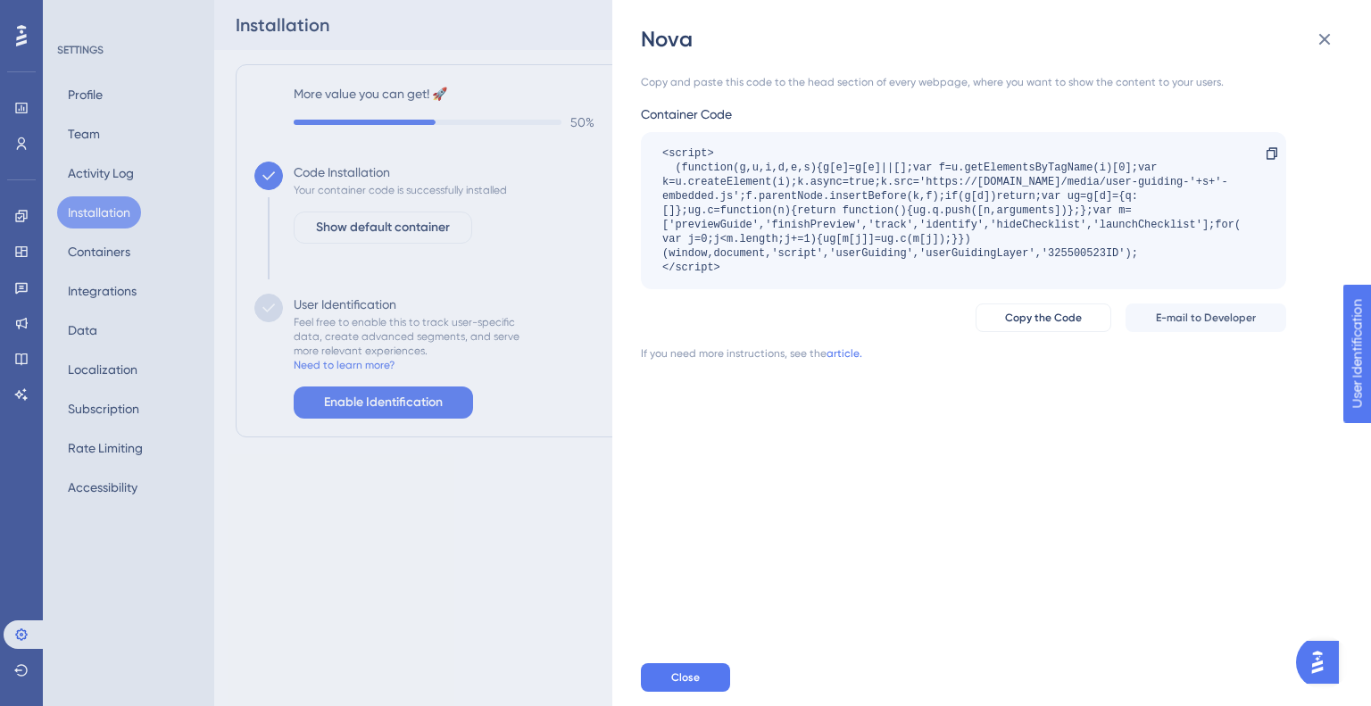
drag, startPoint x: 89, startPoint y: 118, endPoint x: 86, endPoint y: 74, distance: 43.9
click at [86, 116] on div "Nova Copy and paste this code to the head section of every webpage, where you w…" at bounding box center [685, 353] width 1371 height 706
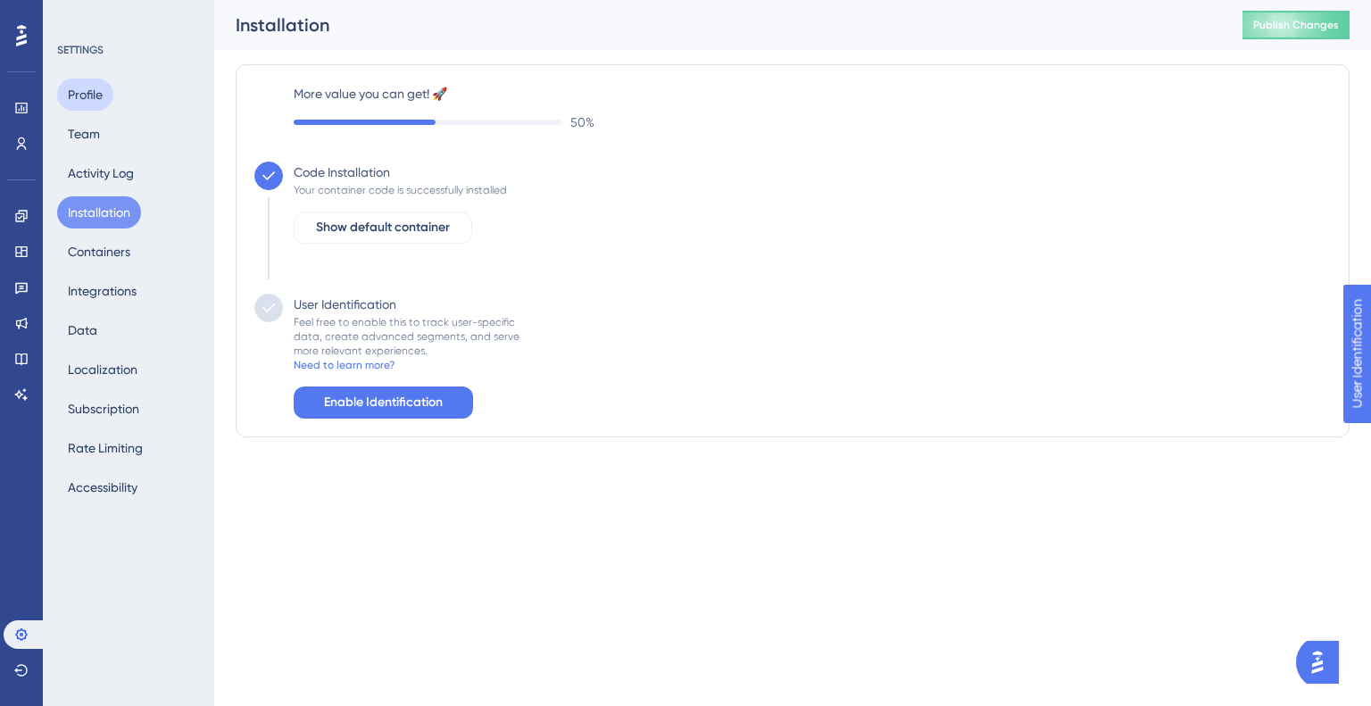
click at [85, 99] on button "Profile" at bounding box center [85, 95] width 56 height 32
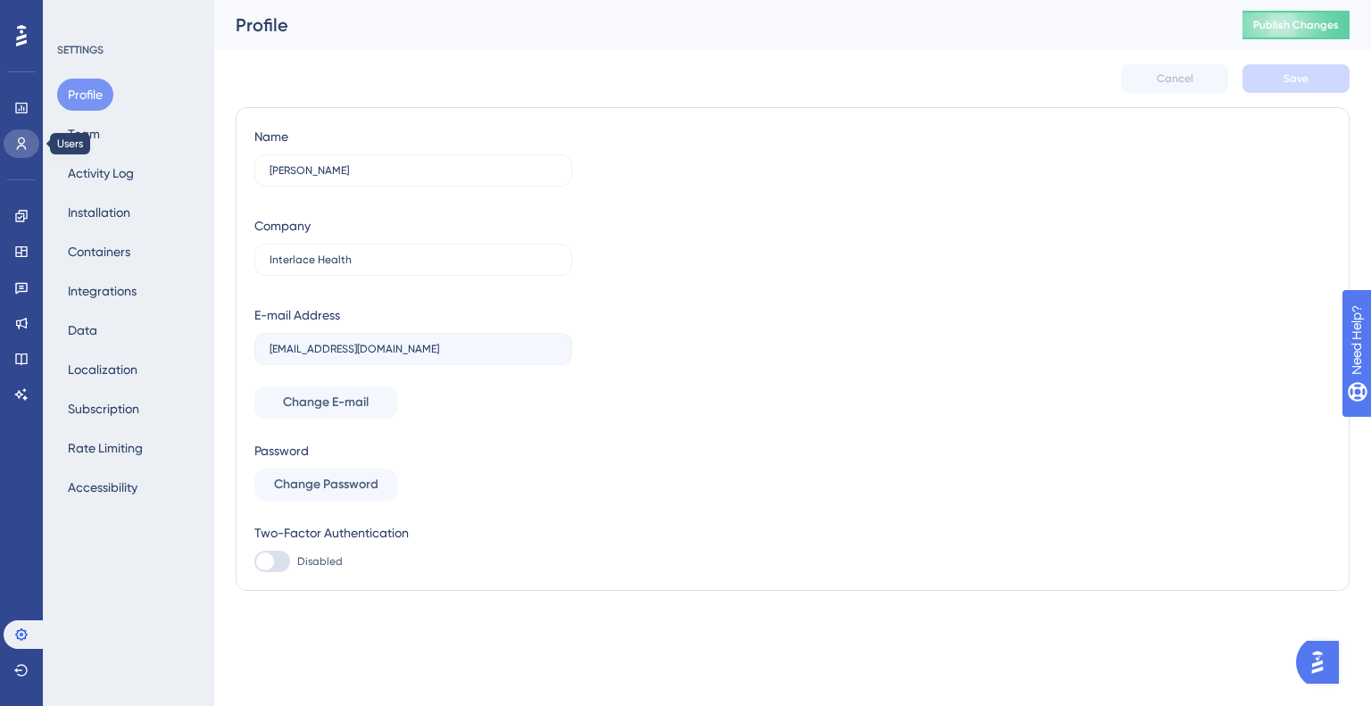
click at [19, 137] on icon at bounding box center [21, 144] width 14 height 14
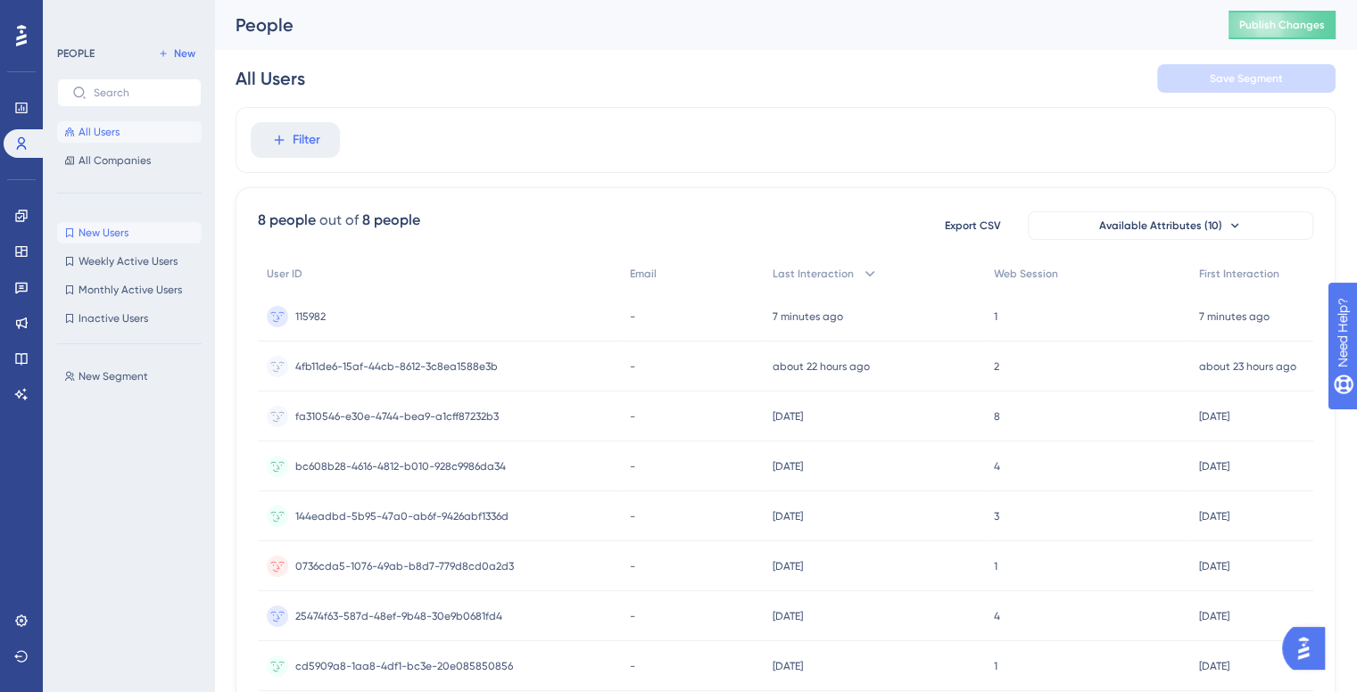
drag, startPoint x: 89, startPoint y: 242, endPoint x: 95, endPoint y: 235, distance: 9.5
click at [89, 241] on button "New Users New Users" at bounding box center [129, 232] width 145 height 21
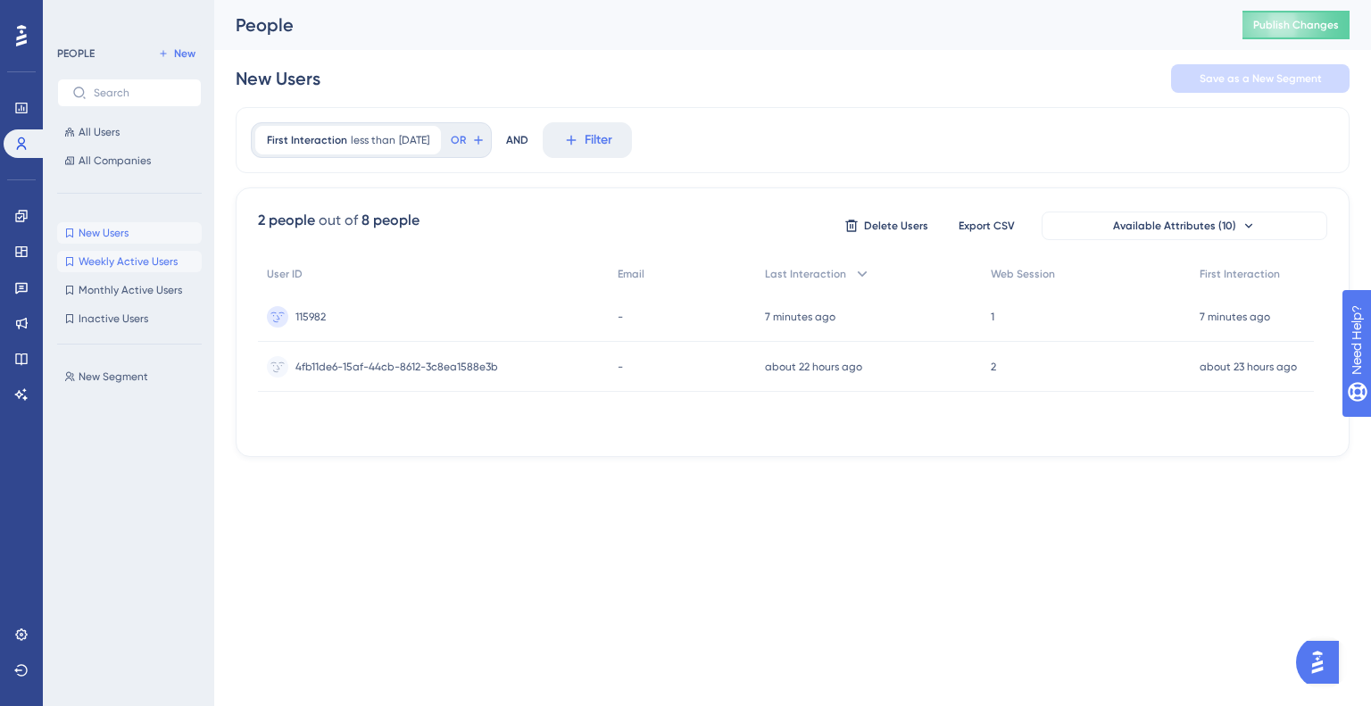
click at [95, 254] on span "Weekly Active Users" at bounding box center [128, 261] width 99 height 14
click at [30, 210] on link at bounding box center [22, 216] width 36 height 29
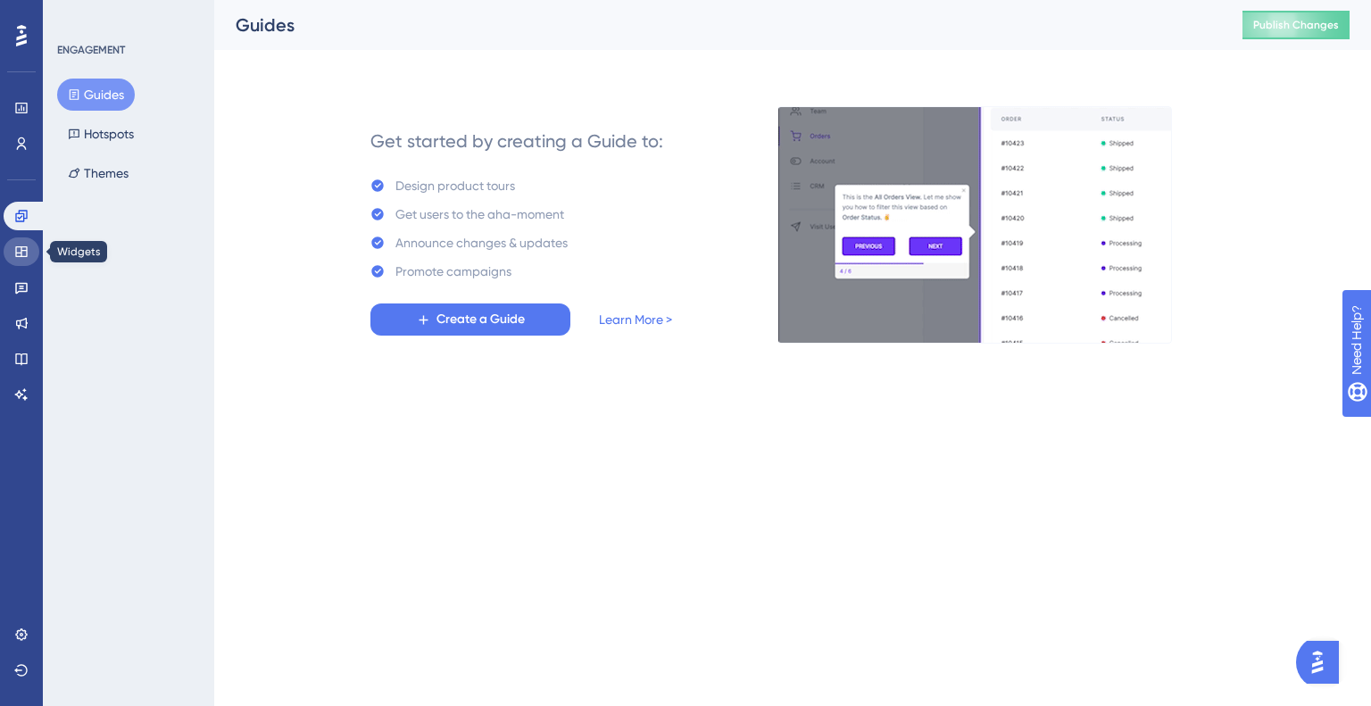
click at [31, 253] on link at bounding box center [22, 251] width 36 height 29
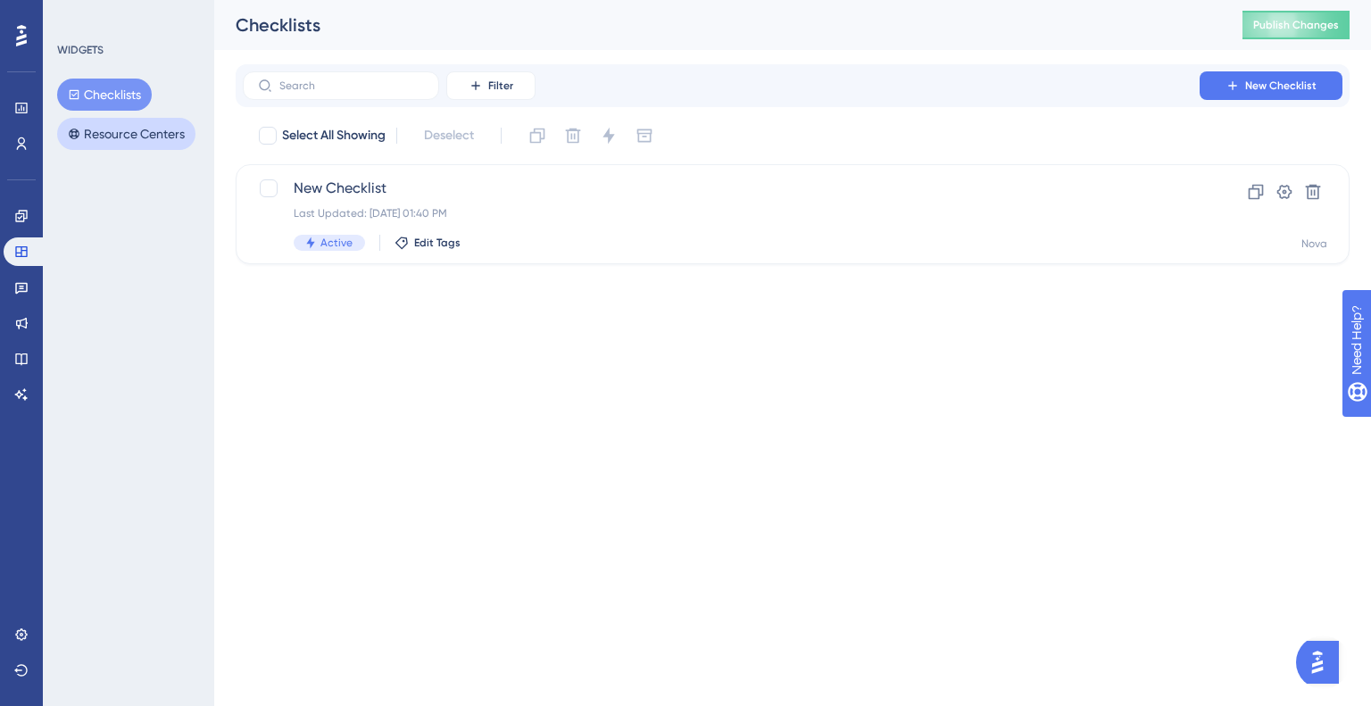
click at [139, 131] on button "Resource Centers" at bounding box center [126, 134] width 138 height 32
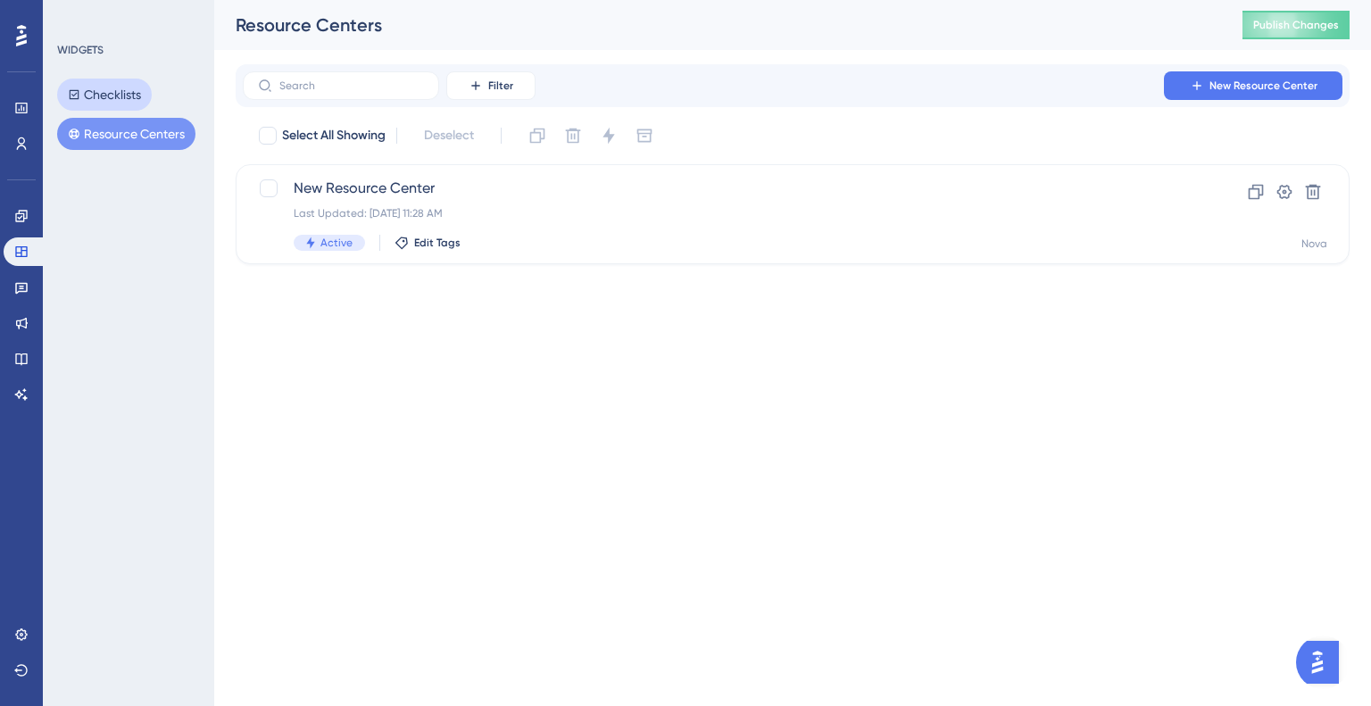
click at [130, 95] on button "Checklists" at bounding box center [104, 95] width 95 height 32
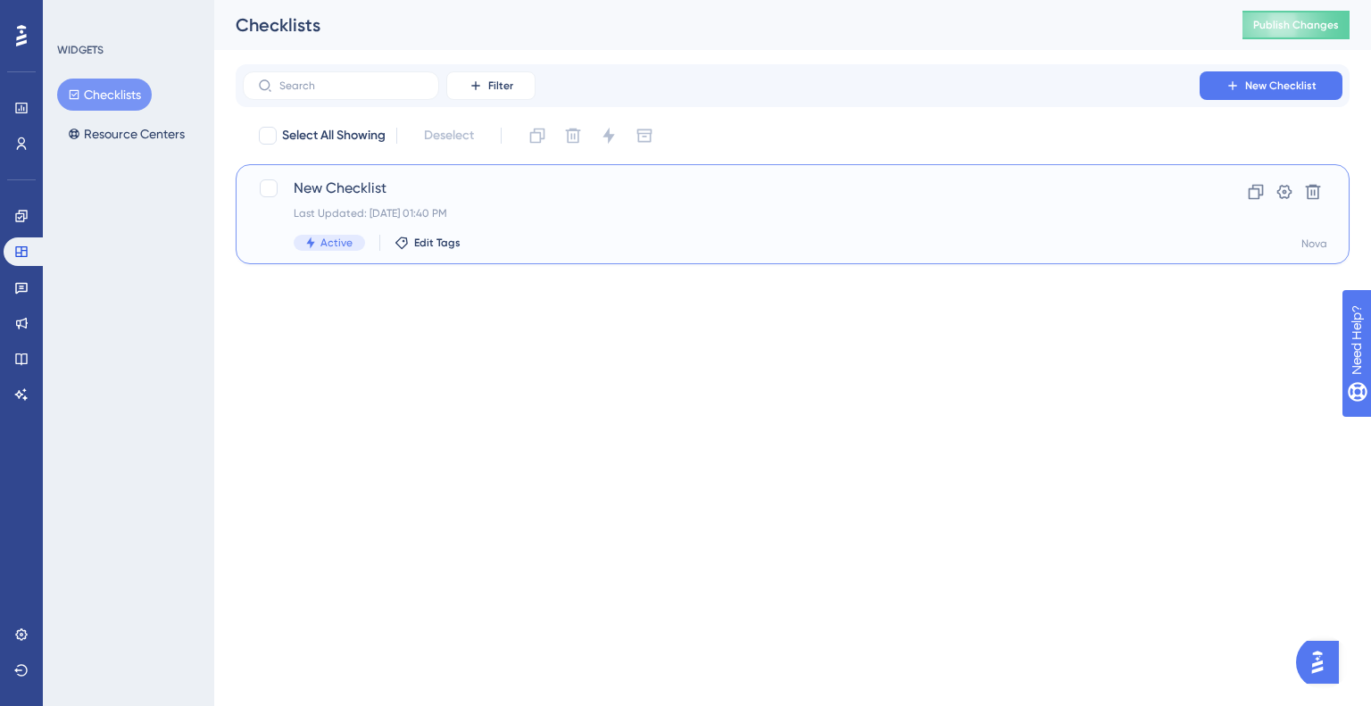
click at [323, 186] on span "New Checklist" at bounding box center [721, 188] width 855 height 21
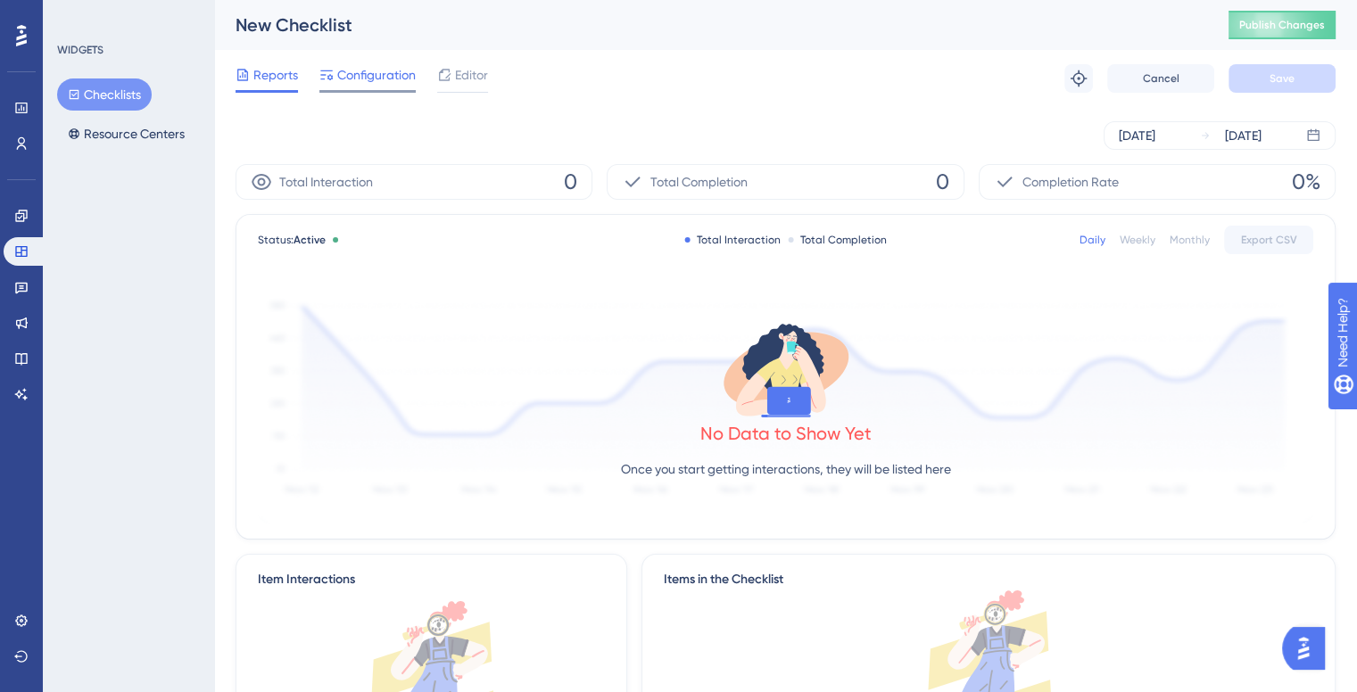
click at [410, 74] on span "Configuration" at bounding box center [376, 74] width 79 height 21
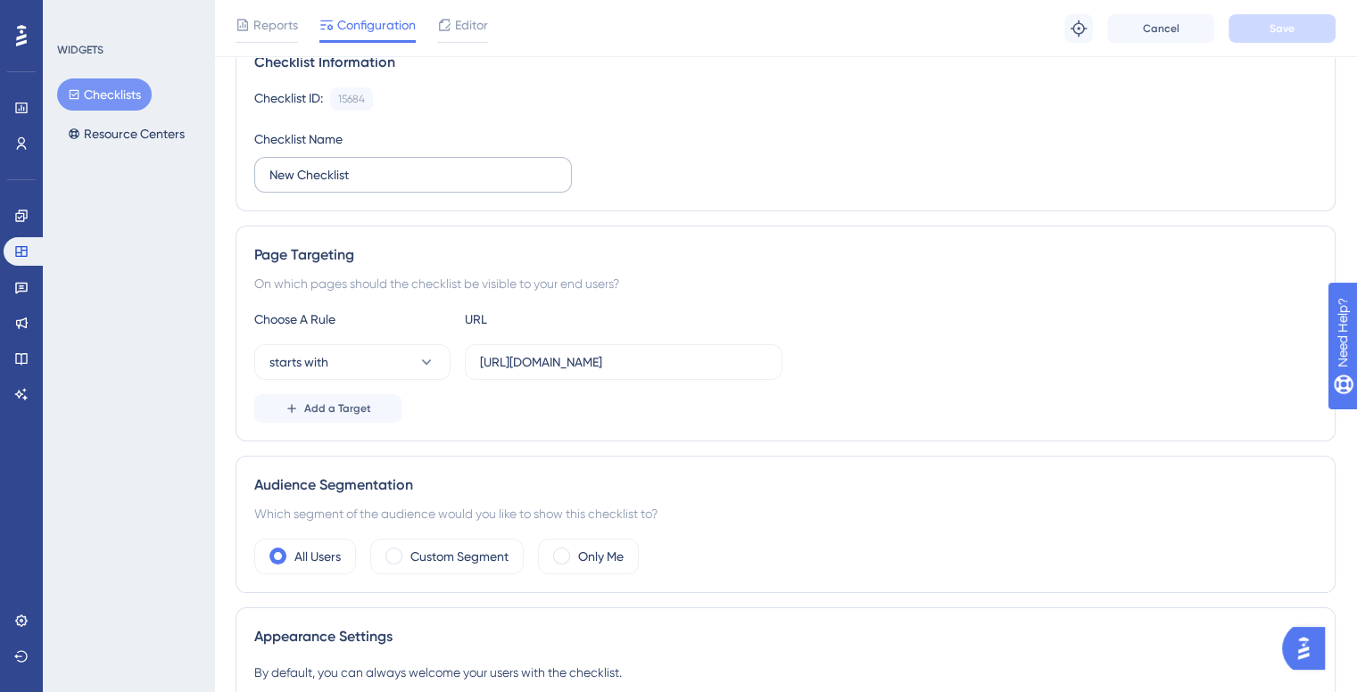
scroll to position [89, 0]
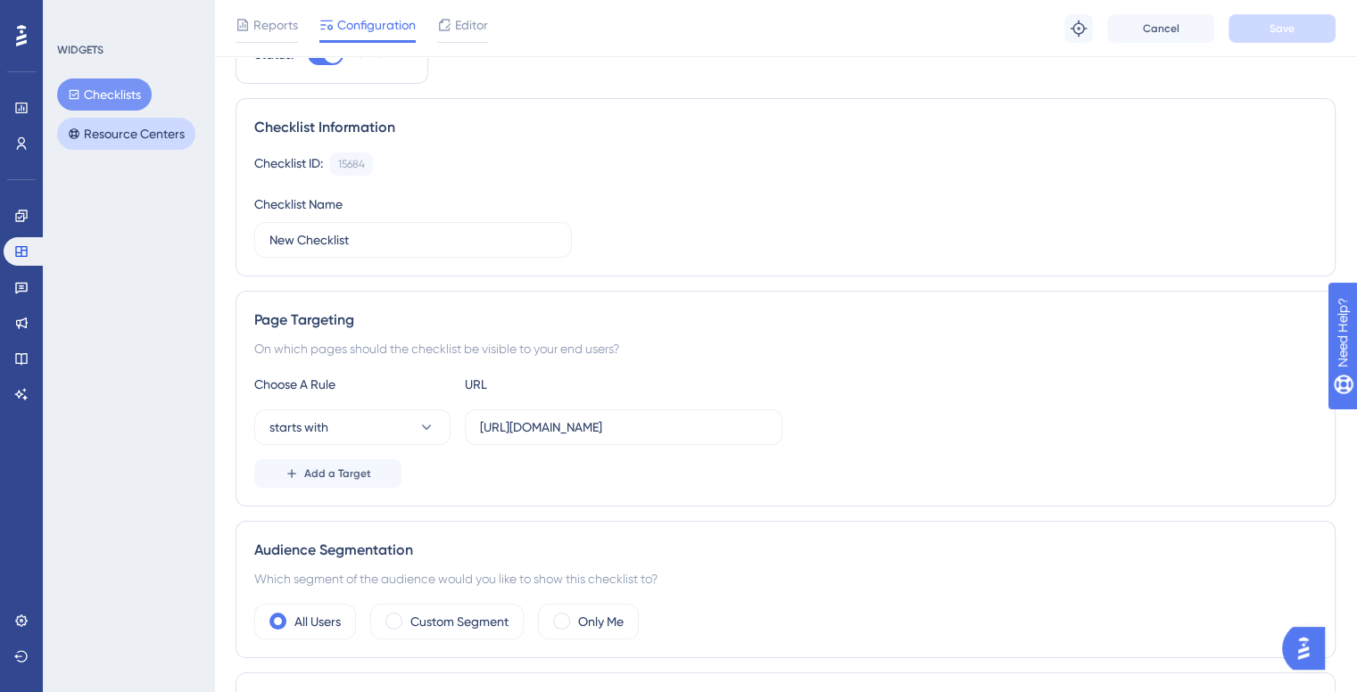
click at [138, 136] on button "Resource Centers" at bounding box center [126, 134] width 138 height 32
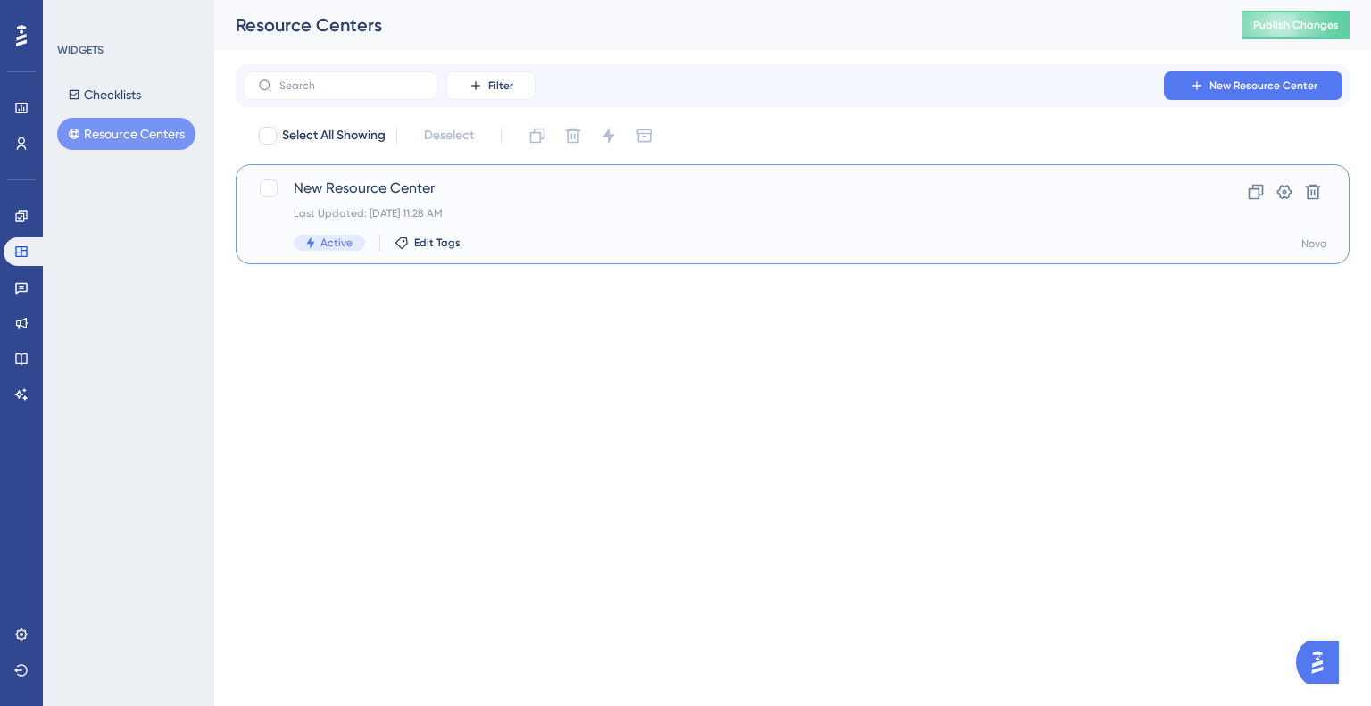
click at [308, 210] on div "Last Updated: May 06 2025, 11:28 AM" at bounding box center [721, 213] width 855 height 14
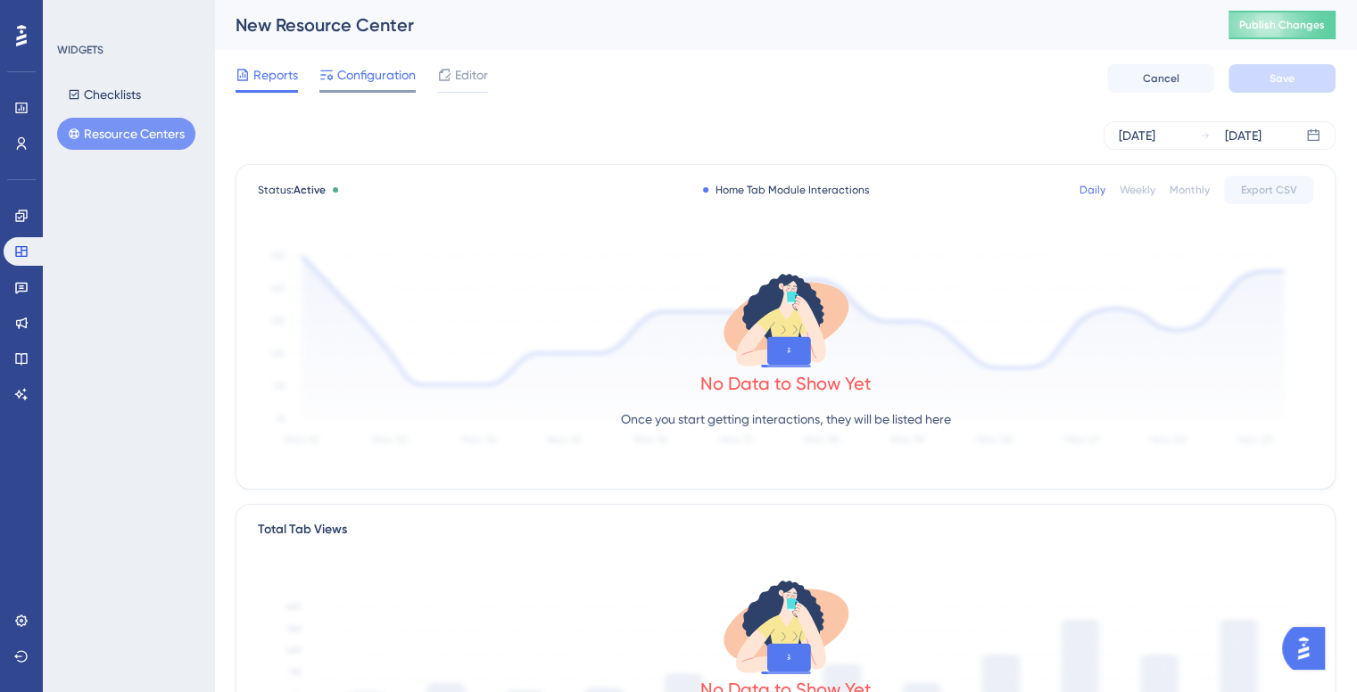
click at [385, 86] on div "Configuration" at bounding box center [367, 78] width 96 height 29
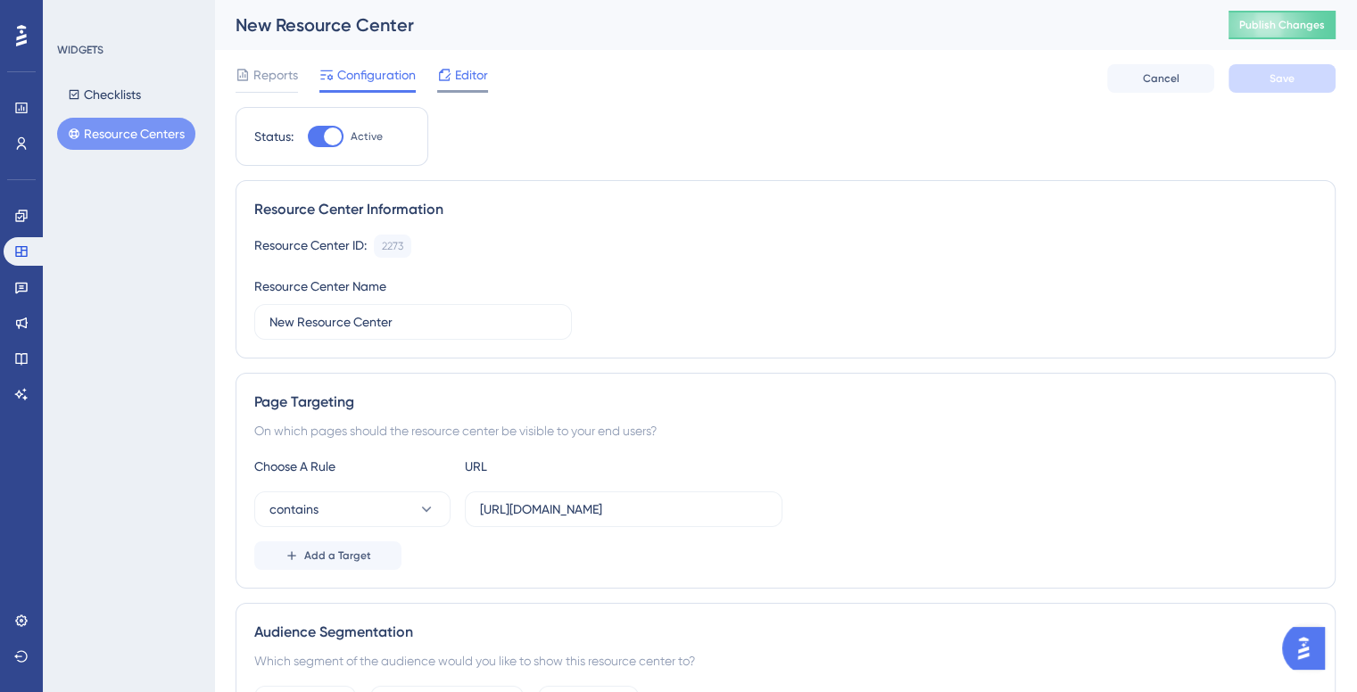
click at [468, 81] on span "Editor" at bounding box center [471, 74] width 33 height 21
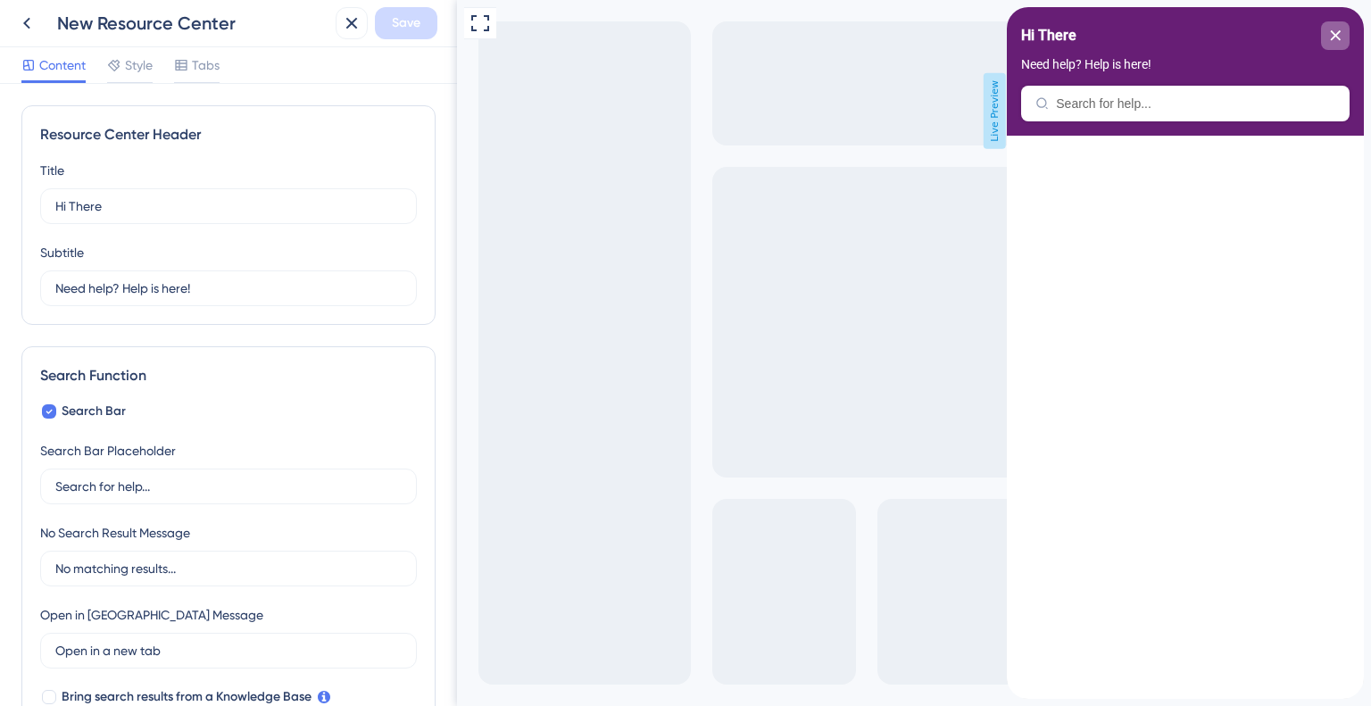
click at [1340, 35] on div "close resource center" at bounding box center [1335, 35] width 29 height 29
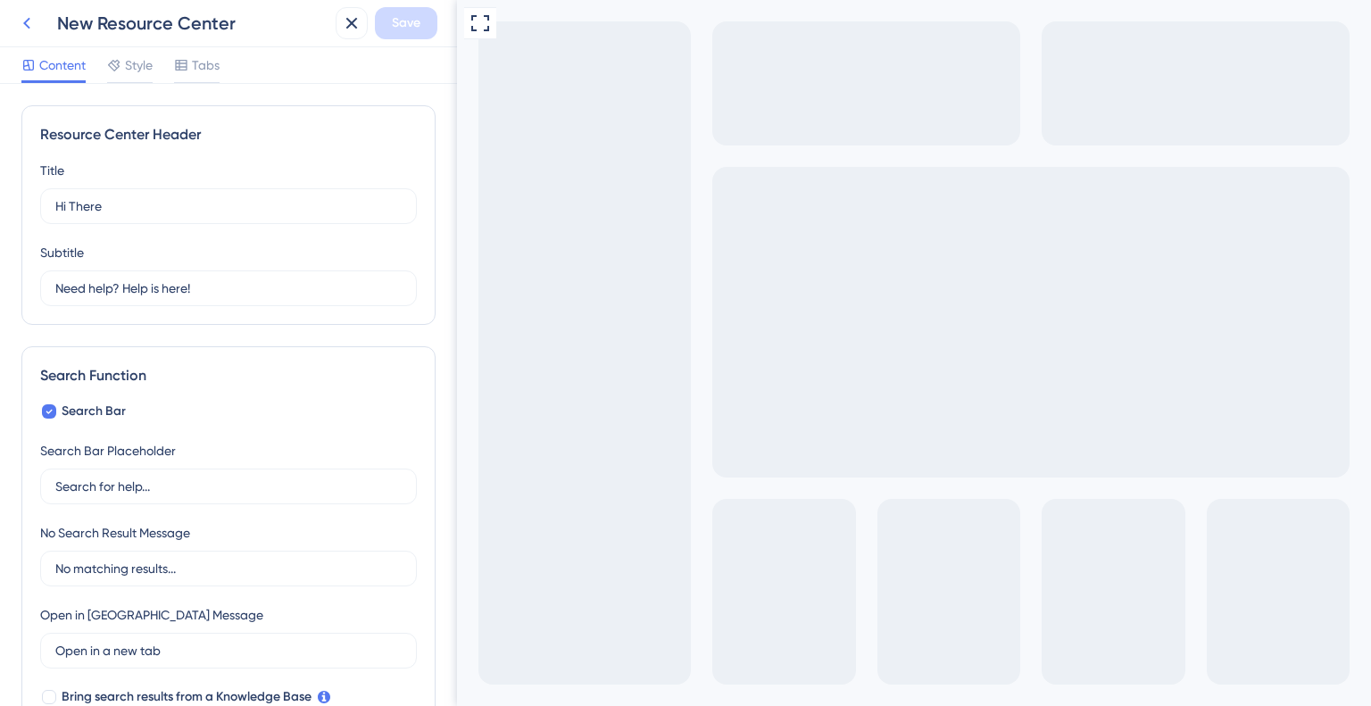
click at [27, 13] on icon at bounding box center [26, 22] width 21 height 21
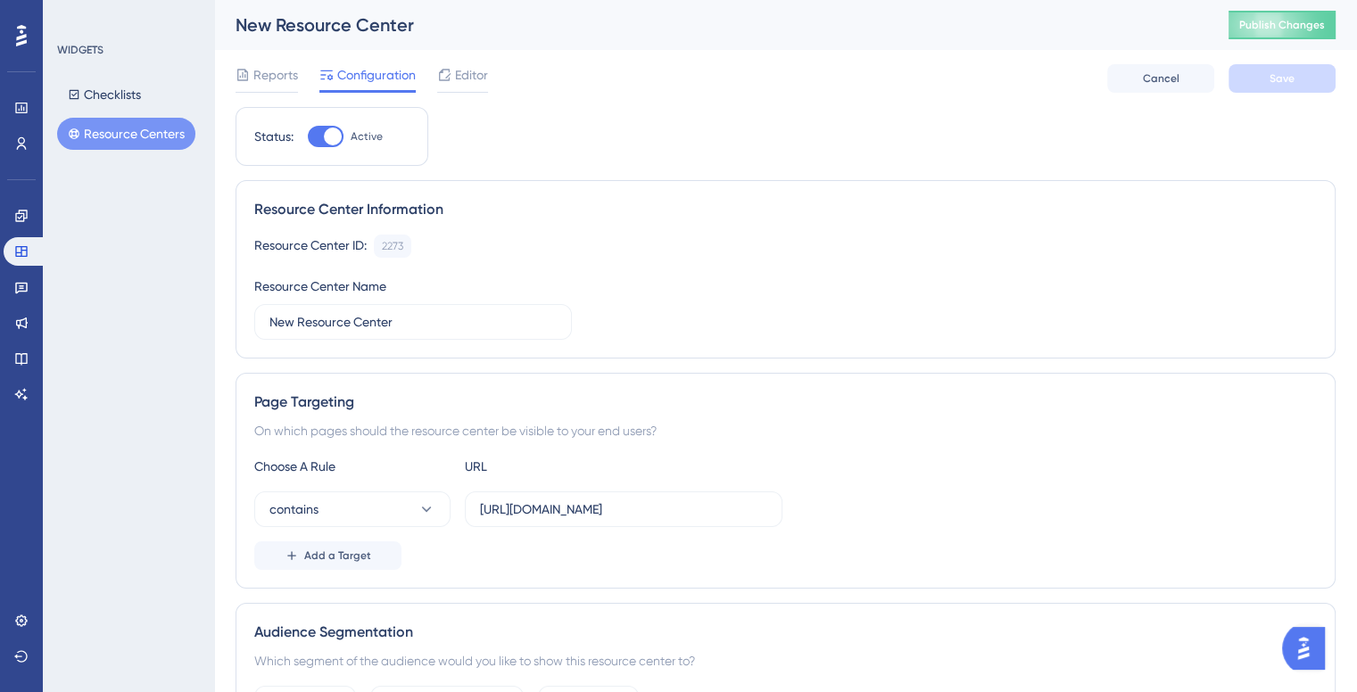
click at [328, 137] on div at bounding box center [333, 137] width 18 height 18
click at [308, 137] on input "Active" at bounding box center [307, 137] width 1 height 1
click at [320, 134] on div at bounding box center [319, 137] width 18 height 18
click at [308, 137] on input "Inactive" at bounding box center [307, 137] width 1 height 1
checkbox input "true"
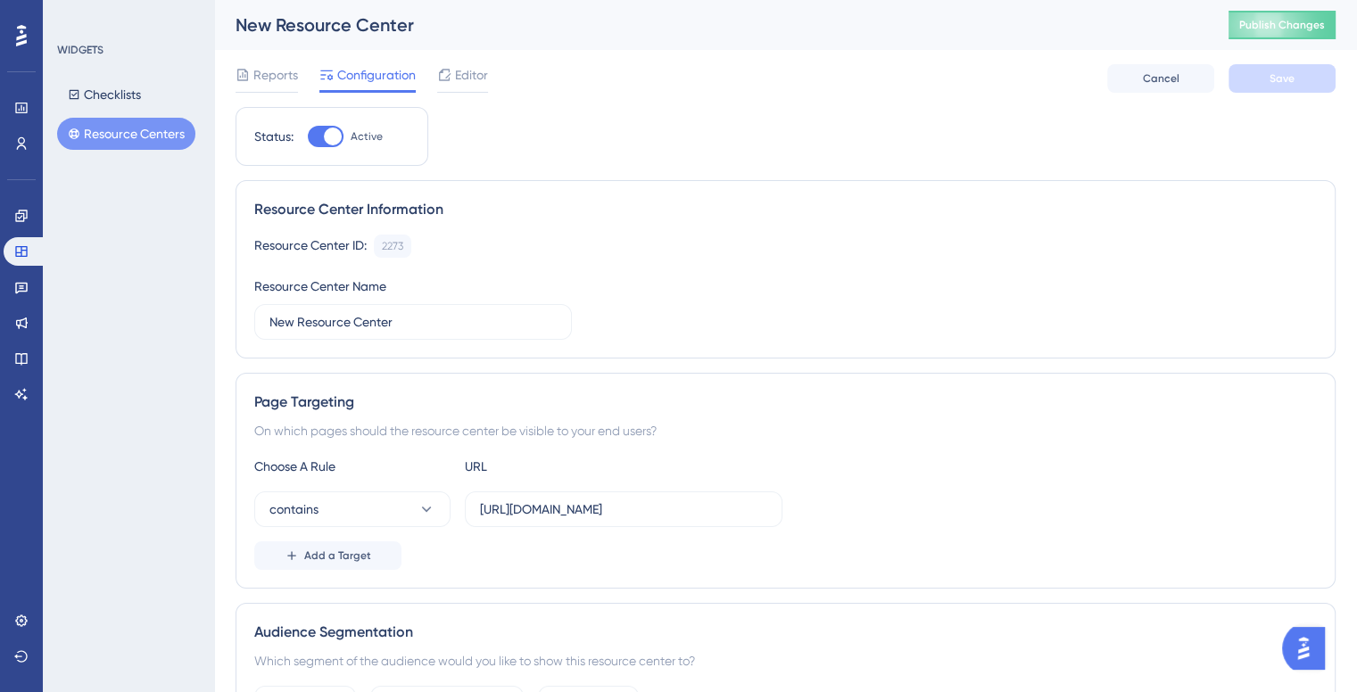
click at [157, 95] on div "Checklists Resource Centers" at bounding box center [129, 114] width 145 height 71
click at [131, 95] on button "Checklists" at bounding box center [104, 95] width 95 height 32
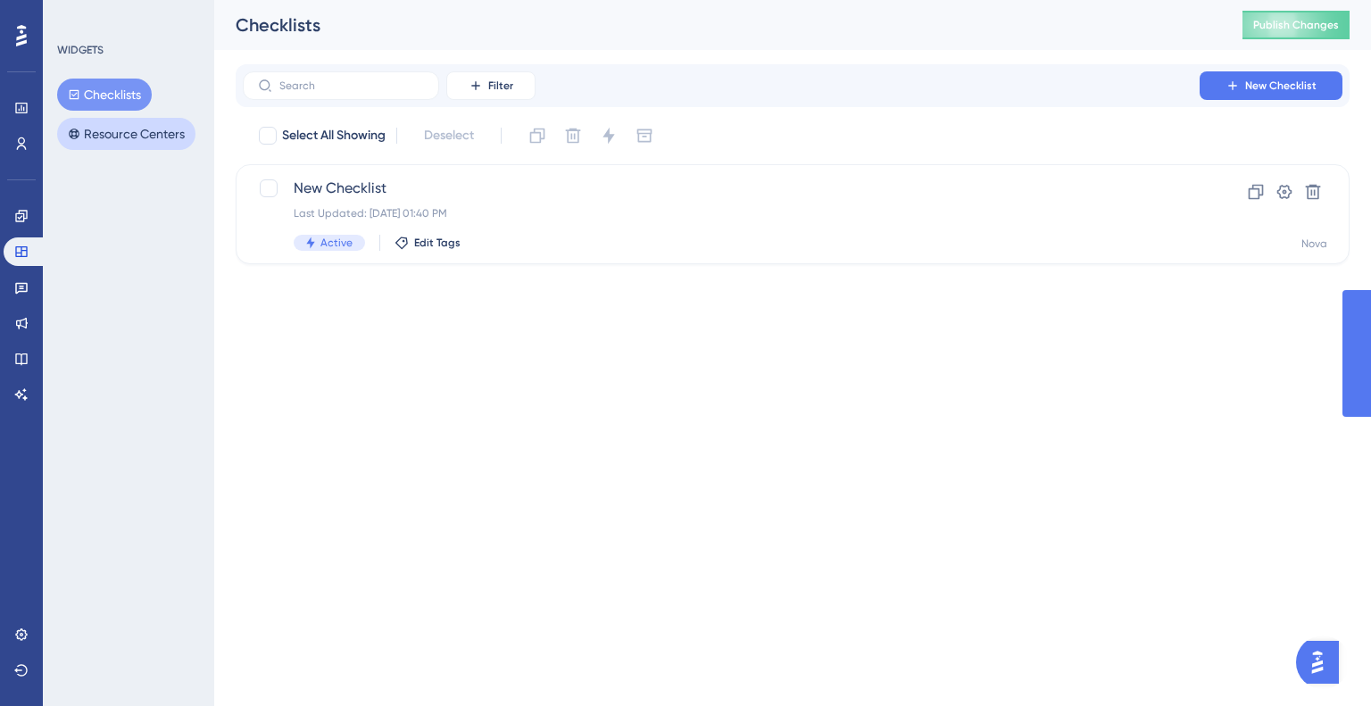
click at [151, 126] on button "Resource Centers" at bounding box center [126, 134] width 138 height 32
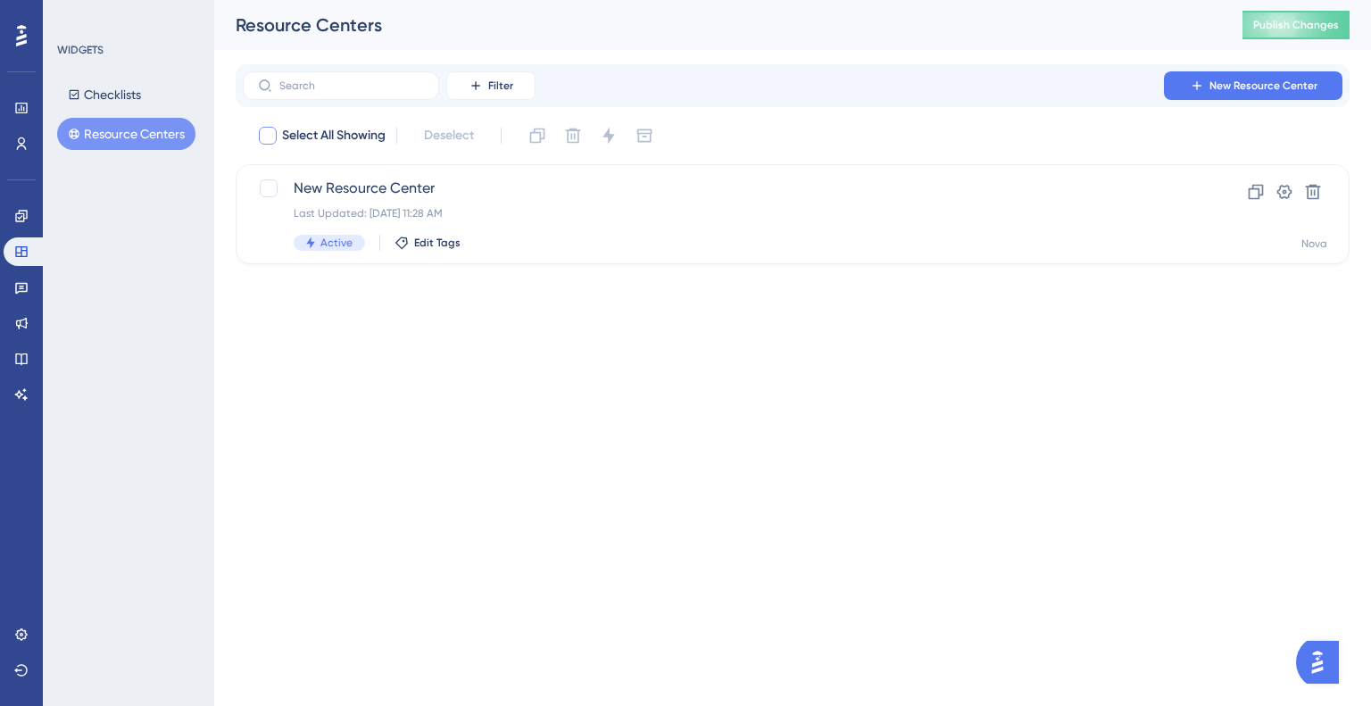
click at [273, 136] on div at bounding box center [268, 136] width 18 height 18
checkbox input "true"
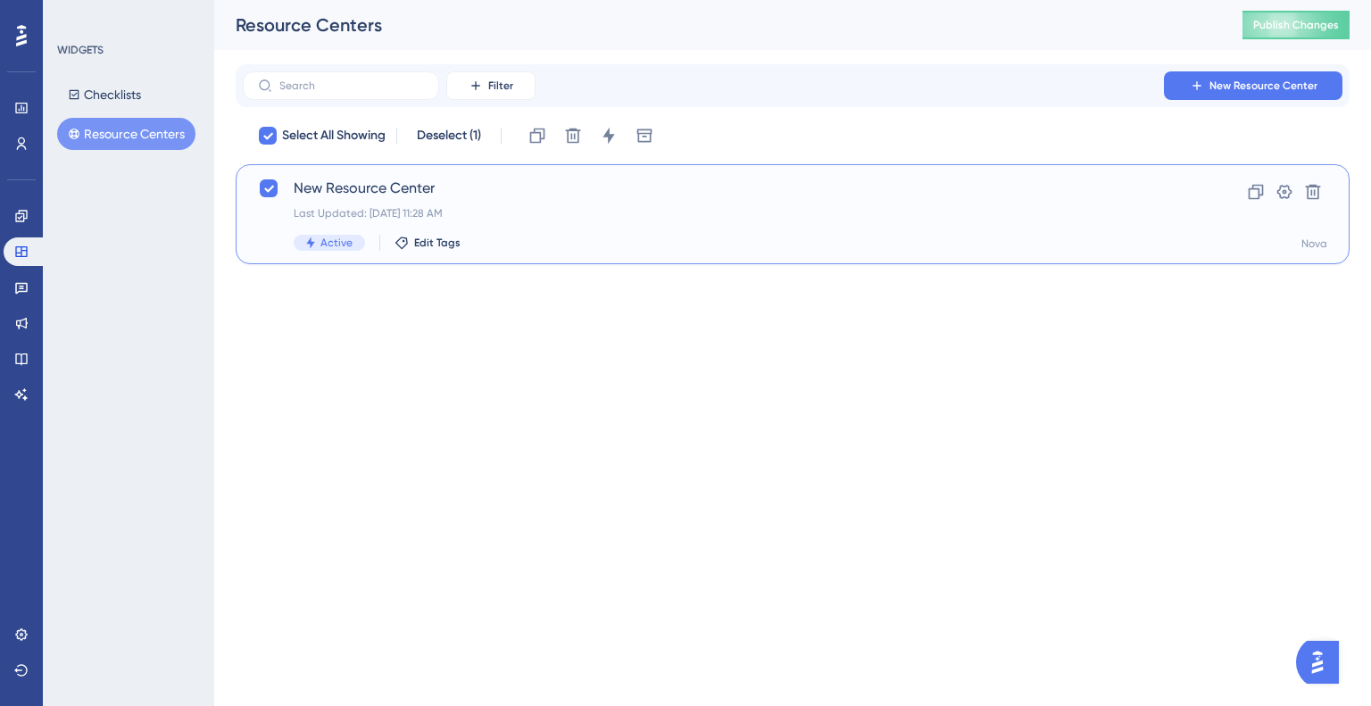
click at [92, 133] on button "Resource Centers" at bounding box center [126, 134] width 138 height 32
drag, startPoint x: 79, startPoint y: 144, endPoint x: 97, endPoint y: 74, distance: 72.1
click at [79, 137] on button "Resource Centers" at bounding box center [126, 134] width 138 height 32
click at [97, 89] on button "Checklists" at bounding box center [104, 95] width 95 height 32
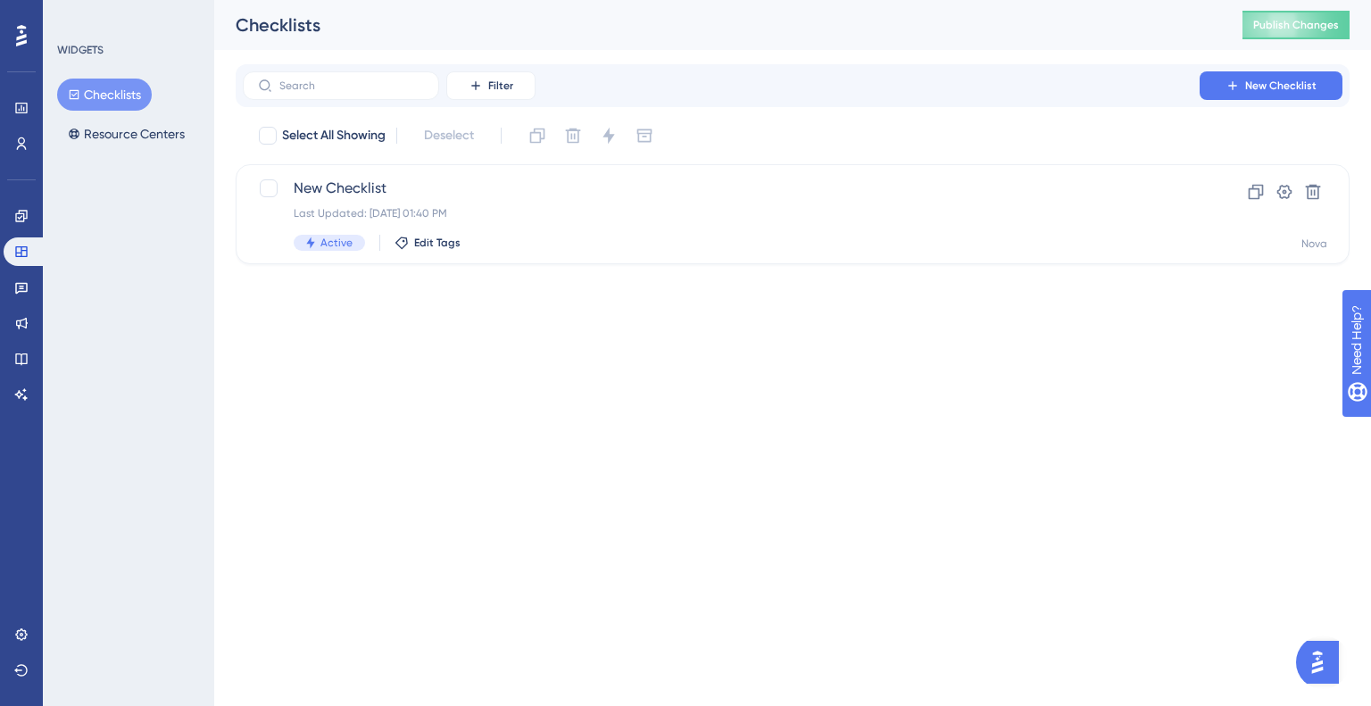
click at [142, 114] on div "Checklists Resource Centers" at bounding box center [129, 114] width 145 height 71
click at [111, 126] on button "Resource Centers" at bounding box center [126, 134] width 138 height 32
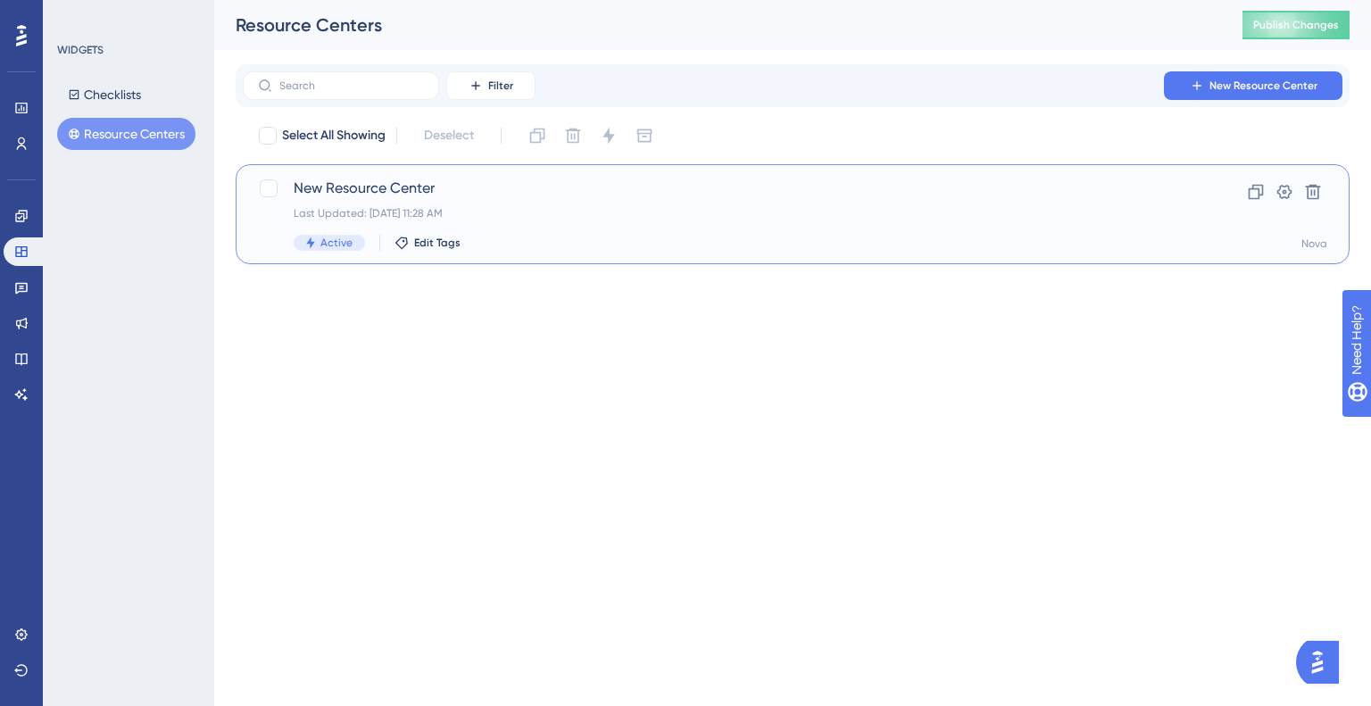
click at [415, 186] on span "New Resource Center" at bounding box center [721, 188] width 855 height 21
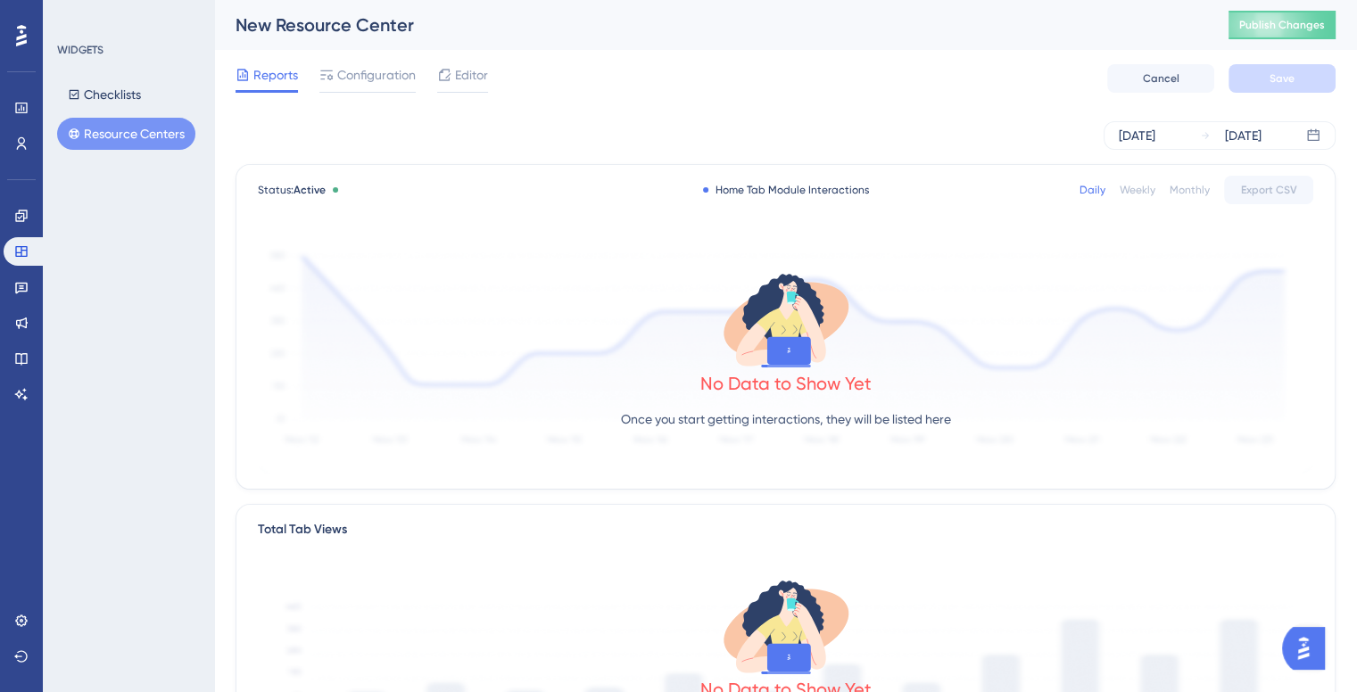
click at [352, 61] on div "Reports Configuration Editor Cancel Save" at bounding box center [786, 78] width 1100 height 57
click at [352, 66] on span "Configuration" at bounding box center [376, 74] width 79 height 21
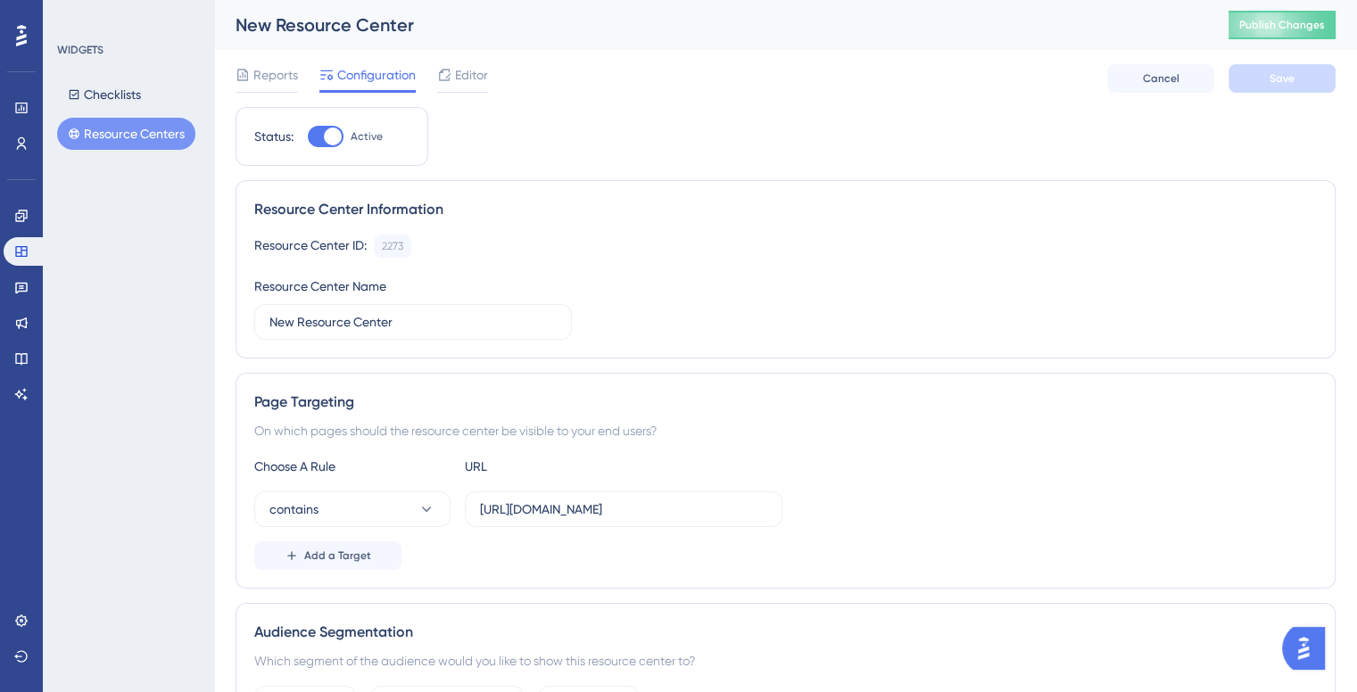
click at [311, 128] on div at bounding box center [326, 136] width 36 height 21
click at [308, 137] on input "Active" at bounding box center [307, 137] width 1 height 1
checkbox input "false"
click at [1273, 85] on button "Save" at bounding box center [1282, 78] width 107 height 29
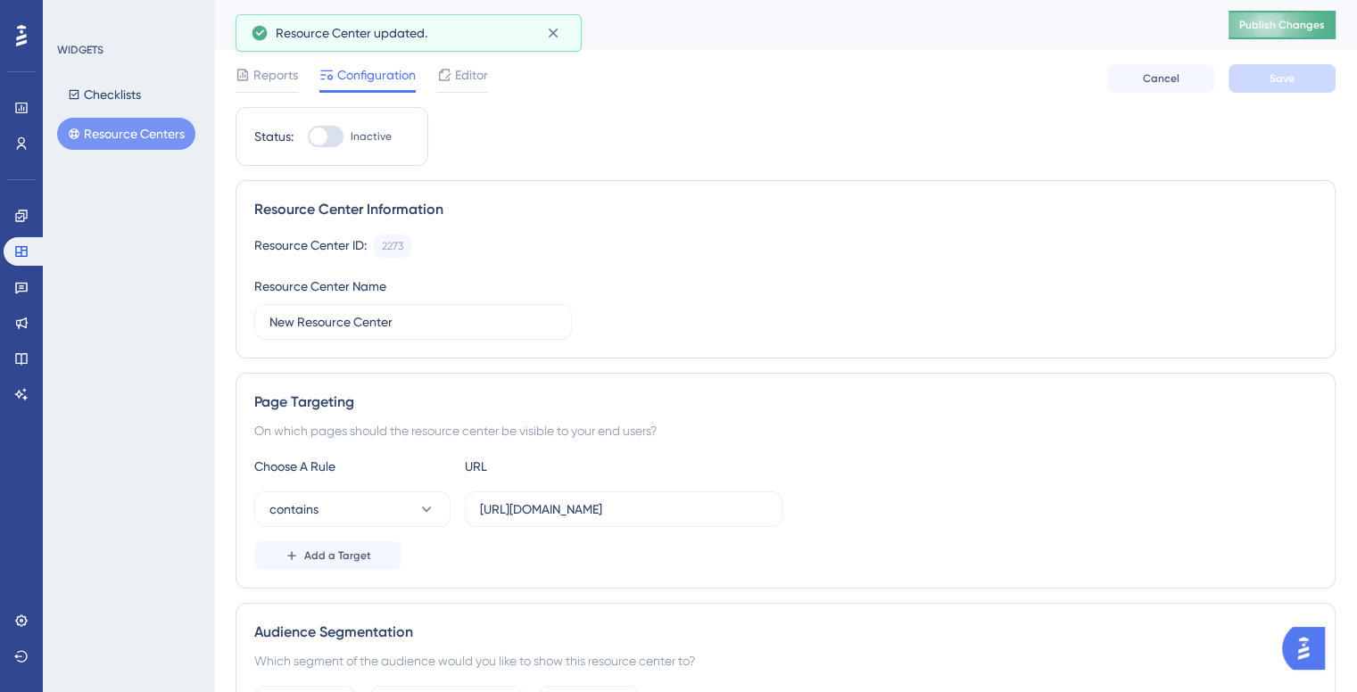
click at [1284, 38] on button "Publish Changes" at bounding box center [1282, 25] width 107 height 29
click at [343, 54] on div "Reports Configuration Editor Cancel Save" at bounding box center [786, 78] width 1100 height 57
click at [339, 35] on span "Resource Center updated." at bounding box center [352, 32] width 152 height 21
click at [118, 94] on button "Checklists" at bounding box center [104, 95] width 95 height 32
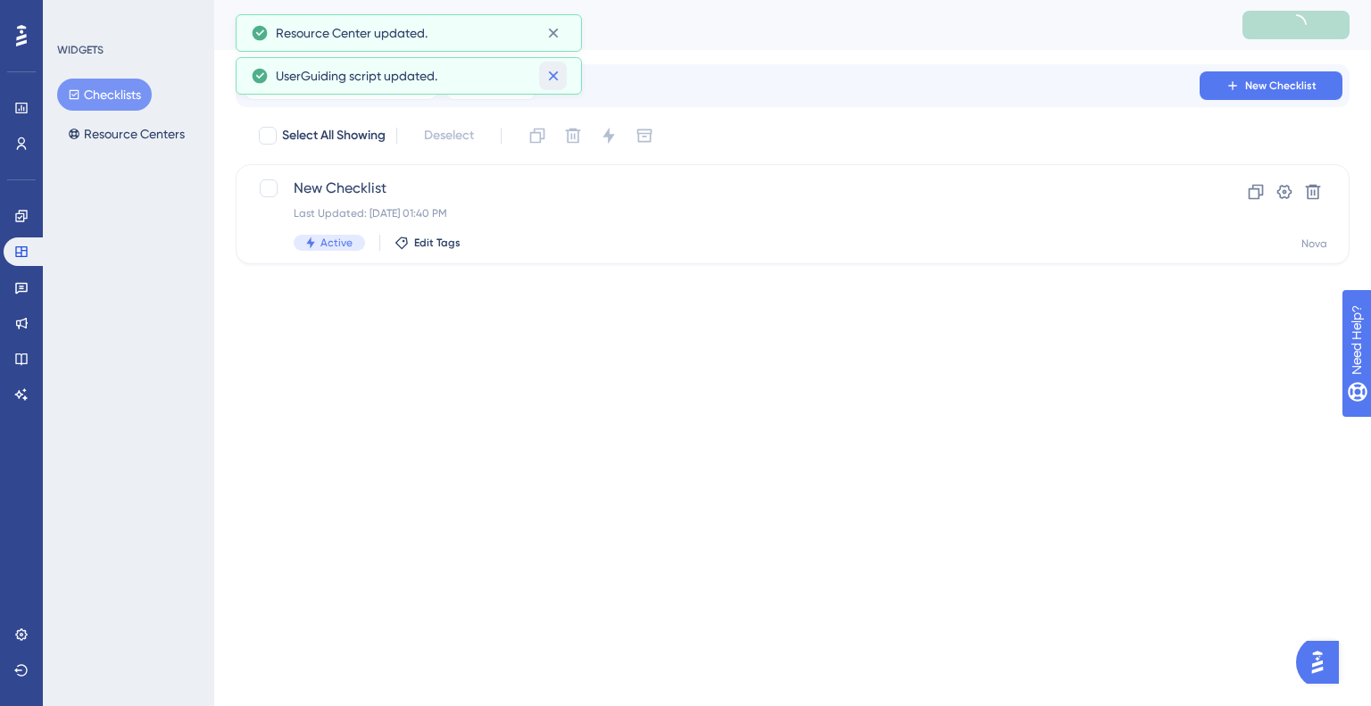
click at [550, 68] on icon at bounding box center [553, 76] width 18 height 18
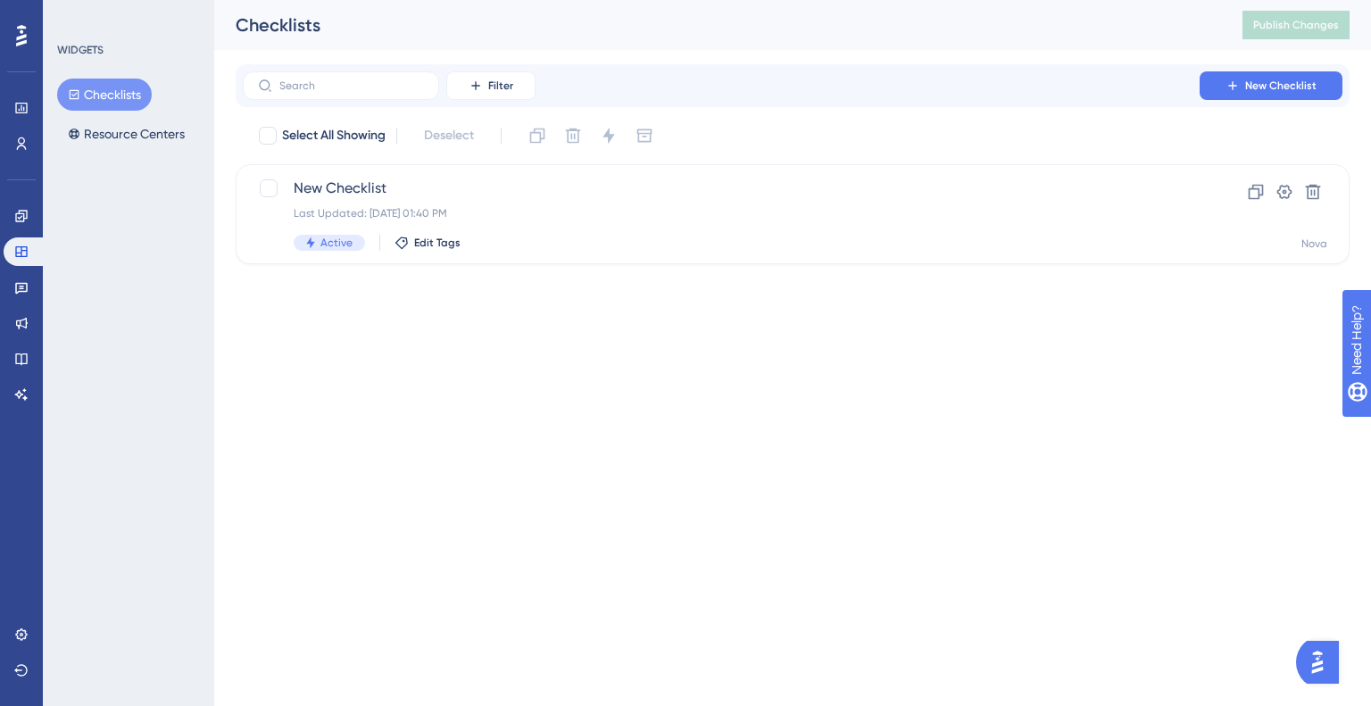
click at [548, 32] on div "Checklists" at bounding box center [717, 24] width 962 height 25
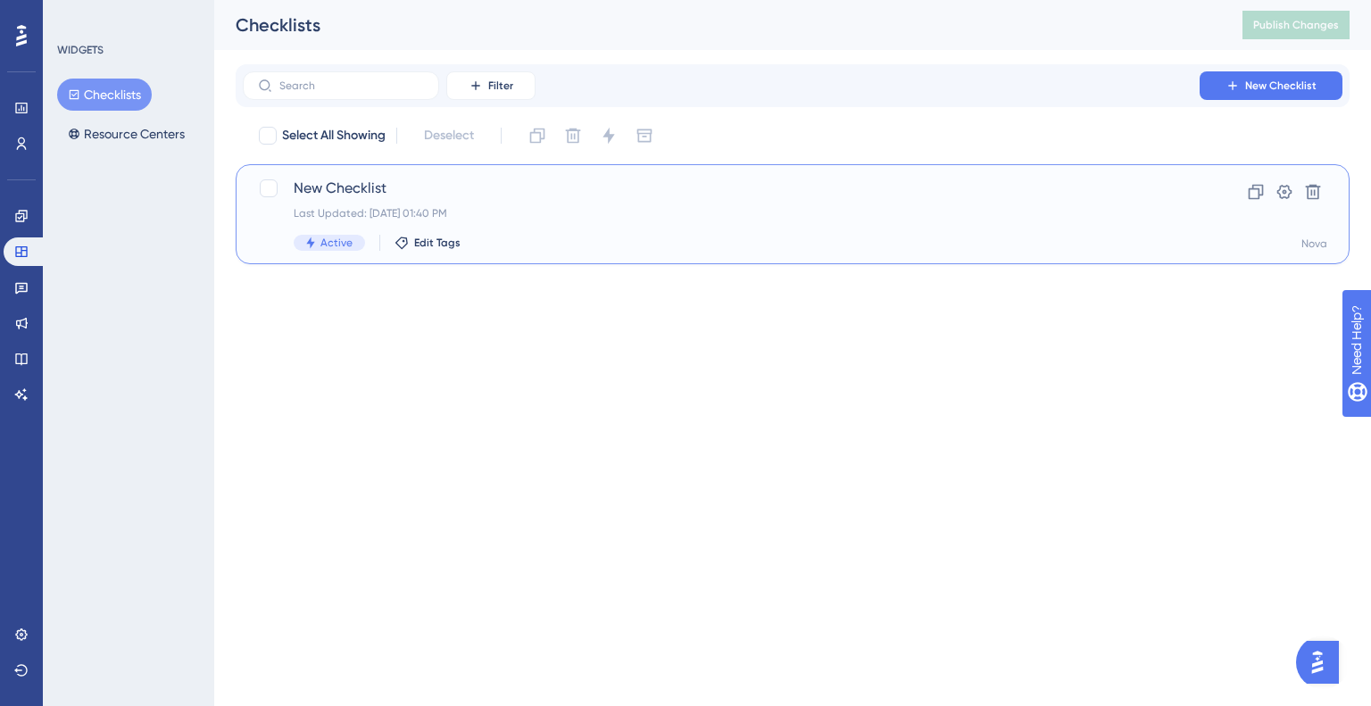
click at [337, 195] on span "New Checklist" at bounding box center [721, 188] width 855 height 21
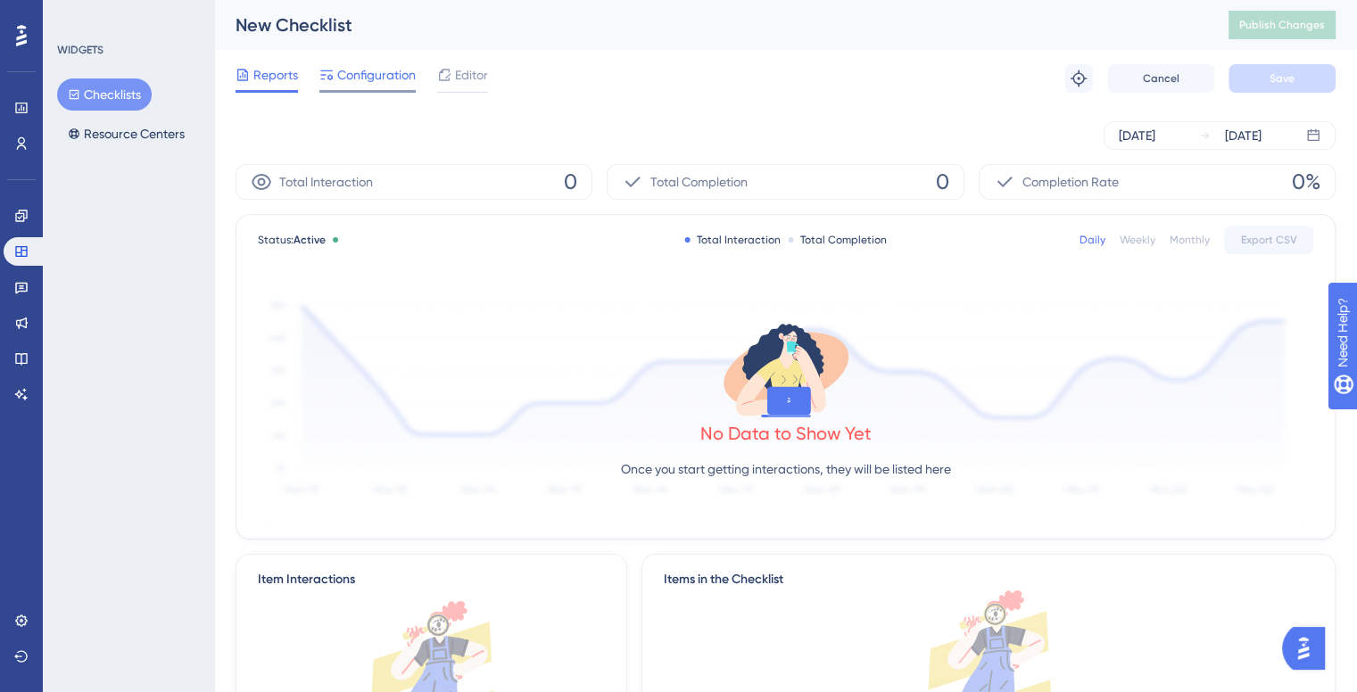
click at [377, 90] on div at bounding box center [367, 91] width 96 height 3
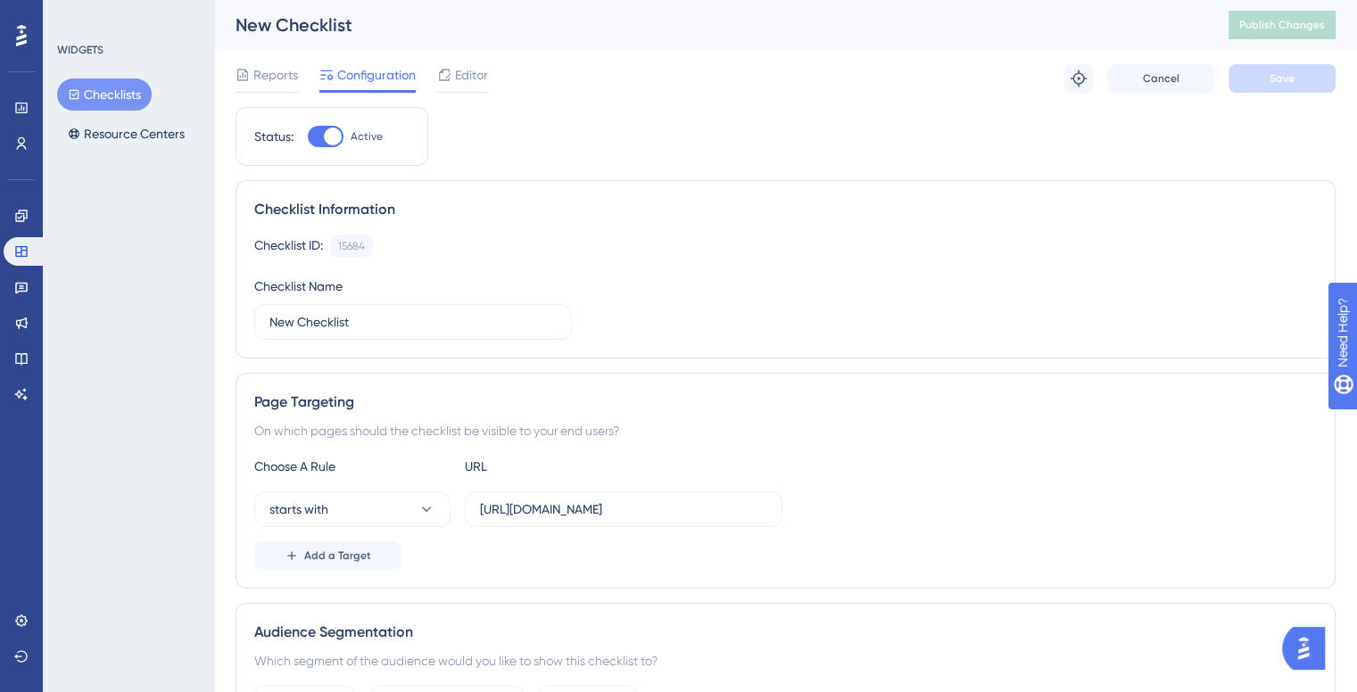
click at [328, 139] on div at bounding box center [333, 137] width 18 height 18
click at [308, 137] on input "Active" at bounding box center [307, 137] width 1 height 1
checkbox input "false"
click at [1305, 87] on button "Save" at bounding box center [1282, 78] width 107 height 29
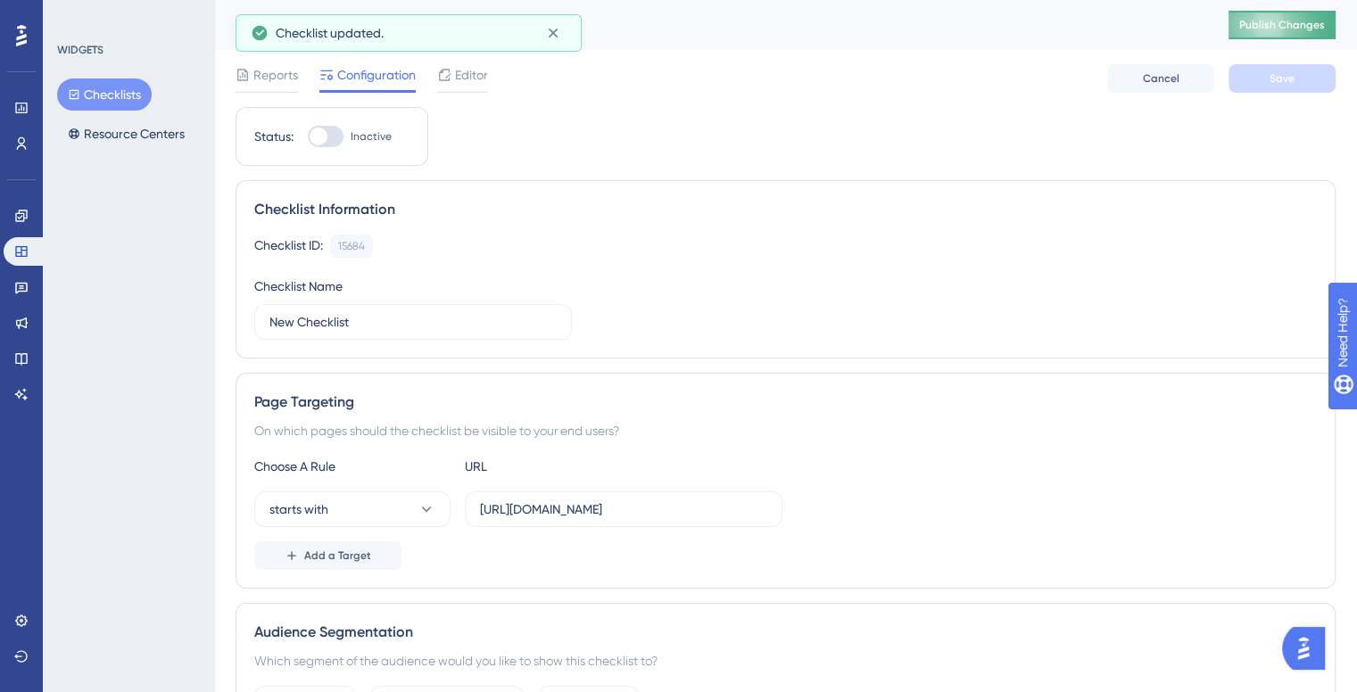
click at [1290, 25] on span "Publish Changes" at bounding box center [1282, 25] width 86 height 14
click at [348, 40] on span "Checklist updated." at bounding box center [330, 32] width 108 height 21
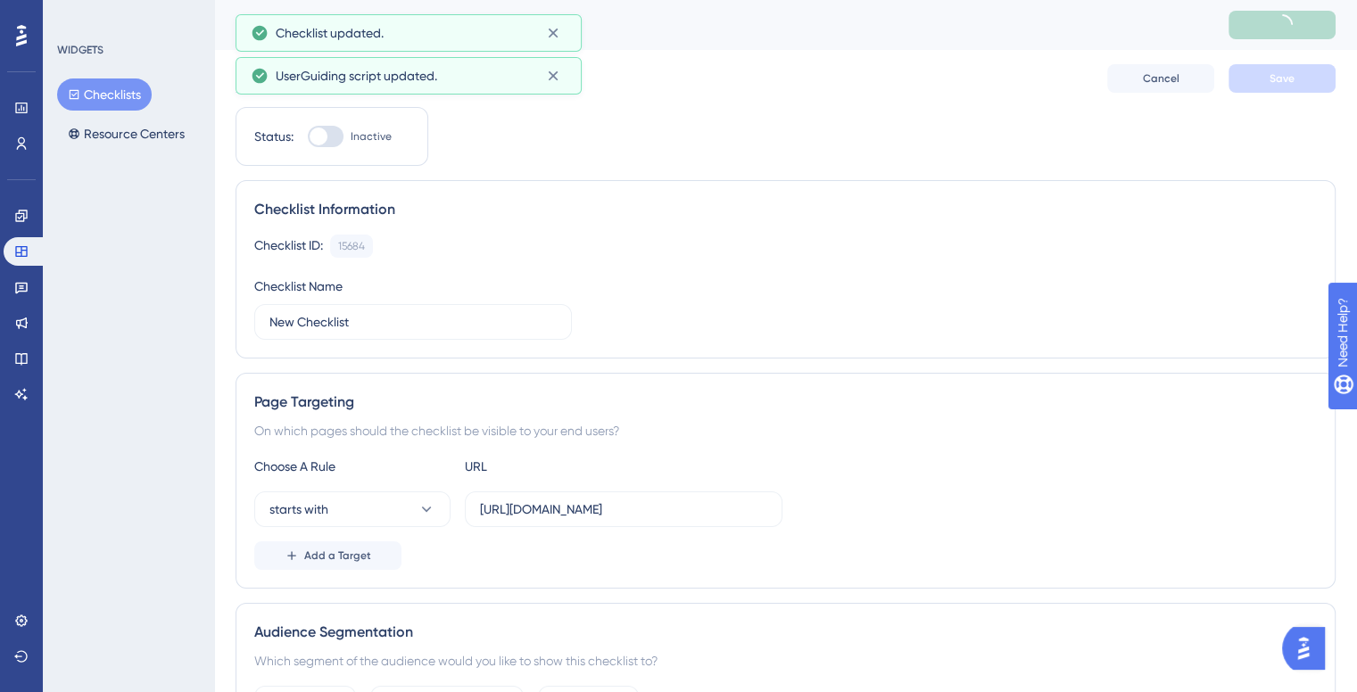
click at [14, 199] on div "Engagement Widgets Feedback Product Updates Knowledge Base AI Assistant" at bounding box center [22, 283] width 36 height 251
click at [17, 207] on link at bounding box center [22, 216] width 36 height 29
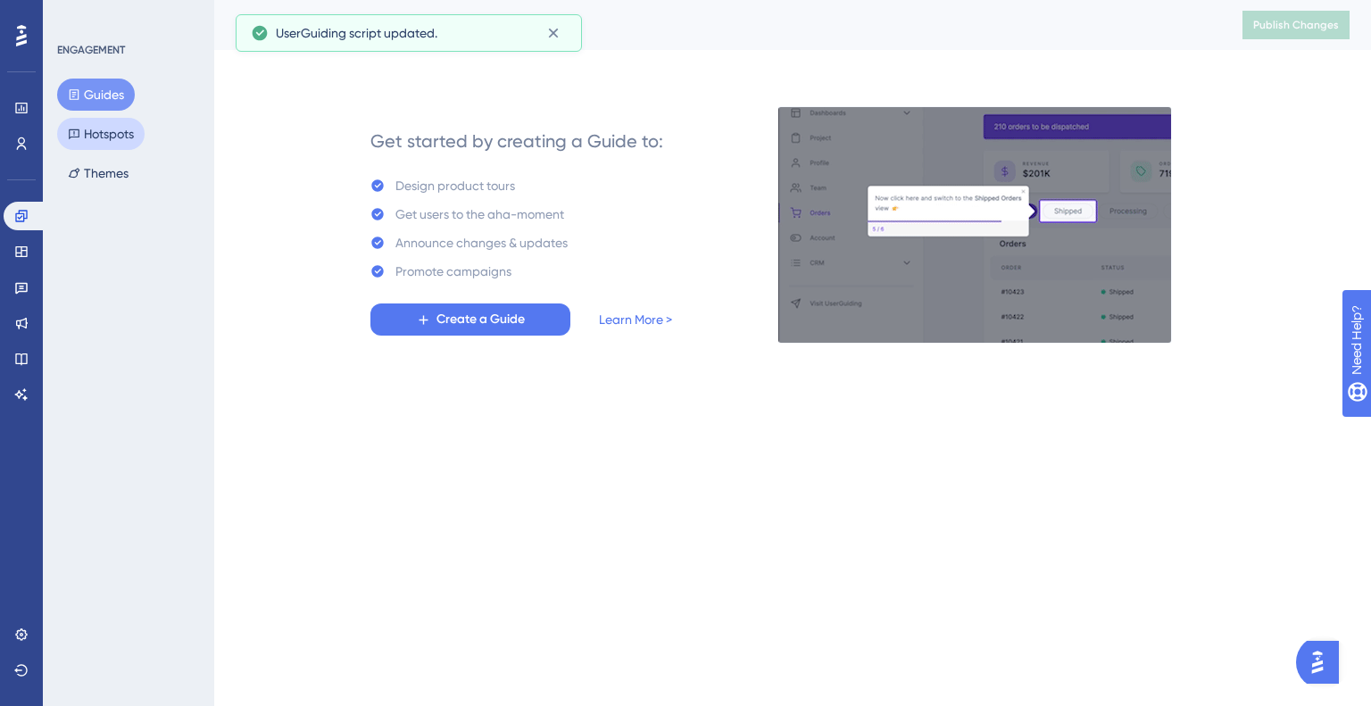
click at [114, 142] on button "Hotspots" at bounding box center [100, 134] width 87 height 32
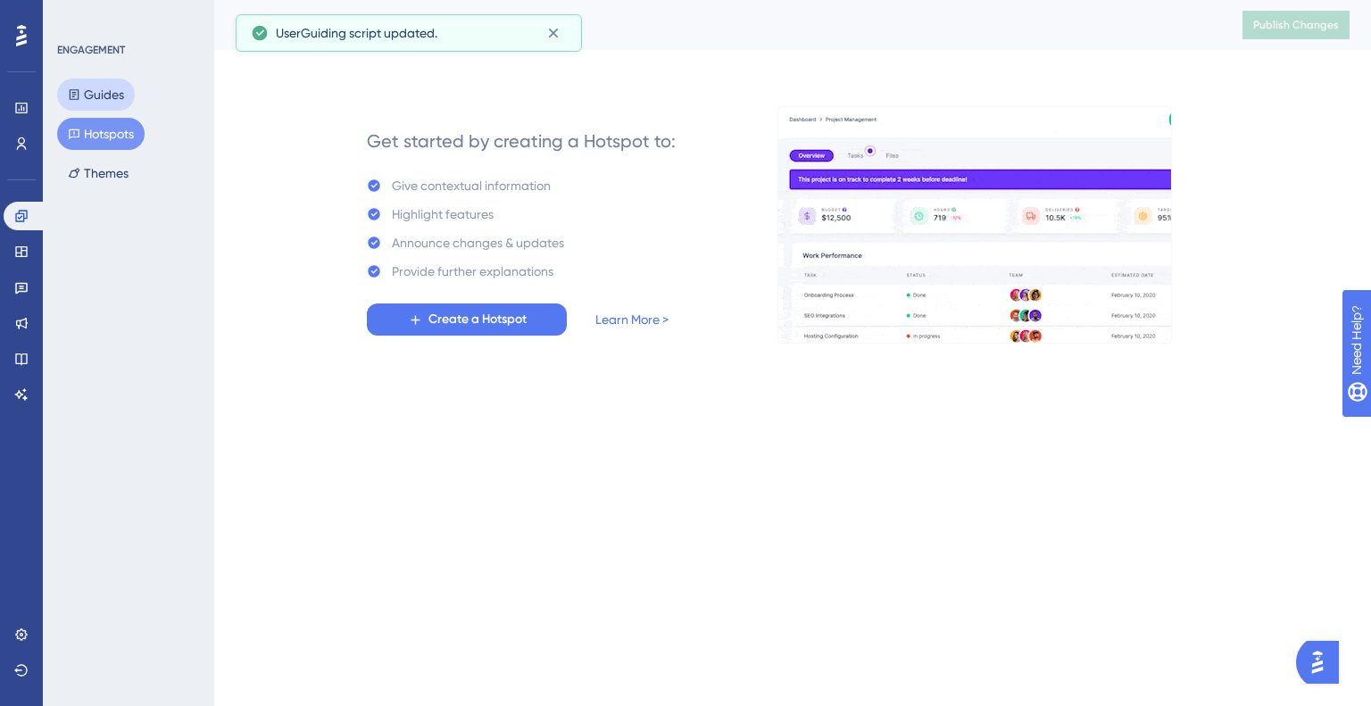
click at [107, 91] on button "Guides" at bounding box center [96, 95] width 78 height 32
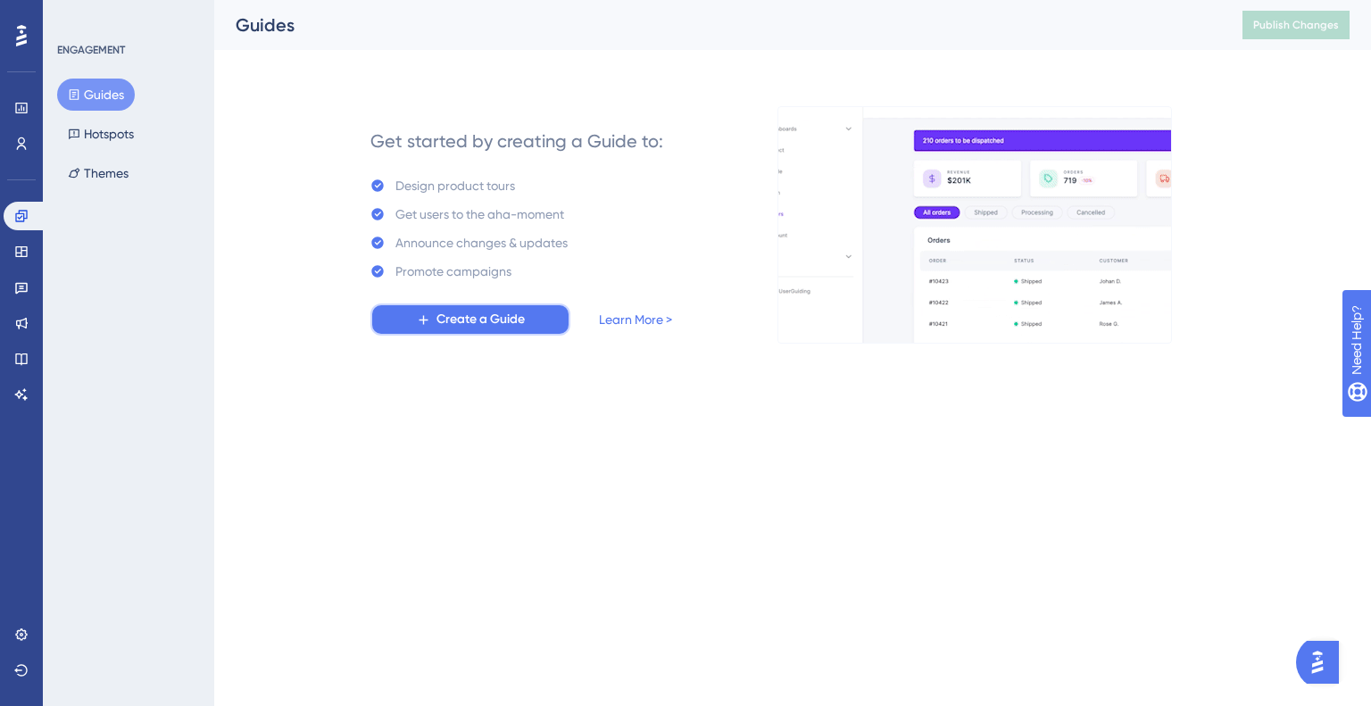
click at [459, 317] on span "Create a Guide" at bounding box center [480, 319] width 88 height 21
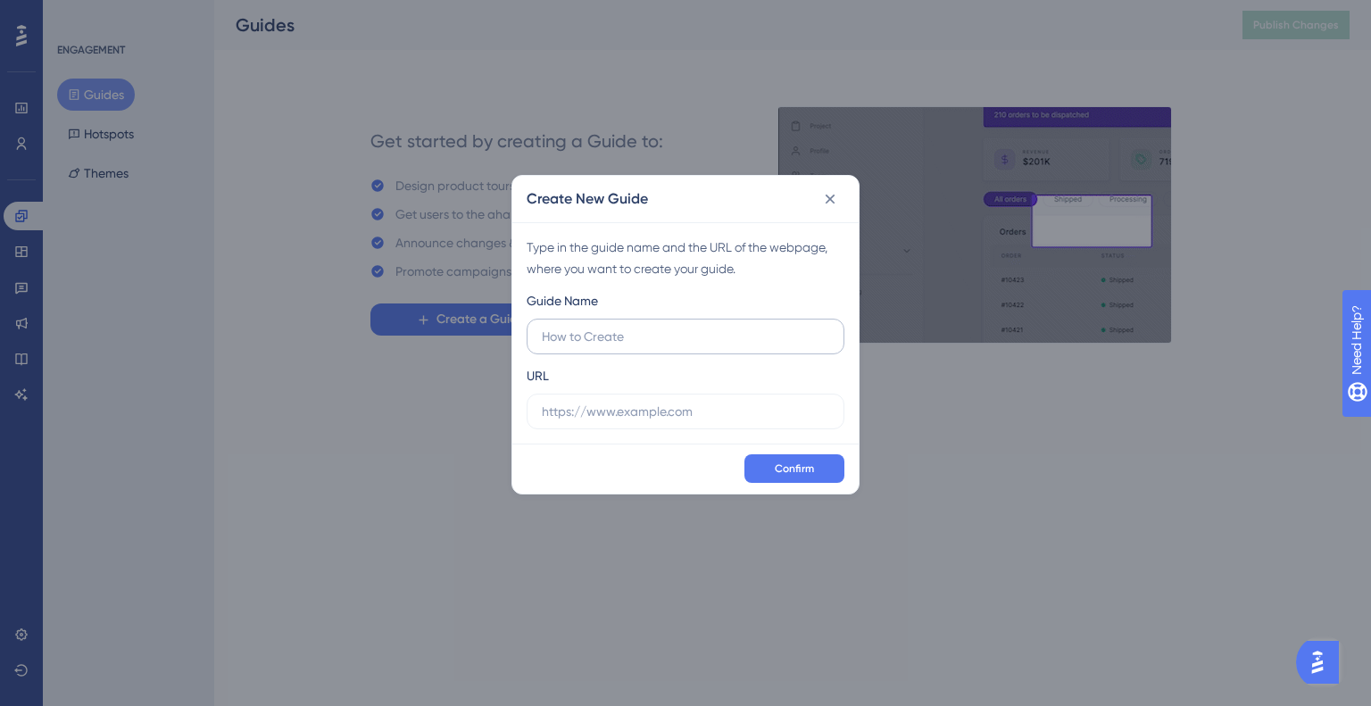
click at [622, 327] on input "text" at bounding box center [685, 337] width 287 height 20
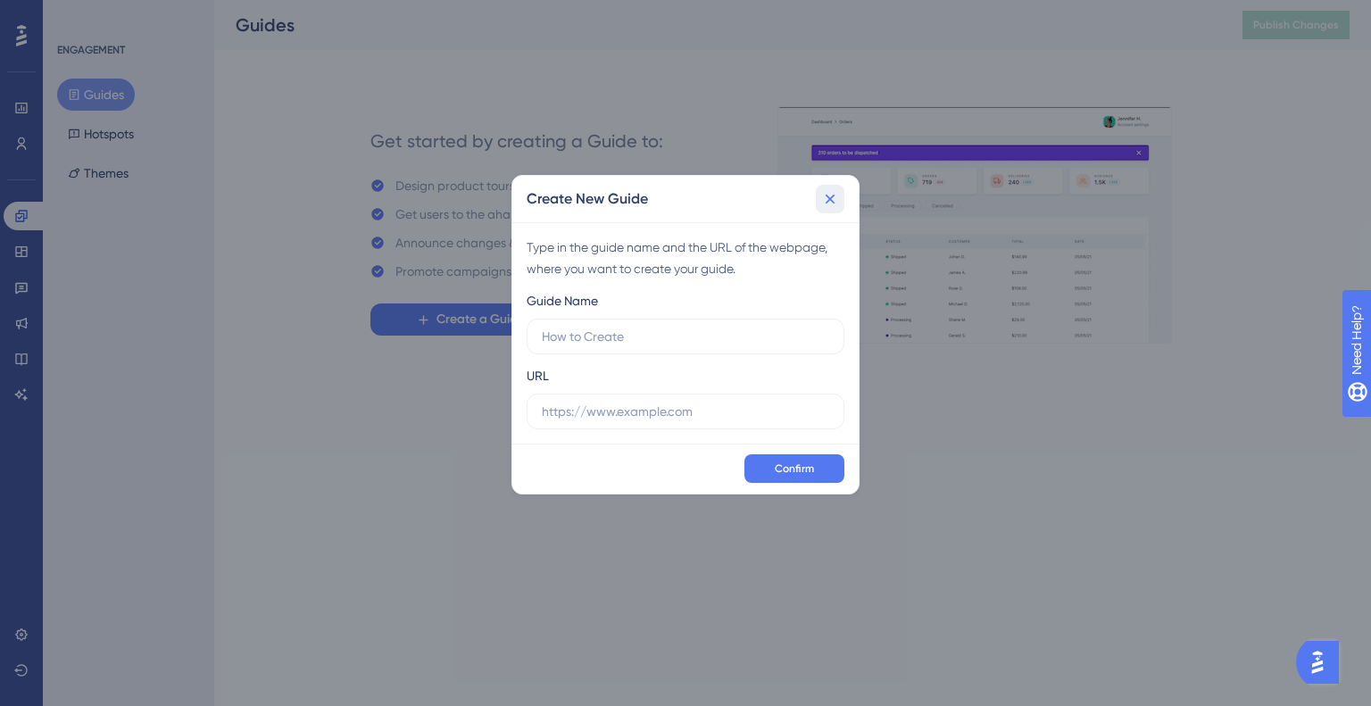
click at [837, 192] on icon at bounding box center [830, 199] width 18 height 18
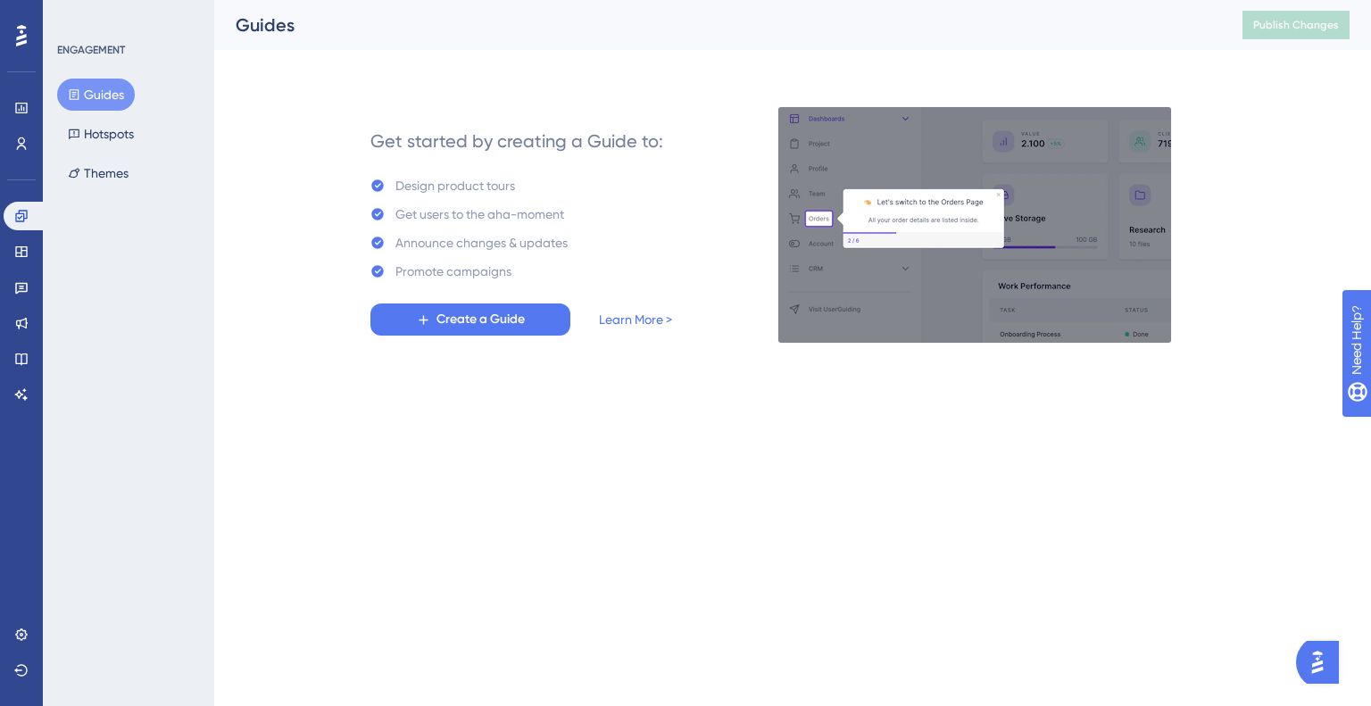
click at [1333, 665] on img "Open AI Assistant Launcher" at bounding box center [1317, 662] width 32 height 32
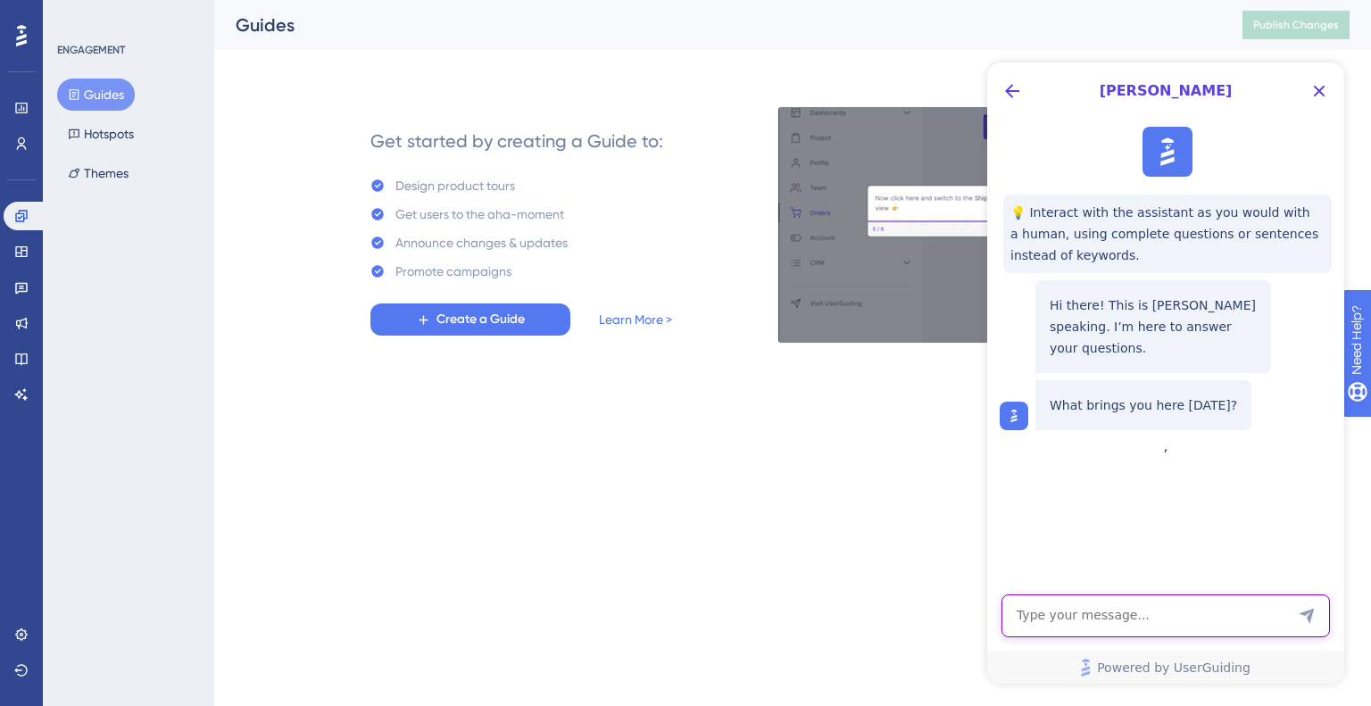
click at [1215, 610] on textarea "AI Assistant Text Input" at bounding box center [1165, 615] width 328 height 43
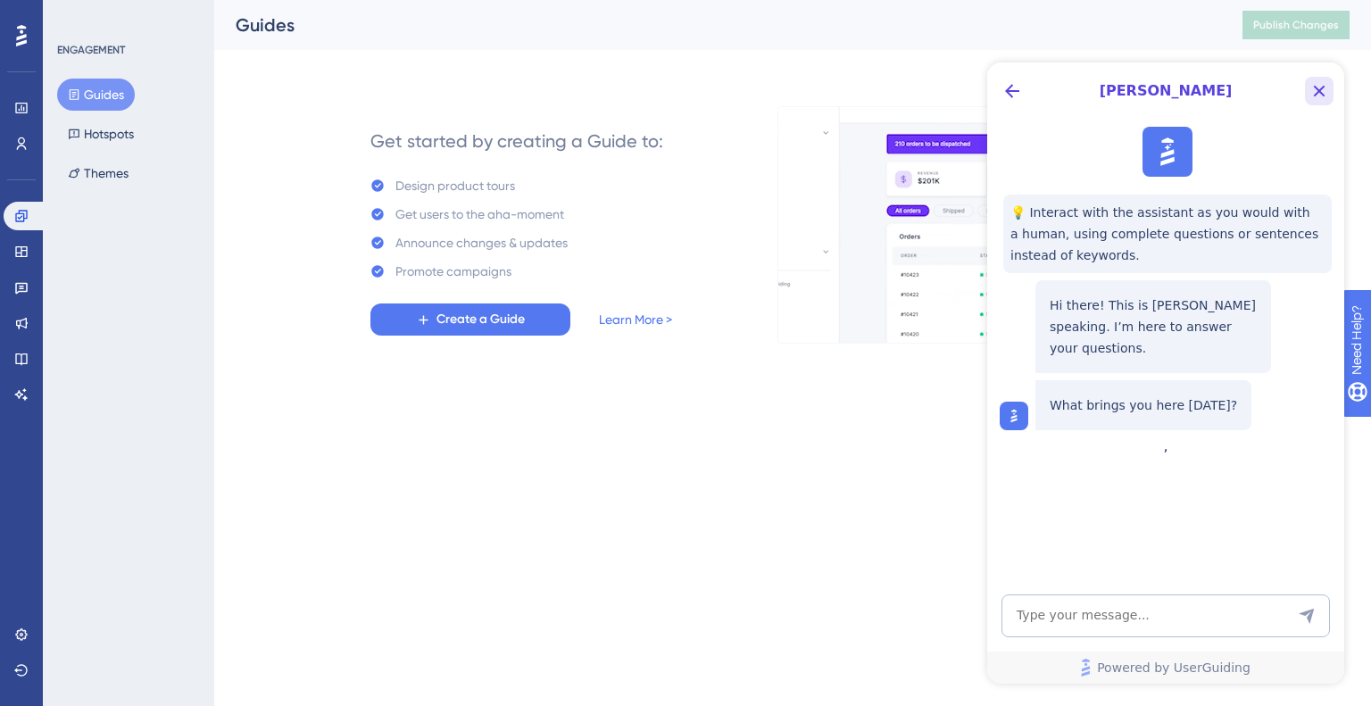
click at [1308, 83] on icon "Close Button" at bounding box center [1318, 90] width 21 height 21
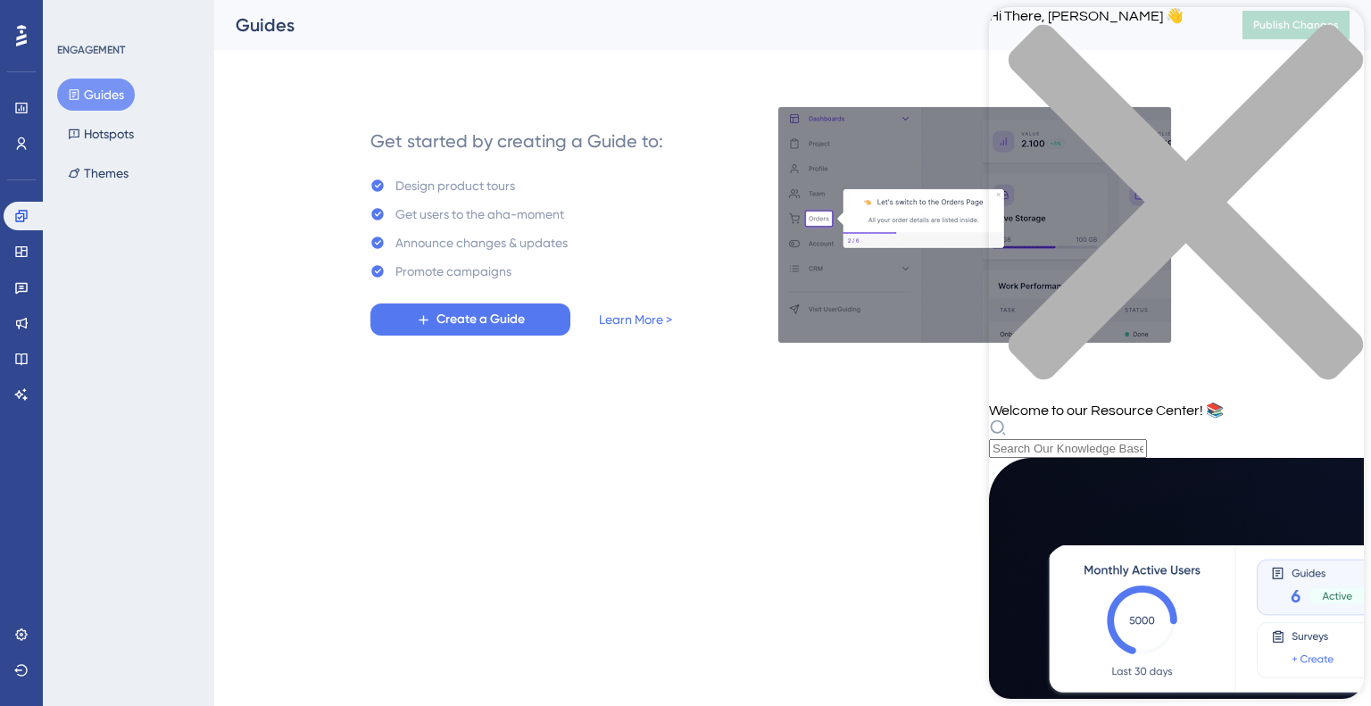
scroll to position [89, 0]
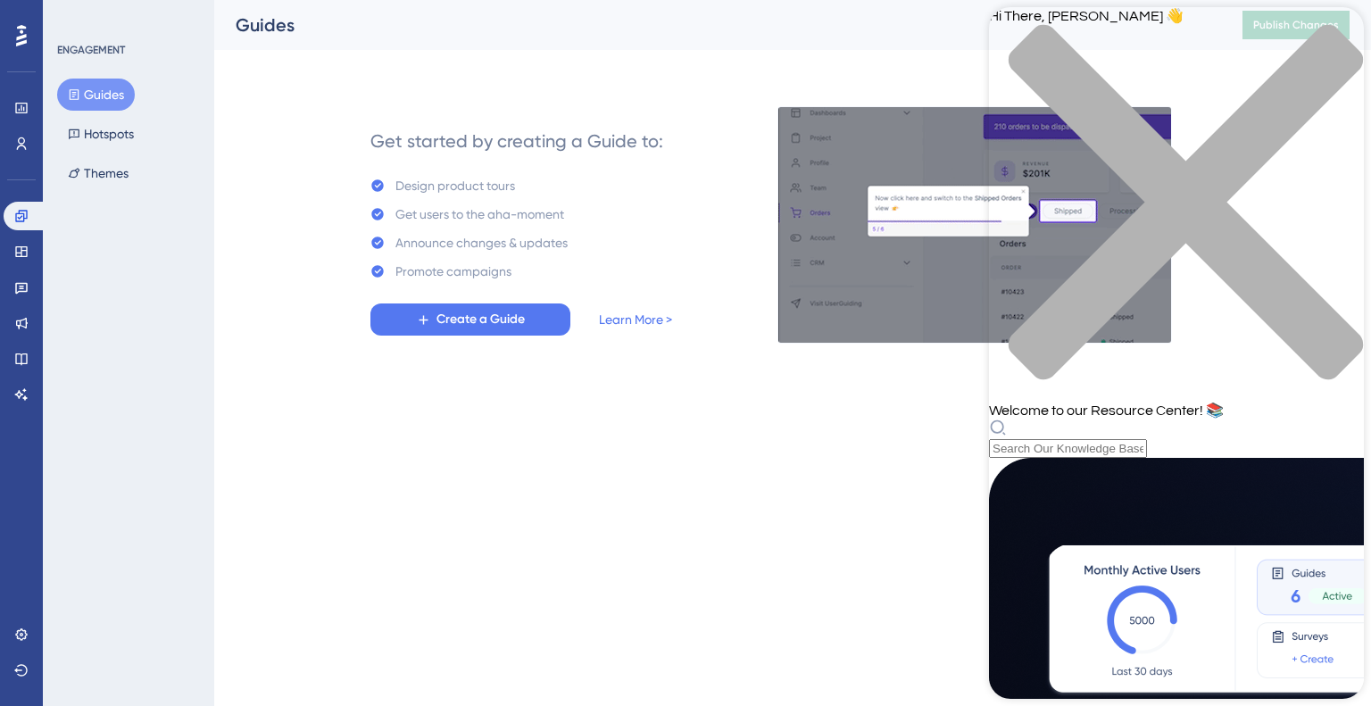
scroll to position [0, 0]
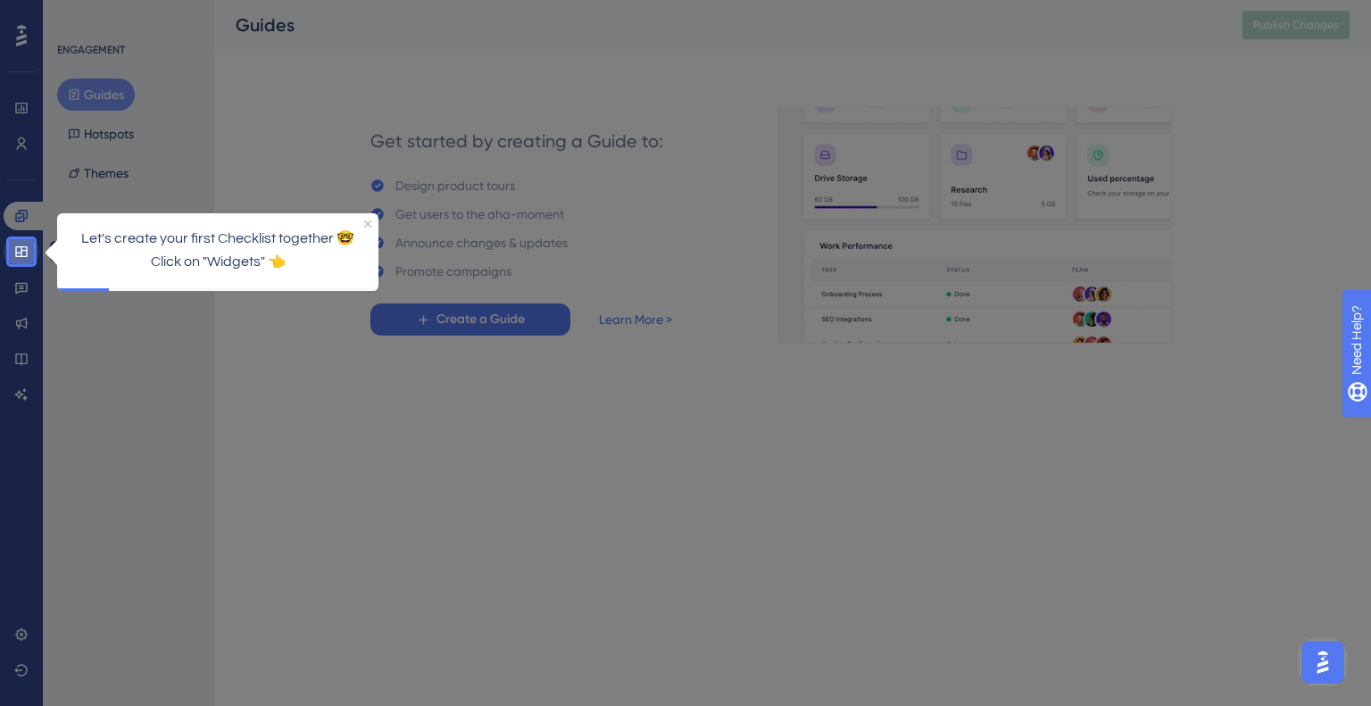
click at [13, 250] on link at bounding box center [22, 251] width 36 height 29
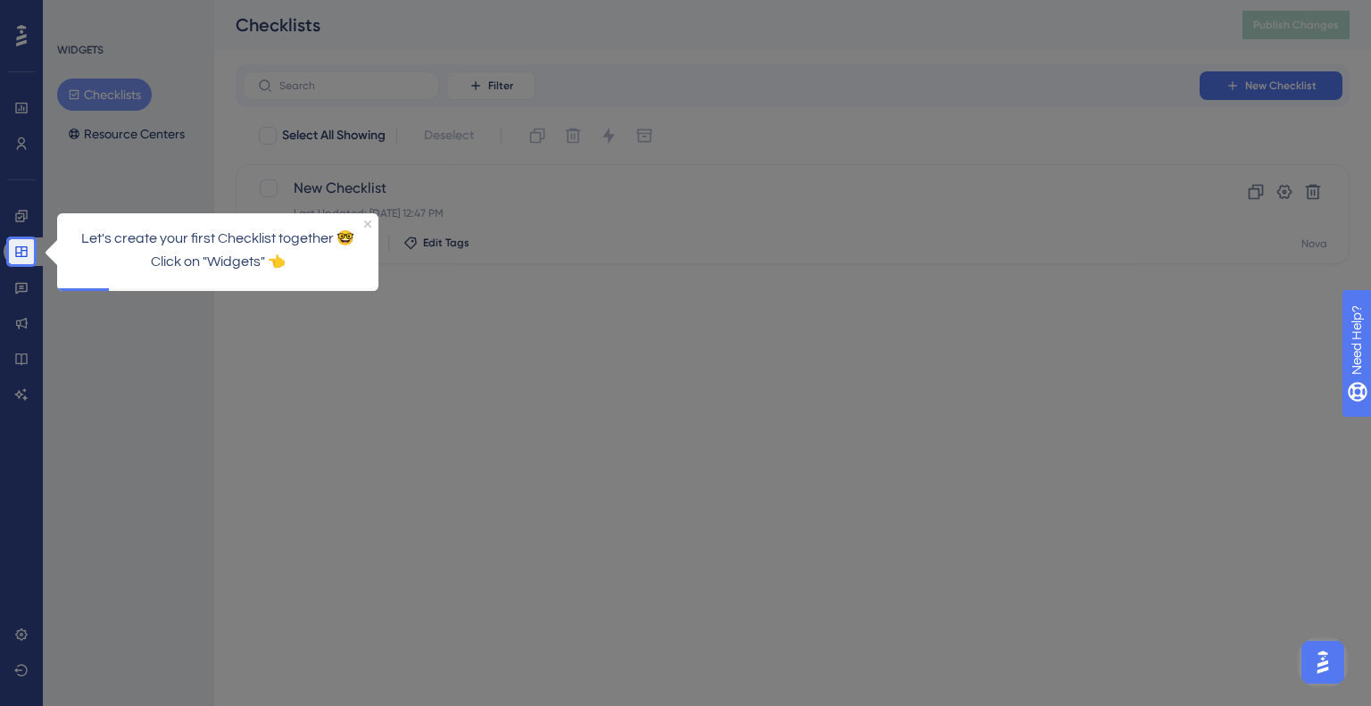
click at [128, 153] on div "WIDGETS Checklists Resource Centers" at bounding box center [128, 353] width 171 height 706
click at [129, 267] on p "Click on "Widgets" 👈" at bounding box center [217, 261] width 293 height 23
click at [18, 244] on icon at bounding box center [21, 251] width 14 height 14
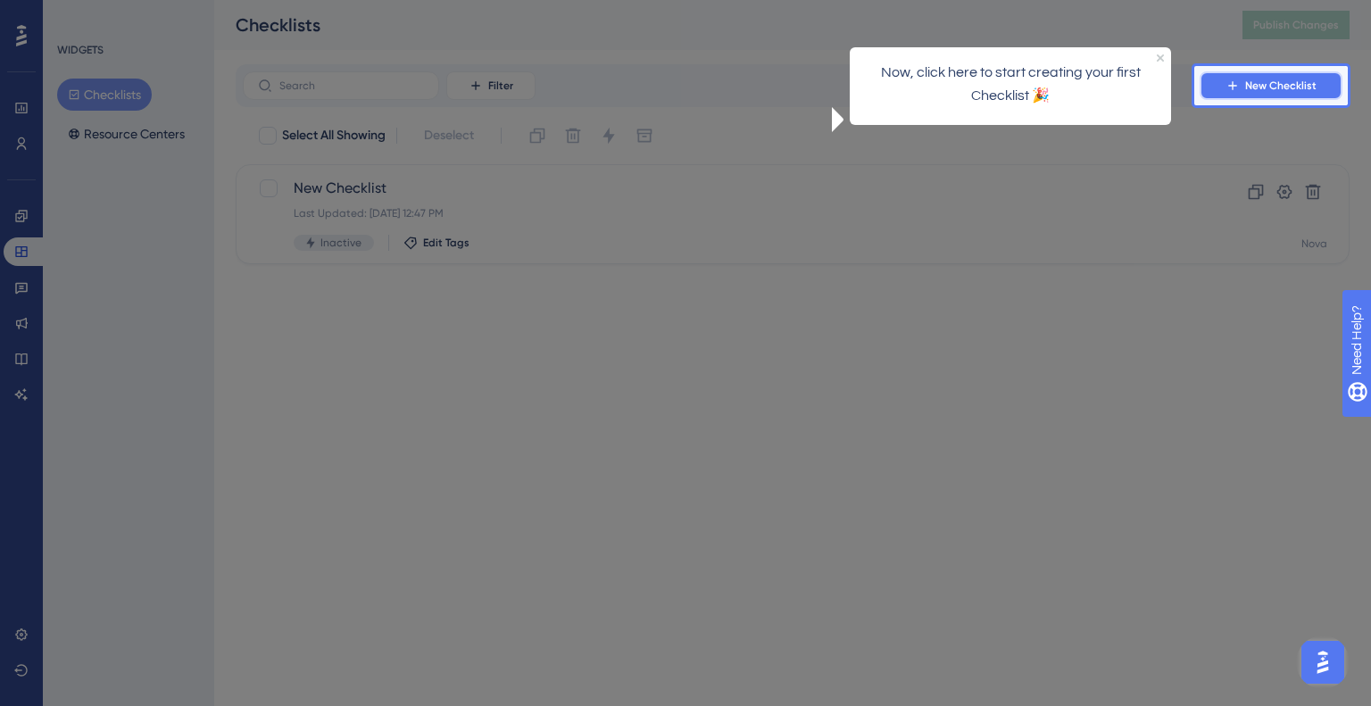
click at [1256, 79] on span "New Checklist" at bounding box center [1280, 86] width 71 height 14
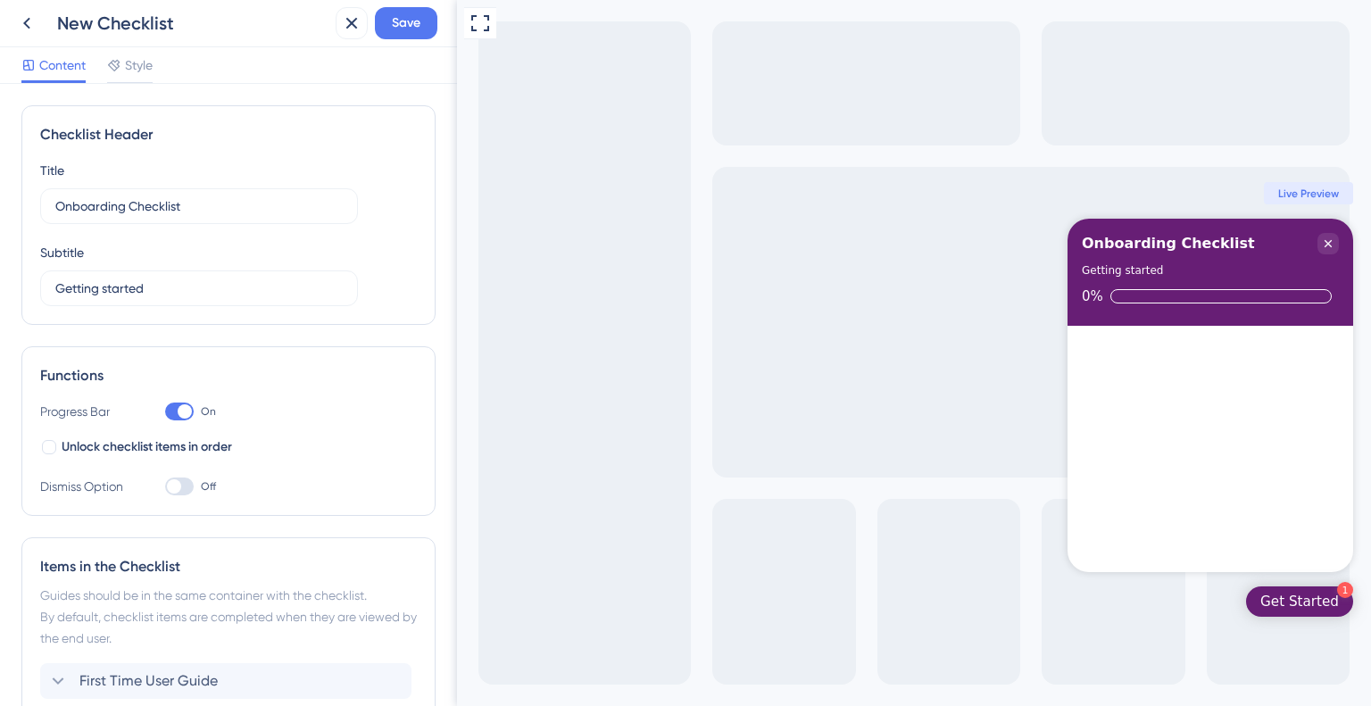
click at [1147, 235] on div "Onboarding Checklist" at bounding box center [1167, 243] width 173 height 21
click at [1139, 285] on div "Onboarding Checklist Getting started 0%" at bounding box center [1210, 272] width 286 height 107
click at [1120, 270] on div "Getting started" at bounding box center [1121, 270] width 81 height 18
click at [1115, 261] on div "Getting started" at bounding box center [1121, 270] width 81 height 18
drag, startPoint x: 1115, startPoint y: 261, endPoint x: 871, endPoint y: 277, distance: 245.1
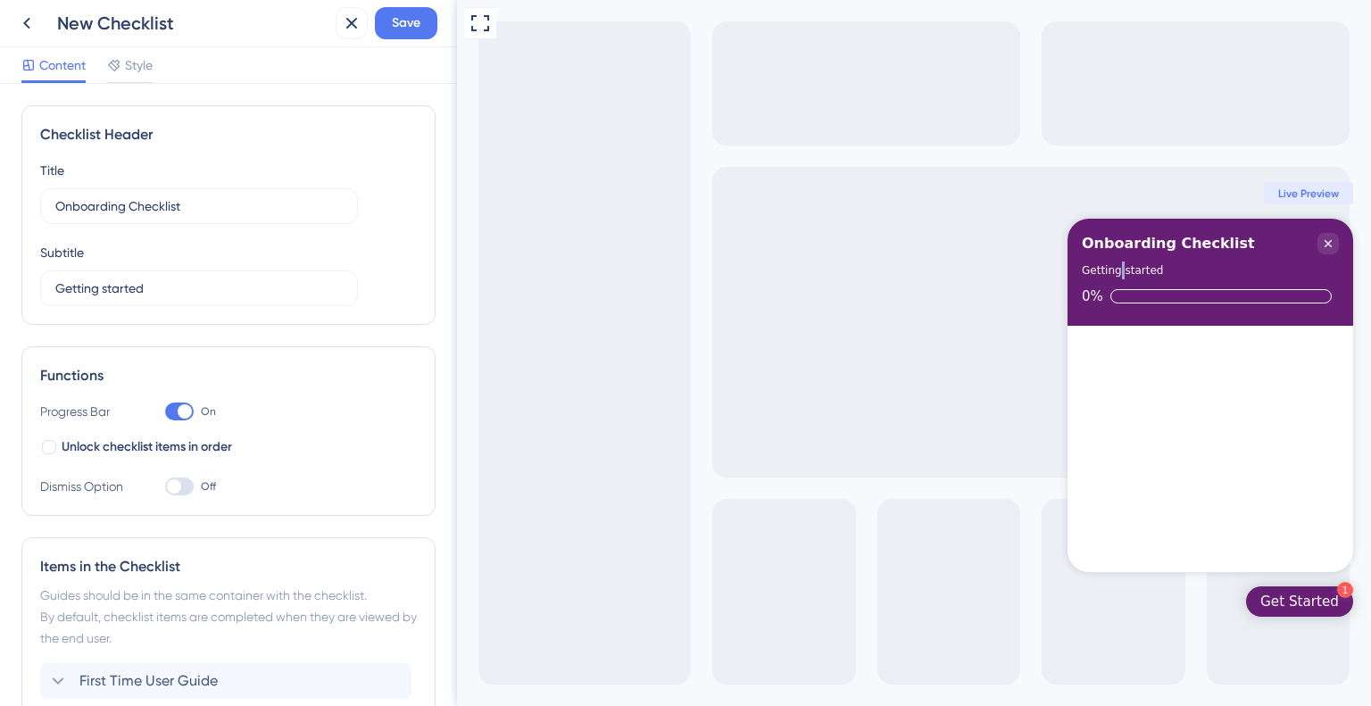
click at [1114, 261] on div "Getting started" at bounding box center [1121, 270] width 81 height 18
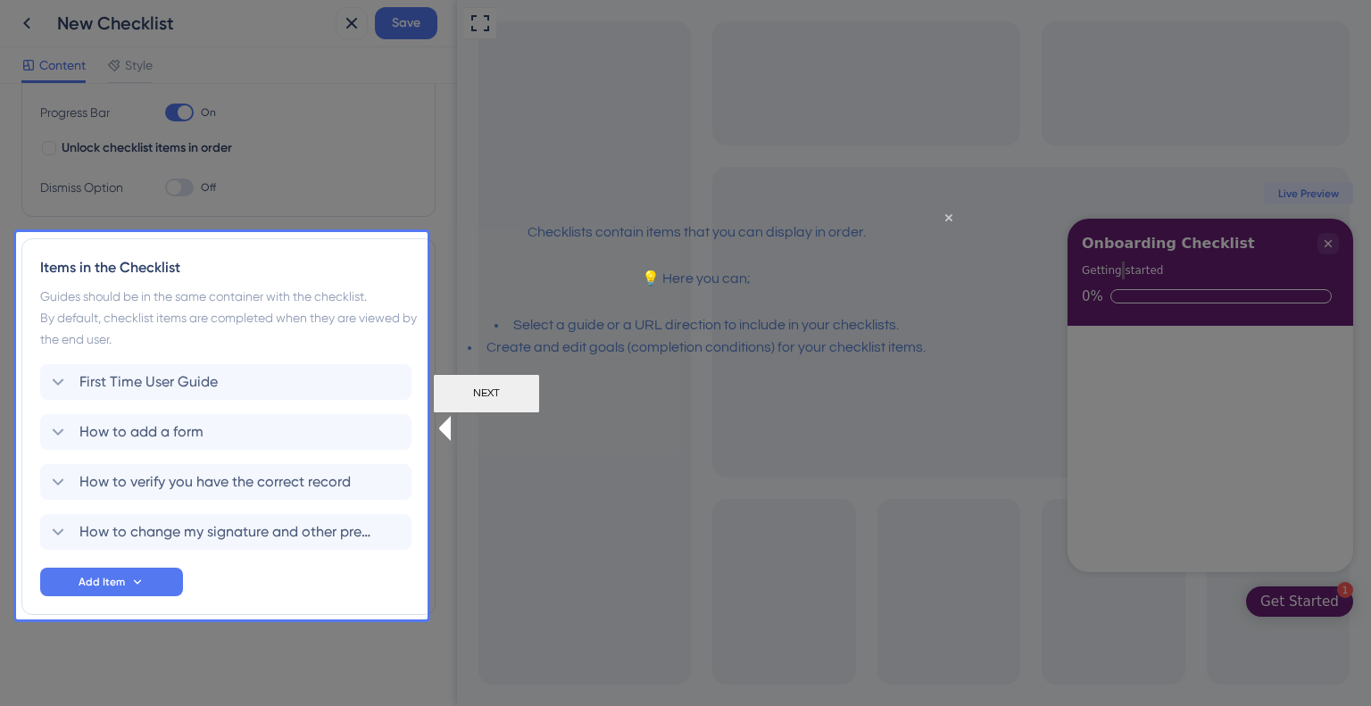
drag, startPoint x: 864, startPoint y: 435, endPoint x: 843, endPoint y: 407, distance: 34.4
click at [539, 407] on button "NEXT" at bounding box center [485, 393] width 107 height 39
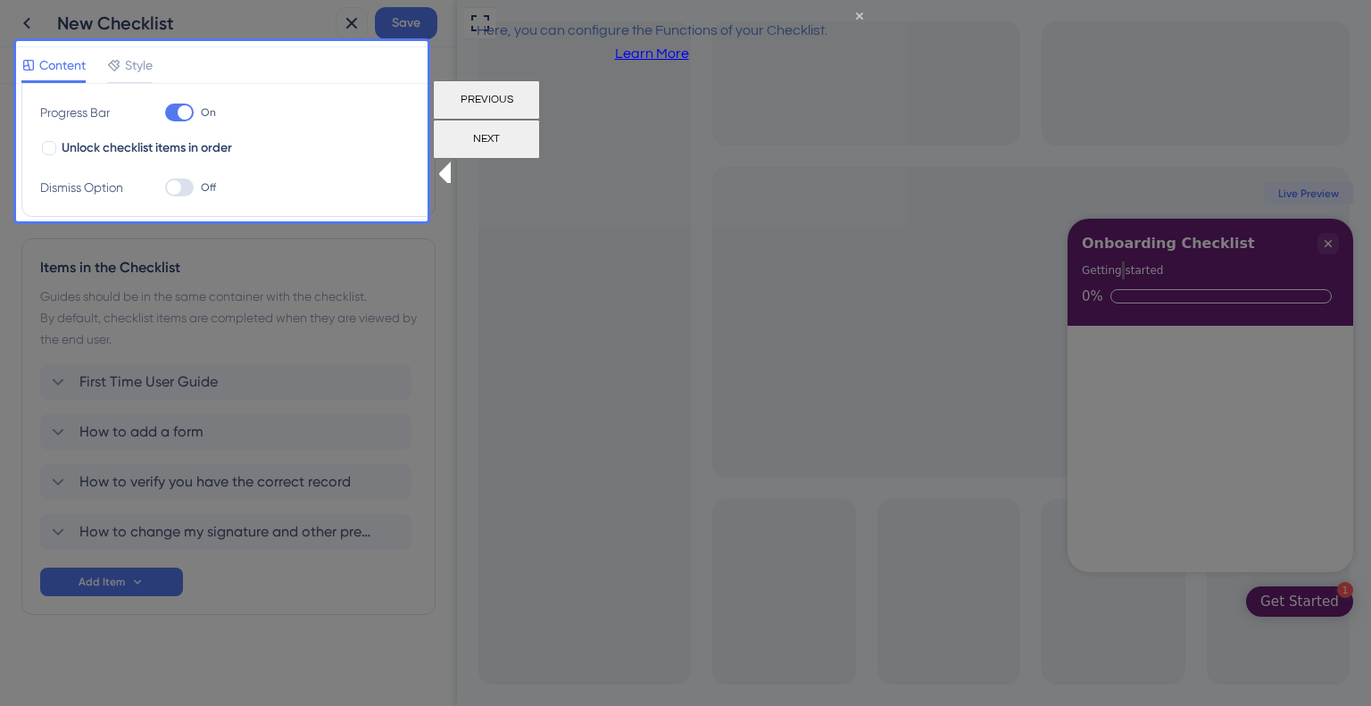
click at [539, 131] on button "NEXT" at bounding box center [485, 139] width 107 height 39
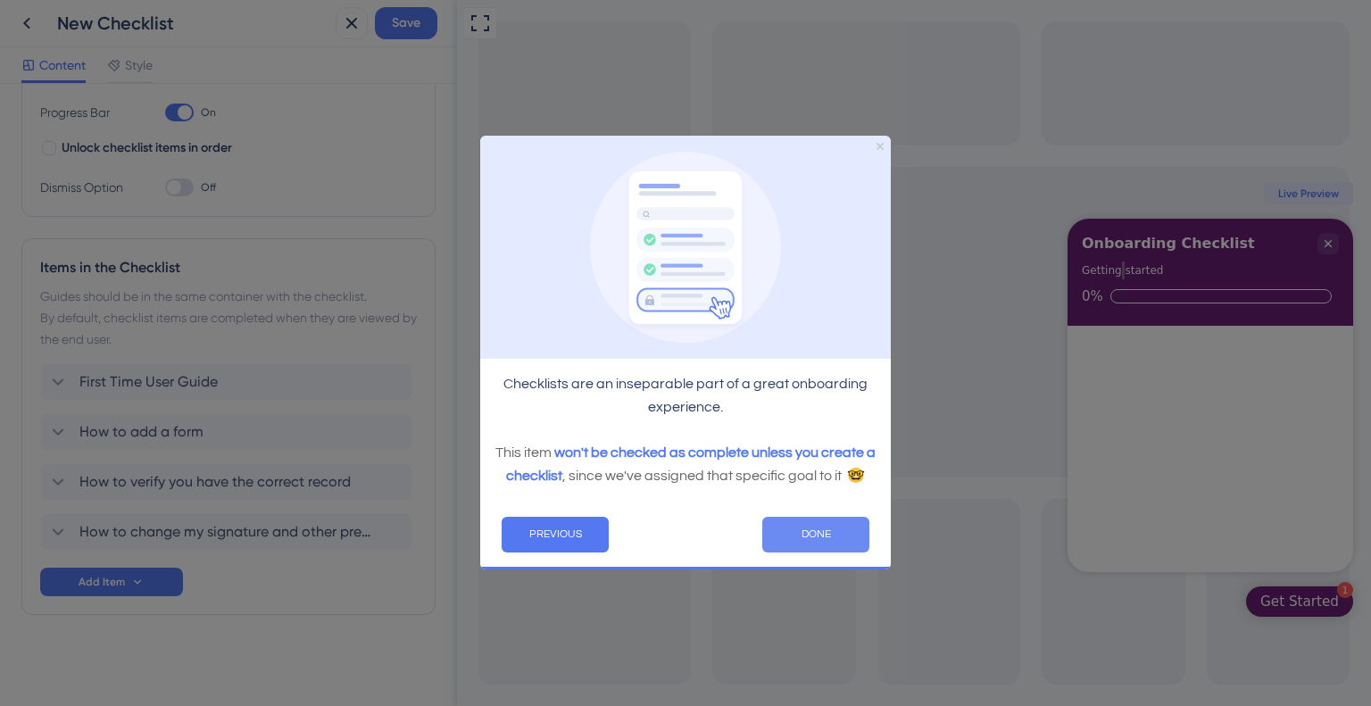
click at [806, 539] on button "DONE" at bounding box center [815, 535] width 107 height 36
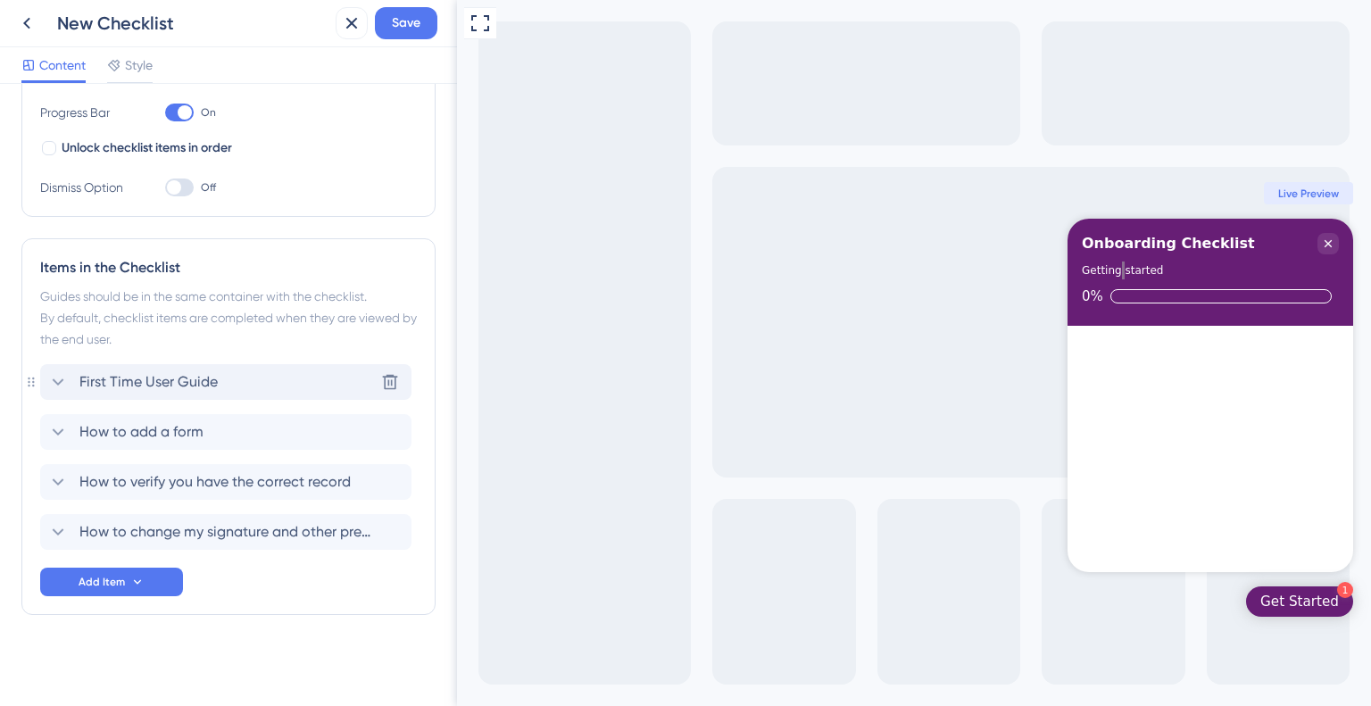
click at [106, 376] on span "First Time User Guide" at bounding box center [148, 381] width 138 height 21
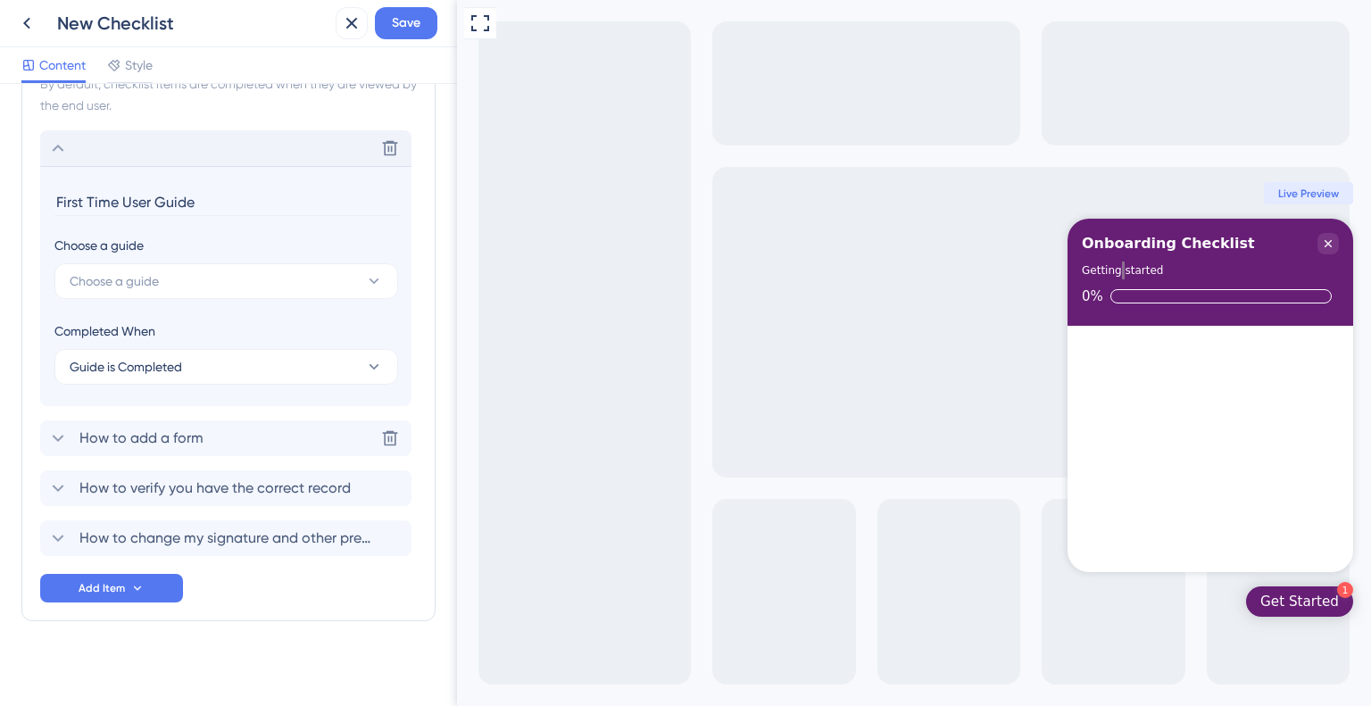
scroll to position [539, 0]
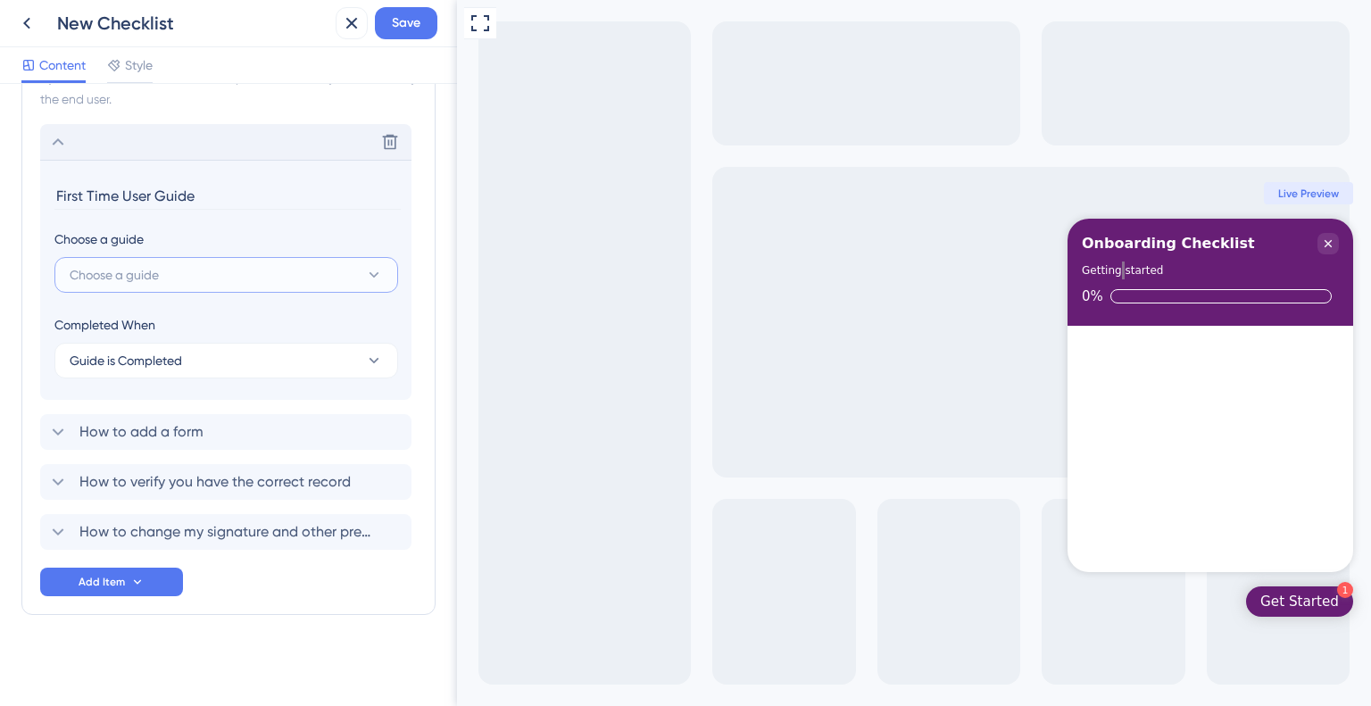
click at [111, 269] on span "Choose a guide" at bounding box center [114, 274] width 89 height 21
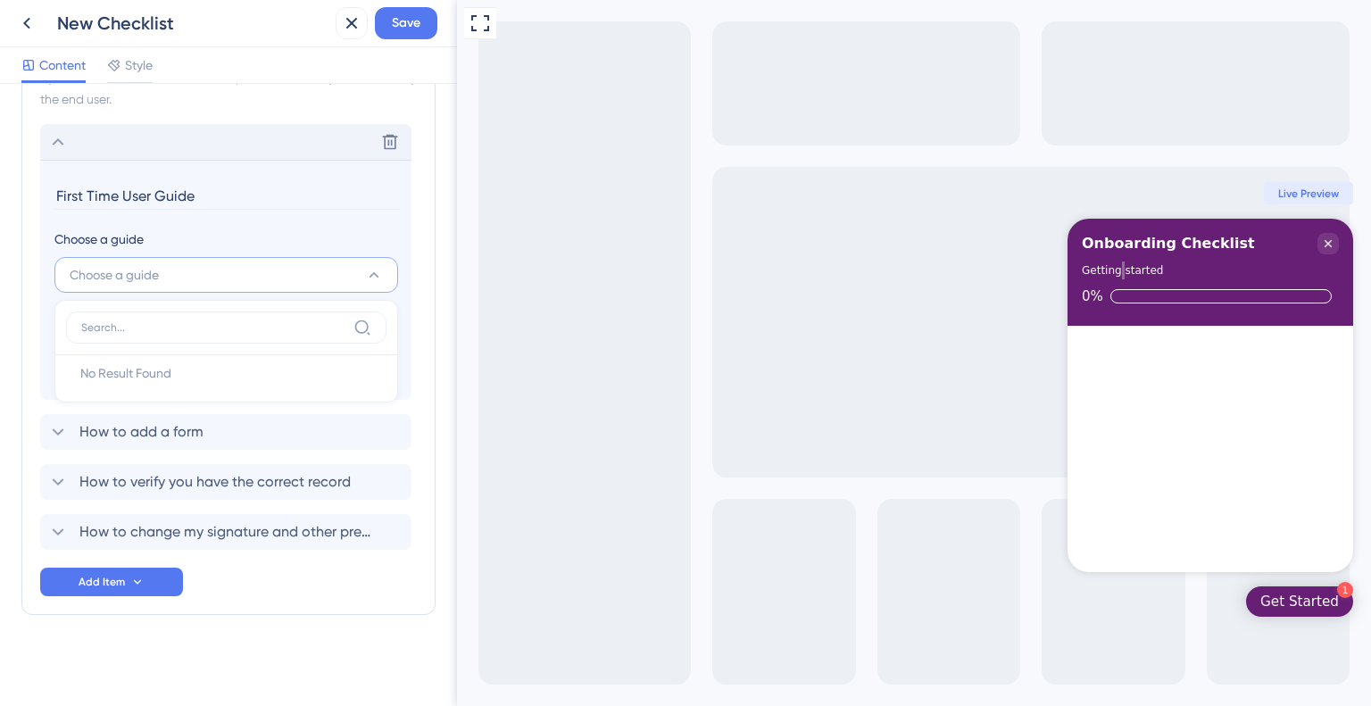
click at [143, 328] on input at bounding box center [213, 327] width 265 height 14
click at [146, 280] on span "Choose a guide" at bounding box center [114, 274] width 89 height 21
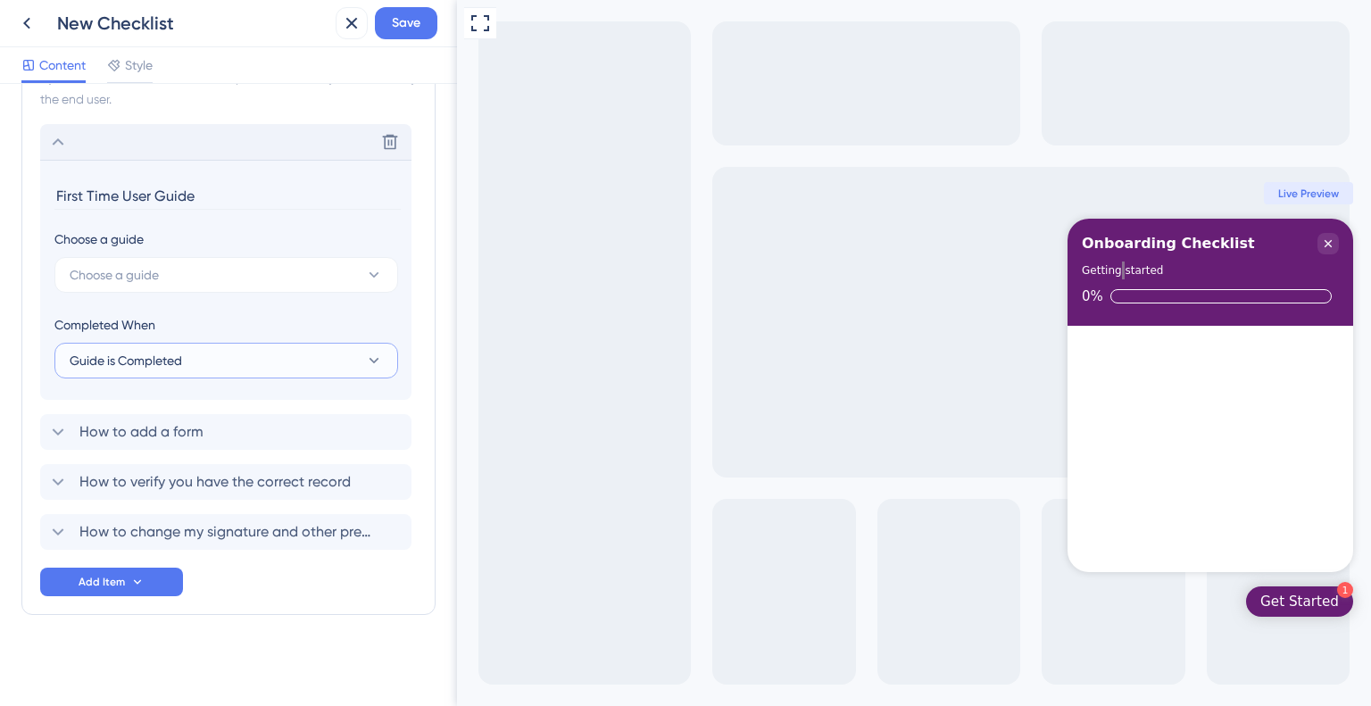
click at [132, 350] on span "Guide is Completed" at bounding box center [126, 360] width 112 height 21
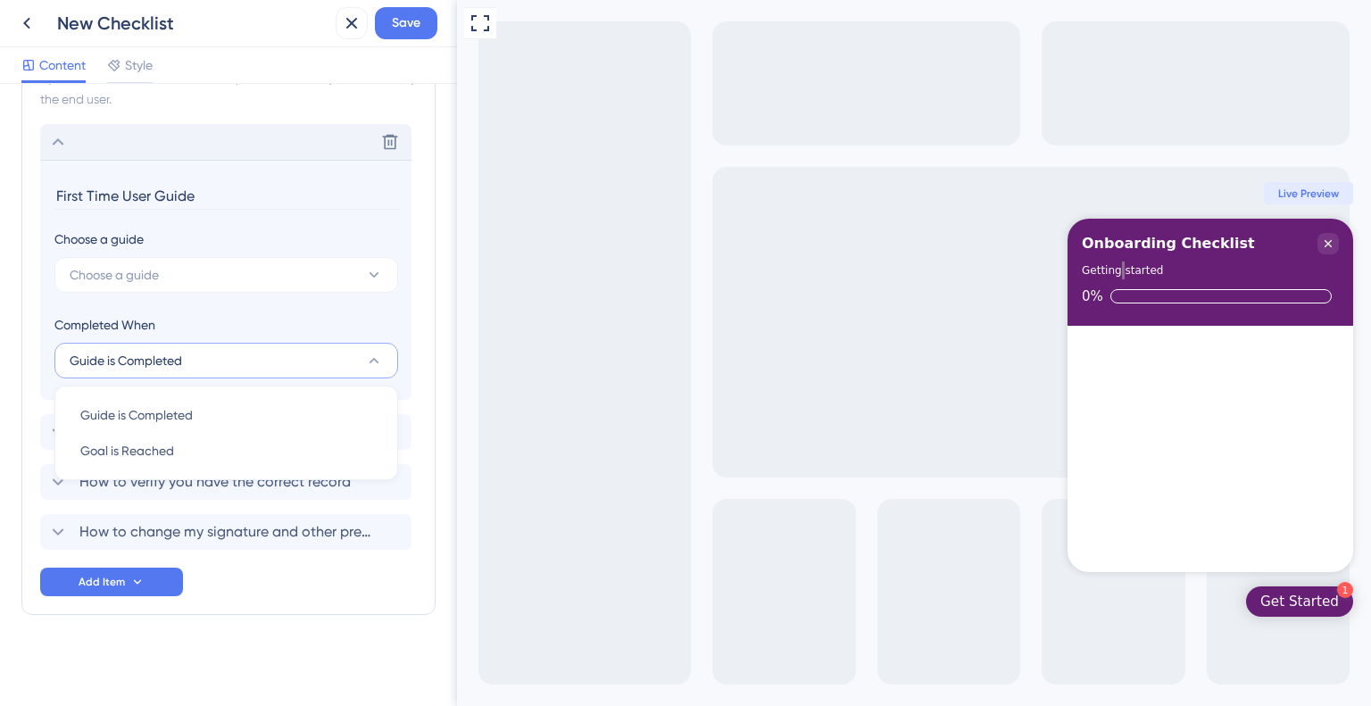
click at [132, 350] on span "Guide is Completed" at bounding box center [126, 360] width 112 height 21
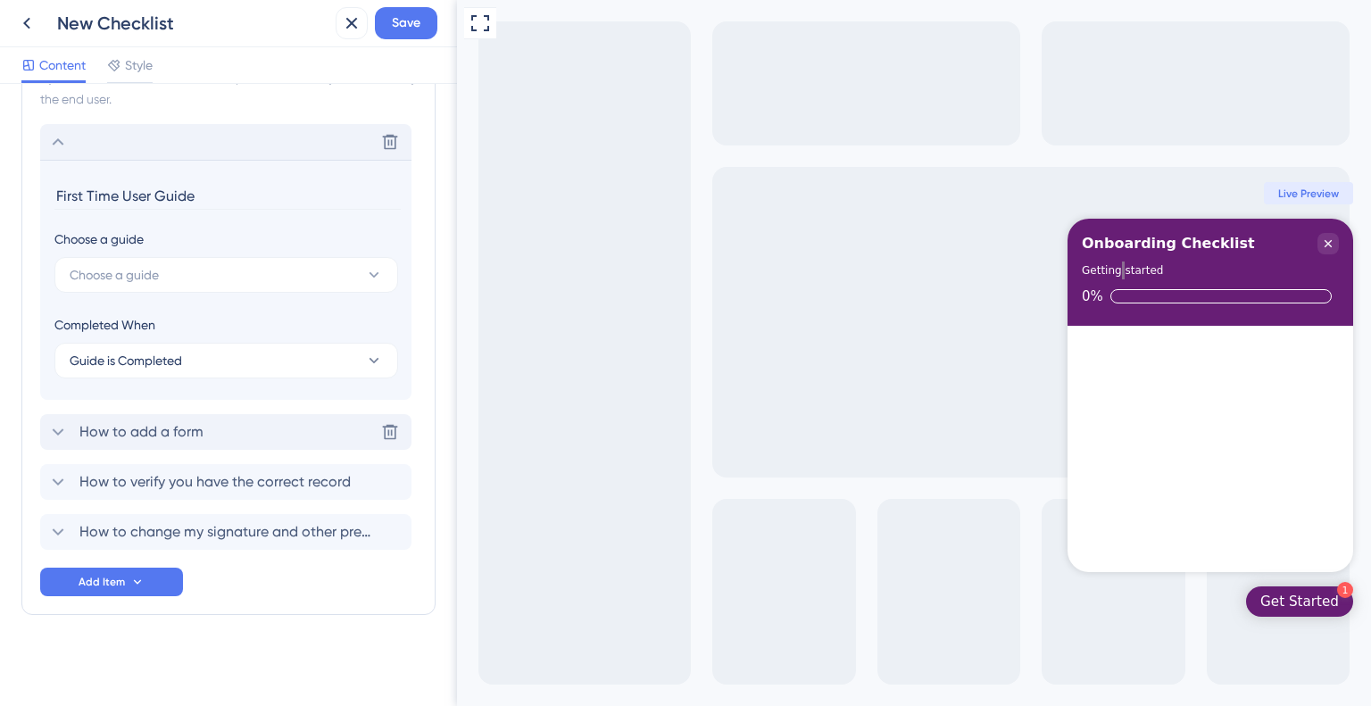
click at [154, 435] on span "How to add a form" at bounding box center [141, 431] width 124 height 21
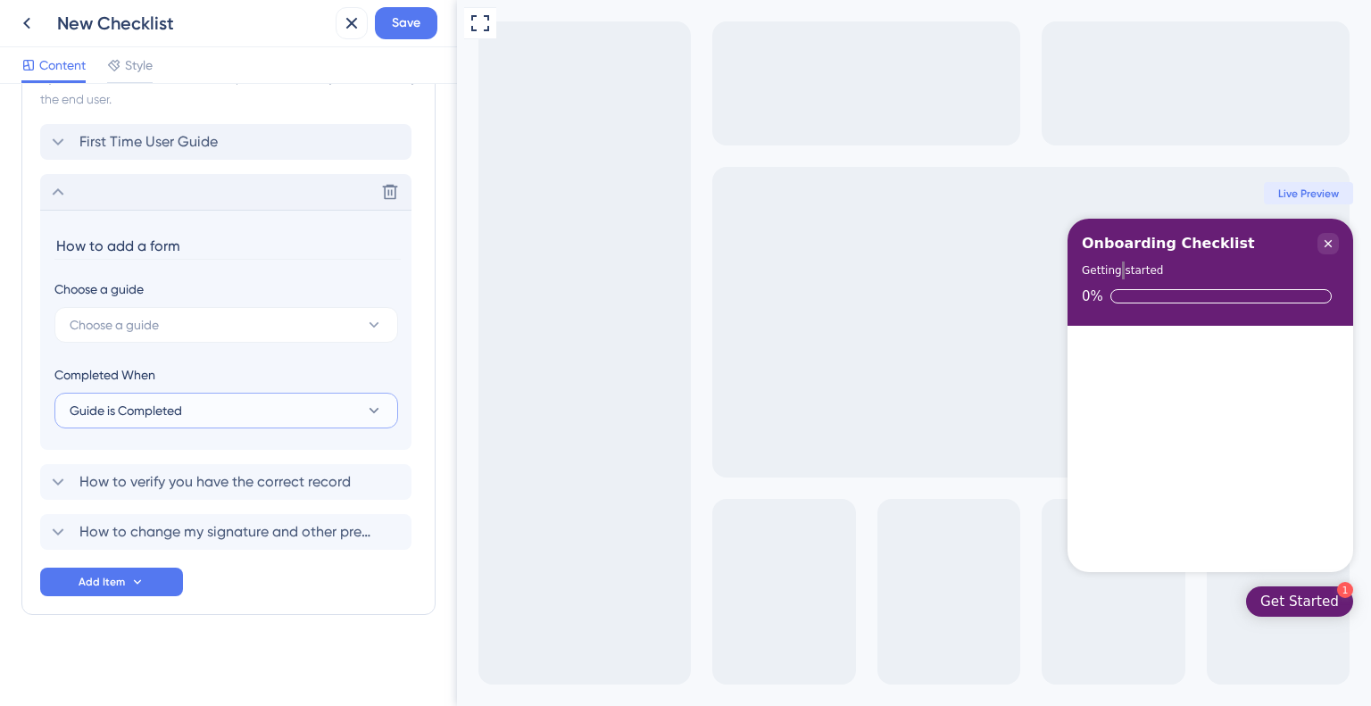
click at [154, 402] on span "Guide is Completed" at bounding box center [126, 410] width 112 height 21
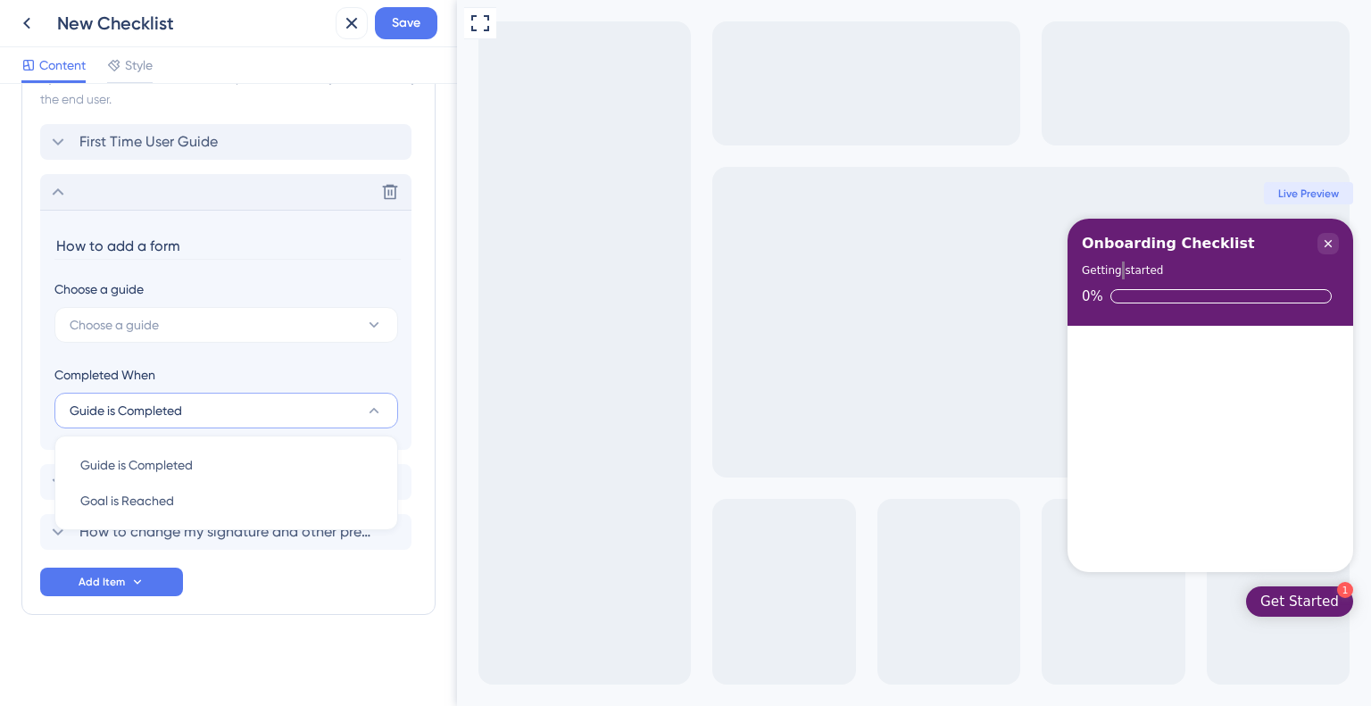
click at [154, 402] on span "Guide is Completed" at bounding box center [126, 410] width 112 height 21
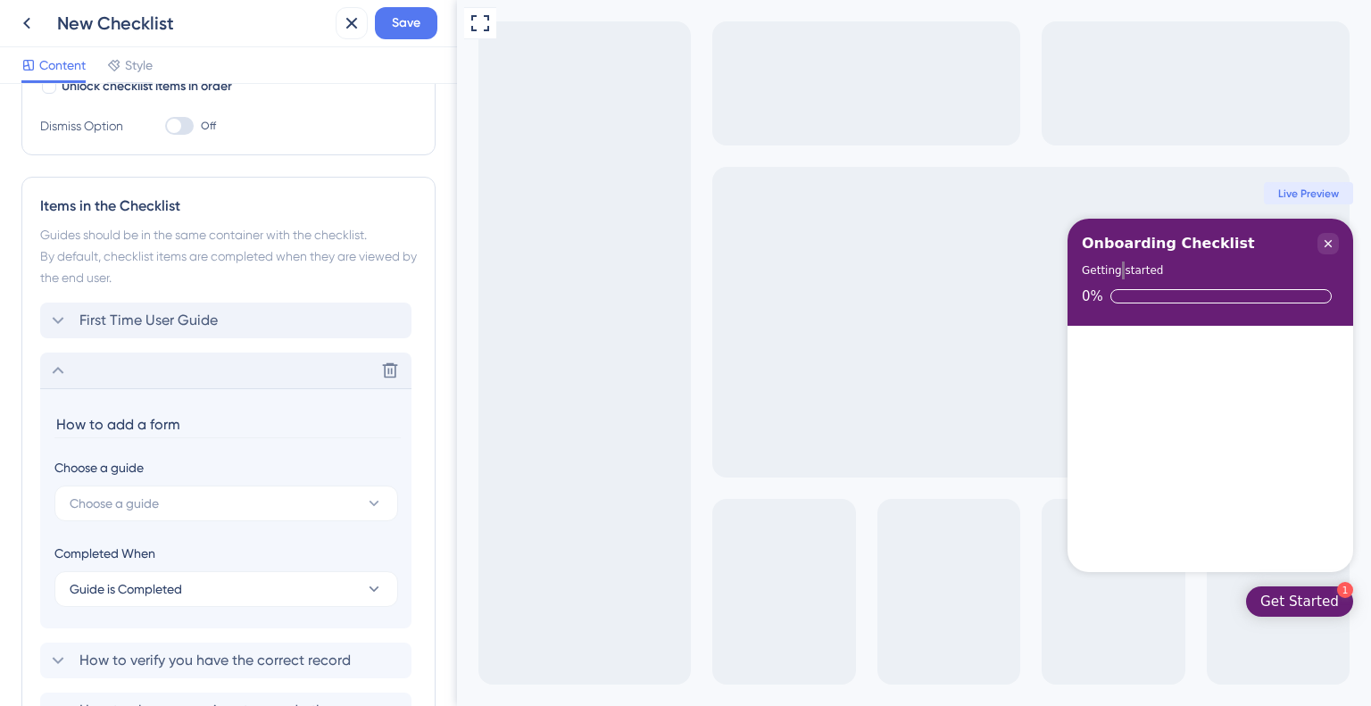
click at [128, 381] on div "Delete" at bounding box center [225, 370] width 371 height 36
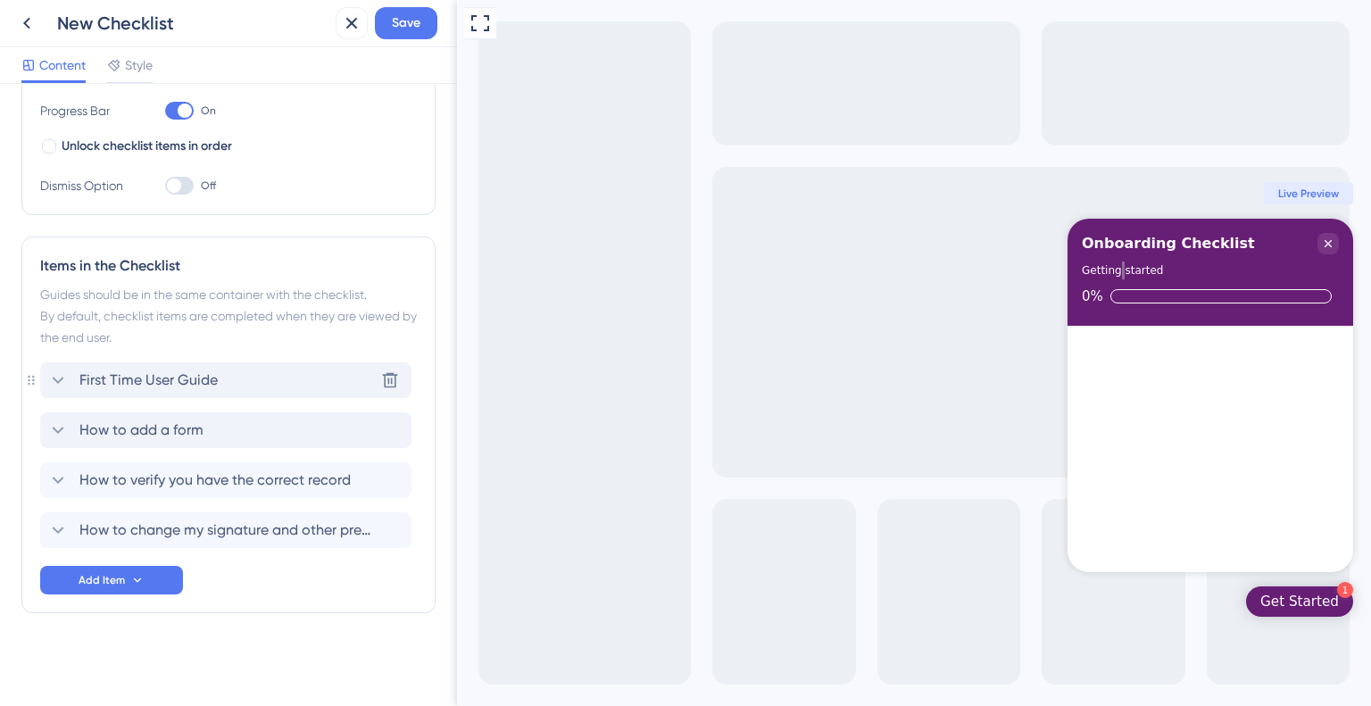
scroll to position [299, 0]
click at [137, 582] on icon at bounding box center [137, 582] width 14 height 14
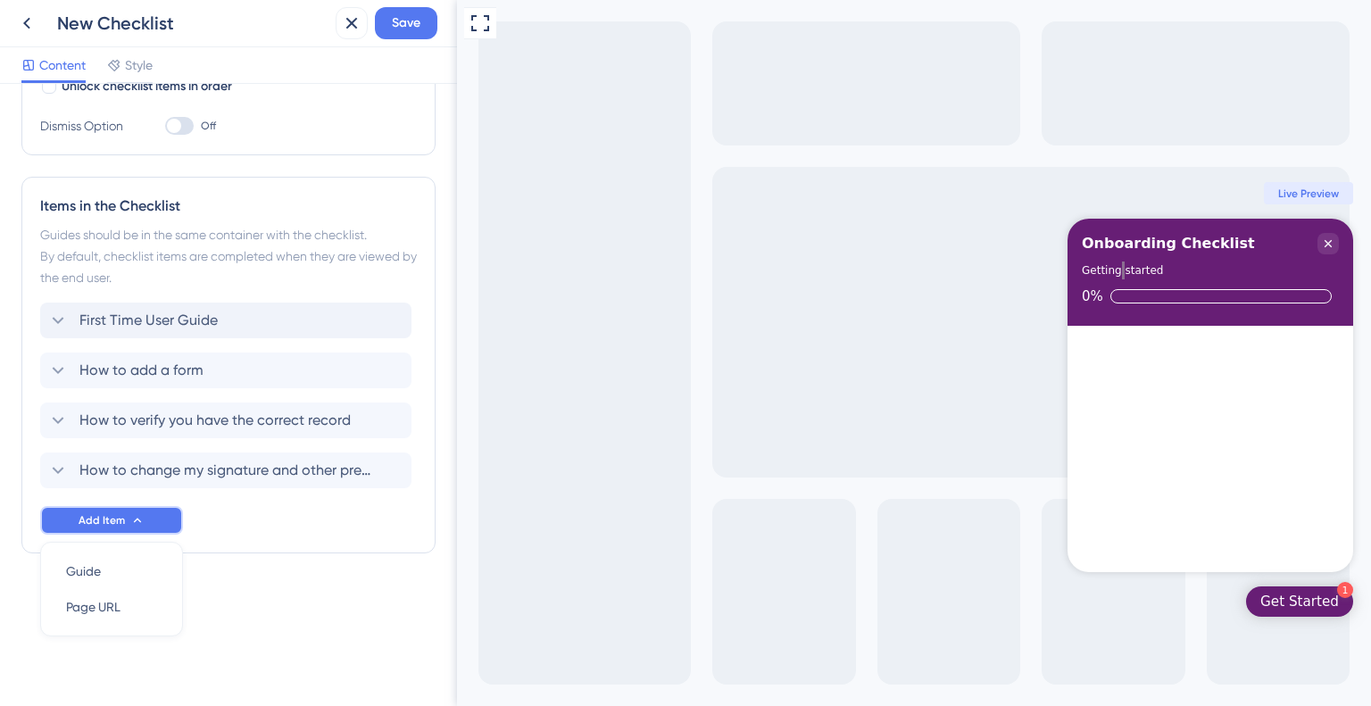
click at [152, 517] on button "Add Item" at bounding box center [111, 520] width 143 height 29
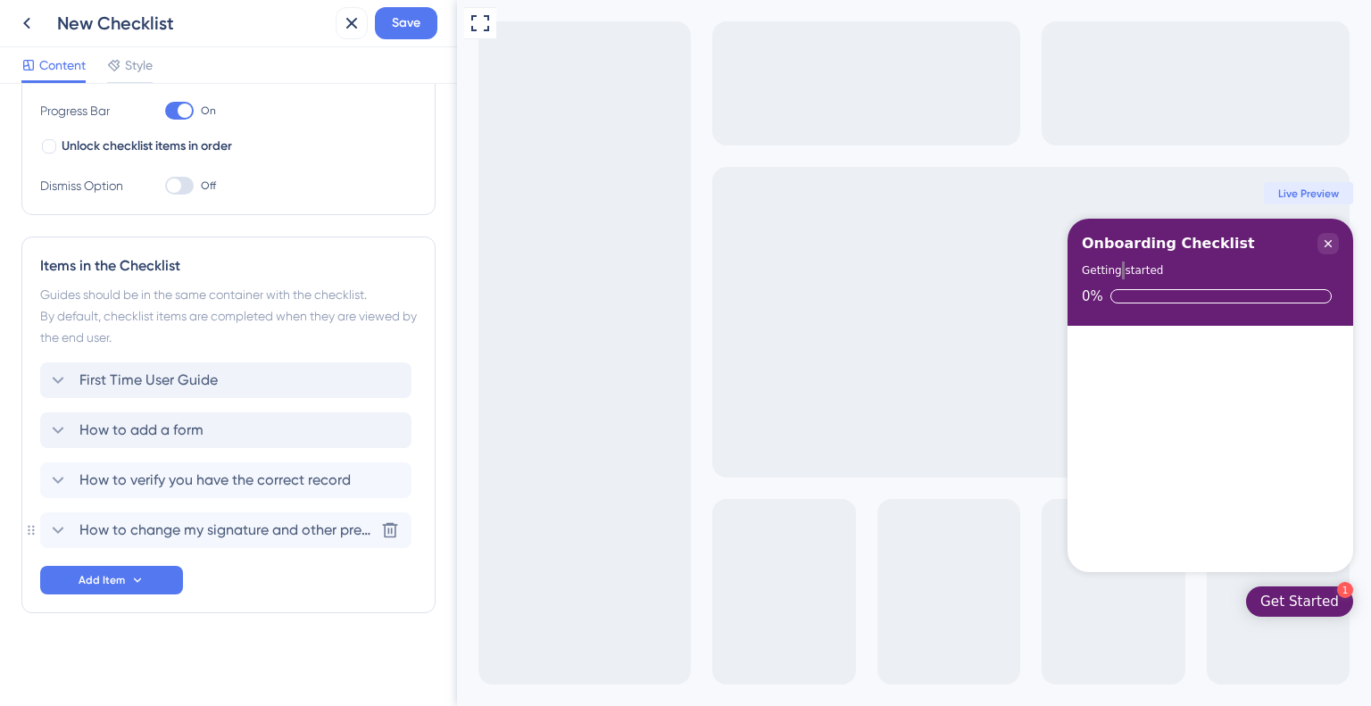
scroll to position [299, 0]
click at [383, 378] on icon at bounding box center [390, 382] width 18 height 18
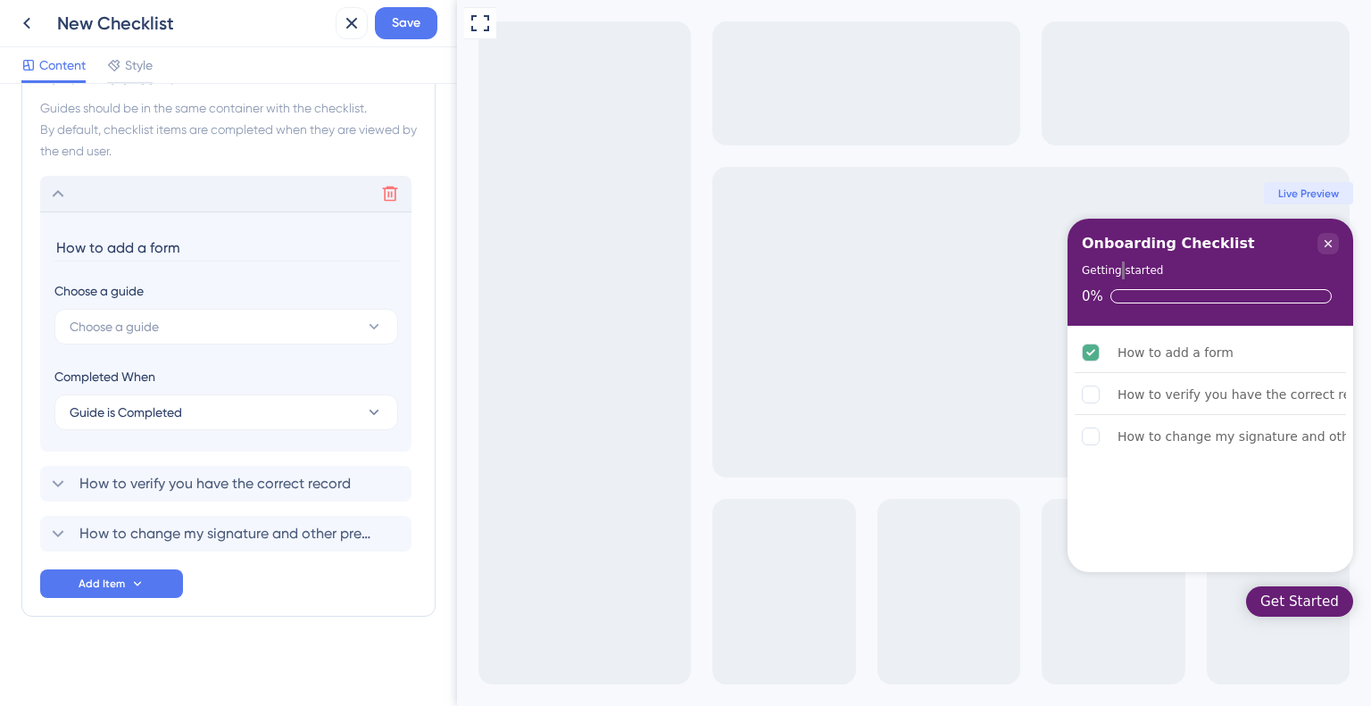
scroll to position [489, 0]
drag, startPoint x: 385, startPoint y: 174, endPoint x: 394, endPoint y: 189, distance: 17.6
click at [392, 185] on div "Delete" at bounding box center [390, 192] width 29 height 36
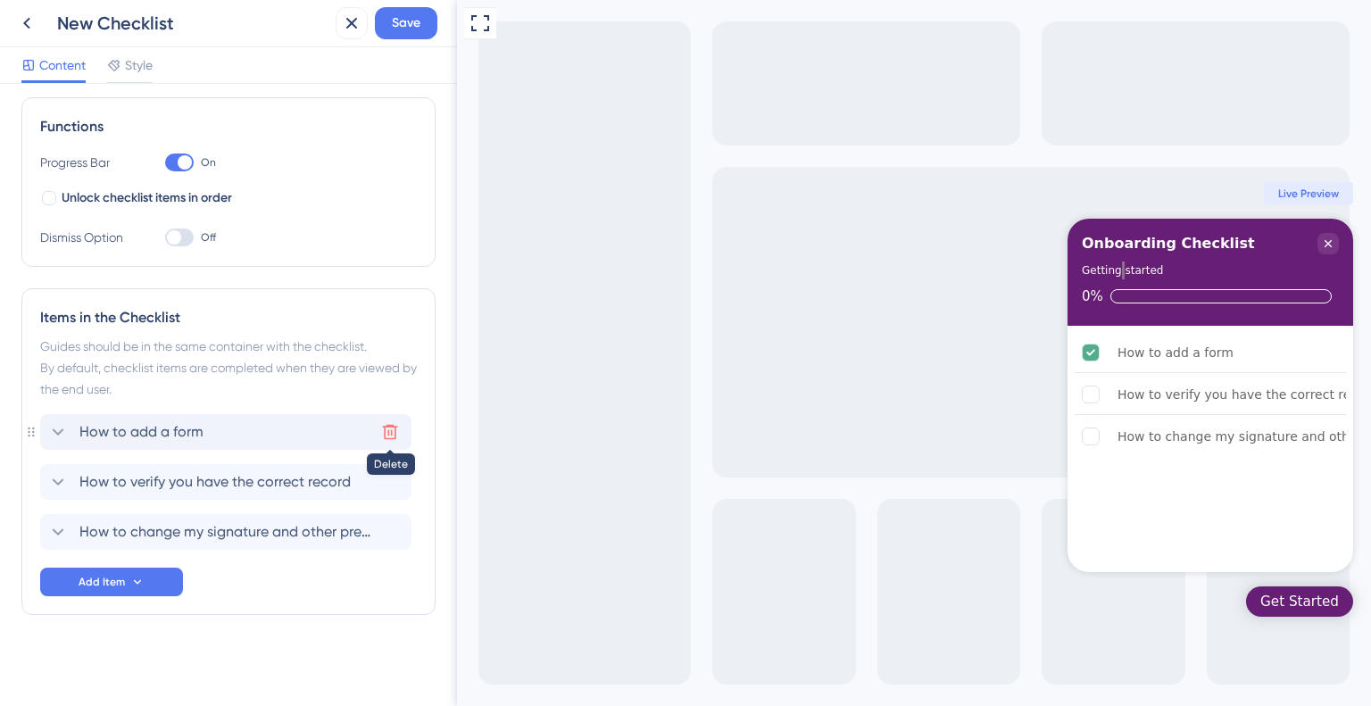
click at [389, 435] on icon at bounding box center [390, 432] width 18 height 18
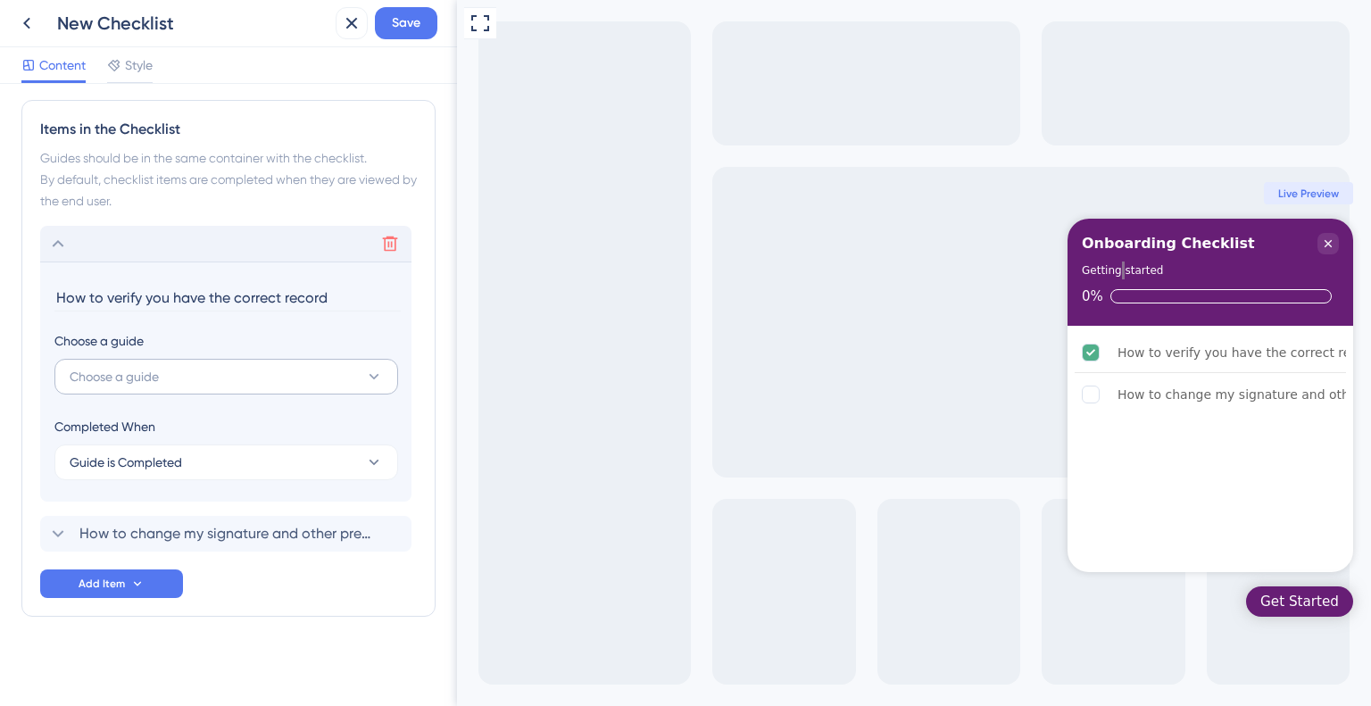
scroll to position [439, 0]
click at [378, 253] on button at bounding box center [390, 242] width 29 height 29
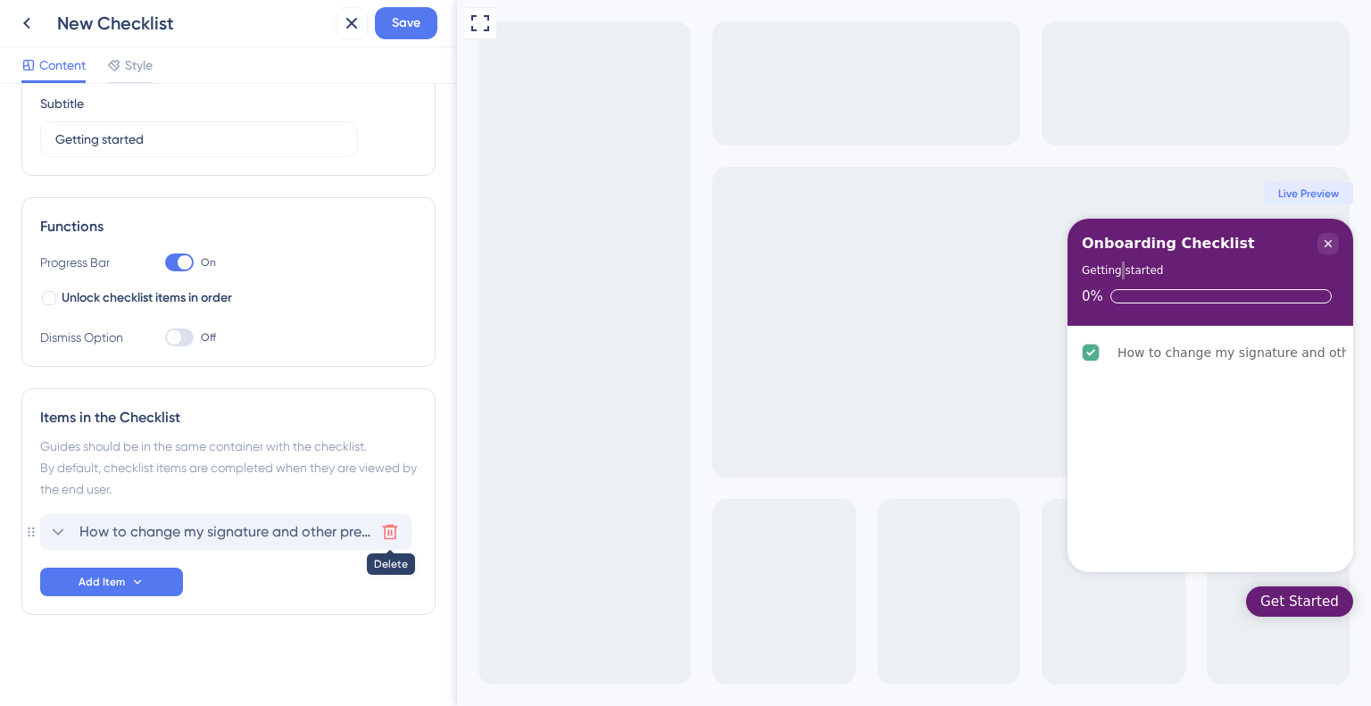
click at [382, 540] on button at bounding box center [390, 532] width 29 height 29
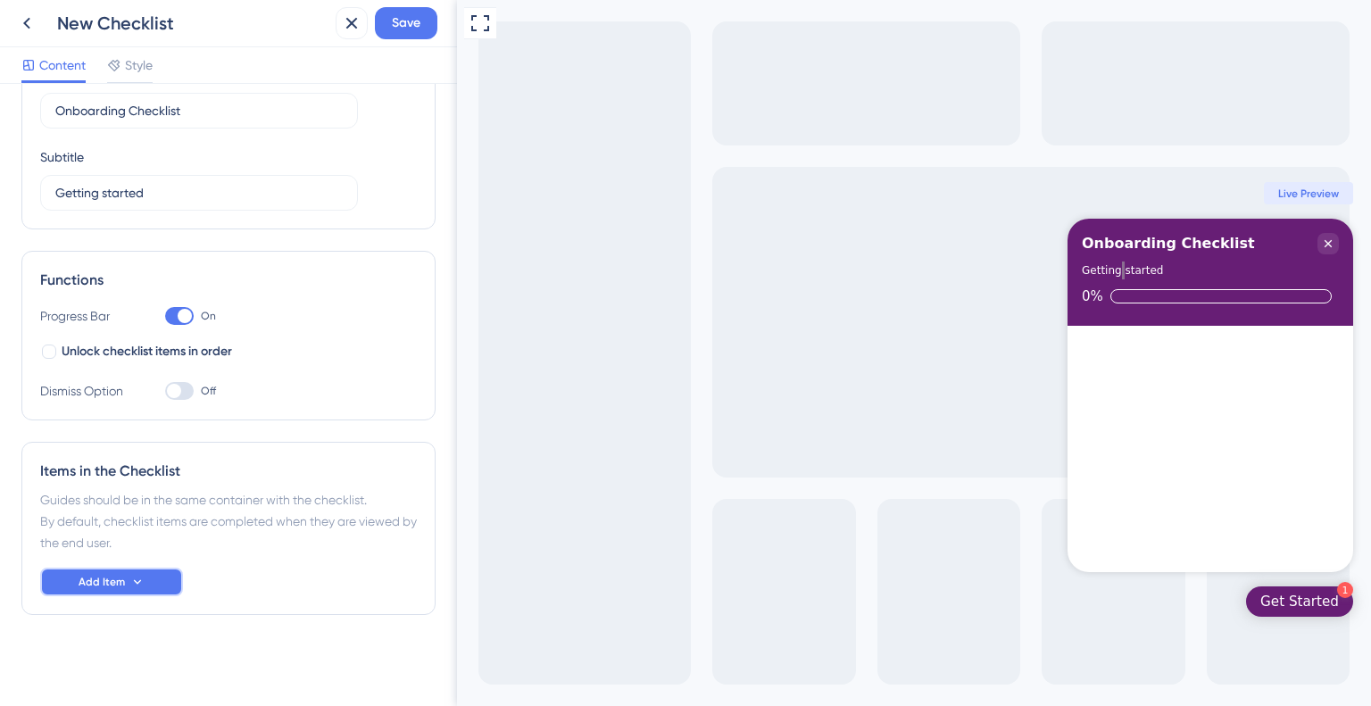
click at [95, 581] on span "Add Item" at bounding box center [102, 582] width 46 height 14
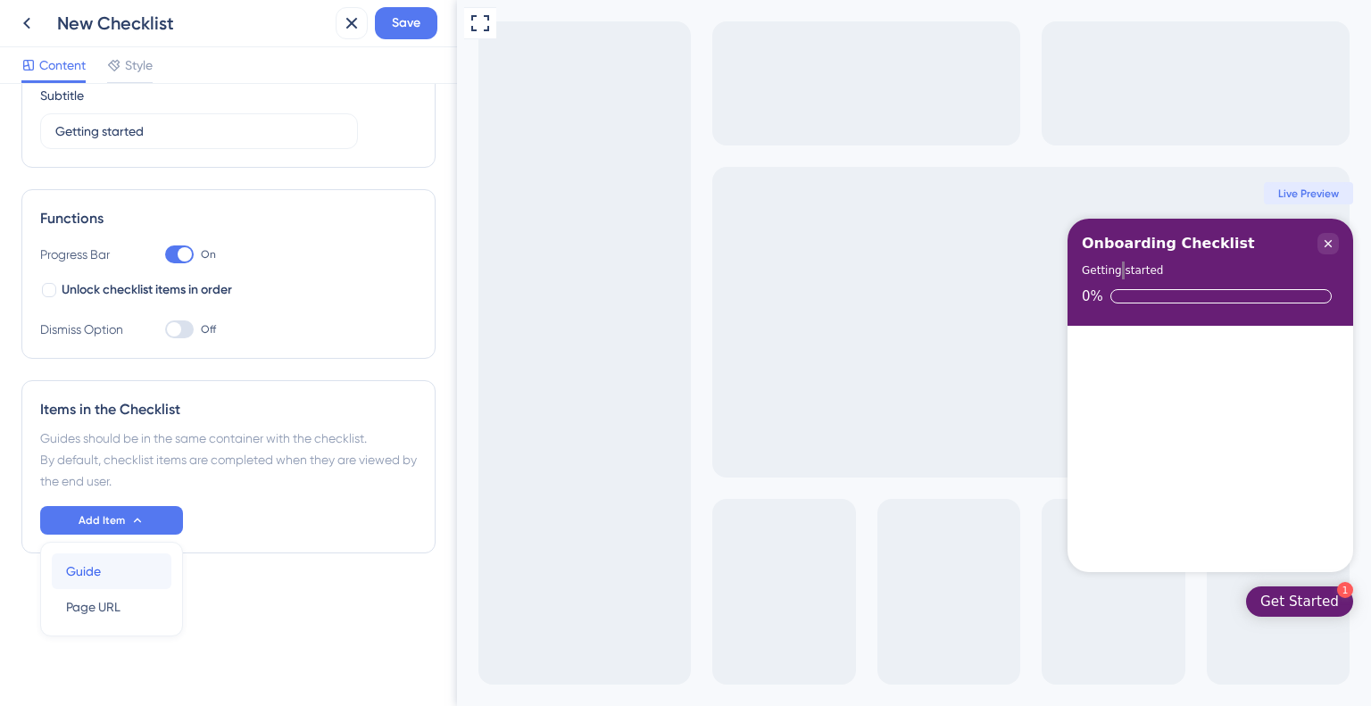
click at [96, 581] on div "Guide Guide" at bounding box center [111, 571] width 91 height 36
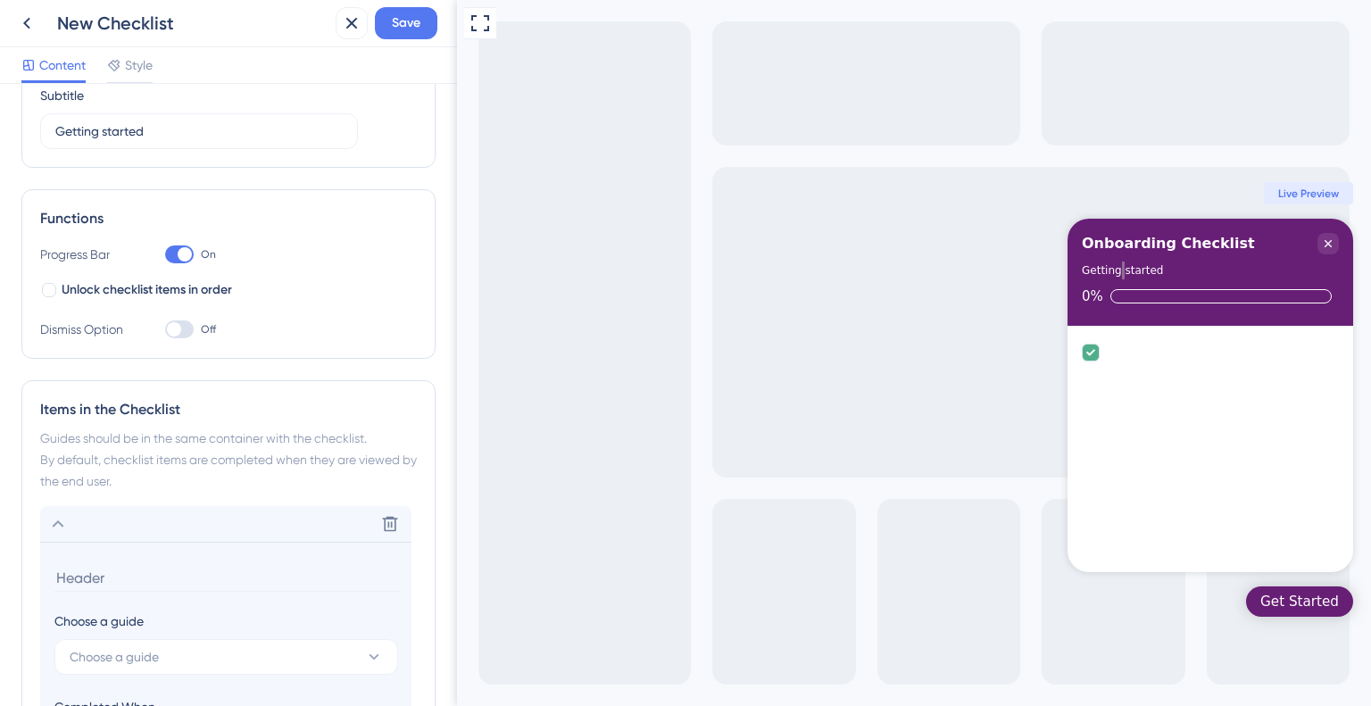
scroll to position [389, 0]
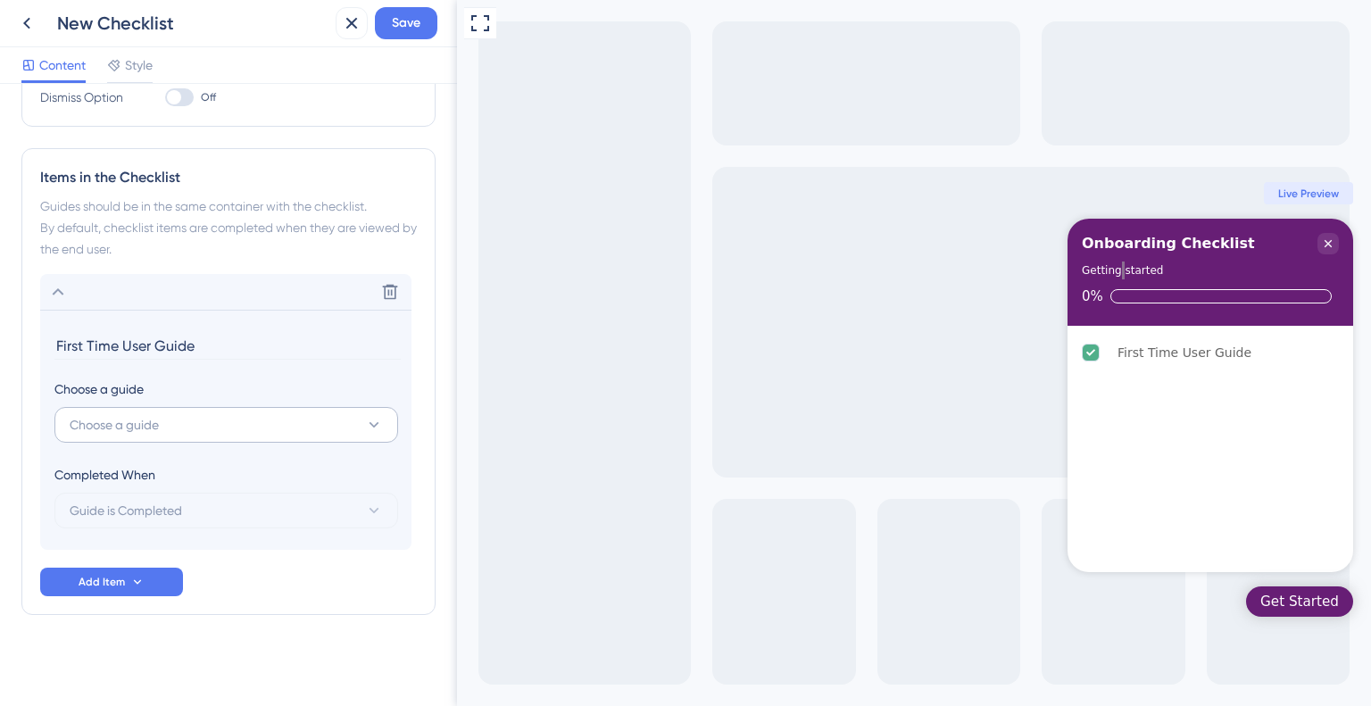
type input "First Time User Guide"
click at [130, 435] on button "Choose a guide" at bounding box center [226, 425] width 344 height 36
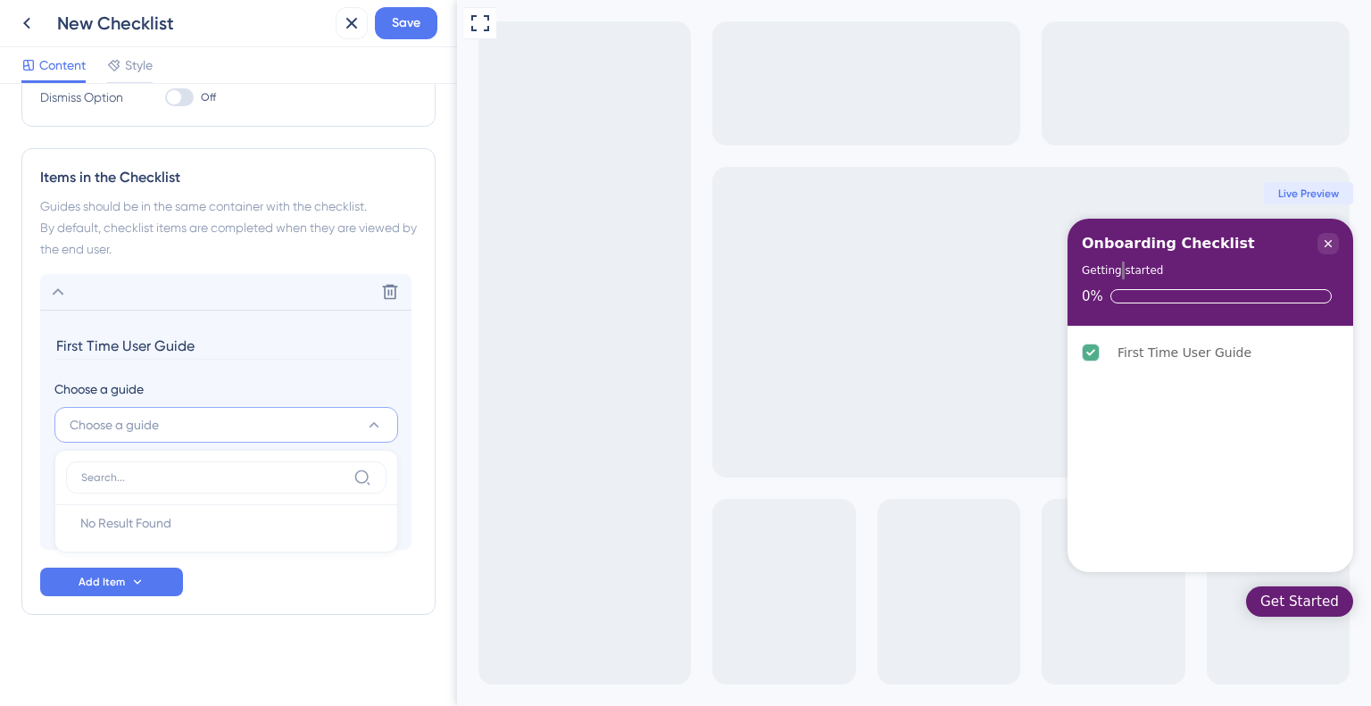
click at [132, 638] on div "Checklist Header Title Onboarding Checklist Subtitle Getting started Functions …" at bounding box center [228, 201] width 414 height 970
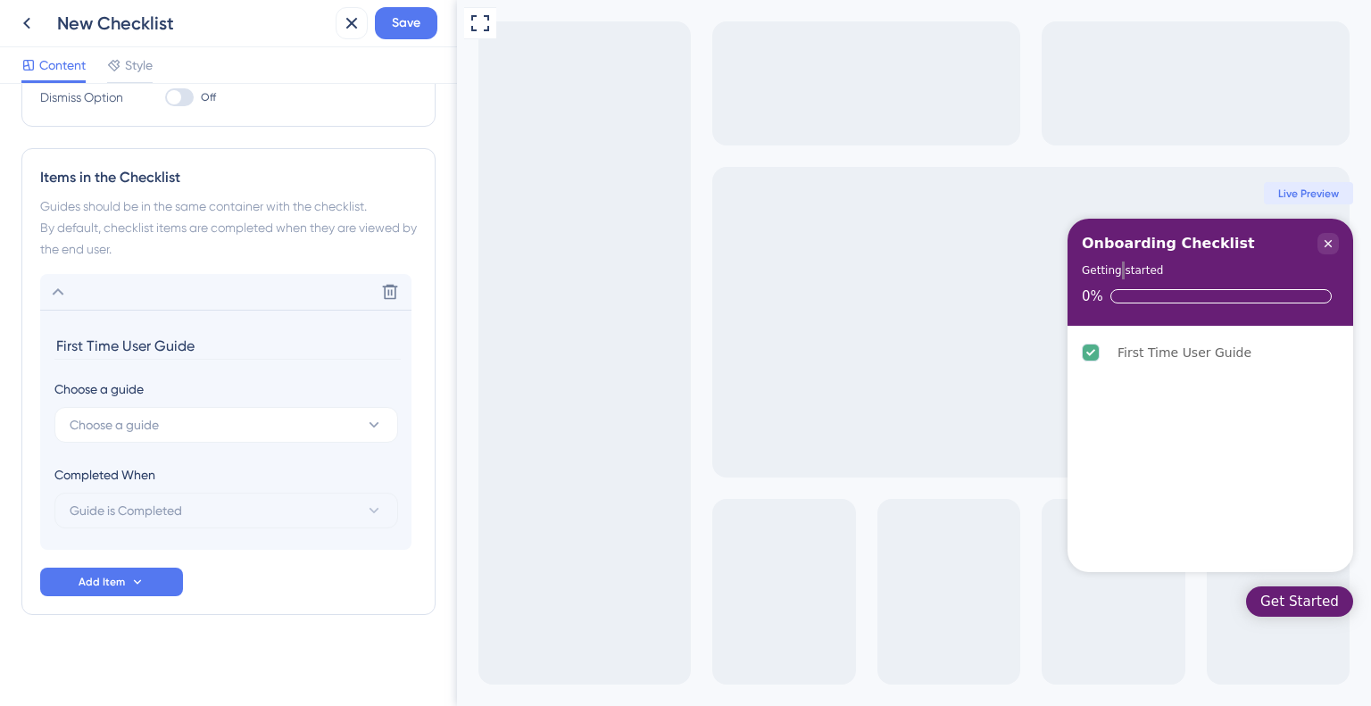
click at [129, 489] on div "Completed When Guide is Completed" at bounding box center [226, 496] width 344 height 64
click at [119, 575] on span "Add Item" at bounding box center [102, 582] width 46 height 14
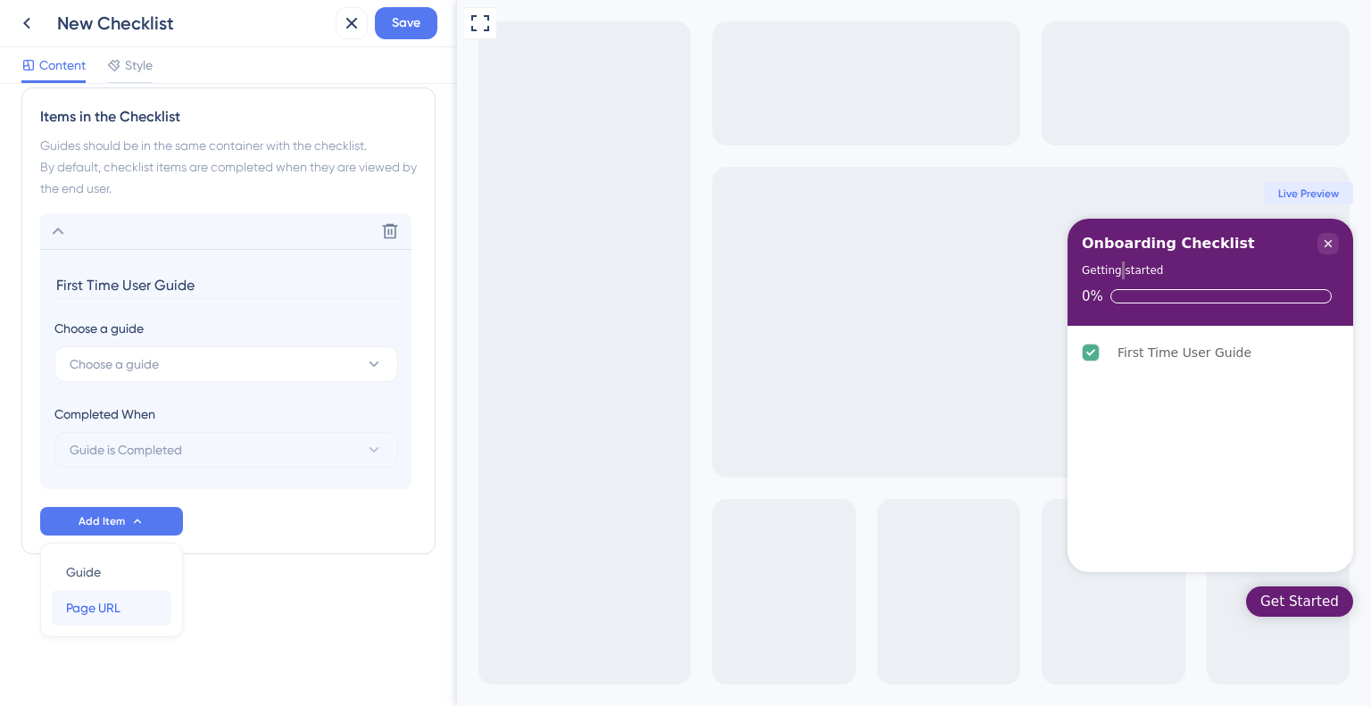
click at [125, 606] on div "Page URL Page URL" at bounding box center [111, 608] width 91 height 36
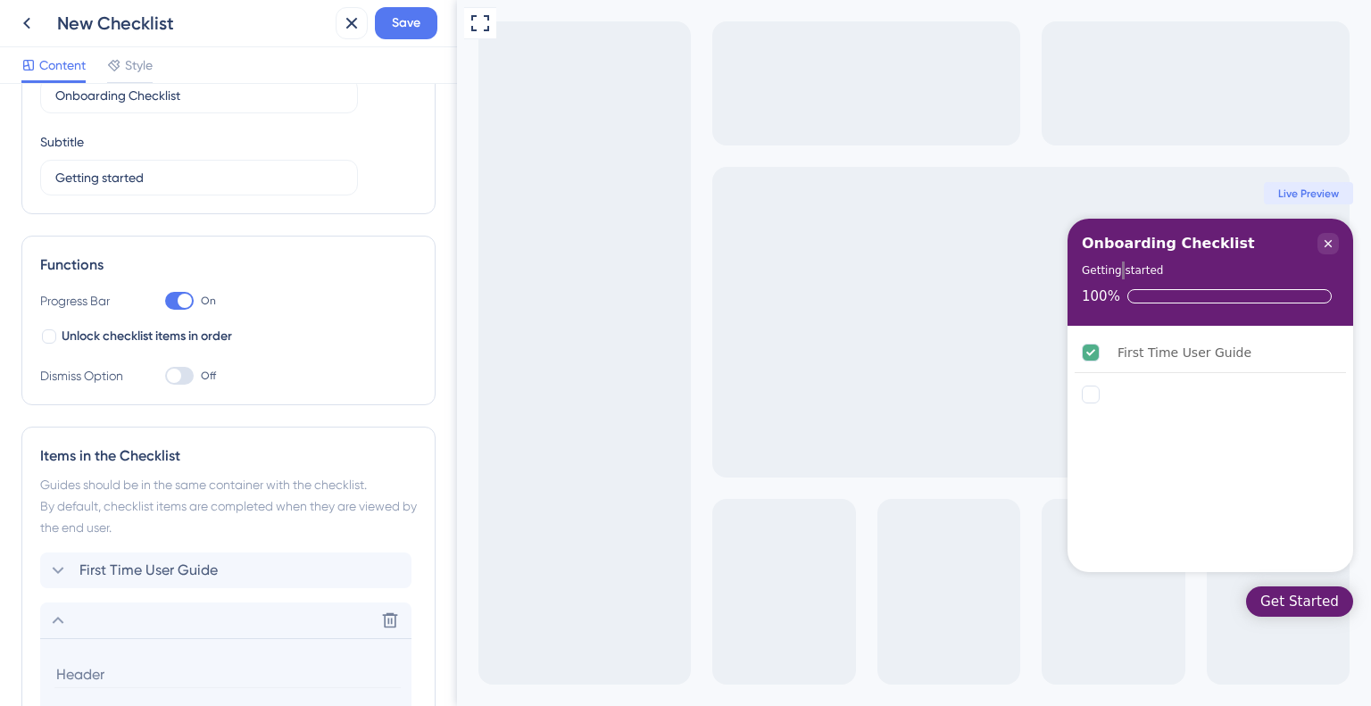
scroll to position [468, 0]
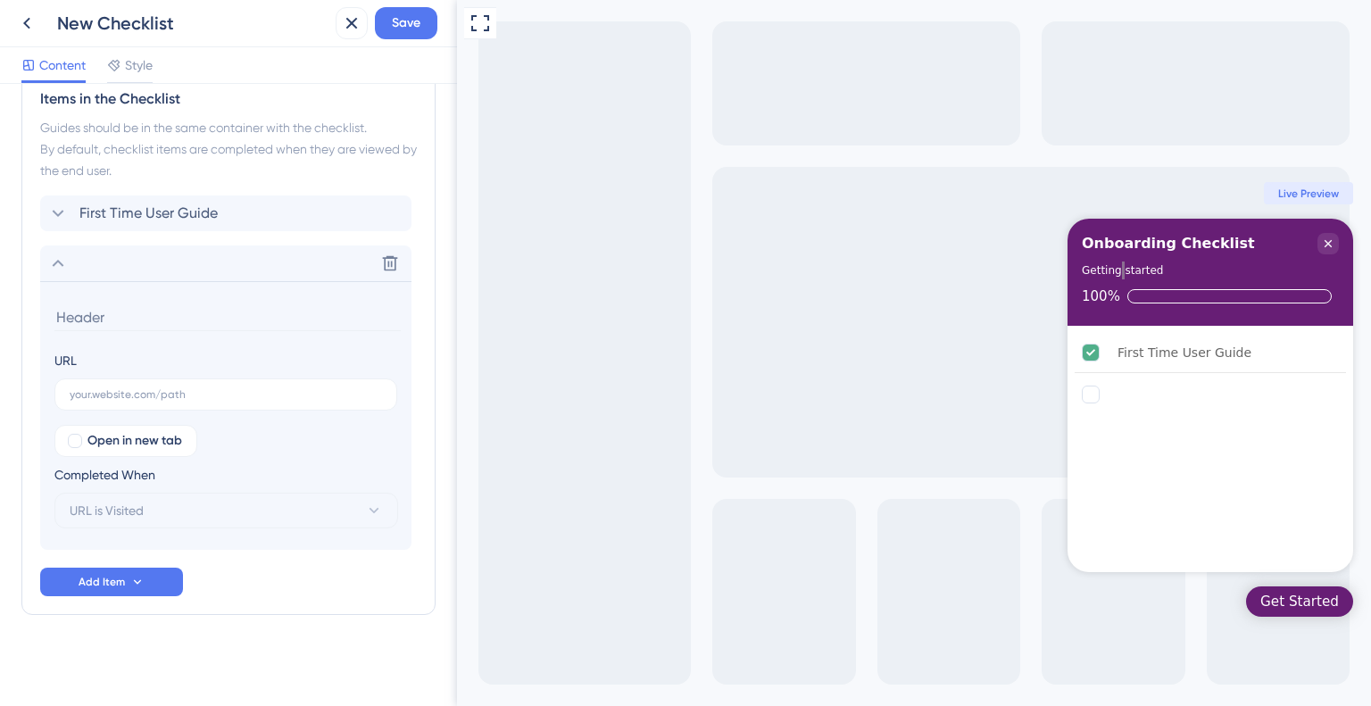
click at [103, 288] on section "URL Open in new tab Completed When URL is Visited" at bounding box center [225, 415] width 371 height 269
click at [95, 305] on input at bounding box center [227, 317] width 346 height 28
type input "a"
type input "A"
type input "Encounter Page"
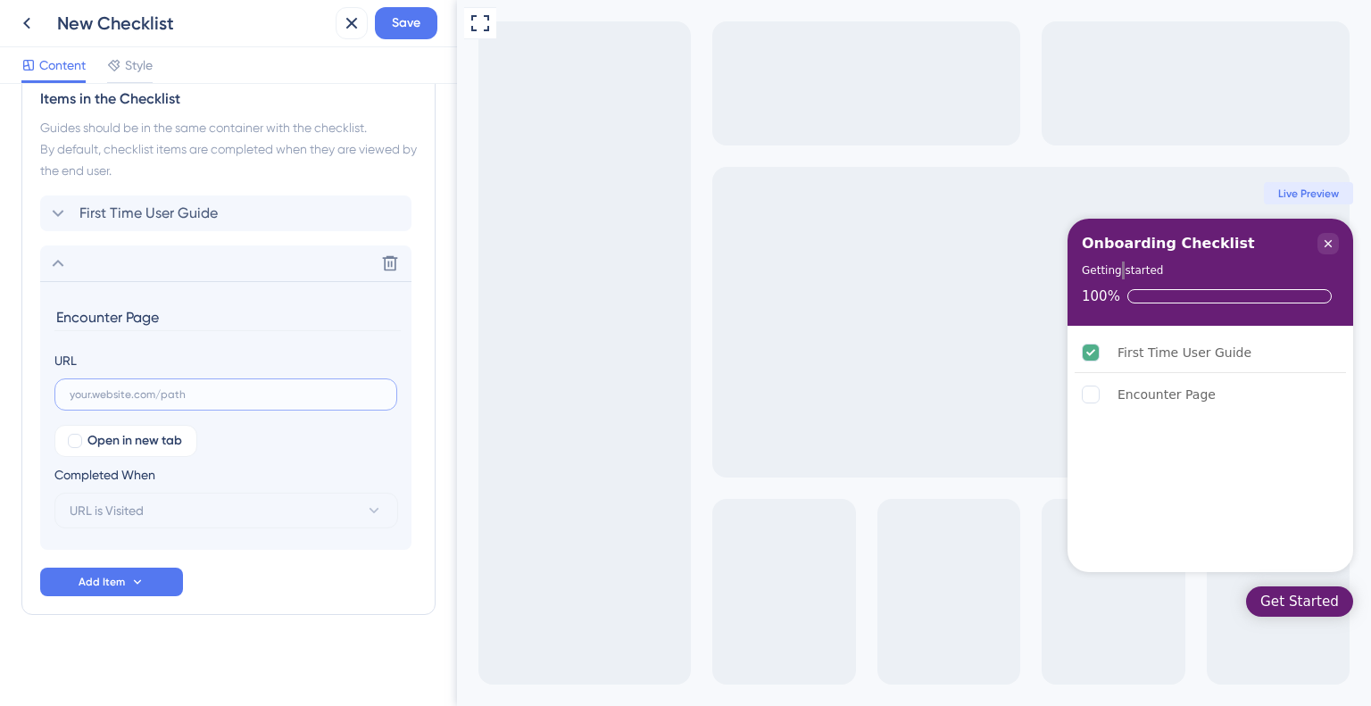
click at [321, 399] on input "text" at bounding box center [226, 394] width 312 height 12
type input "http://localhost:8080/nova/appointments"
click at [78, 440] on div at bounding box center [75, 441] width 14 height 14
checkbox input "true"
click at [145, 493] on button "URL is Visited" at bounding box center [226, 511] width 344 height 36
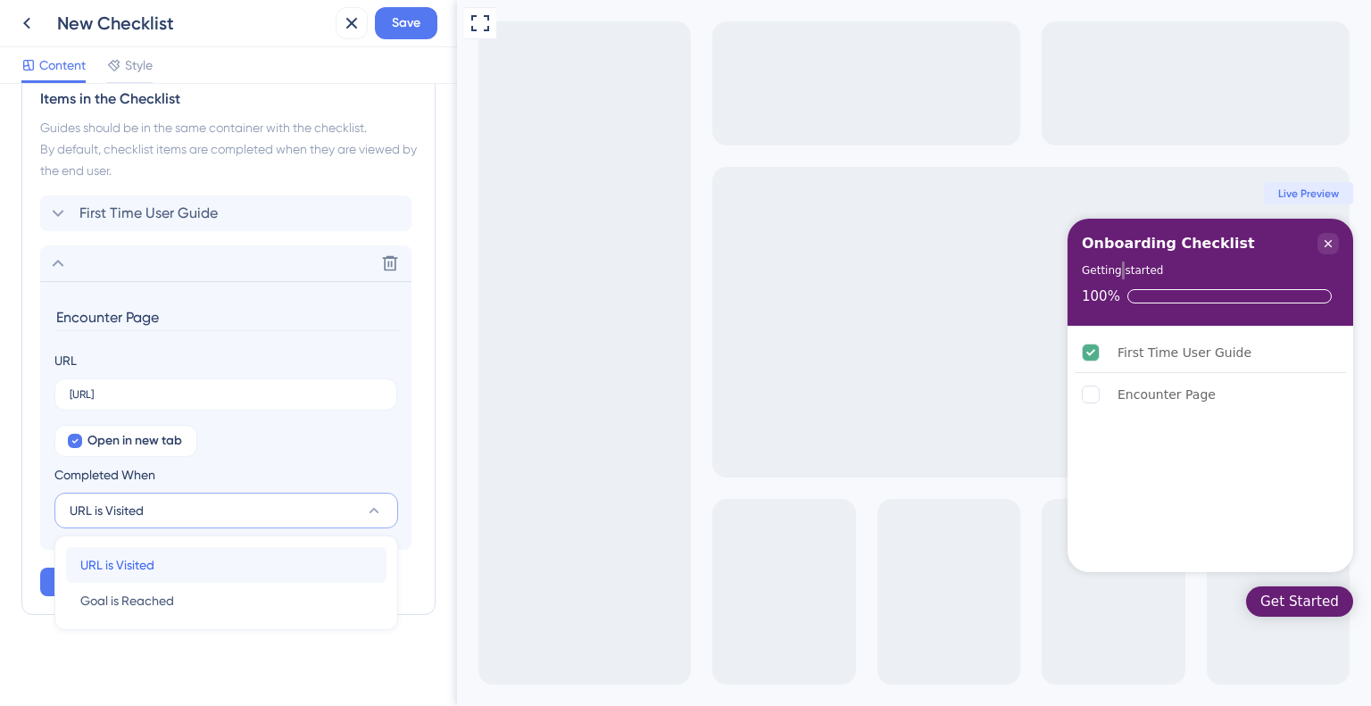
click at [150, 559] on span "URL is Visited" at bounding box center [117, 564] width 74 height 21
click at [145, 574] on button "Add Item" at bounding box center [111, 581] width 143 height 29
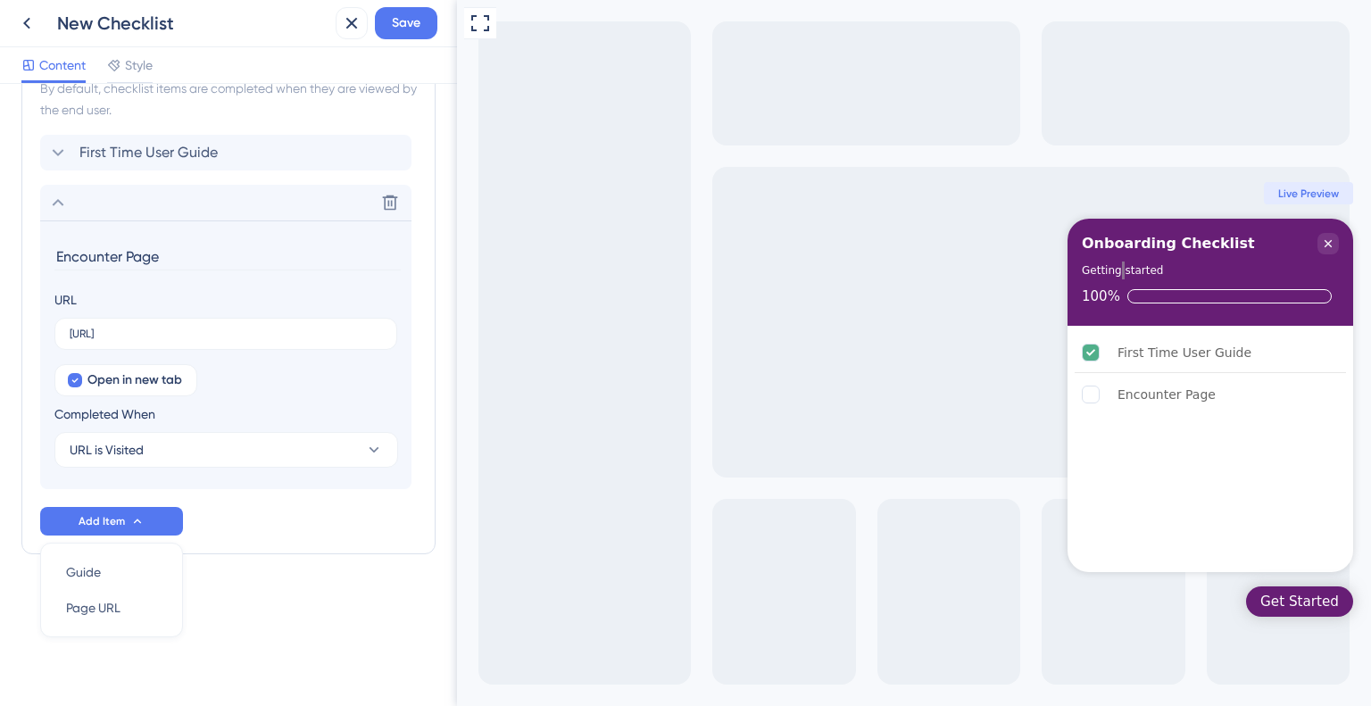
click at [214, 608] on div "Checklist Header Title Onboarding Checklist Subtitle Getting started Functions …" at bounding box center [228, 101] width 414 height 1048
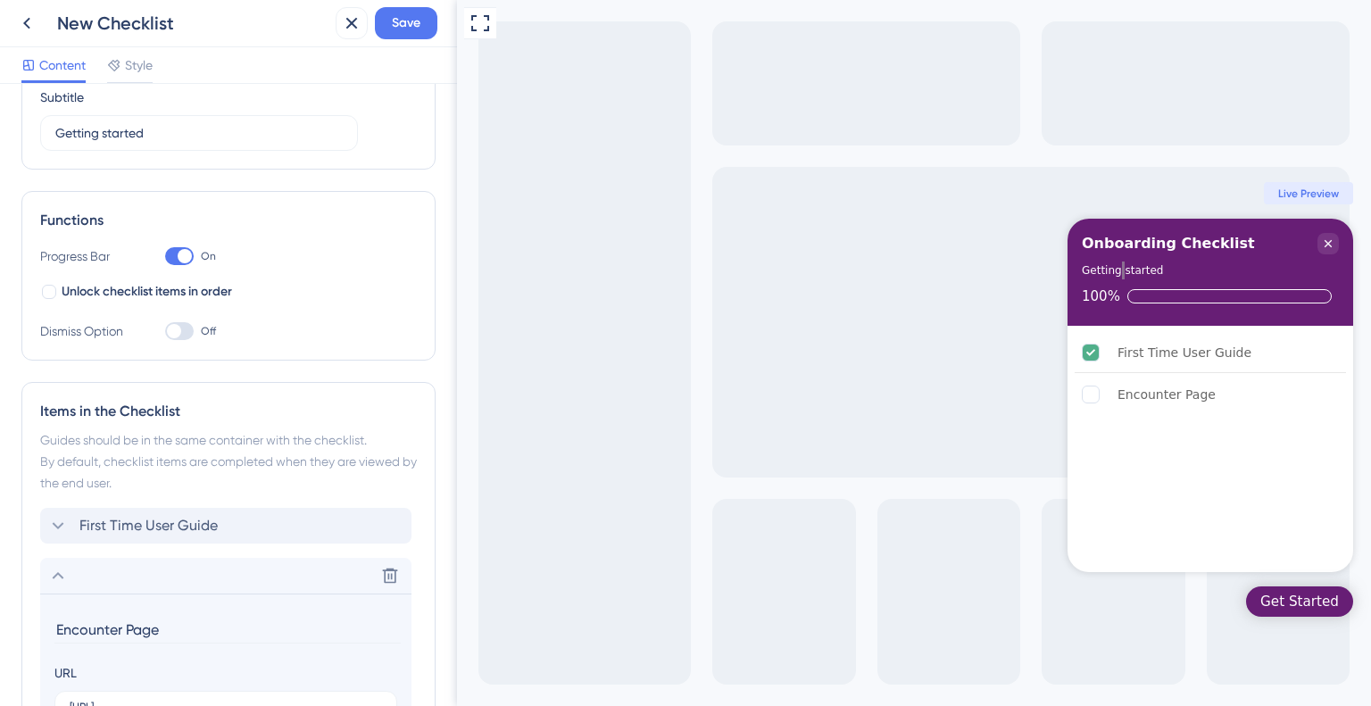
scroll to position [0, 0]
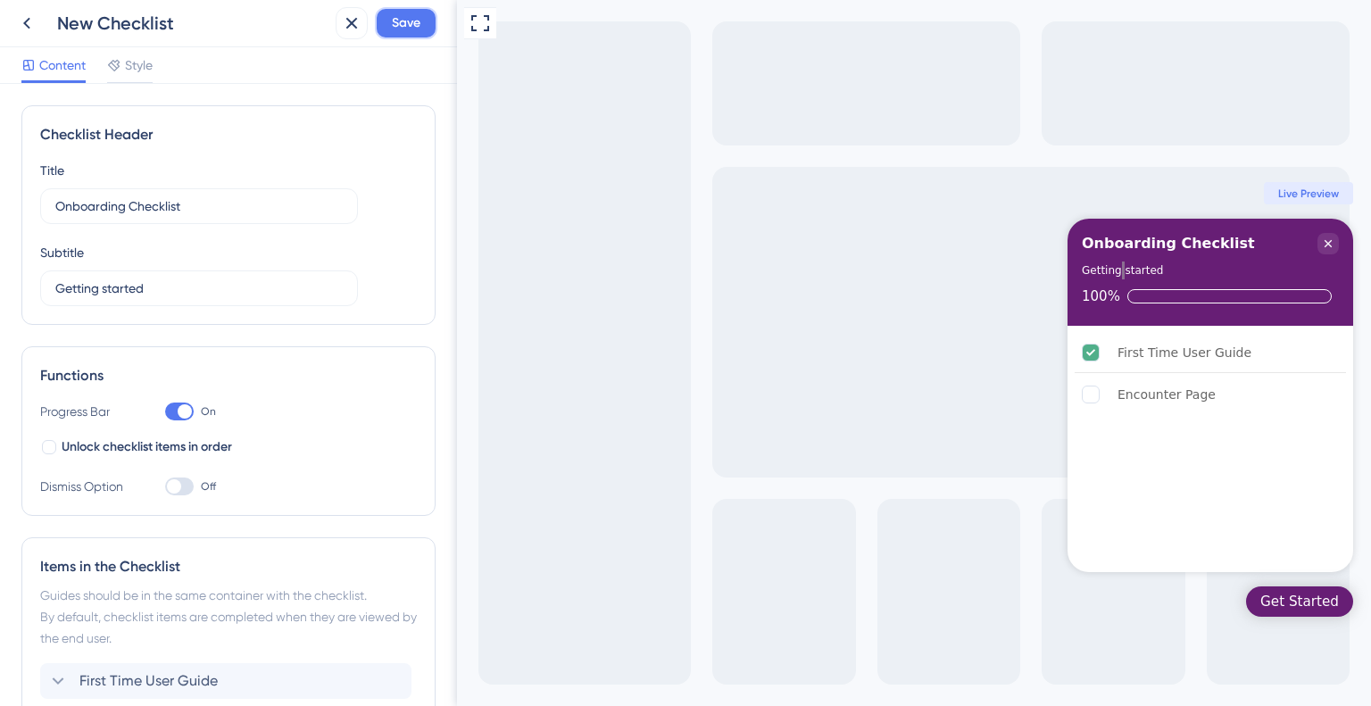
click at [393, 16] on span "Save" at bounding box center [406, 22] width 29 height 21
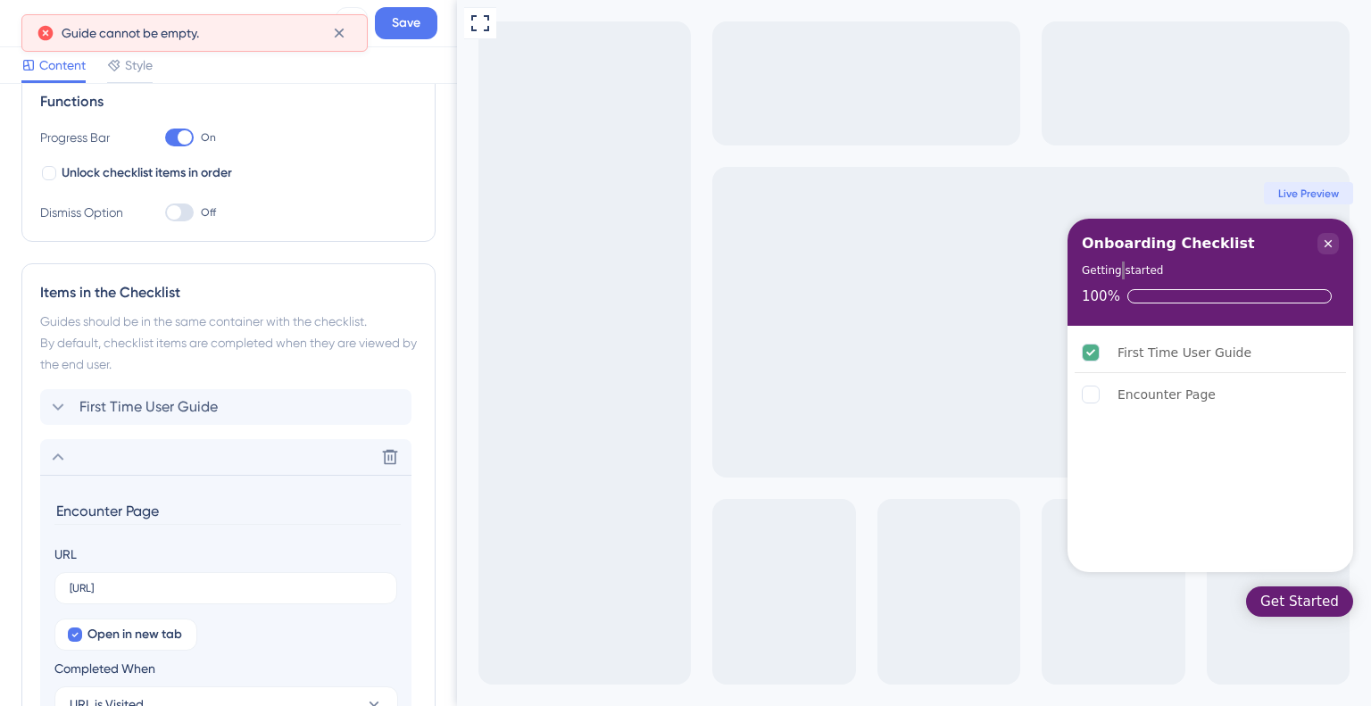
scroll to position [285, 0]
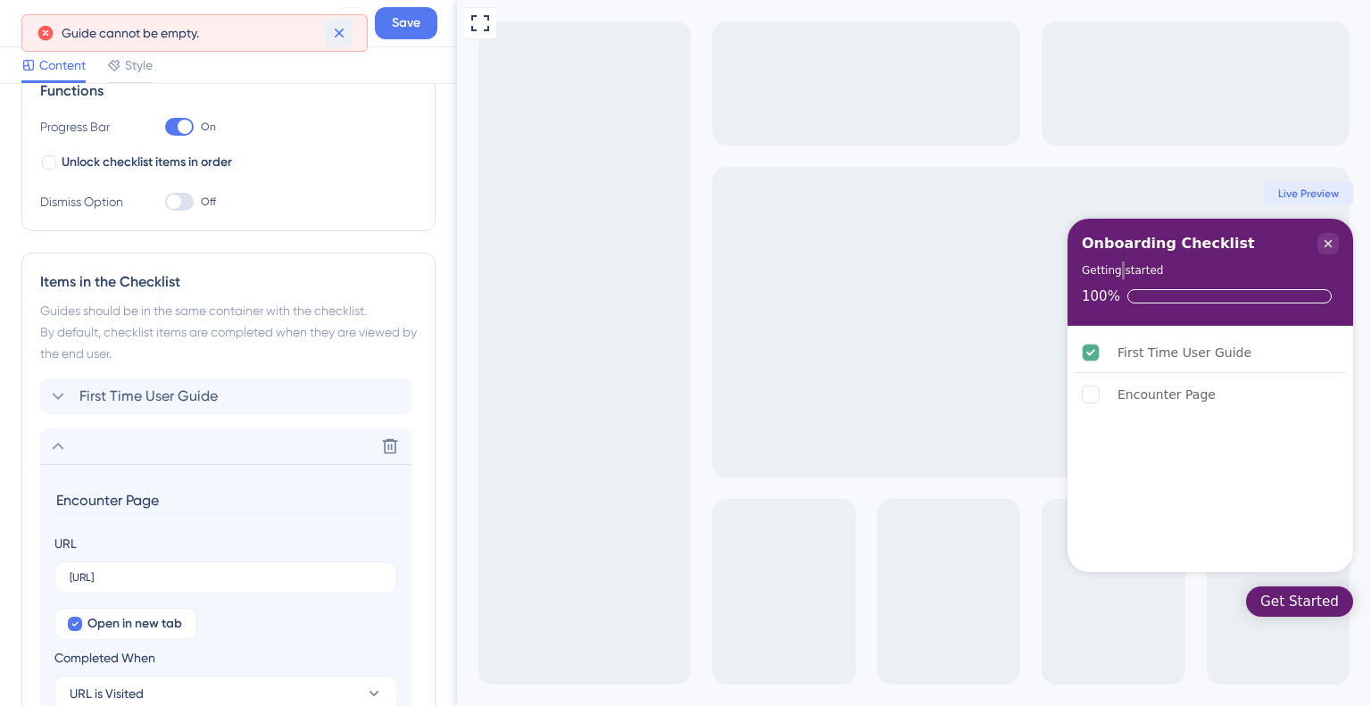
click at [343, 41] on icon at bounding box center [339, 33] width 18 height 18
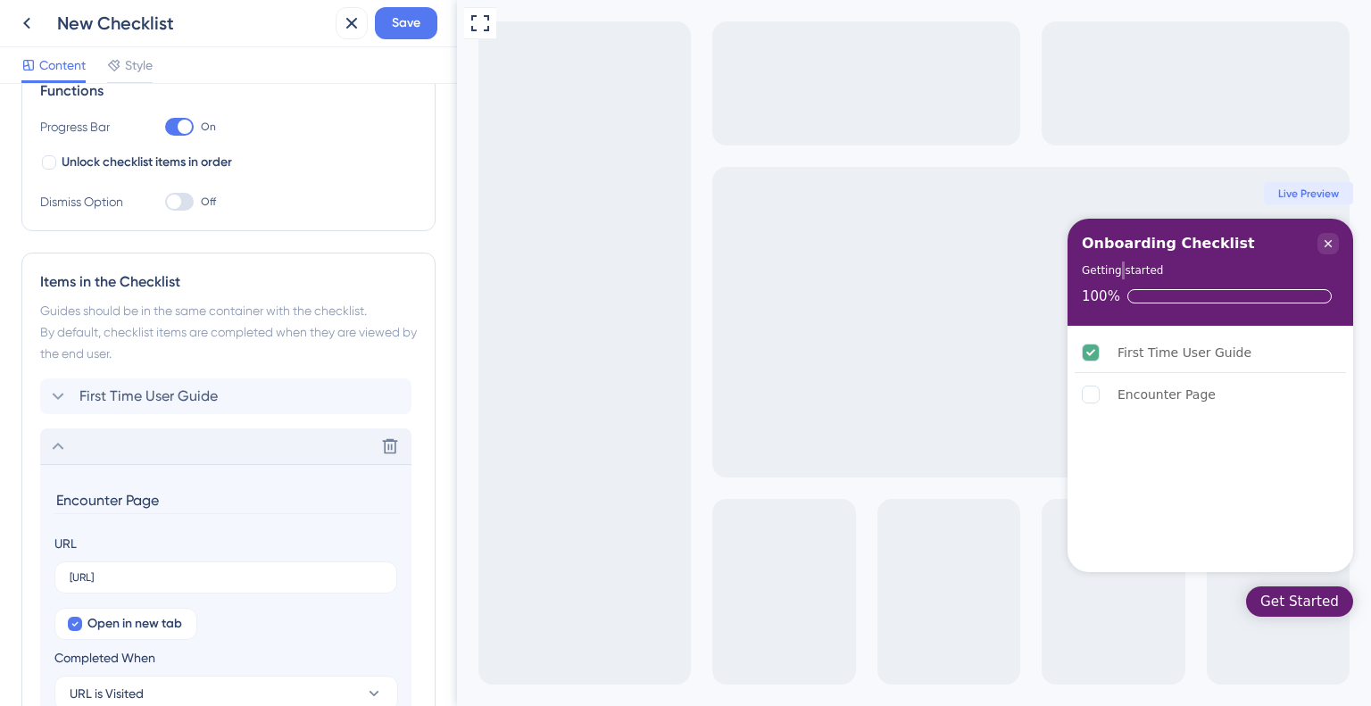
click at [62, 448] on icon at bounding box center [57, 445] width 21 height 21
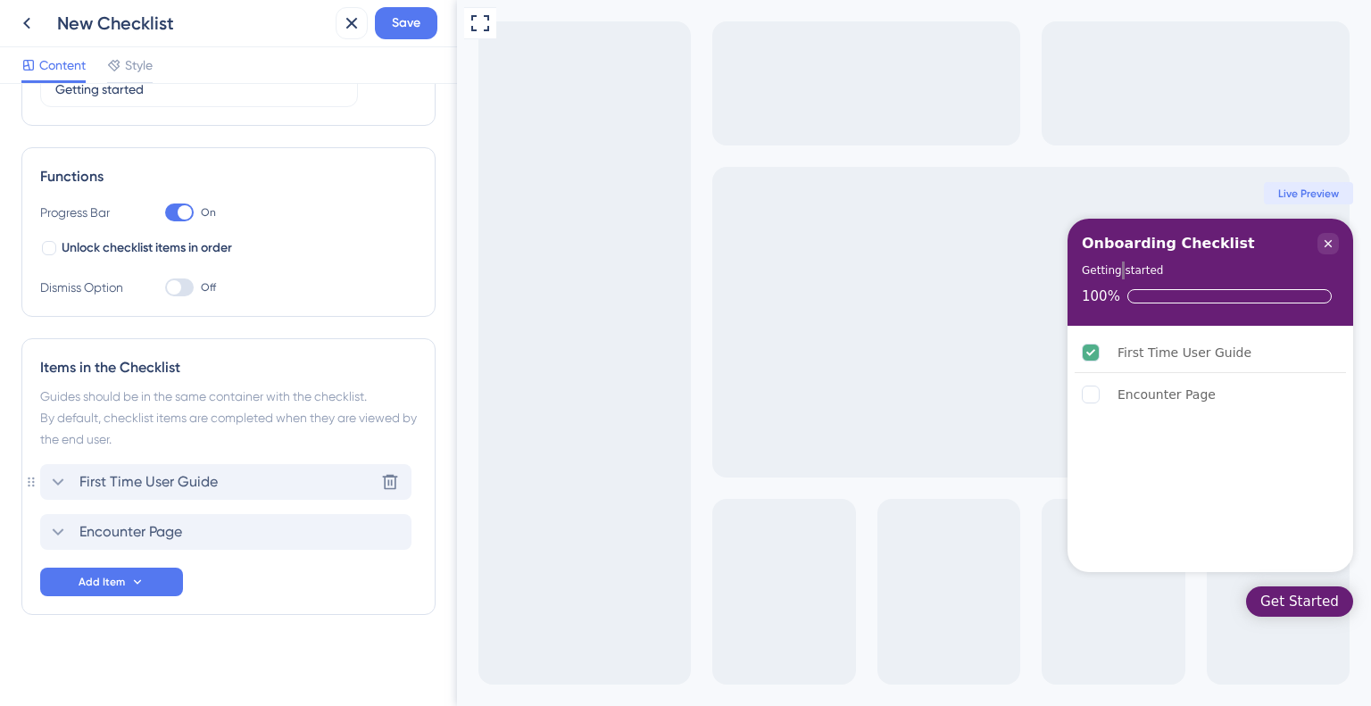
click at [64, 484] on icon at bounding box center [57, 481] width 21 height 21
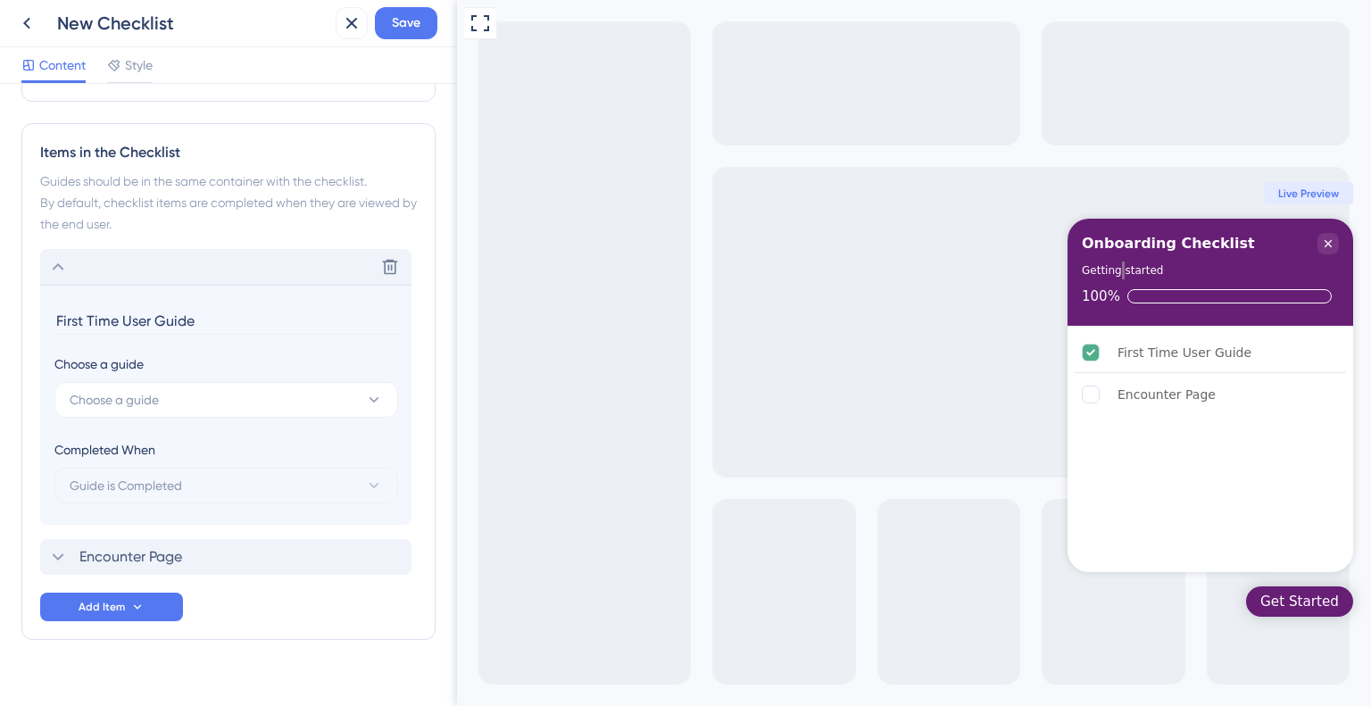
scroll to position [439, 0]
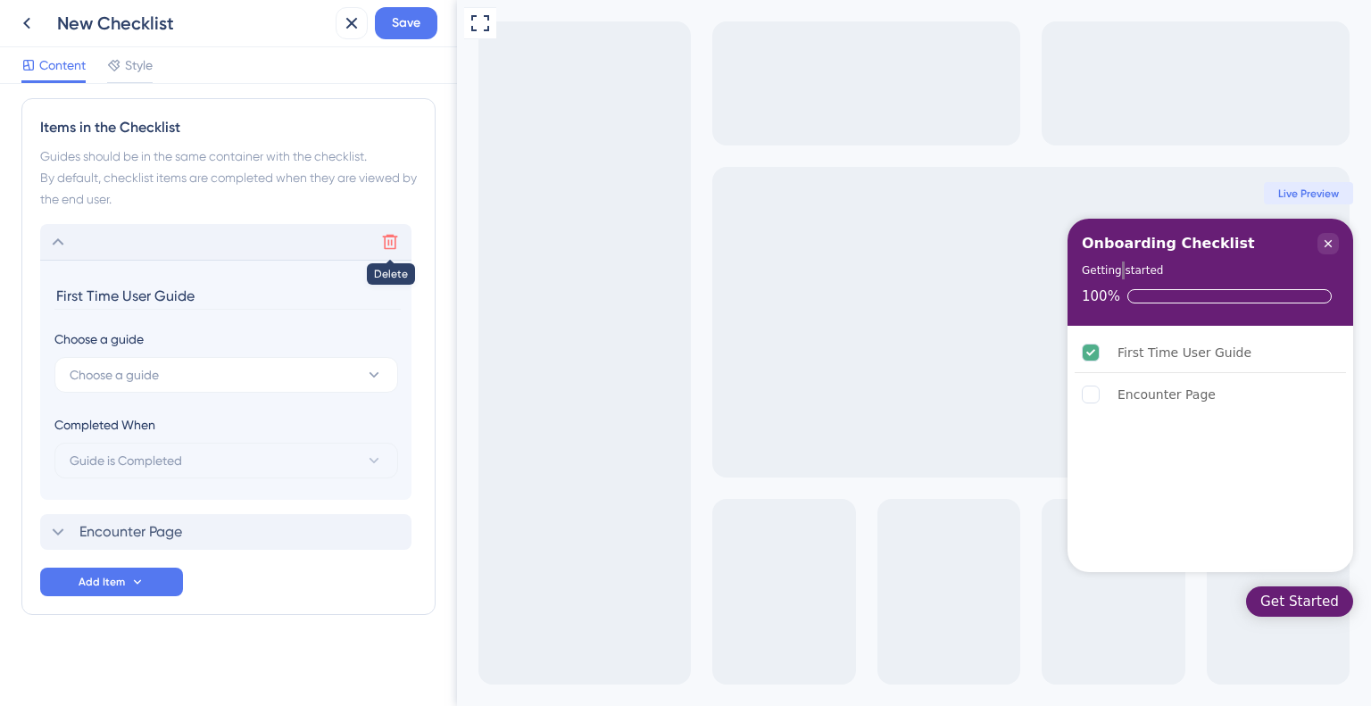
click at [385, 237] on icon at bounding box center [390, 242] width 18 height 18
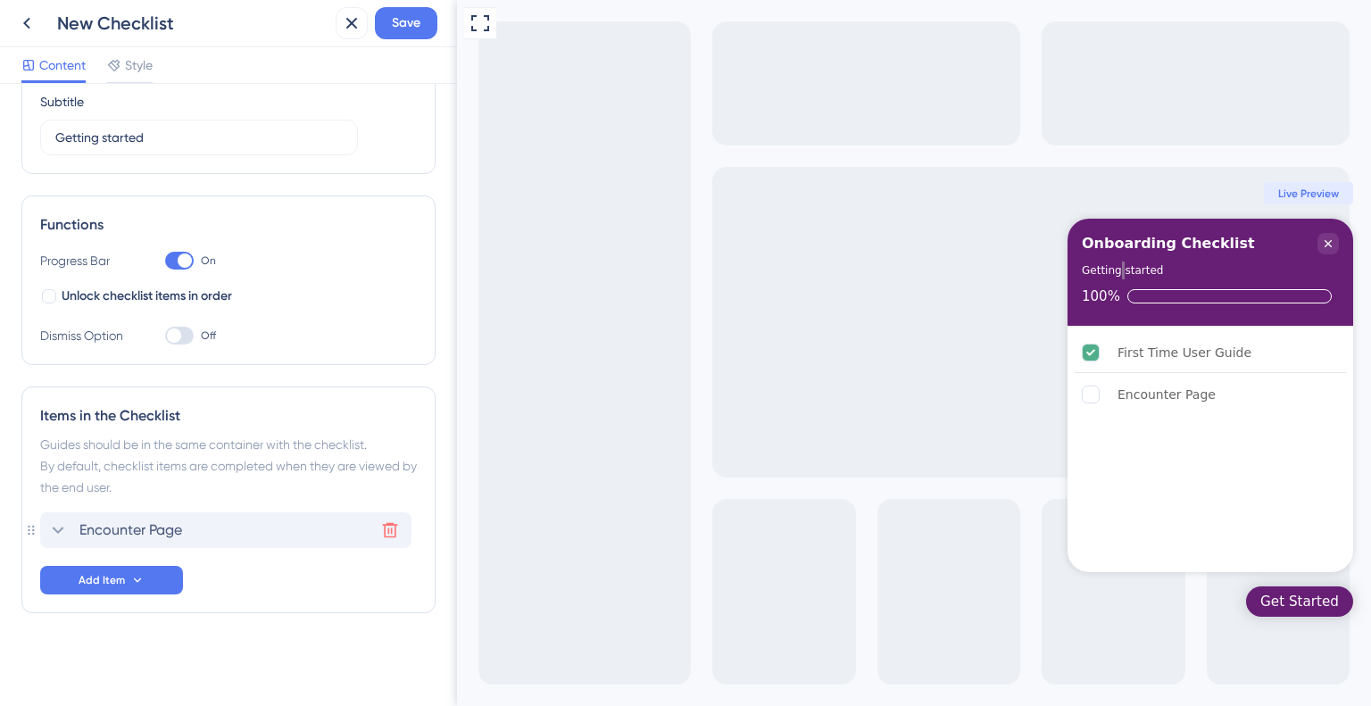
scroll to position [149, 0]
click at [132, 517] on div "Encounter Page Delete" at bounding box center [225, 532] width 371 height 36
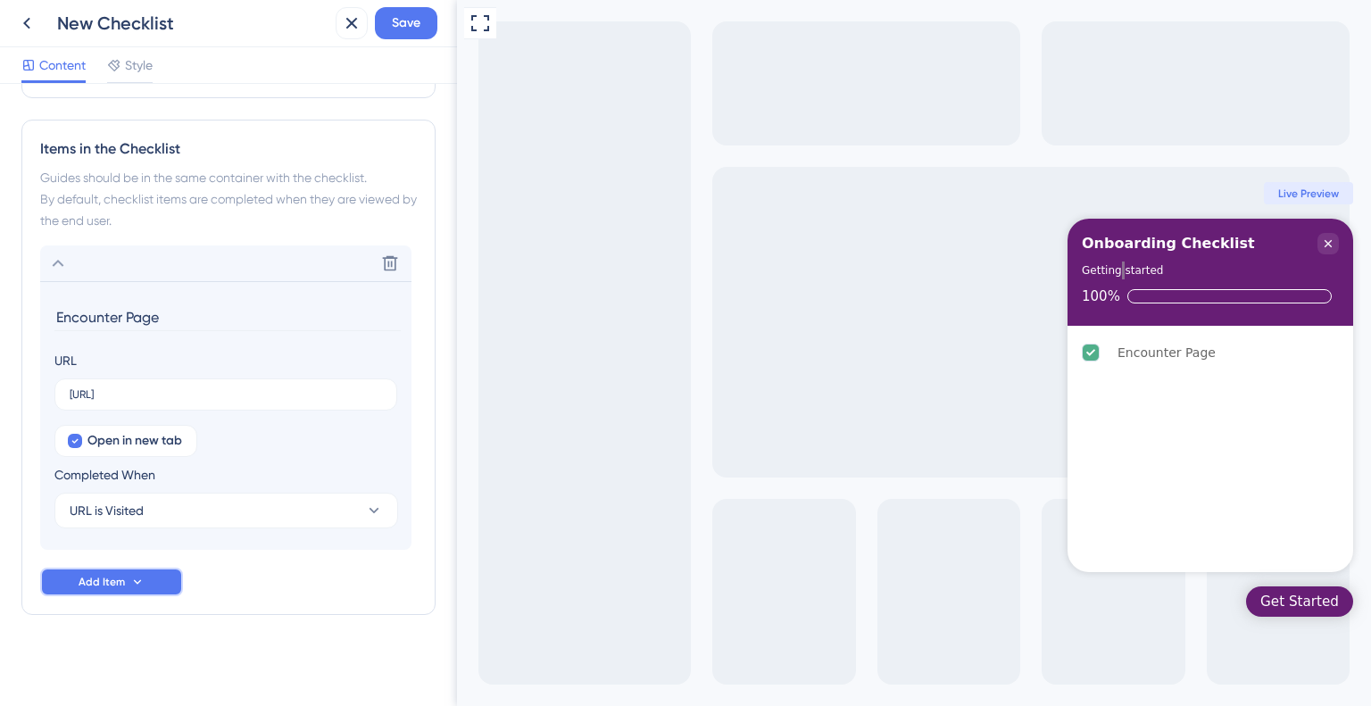
click at [124, 576] on button "Add Item" at bounding box center [111, 581] width 143 height 29
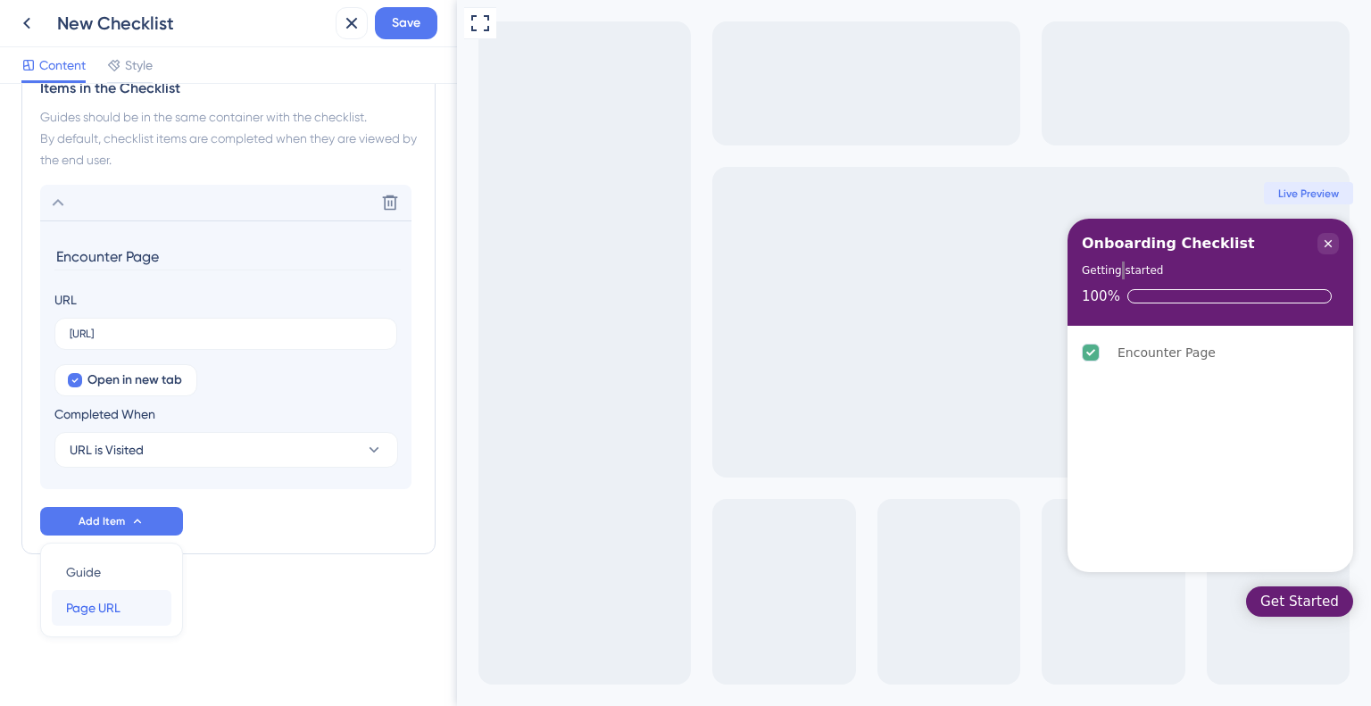
click at [111, 598] on span "Page URL" at bounding box center [93, 607] width 54 height 21
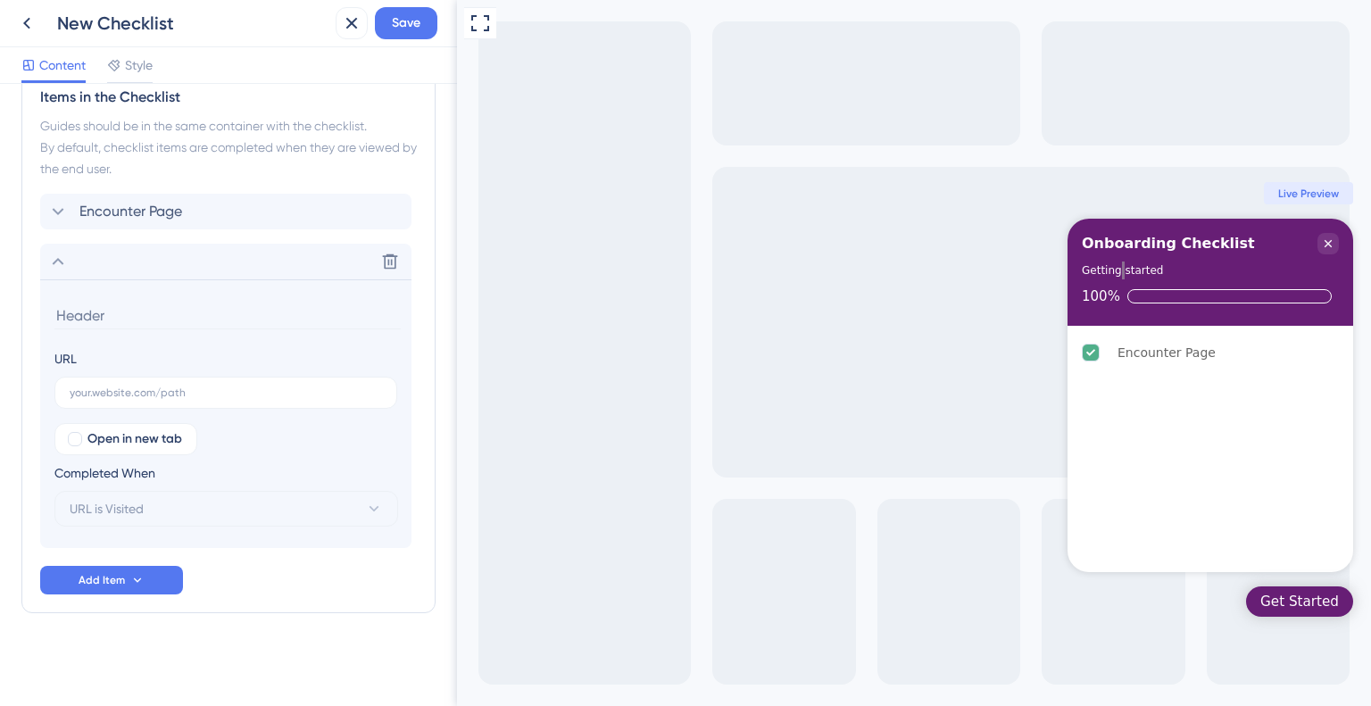
scroll to position [468, 0]
type input "P"
click at [426, 30] on button "Save" at bounding box center [406, 23] width 62 height 32
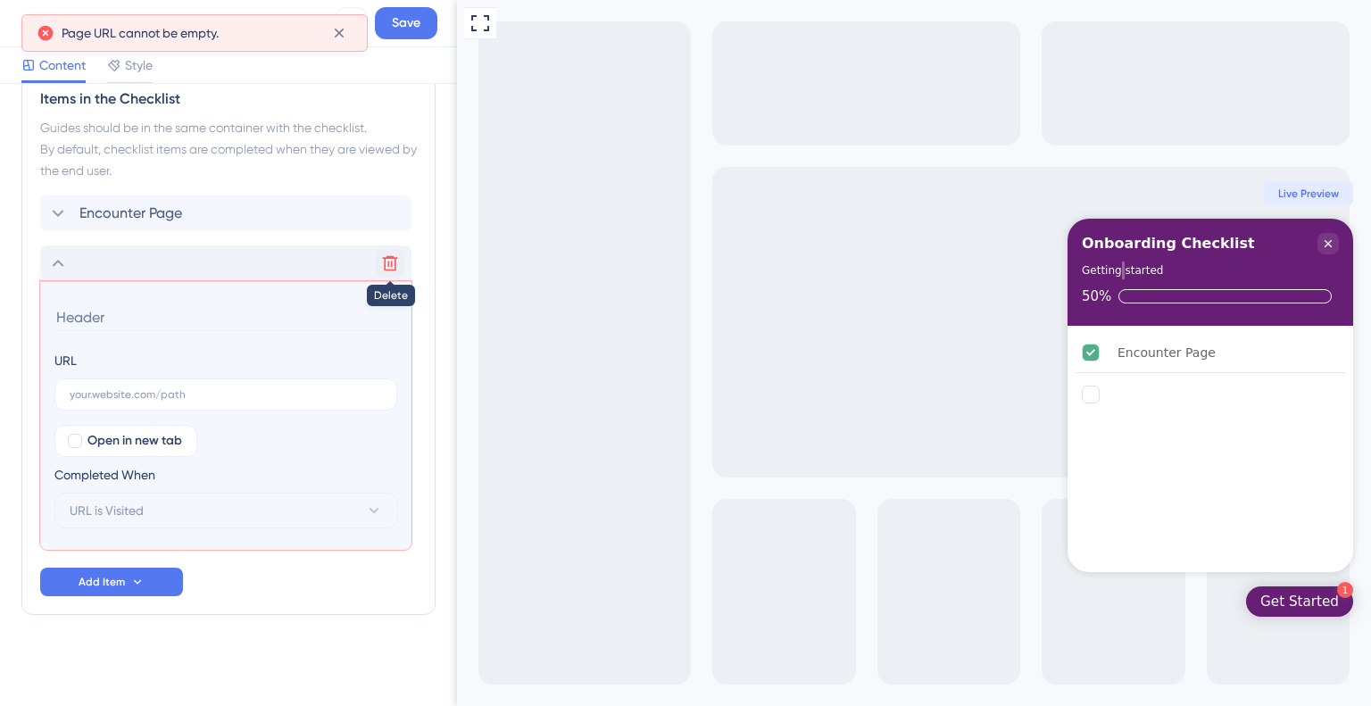
click at [389, 257] on icon at bounding box center [390, 263] width 15 height 15
click at [381, 260] on icon at bounding box center [390, 263] width 18 height 18
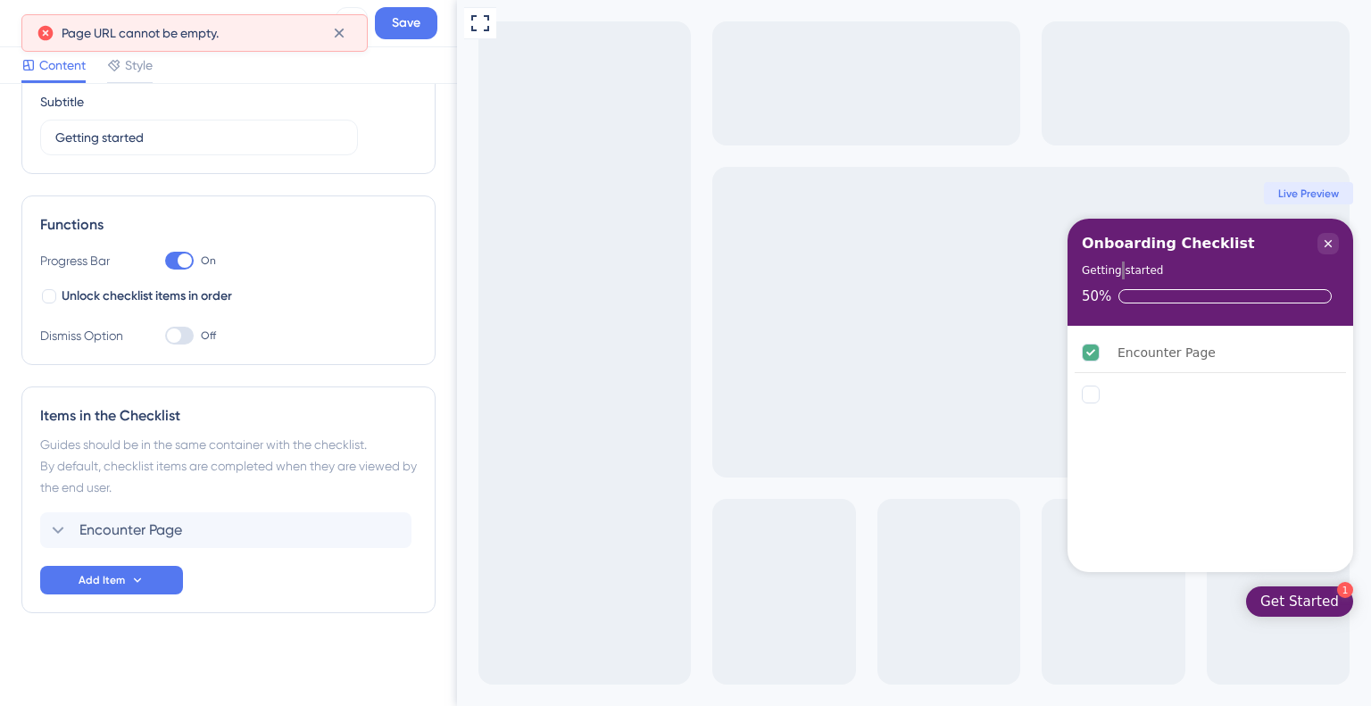
scroll to position [149, 0]
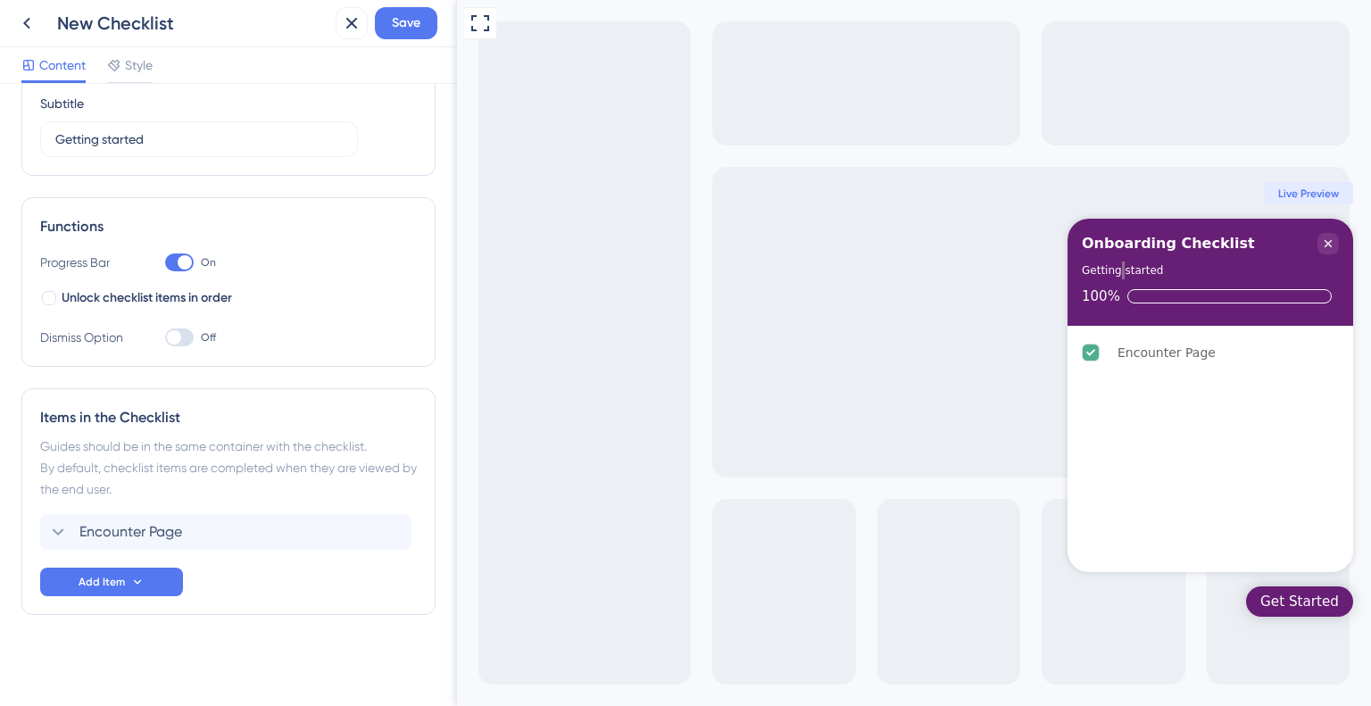
click at [175, 338] on div at bounding box center [174, 337] width 14 height 14
click at [165, 338] on input "Off" at bounding box center [164, 337] width 1 height 1
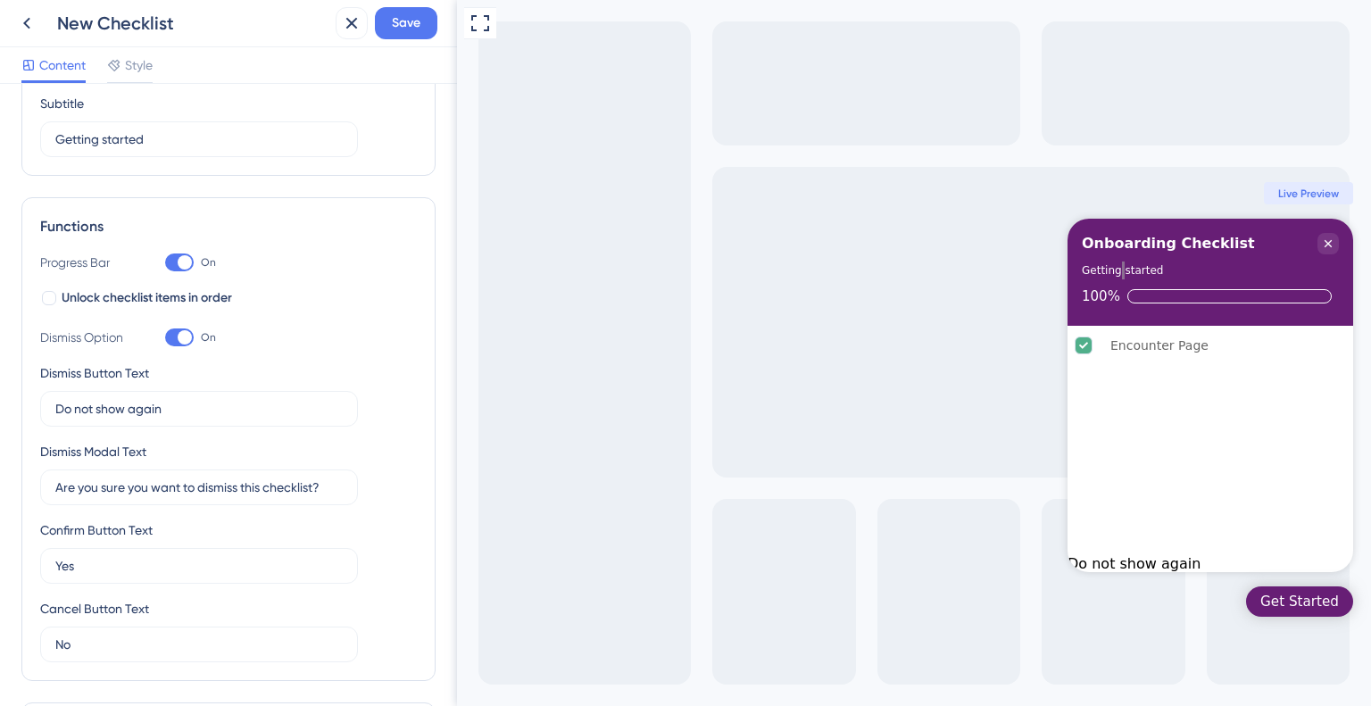
click at [182, 338] on div at bounding box center [185, 337] width 14 height 14
click at [165, 338] on input "On" at bounding box center [164, 337] width 1 height 1
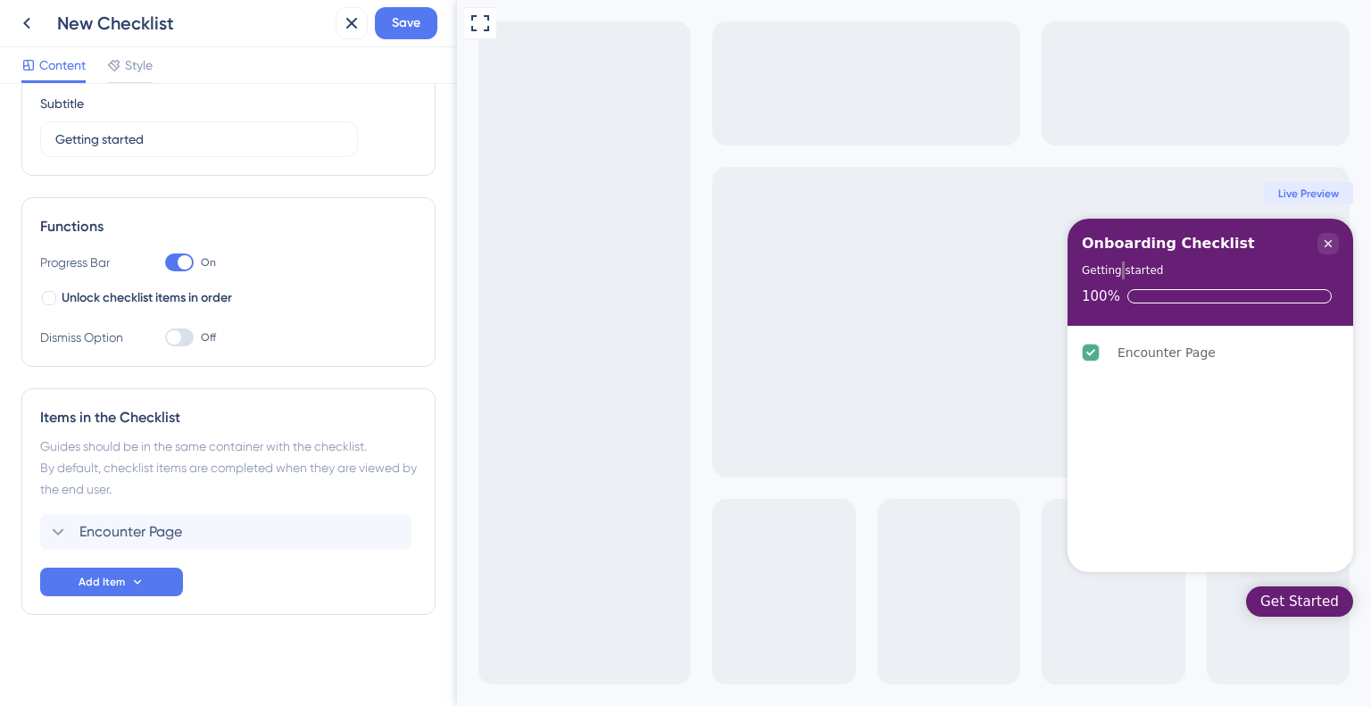
click at [182, 338] on div at bounding box center [179, 337] width 29 height 18
click at [165, 338] on input "Off" at bounding box center [164, 337] width 1 height 1
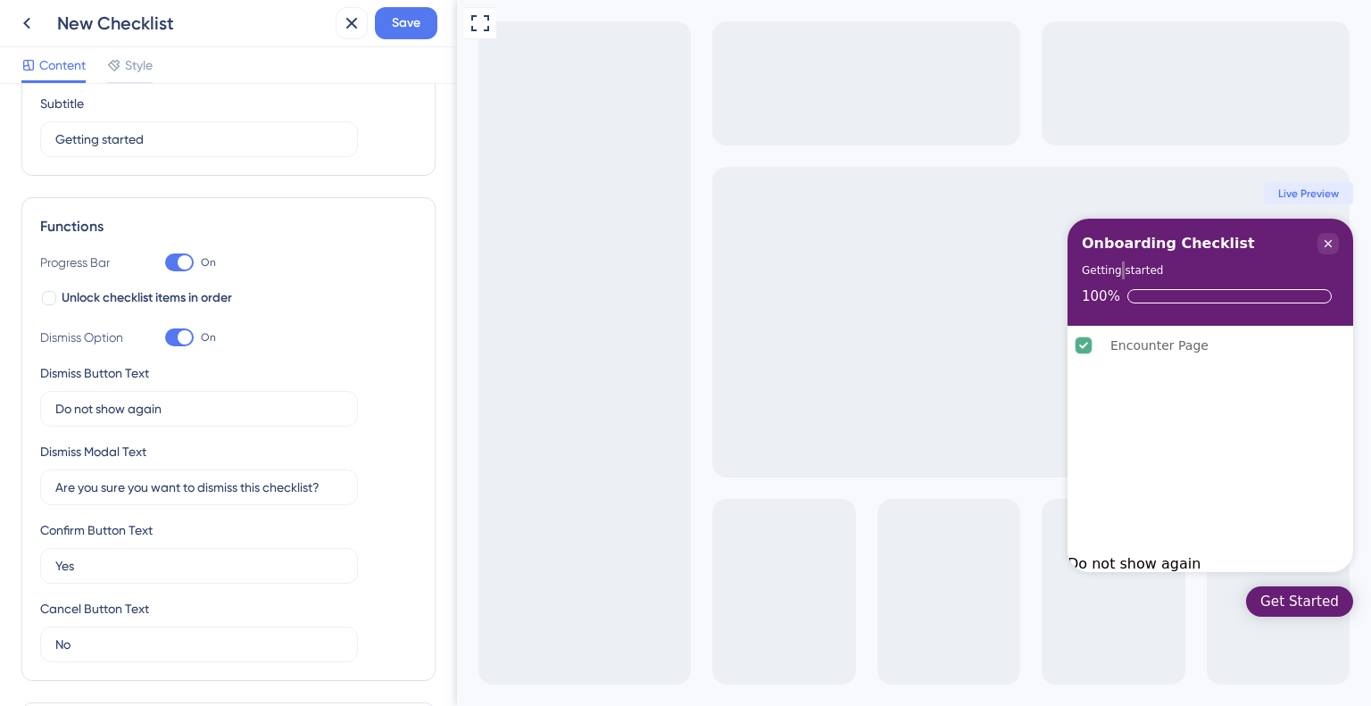
click at [154, 344] on div "Dismiss Option On" at bounding box center [228, 337] width 377 height 21
click at [168, 342] on div at bounding box center [179, 337] width 29 height 18
click at [165, 338] on input "On" at bounding box center [164, 337] width 1 height 1
checkbox input "false"
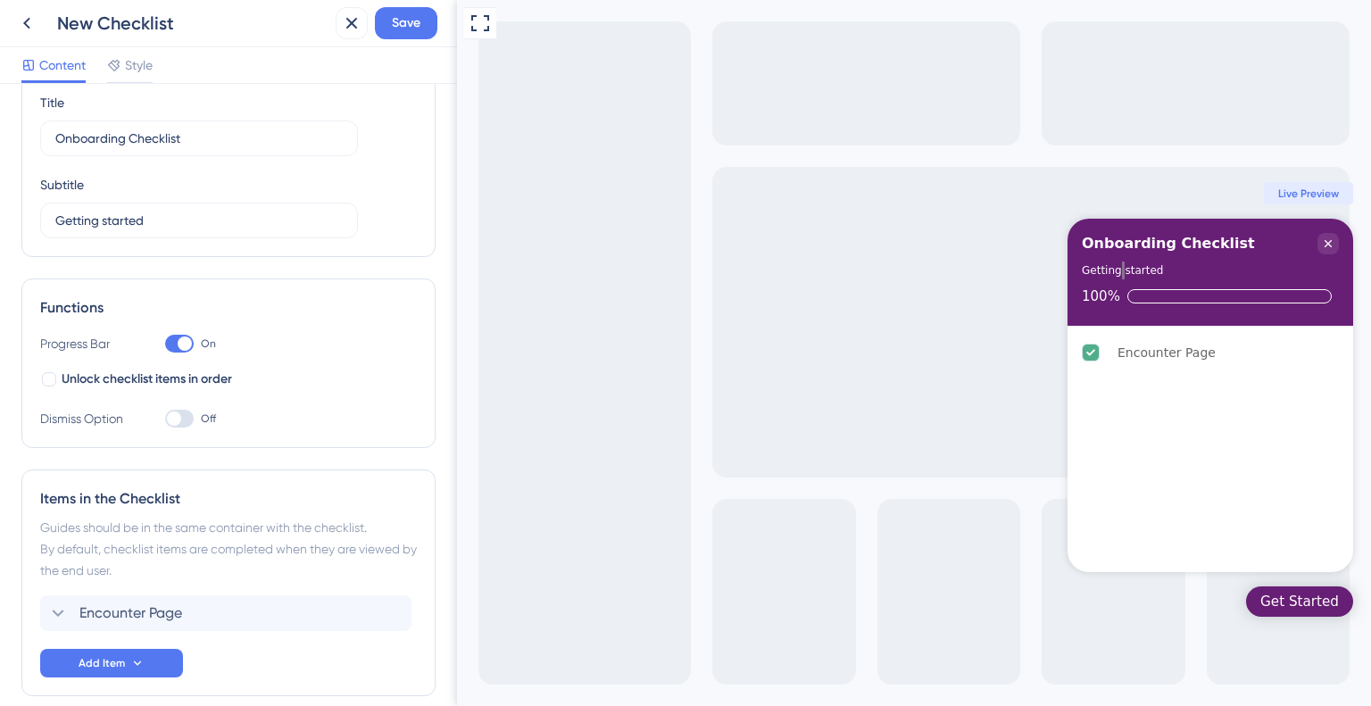
scroll to position [0, 0]
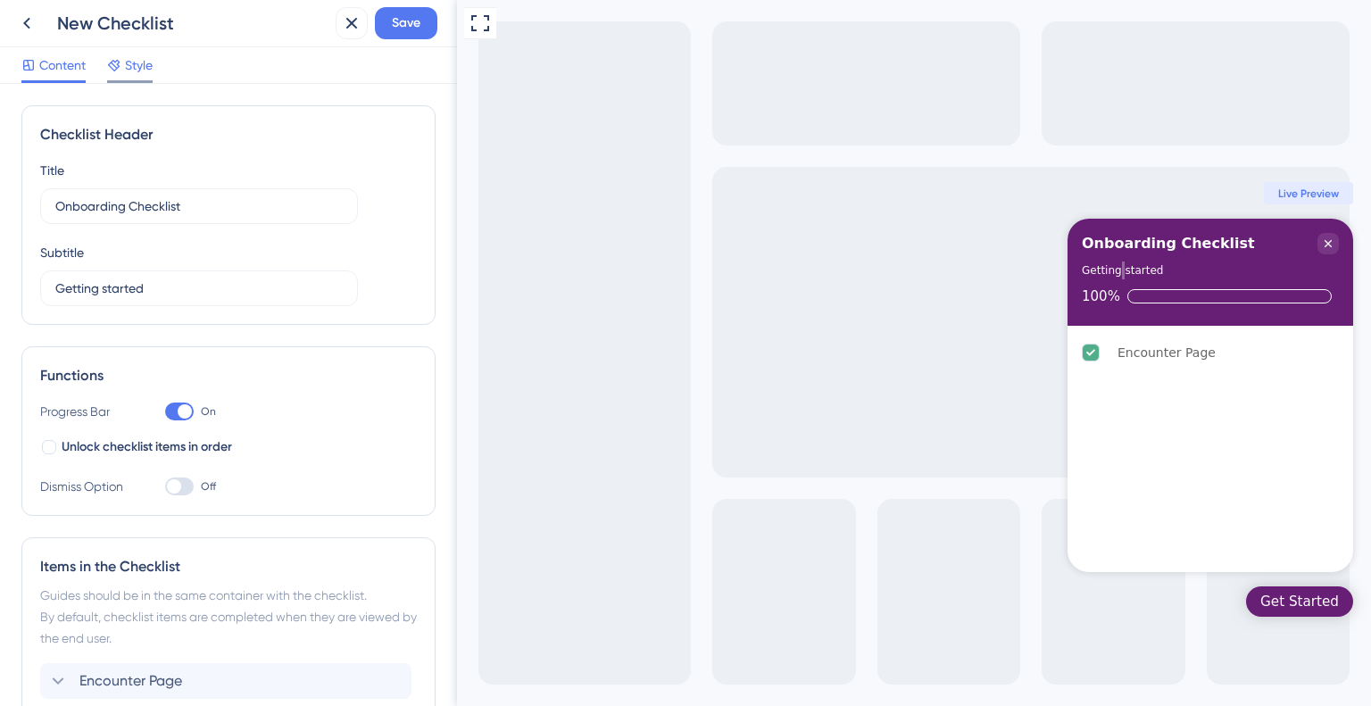
click at [136, 70] on span "Style" at bounding box center [139, 64] width 28 height 21
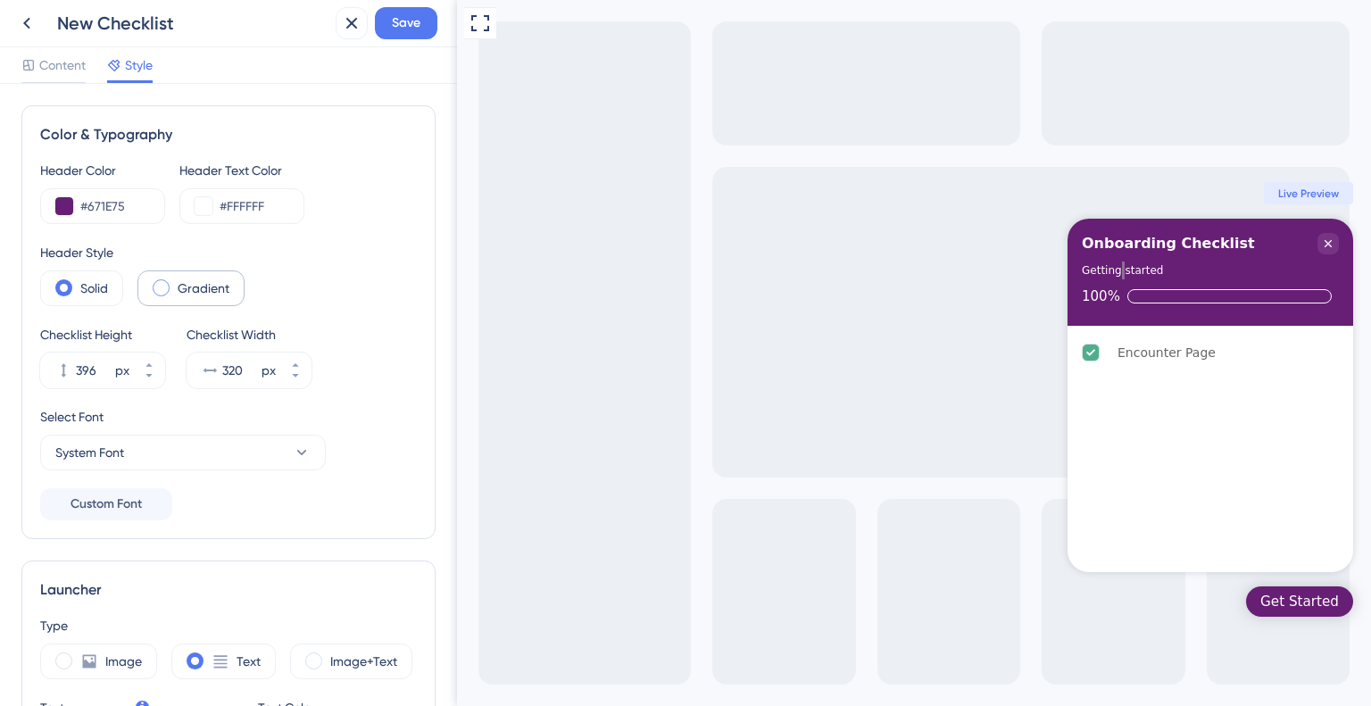
click at [169, 286] on div "Gradient" at bounding box center [190, 288] width 107 height 36
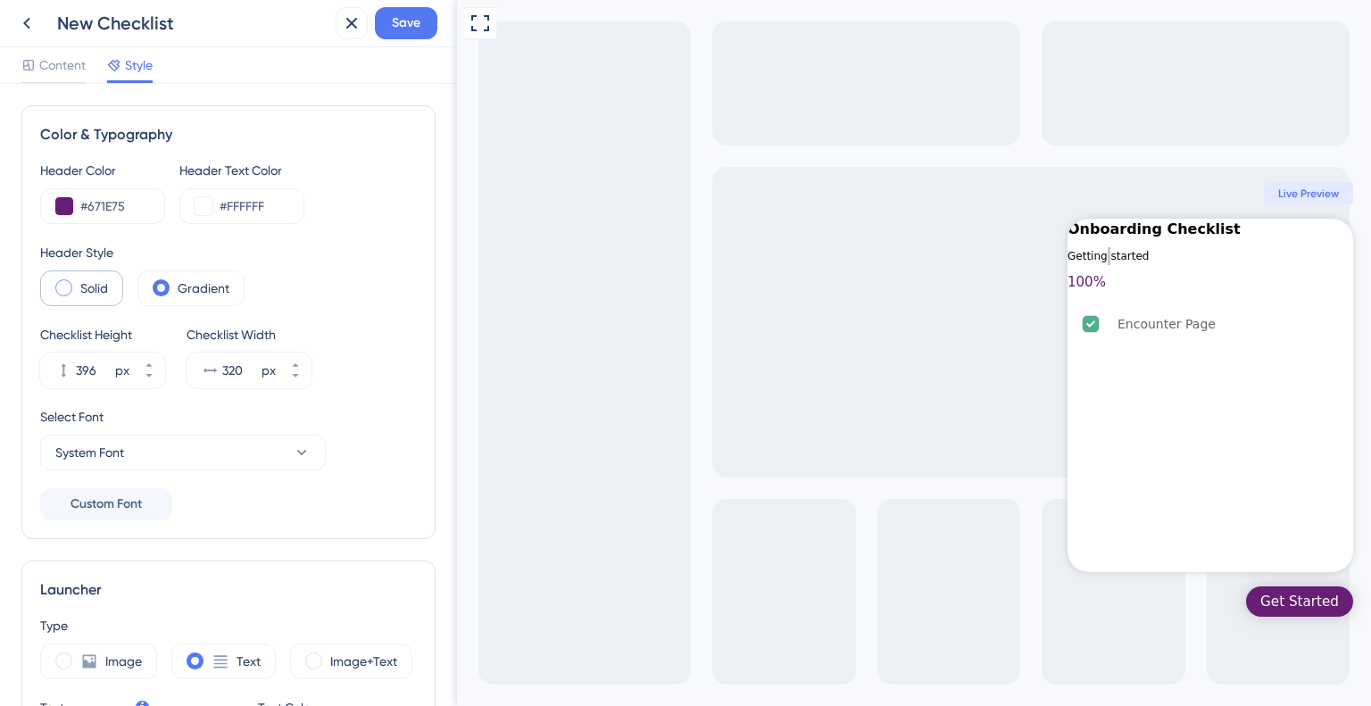
click at [92, 288] on label "Solid" at bounding box center [94, 287] width 28 height 21
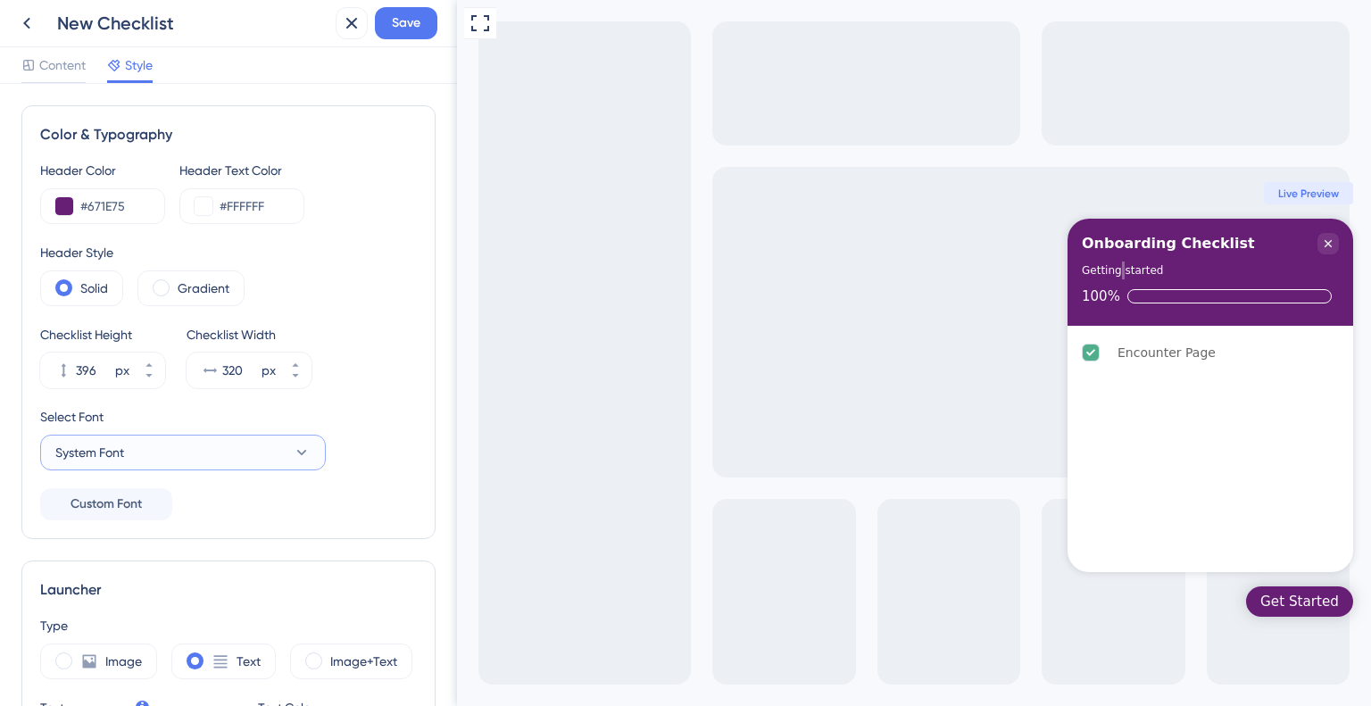
click at [114, 452] on span "System Font" at bounding box center [89, 452] width 69 height 21
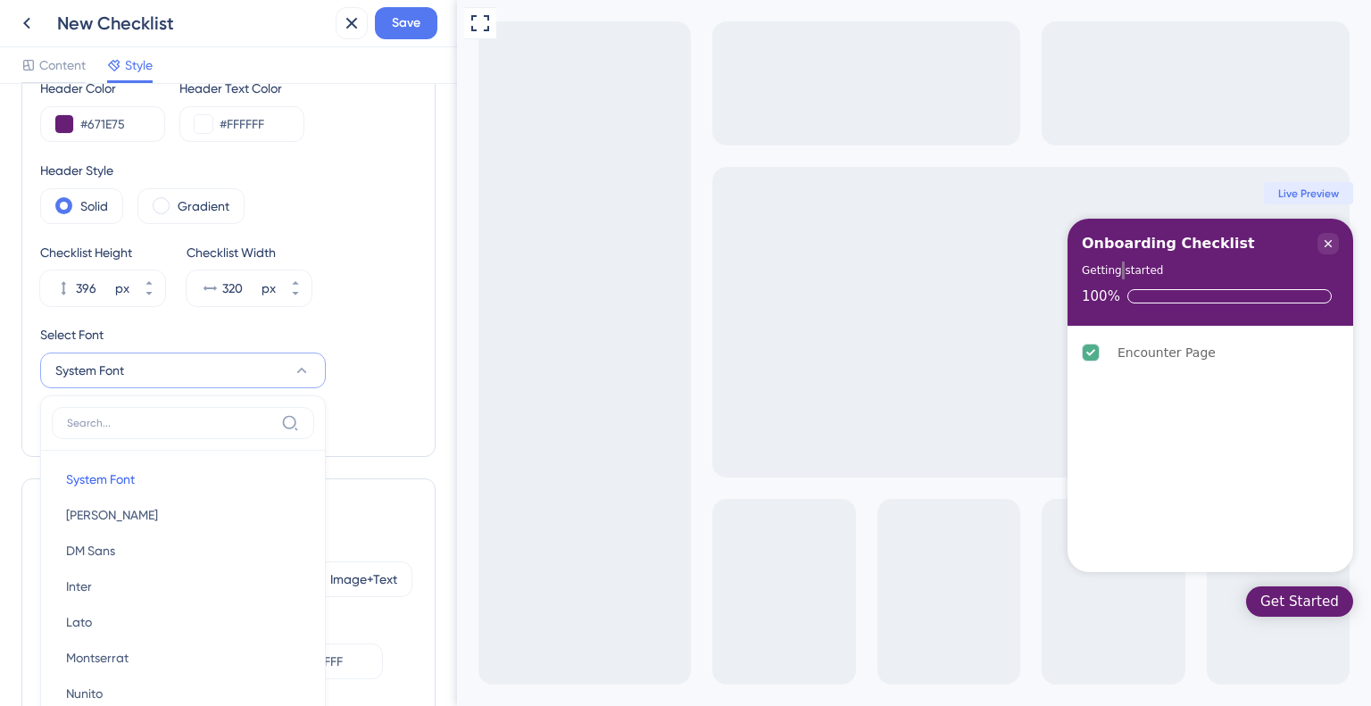
click at [354, 430] on div "Header Color #671E75 Header Text Color #FFFFFF Header Style Solid Gradient Chec…" at bounding box center [228, 258] width 377 height 360
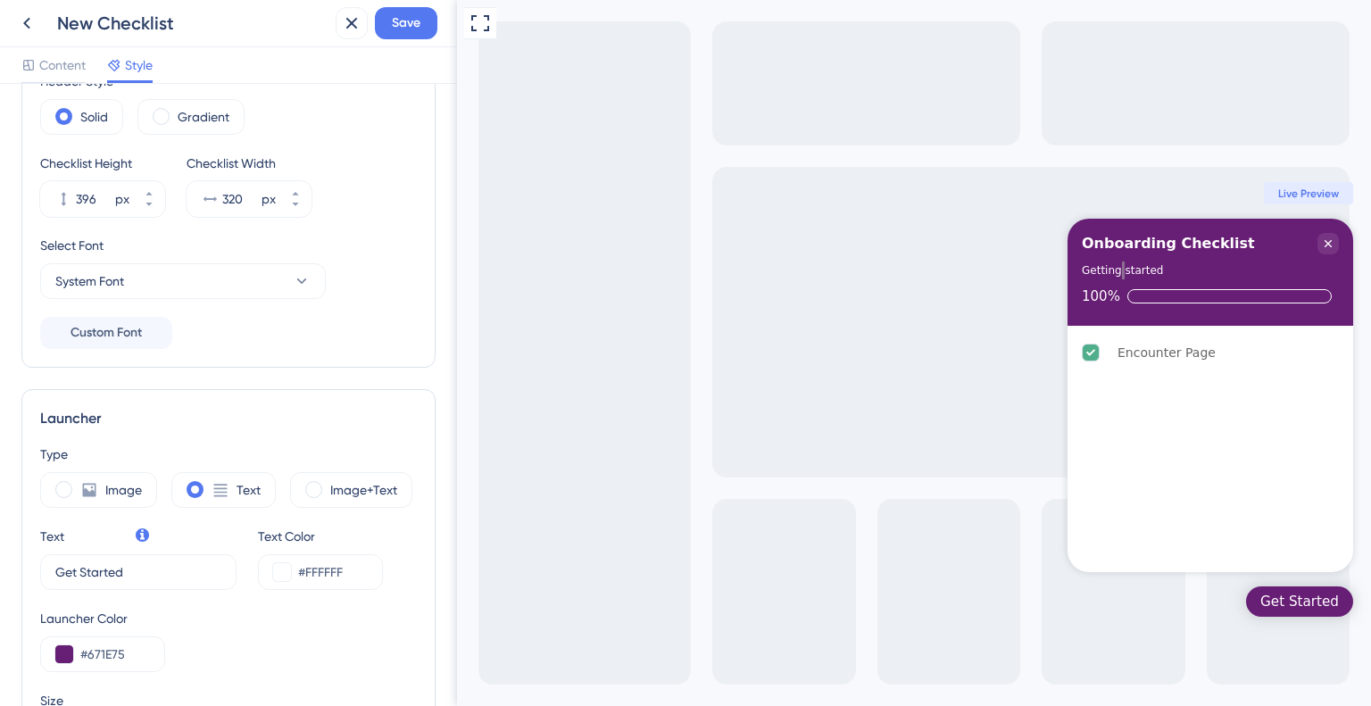
click at [228, 331] on div "Header Color #671E75 Header Text Color #FFFFFF Header Style Solid Gradient Chec…" at bounding box center [228, 168] width 377 height 360
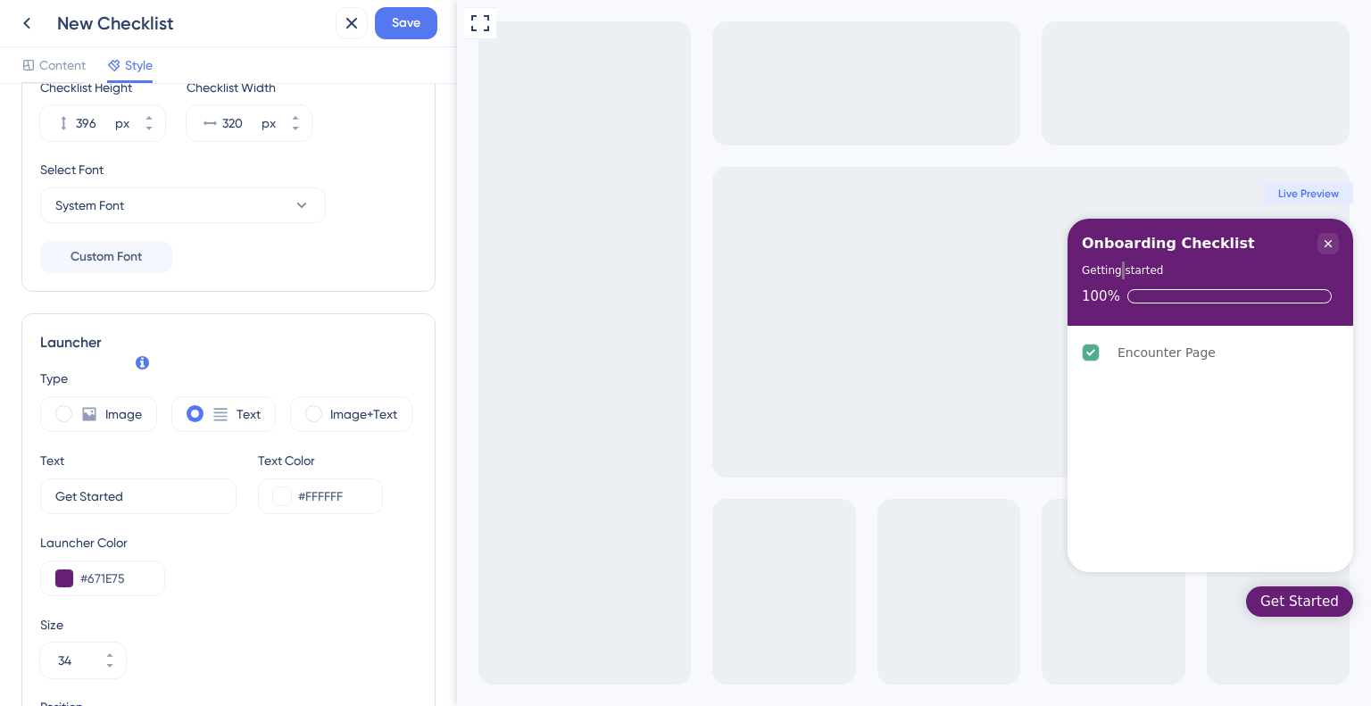
scroll to position [350, 0]
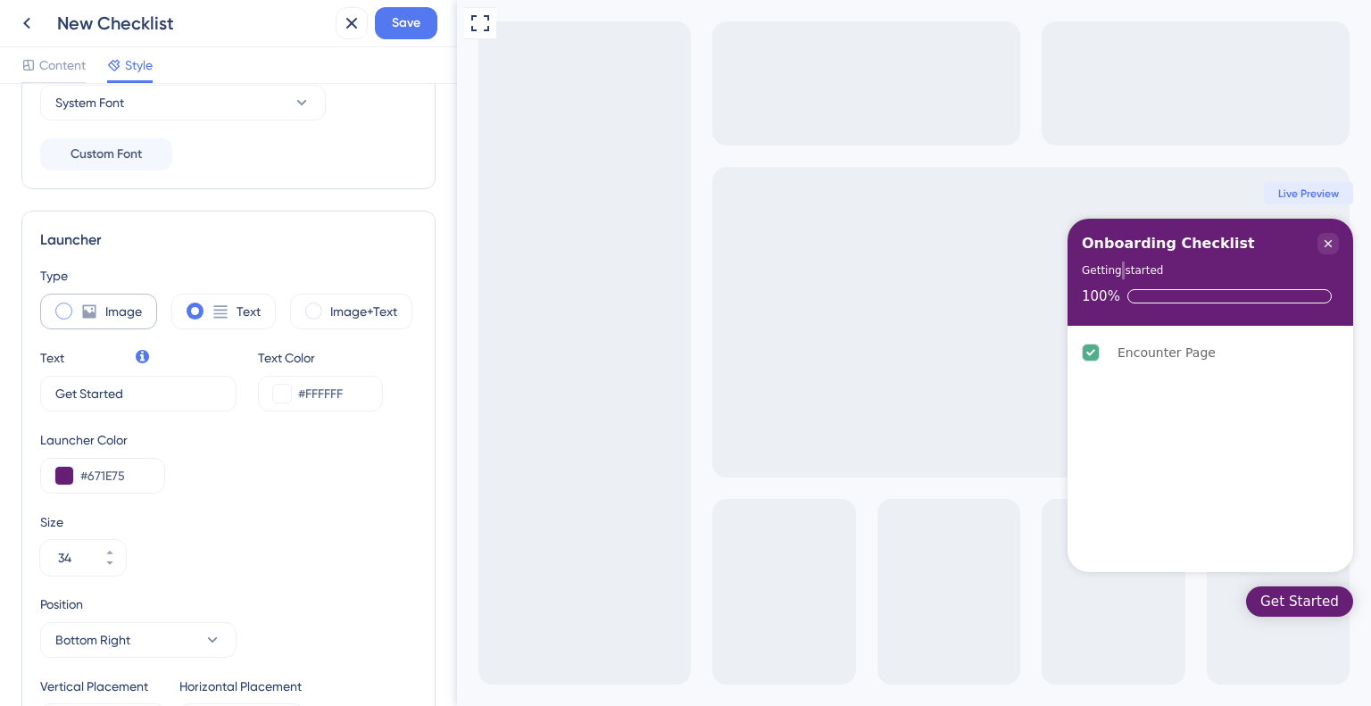
click at [106, 312] on label "Image" at bounding box center [123, 311] width 37 height 21
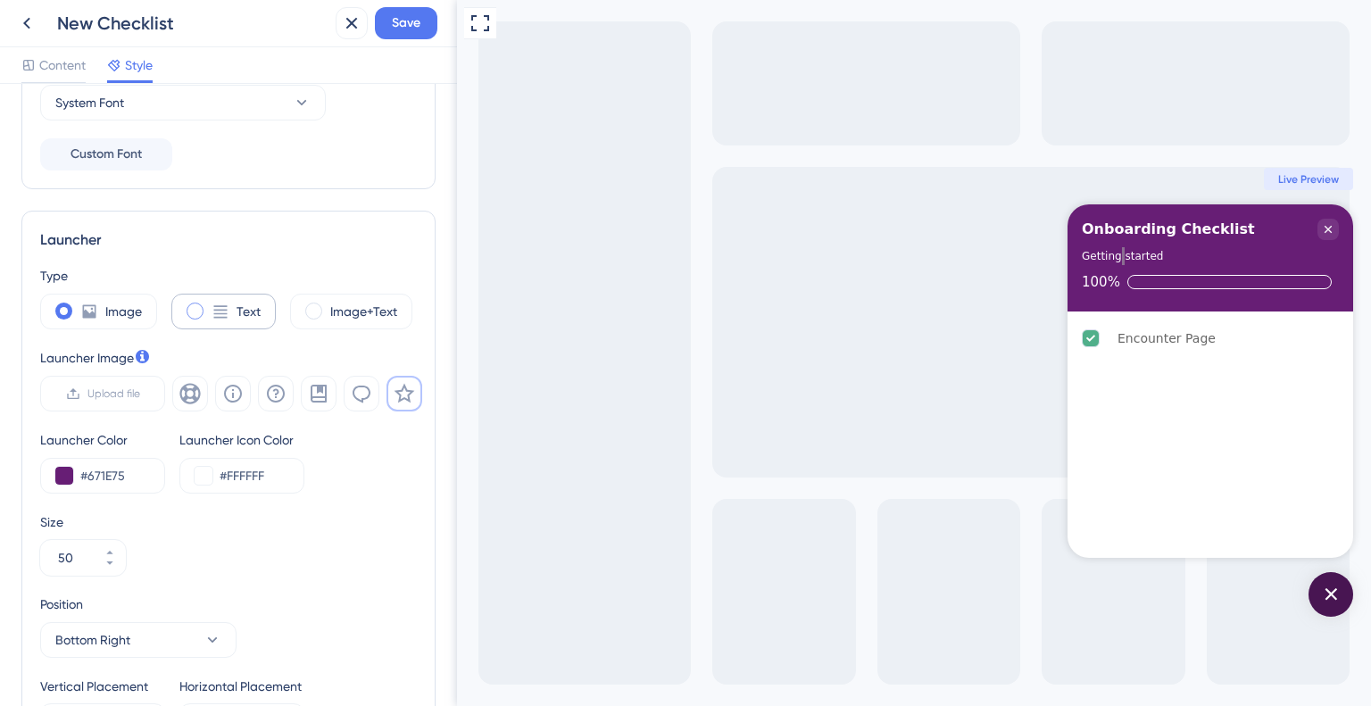
click at [225, 320] on div "Text" at bounding box center [223, 312] width 104 height 36
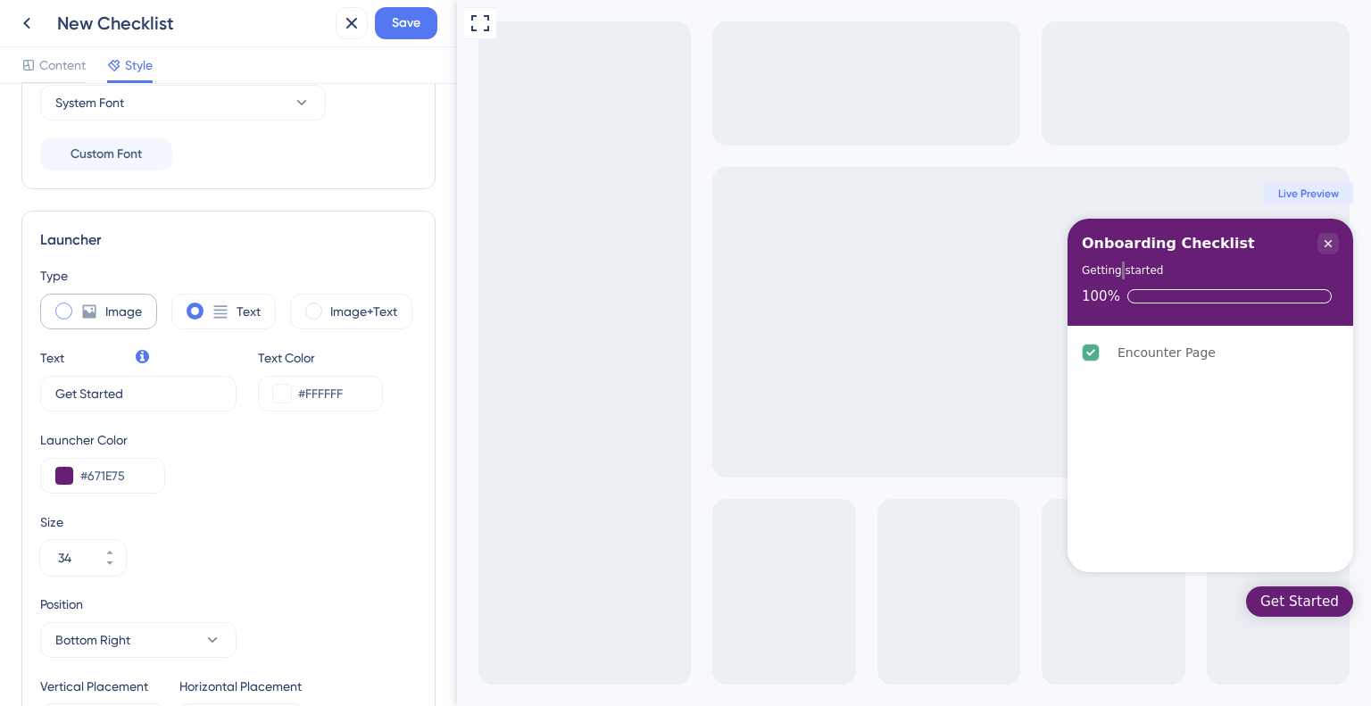
click at [121, 320] on div "Image" at bounding box center [98, 312] width 117 height 36
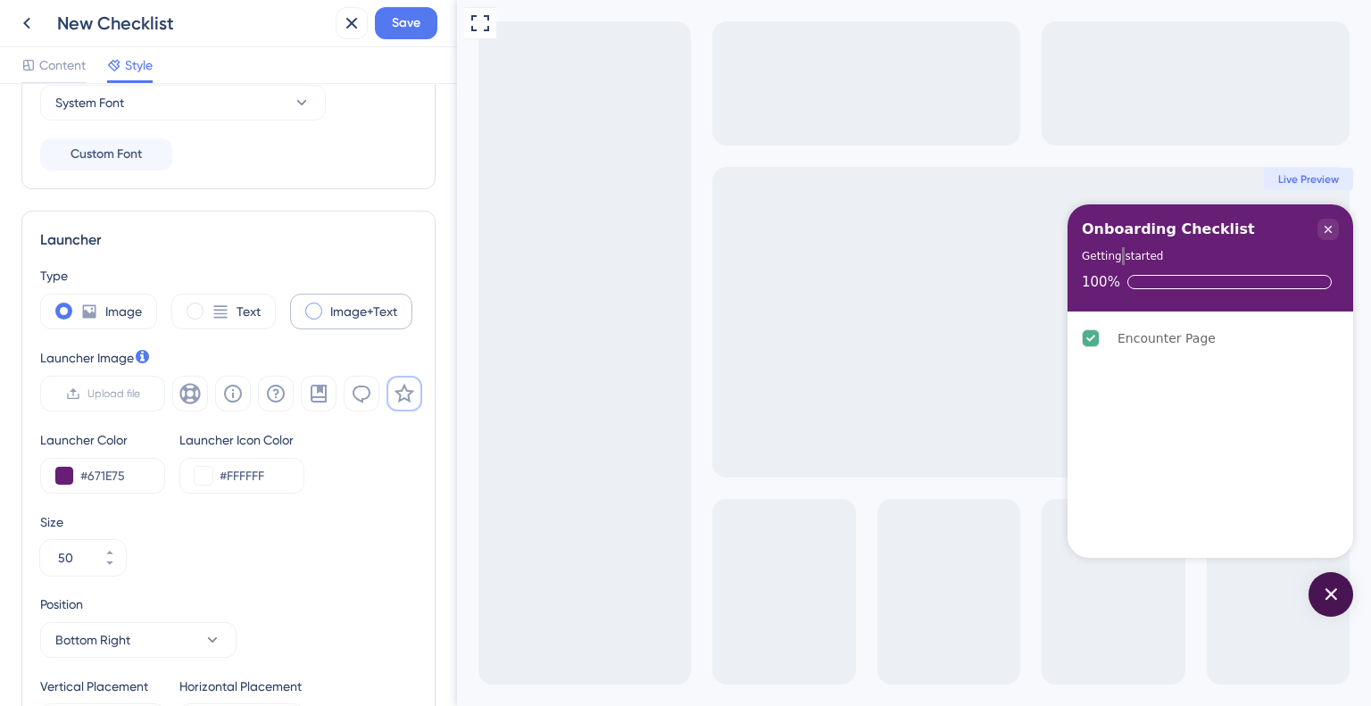
click at [353, 320] on div "Image+Text" at bounding box center [351, 312] width 122 height 36
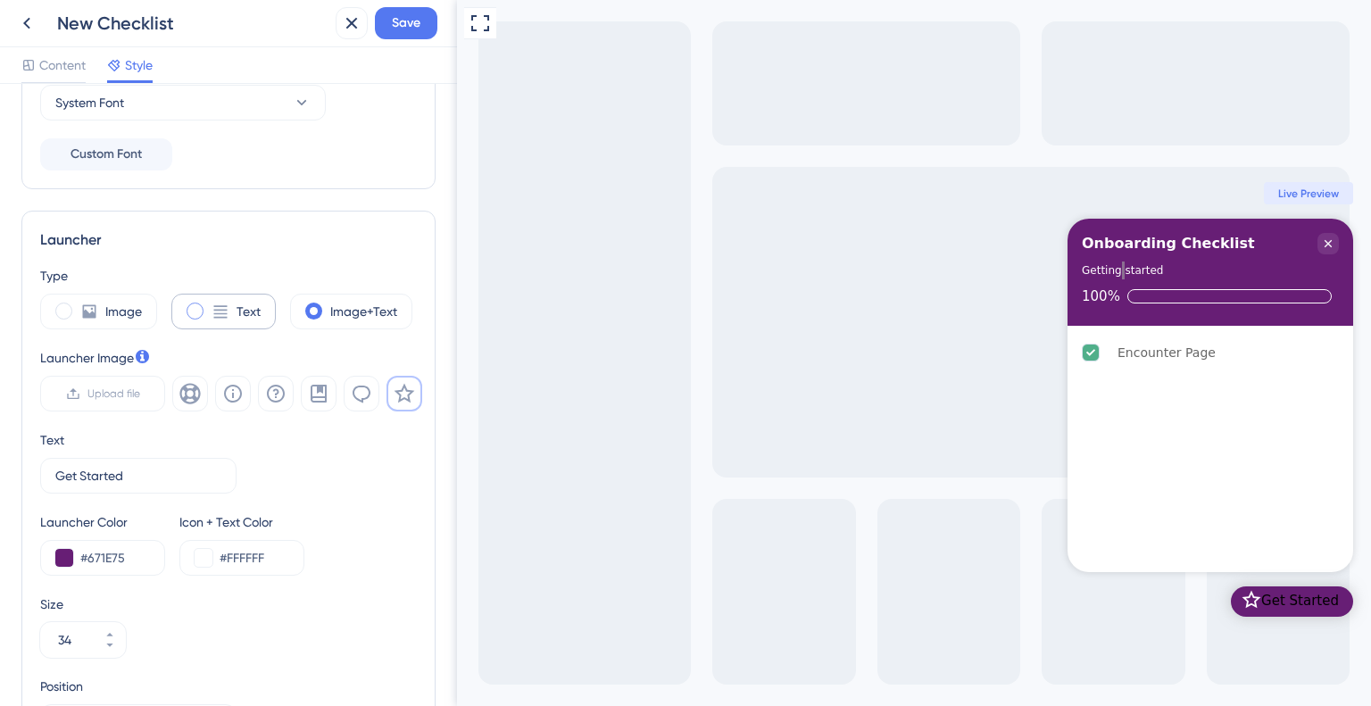
click at [225, 321] on div "Text" at bounding box center [223, 312] width 104 height 36
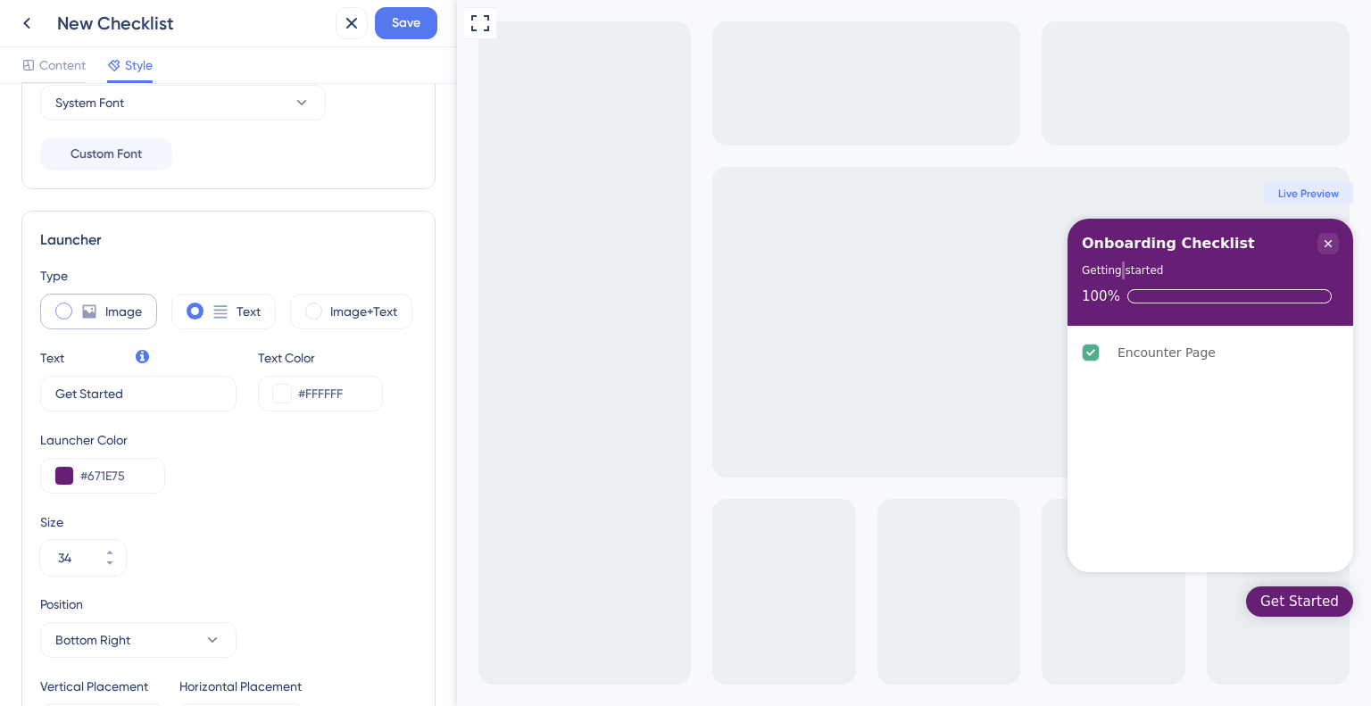
click at [75, 302] on div "Image" at bounding box center [98, 312] width 117 height 36
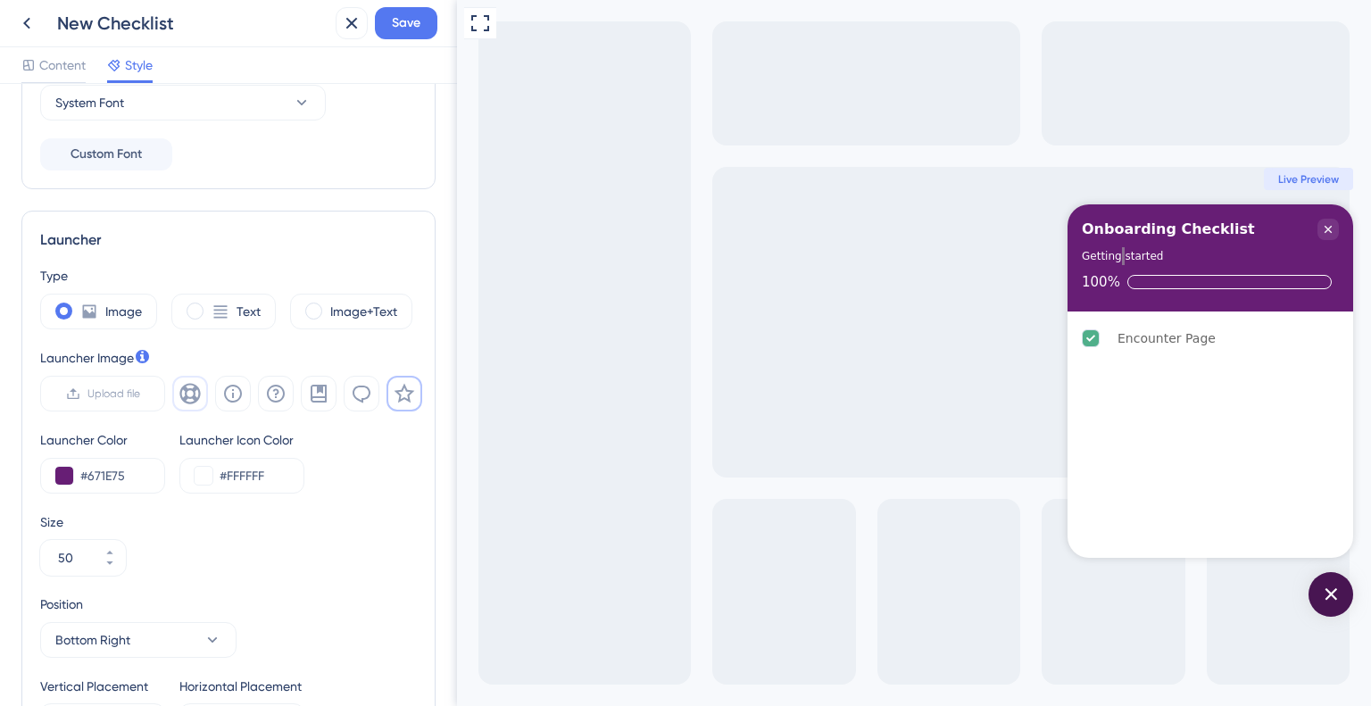
click at [191, 392] on icon at bounding box center [189, 393] width 21 height 21
click at [253, 393] on div at bounding box center [297, 394] width 250 height 36
click at [230, 383] on icon at bounding box center [232, 393] width 21 height 21
click at [261, 392] on button at bounding box center [276, 394] width 36 height 36
click at [271, 391] on icon at bounding box center [275, 393] width 21 height 21
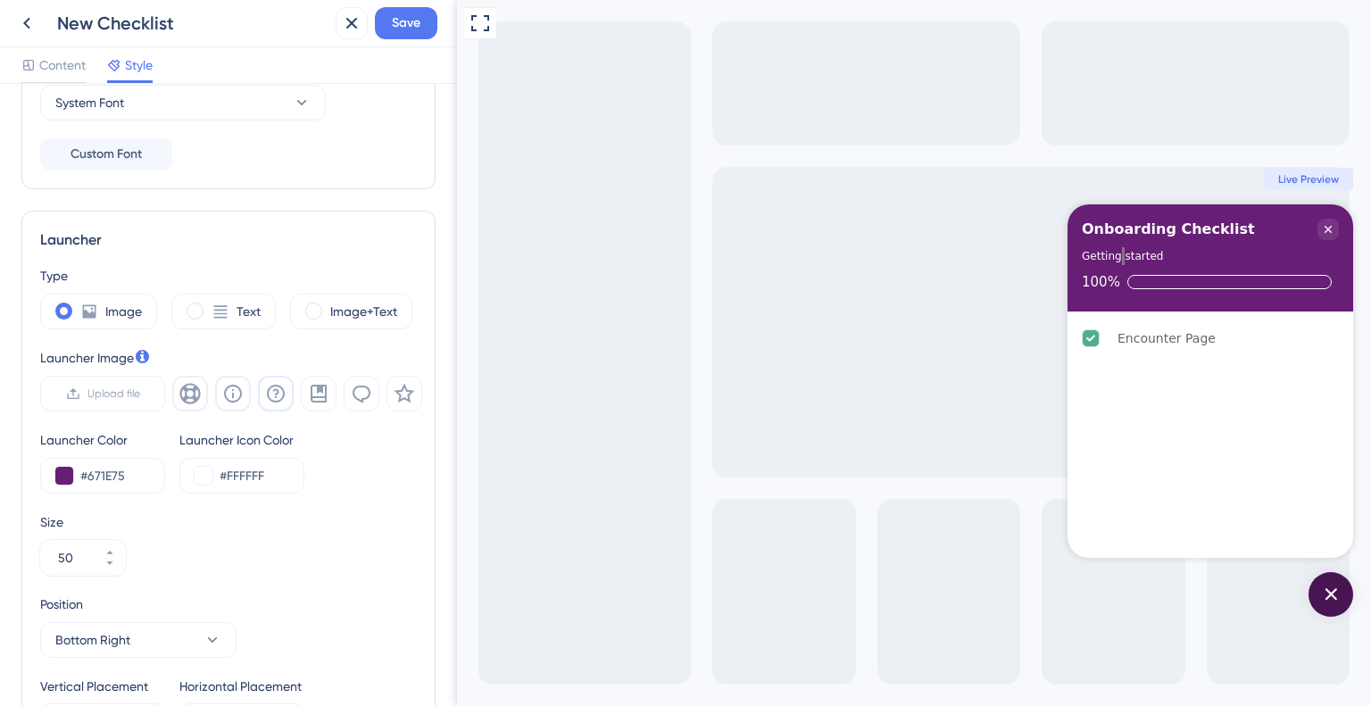
click at [290, 398] on button at bounding box center [276, 394] width 36 height 36
click at [157, 348] on div "Launcher Image" at bounding box center [231, 357] width 382 height 21
click at [195, 294] on div "Text" at bounding box center [223, 312] width 104 height 36
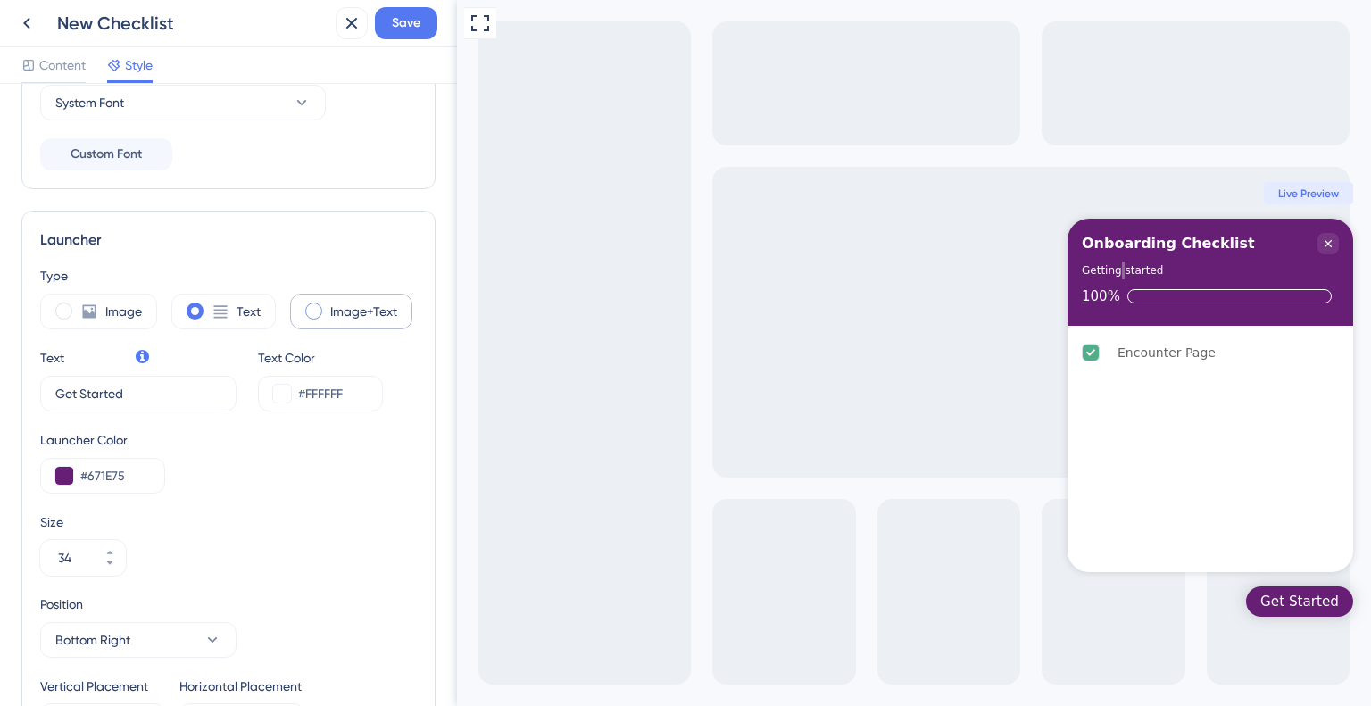
drag, startPoint x: 278, startPoint y: 286, endPoint x: 301, endPoint y: 298, distance: 25.6
click at [286, 289] on div "Type Image Text Image+Text" at bounding box center [228, 297] width 377 height 64
click at [316, 306] on span at bounding box center [313, 310] width 17 height 17
click at [327, 305] on input "radio" at bounding box center [327, 305] width 0 height 0
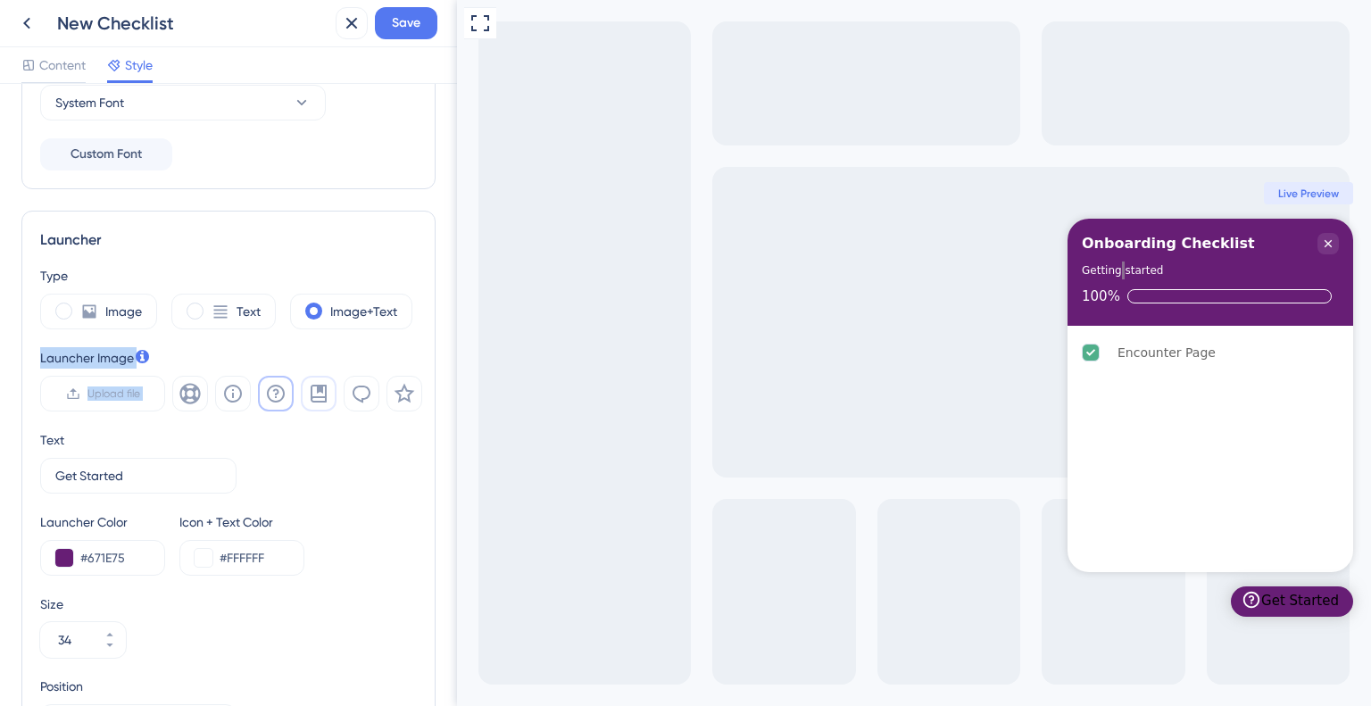
click at [308, 383] on icon at bounding box center [318, 393] width 21 height 21
click at [97, 312] on div "Image" at bounding box center [98, 312] width 117 height 36
type input "50"
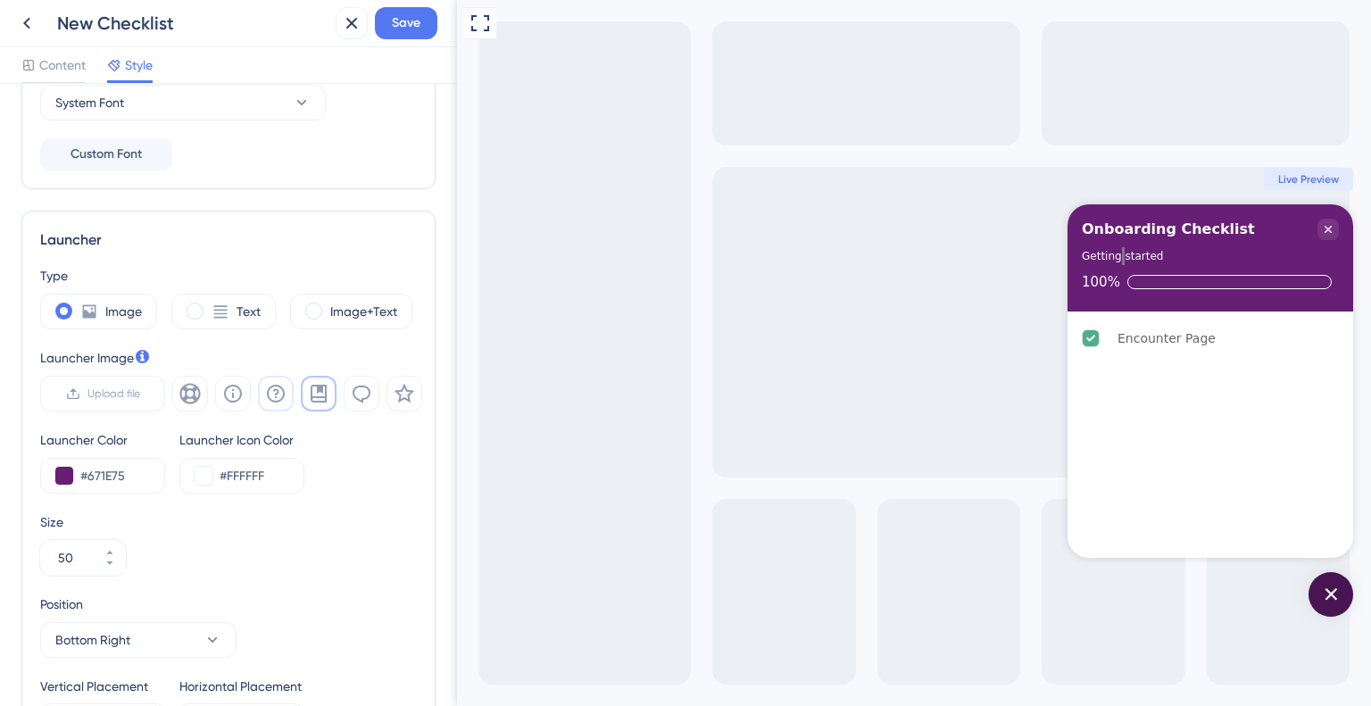
click at [272, 387] on icon at bounding box center [275, 393] width 21 height 21
click at [246, 389] on button at bounding box center [233, 394] width 36 height 36
click at [203, 388] on button at bounding box center [190, 394] width 36 height 36
click at [1338, 596] on div "Open Checklist" at bounding box center [1330, 594] width 45 height 45
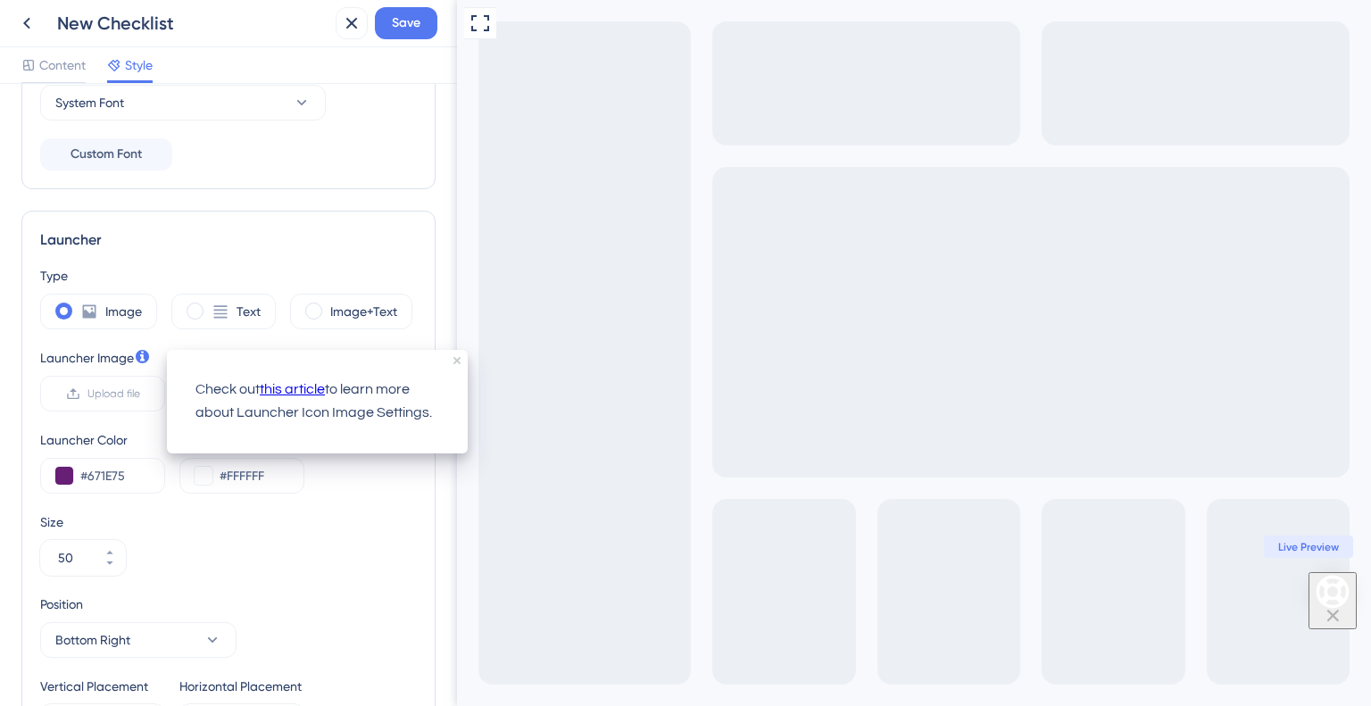
drag, startPoint x: 268, startPoint y: 381, endPoint x: 236, endPoint y: 390, distance: 33.3
drag, startPoint x: 236, startPoint y: 390, endPoint x: 285, endPoint y: 409, distance: 52.5
click at [285, 409] on p "Check out this article to learn more about Launcher Icon Image Settings." at bounding box center [317, 401] width 244 height 46
click at [289, 393] on link "this article" at bounding box center [292, 389] width 65 height 23
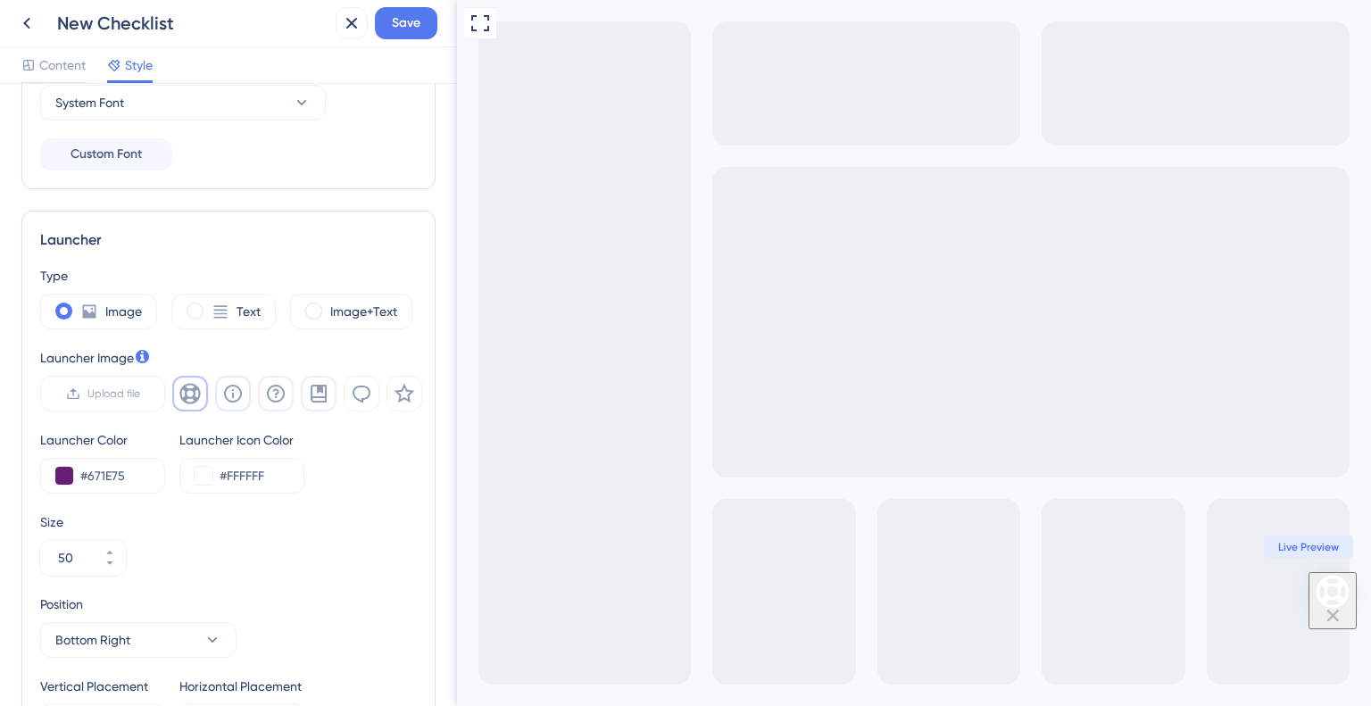
click at [234, 395] on icon at bounding box center [232, 393] width 21 height 21
click at [271, 390] on icon at bounding box center [275, 393] width 21 height 21
click at [317, 385] on icon at bounding box center [319, 394] width 16 height 18
click at [351, 395] on icon at bounding box center [361, 393] width 21 height 21
click at [399, 404] on button at bounding box center [404, 394] width 36 height 36
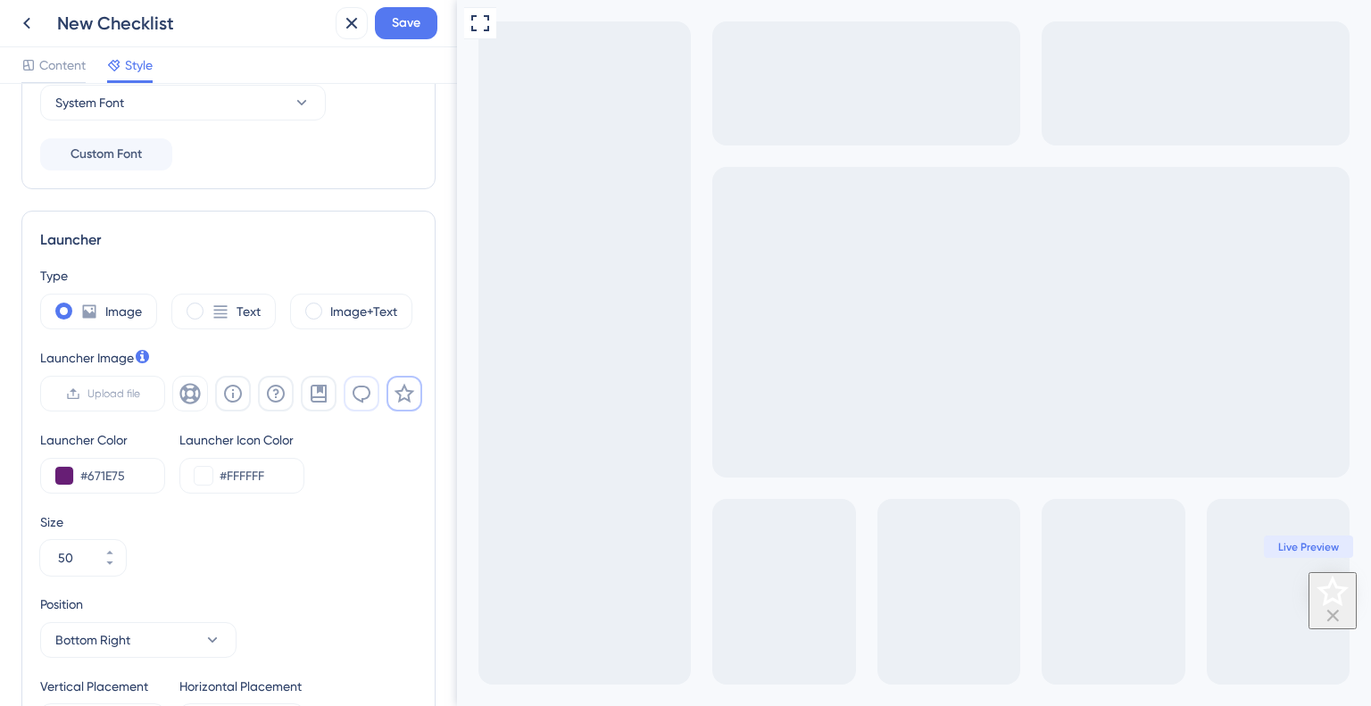
click at [355, 395] on icon at bounding box center [361, 394] width 18 height 18
click at [179, 398] on icon at bounding box center [189, 393] width 21 height 21
drag, startPoint x: 1340, startPoint y: 609, endPoint x: 1336, endPoint y: 590, distance: 19.3
click at [1340, 608] on div "Open Checklist" at bounding box center [1332, 592] width 34 height 34
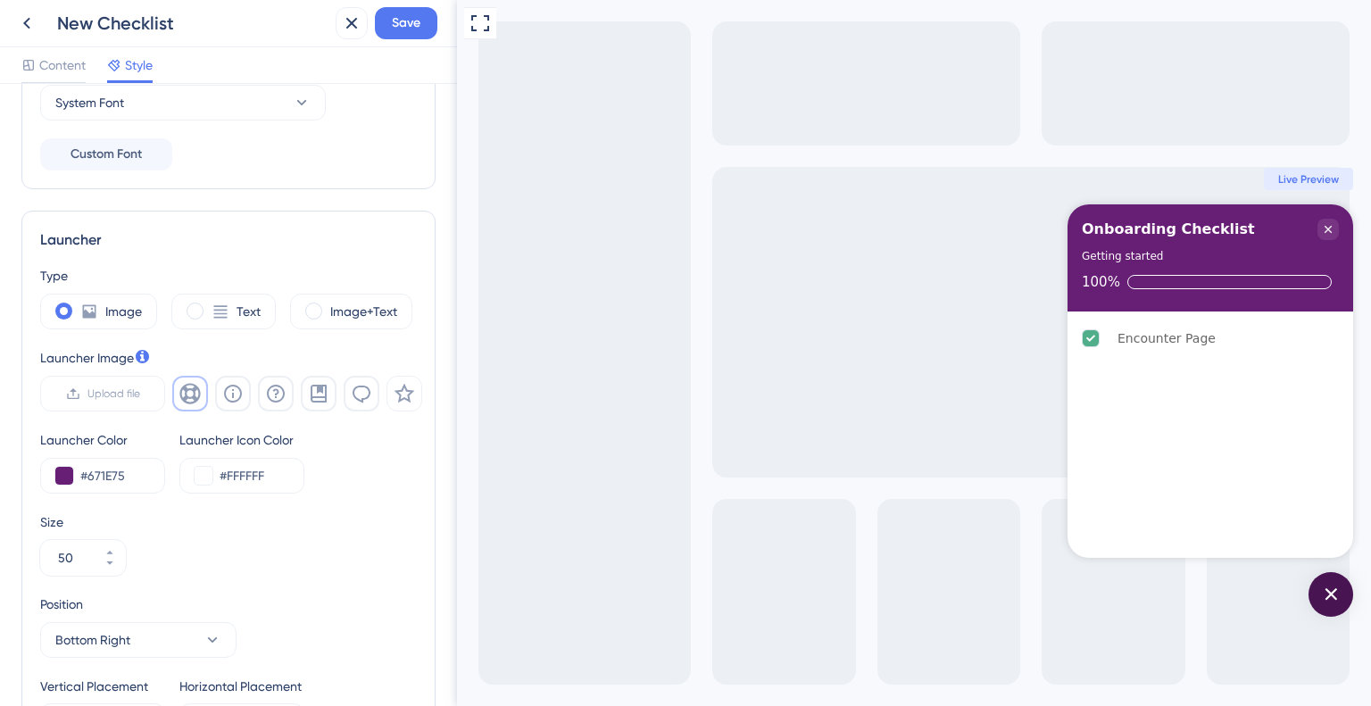
click at [1334, 585] on div "Open Checklist" at bounding box center [1330, 594] width 45 height 45
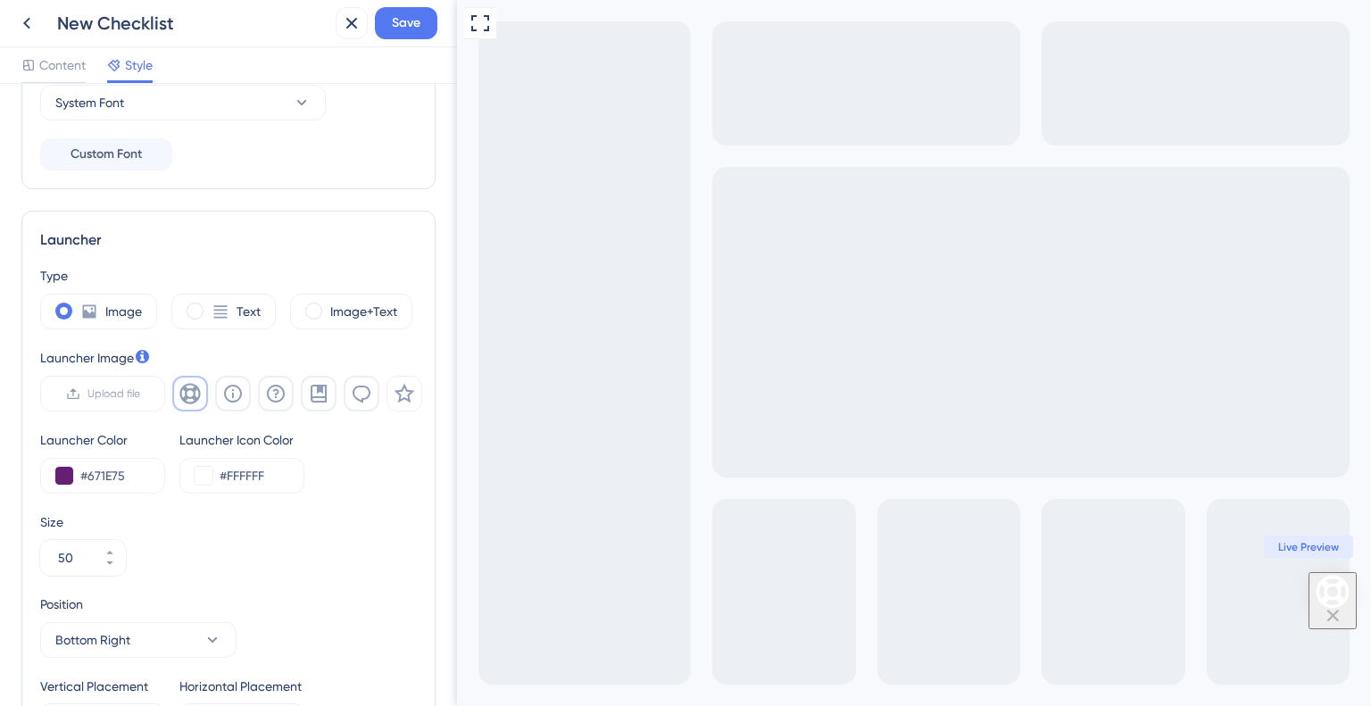
click at [1334, 586] on icon "Open Checklist" at bounding box center [1332, 592] width 34 height 34
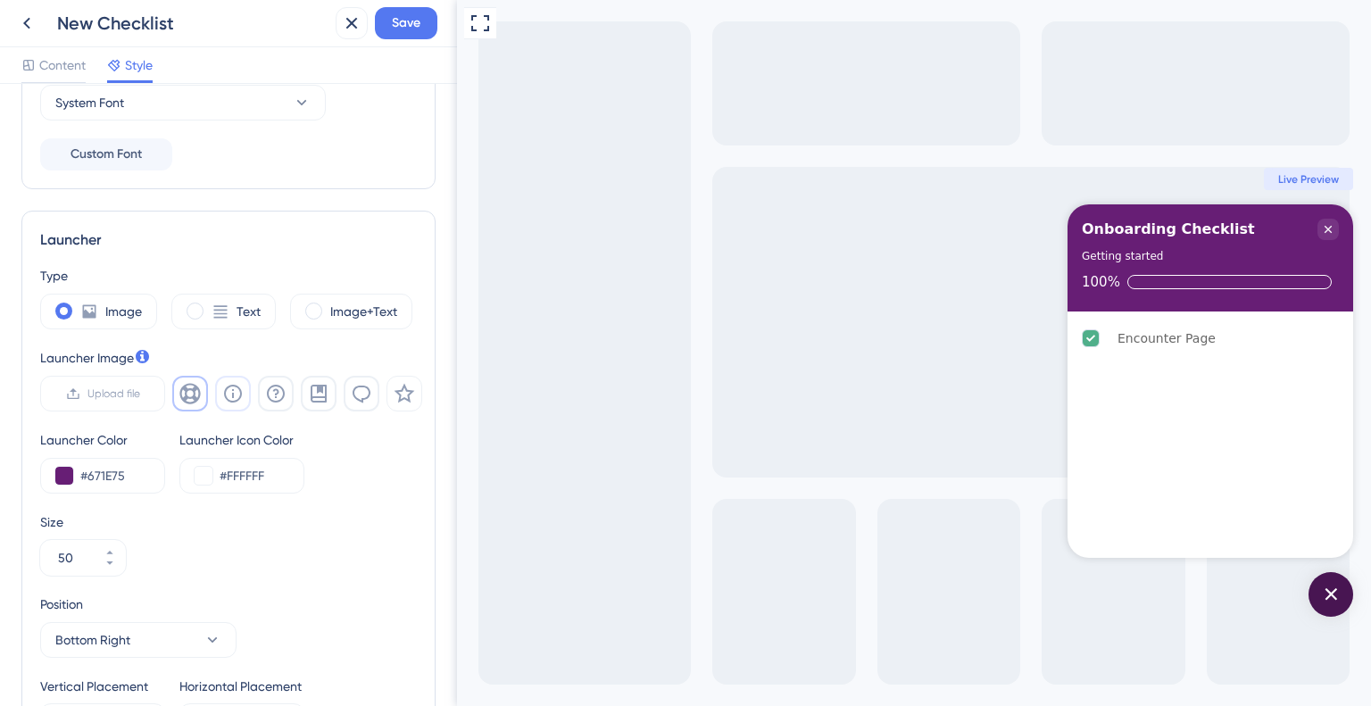
click at [231, 393] on icon at bounding box center [232, 393] width 21 height 21
click at [1334, 580] on div "Open Checklist" at bounding box center [1330, 594] width 45 height 45
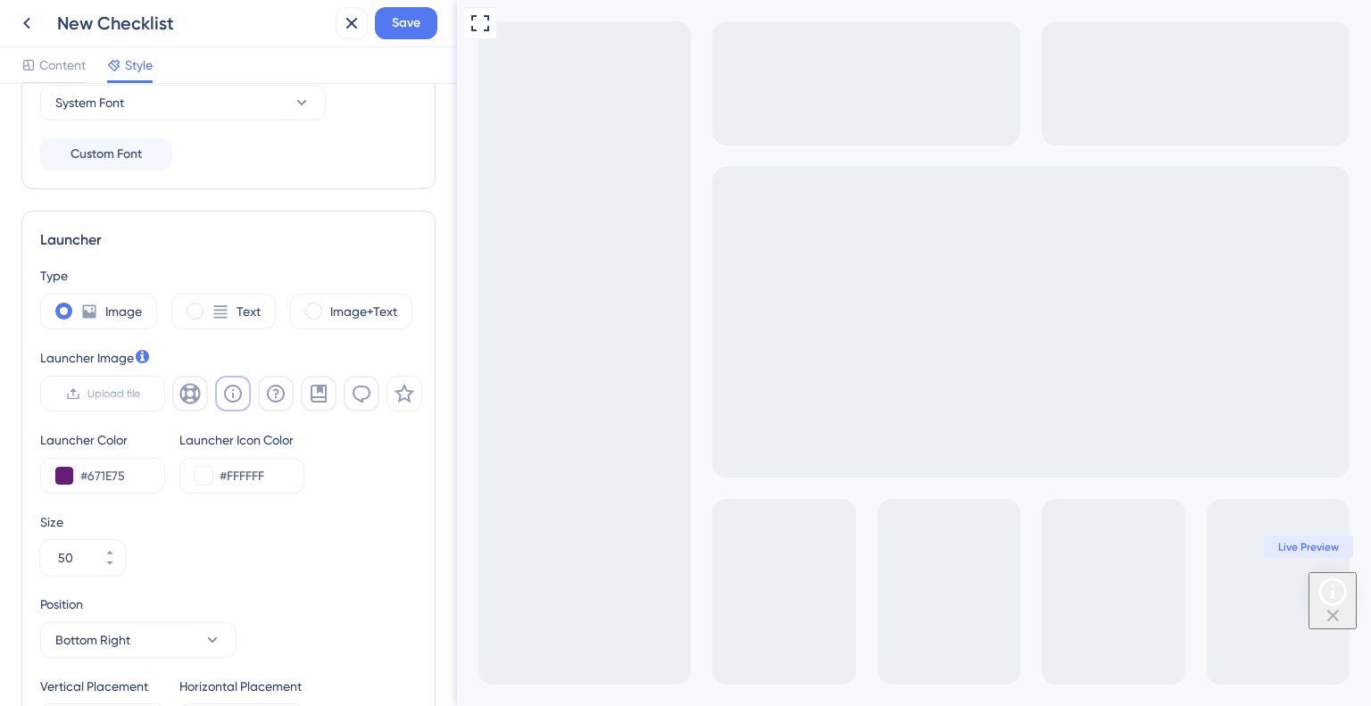
click at [1335, 602] on icon "Open Checklist" at bounding box center [1332, 592] width 34 height 34
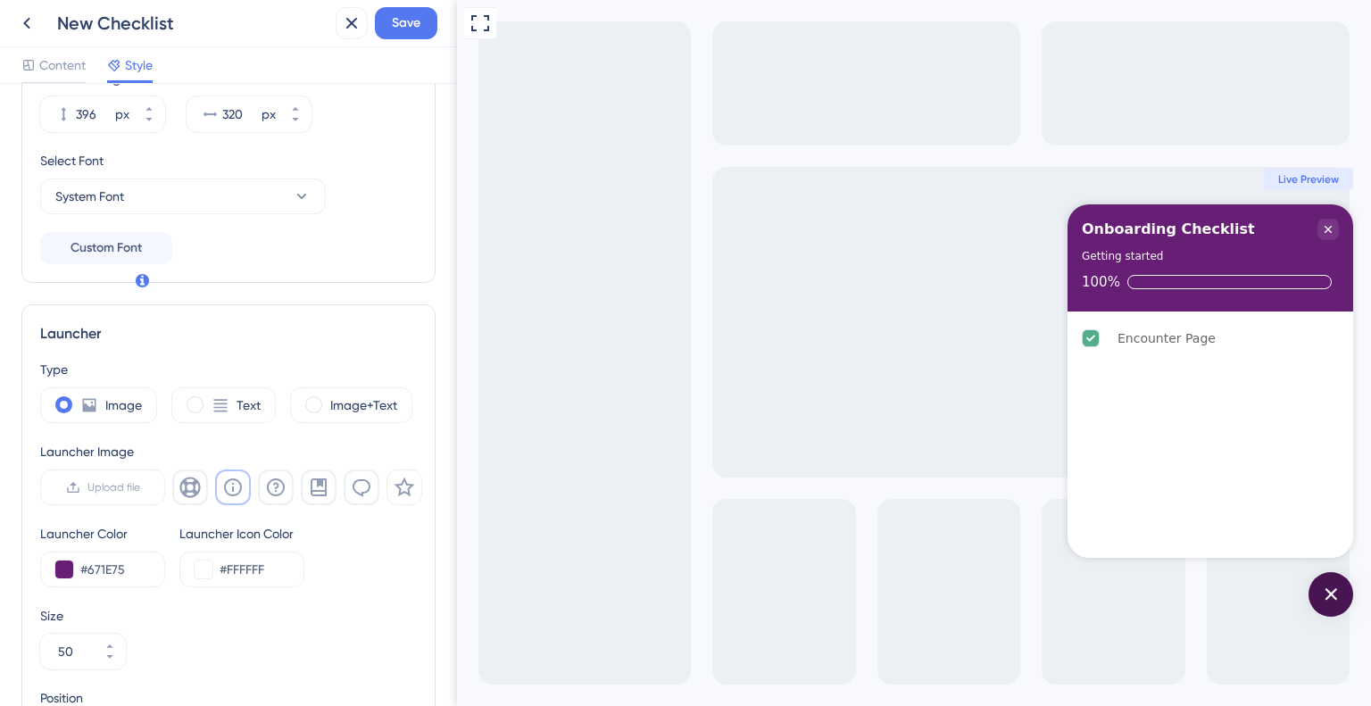
scroll to position [0, 0]
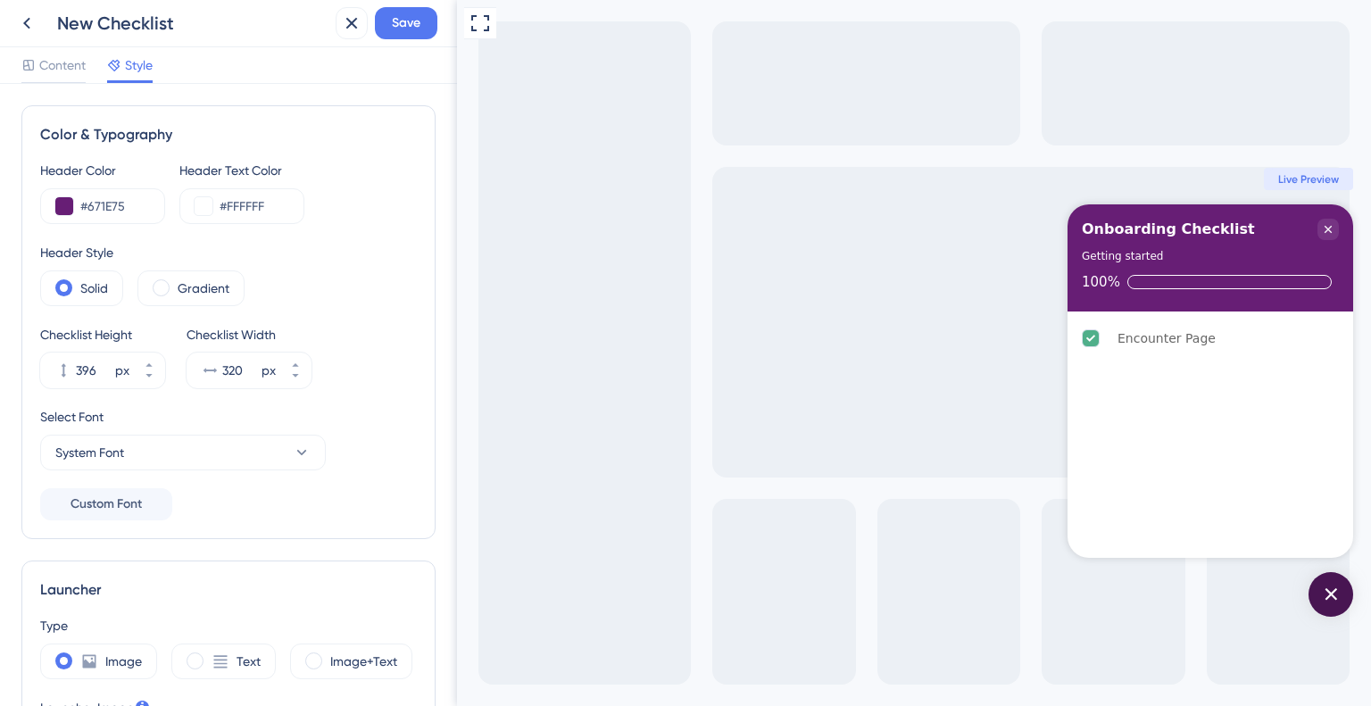
drag, startPoint x: 181, startPoint y: 10, endPoint x: 143, endPoint y: 27, distance: 41.9
click at [175, 12] on div "New Checklist" at bounding box center [170, 23] width 318 height 32
click at [143, 27] on div "New Checklist" at bounding box center [192, 23] width 271 height 25
drag, startPoint x: 143, startPoint y: 27, endPoint x: 341, endPoint y: 15, distance: 198.4
click at [146, 25] on div "New Checklist" at bounding box center [192, 23] width 271 height 25
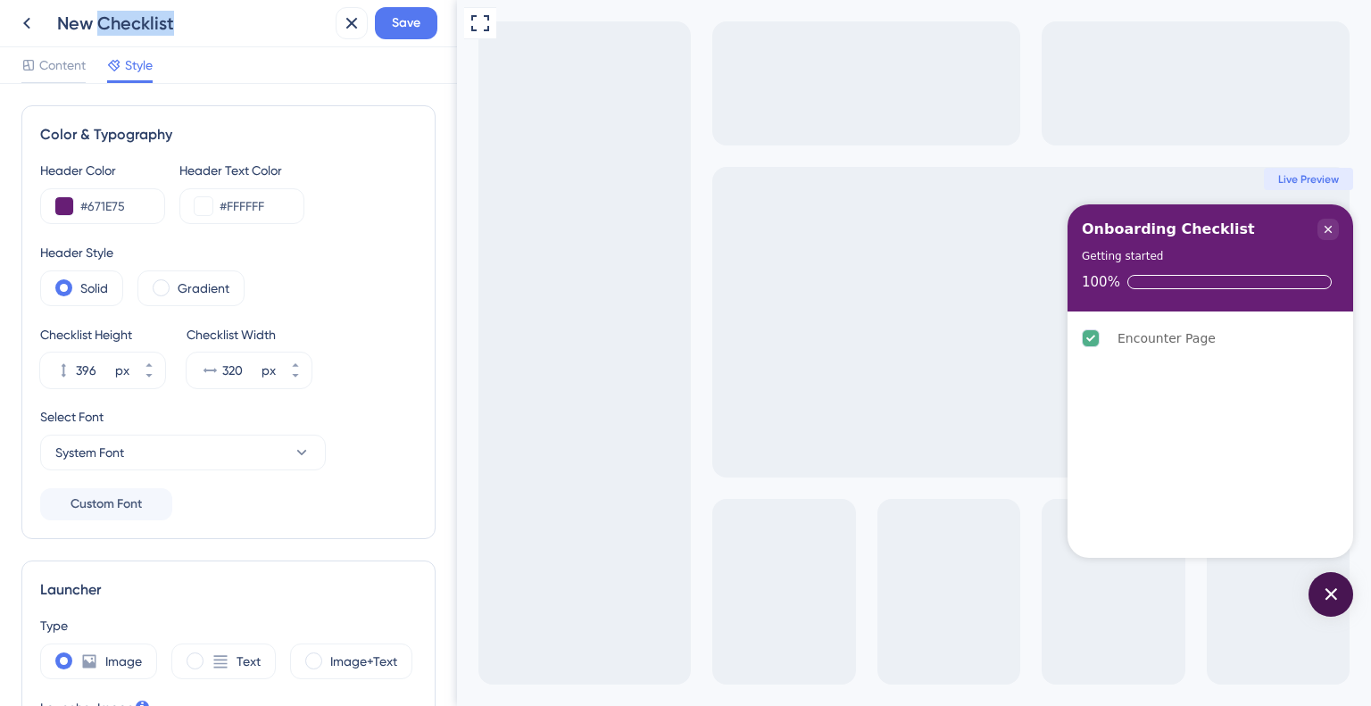
click at [102, 38] on div "New Checklist" at bounding box center [170, 23] width 318 height 32
click at [65, 60] on span "Content" at bounding box center [62, 64] width 46 height 21
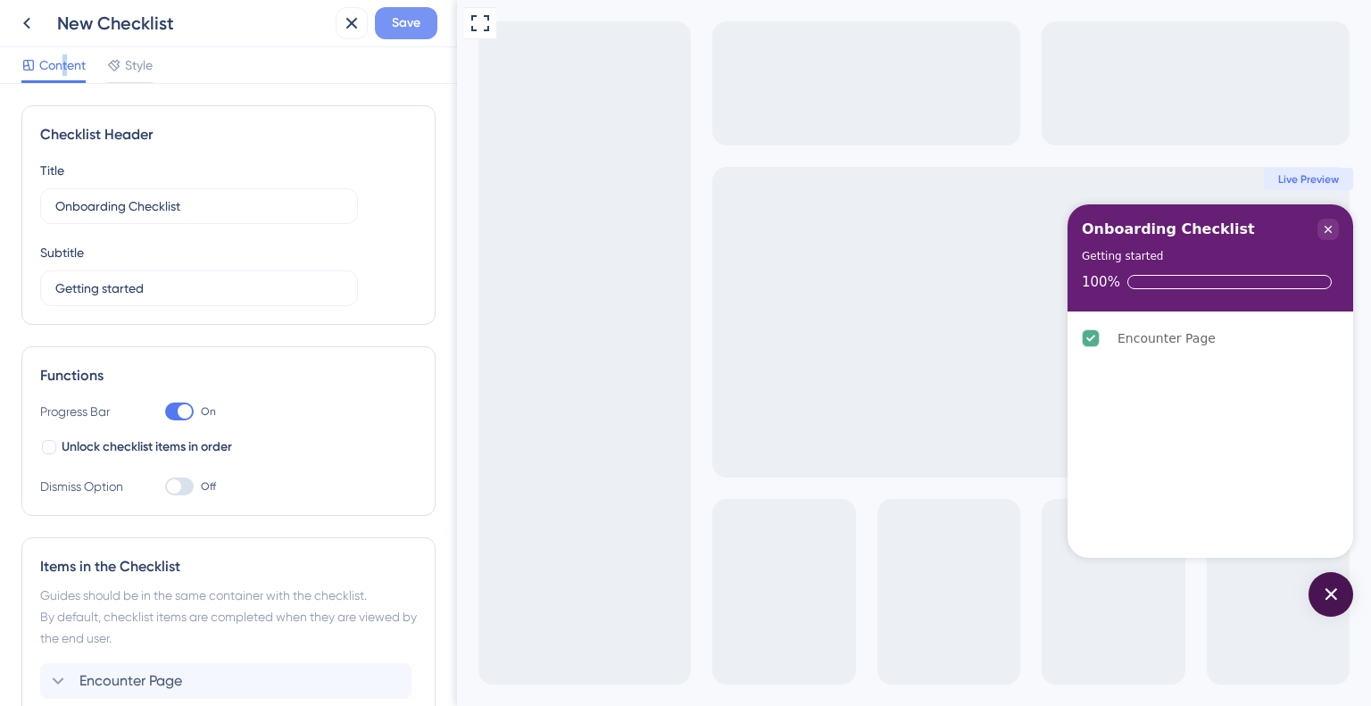
click at [390, 25] on button "Save" at bounding box center [406, 23] width 62 height 32
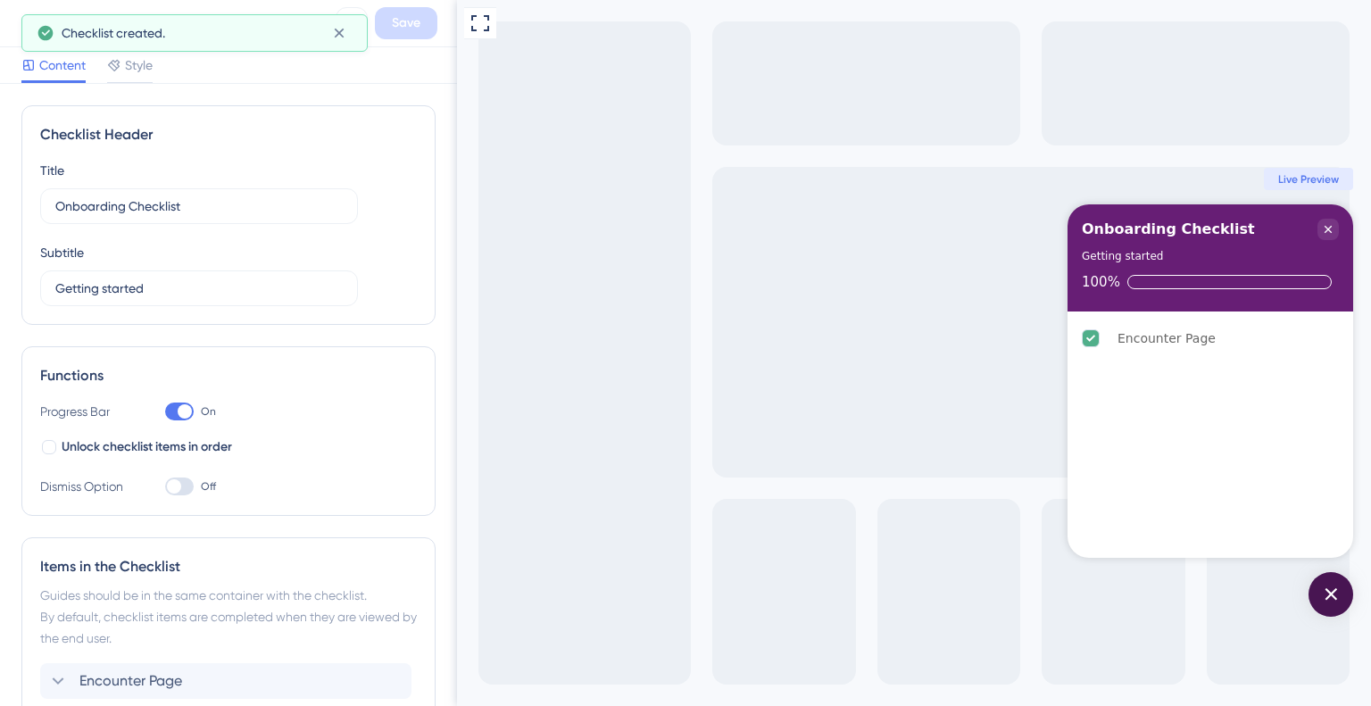
click at [201, 29] on div "Checklist created." at bounding box center [190, 32] width 256 height 21
drag, startPoint x: 416, startPoint y: 106, endPoint x: 413, endPoint y: 92, distance: 14.5
click at [416, 100] on div "Checklist Header Title Onboarding Checklist Subtitle Getting started Functions …" at bounding box center [228, 395] width 457 height 622
click at [335, 31] on icon at bounding box center [339, 33] width 18 height 18
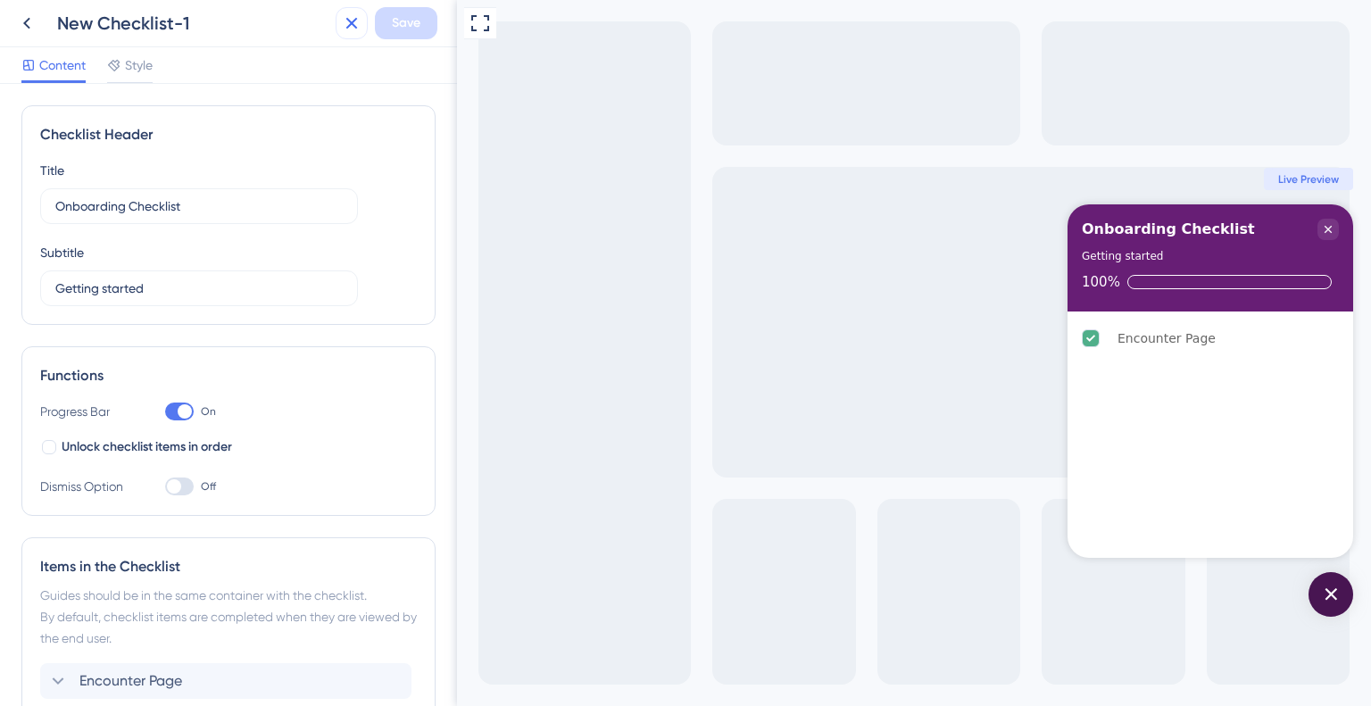
click at [347, 24] on icon at bounding box center [351, 22] width 21 height 21
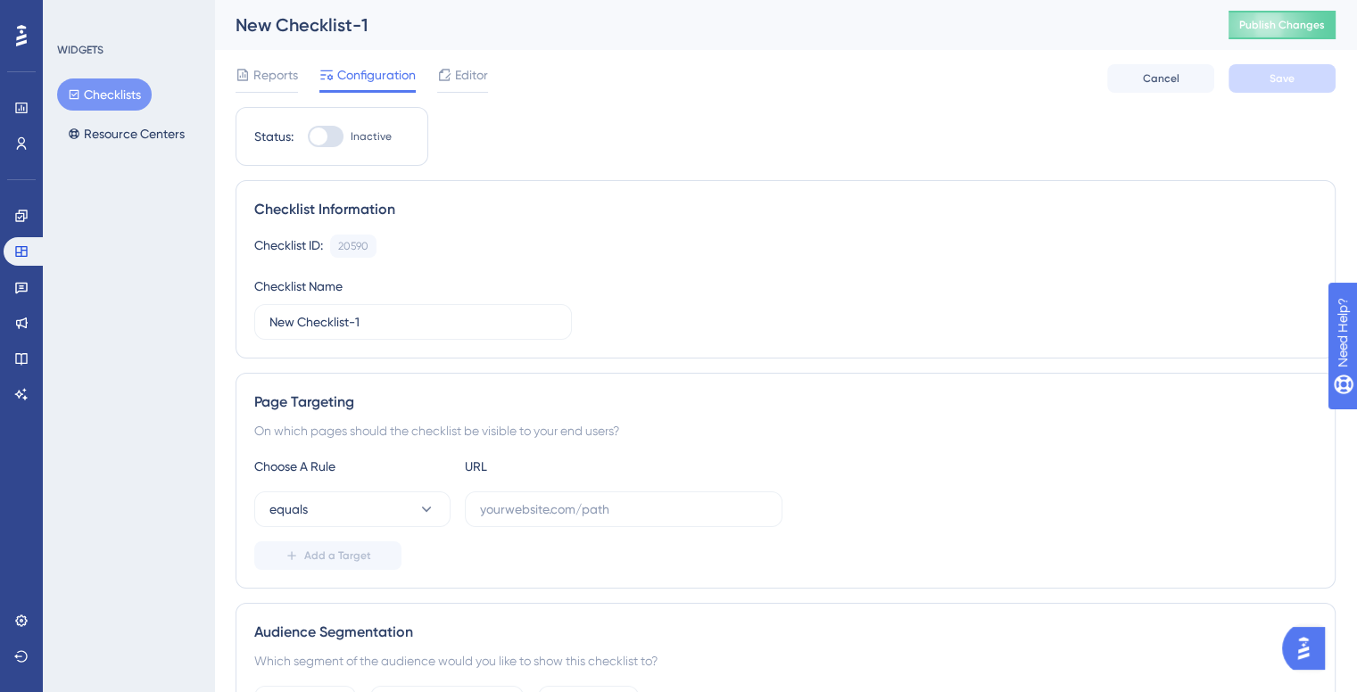
click at [114, 93] on button "Checklists" at bounding box center [104, 95] width 95 height 32
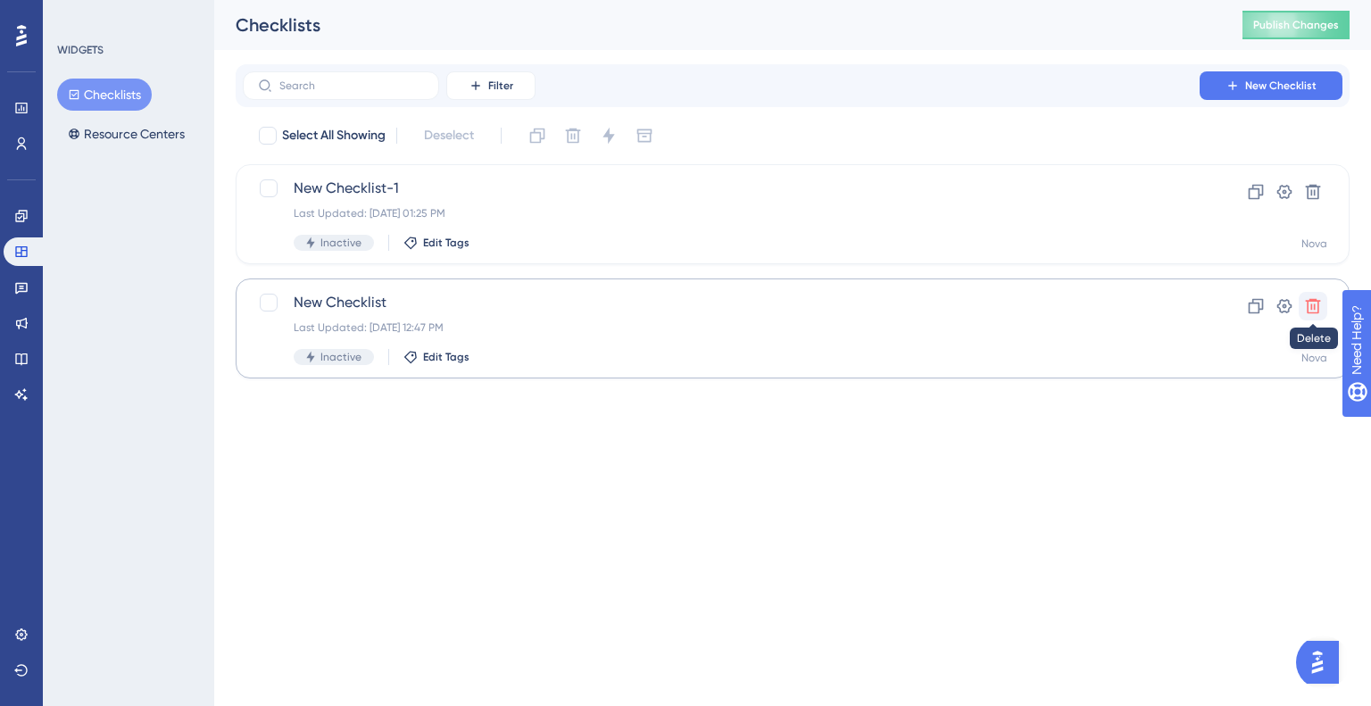
click at [1318, 306] on icon at bounding box center [1312, 306] width 15 height 15
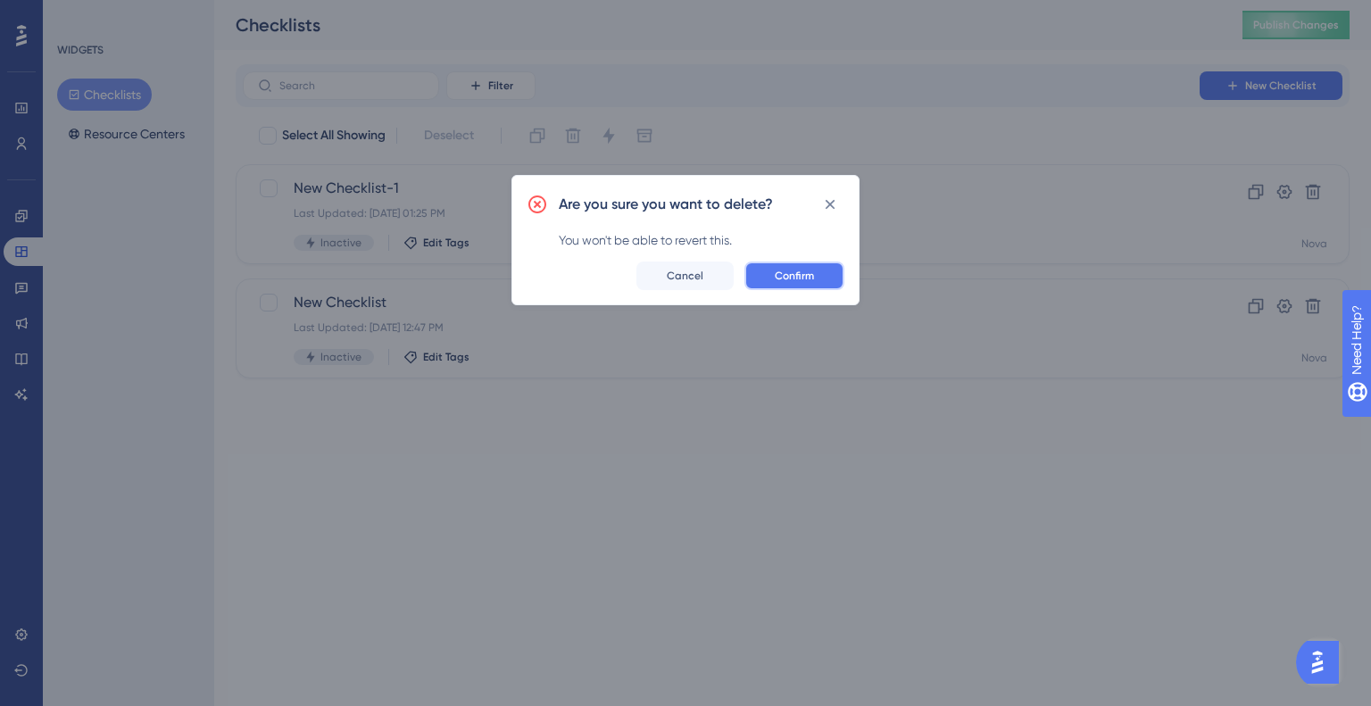
click at [786, 274] on span "Confirm" at bounding box center [793, 276] width 39 height 14
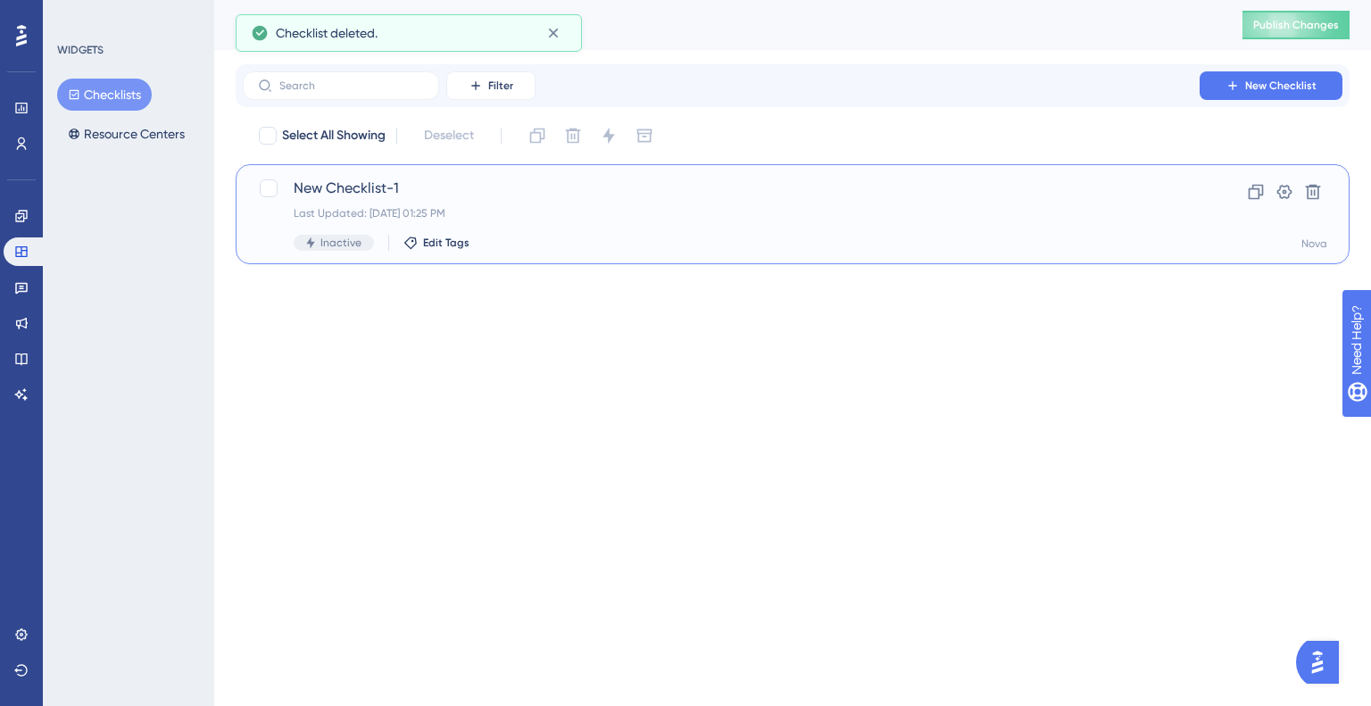
click at [368, 193] on span "New Checklist-1" at bounding box center [721, 188] width 855 height 21
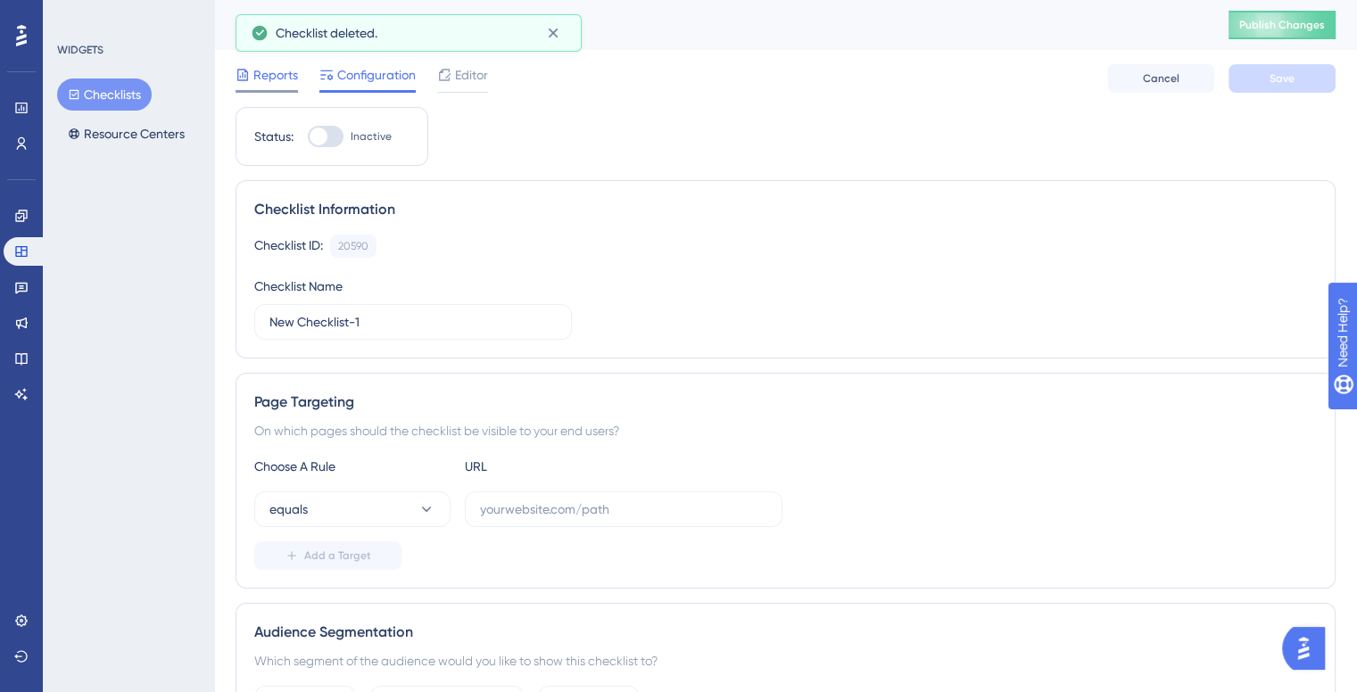
click at [294, 85] on span "Reports" at bounding box center [275, 74] width 45 height 21
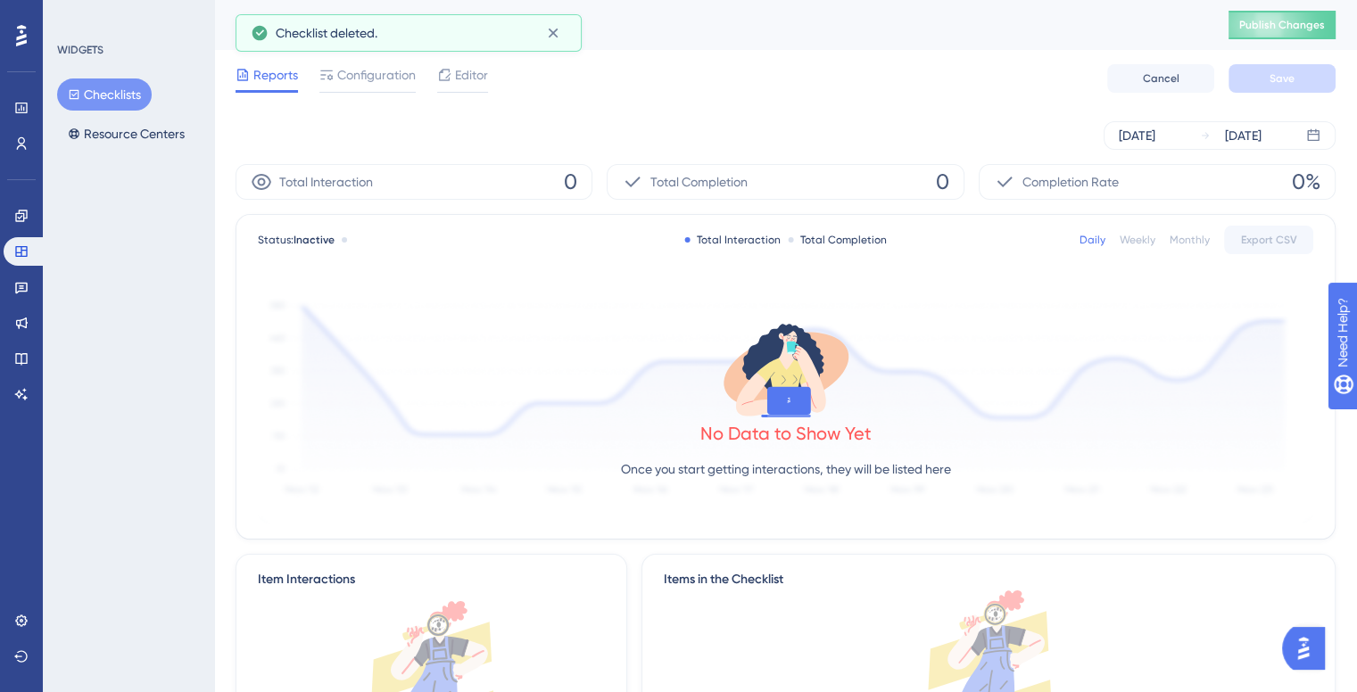
click at [371, 94] on div "Reports Configuration Editor Cancel Save" at bounding box center [786, 78] width 1100 height 57
click at [410, 77] on span "Configuration" at bounding box center [376, 74] width 79 height 21
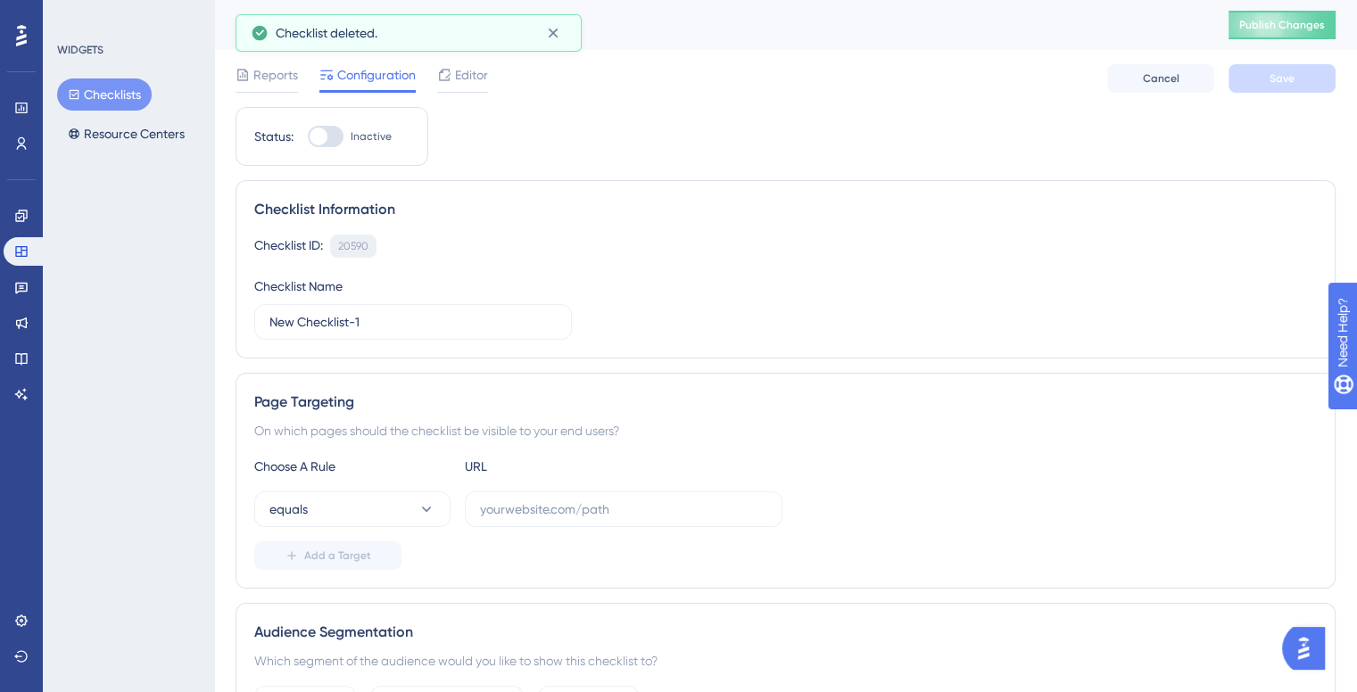
click at [341, 131] on div at bounding box center [326, 136] width 36 height 21
click at [308, 137] on input "Inactive" at bounding box center [307, 137] width 1 height 1
checkbox input "false"
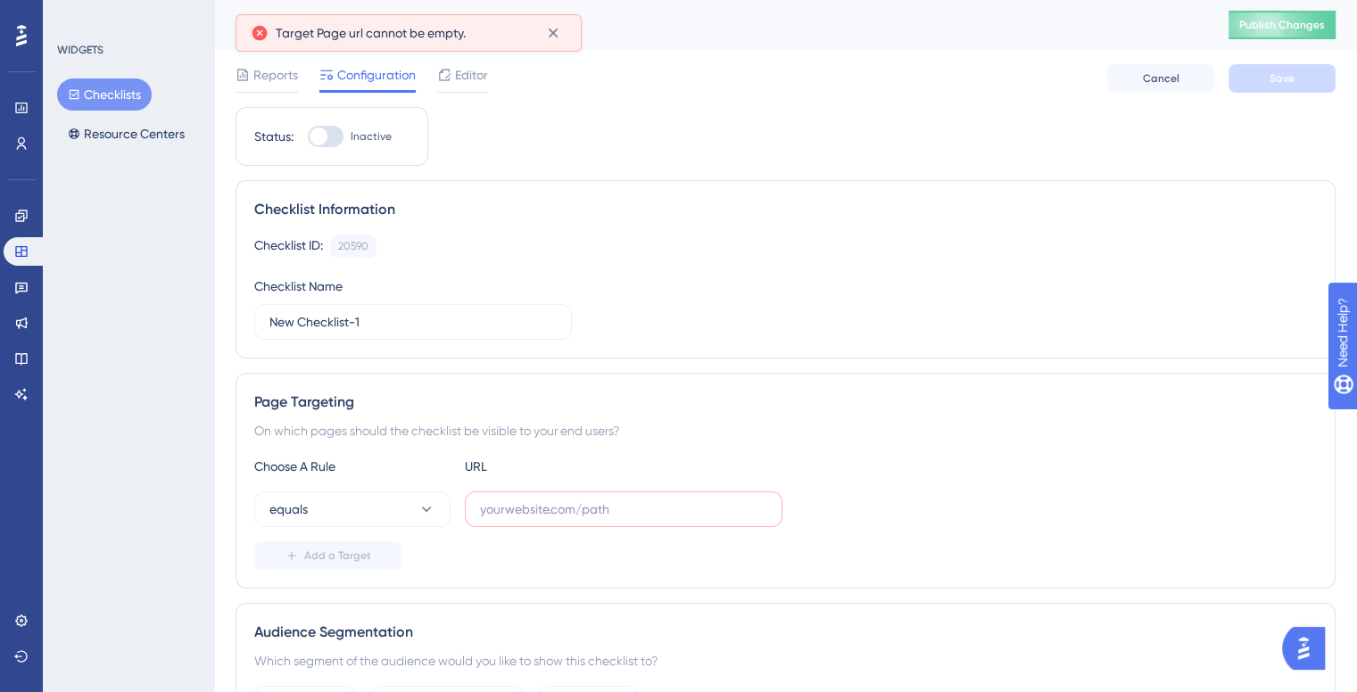
click at [515, 34] on div "Target Page url cannot be empty." at bounding box center [404, 32] width 256 height 21
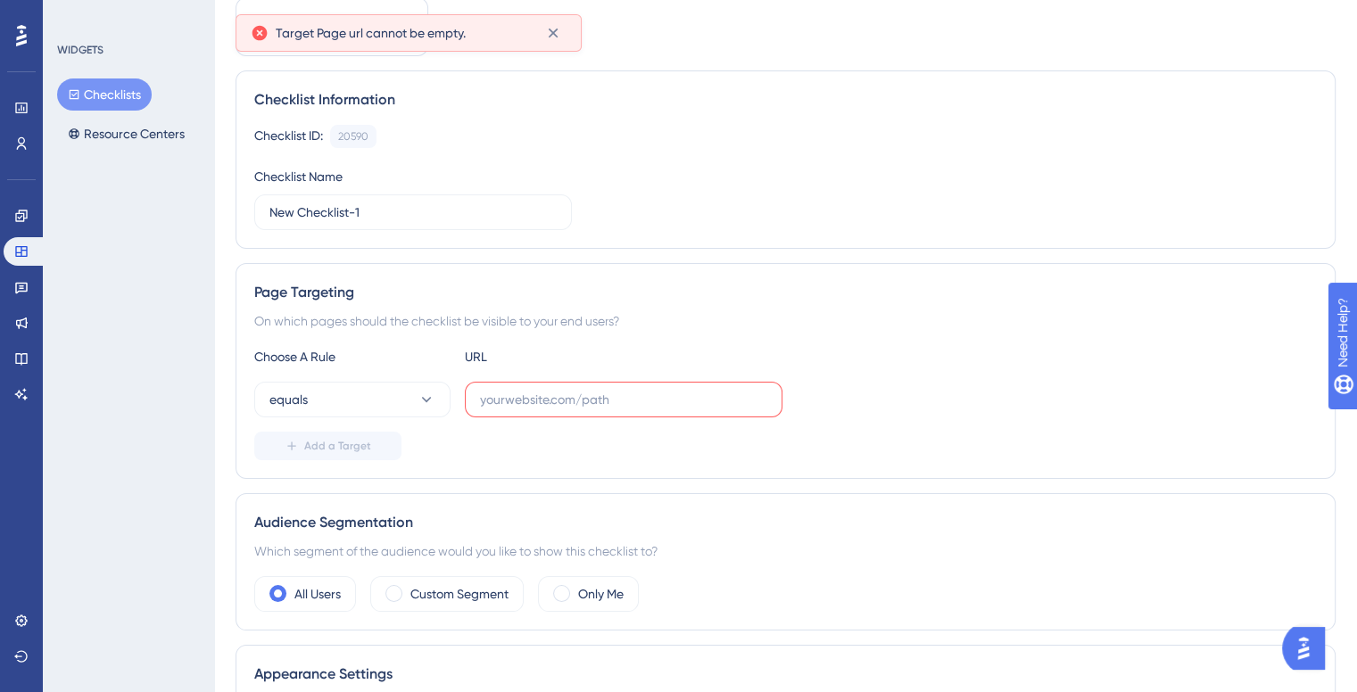
scroll to position [178, 0]
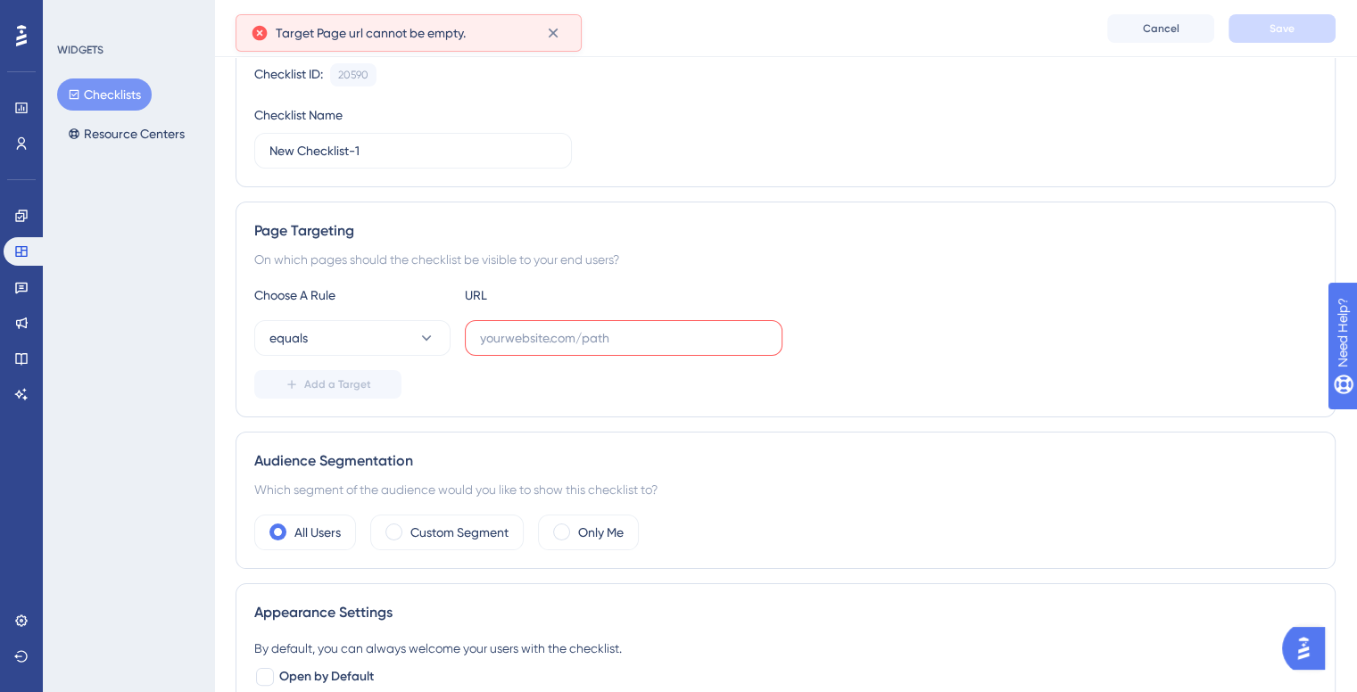
click at [561, 354] on label at bounding box center [624, 338] width 318 height 36
click at [561, 348] on input "text" at bounding box center [623, 338] width 287 height 20
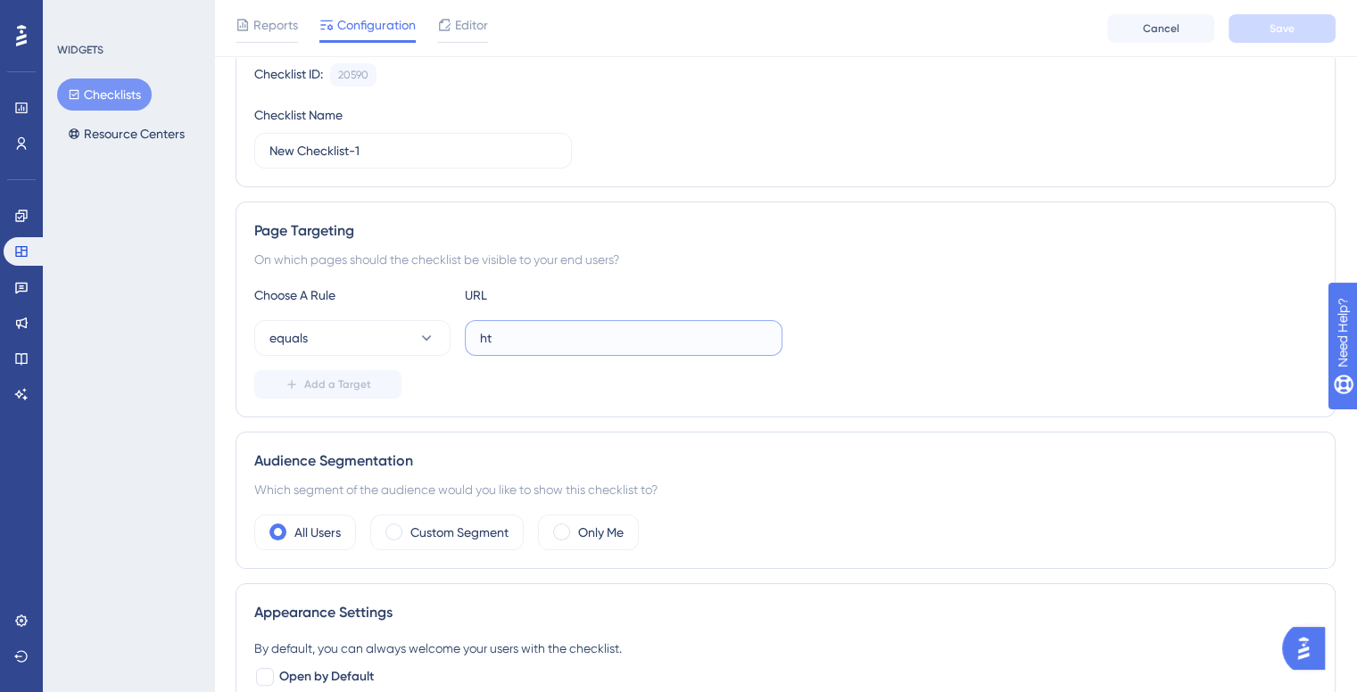
scroll to position [169, 0]
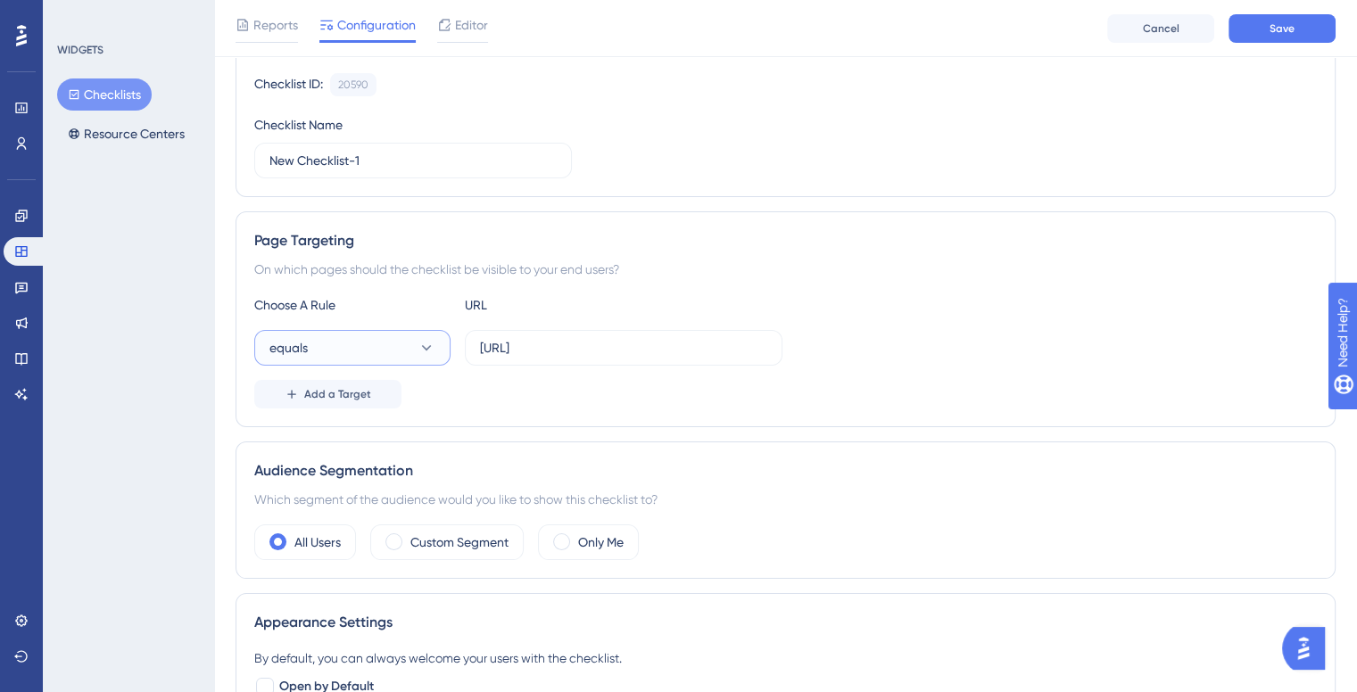
click at [344, 339] on button "equals" at bounding box center [352, 348] width 196 height 36
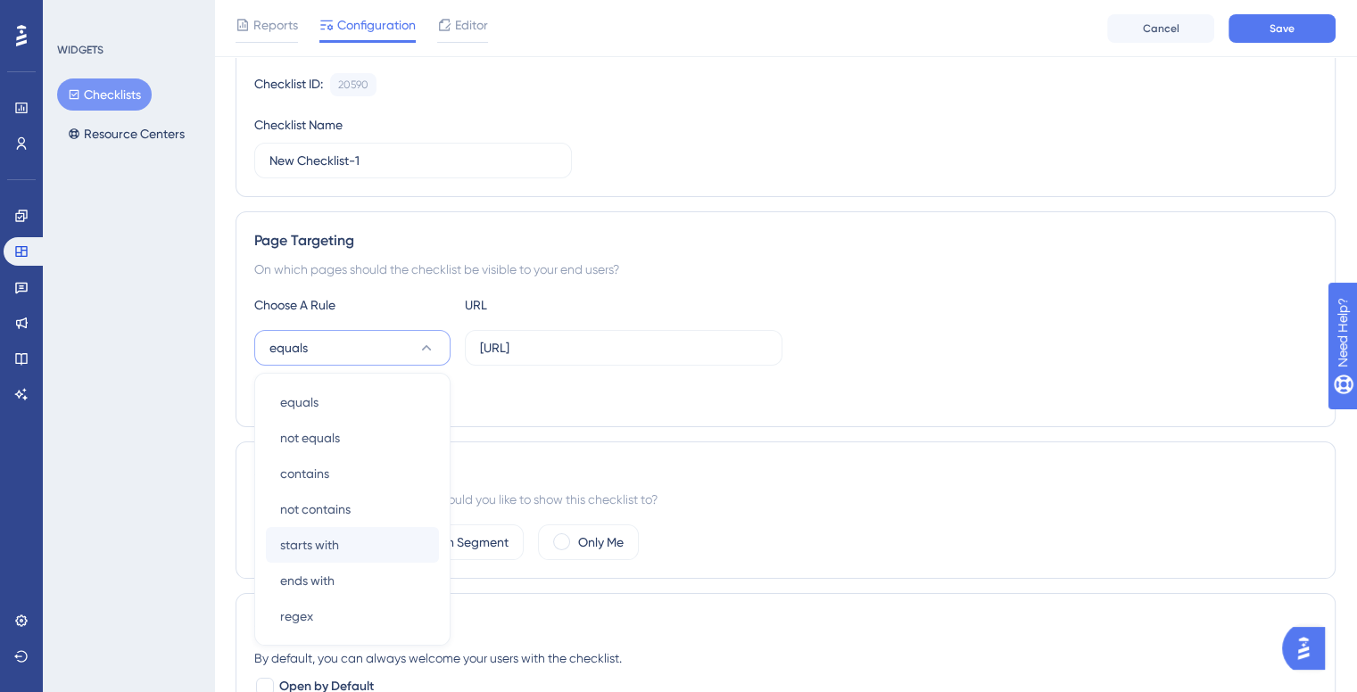
scroll to position [330, 0]
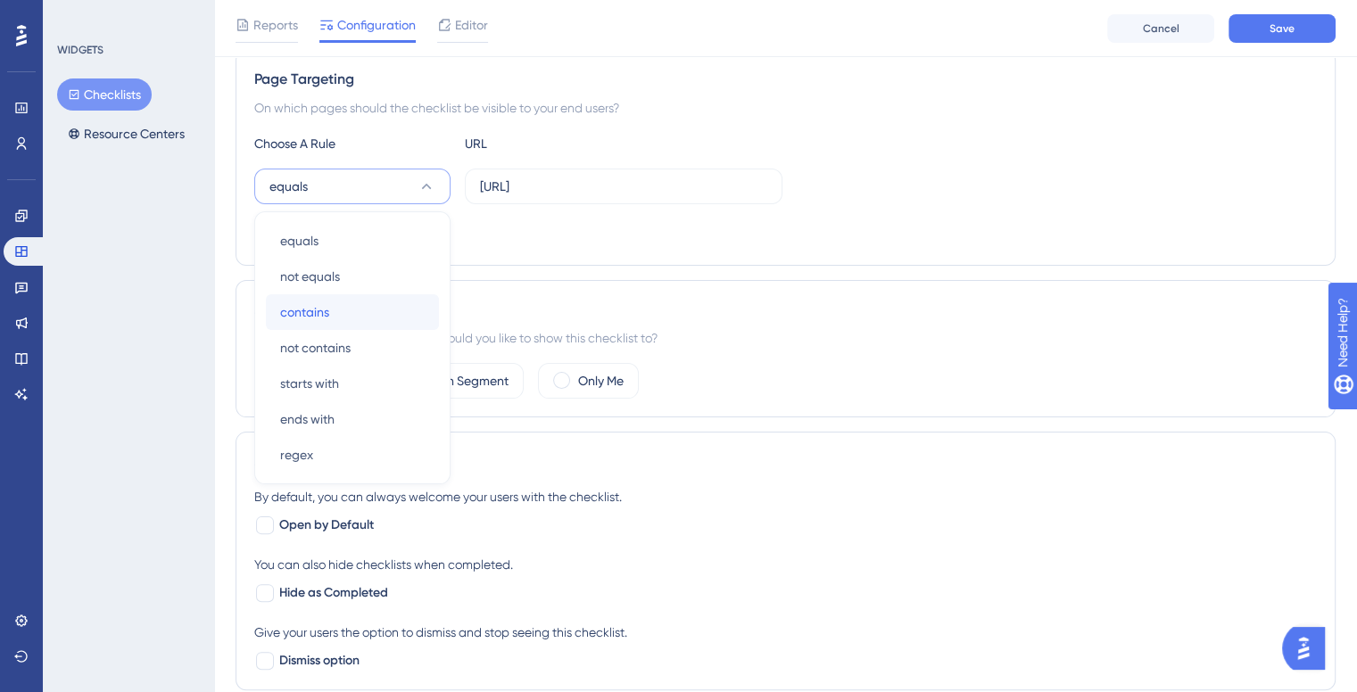
click at [313, 324] on div "contains contains" at bounding box center [352, 312] width 145 height 36
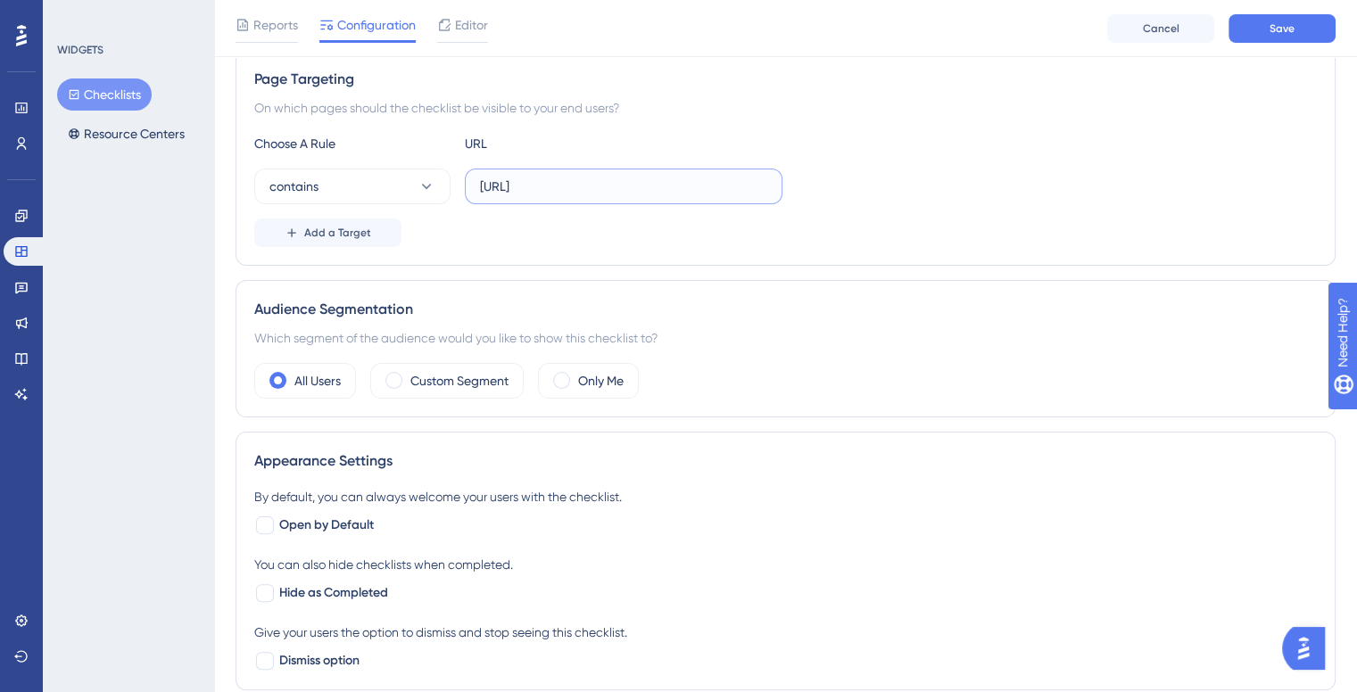
drag, startPoint x: 607, startPoint y: 182, endPoint x: 212, endPoint y: 185, distance: 394.4
click at [214, 185] on div "Performance Users Engagement Widgets Feedback Product Updates Knowledge Base AI…" at bounding box center [785, 429] width 1143 height 1519
click at [483, 181] on input "/nova/*" at bounding box center [623, 187] width 287 height 20
click at [475, 178] on label "/nova/*" at bounding box center [624, 187] width 318 height 36
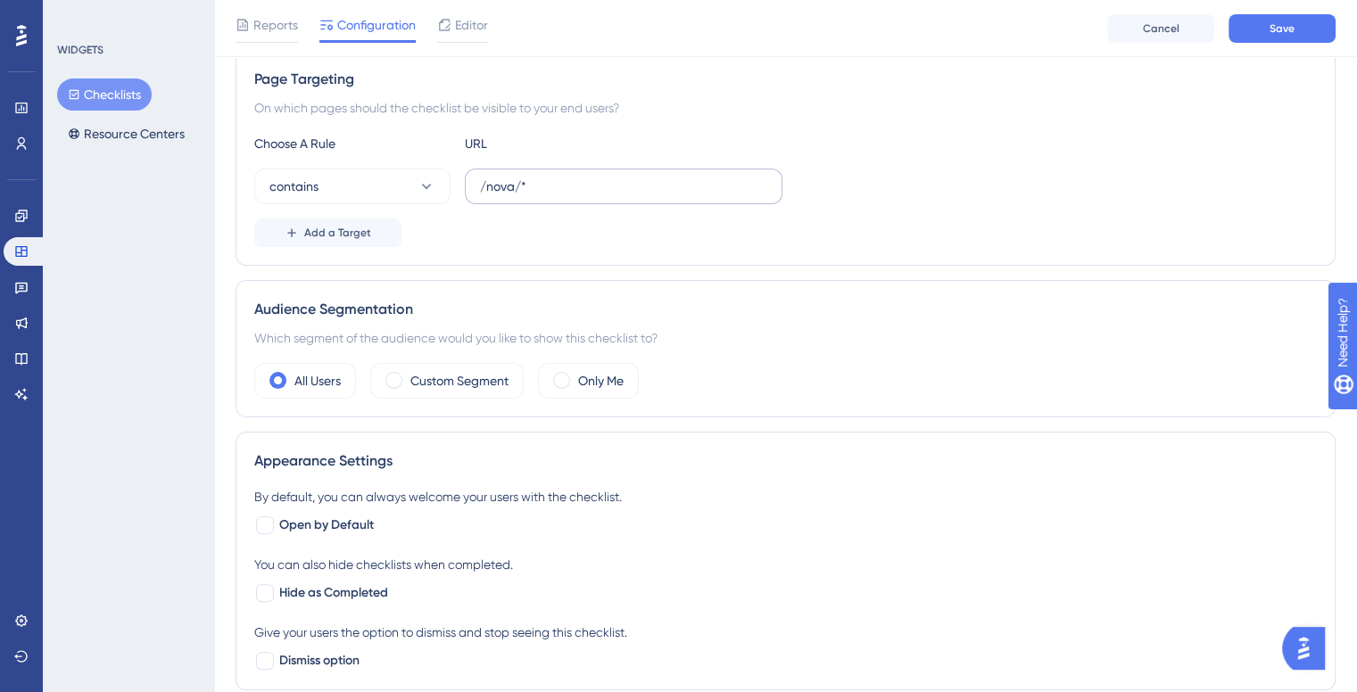
click at [480, 178] on input "/nova/*" at bounding box center [623, 187] width 287 height 20
click at [476, 187] on label "/nova/*" at bounding box center [624, 187] width 318 height 36
click at [480, 187] on input "/nova/*" at bounding box center [623, 187] width 287 height 20
click at [481, 185] on input "/nova/*" at bounding box center [623, 187] width 287 height 20
click at [488, 184] on input "/nova/*" at bounding box center [623, 187] width 287 height 20
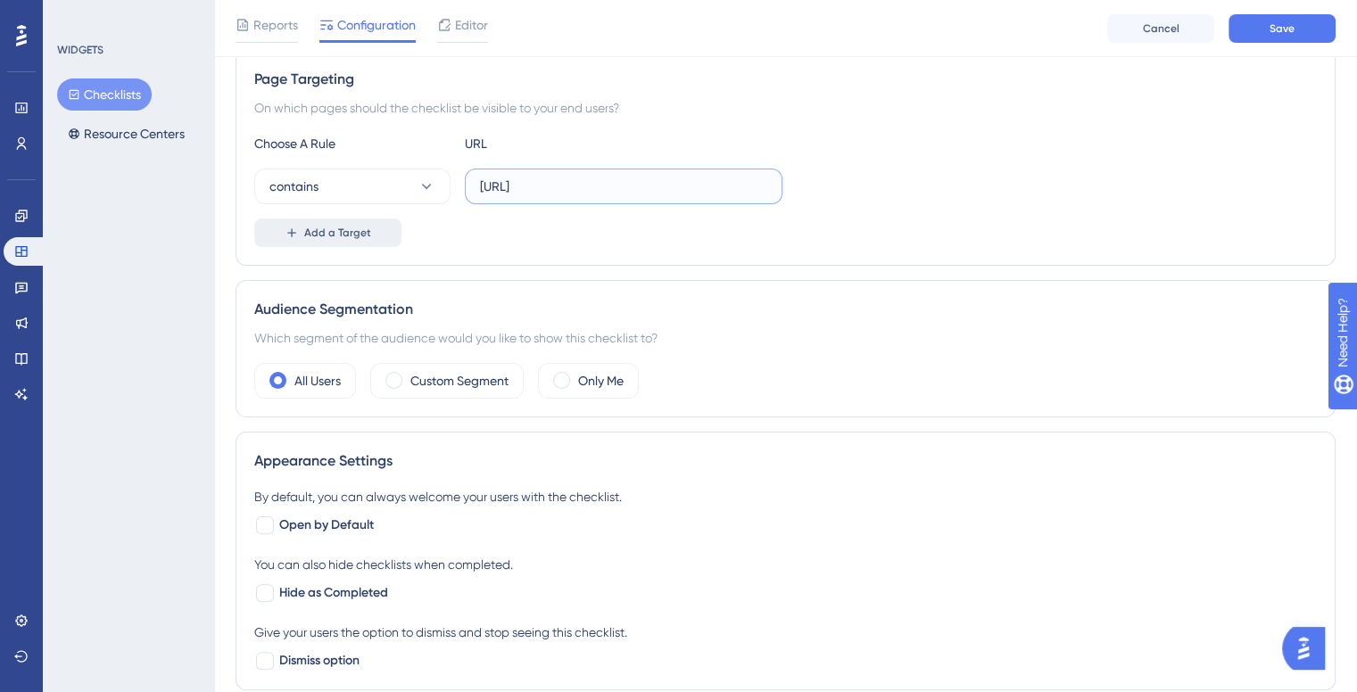
type input "http://localhost:8080/nova/*"
click at [328, 223] on button "Add a Target" at bounding box center [327, 233] width 147 height 29
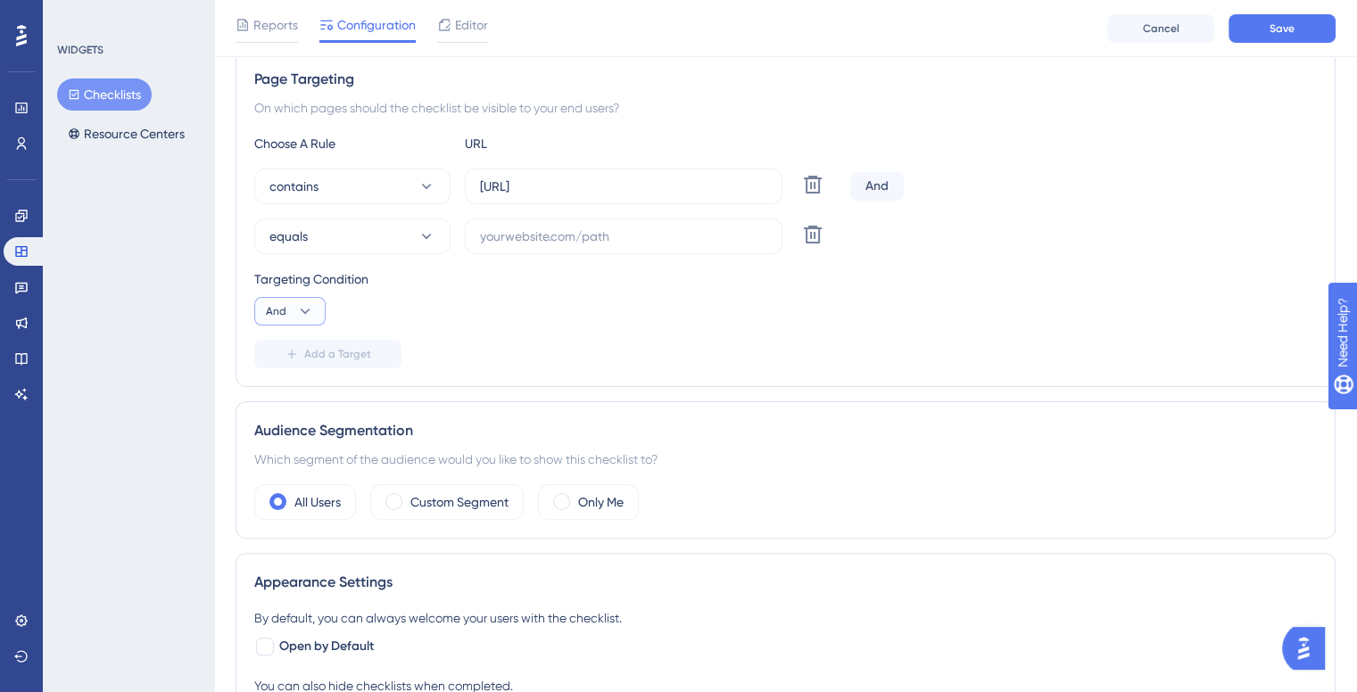
click at [290, 302] on button "And" at bounding box center [289, 311] width 71 height 29
click at [266, 367] on button "And And" at bounding box center [290, 362] width 48 height 36
click at [268, 369] on div "Page Targeting On which pages should the checklist be visible to your end users…" at bounding box center [786, 218] width 1100 height 337
click at [293, 319] on button "And" at bounding box center [289, 311] width 71 height 29
drag, startPoint x: 286, startPoint y: 385, endPoint x: 328, endPoint y: 300, distance: 94.6
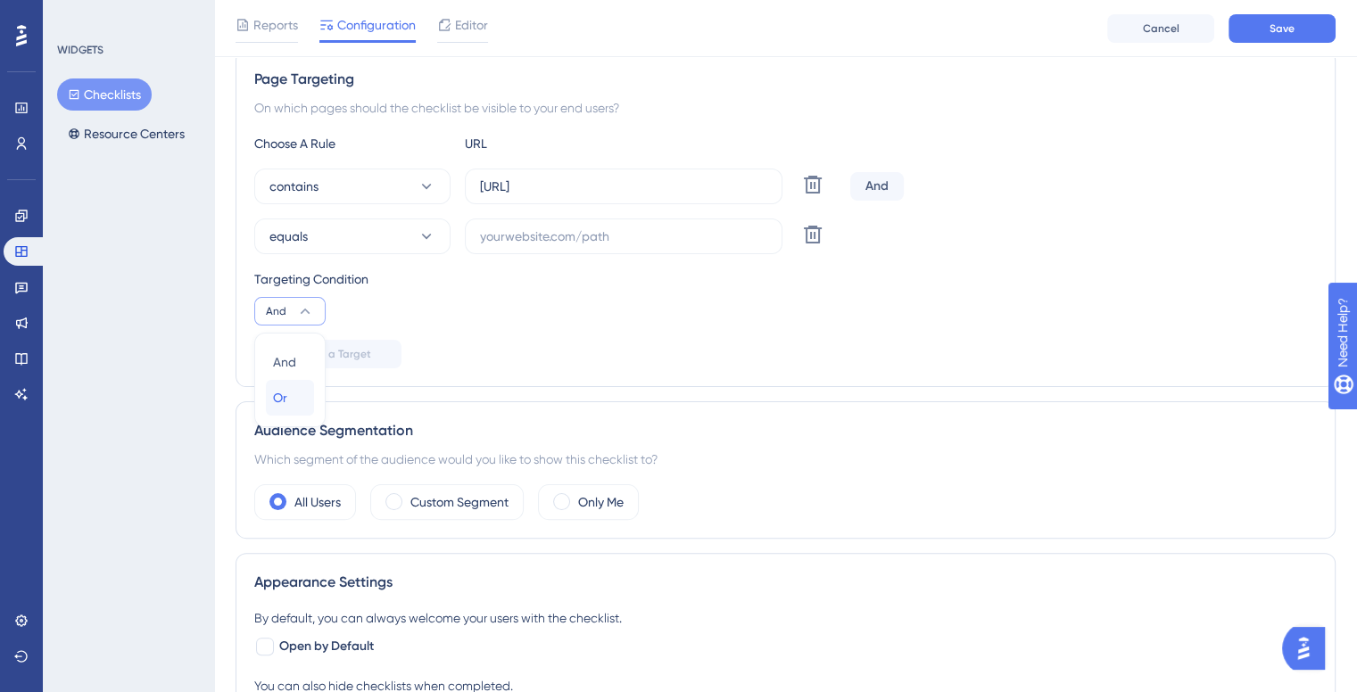
click at [286, 384] on div "Or Or" at bounding box center [290, 398] width 34 height 36
click at [499, 233] on input "text" at bounding box center [623, 237] width 287 height 20
click at [761, 277] on div "Targeting Condition" at bounding box center [785, 279] width 1063 height 21
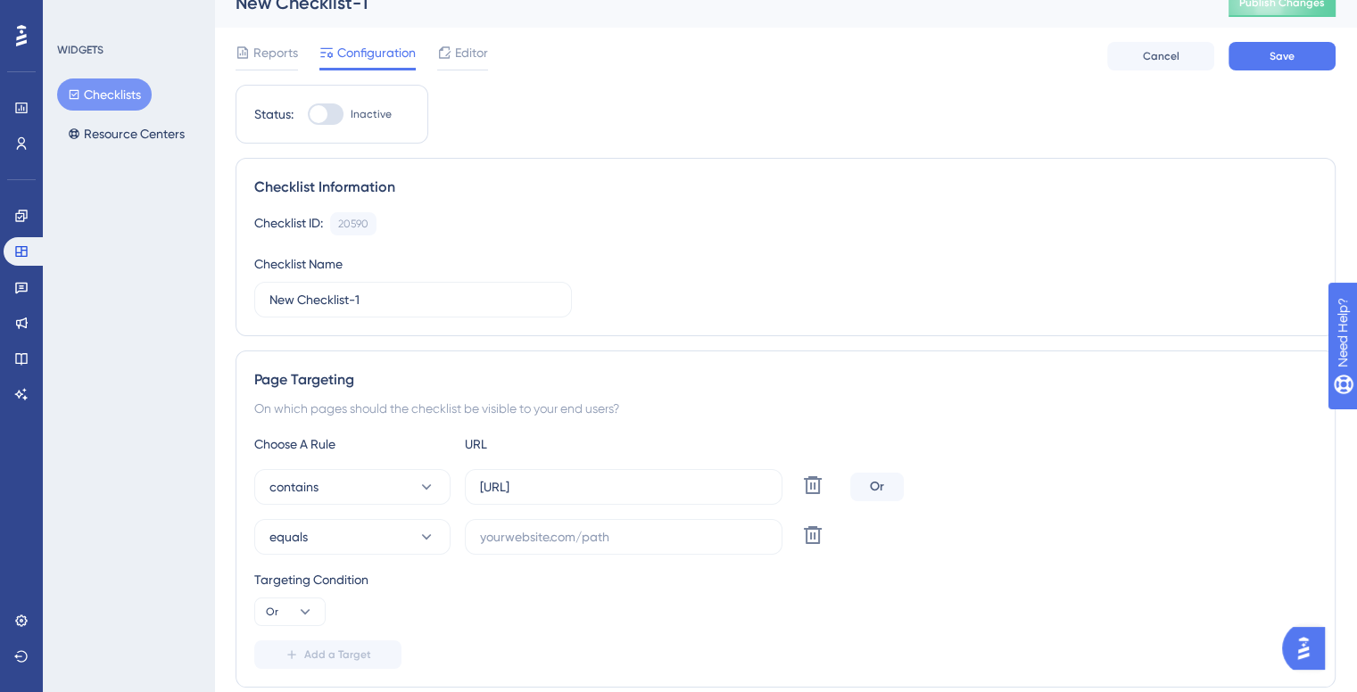
scroll to position [0, 0]
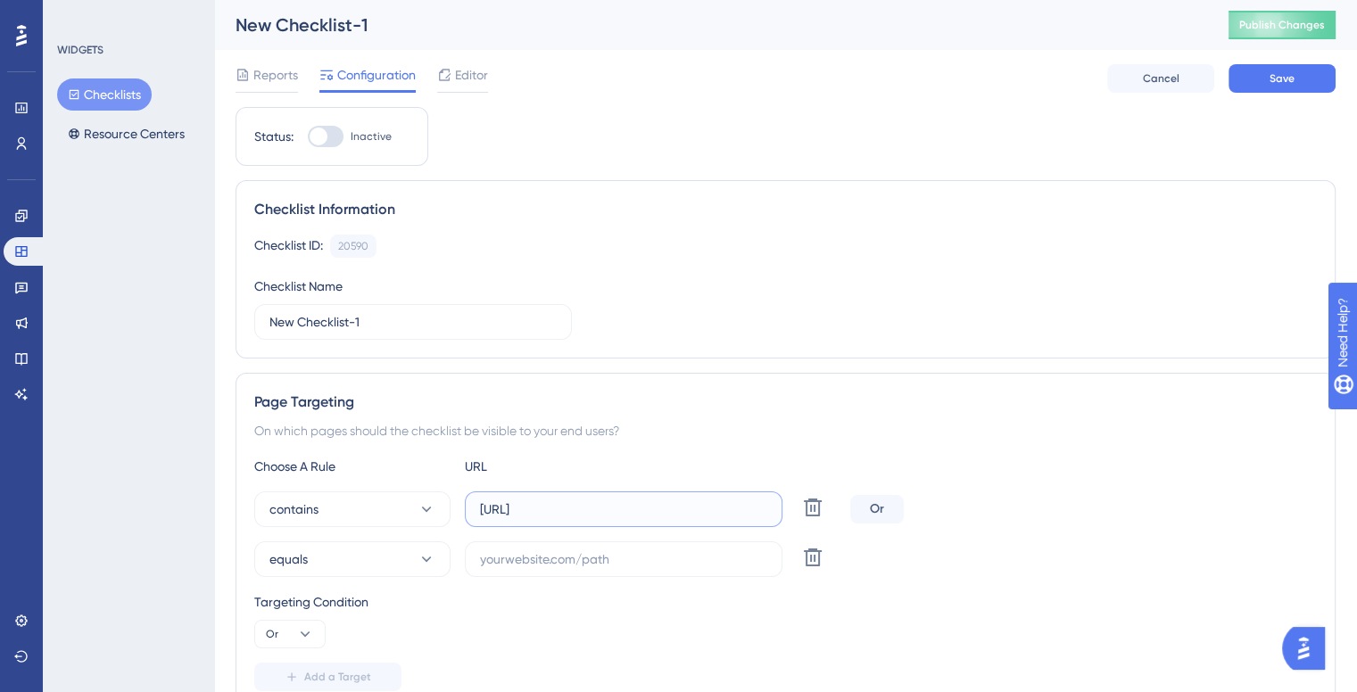
click at [675, 517] on input "http://localhost:8080/nova/*" at bounding box center [623, 510] width 287 height 20
click at [353, 315] on input "New Checklist-1" at bounding box center [412, 322] width 287 height 20
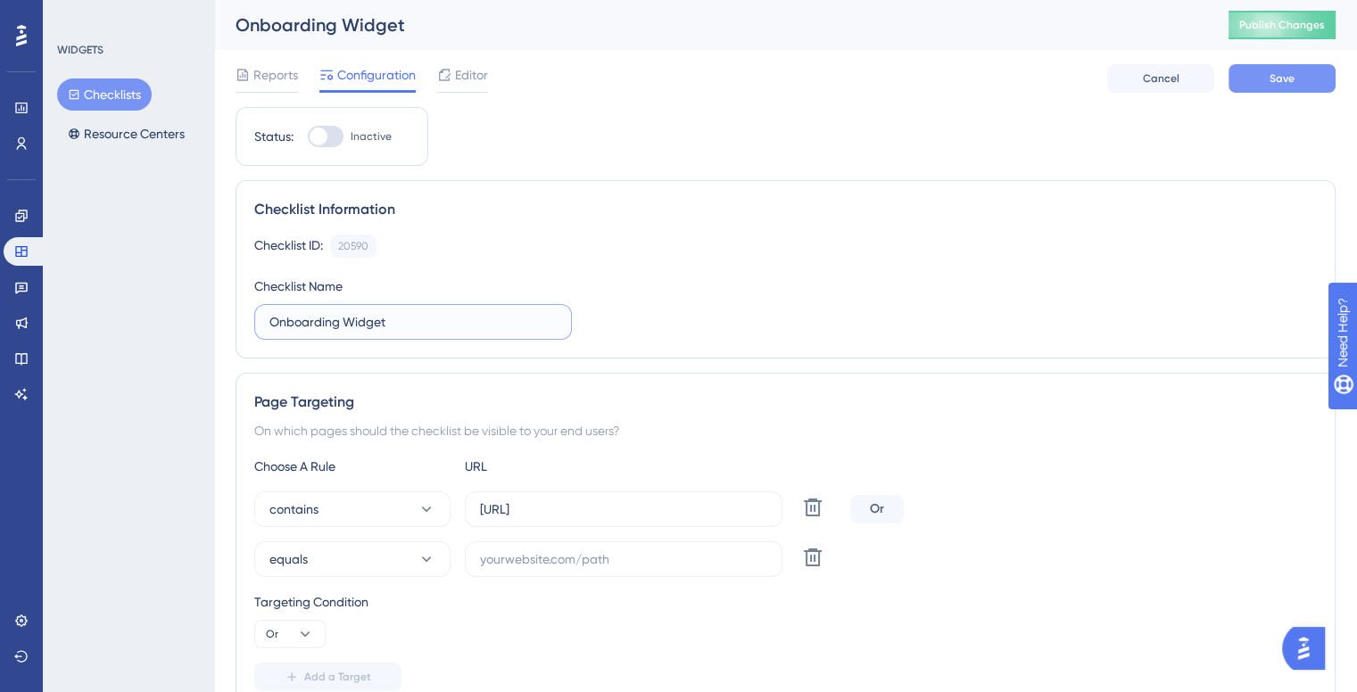
type input "Onboarding Widget"
click at [1268, 77] on button "Save" at bounding box center [1282, 78] width 107 height 29
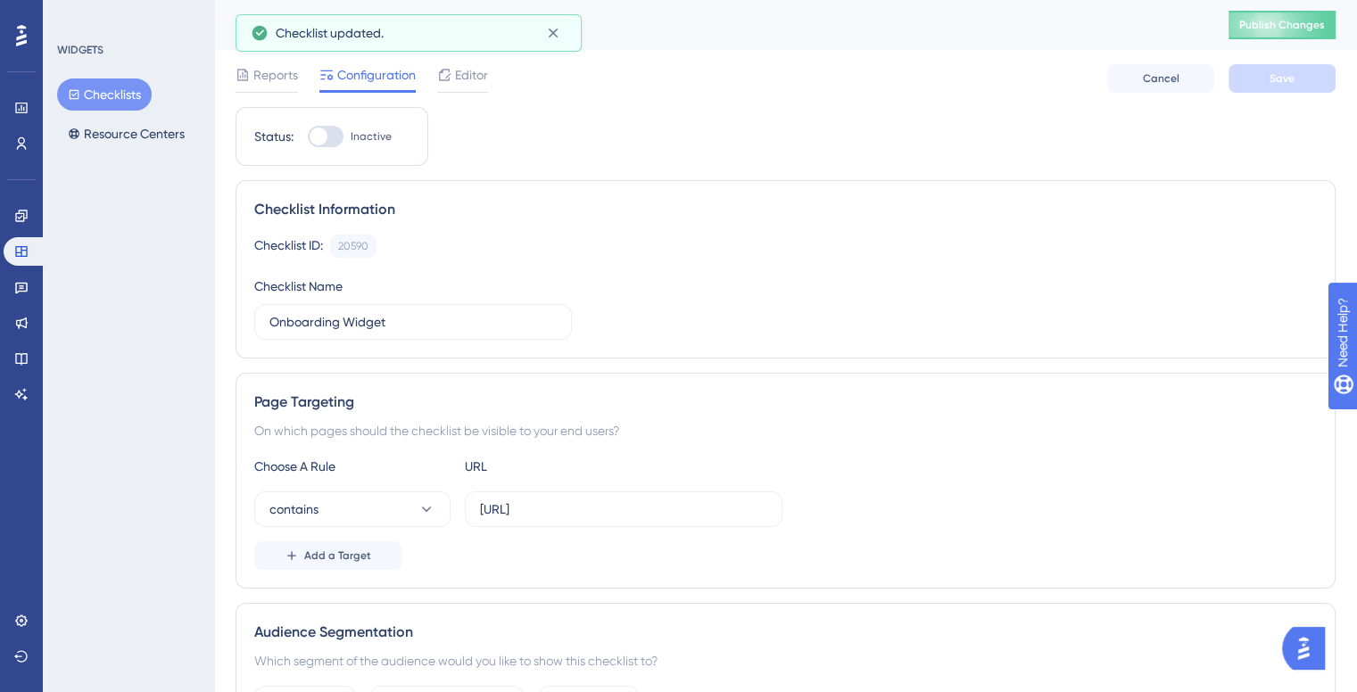
click at [432, 19] on div "Checklist updated." at bounding box center [409, 33] width 316 height 29
click at [559, 29] on icon at bounding box center [553, 33] width 18 height 18
click at [332, 134] on div at bounding box center [326, 136] width 36 height 21
click at [308, 137] on input "Inactive" at bounding box center [307, 137] width 1 height 1
checkbox input "true"
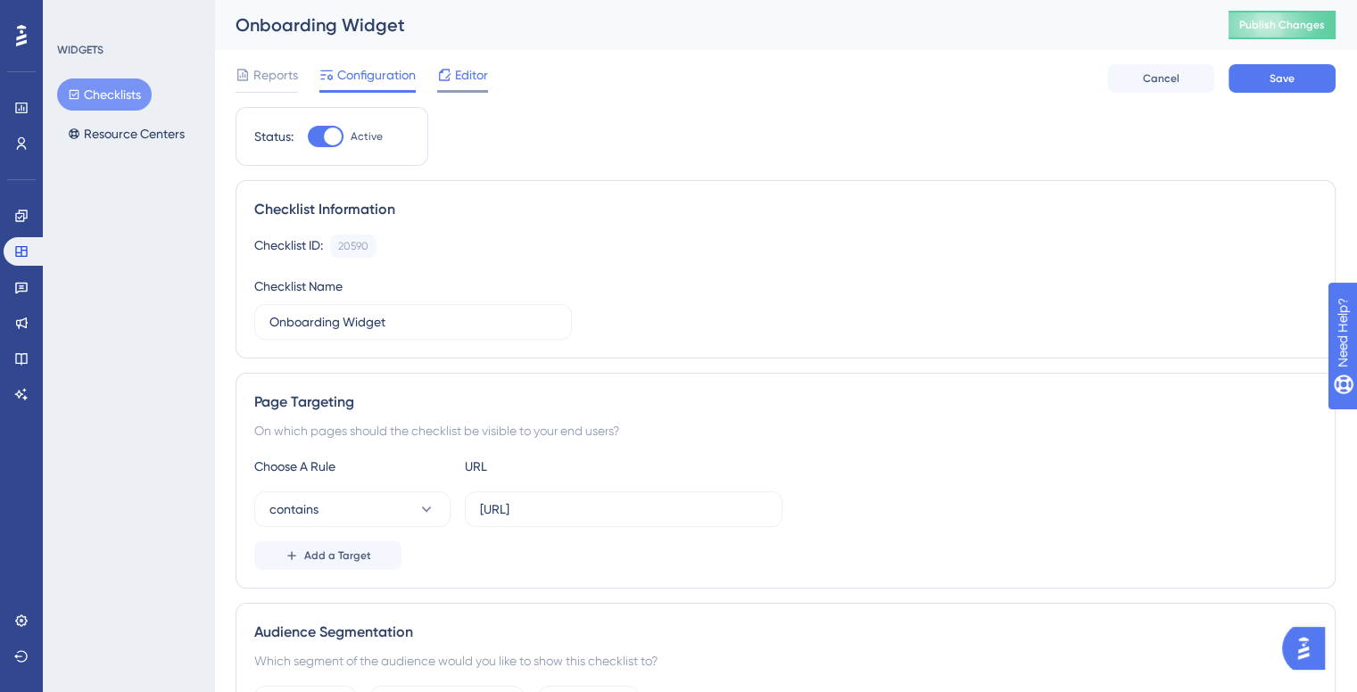
click at [475, 75] on span "Editor" at bounding box center [471, 74] width 33 height 21
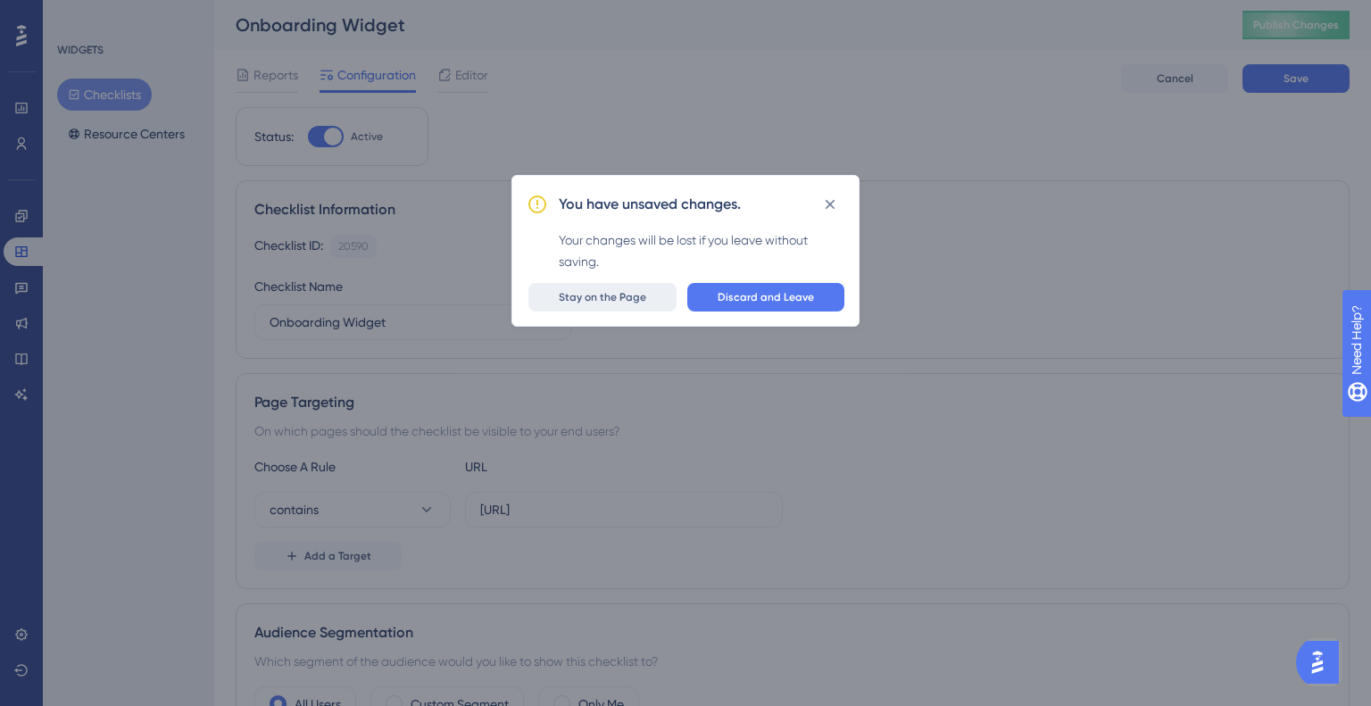
click at [614, 294] on span "Stay on the Page" at bounding box center [602, 297] width 87 height 14
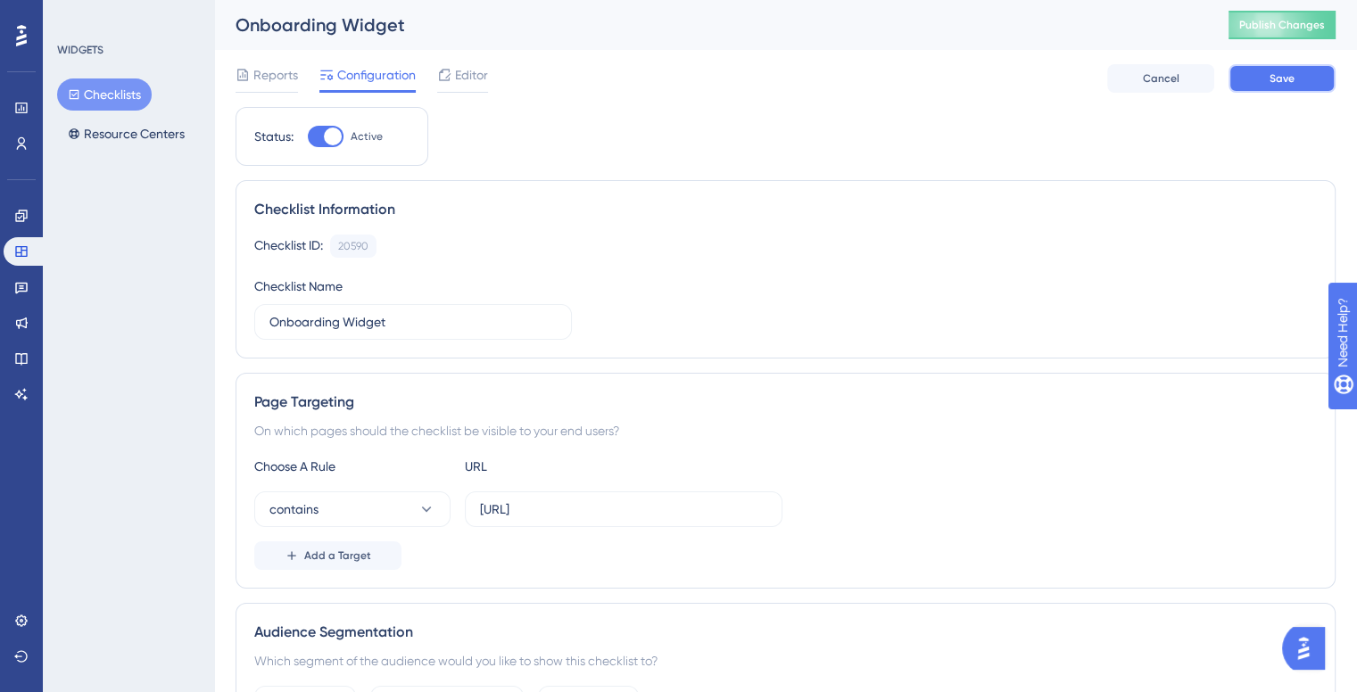
click at [1282, 88] on button "Save" at bounding box center [1282, 78] width 107 height 29
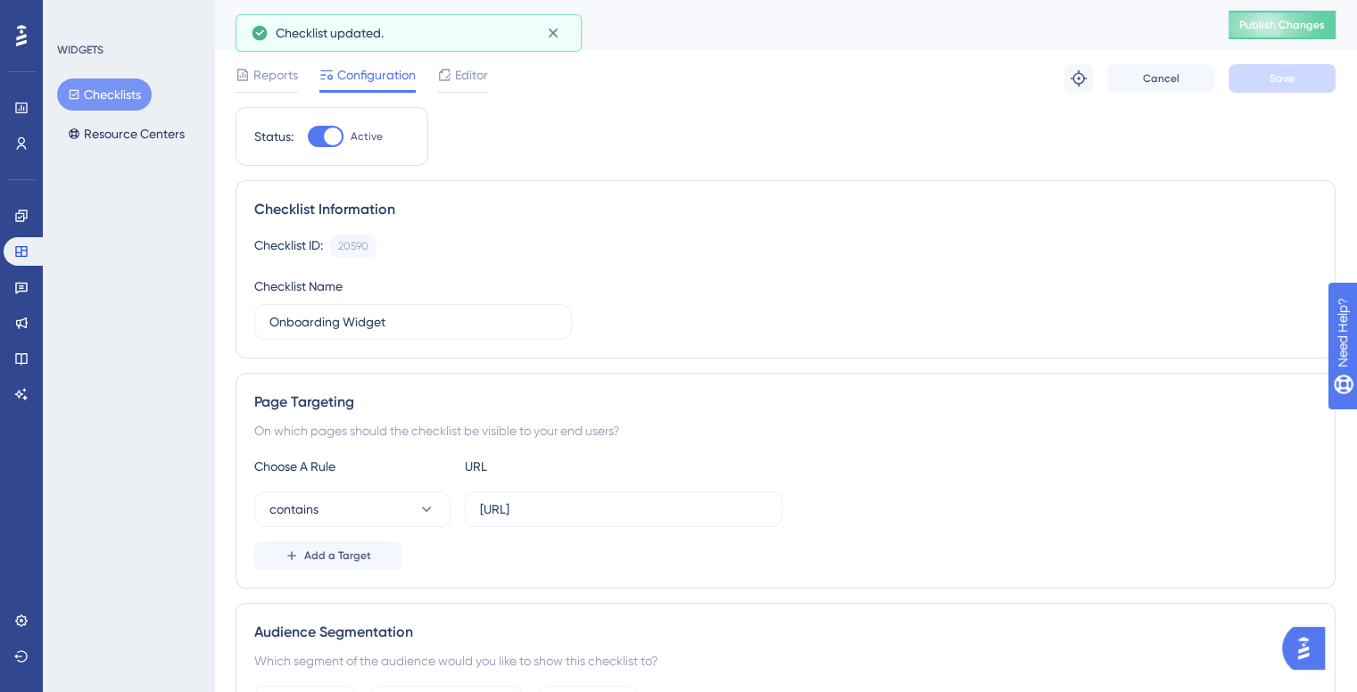
click at [1334, 8] on div "Onboarding Widget Publish Changes" at bounding box center [785, 25] width 1143 height 50
click at [1299, 24] on span "Publish Changes" at bounding box center [1282, 25] width 86 height 14
drag, startPoint x: 555, startPoint y: 35, endPoint x: 578, endPoint y: 106, distance: 75.1
click at [579, 0] on div "Performance Users Engagement Widgets Feedback Product Updates Knowledge Base AI…" at bounding box center [678, 0] width 1357 height 0
drag, startPoint x: 577, startPoint y: 32, endPoint x: 535, endPoint y: 29, distance: 42.0
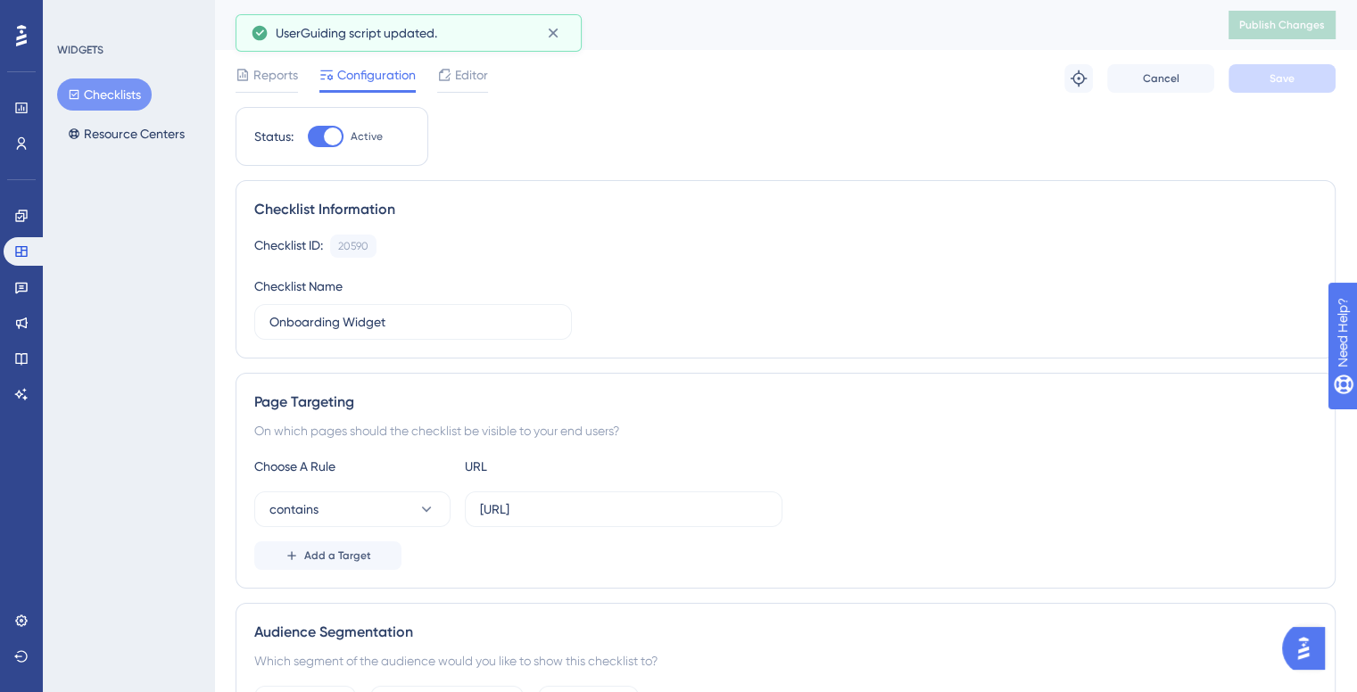
click at [576, 32] on div "UserGuiding script updated." at bounding box center [409, 32] width 346 height 37
click at [535, 29] on div "UserGuiding script updated." at bounding box center [409, 33] width 316 height 29
click at [565, 21] on button at bounding box center [553, 33] width 28 height 29
click at [557, 21] on div "Onboarding Widget" at bounding box center [710, 24] width 948 height 25
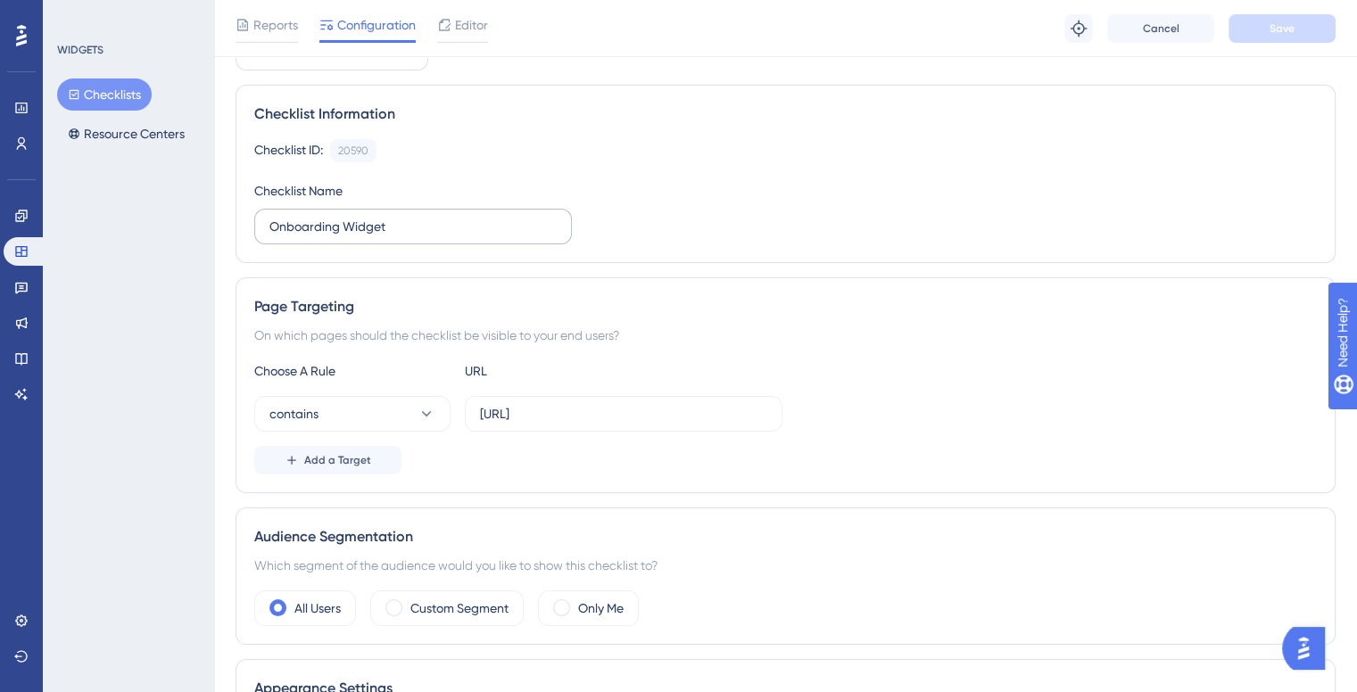
scroll to position [178, 0]
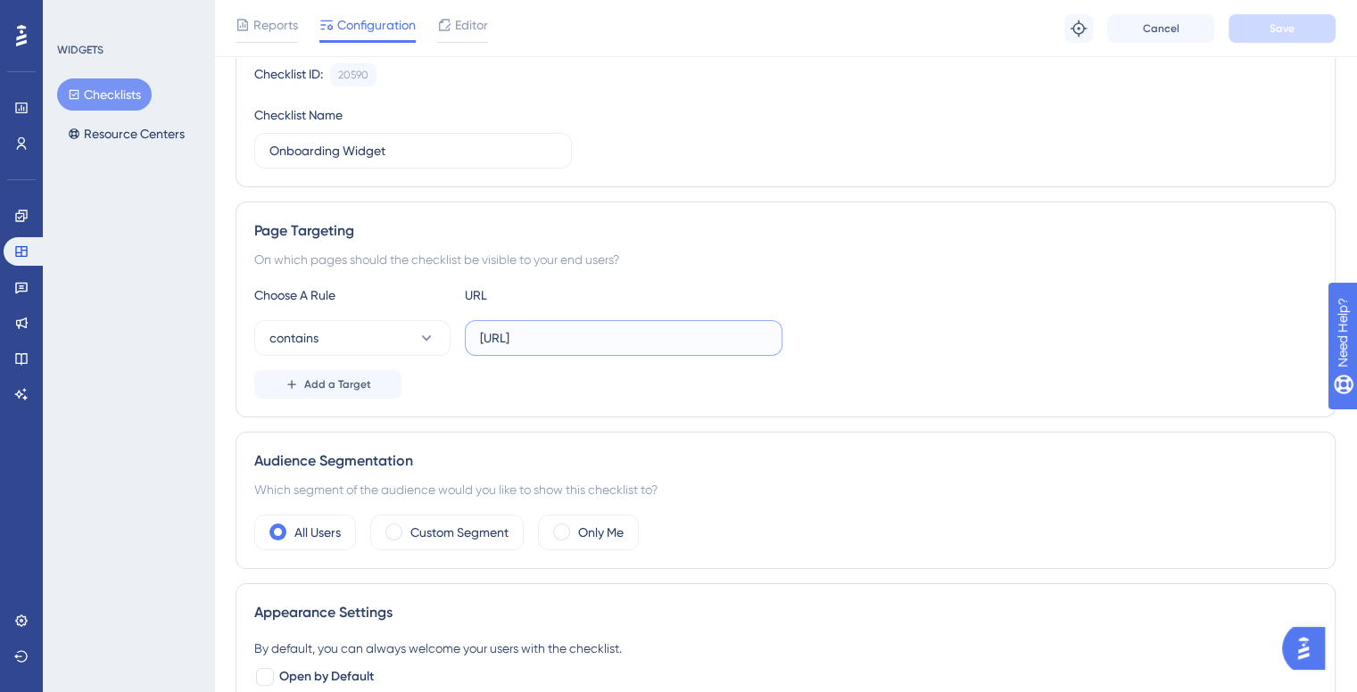
click at [650, 345] on input "http://localhost:8080/nova/*" at bounding box center [623, 338] width 287 height 20
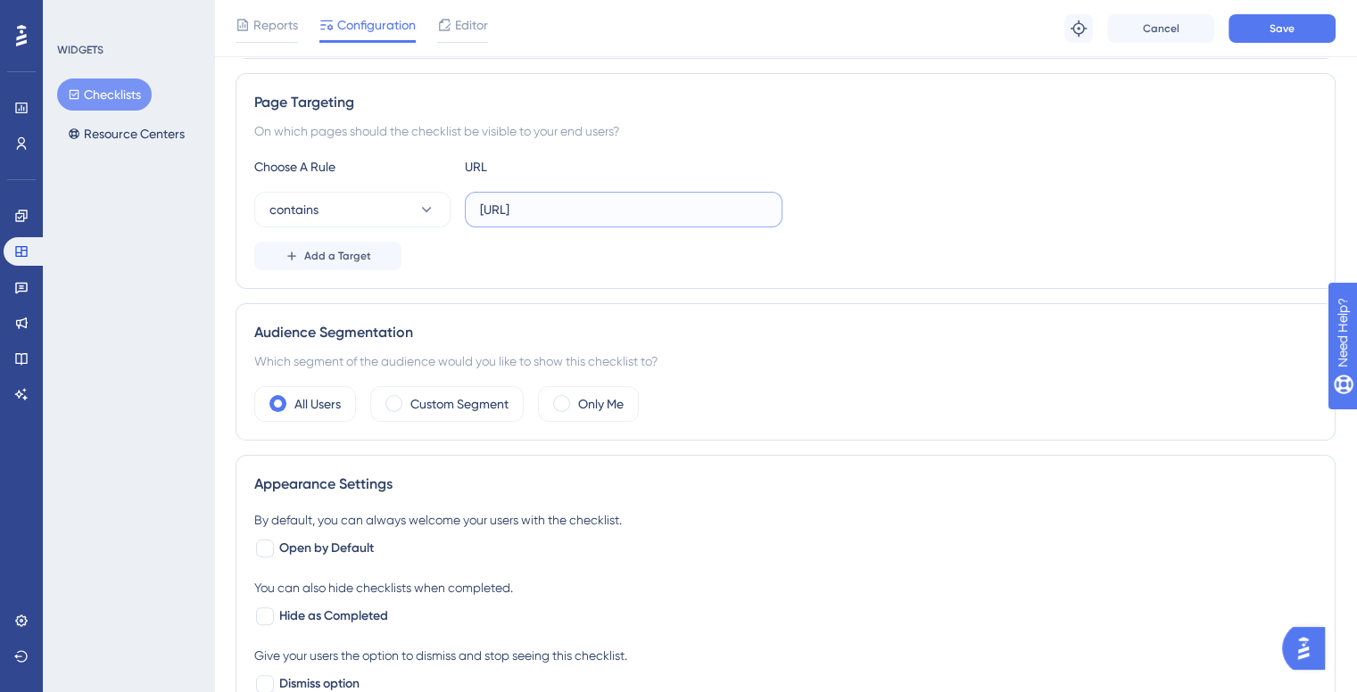
scroll to position [89, 0]
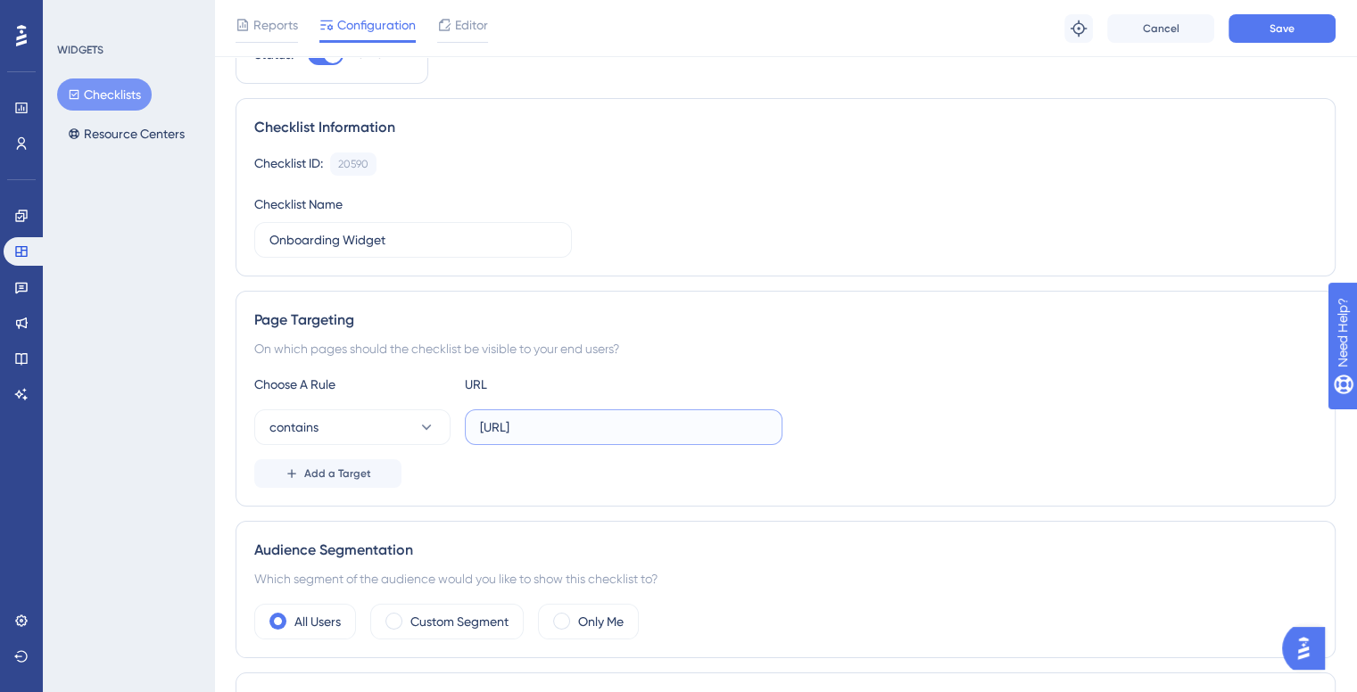
type input "http://localhost:8080/nova/"
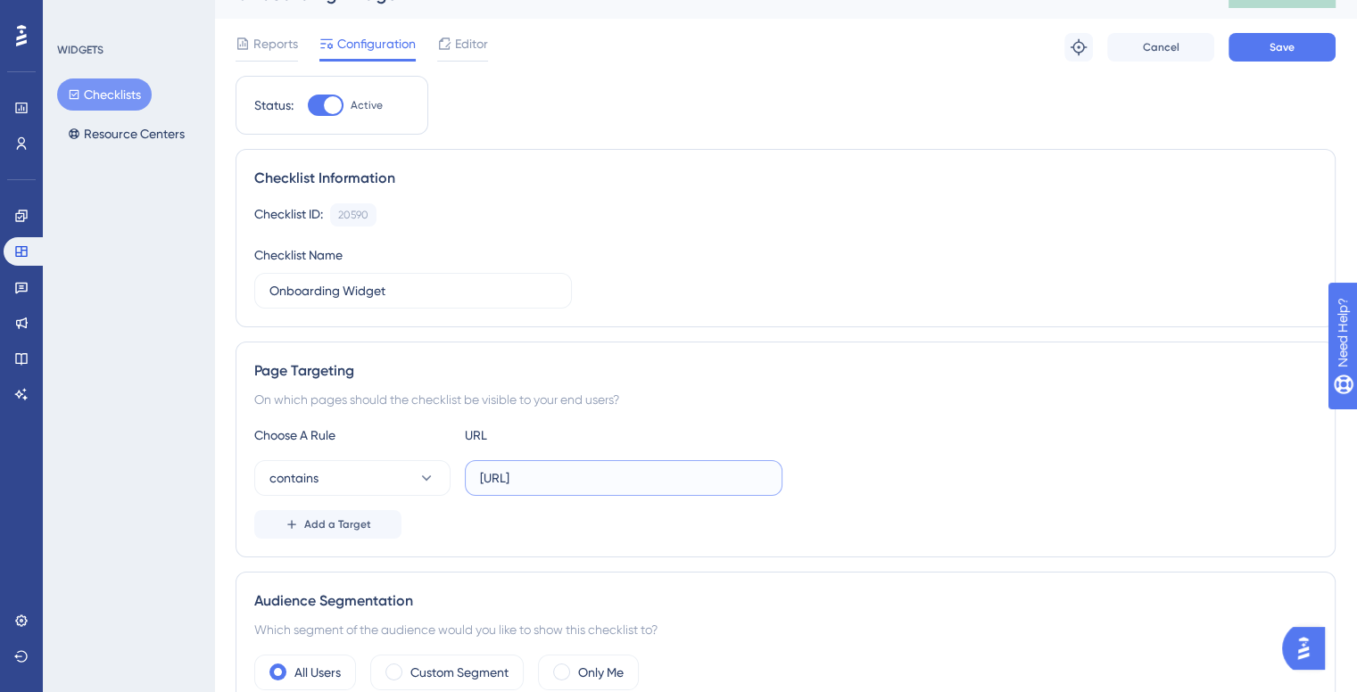
scroll to position [0, 0]
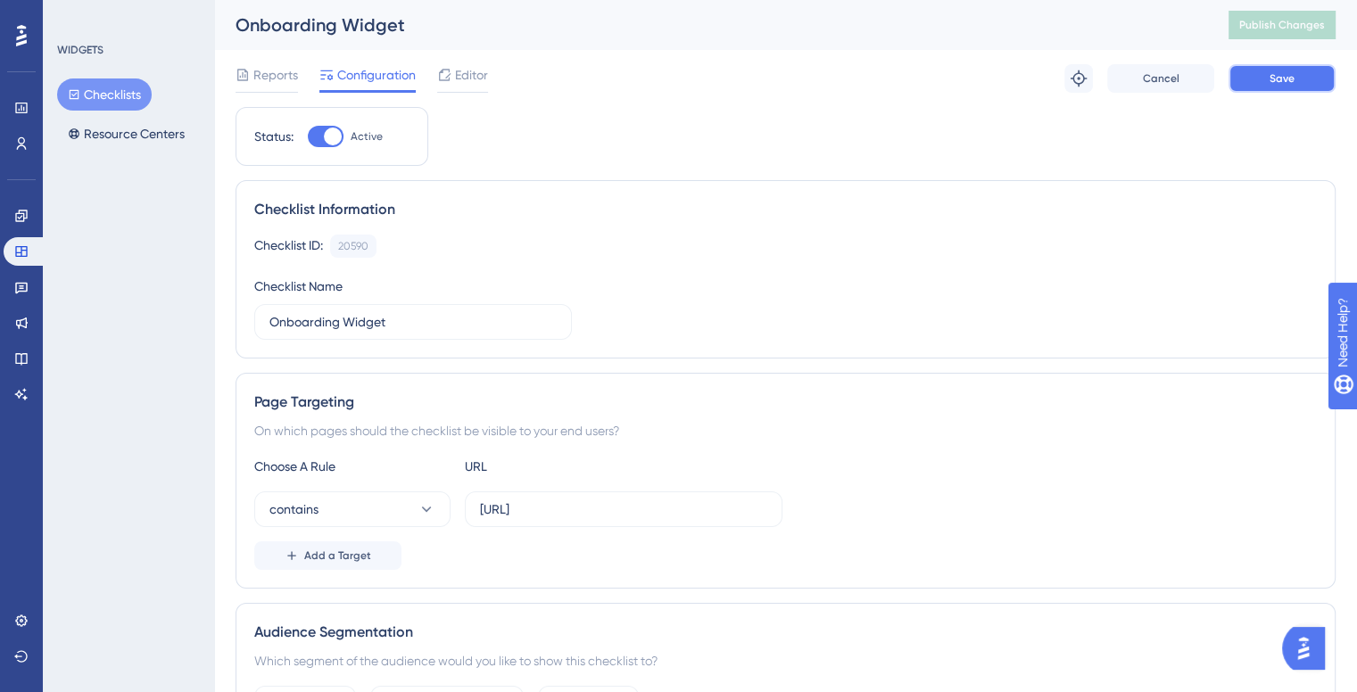
click at [1270, 78] on span "Save" at bounding box center [1282, 78] width 25 height 14
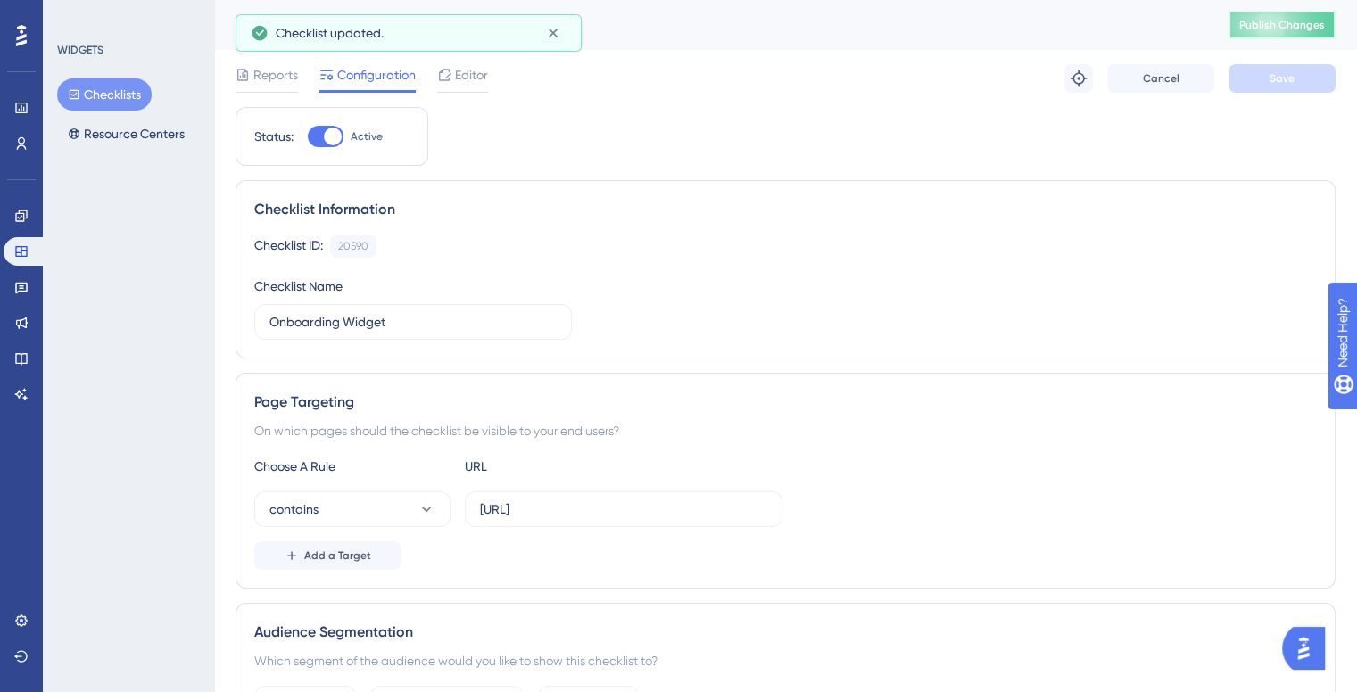
click at [1313, 25] on span "Publish Changes" at bounding box center [1282, 25] width 86 height 14
click at [60, 120] on div "Checklists Resource Centers" at bounding box center [129, 114] width 145 height 71
click at [72, 123] on button "Resource Centers" at bounding box center [126, 134] width 138 height 32
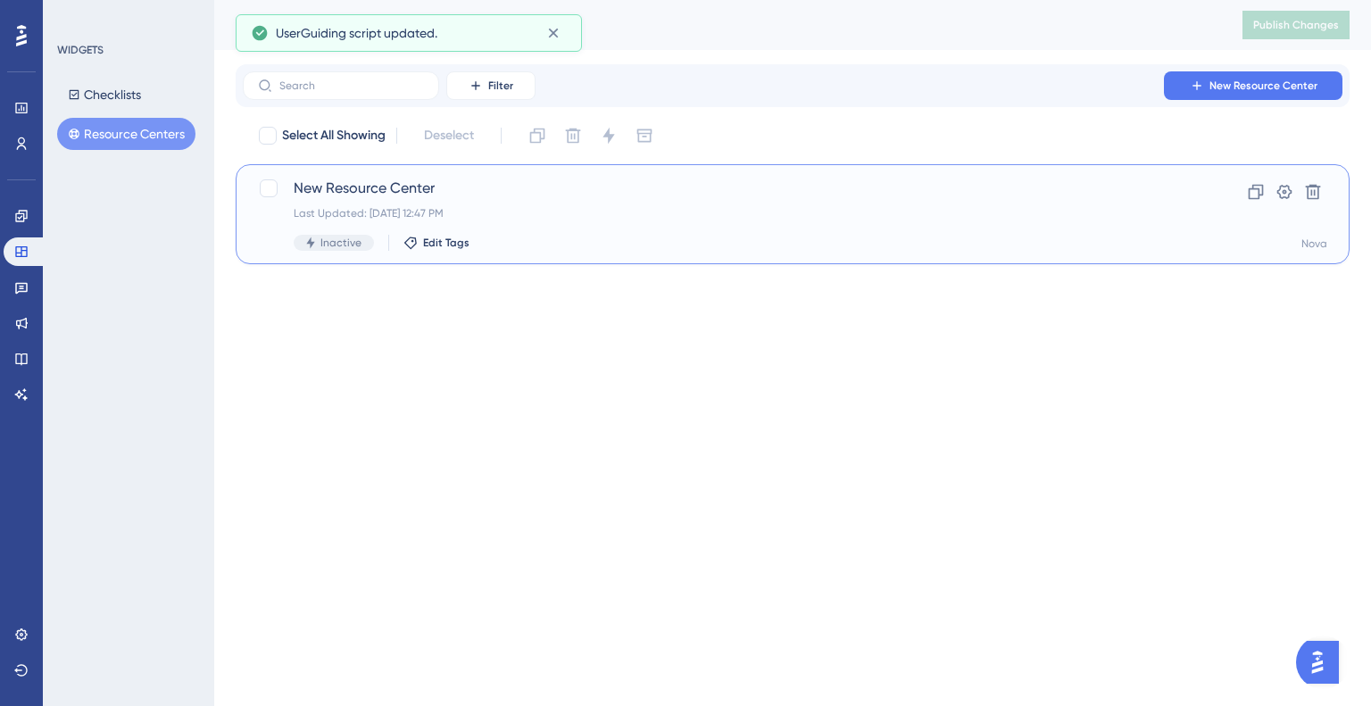
click at [350, 203] on div "New Resource Center Last Updated: Oct 02 2025, 12:47 PM Inactive Edit Tags" at bounding box center [721, 214] width 855 height 73
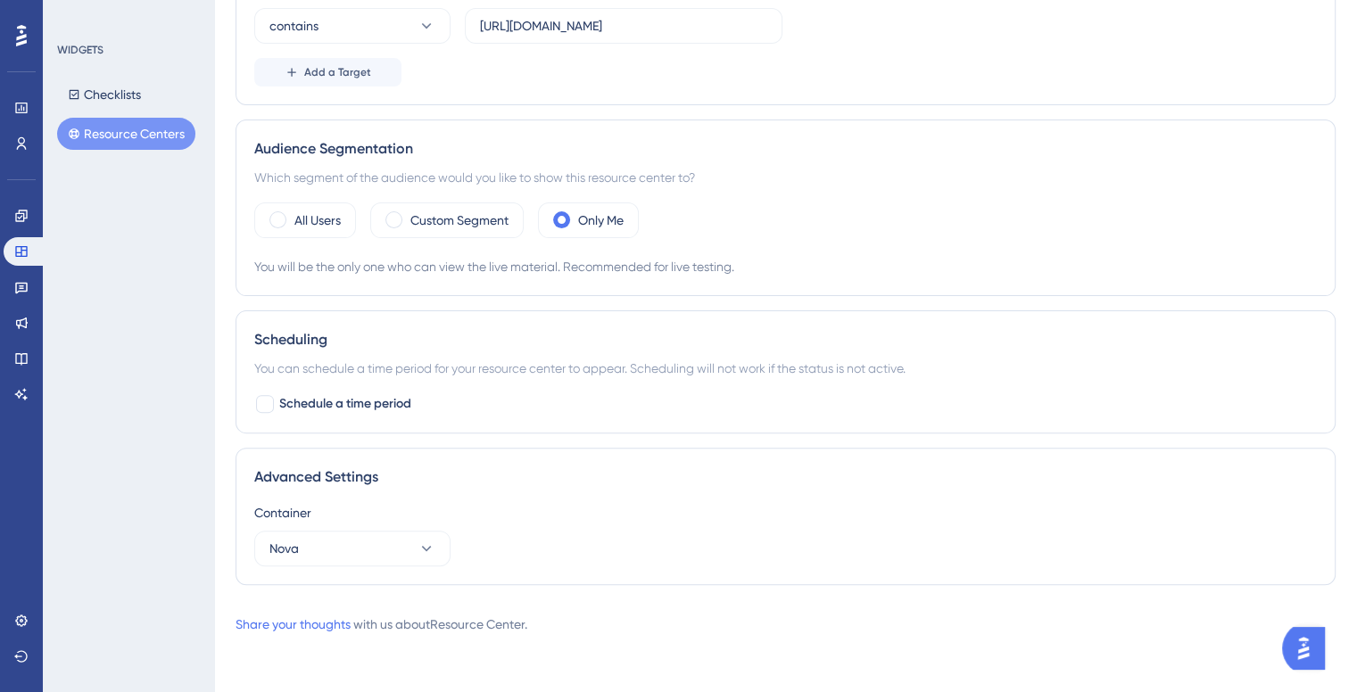
scroll to position [42, 0]
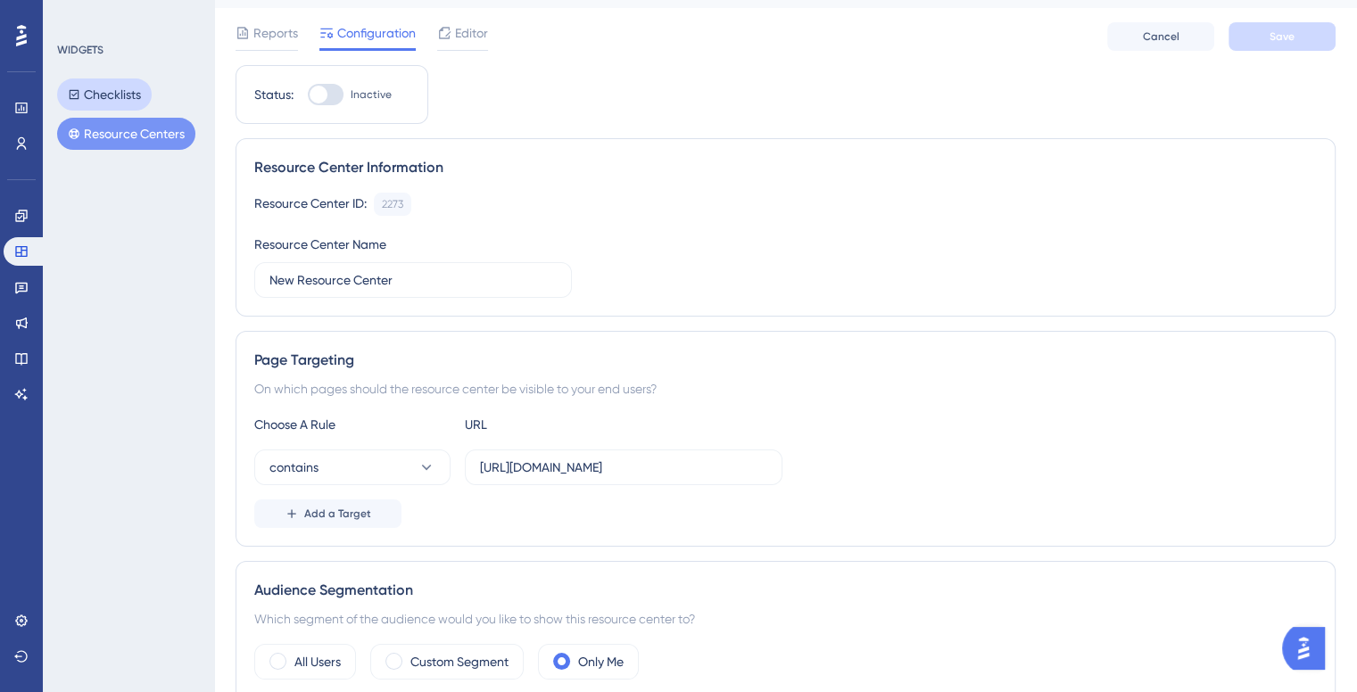
click at [143, 94] on button "Checklists" at bounding box center [104, 95] width 95 height 32
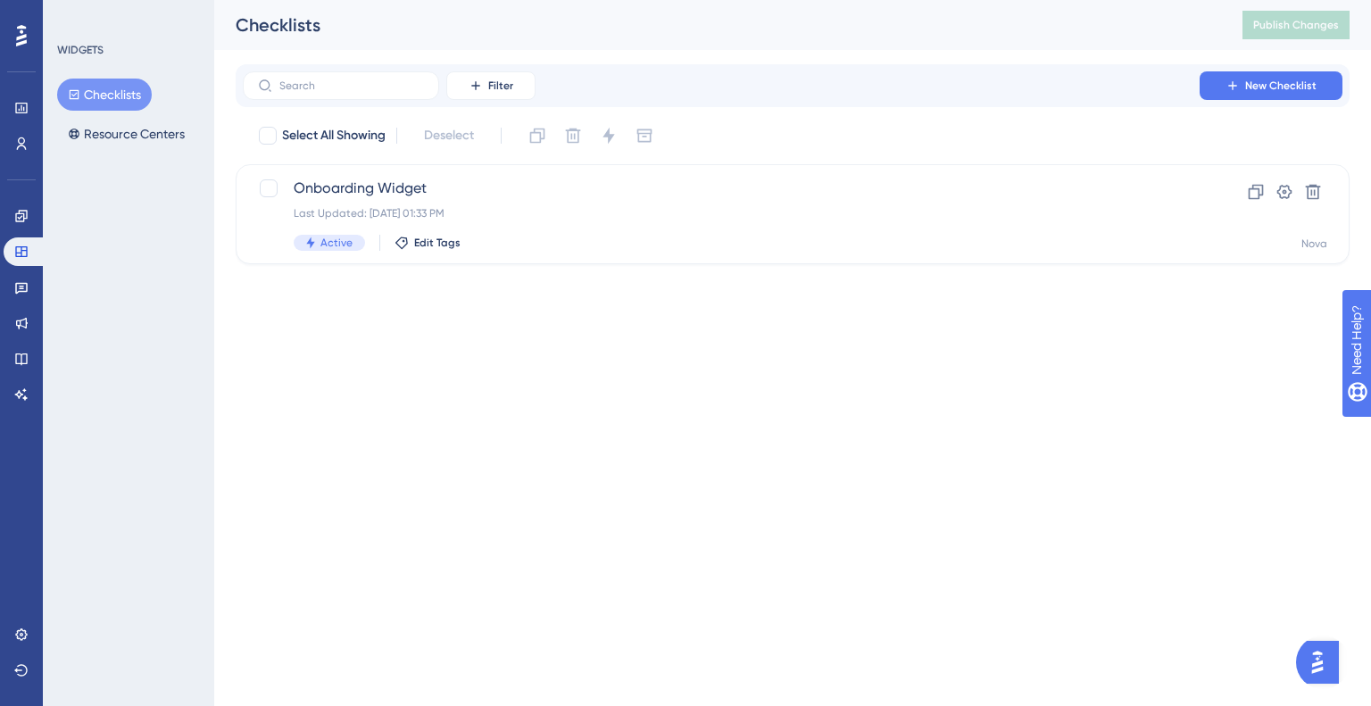
click at [819, 277] on div "Performance Users Engagement Widgets Feedback Product Updates Knowledge Base AI…" at bounding box center [792, 146] width 1156 height 293
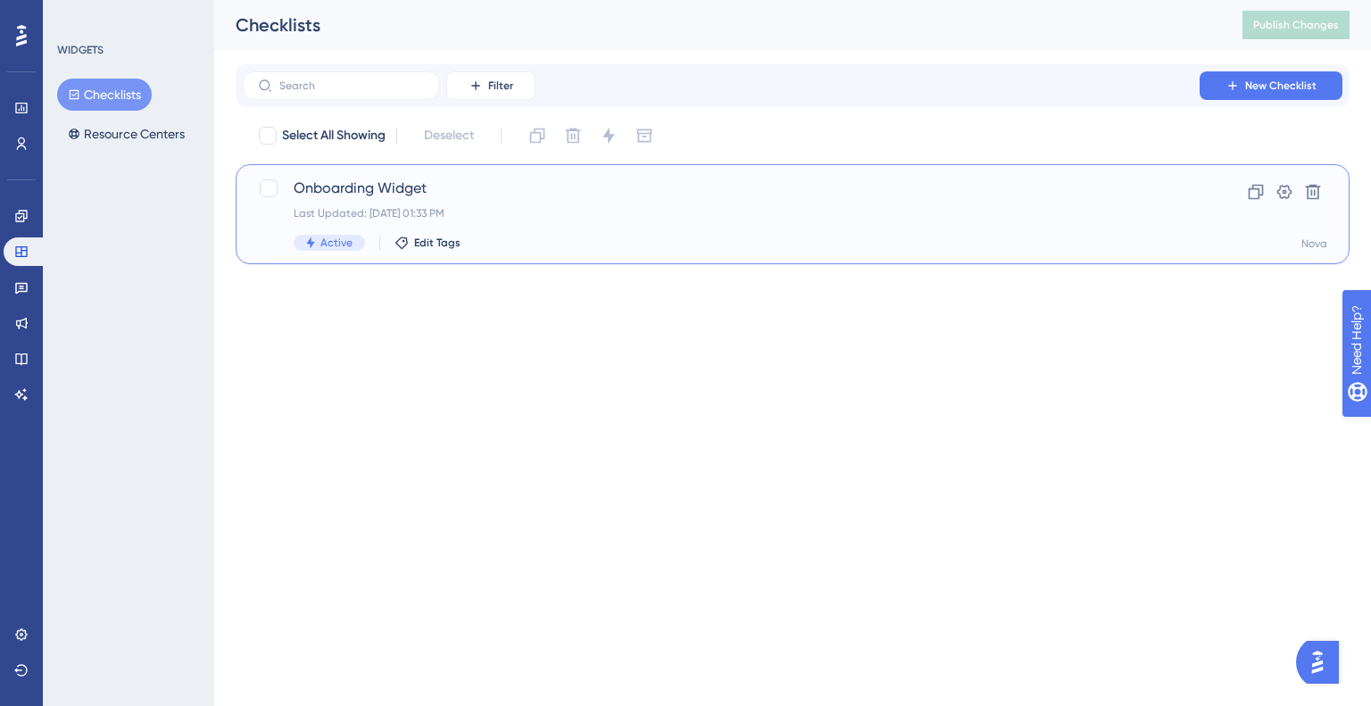
click at [816, 213] on div "Last Updated: [DATE] 01:33 PM" at bounding box center [721, 213] width 855 height 14
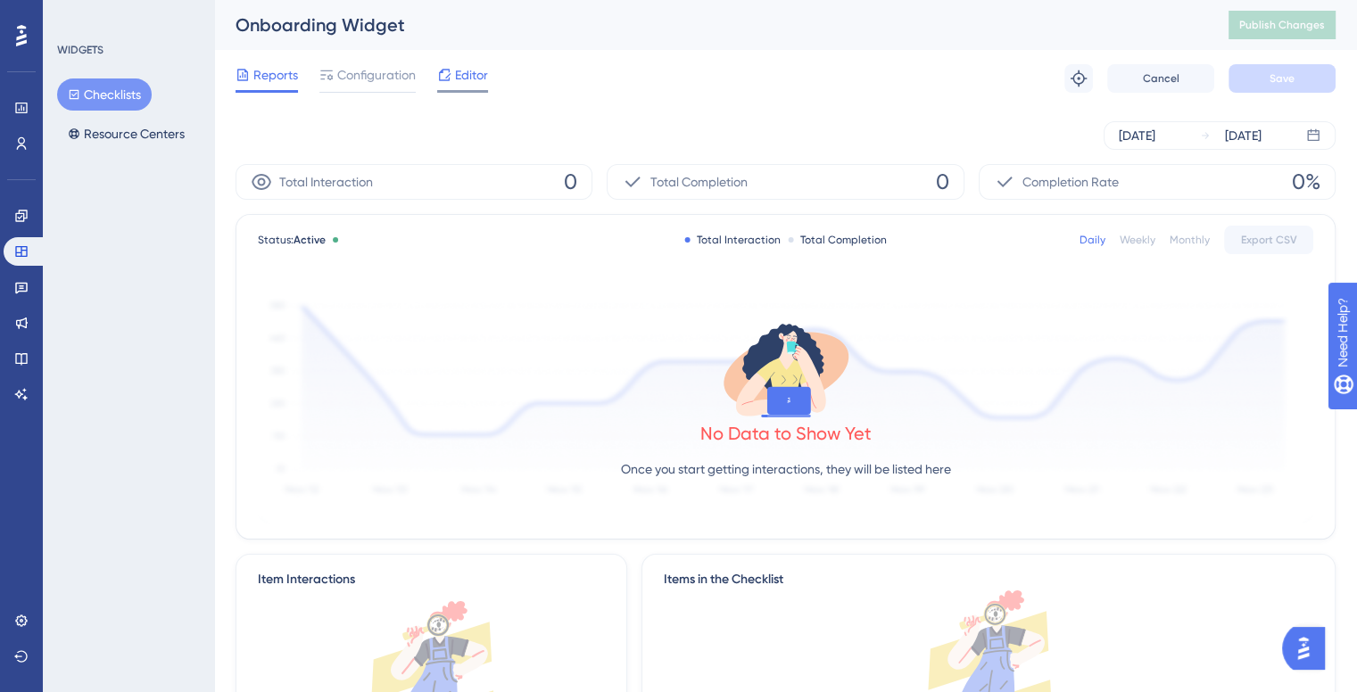
click at [446, 71] on icon at bounding box center [444, 75] width 14 height 14
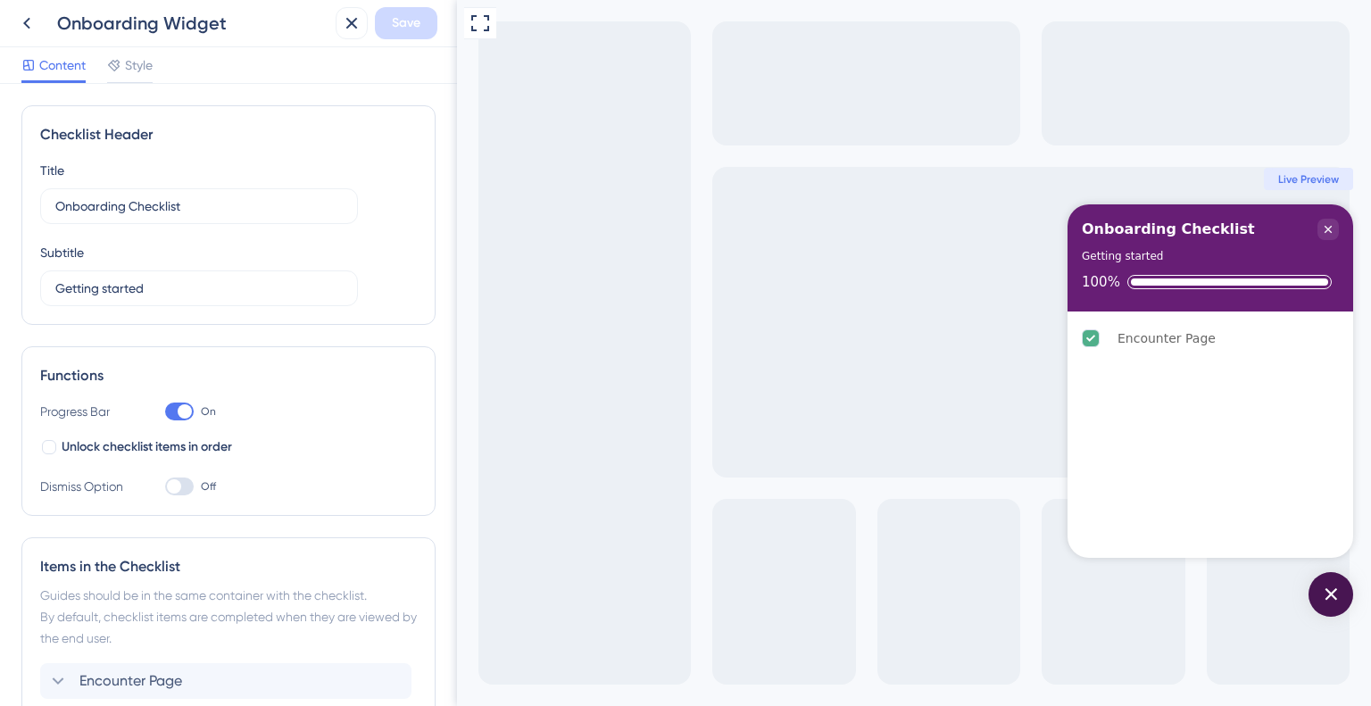
click at [734, 279] on div "Full Screen Preview Onboarding Checklist Getting started 100% Encounter Page Co…" at bounding box center [914, 353] width 914 height 706
click at [17, 31] on icon at bounding box center [26, 22] width 21 height 21
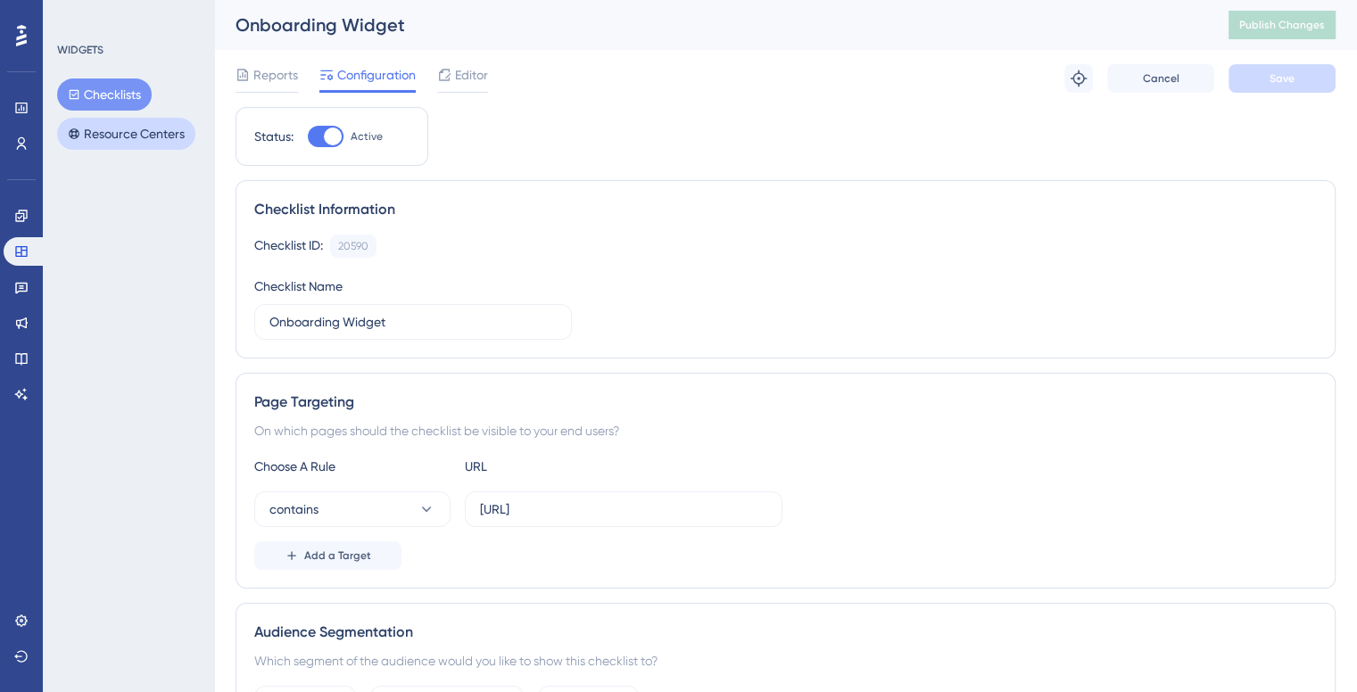
click at [112, 120] on button "Resource Centers" at bounding box center [126, 134] width 138 height 32
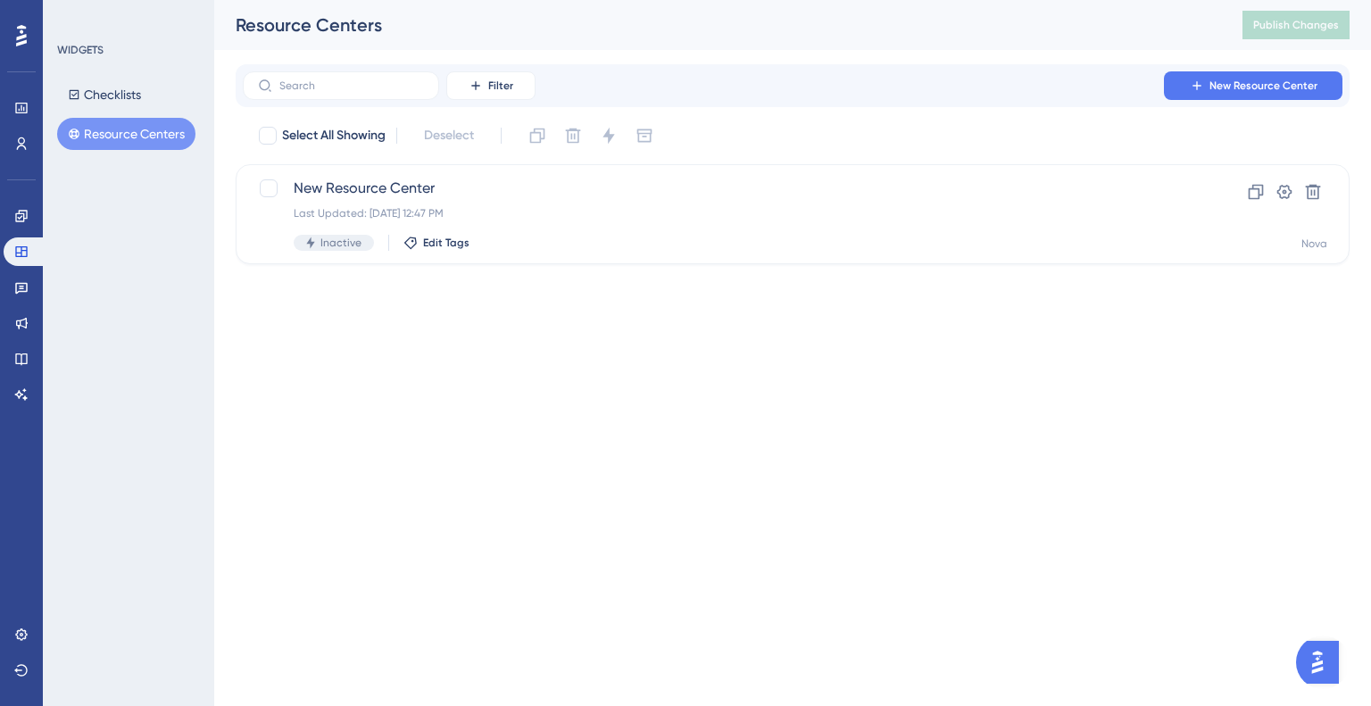
click at [110, 137] on button "Resource Centers" at bounding box center [126, 134] width 138 height 32
click at [1318, 185] on icon at bounding box center [1313, 192] width 18 height 18
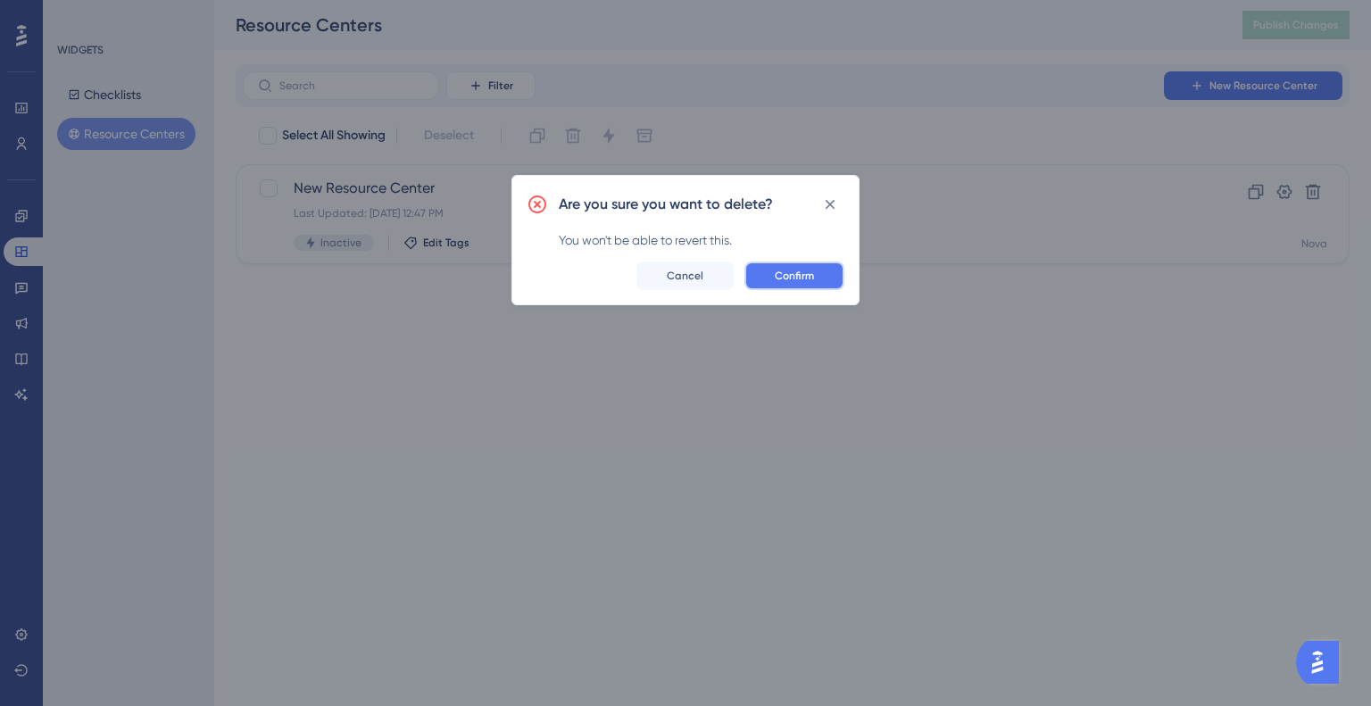
click at [825, 277] on button "Confirm" at bounding box center [794, 275] width 100 height 29
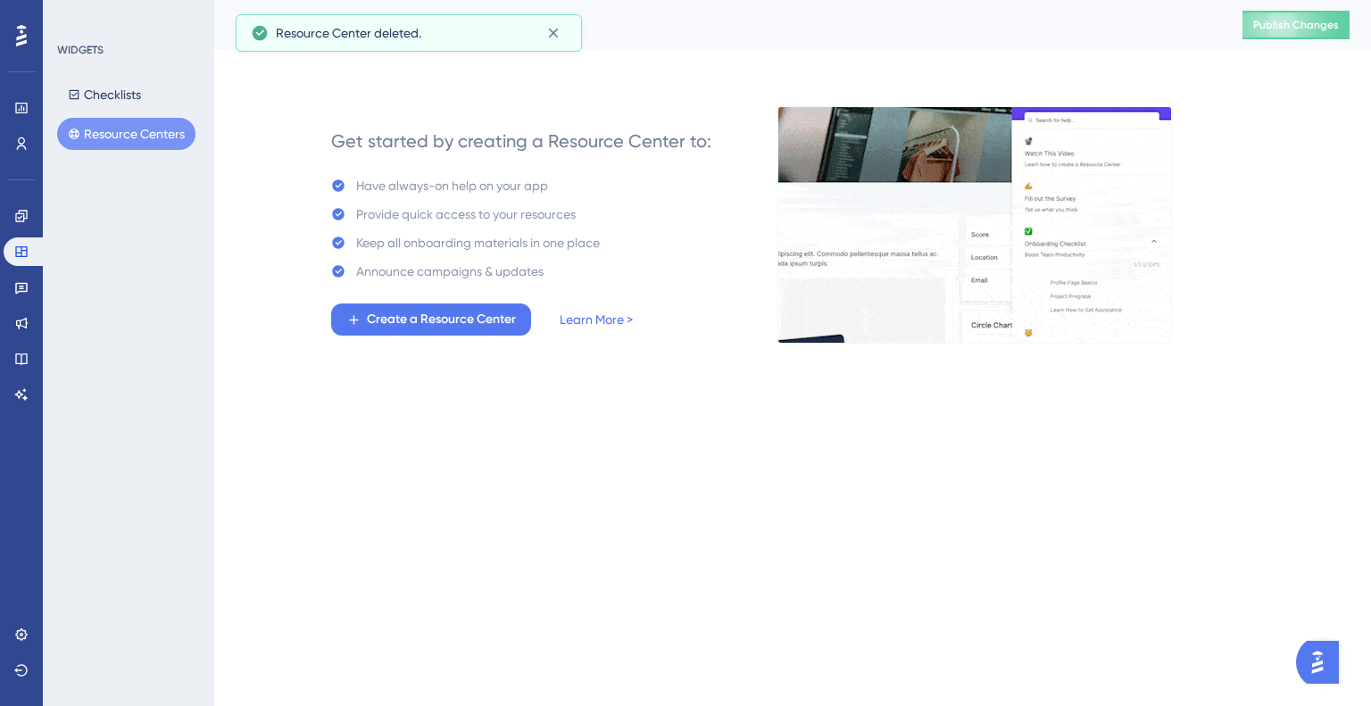
click at [194, 191] on div "WIDGETS Checklists Resource Centers" at bounding box center [128, 353] width 171 height 706
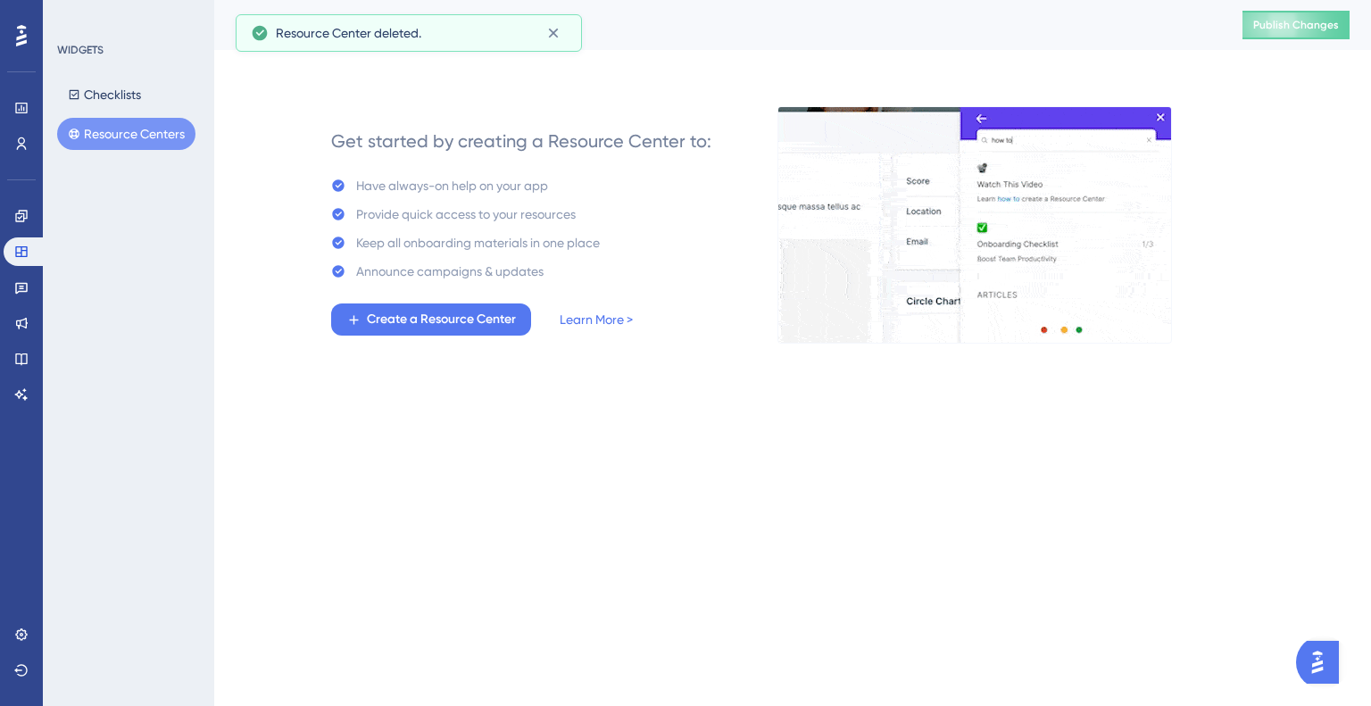
click at [460, 20] on div "Resource Center deleted." at bounding box center [409, 33] width 316 height 29
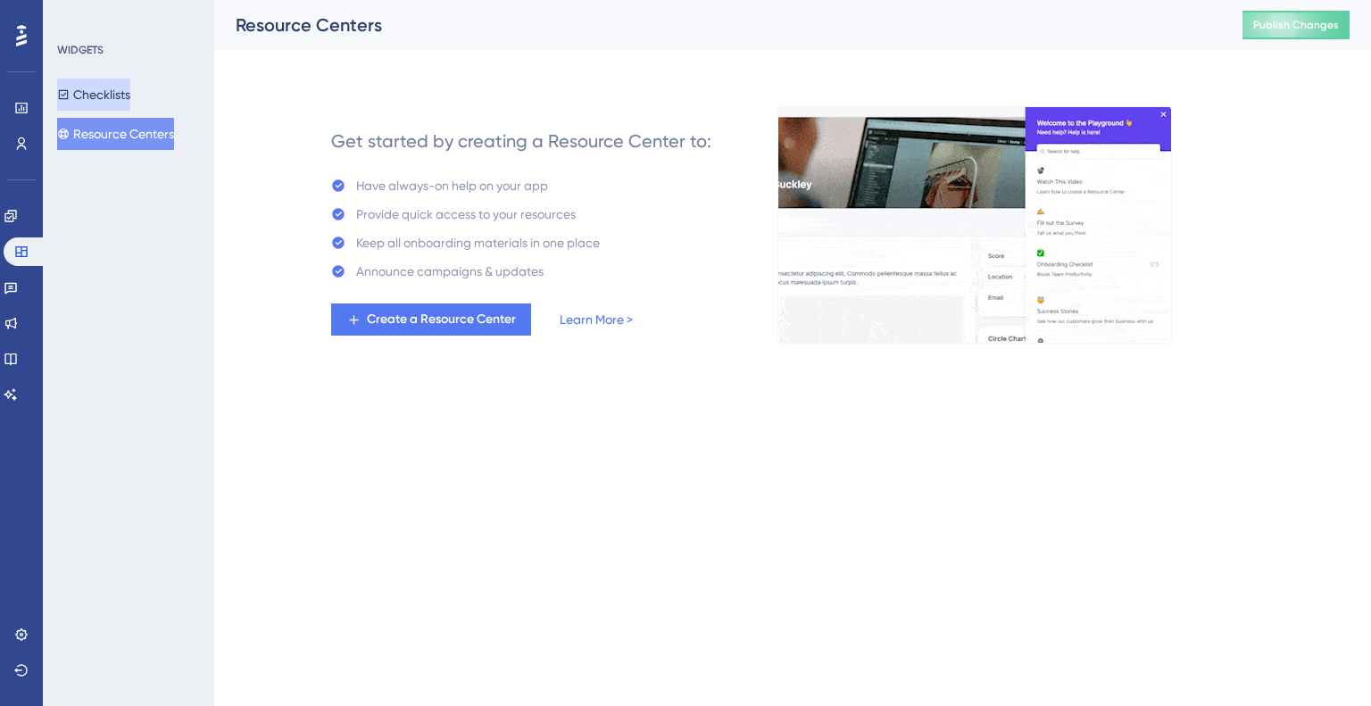
click at [68, 82] on button "Checklists" at bounding box center [93, 95] width 73 height 32
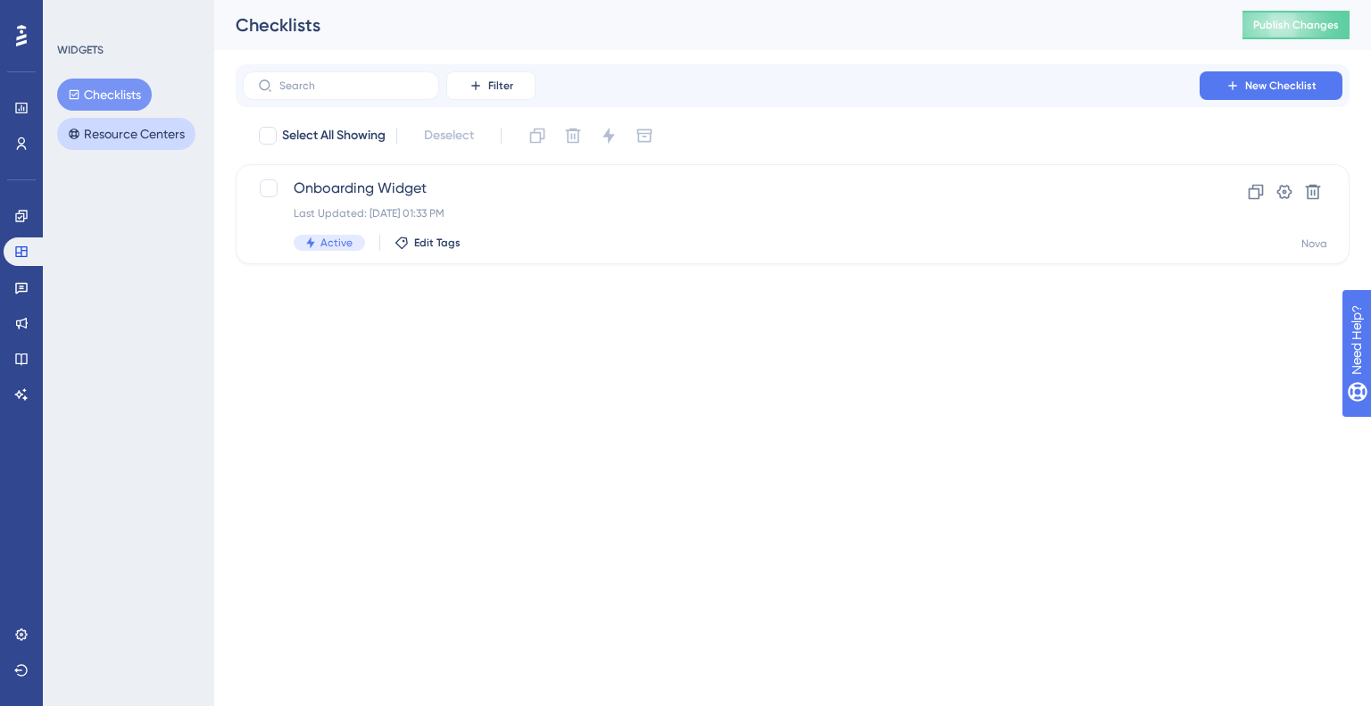
drag, startPoint x: 131, startPoint y: 153, endPoint x: 128, endPoint y: 136, distance: 17.2
click at [129, 146] on div "WIDGETS Checklists Resource Centers" at bounding box center [128, 353] width 171 height 706
click at [128, 136] on button "Resource Centers" at bounding box center [126, 134] width 138 height 32
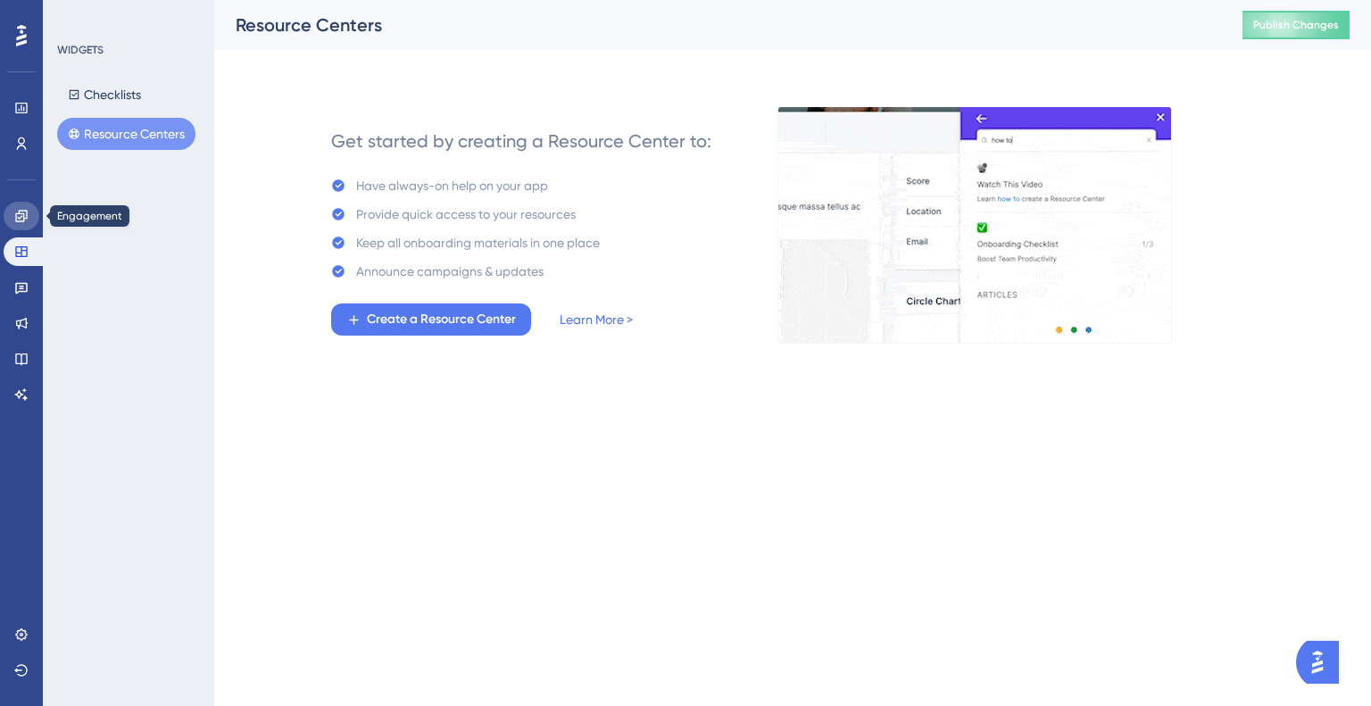
click at [23, 219] on icon at bounding box center [21, 216] width 12 height 12
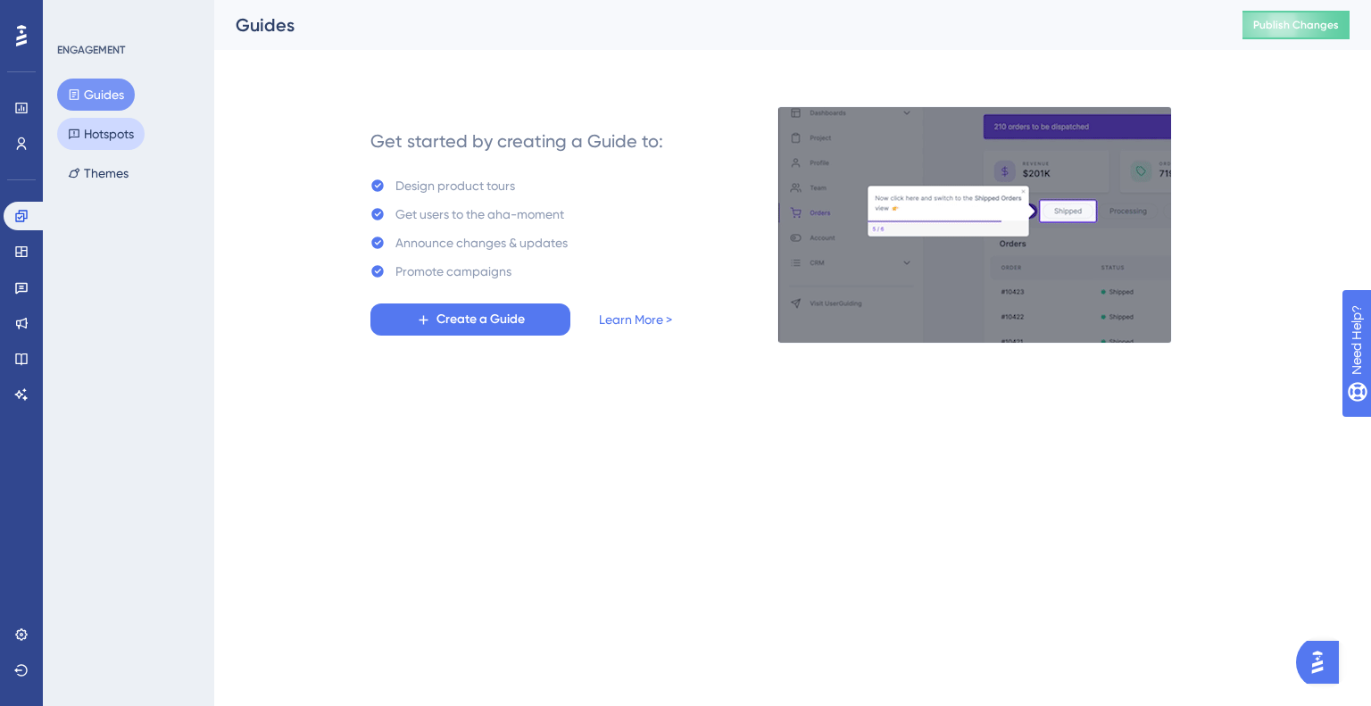
click at [113, 129] on button "Hotspots" at bounding box center [100, 134] width 87 height 32
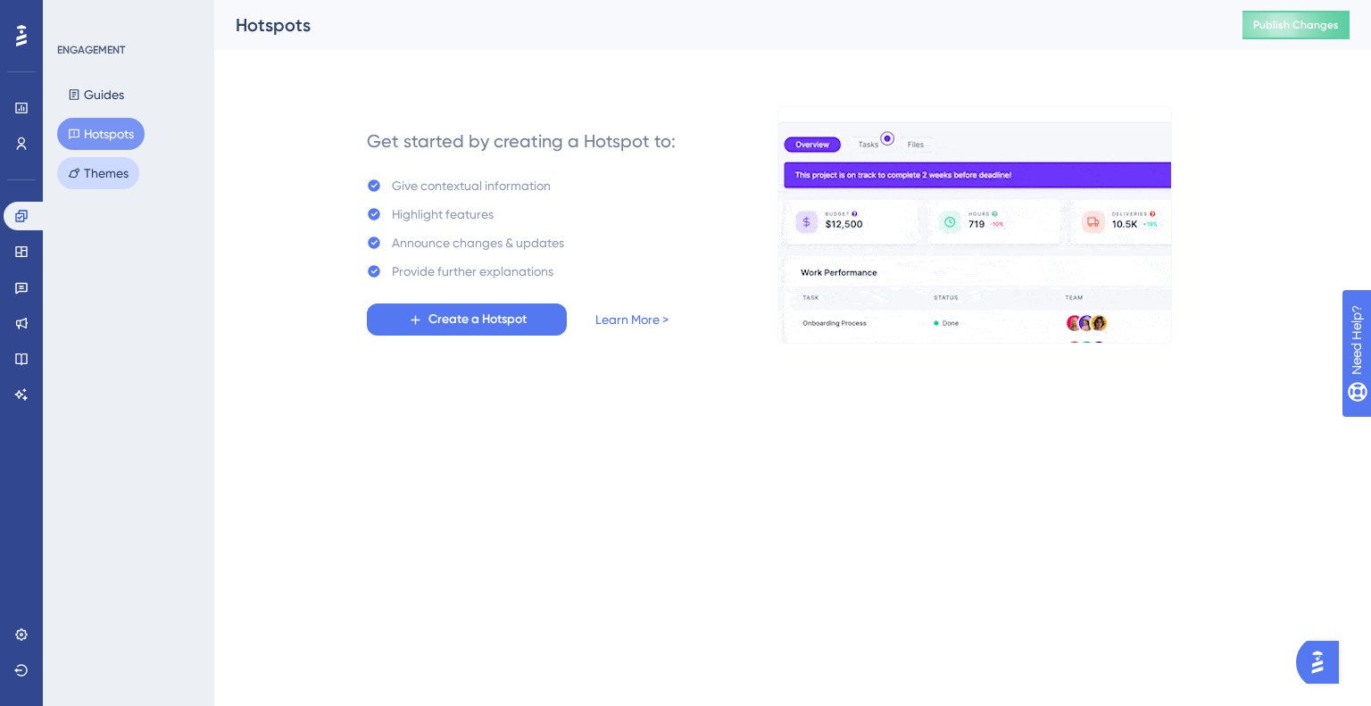
click at [104, 170] on button "Themes" at bounding box center [98, 173] width 82 height 32
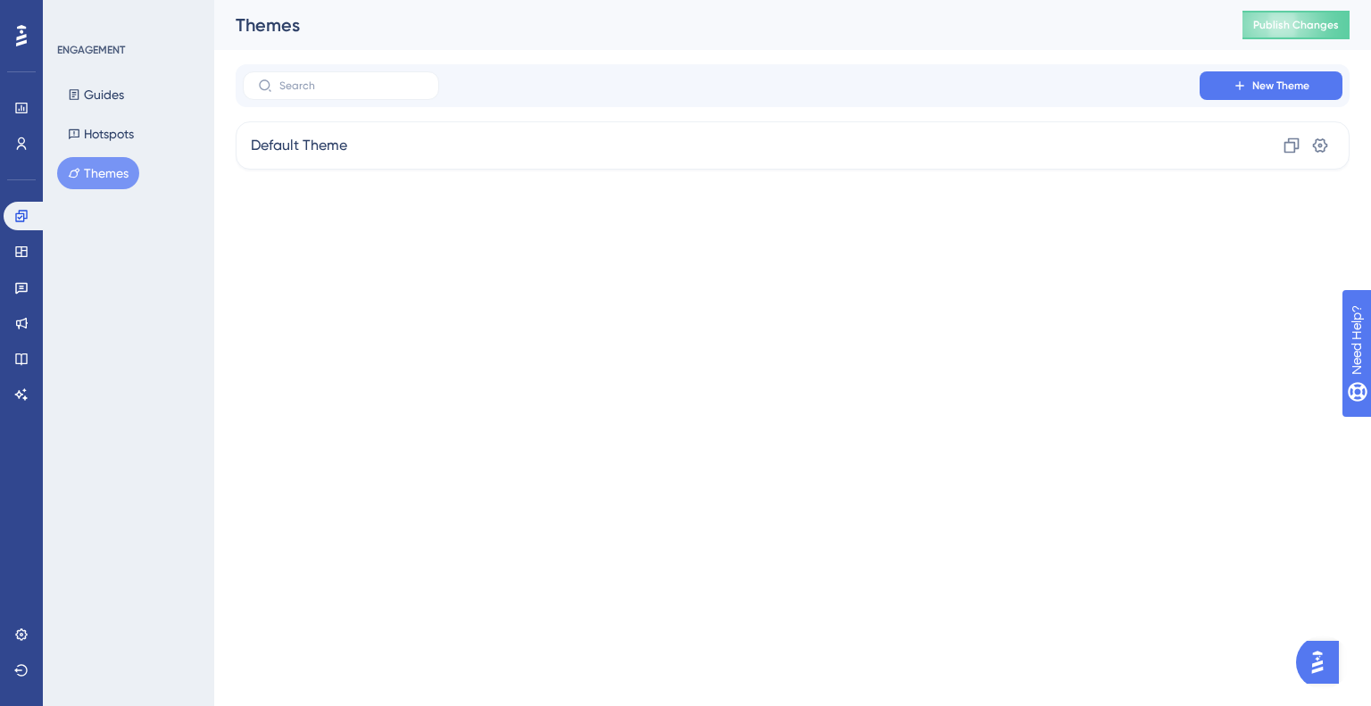
click at [95, 63] on div "ENGAGEMENT Guides Hotspots Themes" at bounding box center [129, 116] width 145 height 146
click at [96, 81] on button "Guides" at bounding box center [96, 95] width 78 height 32
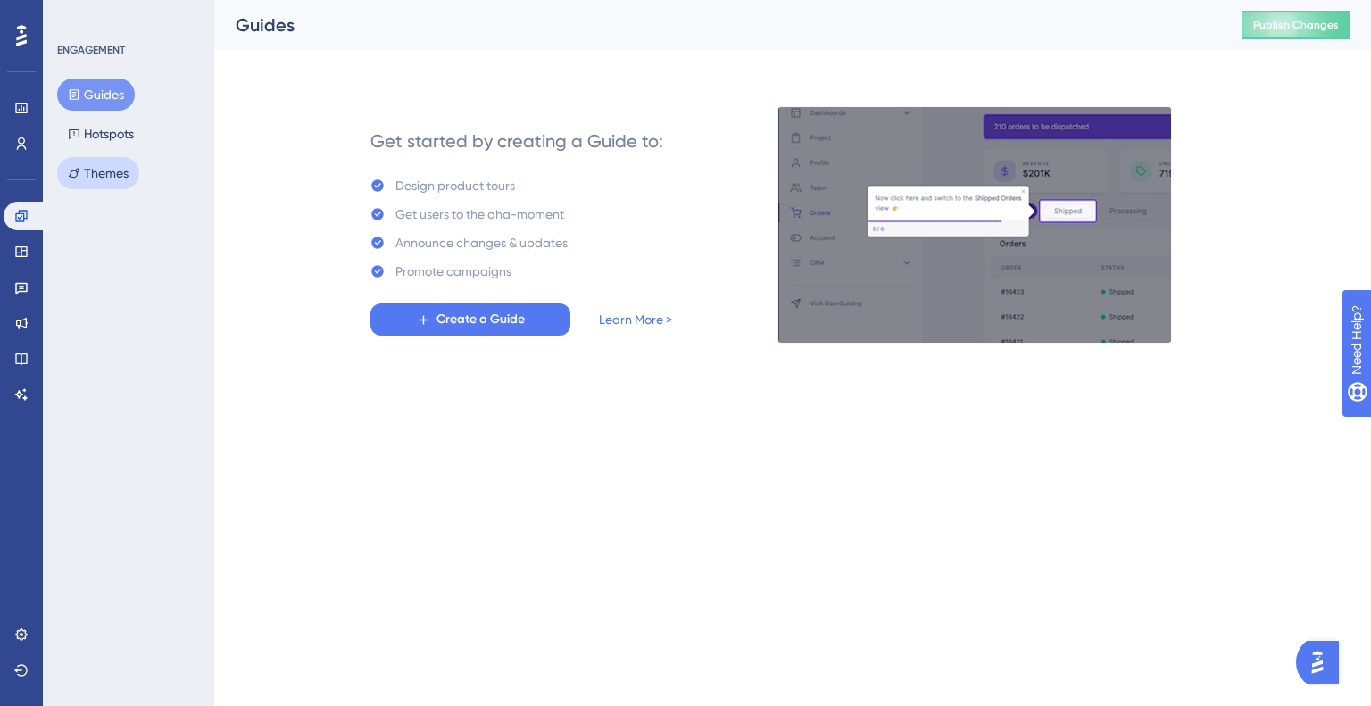
click at [113, 157] on button "Themes" at bounding box center [98, 173] width 82 height 32
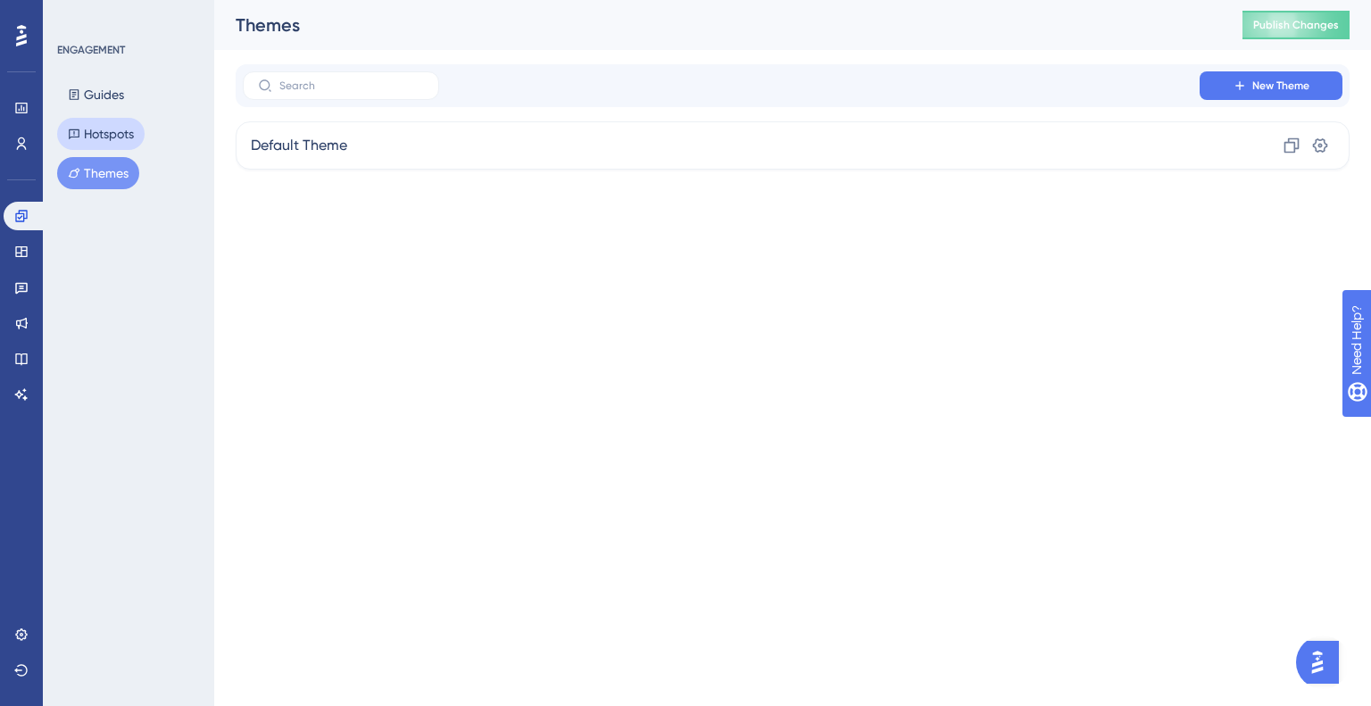
click at [113, 137] on button "Hotspots" at bounding box center [100, 134] width 87 height 32
